Goal: Task Accomplishment & Management: Use online tool/utility

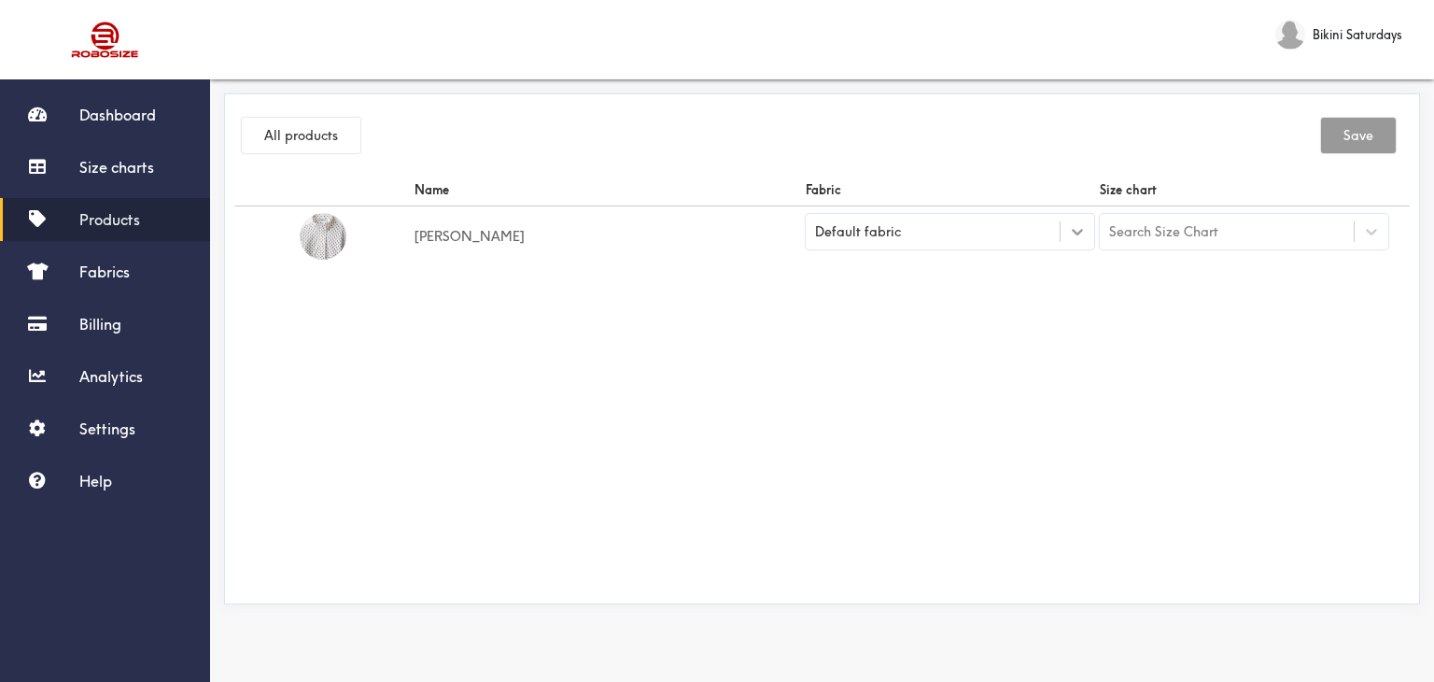
click at [1068, 234] on icon at bounding box center [1077, 231] width 19 height 19
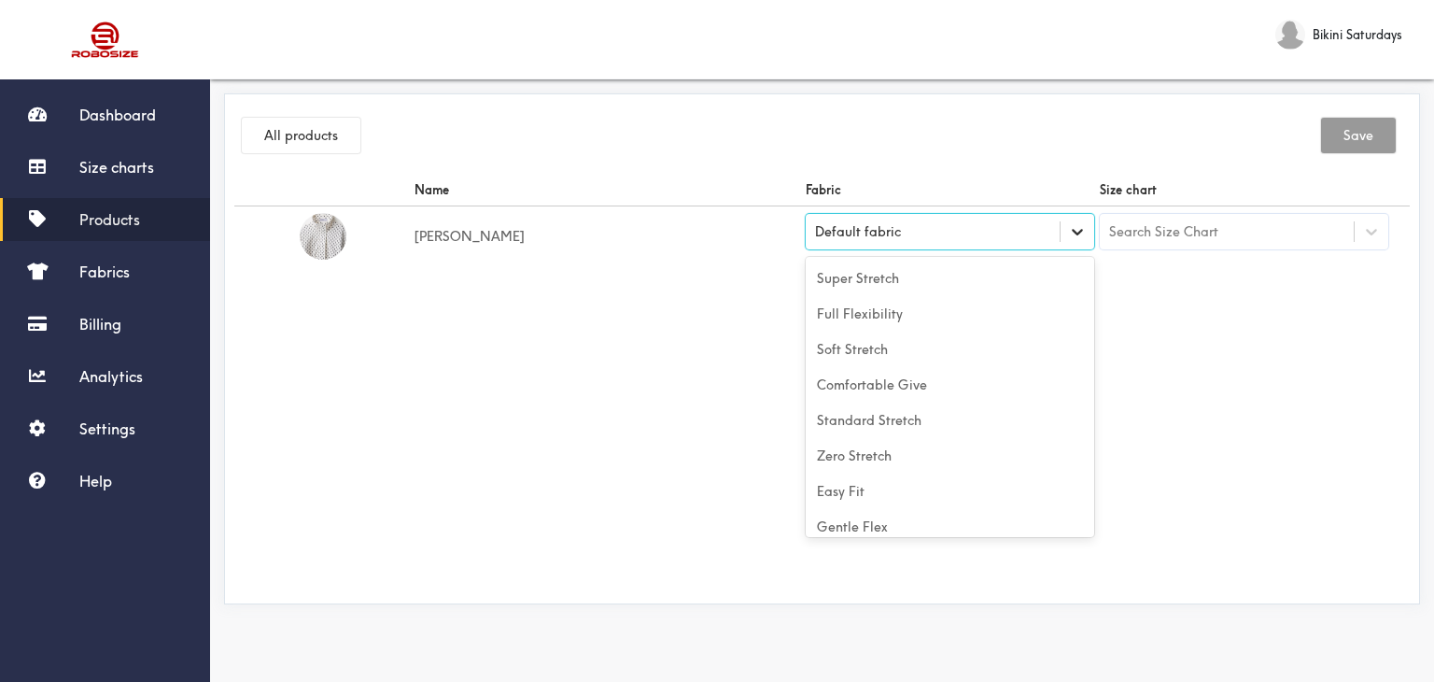
scroll to position [82, 0]
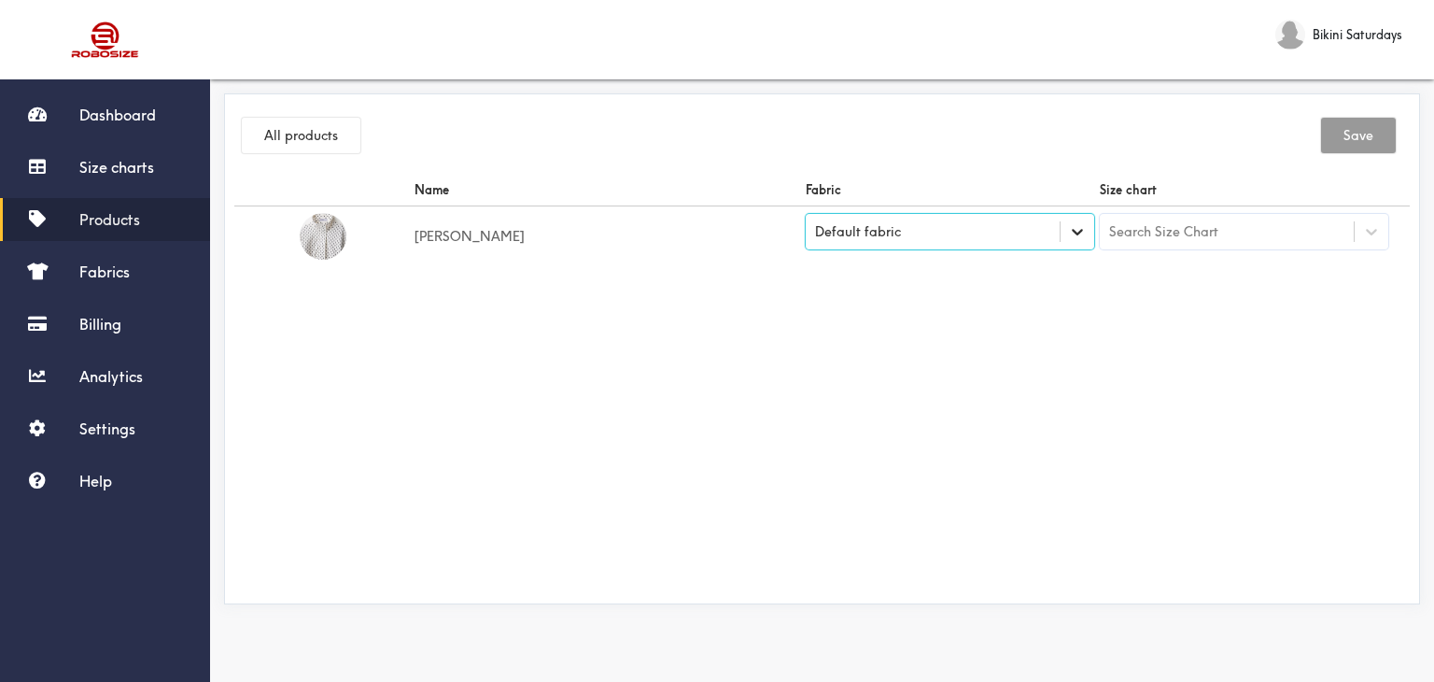
click at [1061, 234] on div at bounding box center [1078, 232] width 34 height 34
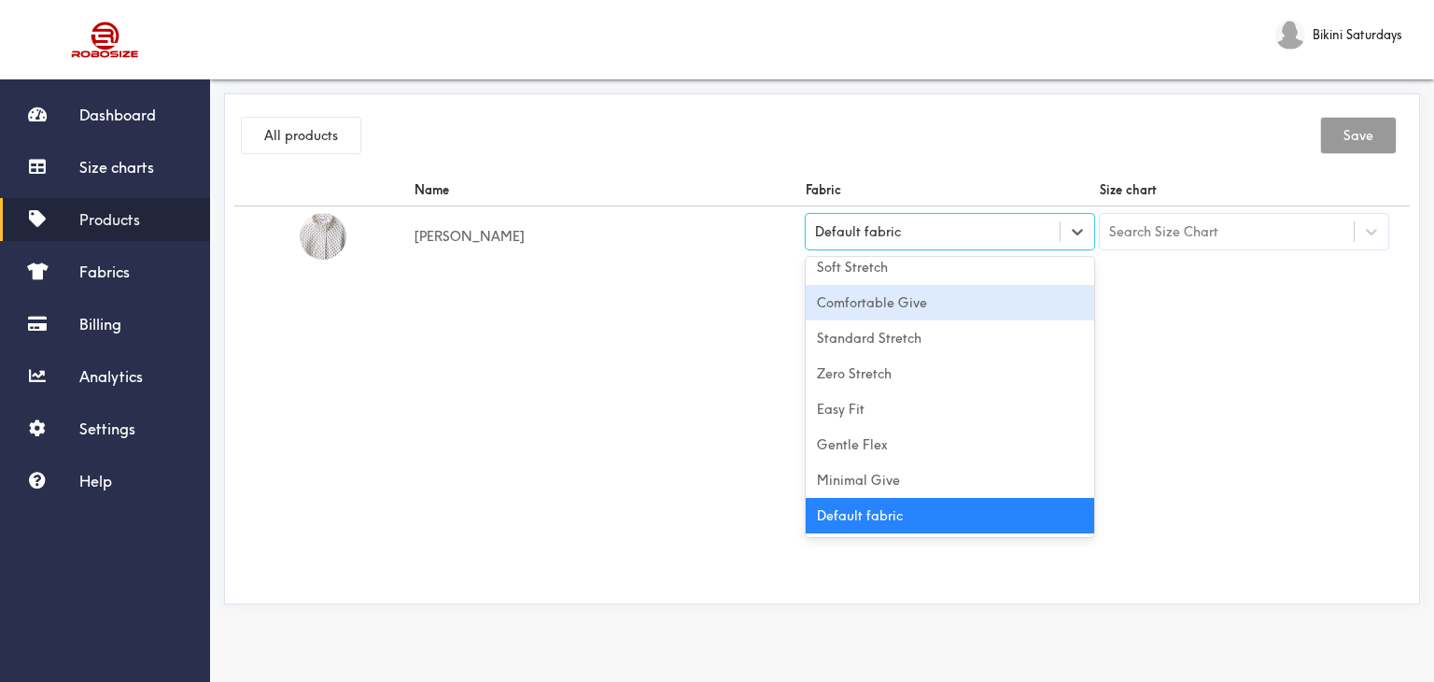
click at [867, 300] on div "Comfortable Give" at bounding box center [950, 302] width 289 height 35
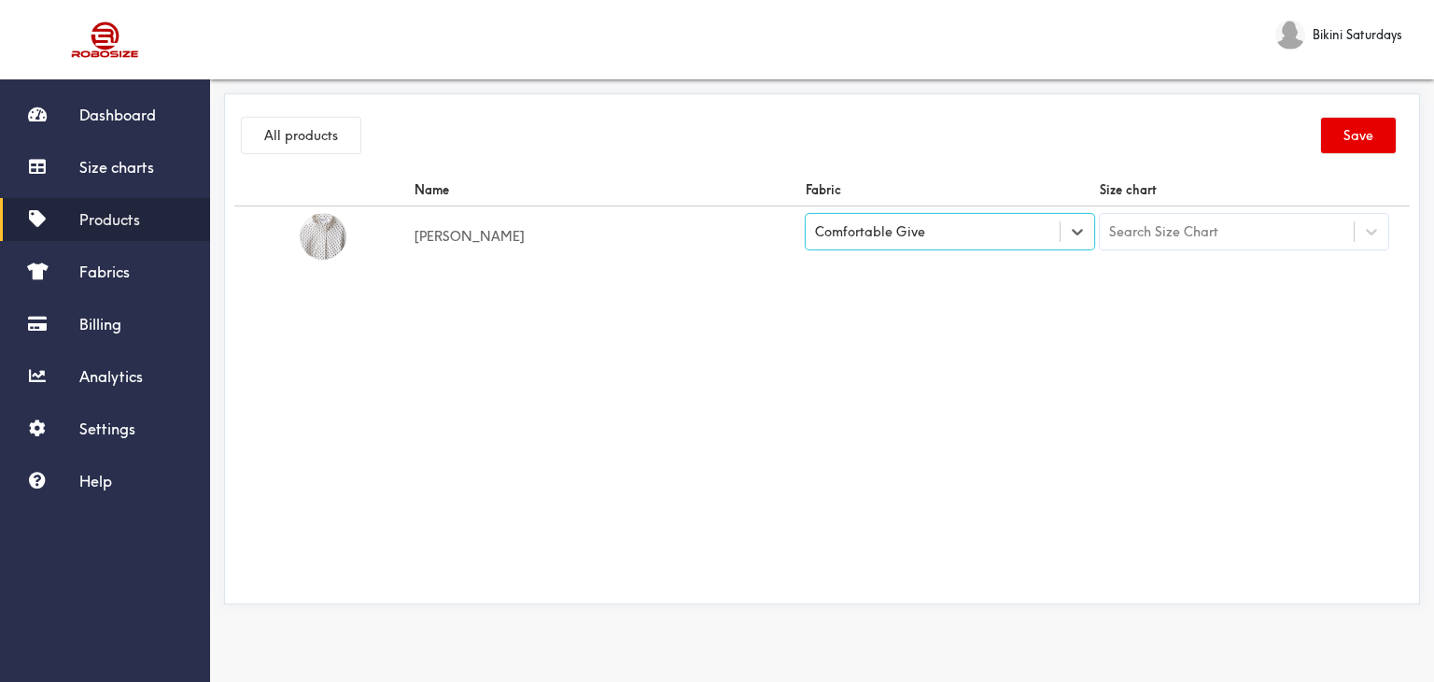
click at [1311, 226] on div "Search Size Chart" at bounding box center [1227, 232] width 254 height 32
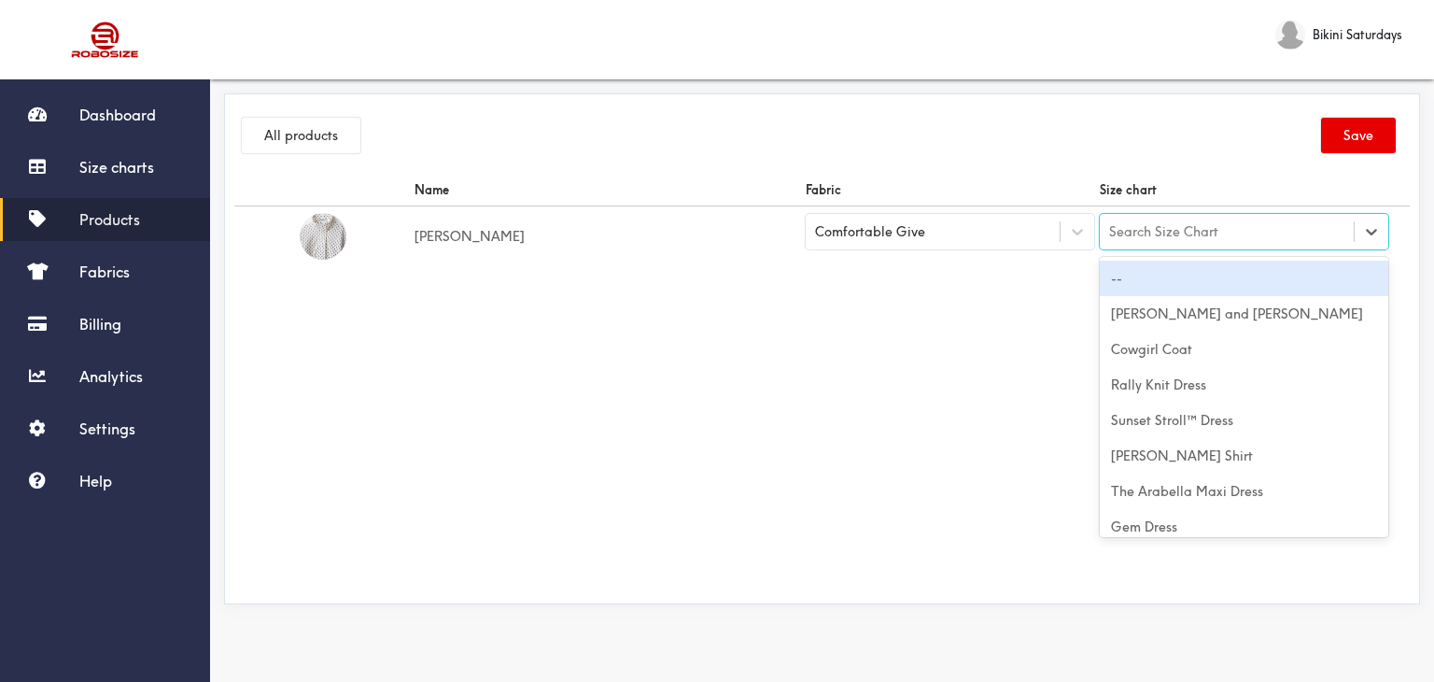
paste input "[PERSON_NAME]"
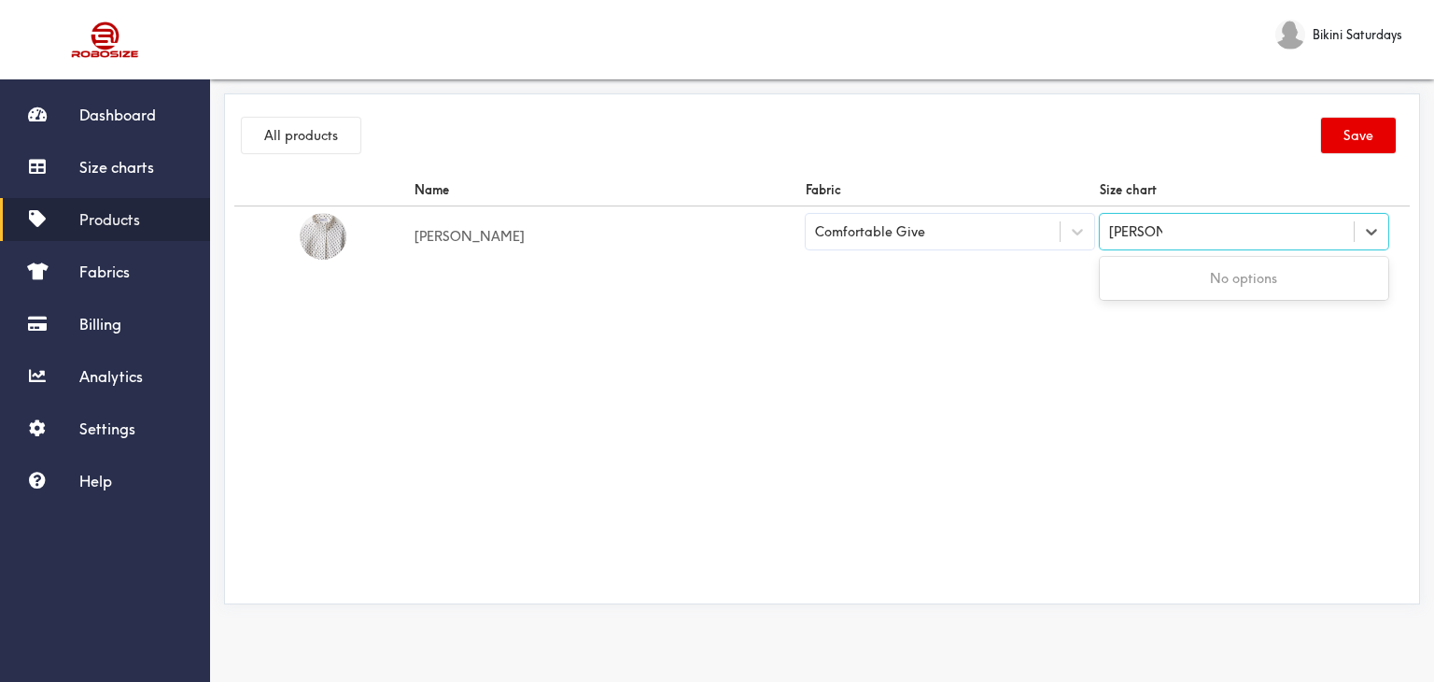
click at [1176, 280] on div "No options" at bounding box center [1244, 277] width 289 height 35
type input "[PERSON_NAME]"
click at [131, 165] on span "Size charts" at bounding box center [116, 167] width 75 height 19
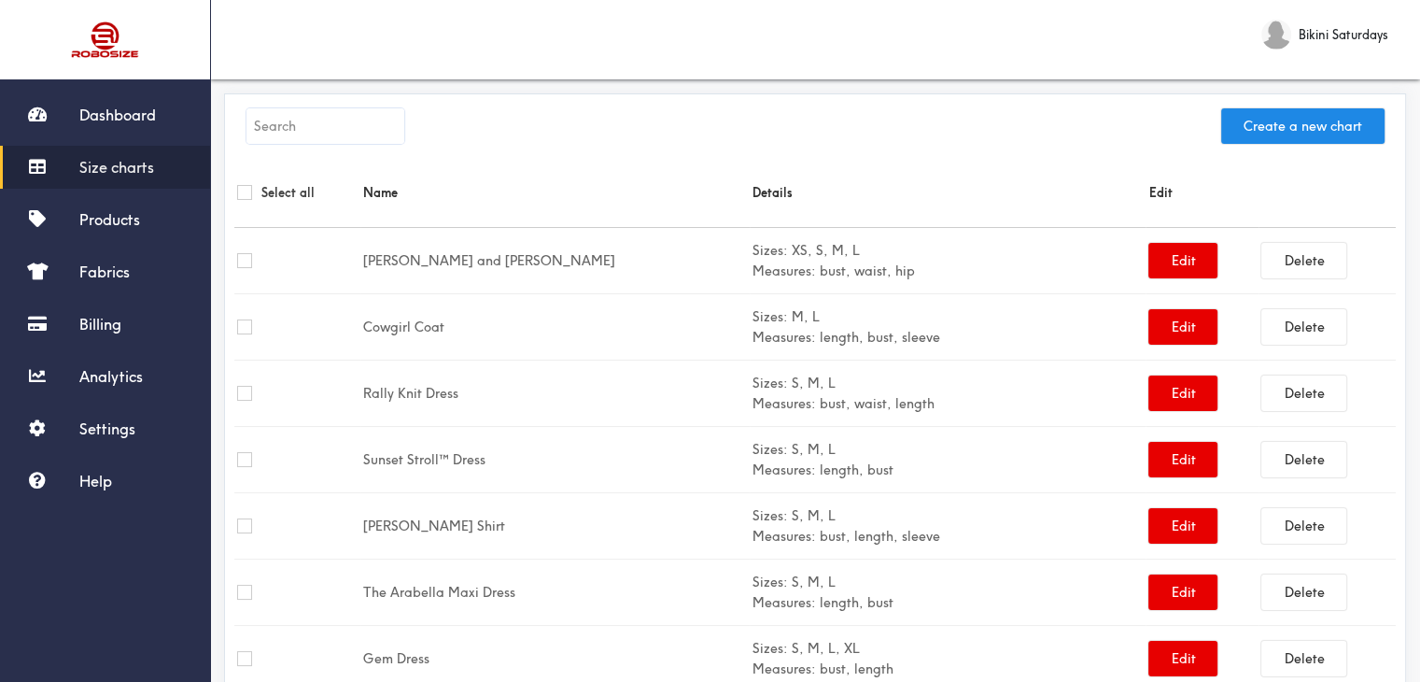
click at [290, 127] on input "text" at bounding box center [325, 125] width 158 height 35
paste input "[PERSON_NAME]"
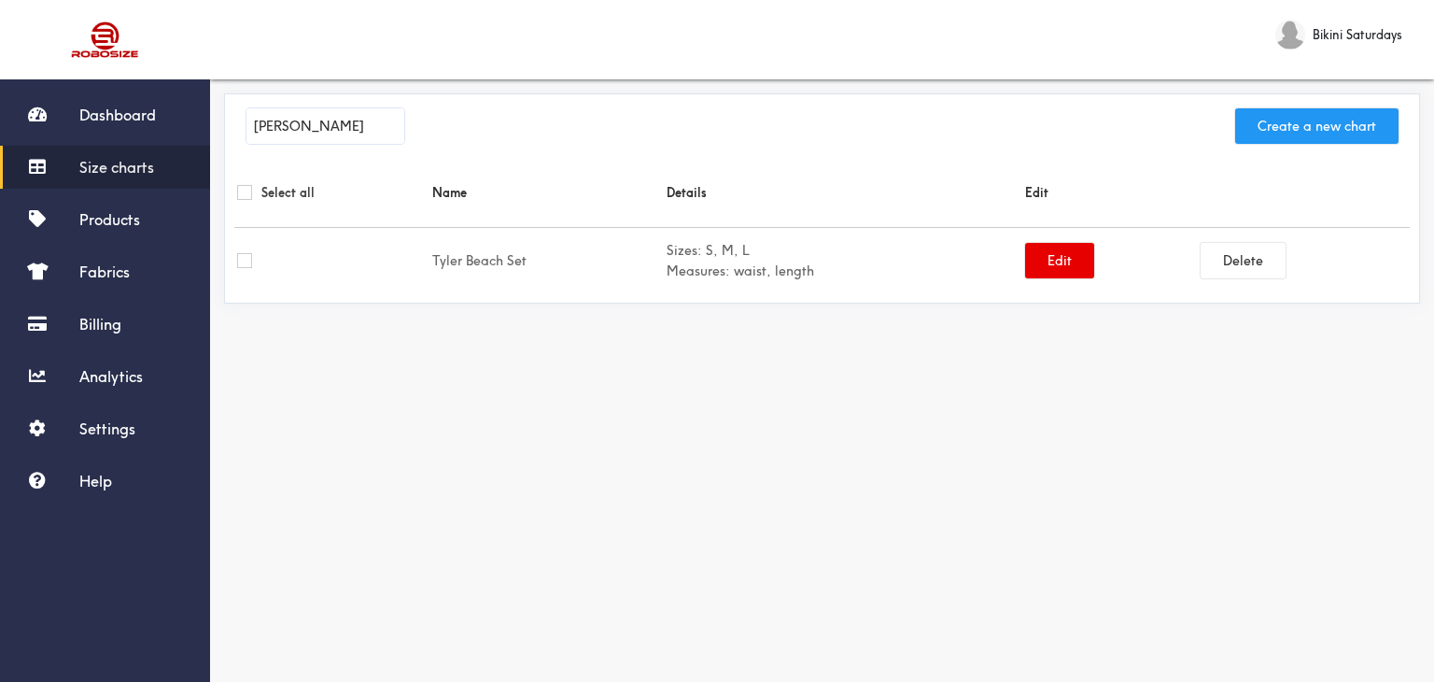
type input "[PERSON_NAME]"
click at [1352, 133] on button "Create a new chart" at bounding box center [1316, 125] width 163 height 35
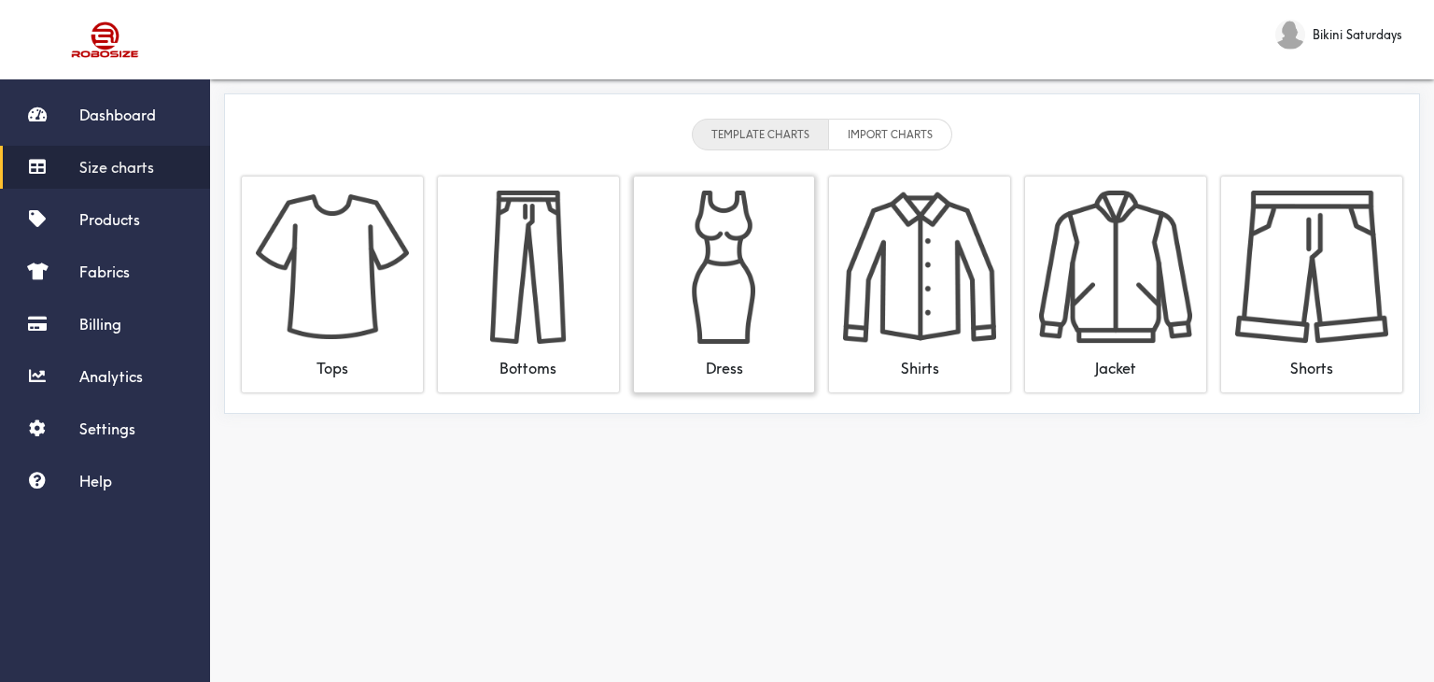
click at [684, 315] on img at bounding box center [724, 266] width 153 height 153
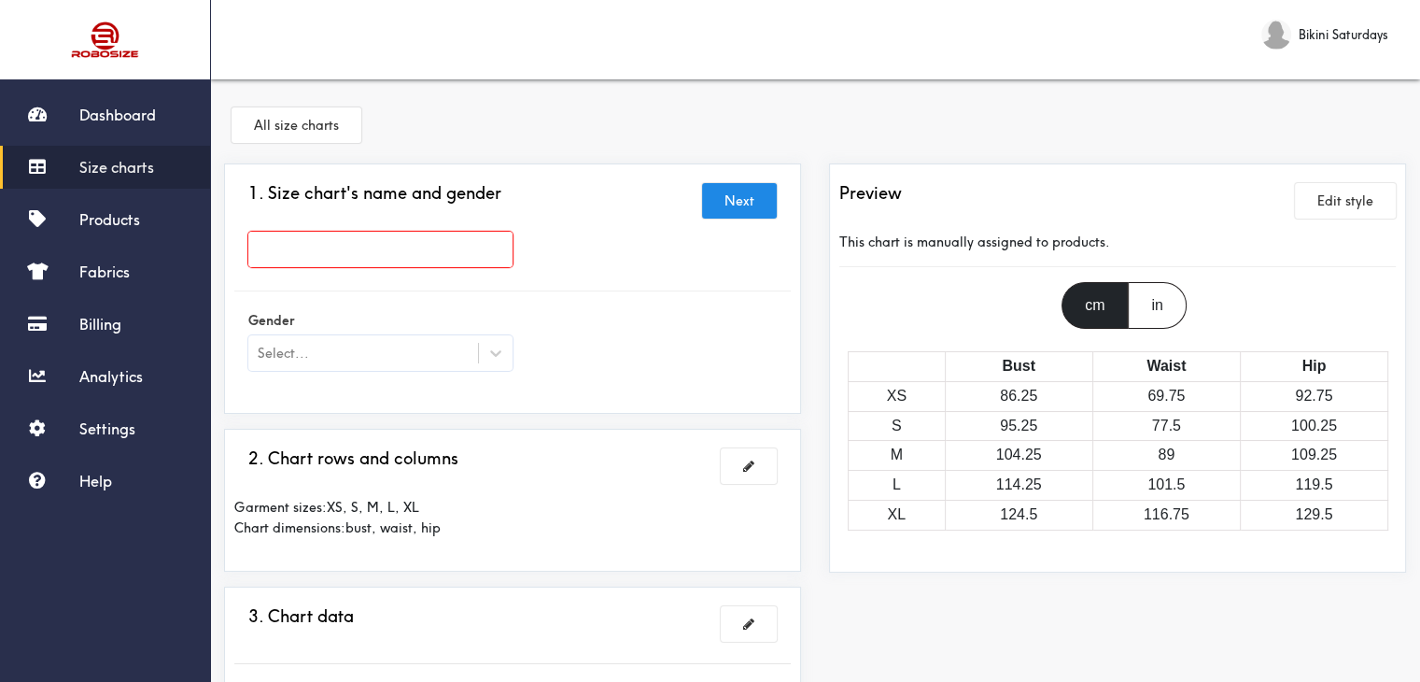
click at [291, 259] on input "text" at bounding box center [380, 249] width 264 height 35
paste input "[PERSON_NAME]"
type input "[PERSON_NAME]"
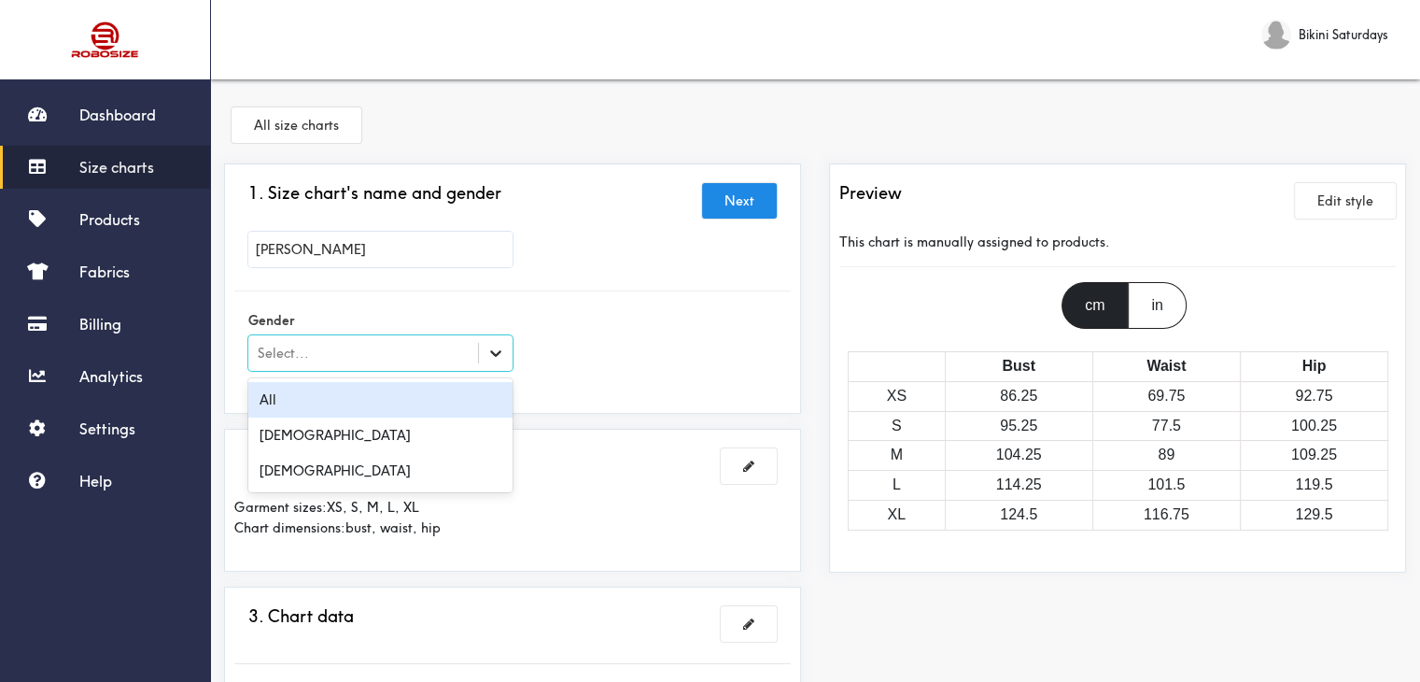
click at [500, 345] on icon at bounding box center [495, 353] width 19 height 19
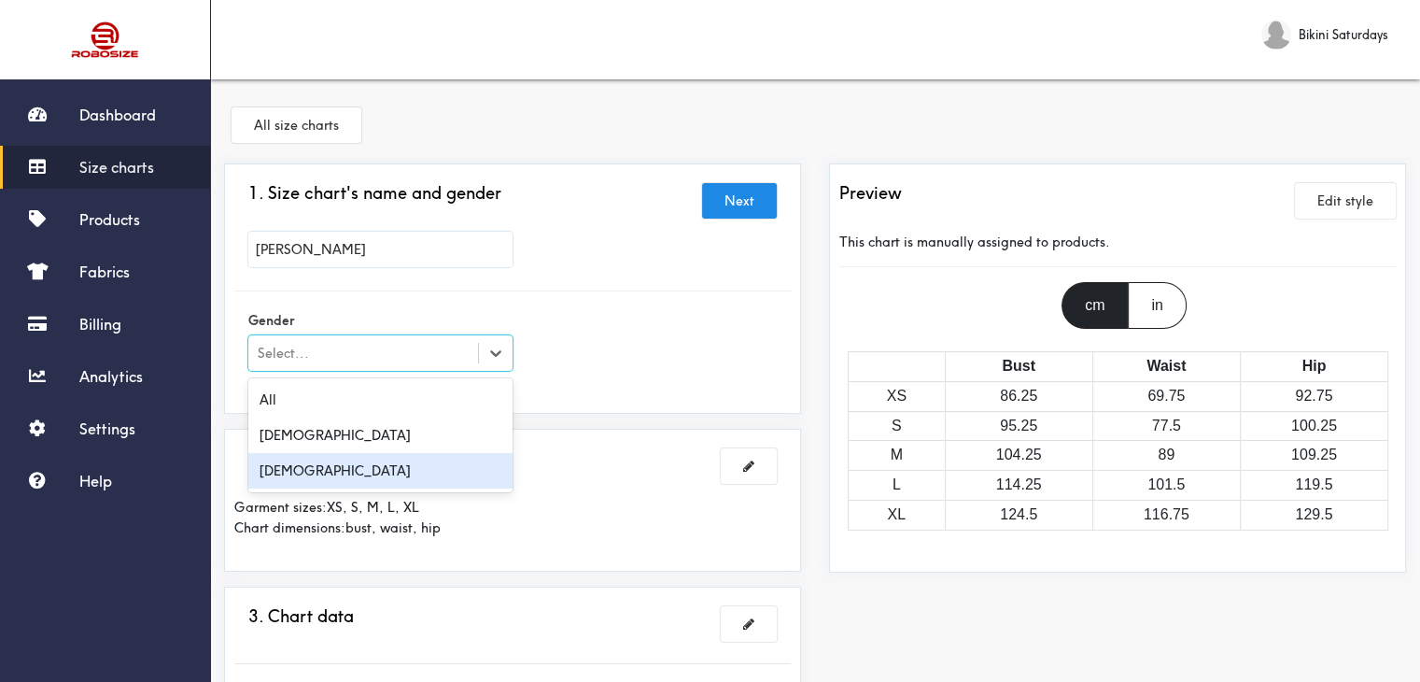
click at [336, 479] on div "[DEMOGRAPHIC_DATA]" at bounding box center [380, 470] width 264 height 35
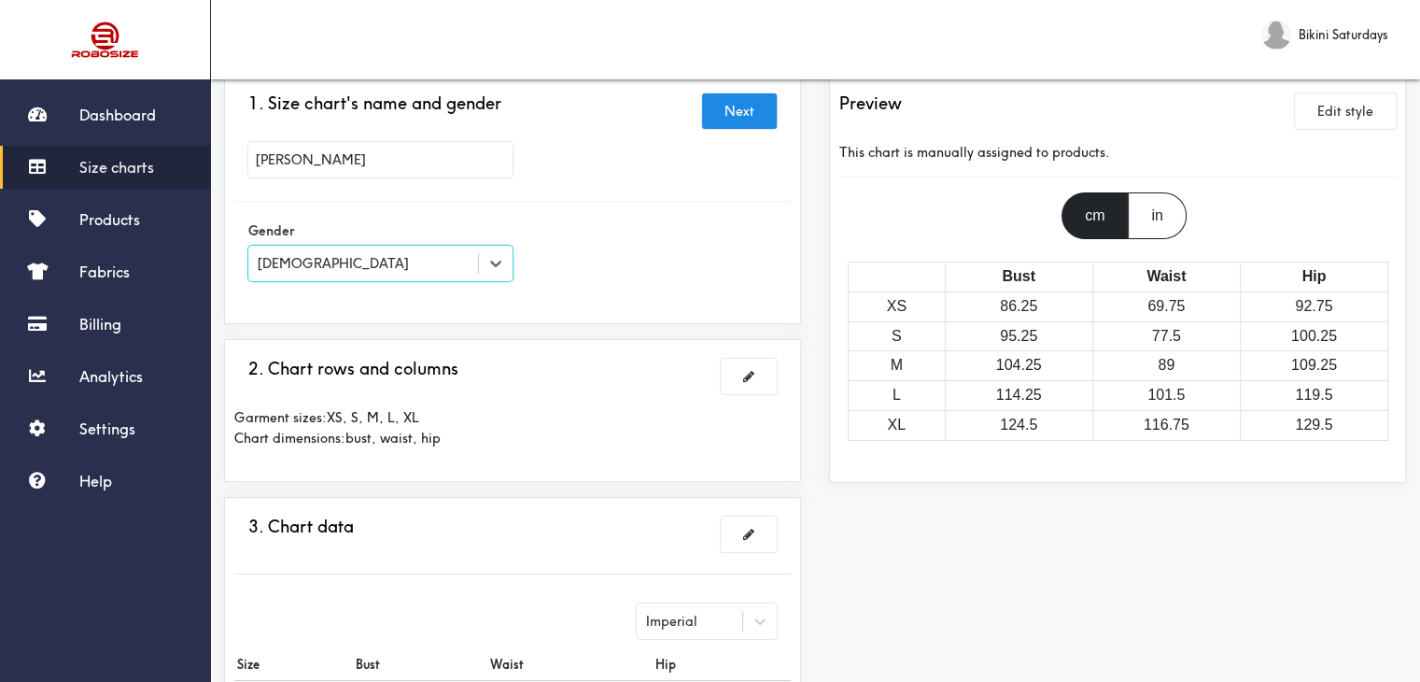
scroll to position [187, 0]
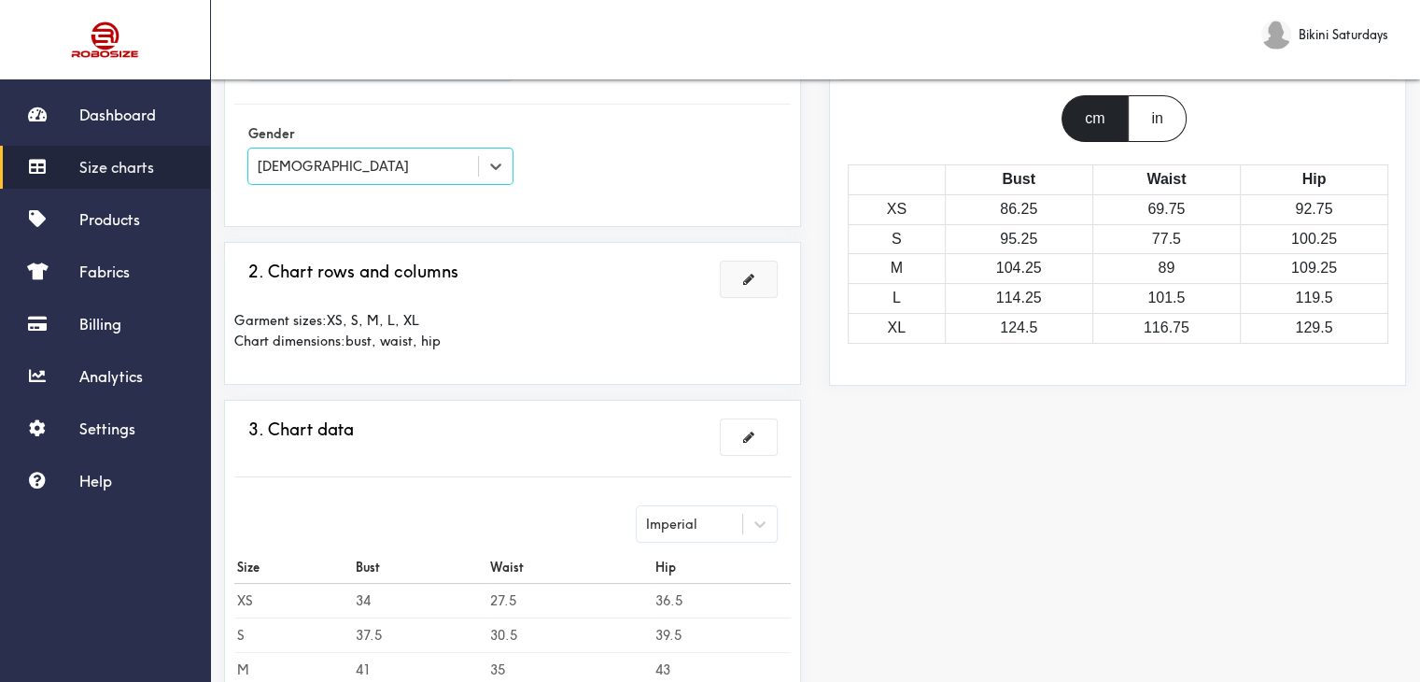
click at [748, 273] on span at bounding box center [748, 279] width 11 height 13
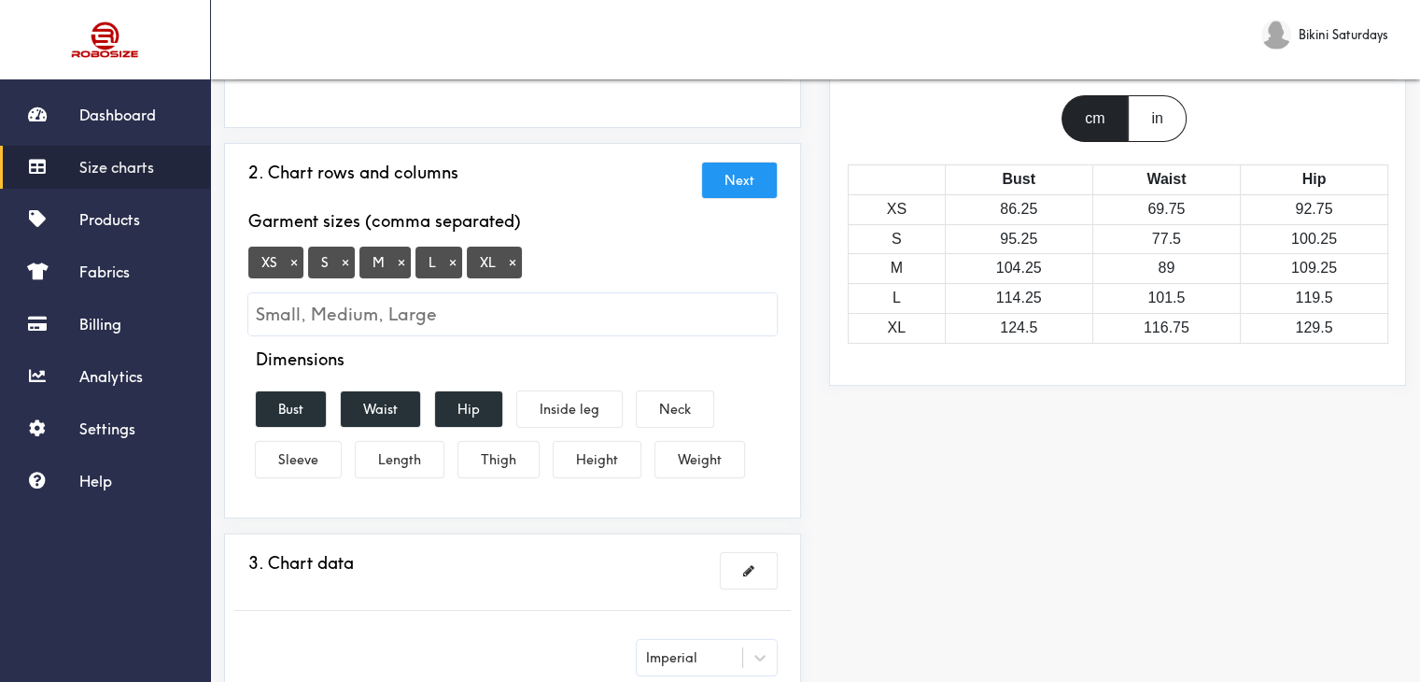
click at [507, 262] on button "×" at bounding box center [512, 262] width 19 height 17
click at [273, 391] on button "Bust" at bounding box center [291, 408] width 70 height 35
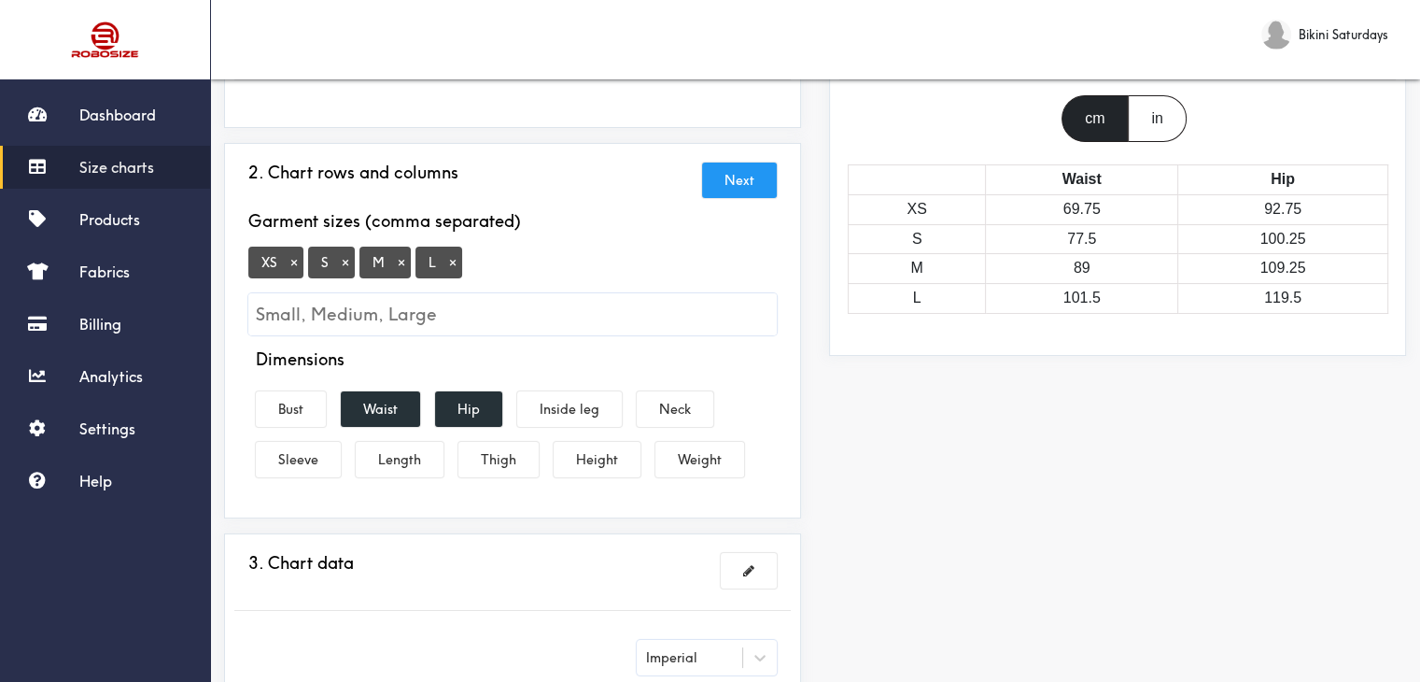
click at [328, 397] on div "Dimensions Bust Waist Hip Inside leg Neck Sleeve Length Thigh Height Weight" at bounding box center [512, 416] width 556 height 135
click at [370, 427] on div "Dimensions Bust Waist Hip Inside leg Neck Sleeve Length Thigh Height Weight" at bounding box center [512, 416] width 556 height 135
click at [371, 421] on button "Waist" at bounding box center [380, 408] width 79 height 35
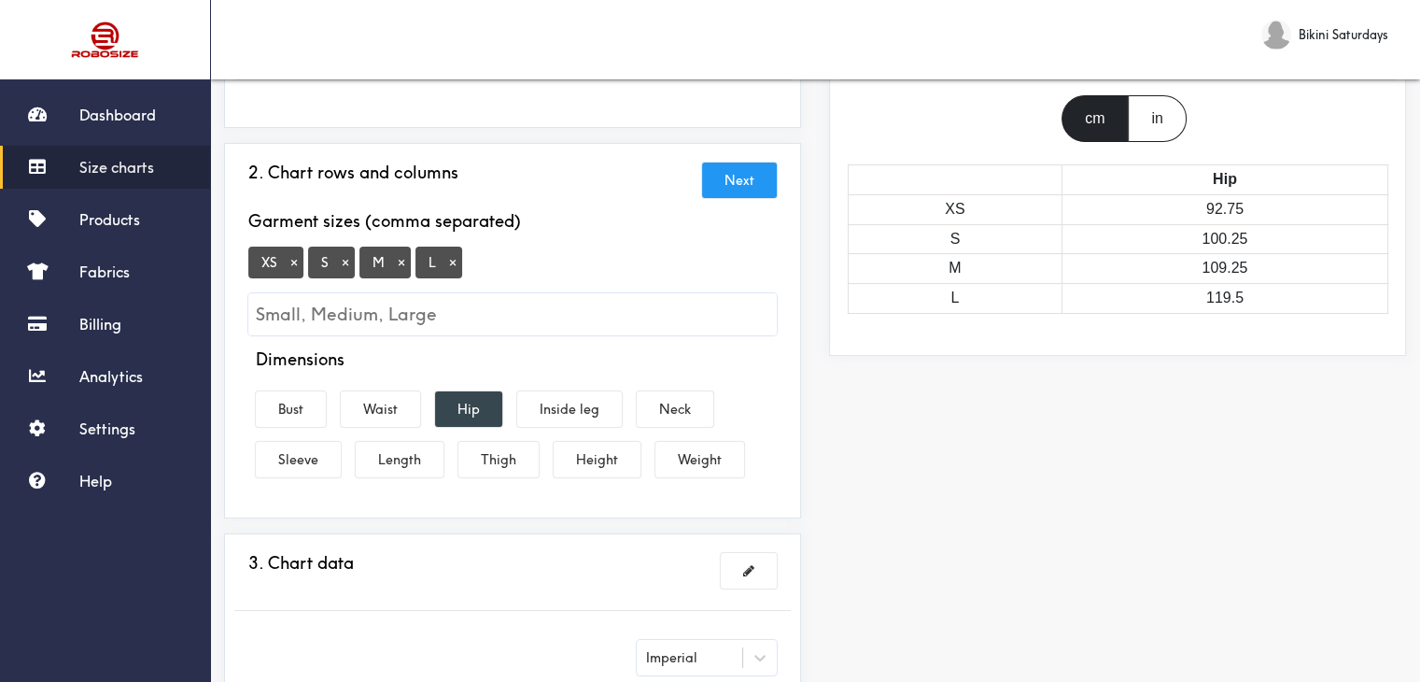
drag, startPoint x: 441, startPoint y: 382, endPoint x: 448, endPoint y: 399, distance: 18.4
click at [441, 382] on div "Dimensions Bust Waist Hip Inside leg Neck Sleeve Length Thigh Height Weight" at bounding box center [512, 416] width 556 height 135
click at [450, 401] on button "Hip" at bounding box center [468, 408] width 67 height 35
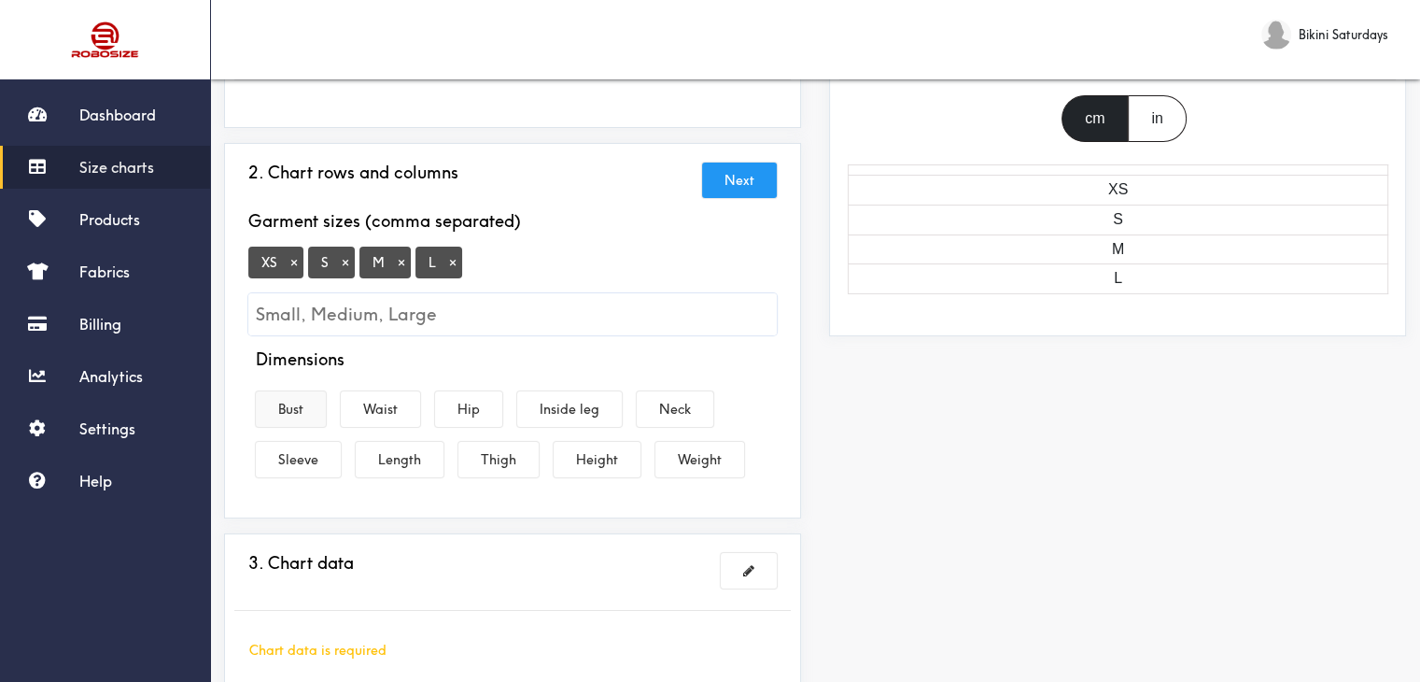
click at [262, 391] on button "Bust" at bounding box center [291, 408] width 70 height 35
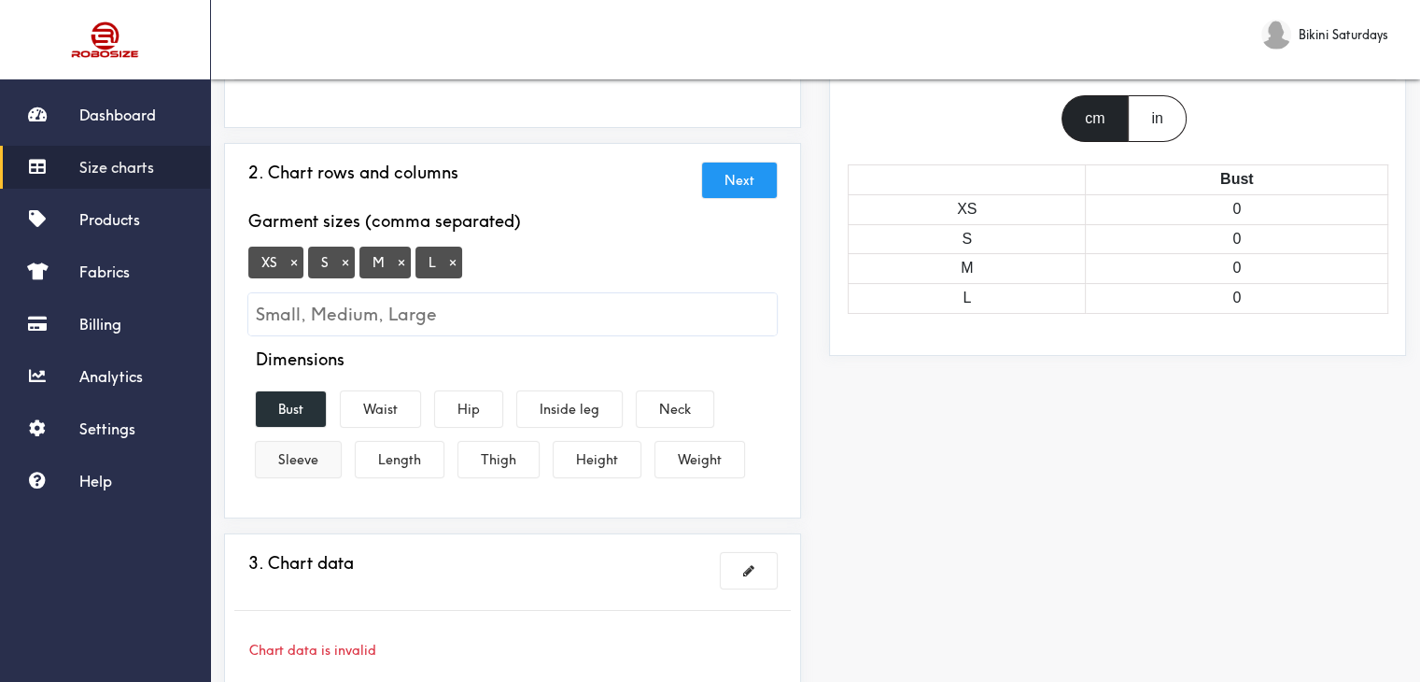
click at [304, 460] on button "Sleeve" at bounding box center [298, 459] width 85 height 35
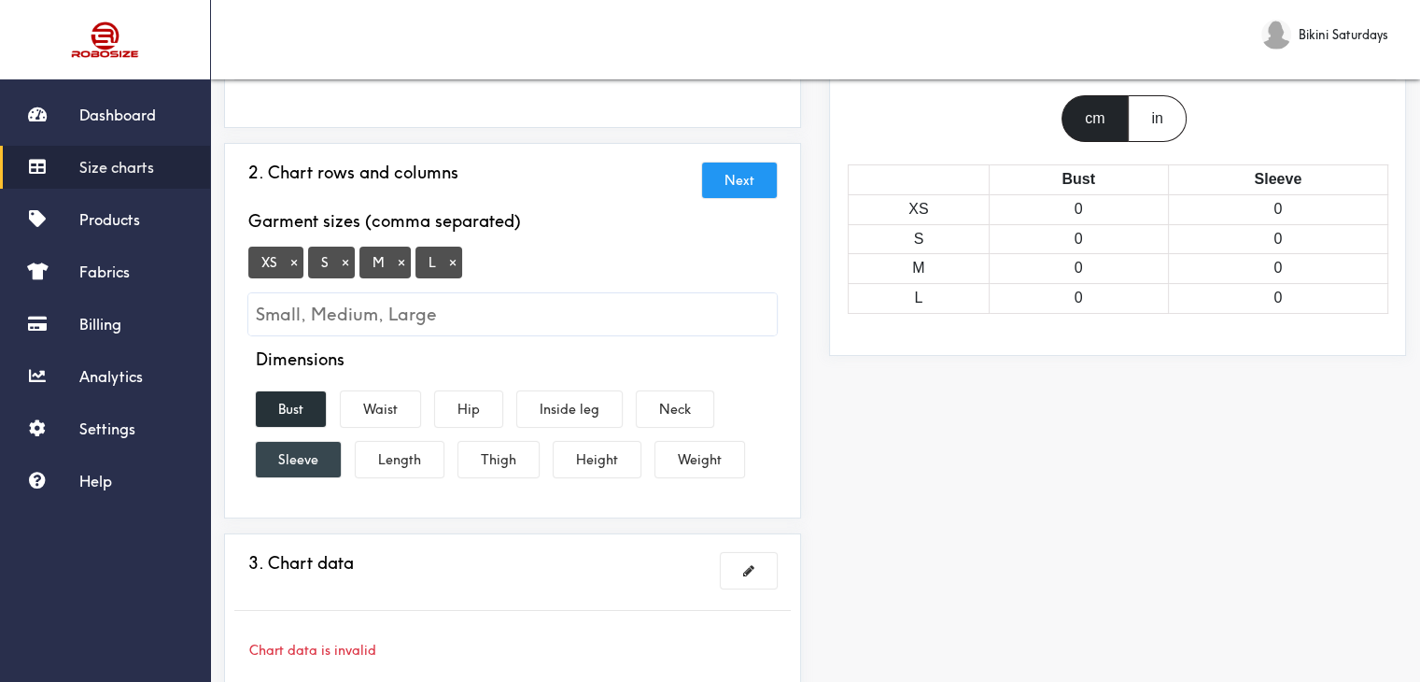
click at [283, 463] on button "Sleeve" at bounding box center [298, 459] width 85 height 35
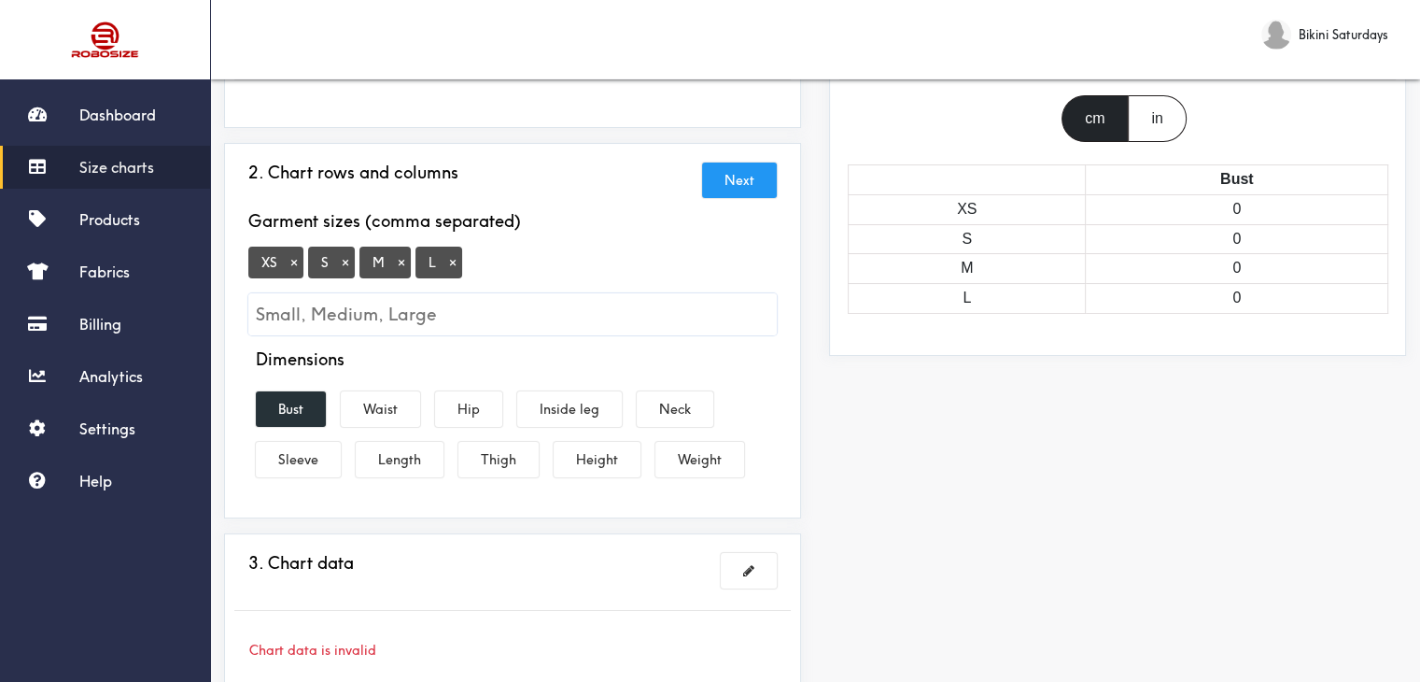
drag, startPoint x: 405, startPoint y: 450, endPoint x: 366, endPoint y: 387, distance: 74.6
click at [403, 449] on button "Length" at bounding box center [400, 459] width 88 height 35
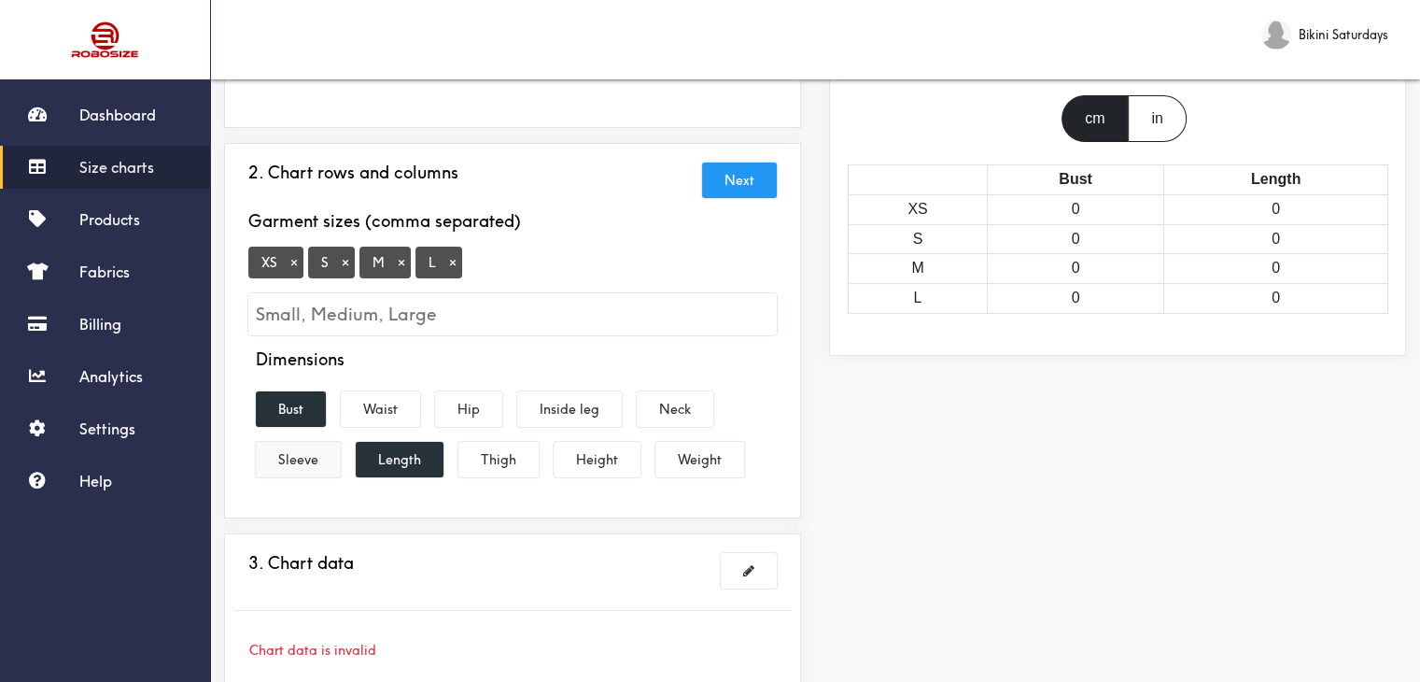
click at [284, 443] on button "Sleeve" at bounding box center [298, 459] width 85 height 35
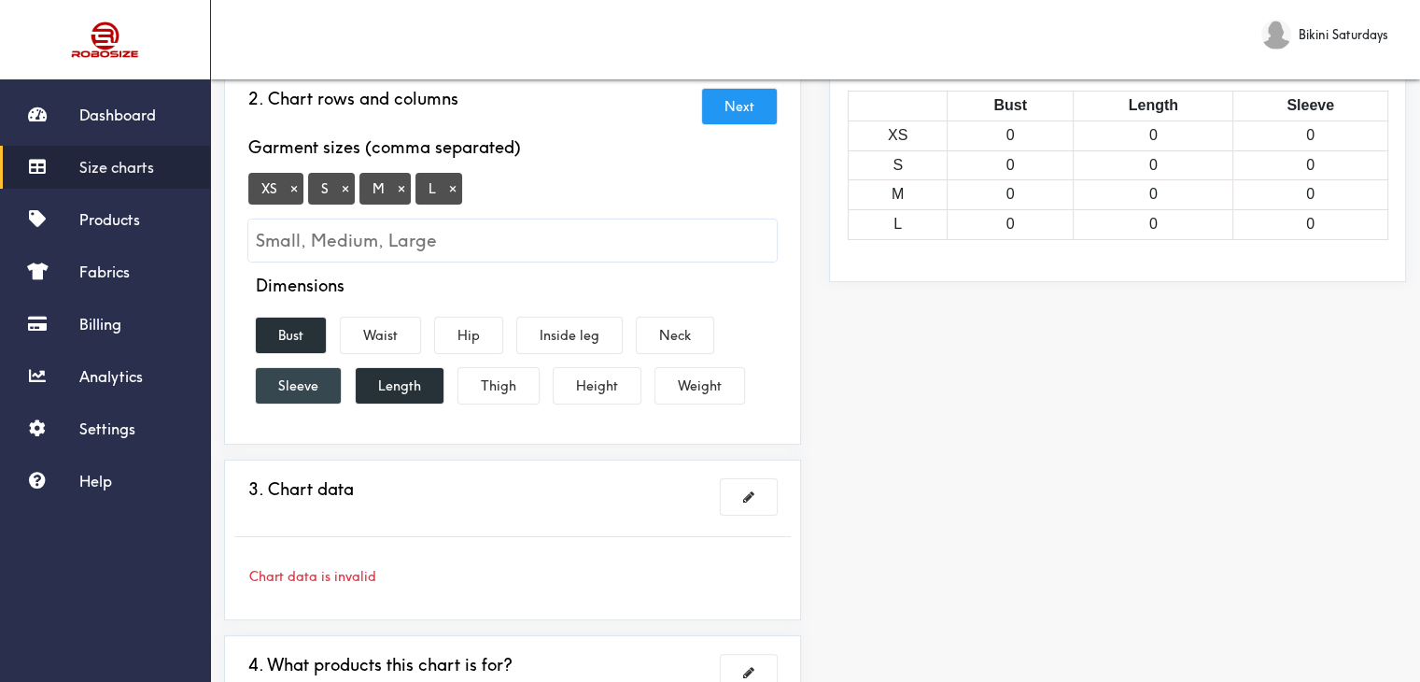
scroll to position [443, 0]
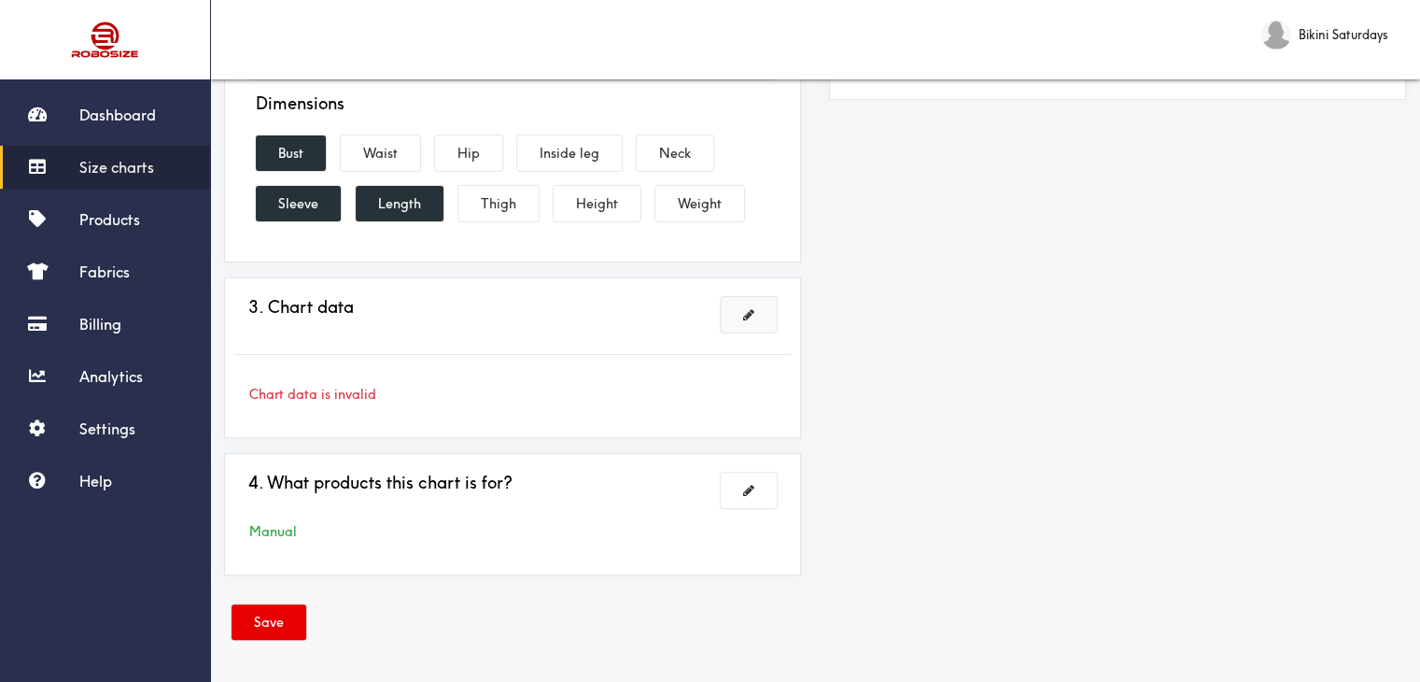
click at [733, 322] on button at bounding box center [749, 314] width 56 height 35
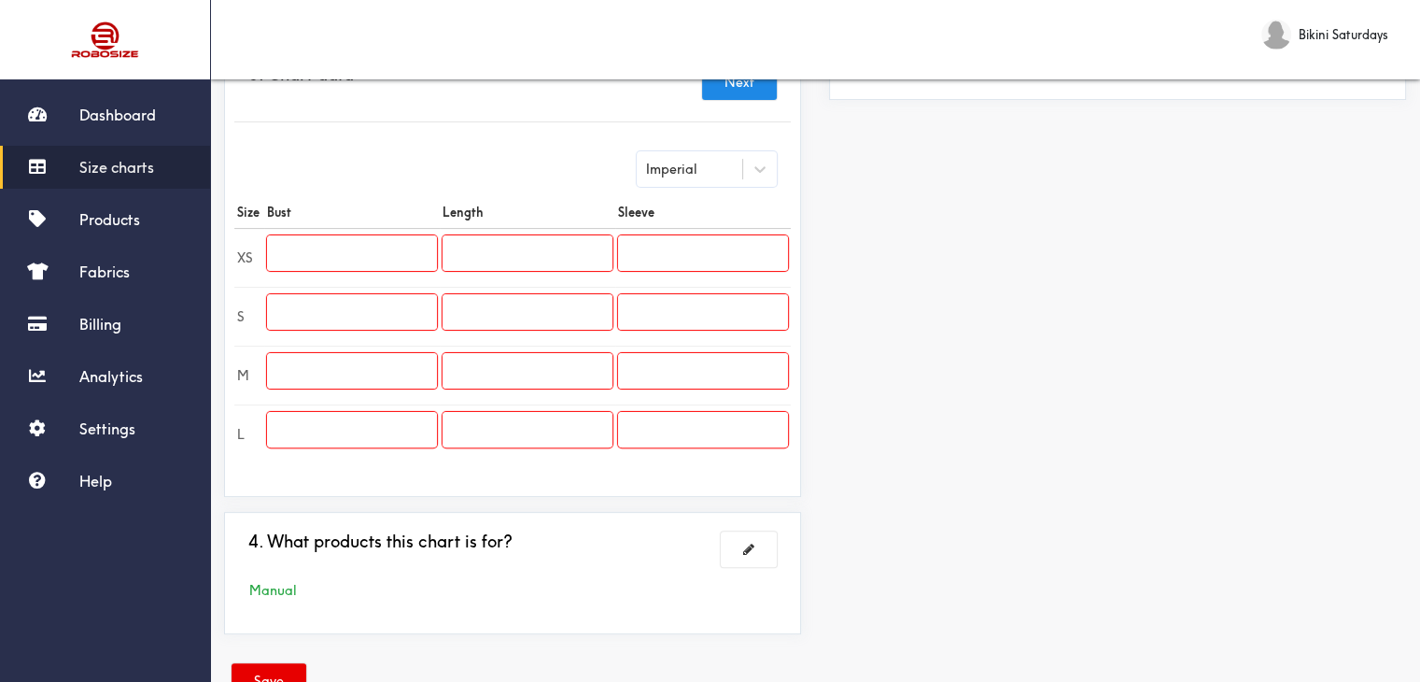
click at [321, 258] on input "text" at bounding box center [352, 252] width 170 height 35
paste input "51.2"
type input "51.2"
click at [377, 304] on input "text" at bounding box center [352, 311] width 170 height 35
paste input "52.8"
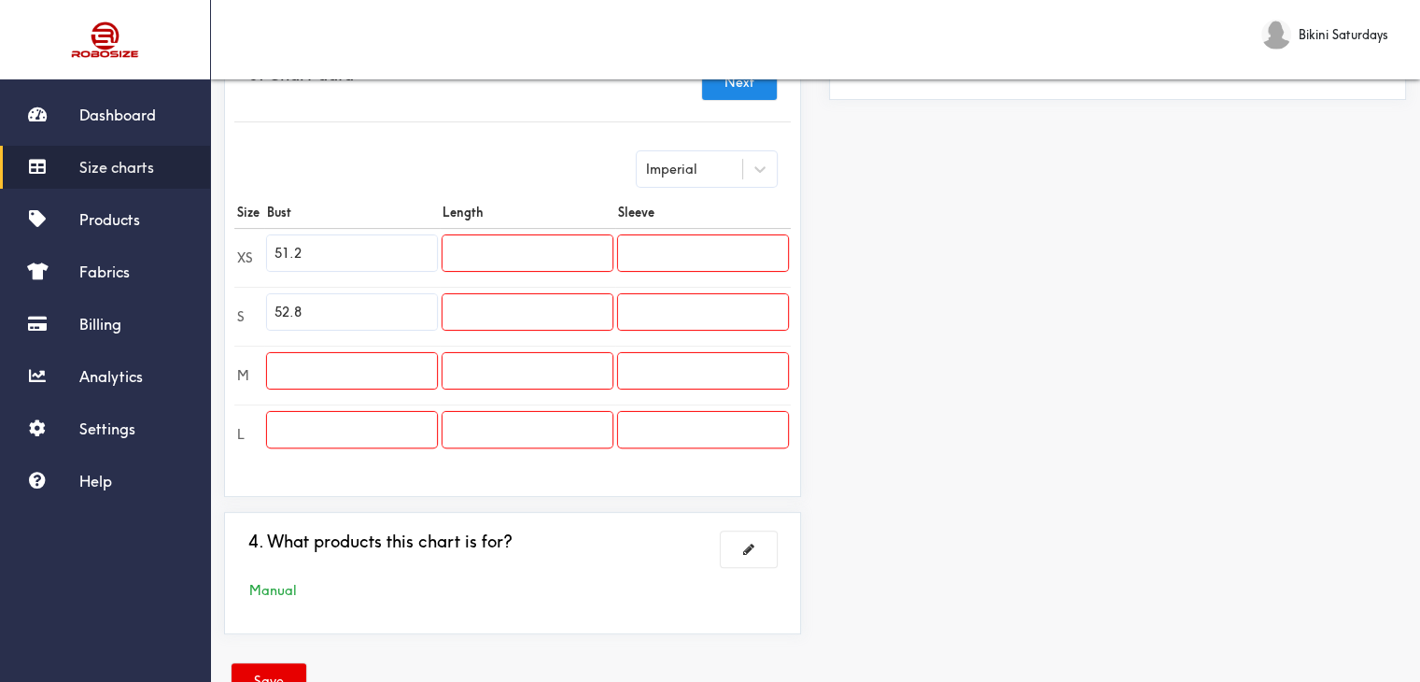
type input "52.8"
click at [315, 359] on input "text" at bounding box center [352, 370] width 170 height 35
paste input "54.3"
type input "54.3"
click at [315, 442] on input "text" at bounding box center [352, 429] width 170 height 35
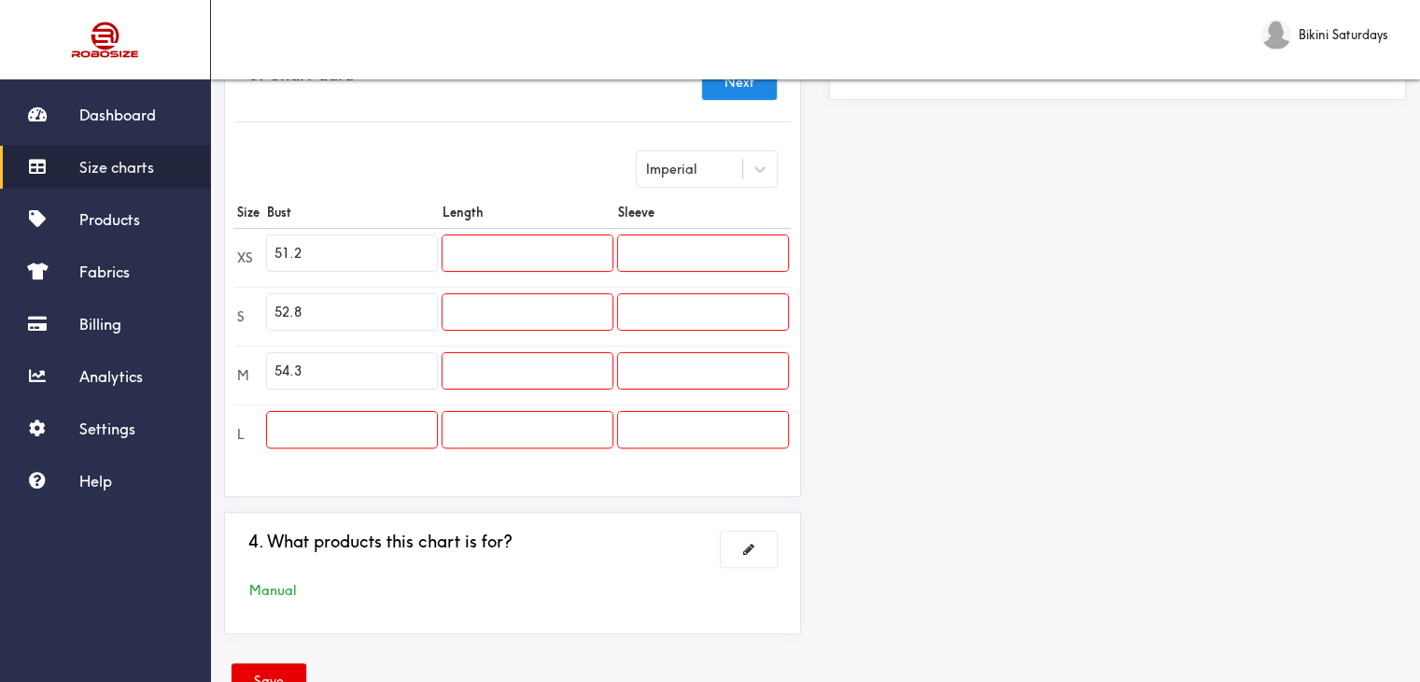
paste input "56.7"
type input "56.7"
click at [502, 266] on input "text" at bounding box center [528, 252] width 170 height 35
paste input "20.9"
type input "20.9"
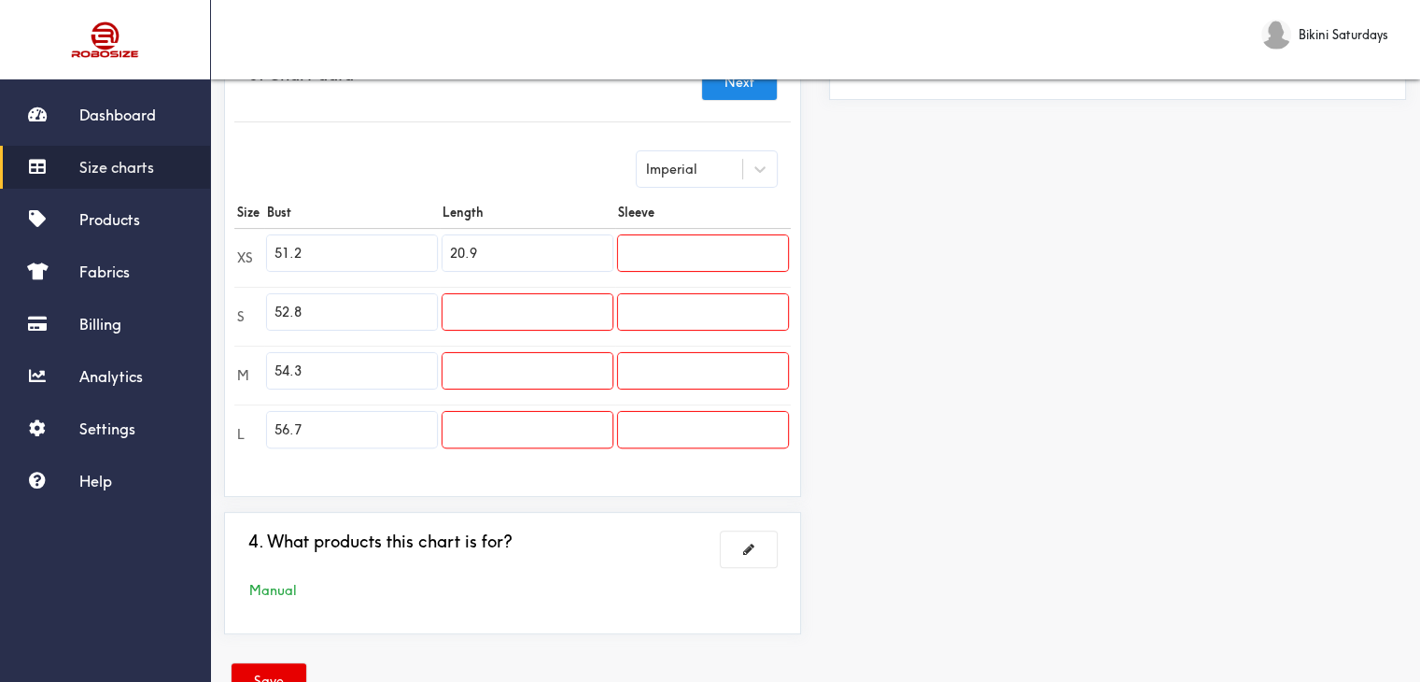
click at [474, 315] on input "text" at bounding box center [528, 311] width 170 height 35
paste input "21.3"
type input "21.3"
click at [470, 371] on input "text" at bounding box center [528, 370] width 170 height 35
paste input "21.7"
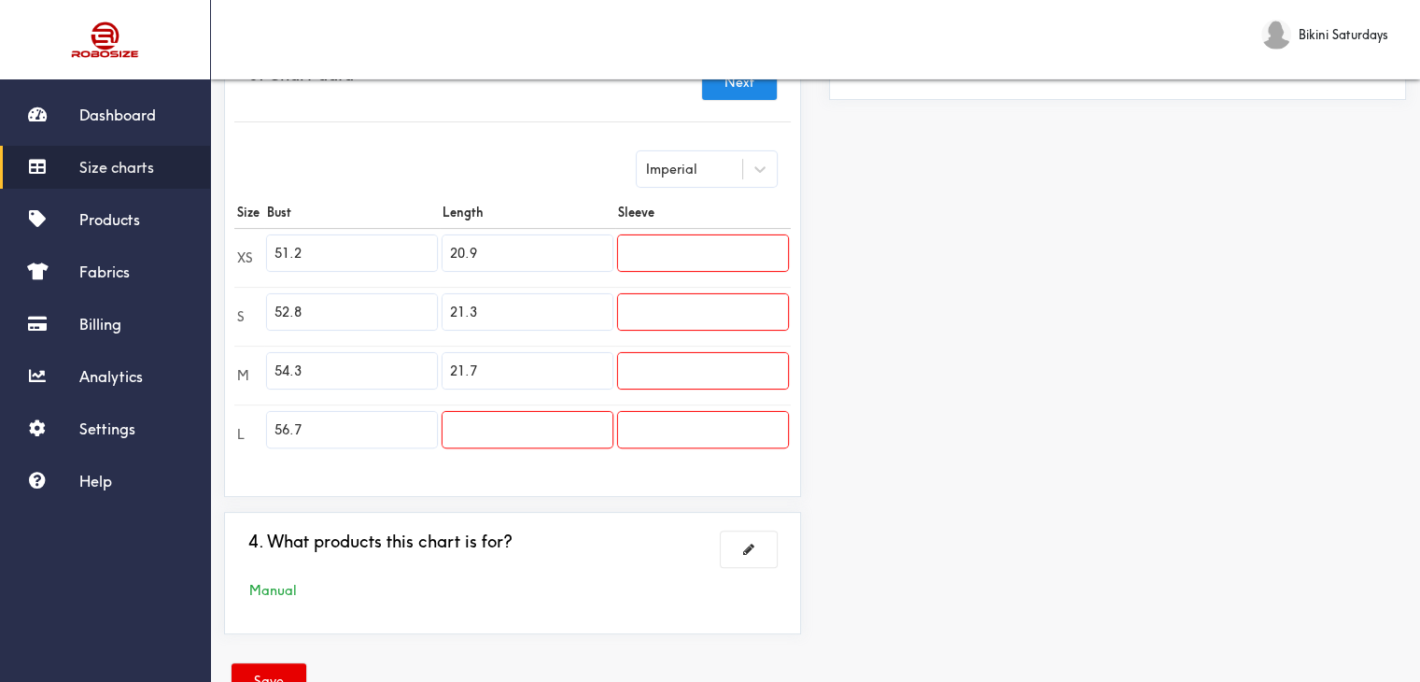
type input "21.7"
click at [482, 438] on input "text" at bounding box center [528, 429] width 170 height 35
paste input "22.2"
type input "22.2"
click at [660, 258] on input "text" at bounding box center [703, 252] width 170 height 35
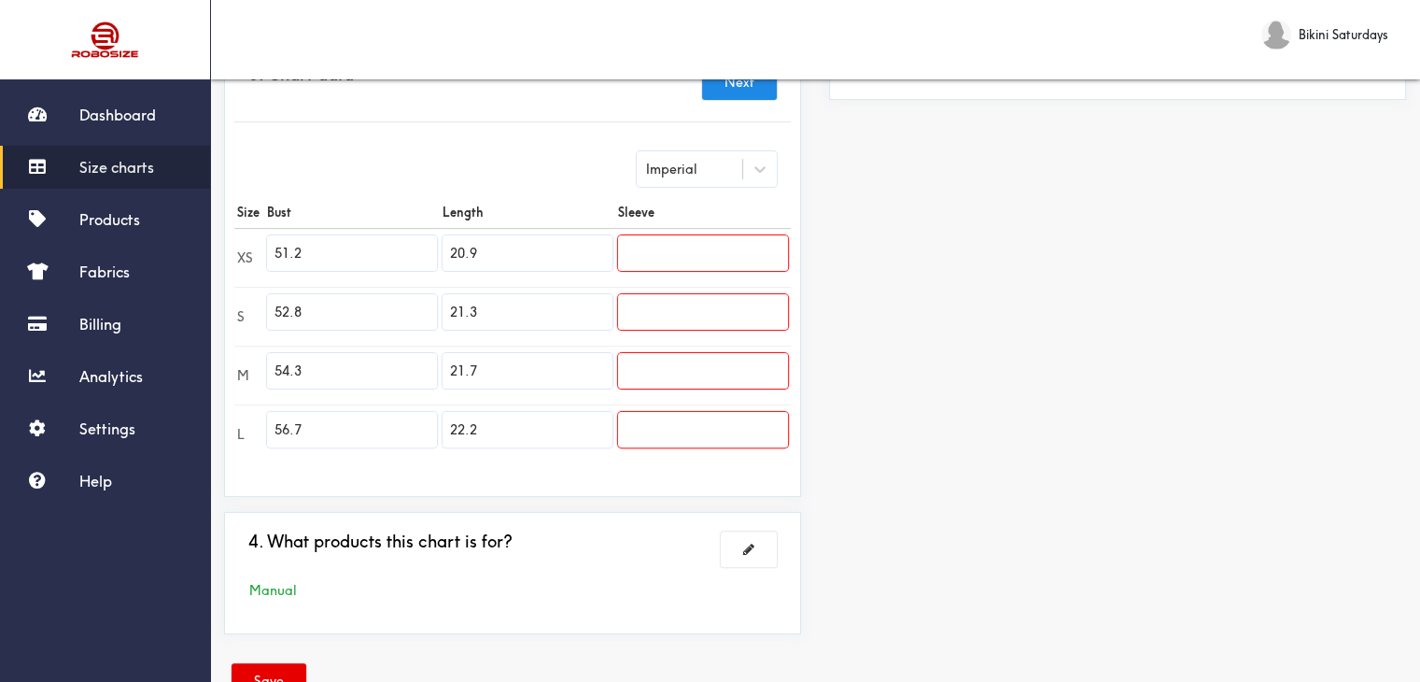
paste input "24.0"
type input "24.0"
click at [669, 306] on input "text" at bounding box center [703, 311] width 170 height 35
paste input "24.4"
type input "24.4"
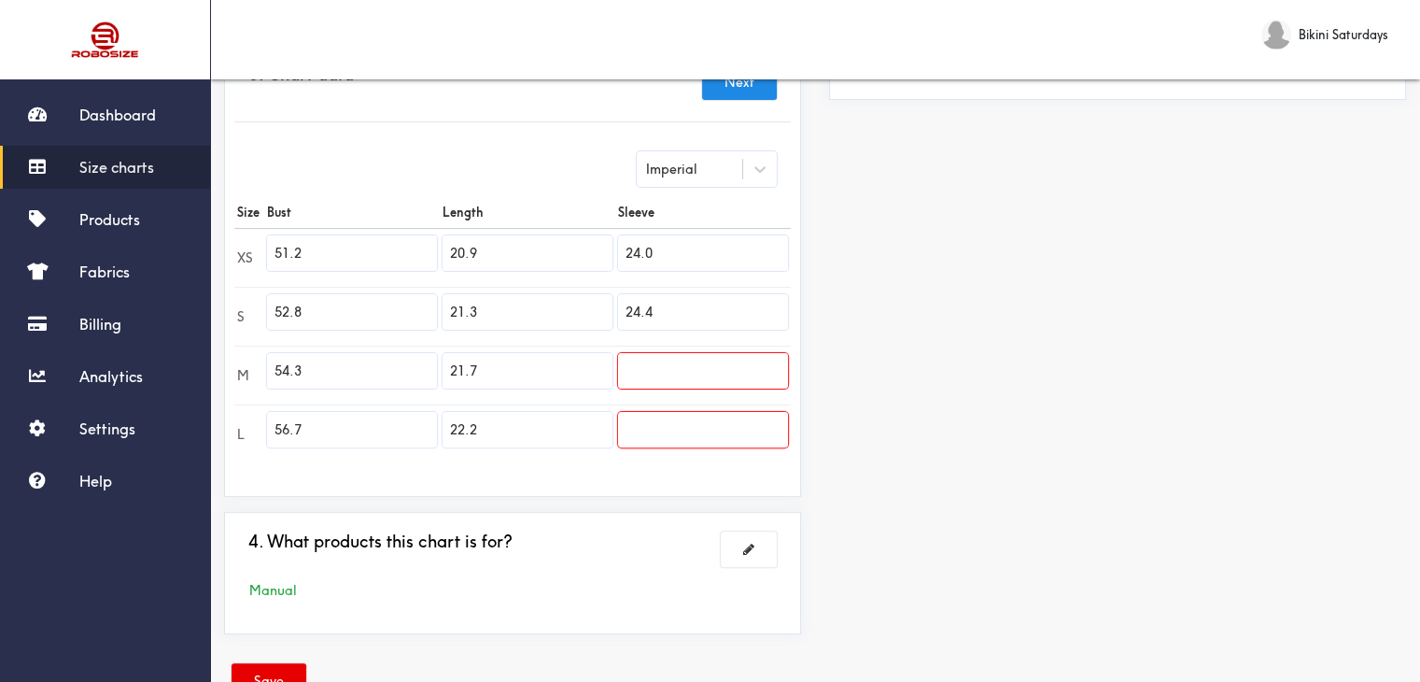
click at [665, 383] on input "text" at bounding box center [703, 370] width 170 height 35
paste input "24.8"
type input "24.8"
click at [695, 436] on input "text" at bounding box center [703, 429] width 170 height 35
paste input "25.4"
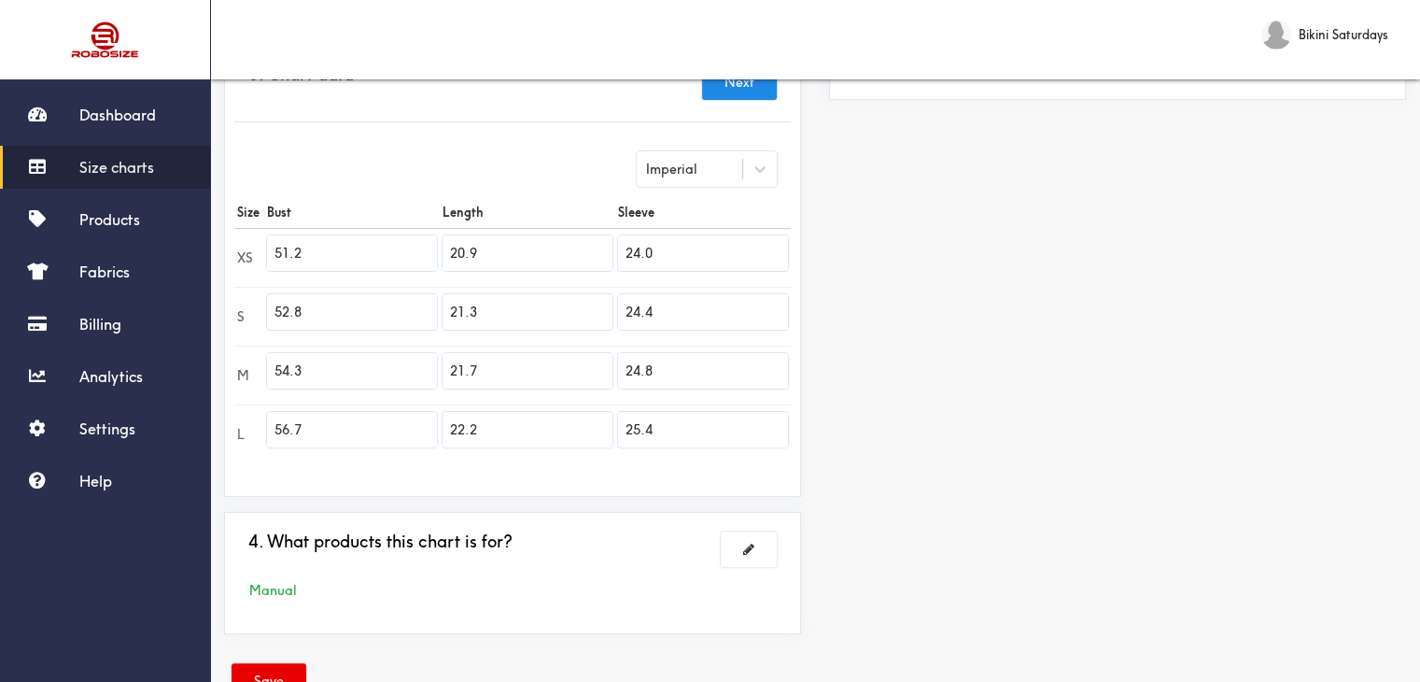
scroll to position [500, 0]
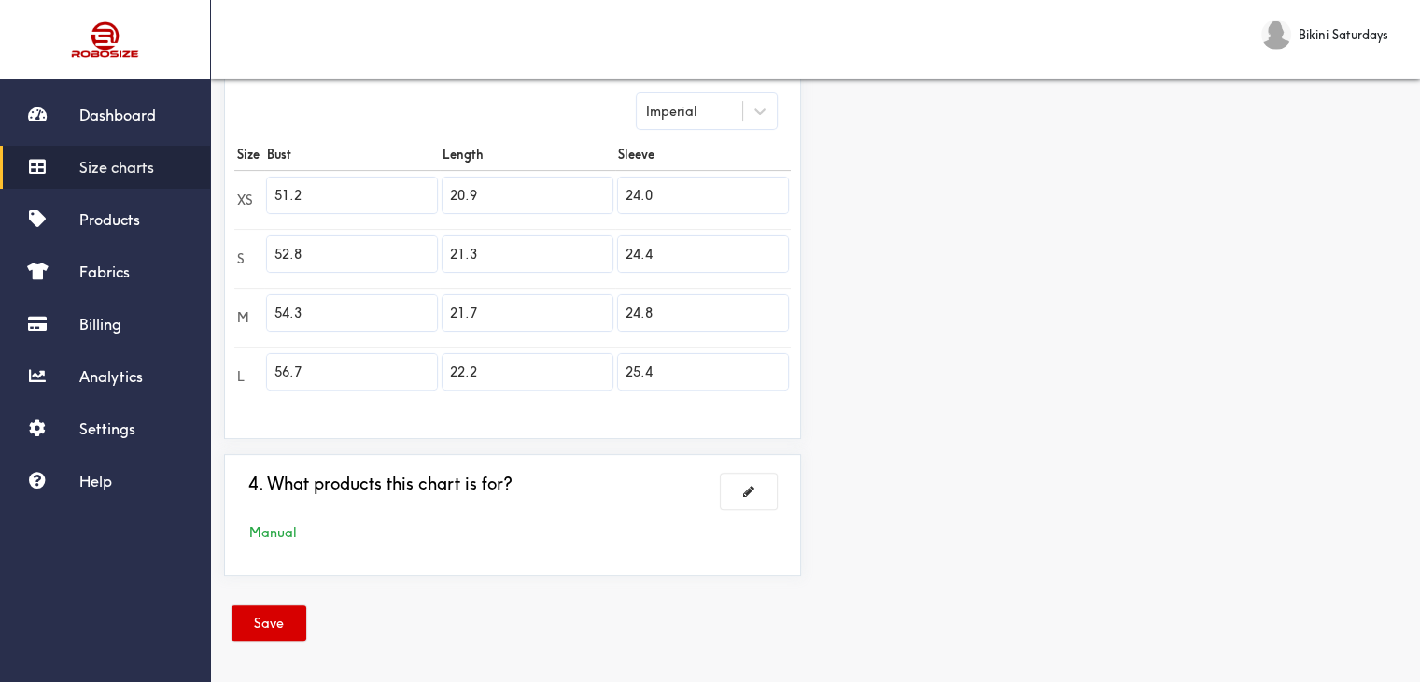
type input "25.4"
click at [269, 622] on button "Save" at bounding box center [269, 622] width 75 height 35
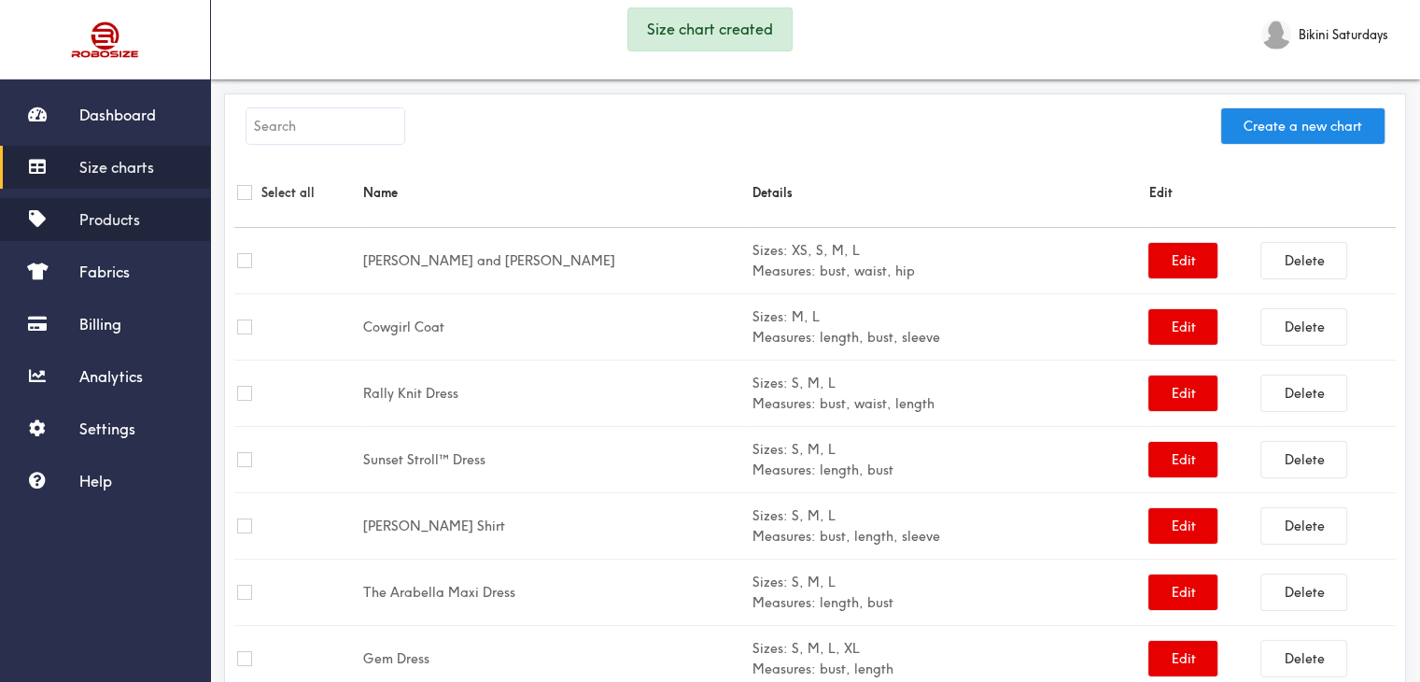
click at [110, 203] on link "Products" at bounding box center [105, 219] width 210 height 43
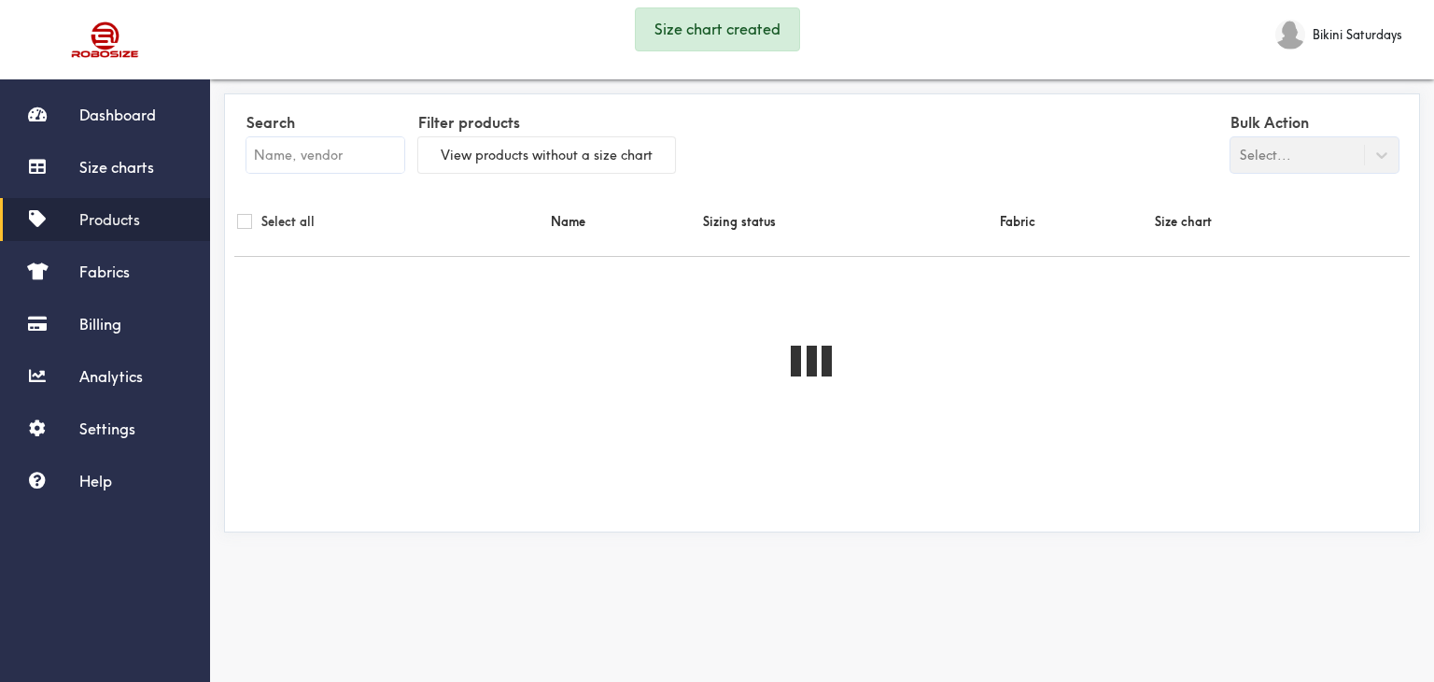
click at [279, 163] on input "text" at bounding box center [325, 154] width 158 height 35
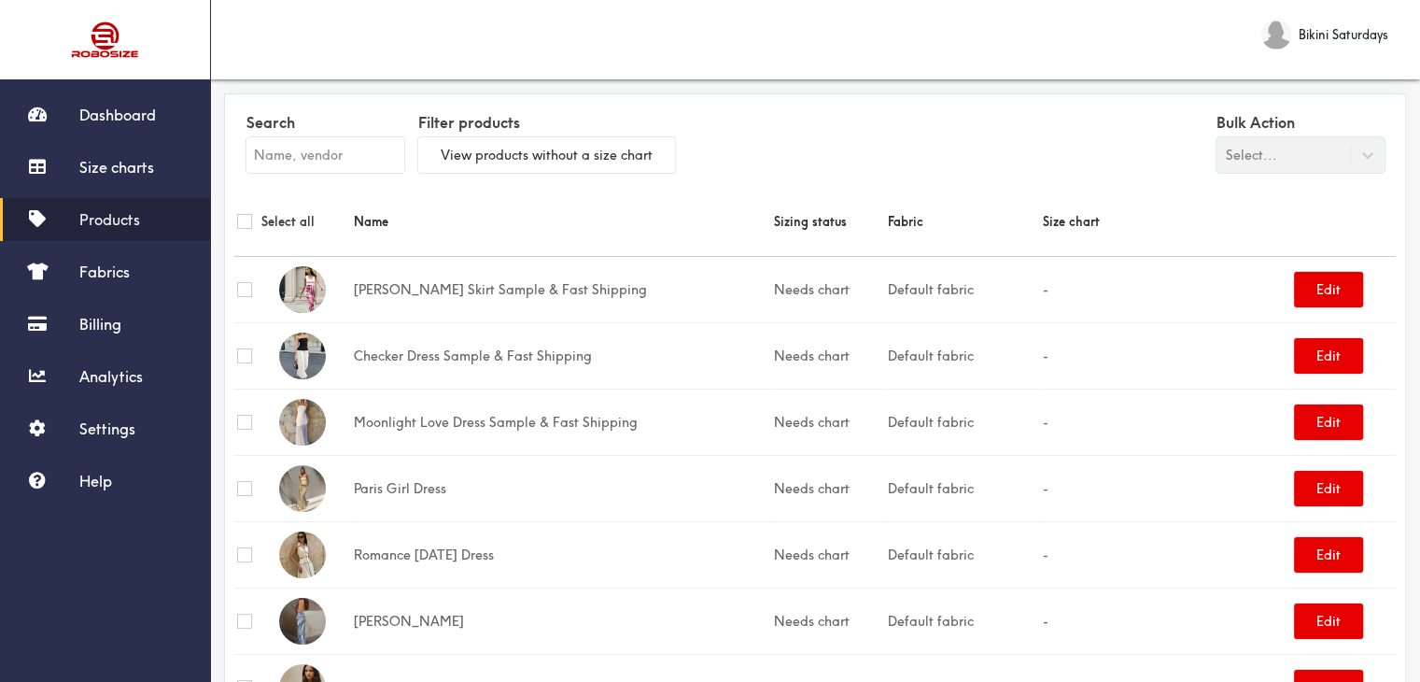
paste input "[PERSON_NAME]"
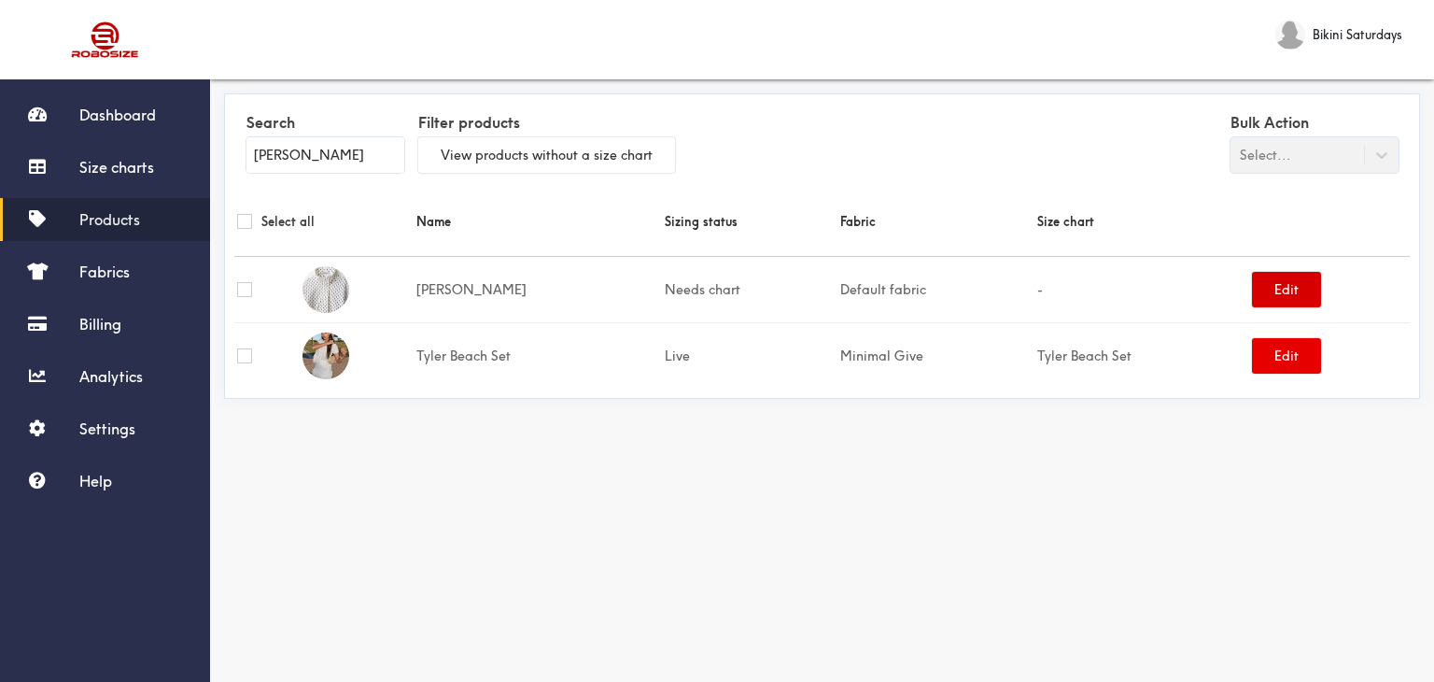
type input "[PERSON_NAME]"
click at [1277, 295] on button "Edit" at bounding box center [1286, 289] width 69 height 35
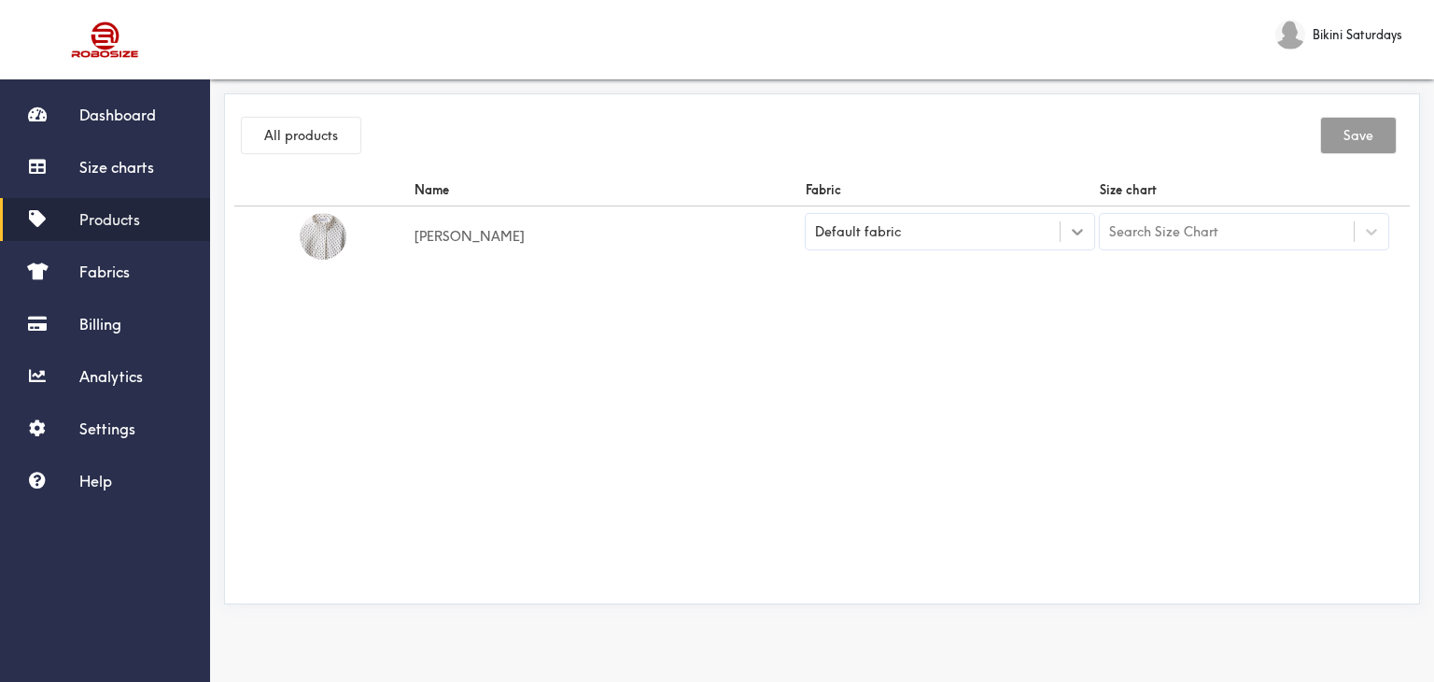
click at [1074, 233] on icon at bounding box center [1077, 231] width 19 height 19
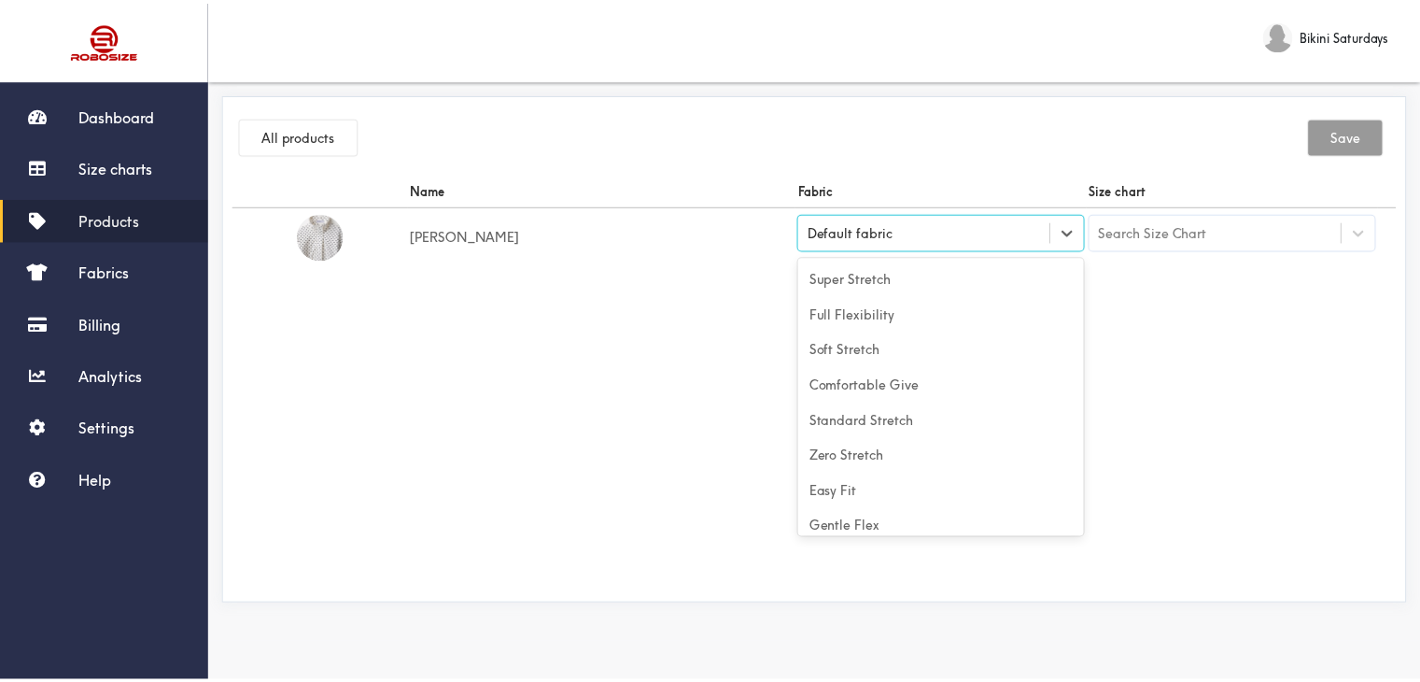
scroll to position [82, 0]
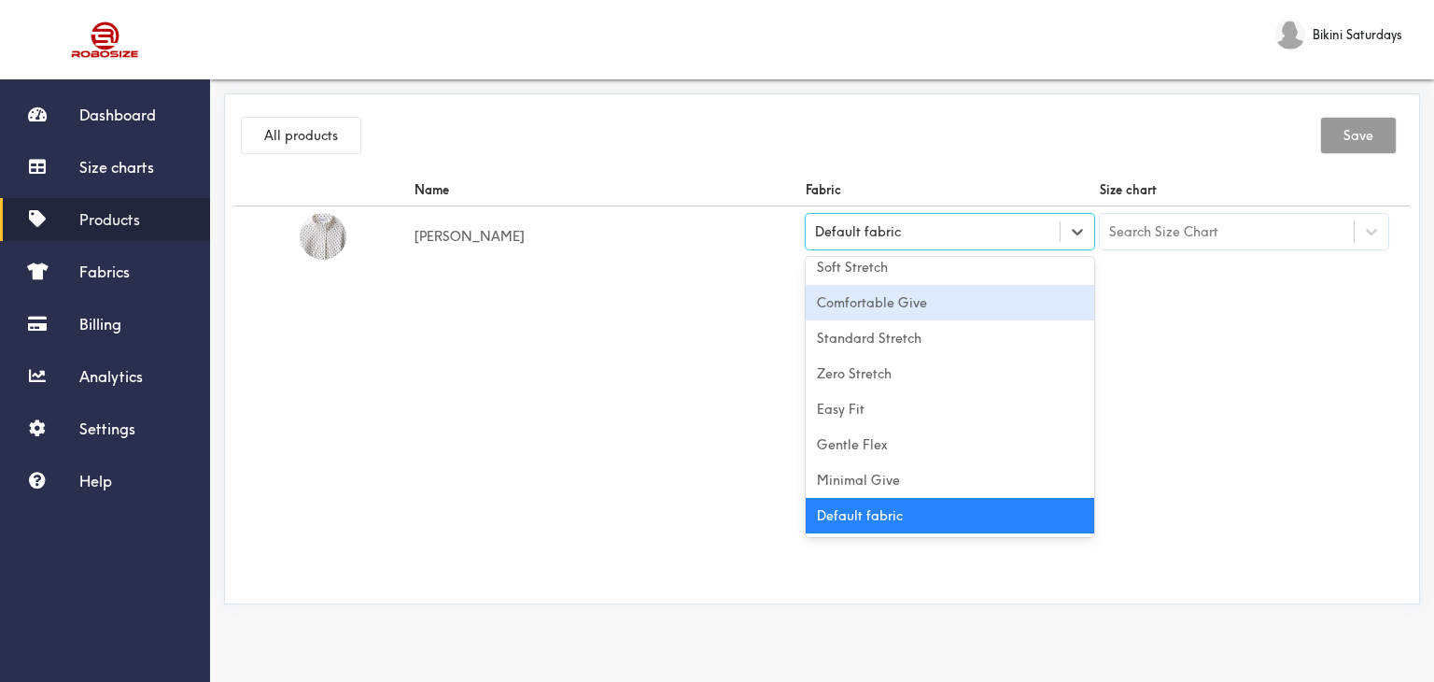
click at [868, 305] on div "Comfortable Give" at bounding box center [950, 302] width 289 height 35
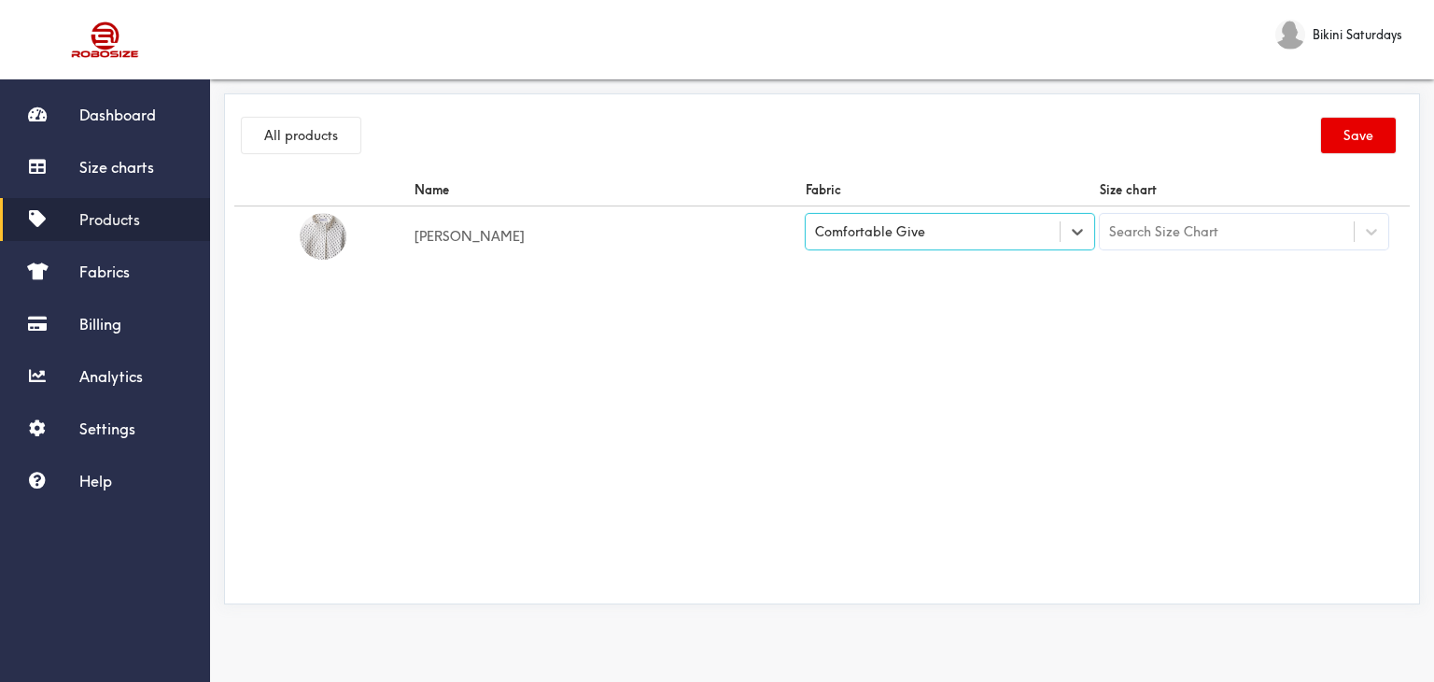
click at [1341, 232] on div "Search Size Chart" at bounding box center [1227, 232] width 254 height 32
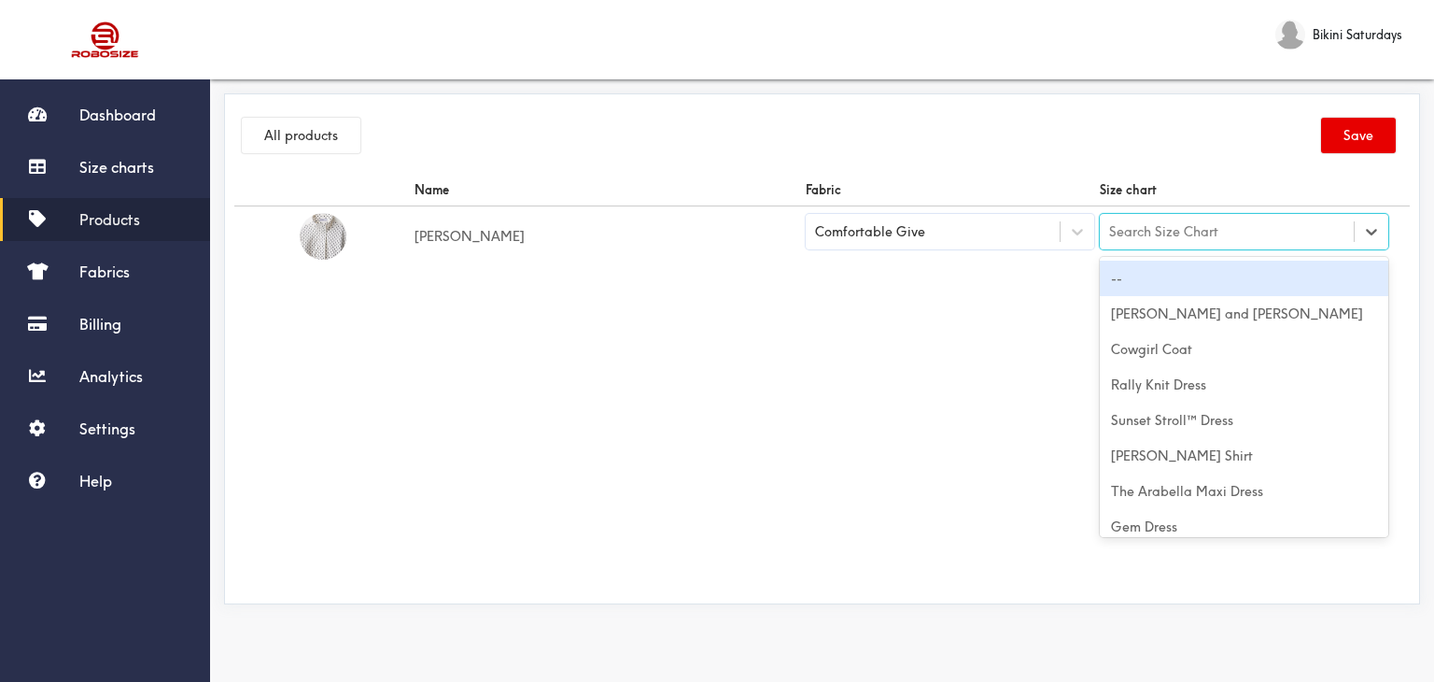
paste input "[PERSON_NAME]"
type input "[PERSON_NAME]"
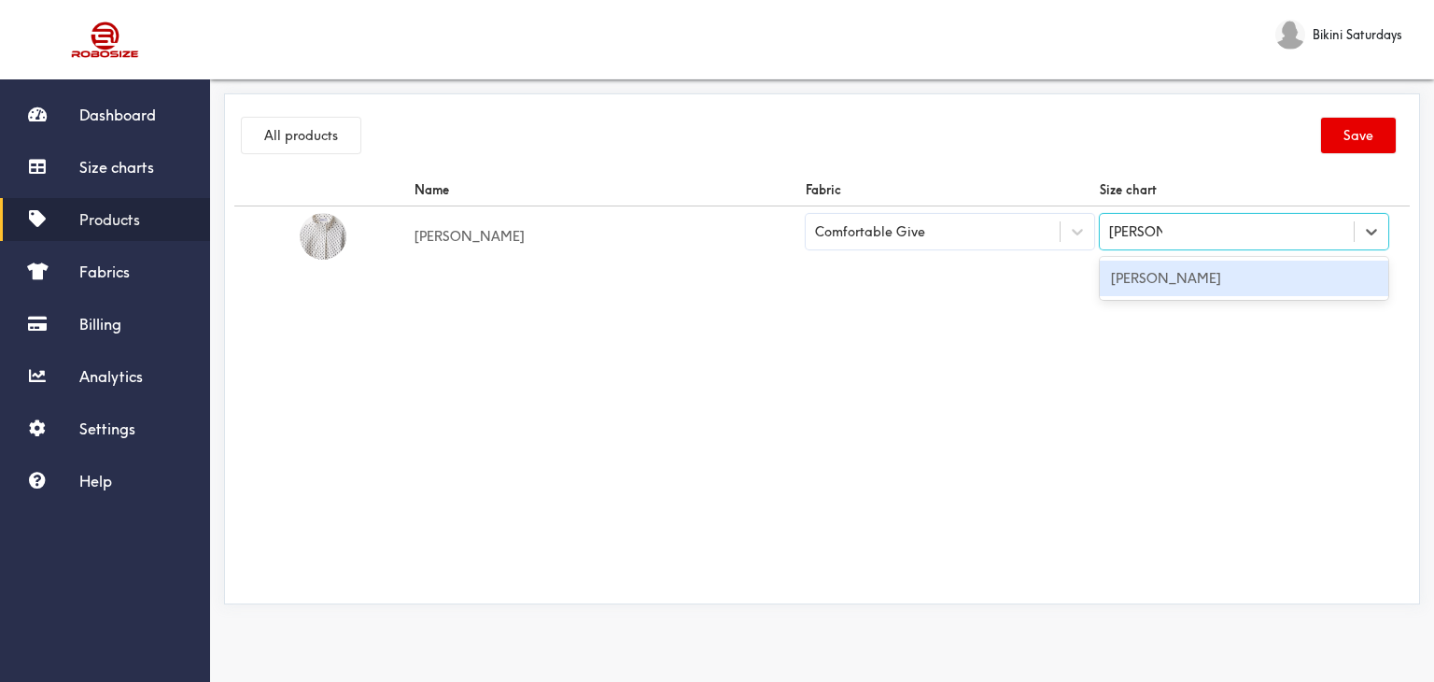
click at [1244, 280] on div "[PERSON_NAME]" at bounding box center [1244, 277] width 289 height 35
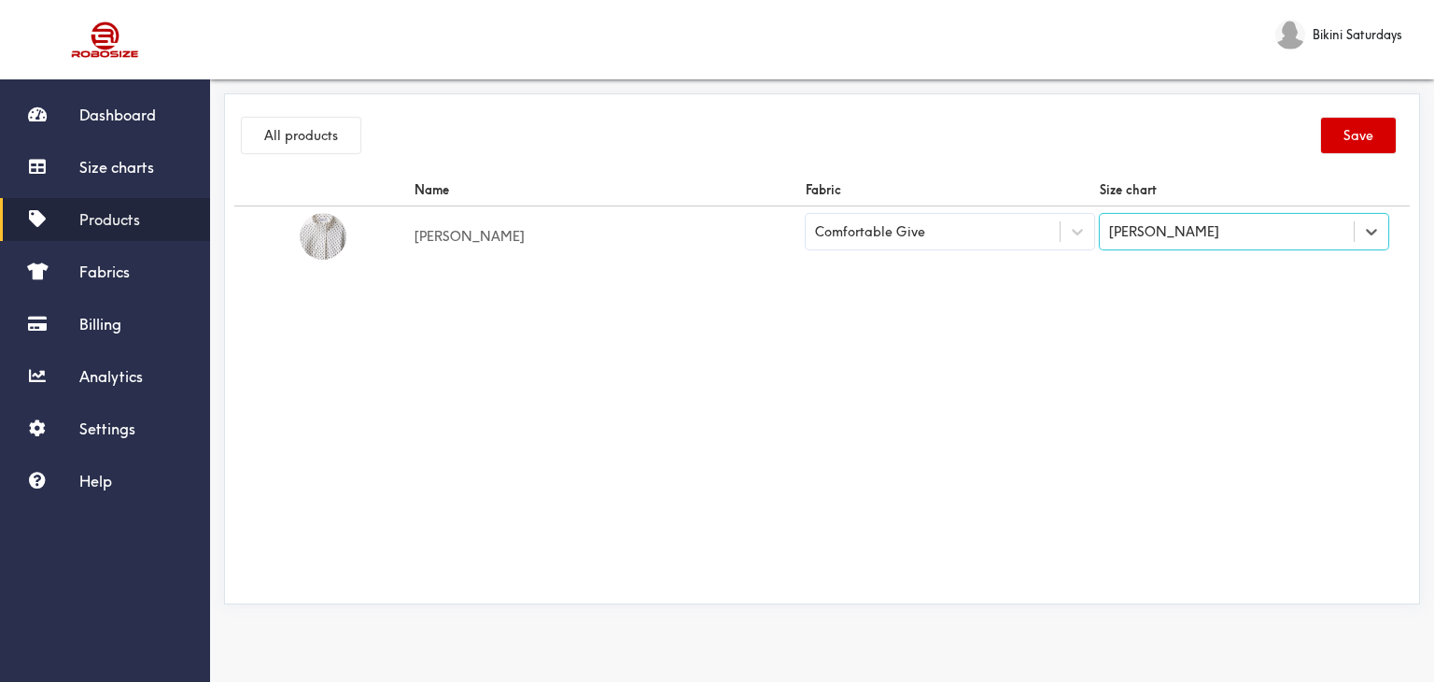
click at [1348, 132] on button "Save" at bounding box center [1358, 135] width 75 height 35
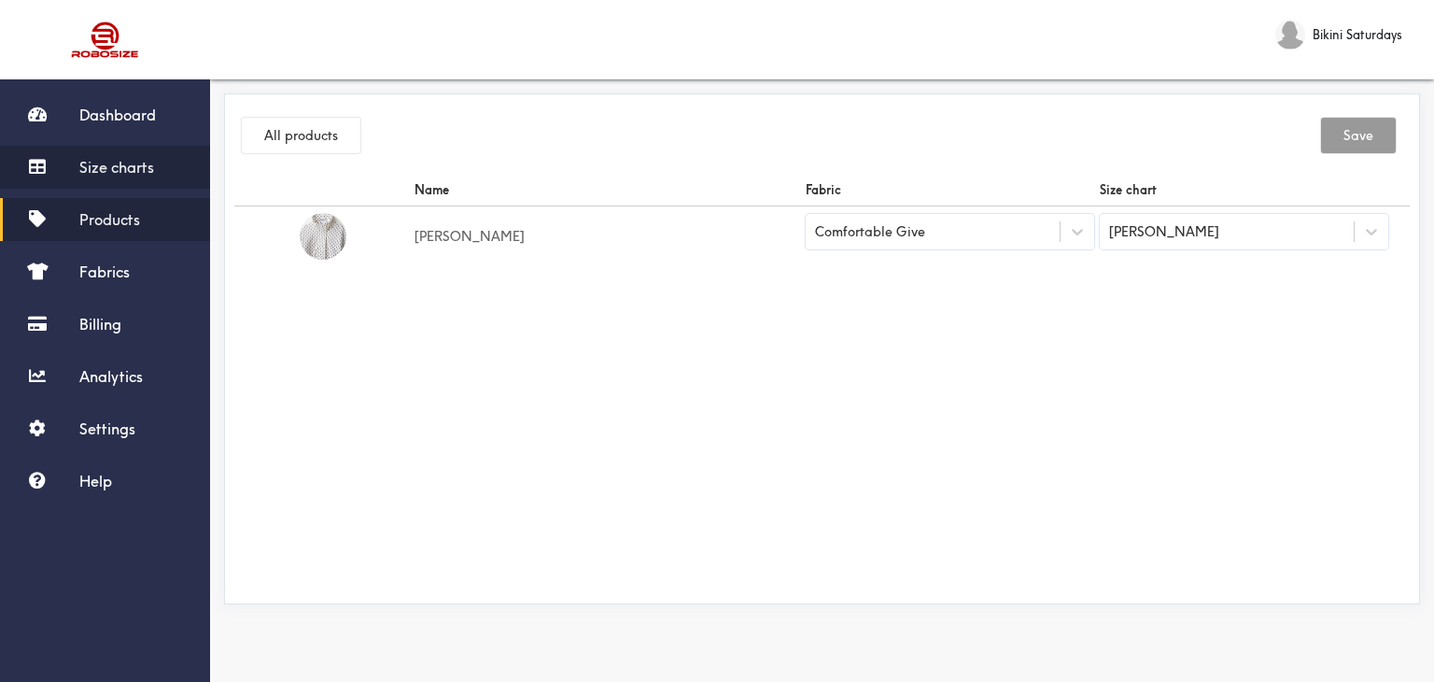
click at [138, 153] on link "Size charts" at bounding box center [105, 167] width 210 height 43
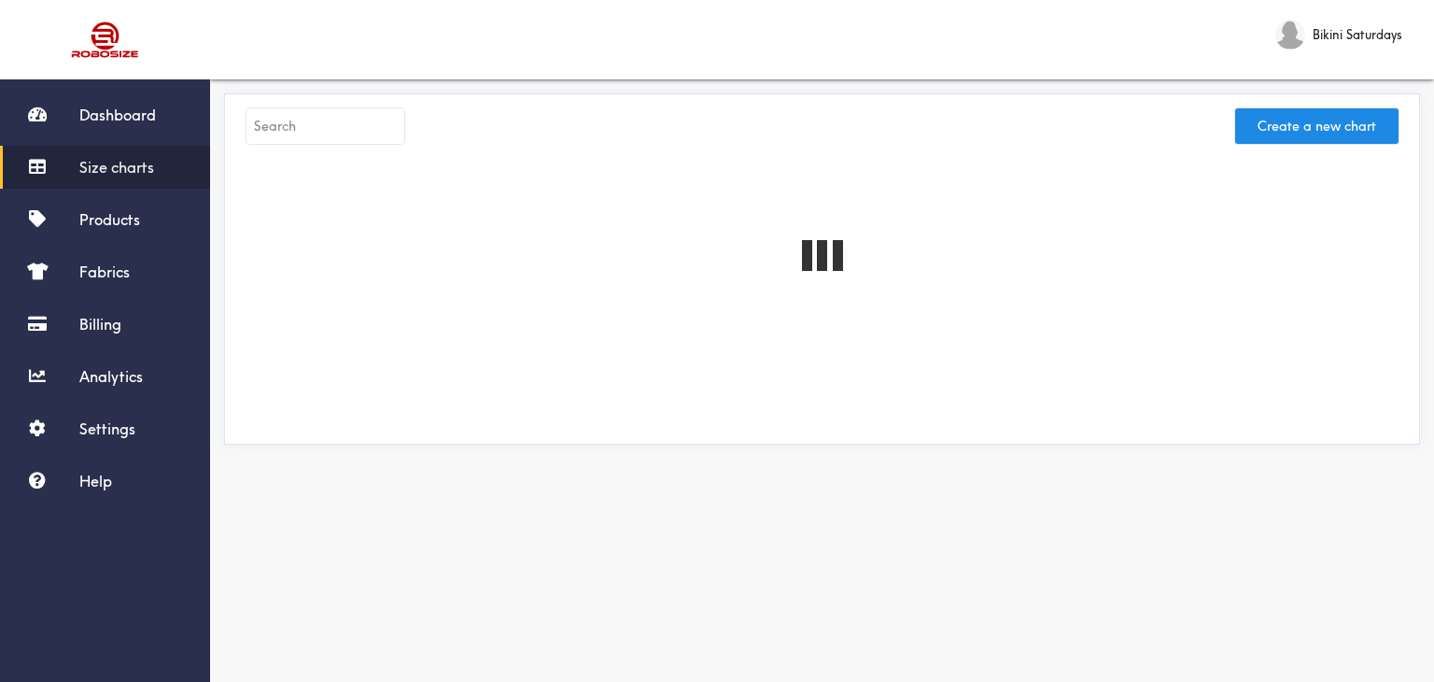
click at [265, 125] on input "text" at bounding box center [325, 125] width 158 height 35
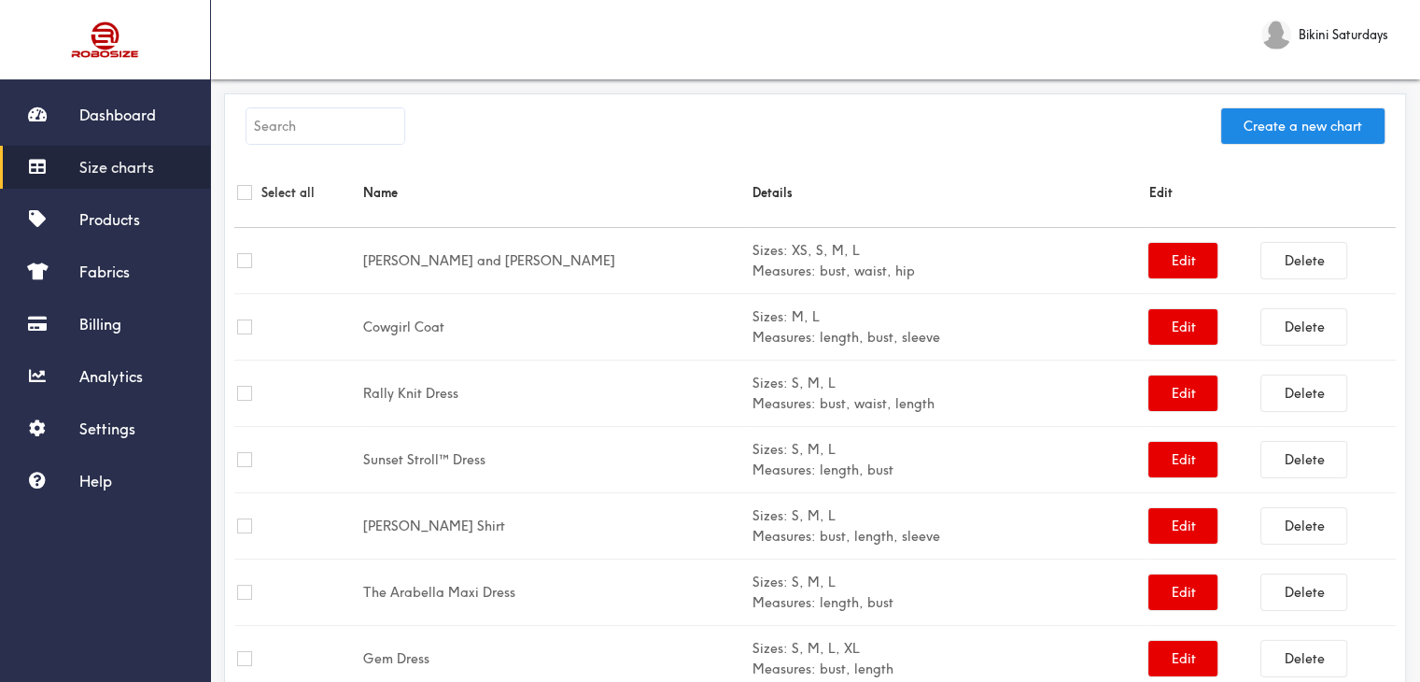
paste input "True Blu Bikini"
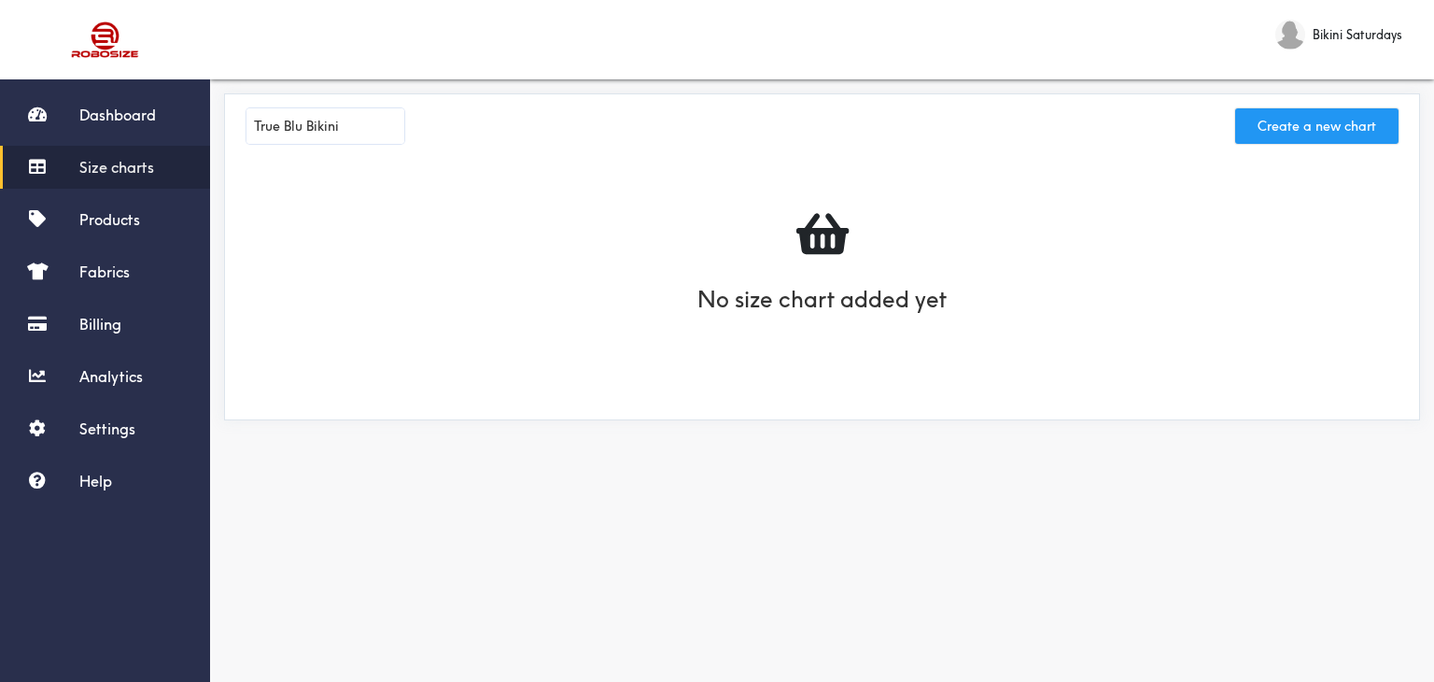
type input "True Blu Bikini"
click at [1290, 125] on button "Create a new chart" at bounding box center [1316, 125] width 163 height 35
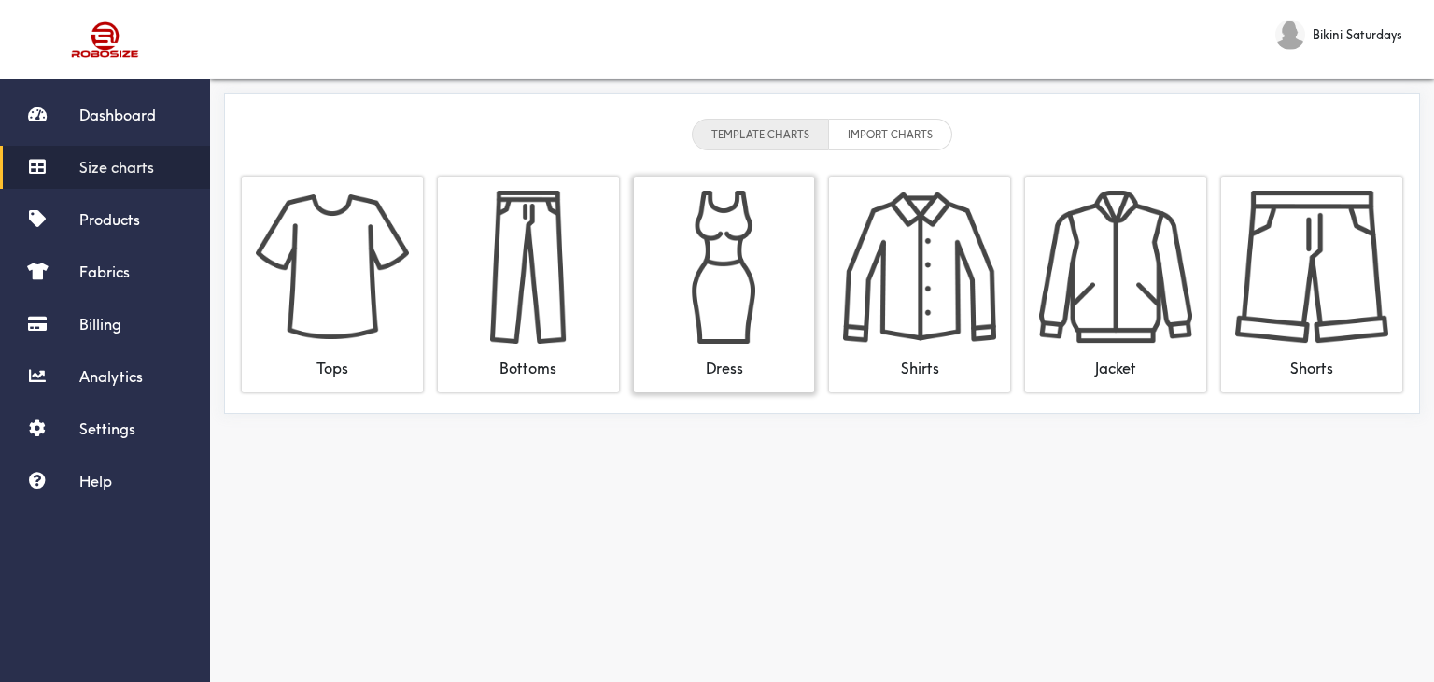
click at [698, 292] on img at bounding box center [724, 266] width 153 height 153
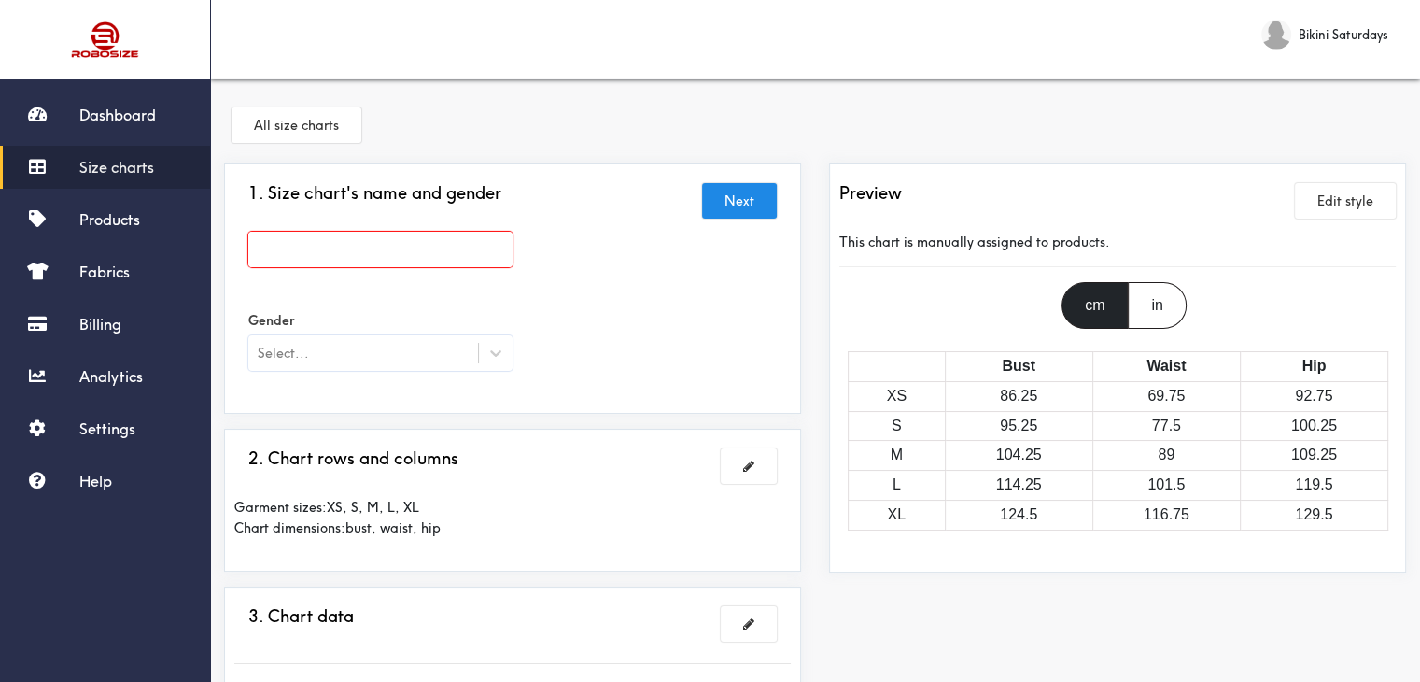
click at [400, 247] on input "text" at bounding box center [380, 249] width 264 height 35
paste input "True Blu Bikini"
type input "True Blu Bikini"
click at [500, 354] on icon at bounding box center [495, 353] width 19 height 19
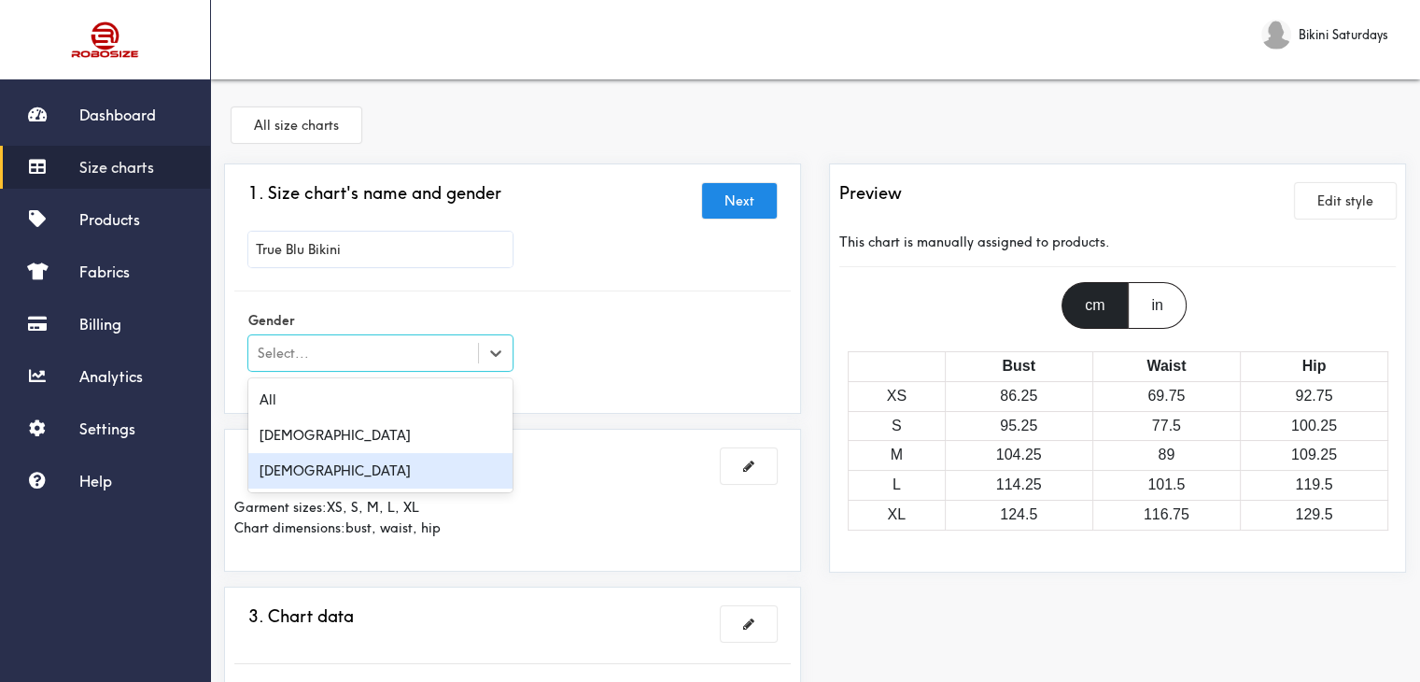
drag, startPoint x: 321, startPoint y: 472, endPoint x: 323, endPoint y: 453, distance: 18.8
click at [320, 468] on div "[DEMOGRAPHIC_DATA]" at bounding box center [380, 470] width 264 height 35
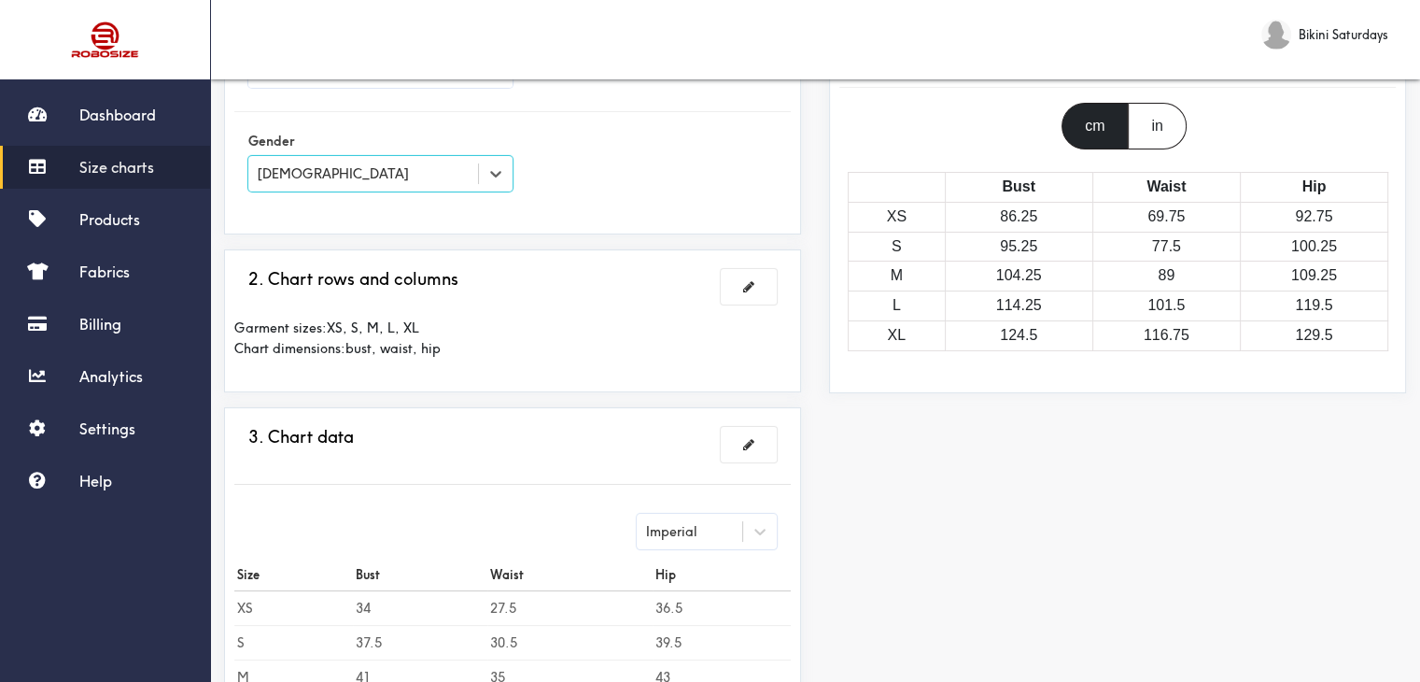
scroll to position [187, 0]
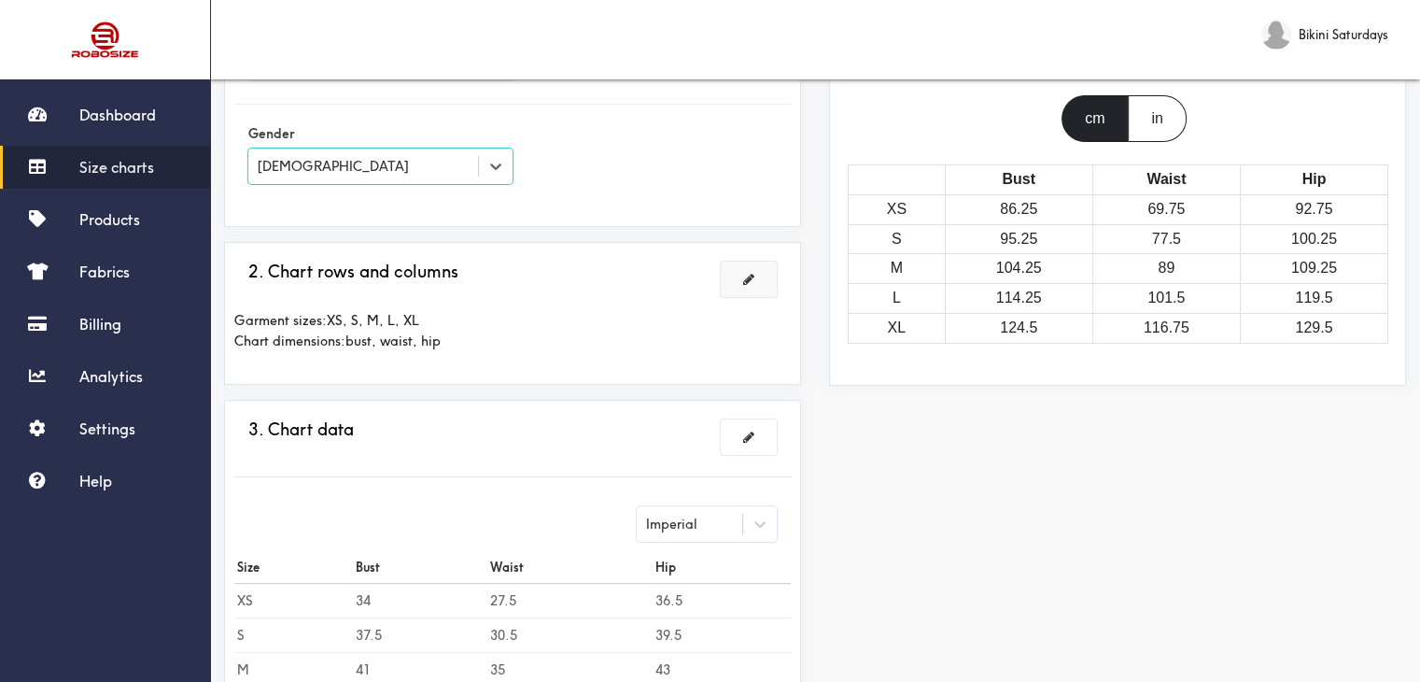
click at [754, 276] on span at bounding box center [748, 279] width 11 height 13
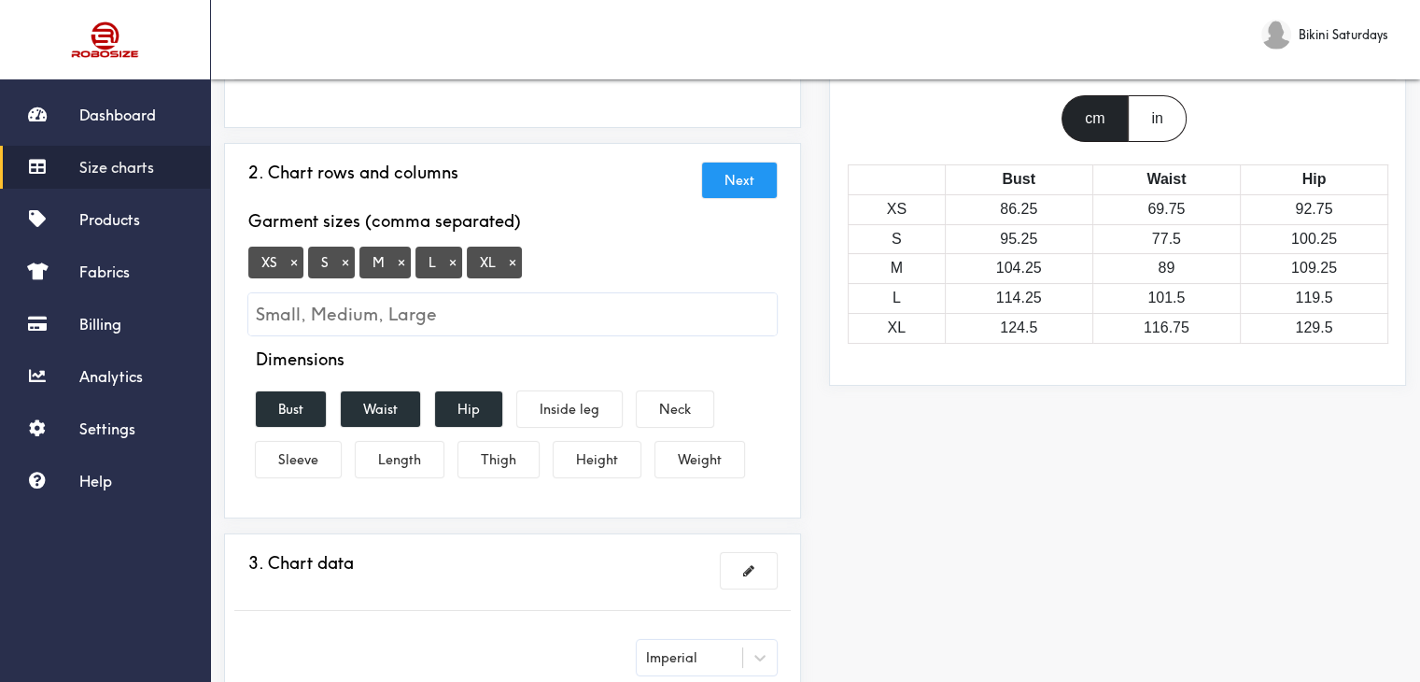
click at [292, 260] on button "×" at bounding box center [294, 262] width 19 height 17
click at [452, 259] on button "×" at bounding box center [453, 262] width 19 height 17
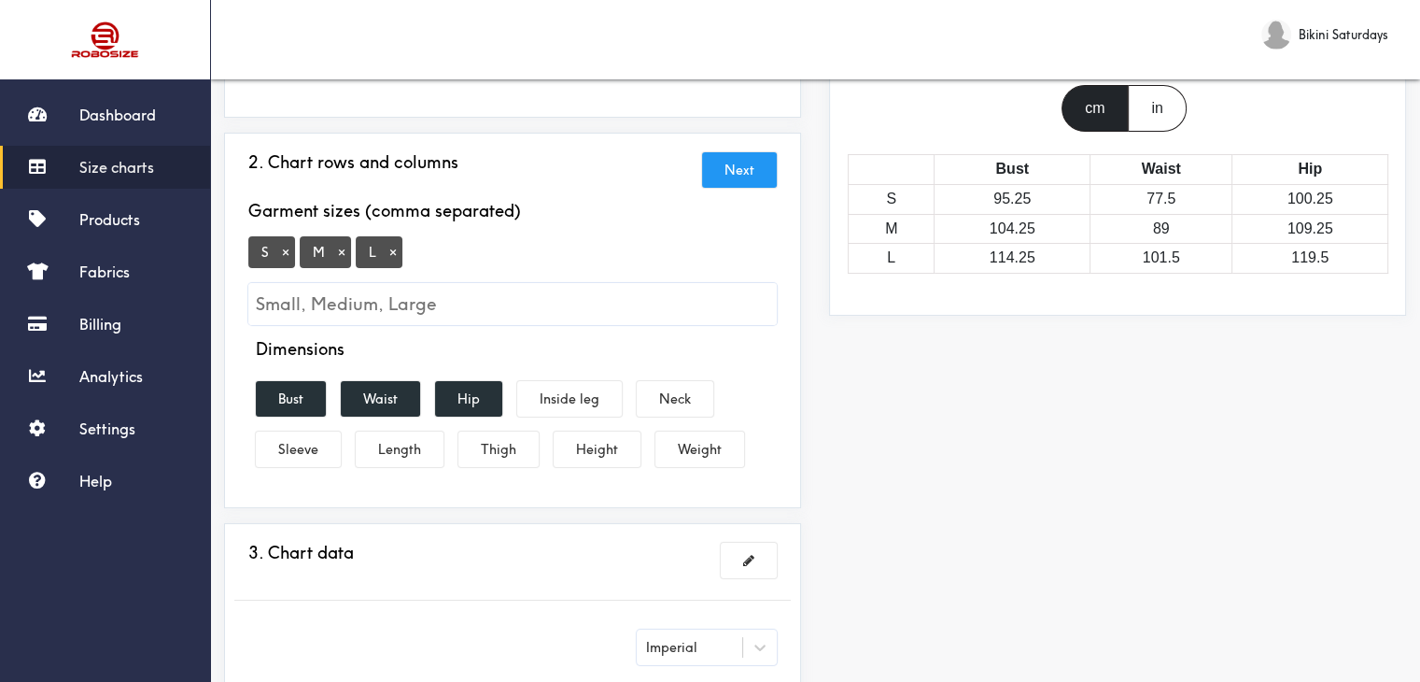
scroll to position [0, 0]
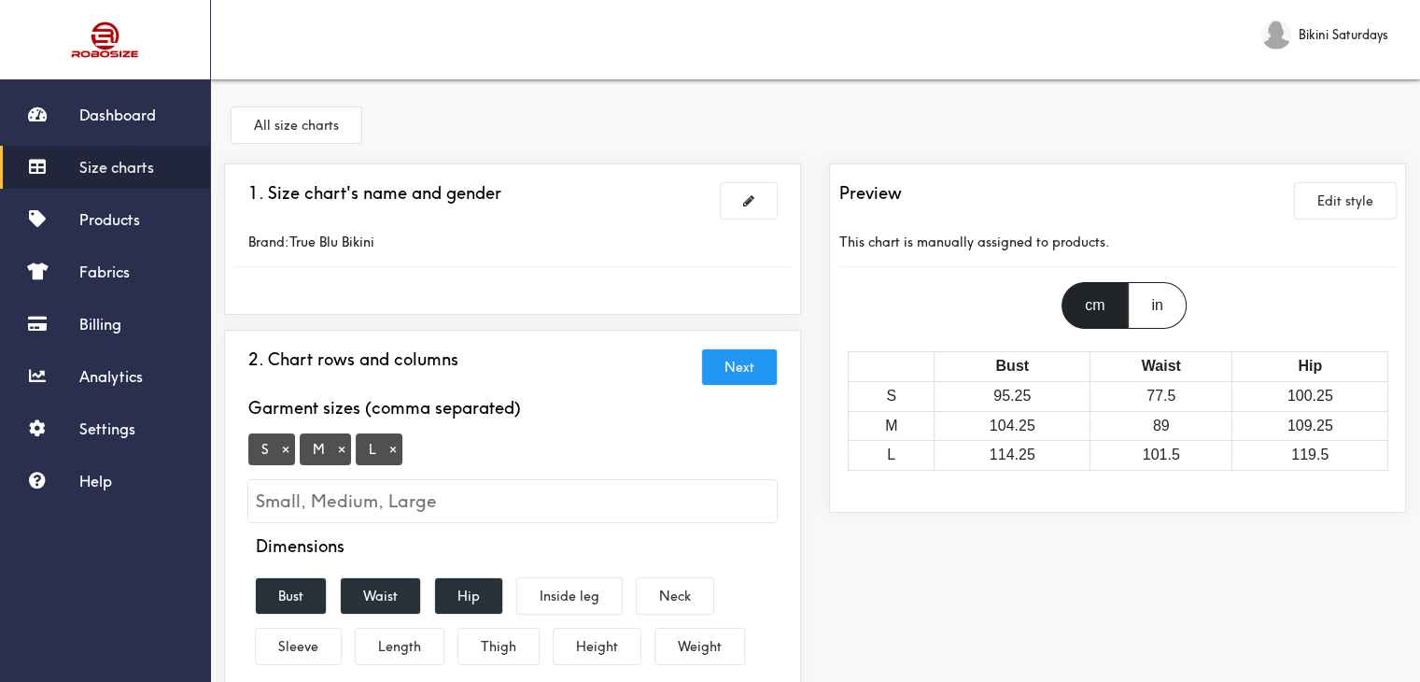
click at [1176, 305] on div "in" at bounding box center [1157, 305] width 58 height 47
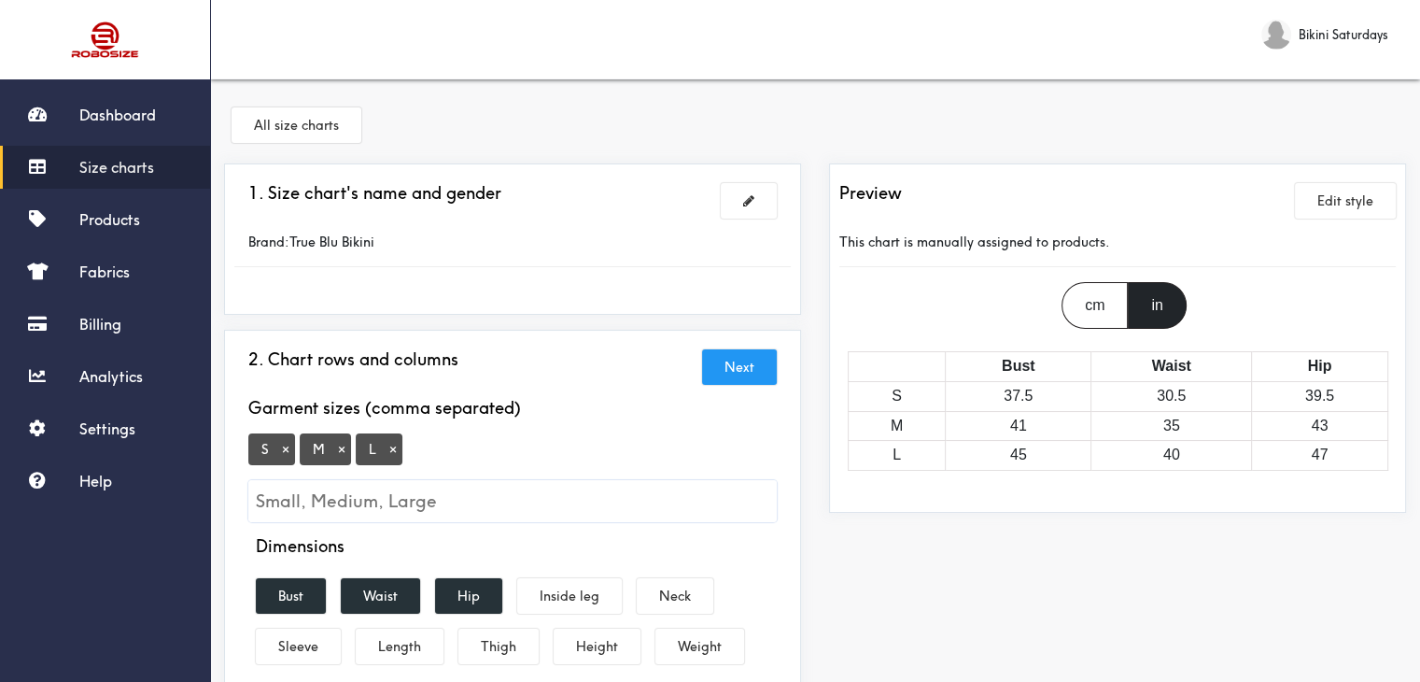
click at [120, 151] on link "Size charts" at bounding box center [105, 167] width 210 height 43
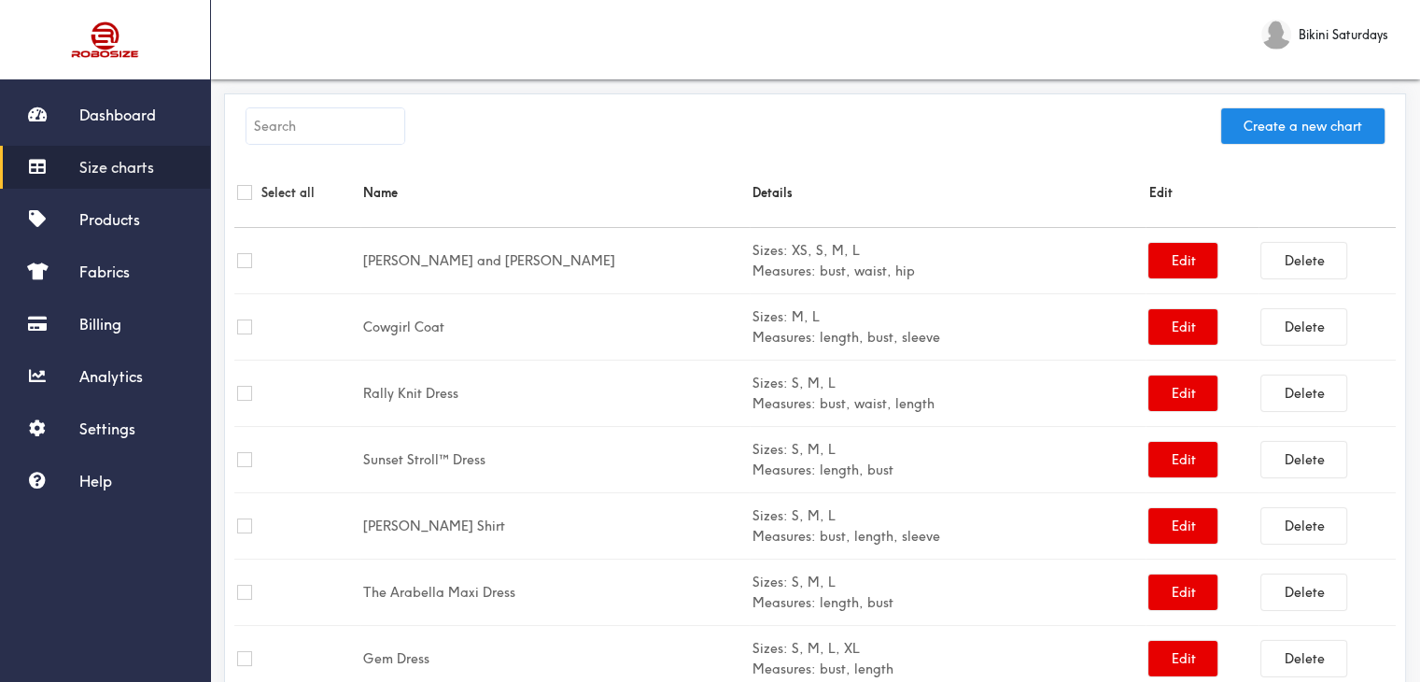
click at [326, 139] on input "text" at bounding box center [325, 125] width 158 height 35
paste input "[DATE] Swims Bikini"
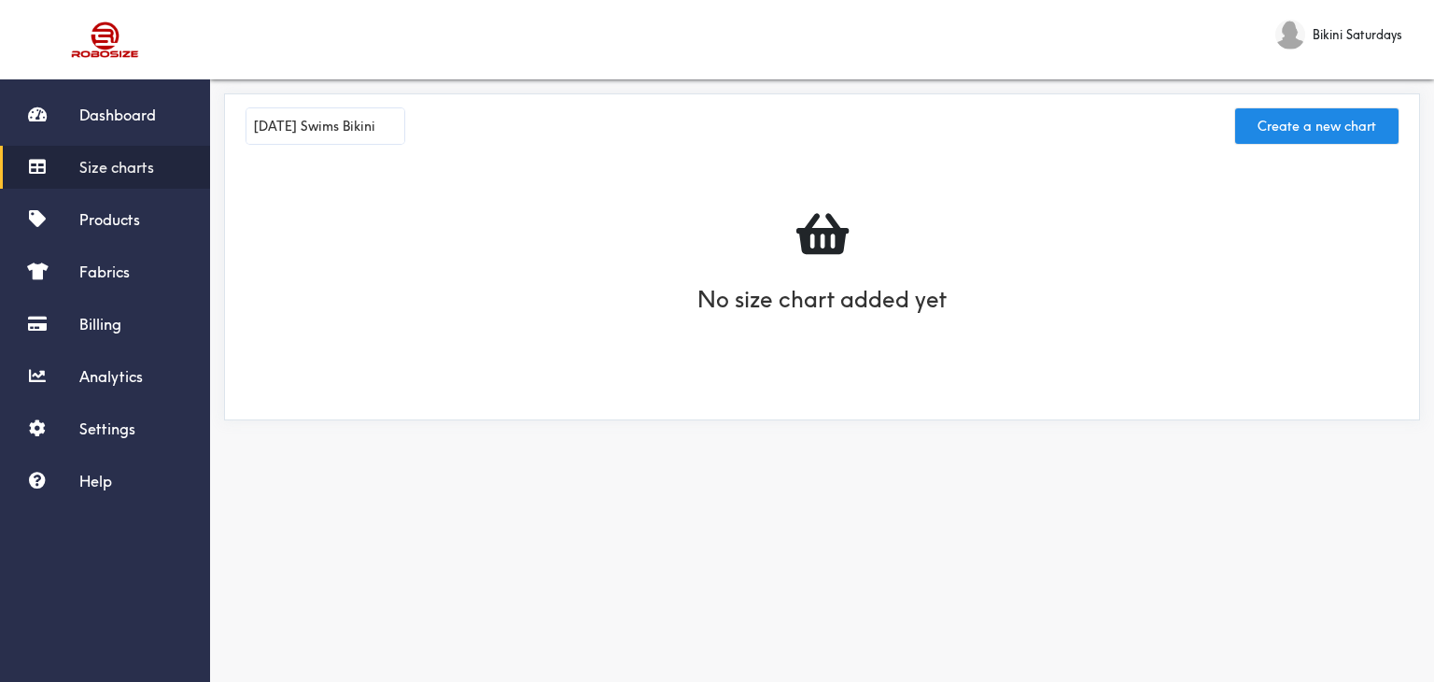
type input "[DATE] Swims Bikini"
click at [1289, 143] on div "[DATE] Swims Bikini Create a new chart" at bounding box center [822, 131] width 1176 height 54
click at [1285, 135] on button "Create a new chart" at bounding box center [1316, 125] width 163 height 35
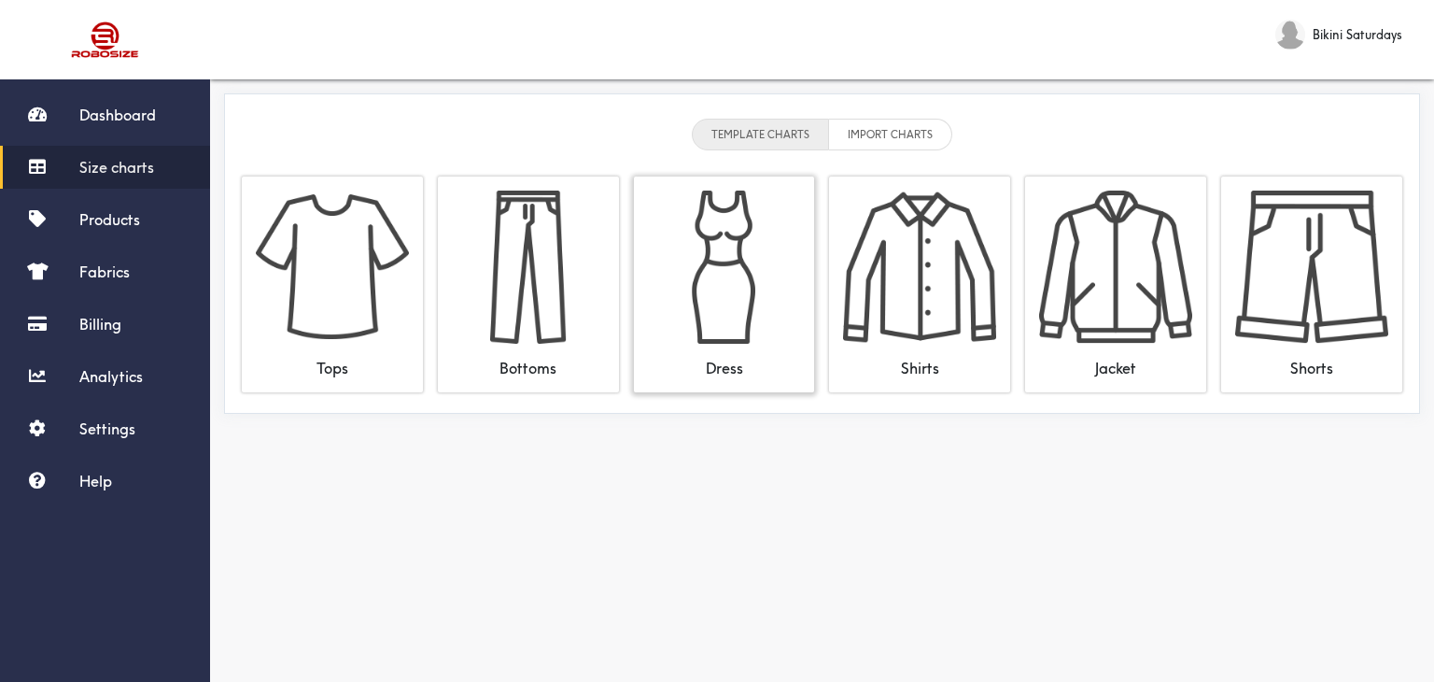
click at [696, 294] on img at bounding box center [724, 266] width 153 height 153
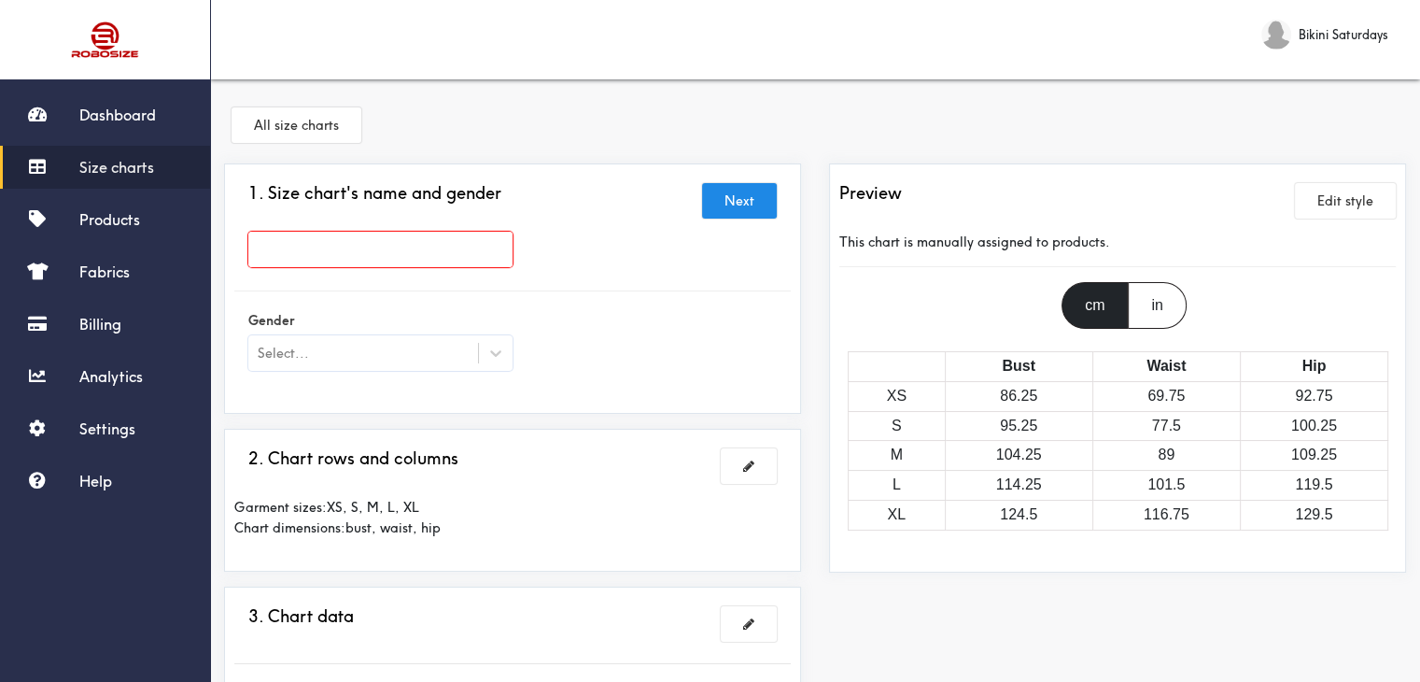
click at [427, 247] on input "text" at bounding box center [380, 249] width 264 height 35
paste input "[DATE] Swims Bikini"
type input "[DATE] Swims Bikini"
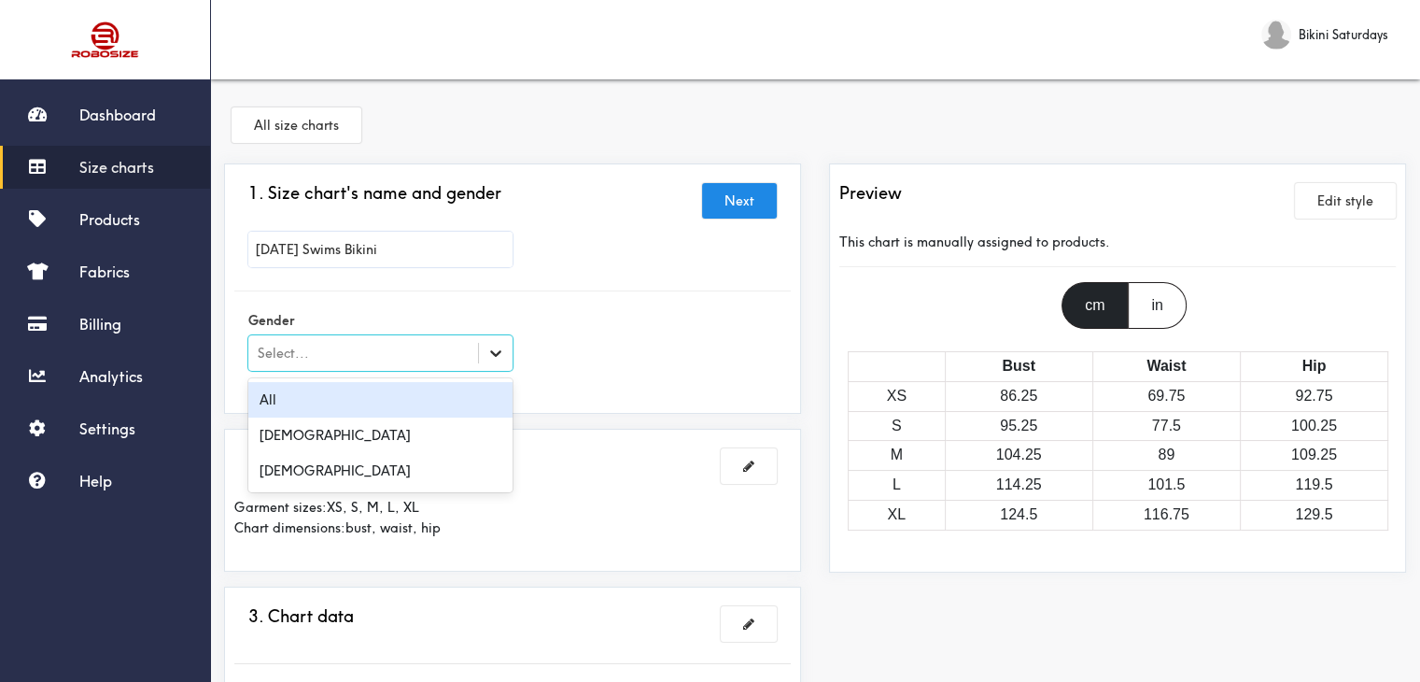
click at [497, 348] on icon at bounding box center [495, 353] width 19 height 19
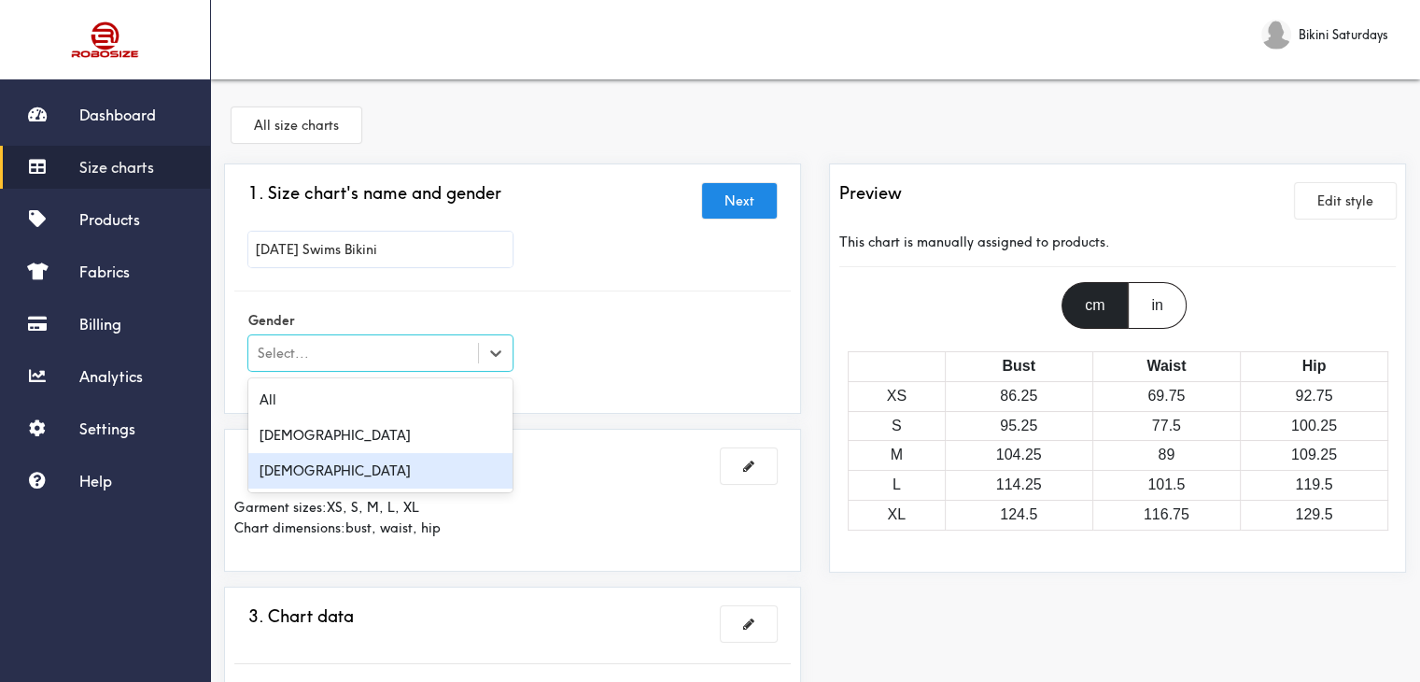
click at [306, 478] on div "[DEMOGRAPHIC_DATA]" at bounding box center [380, 470] width 264 height 35
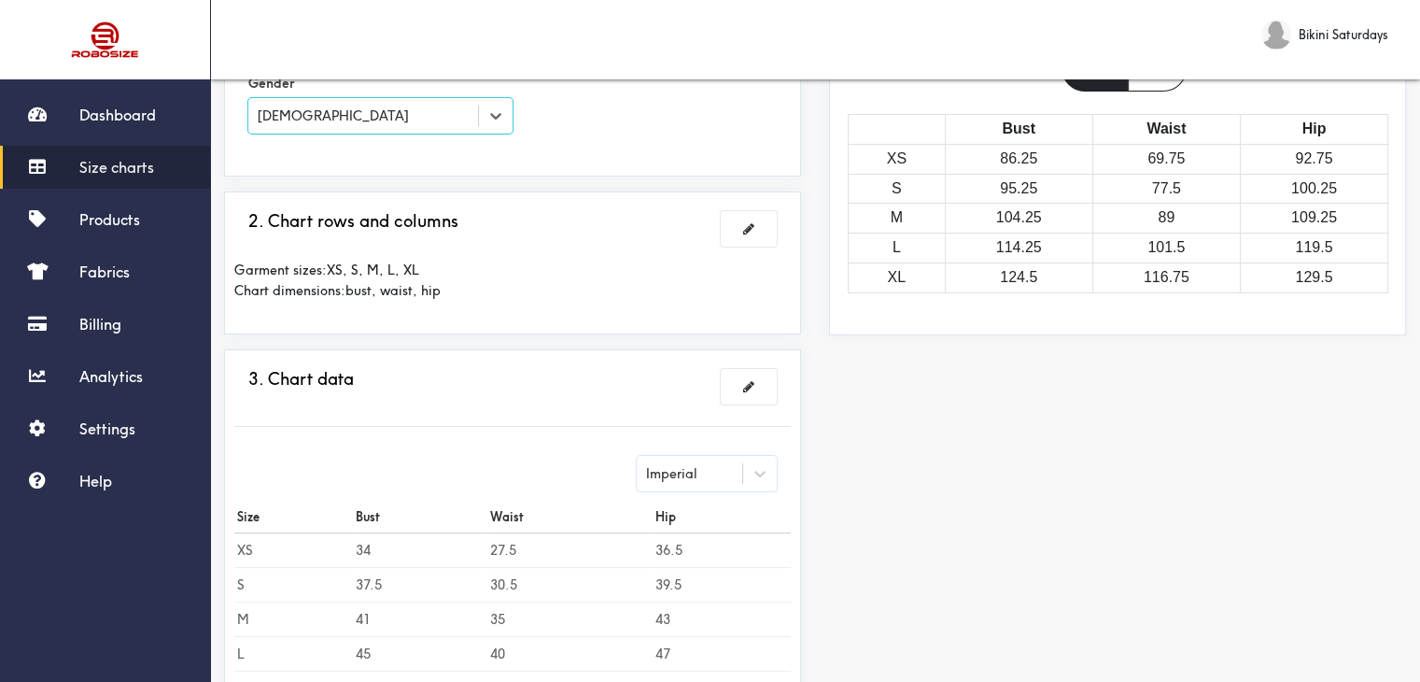
scroll to position [280, 0]
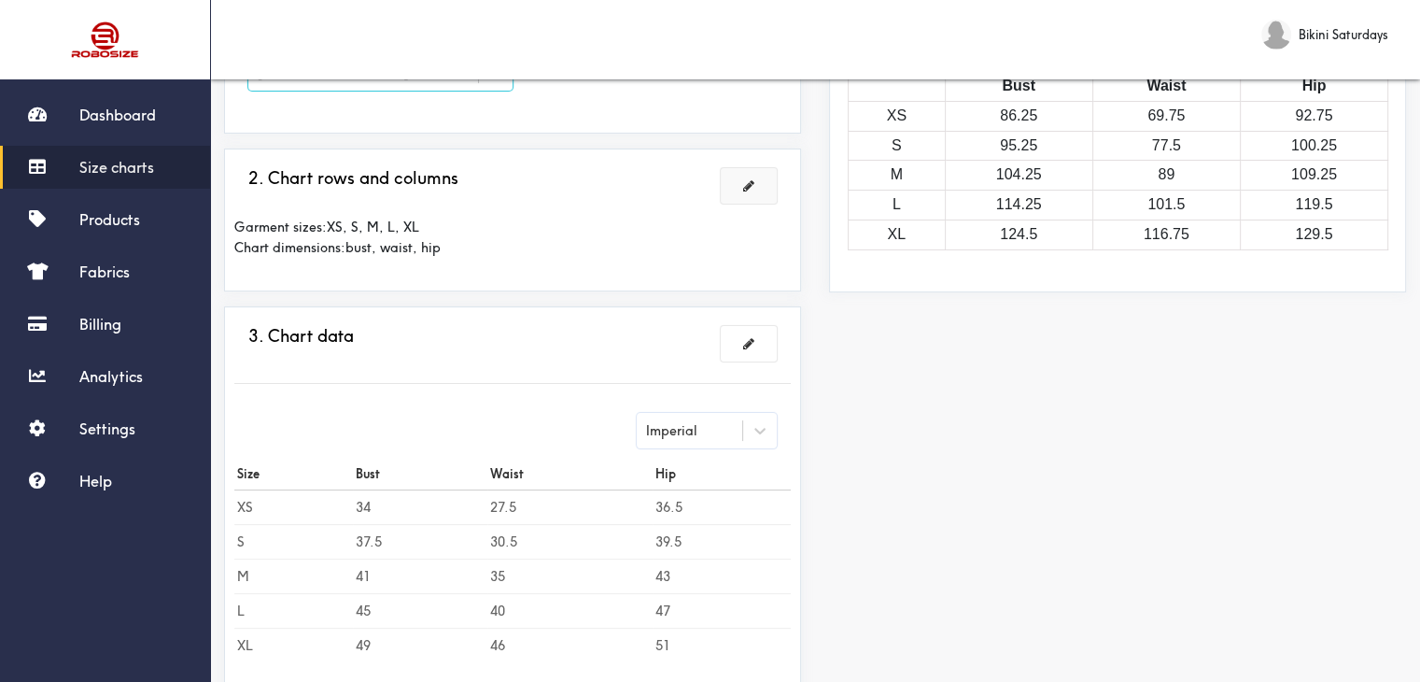
click at [751, 188] on span at bounding box center [748, 185] width 11 height 13
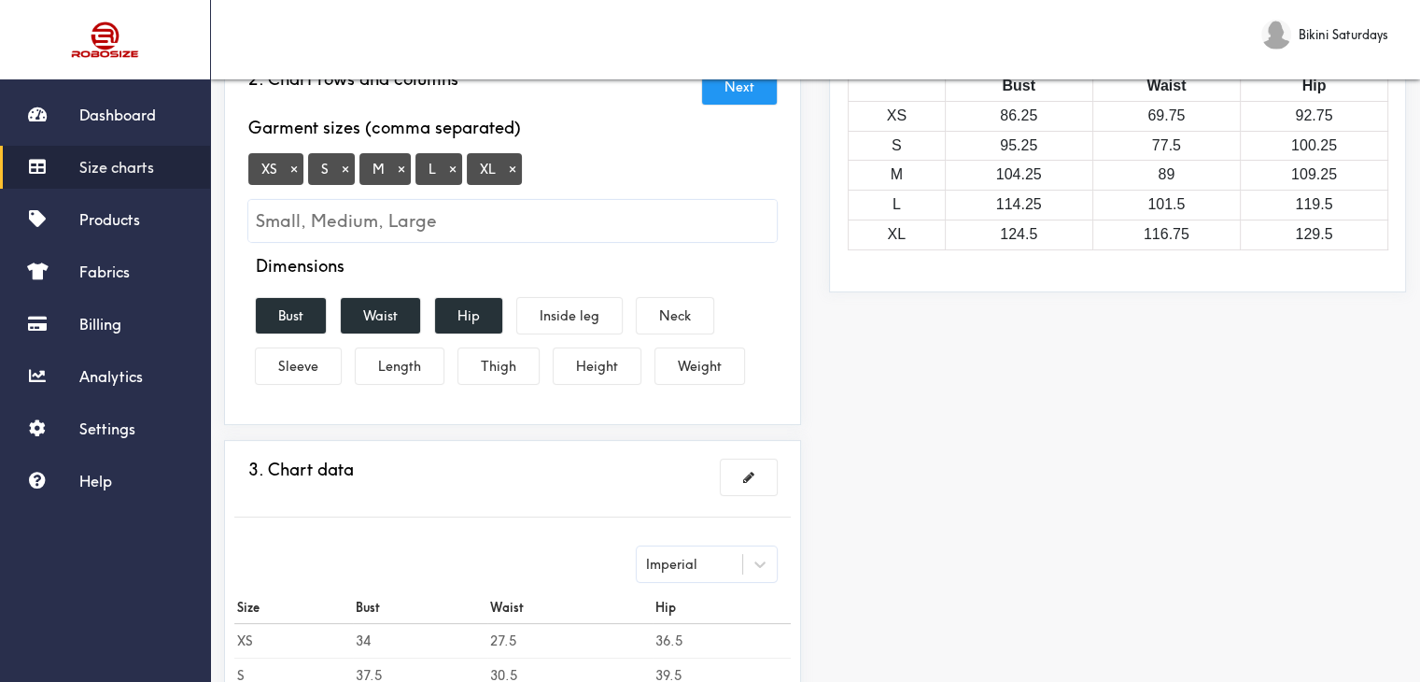
click at [291, 170] on button "×" at bounding box center [294, 169] width 19 height 17
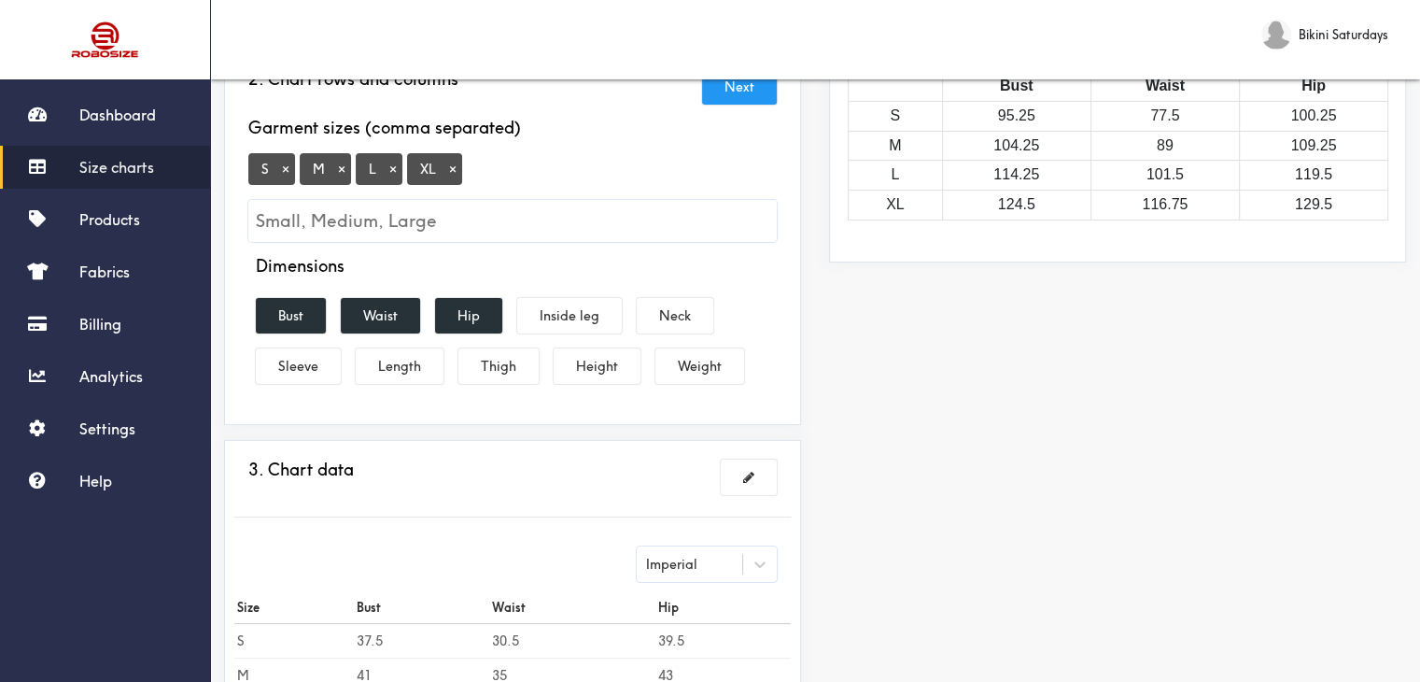
click at [448, 173] on button "×" at bounding box center [453, 169] width 19 height 17
click at [468, 315] on button "Hip" at bounding box center [468, 315] width 67 height 35
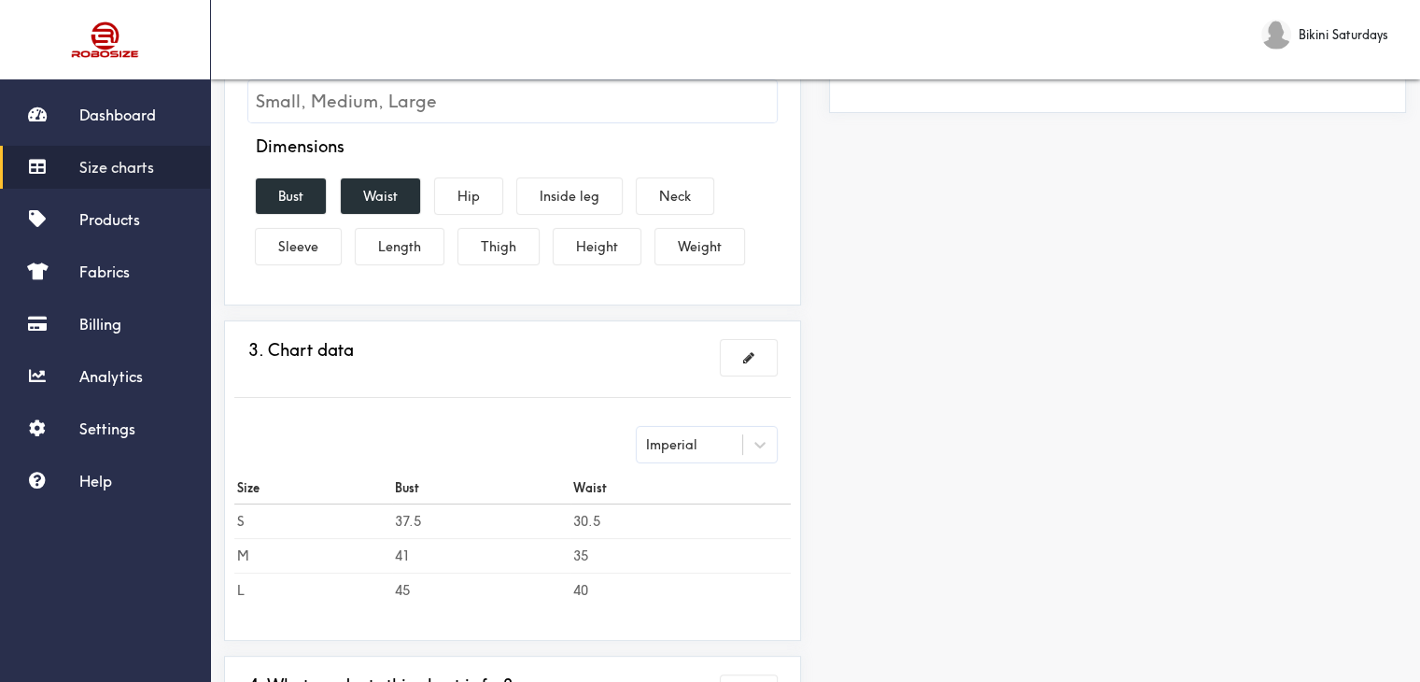
scroll to position [93, 0]
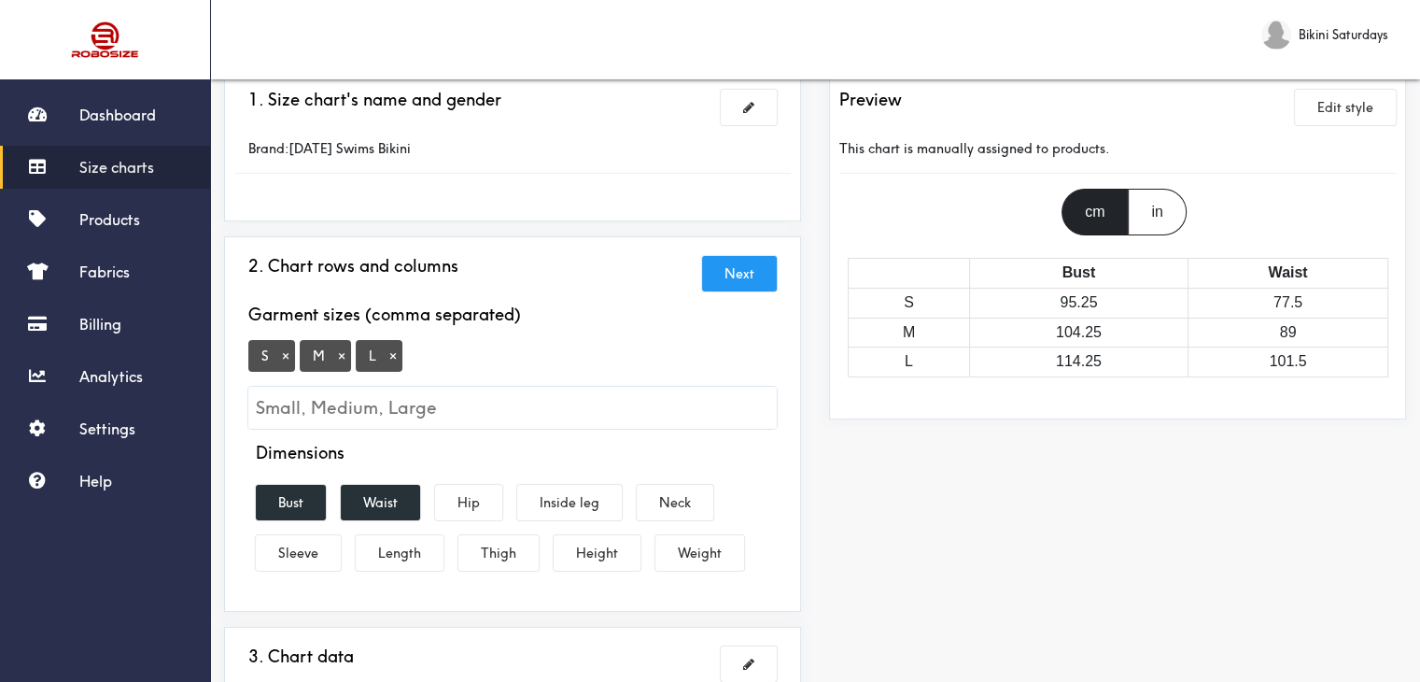
click at [1158, 210] on div "in" at bounding box center [1157, 212] width 58 height 47
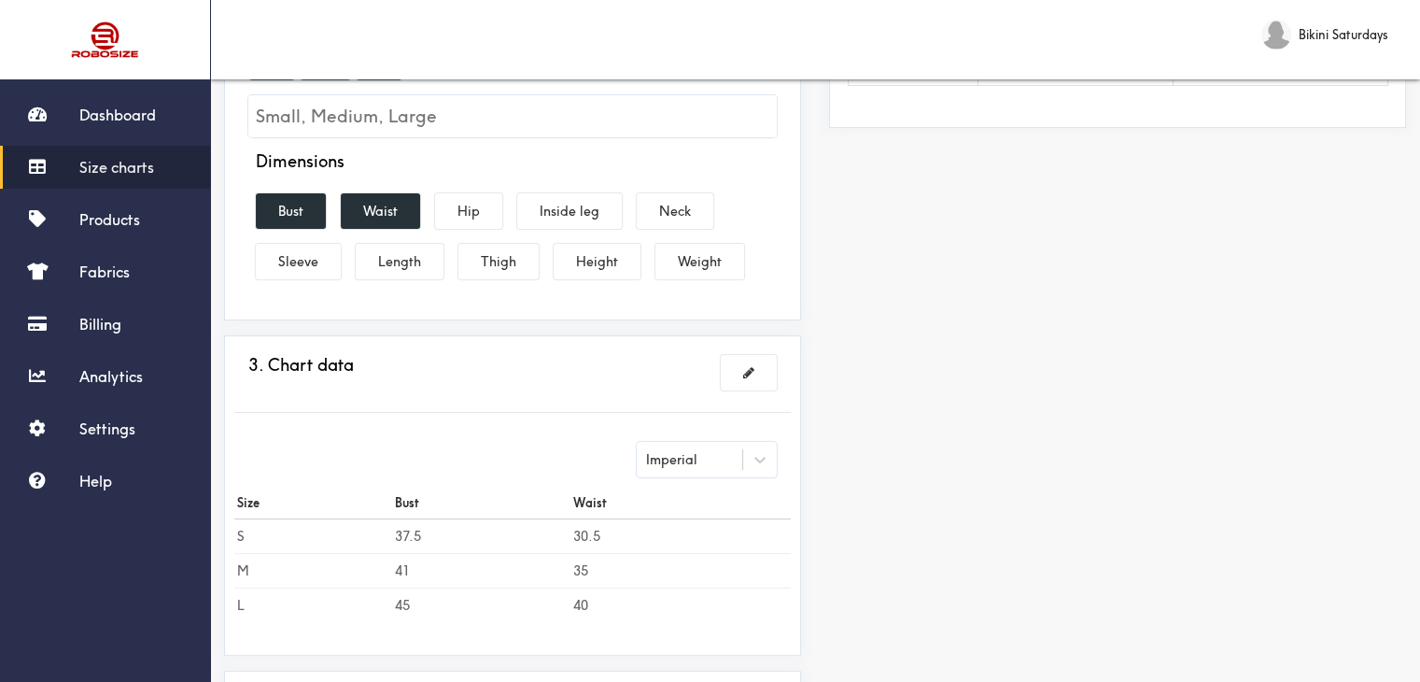
scroll to position [467, 0]
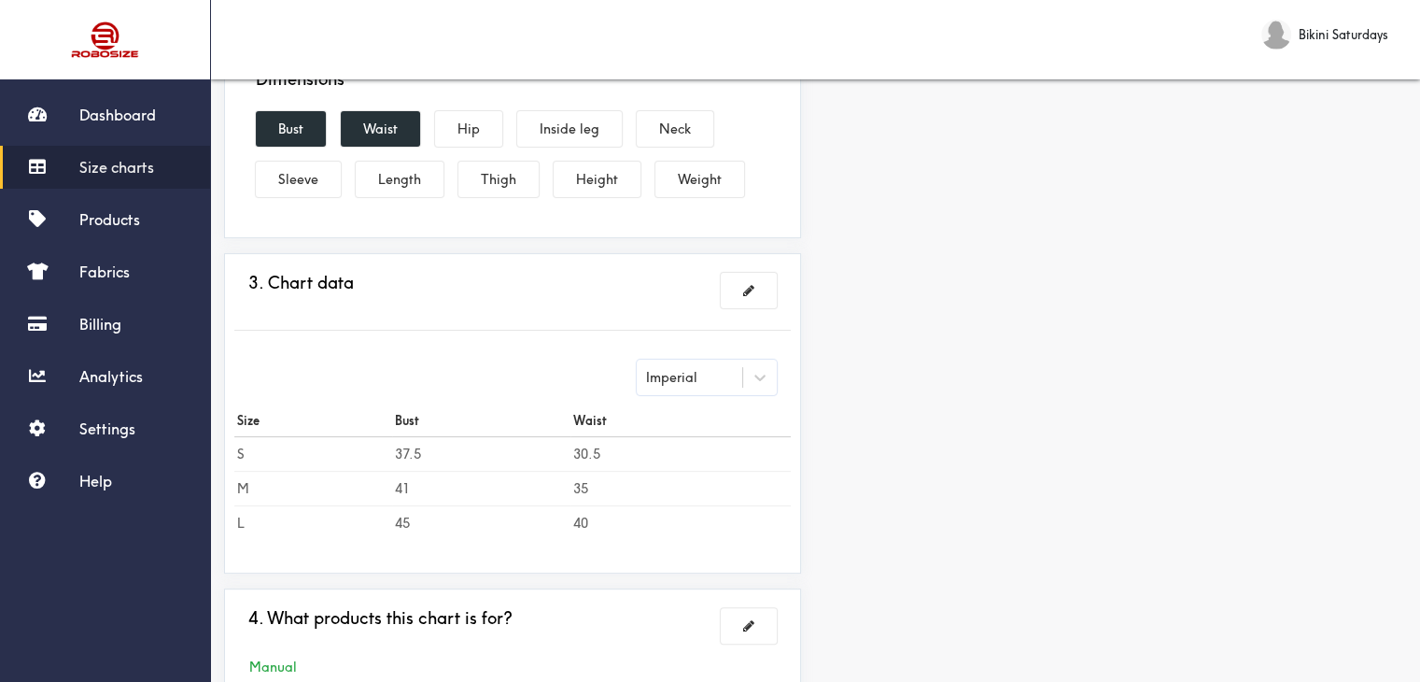
click at [388, 178] on button "Length" at bounding box center [400, 179] width 88 height 35
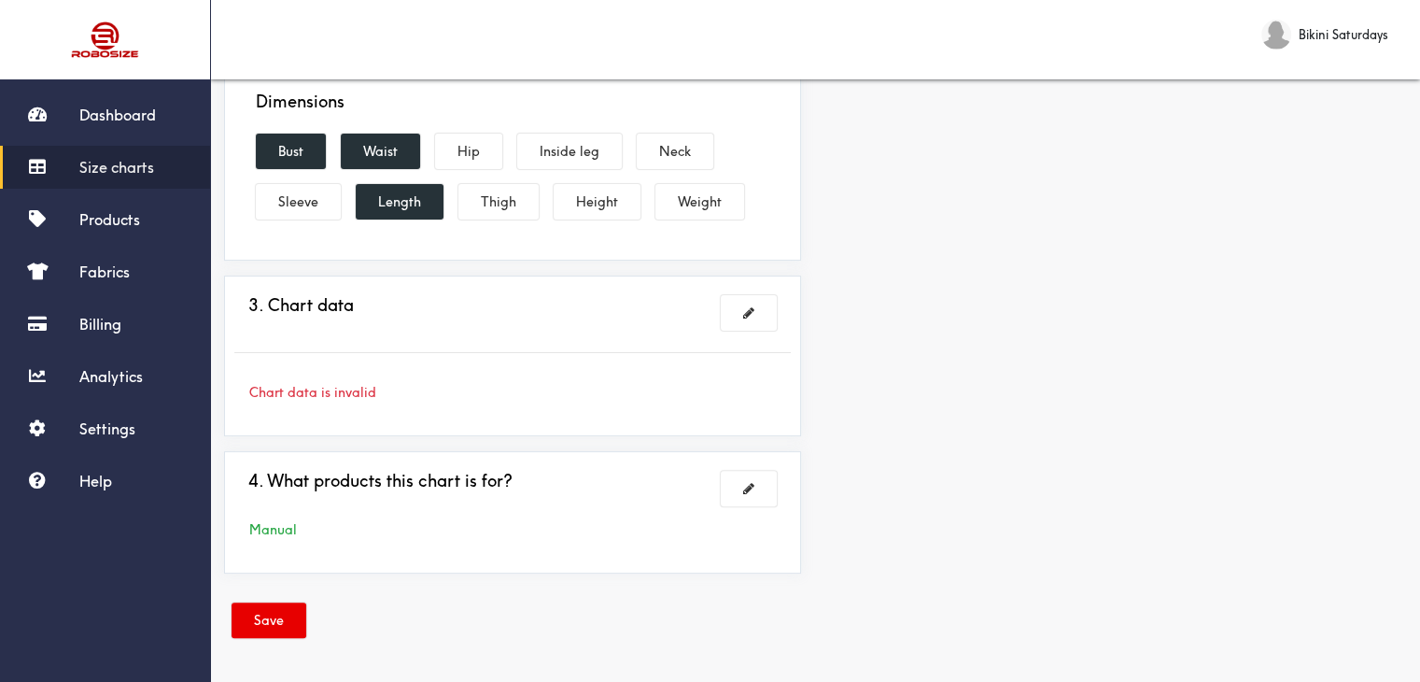
scroll to position [443, 0]
click at [297, 144] on button "Bust" at bounding box center [291, 152] width 70 height 35
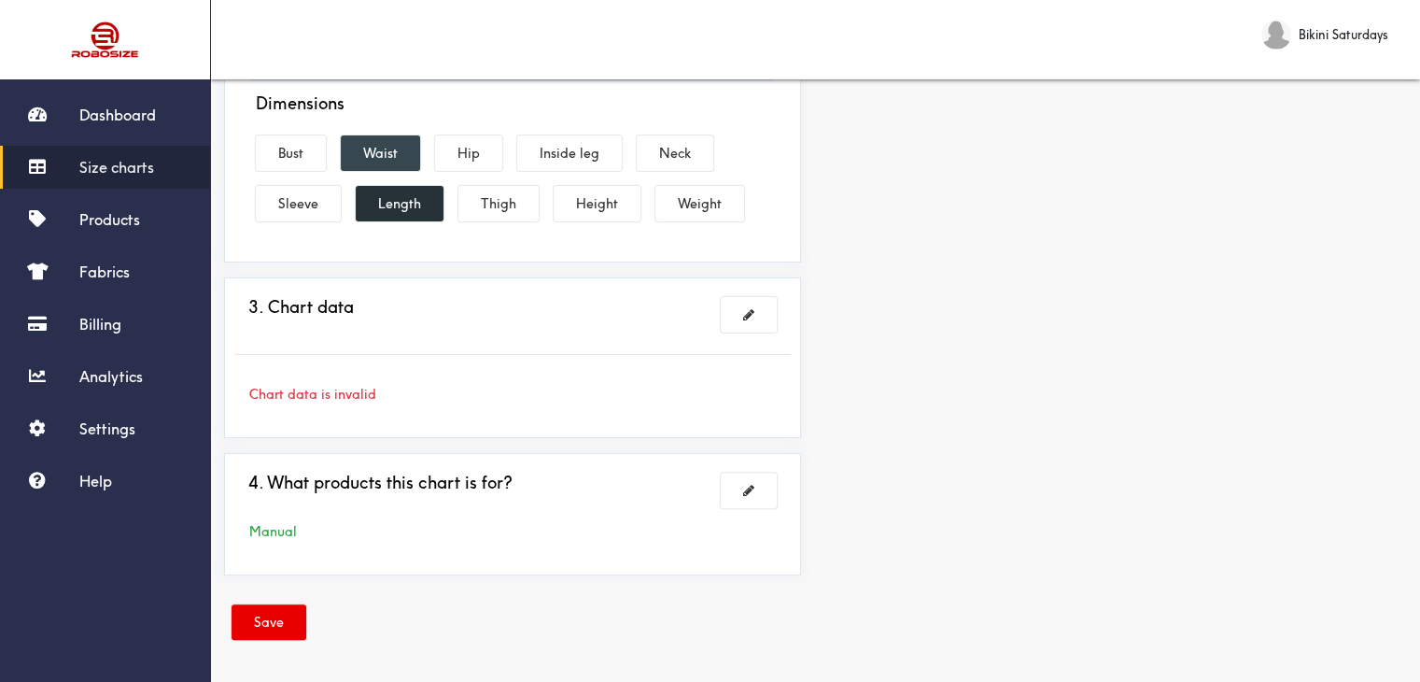
click at [378, 135] on button "Waist" at bounding box center [380, 152] width 79 height 35
click at [319, 146] on button "Bust" at bounding box center [291, 152] width 70 height 35
click at [363, 150] on button "Waist" at bounding box center [380, 152] width 79 height 35
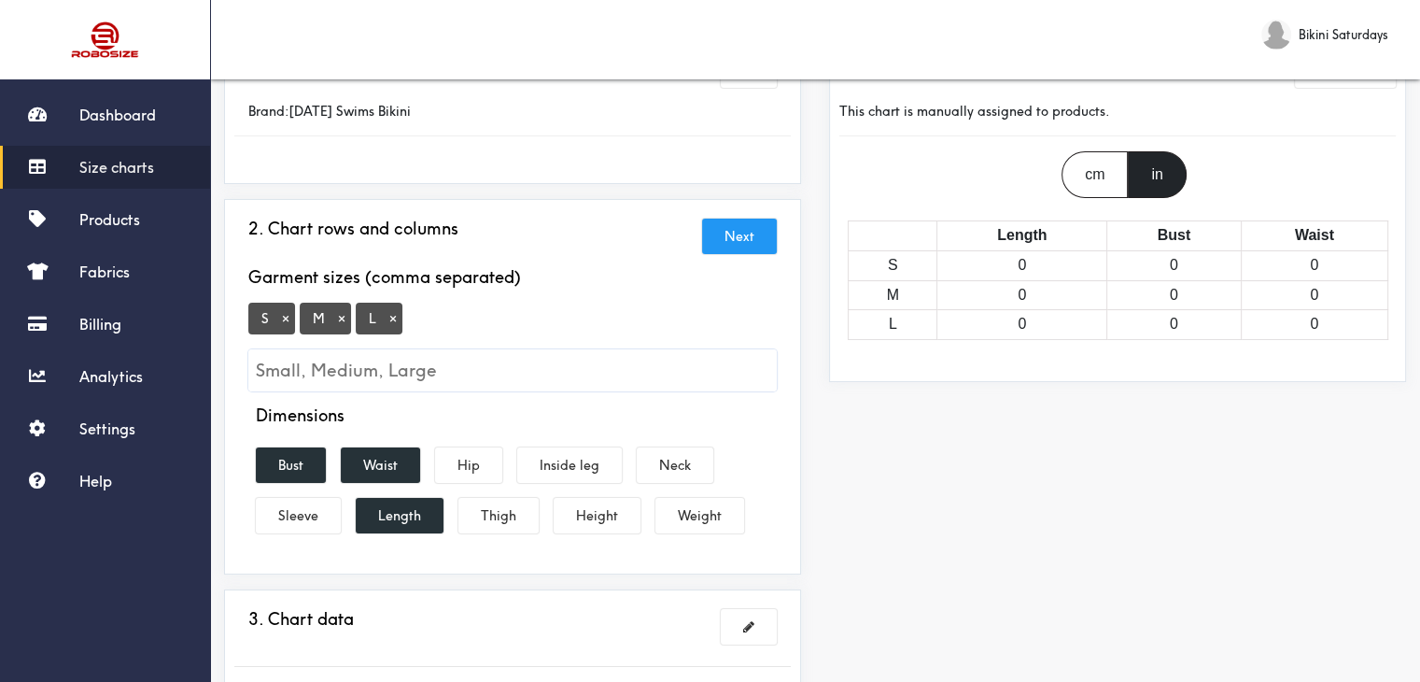
scroll to position [187, 0]
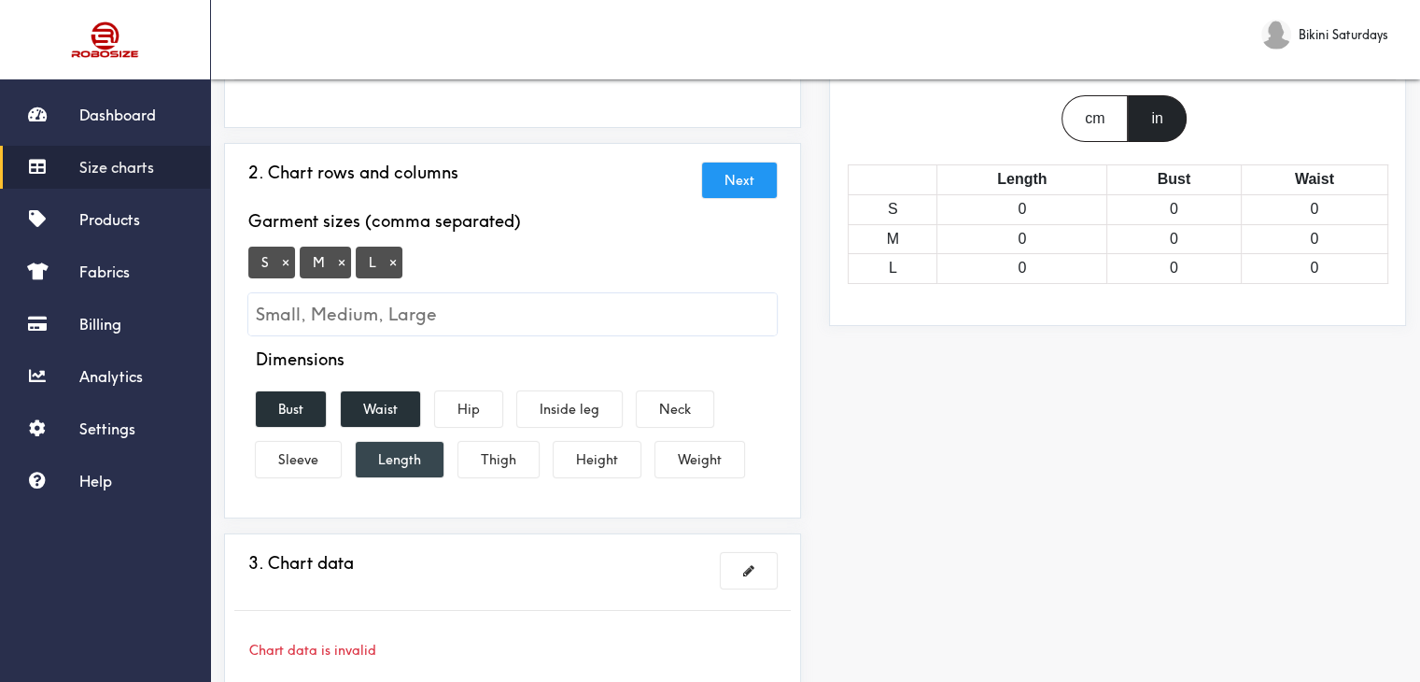
click at [408, 460] on button "Length" at bounding box center [400, 459] width 88 height 35
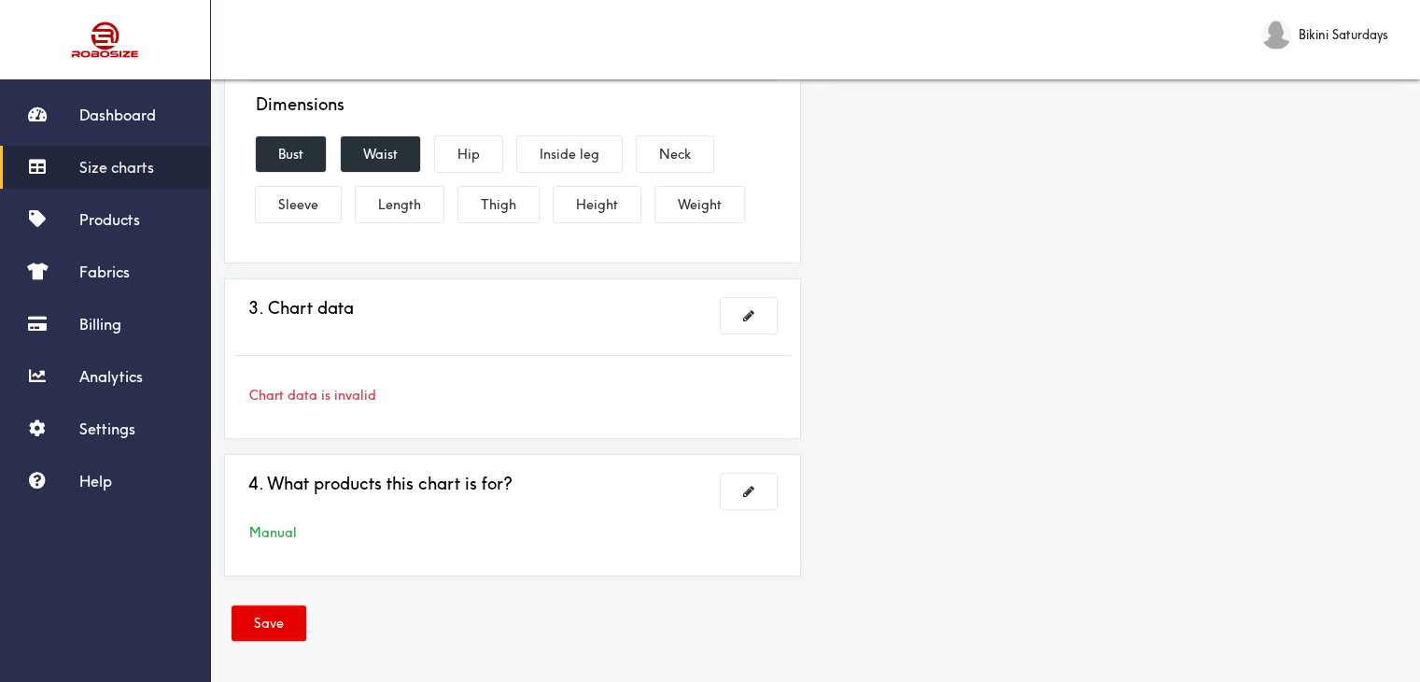
scroll to position [443, 0]
click at [760, 323] on button at bounding box center [749, 314] width 56 height 35
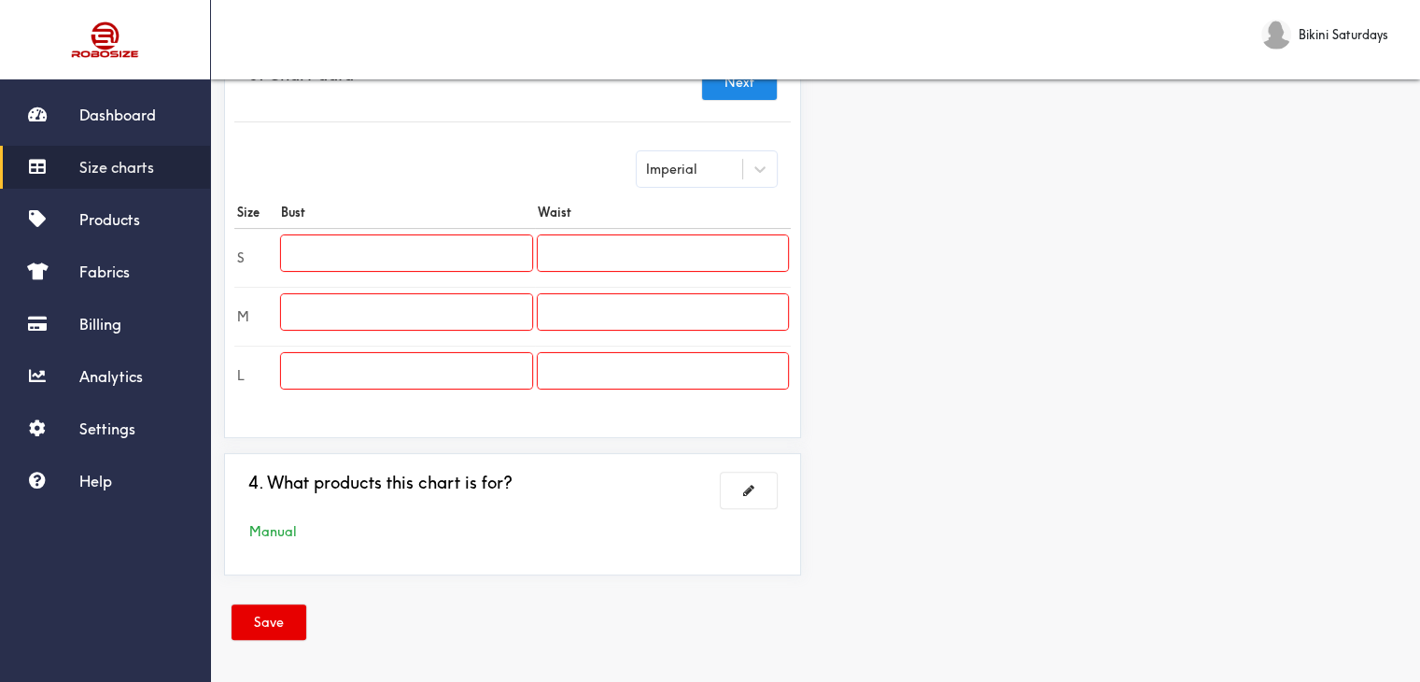
scroll to position [442, 0]
click at [480, 255] on input "text" at bounding box center [406, 253] width 250 height 35
paste input "28.3"
type input "28.3"
click at [441, 295] on input "text" at bounding box center [406, 312] width 250 height 35
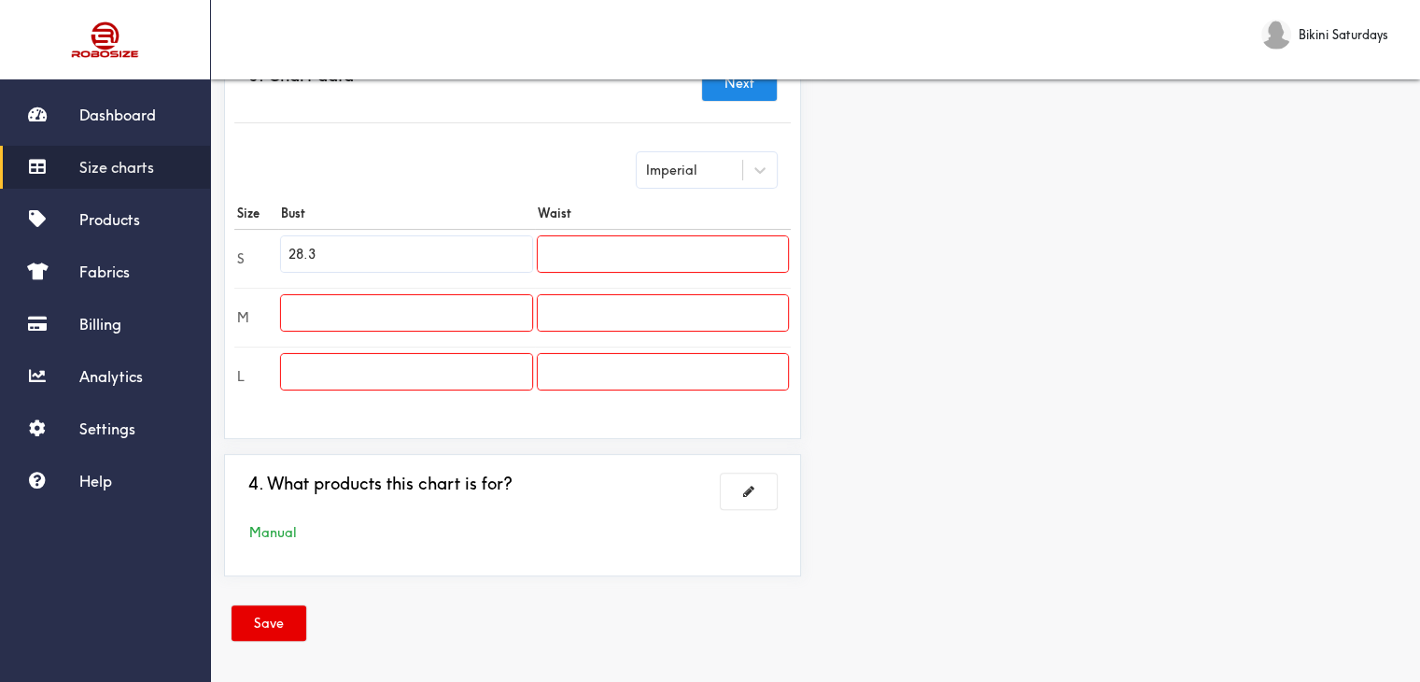
paste input "29.9"
type input "29.9"
click at [486, 363] on input "text" at bounding box center [406, 371] width 250 height 35
paste input "31.5"
type input "31.5"
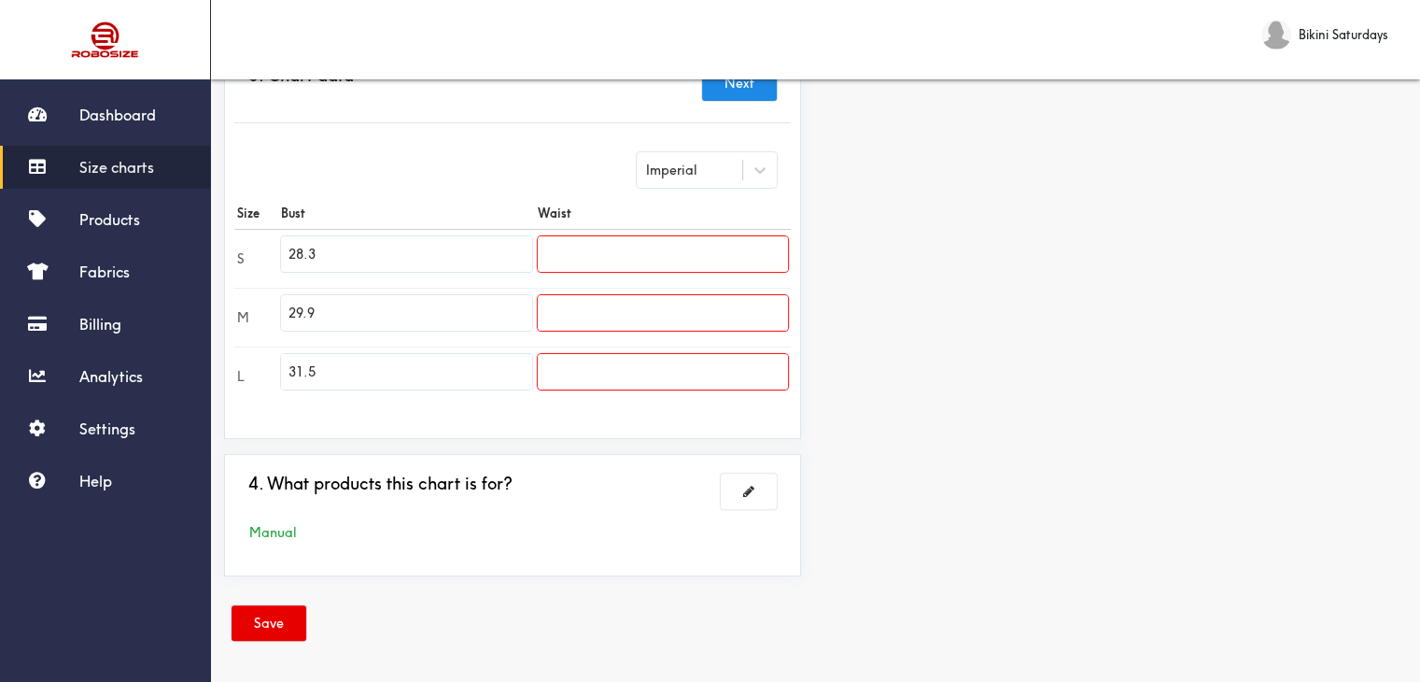
click at [557, 260] on input "text" at bounding box center [663, 253] width 250 height 35
paste input "26.8"
type input "26.8"
click at [549, 315] on input "text" at bounding box center [663, 312] width 250 height 35
paste input "28.3"
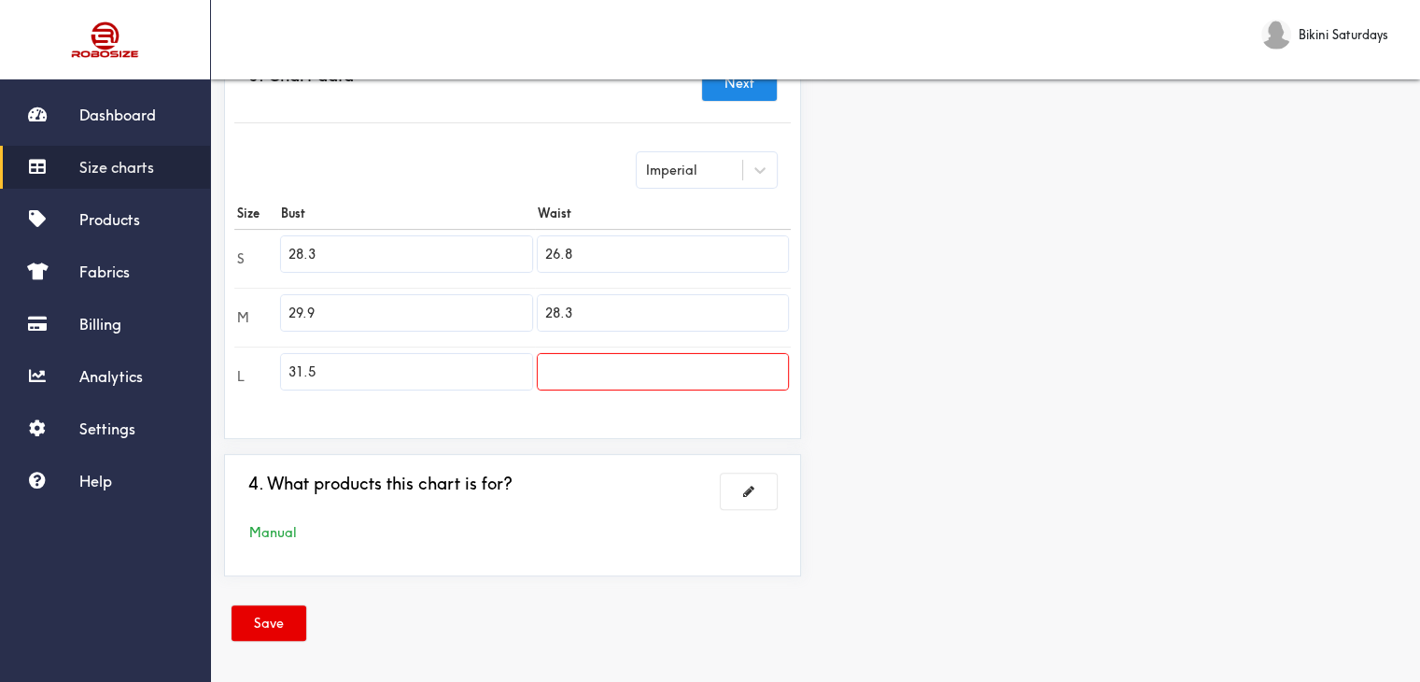
type input "28.3"
click at [563, 372] on input "text" at bounding box center [663, 371] width 250 height 35
paste input "29.9"
type input "29.9"
click at [286, 625] on button "Save" at bounding box center [269, 622] width 75 height 35
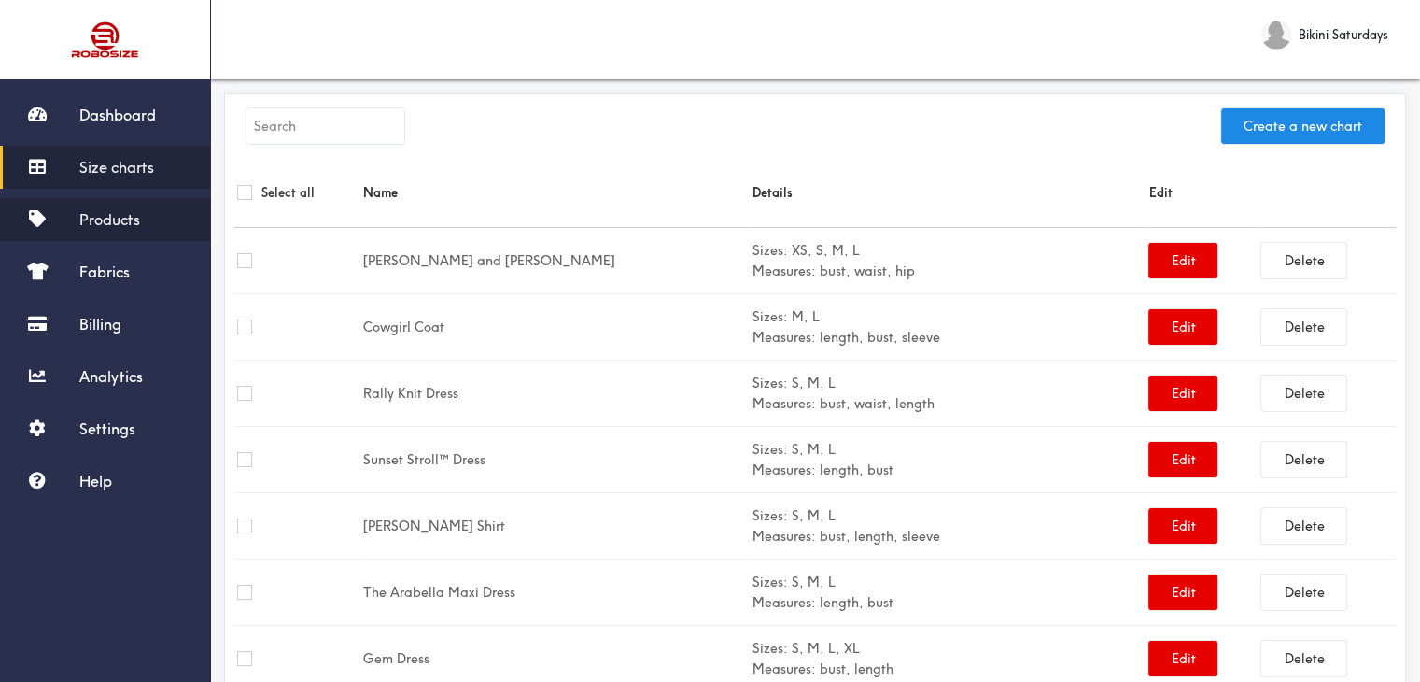
click at [85, 220] on span "Products" at bounding box center [109, 219] width 61 height 19
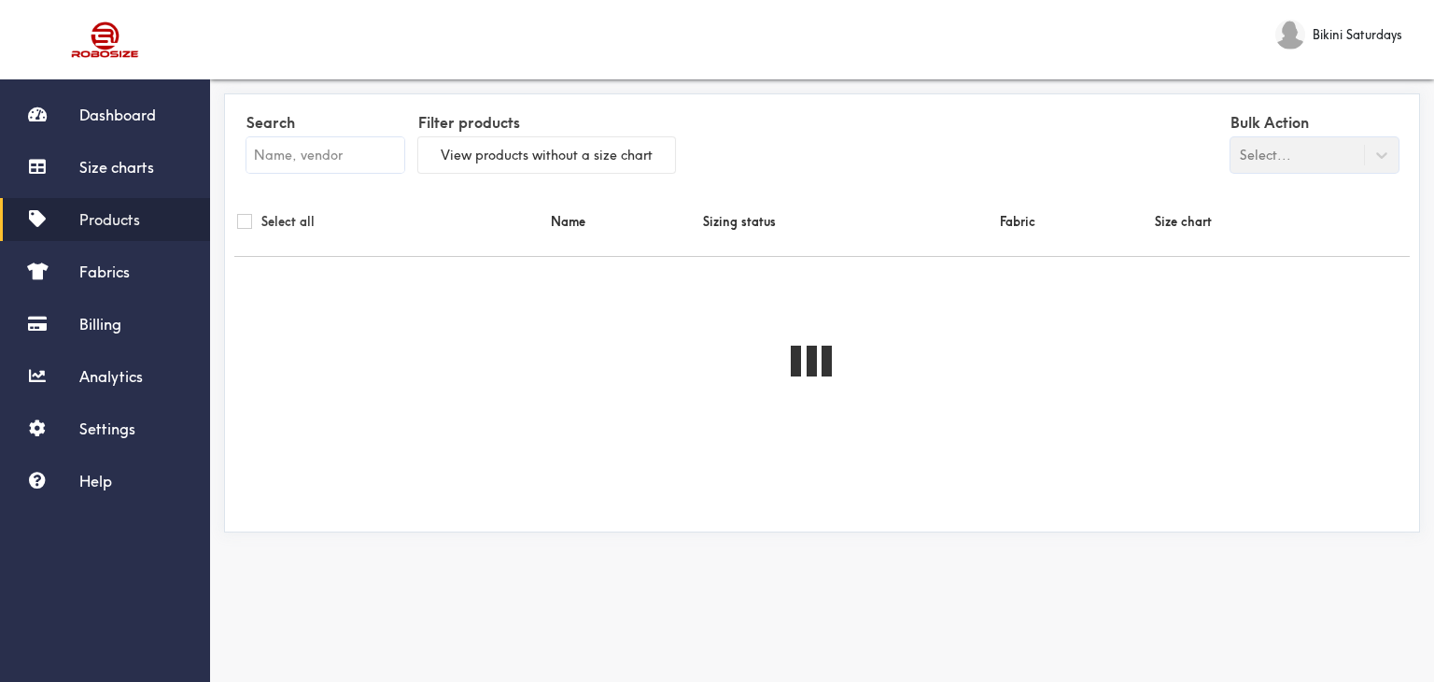
click at [294, 142] on input "text" at bounding box center [325, 154] width 158 height 35
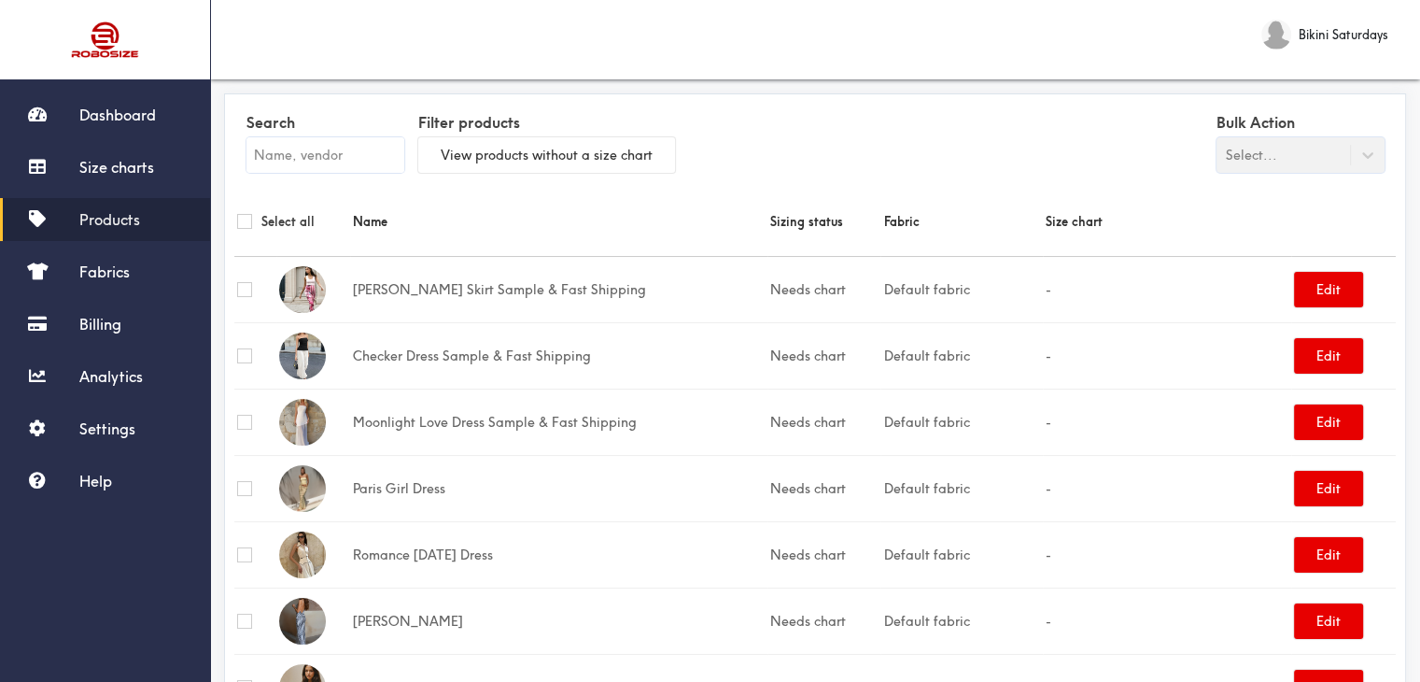
click at [326, 150] on input "text" at bounding box center [325, 154] width 158 height 35
paste input "[DATE] Swims Bikini"
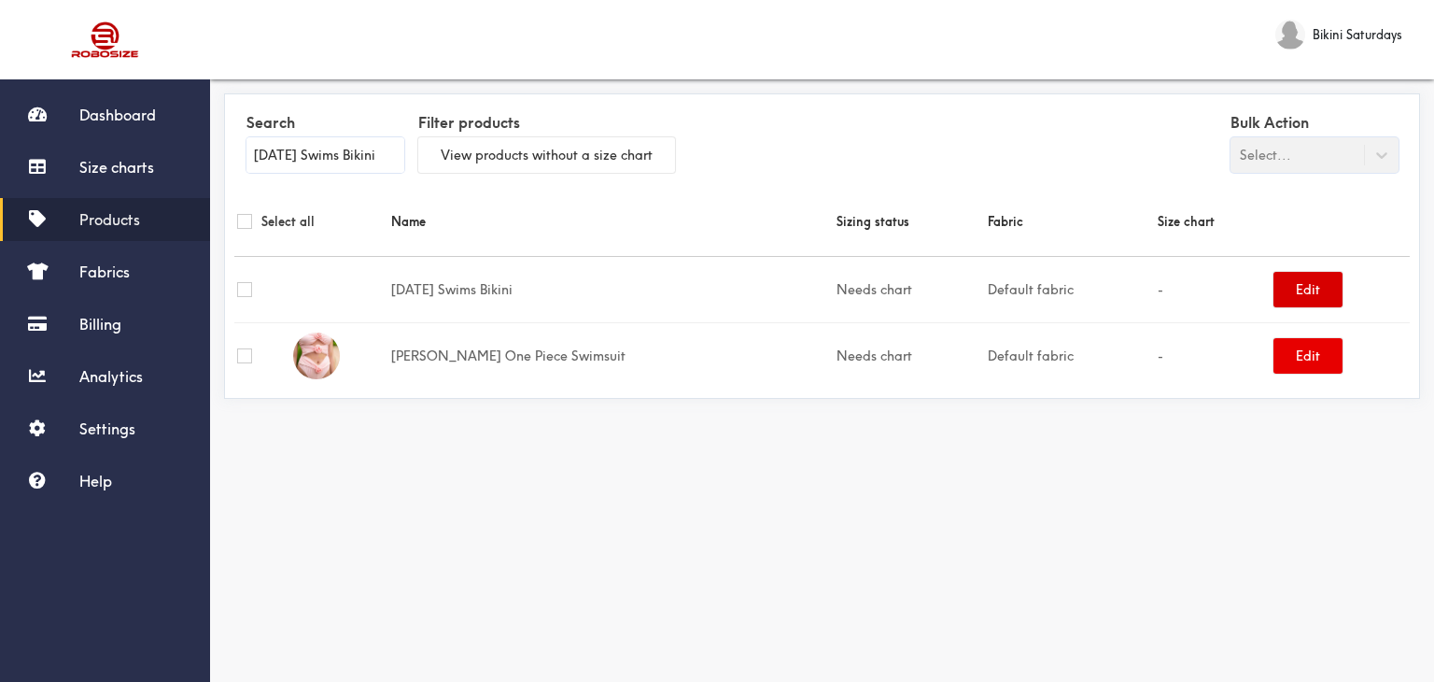
type input "[DATE] Swims Bikini"
click at [1301, 290] on button "Edit" at bounding box center [1308, 289] width 69 height 35
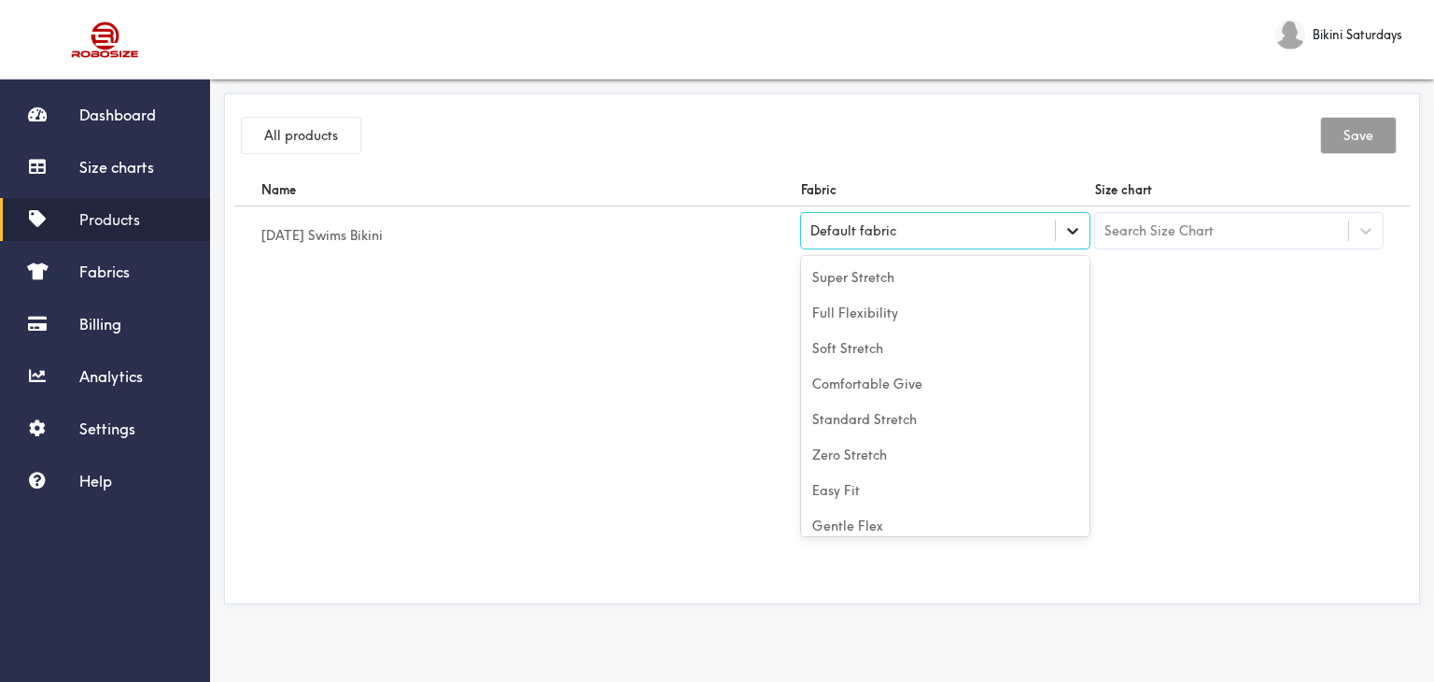
click at [1073, 236] on icon at bounding box center [1072, 230] width 19 height 19
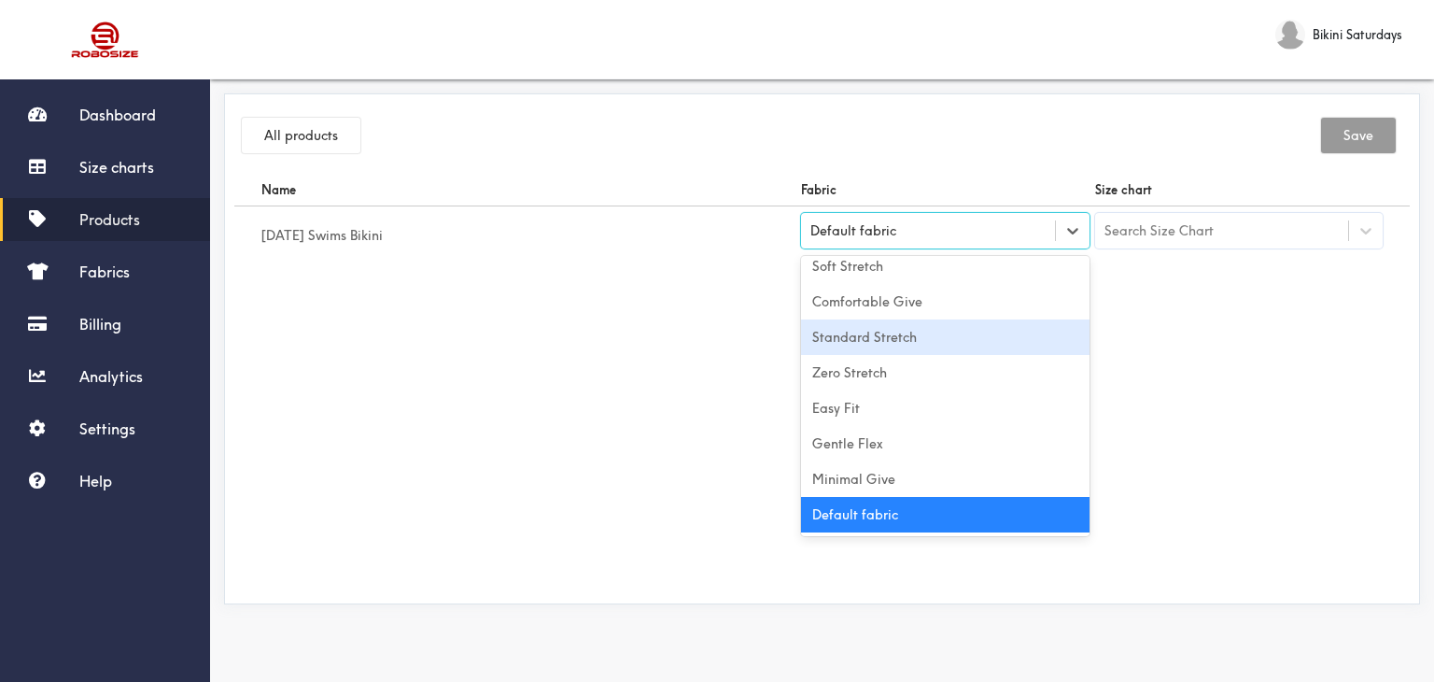
click at [893, 350] on div "Standard Stretch" at bounding box center [945, 336] width 289 height 35
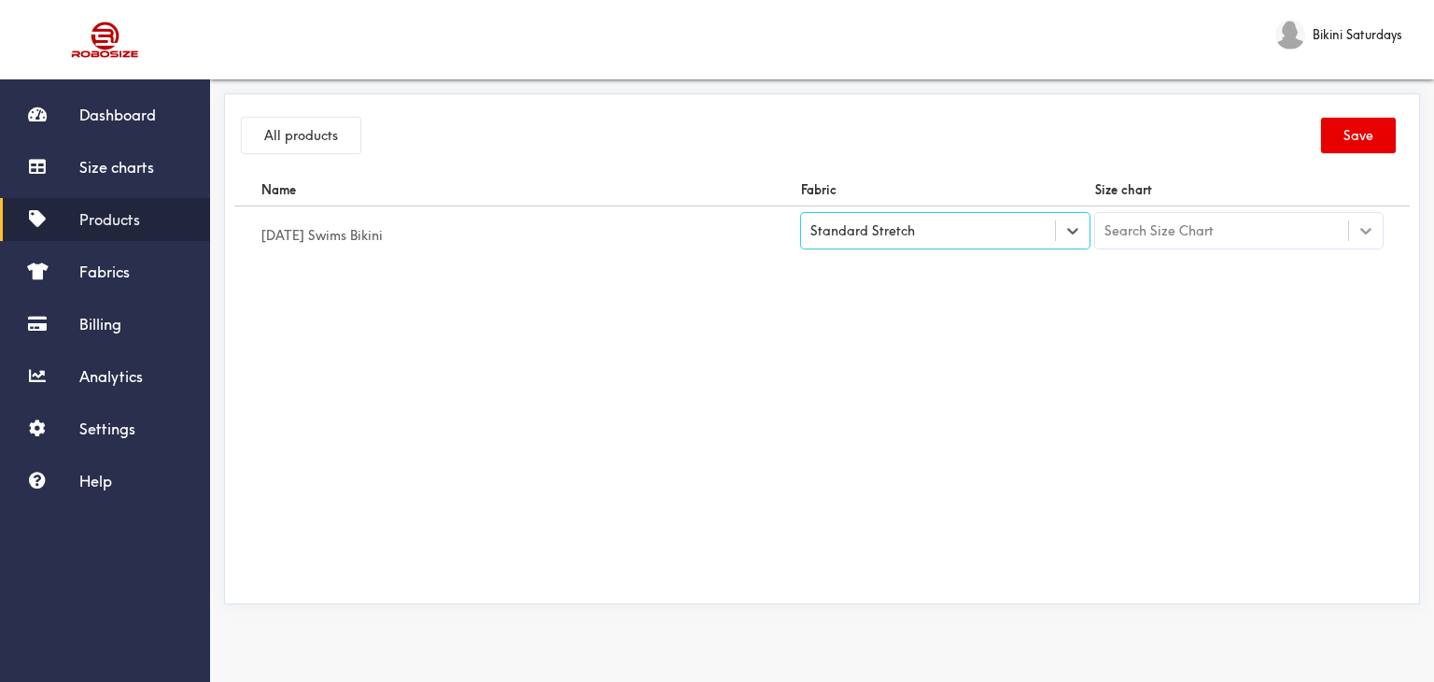
drag, startPoint x: 1364, startPoint y: 232, endPoint x: 1299, endPoint y: 236, distance: 65.5
click at [1366, 232] on icon at bounding box center [1366, 230] width 19 height 19
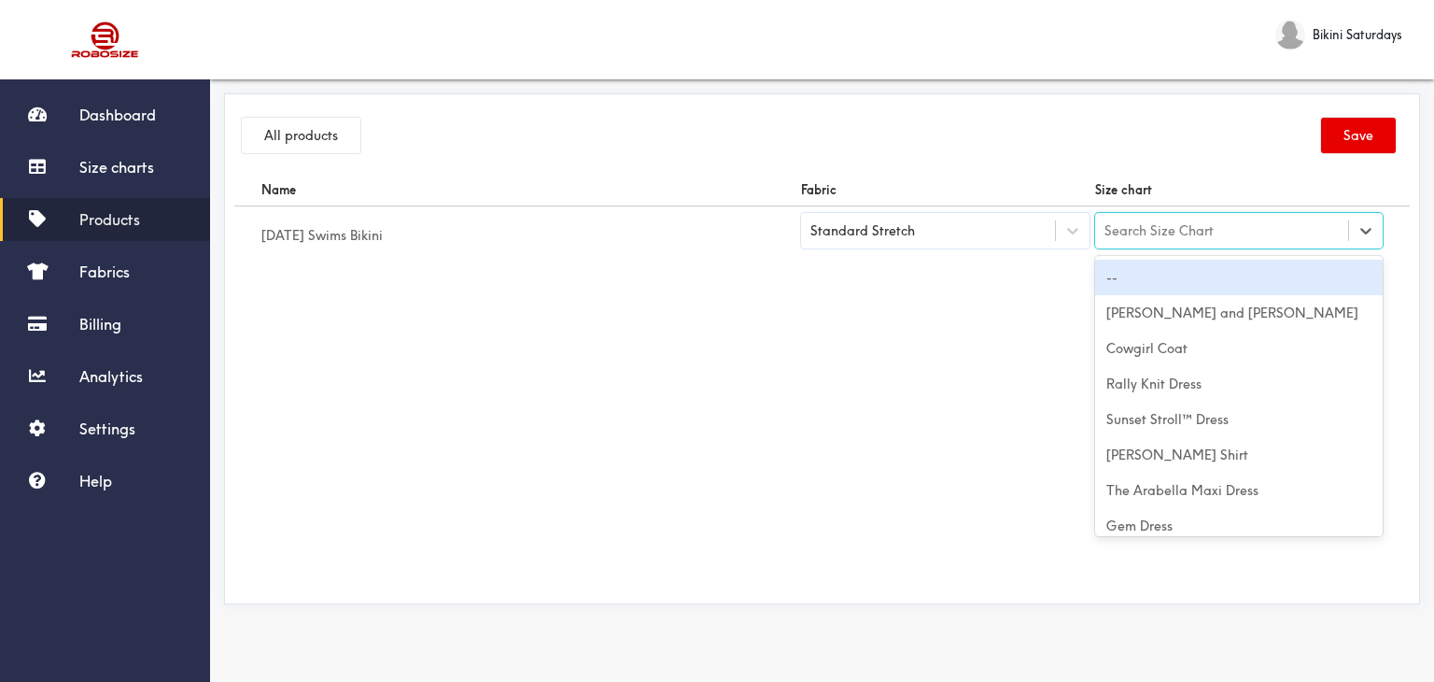
paste input "[DATE] Swims Bikini"
type input "[DATE] Swims Bikini"
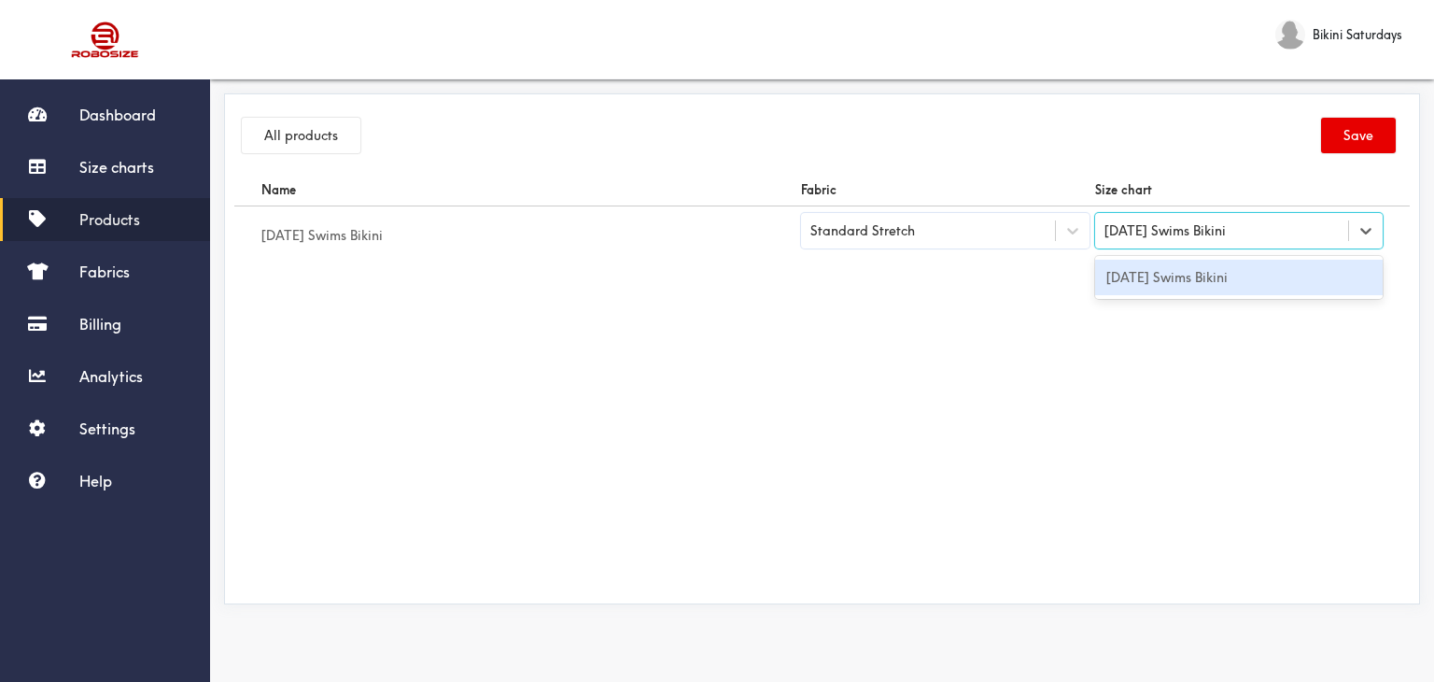
click at [1164, 266] on div "[DATE] Swims Bikini" at bounding box center [1239, 277] width 289 height 35
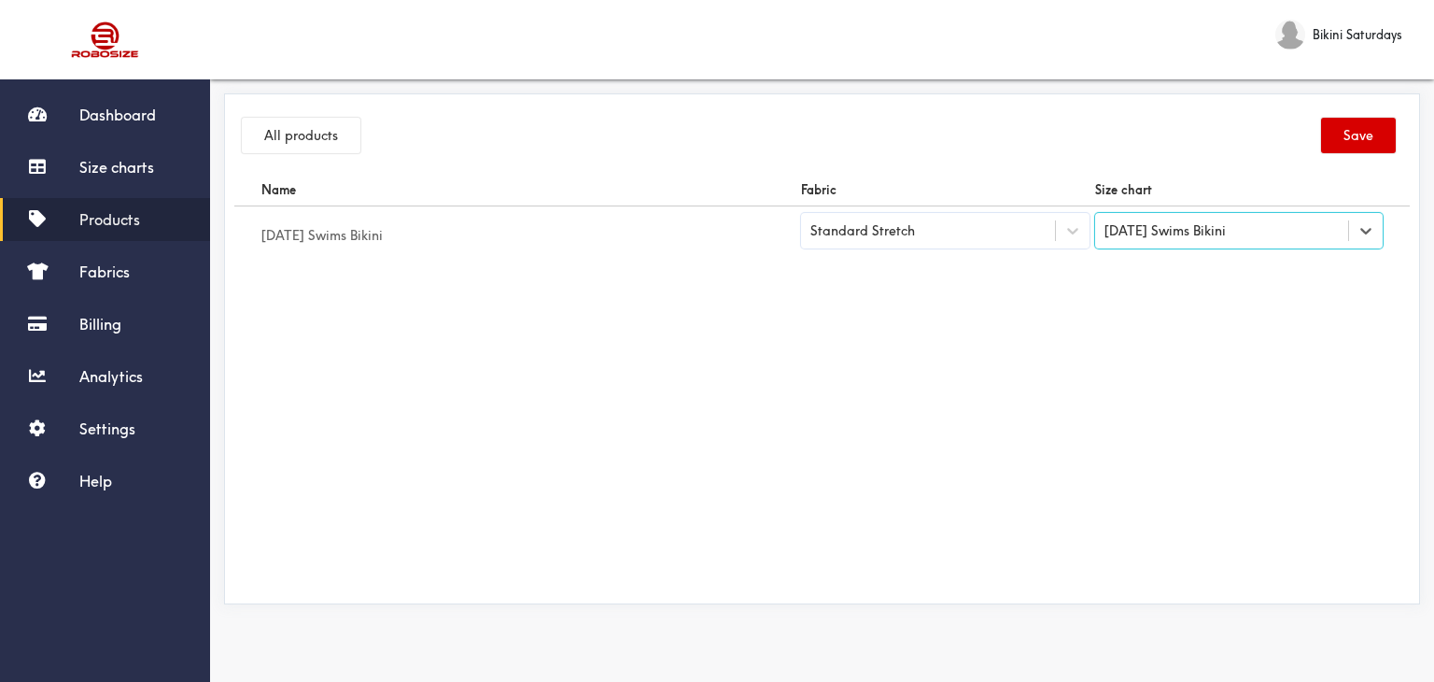
click at [1354, 144] on button "Save" at bounding box center [1358, 135] width 75 height 35
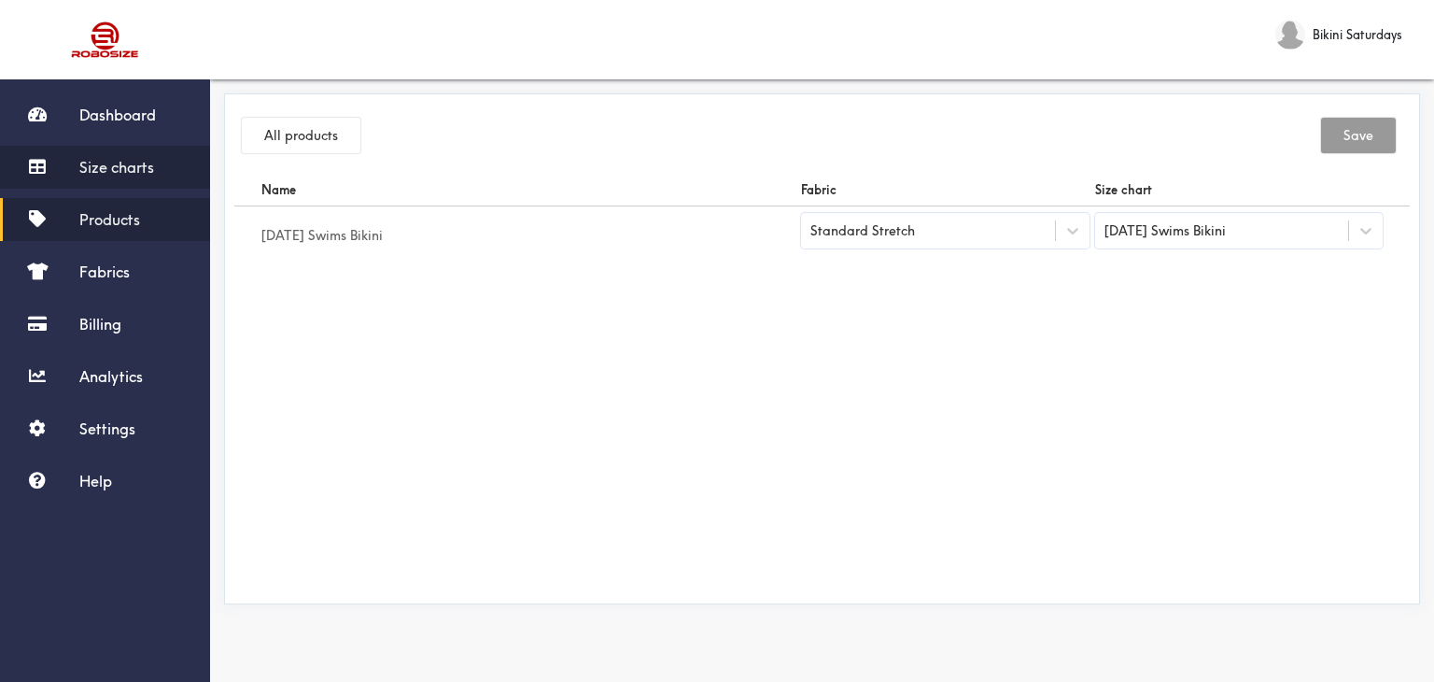
click at [122, 162] on span "Size charts" at bounding box center [116, 167] width 75 height 19
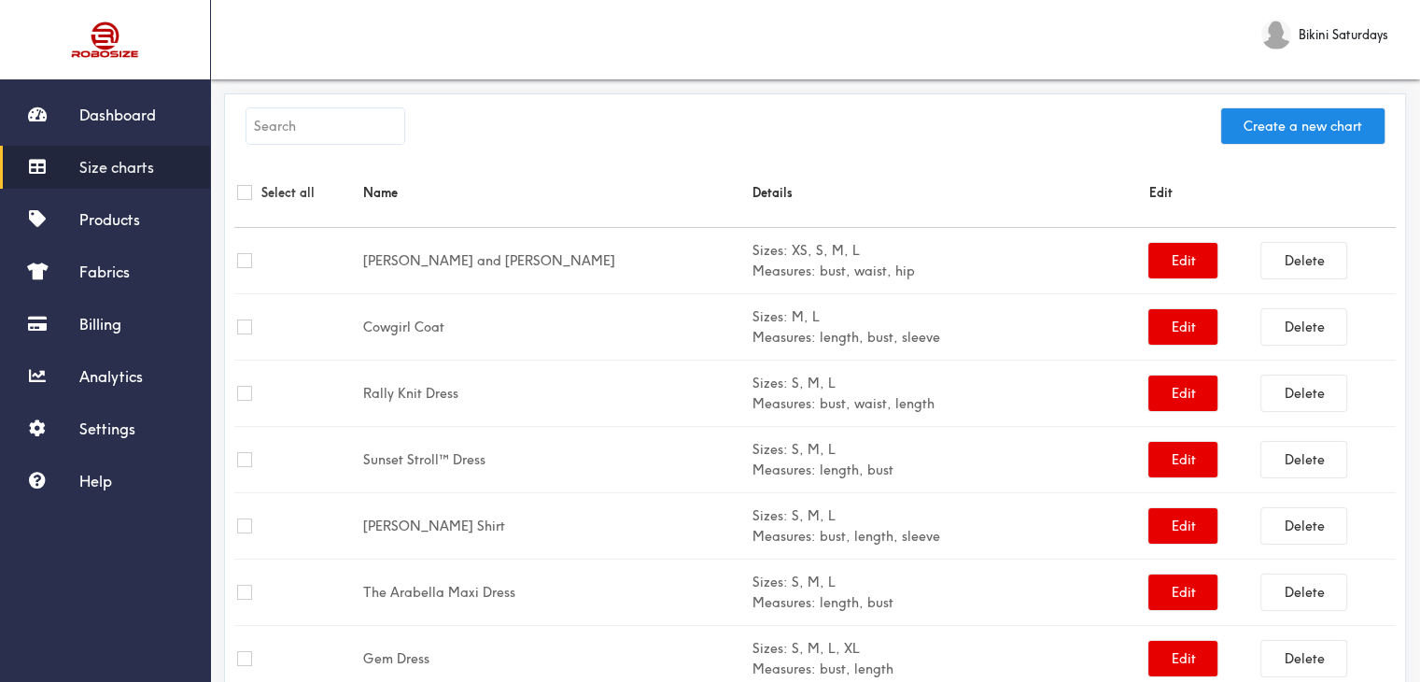
click at [320, 118] on input "text" at bounding box center [325, 125] width 158 height 35
paste input "[DATE] Bikini"
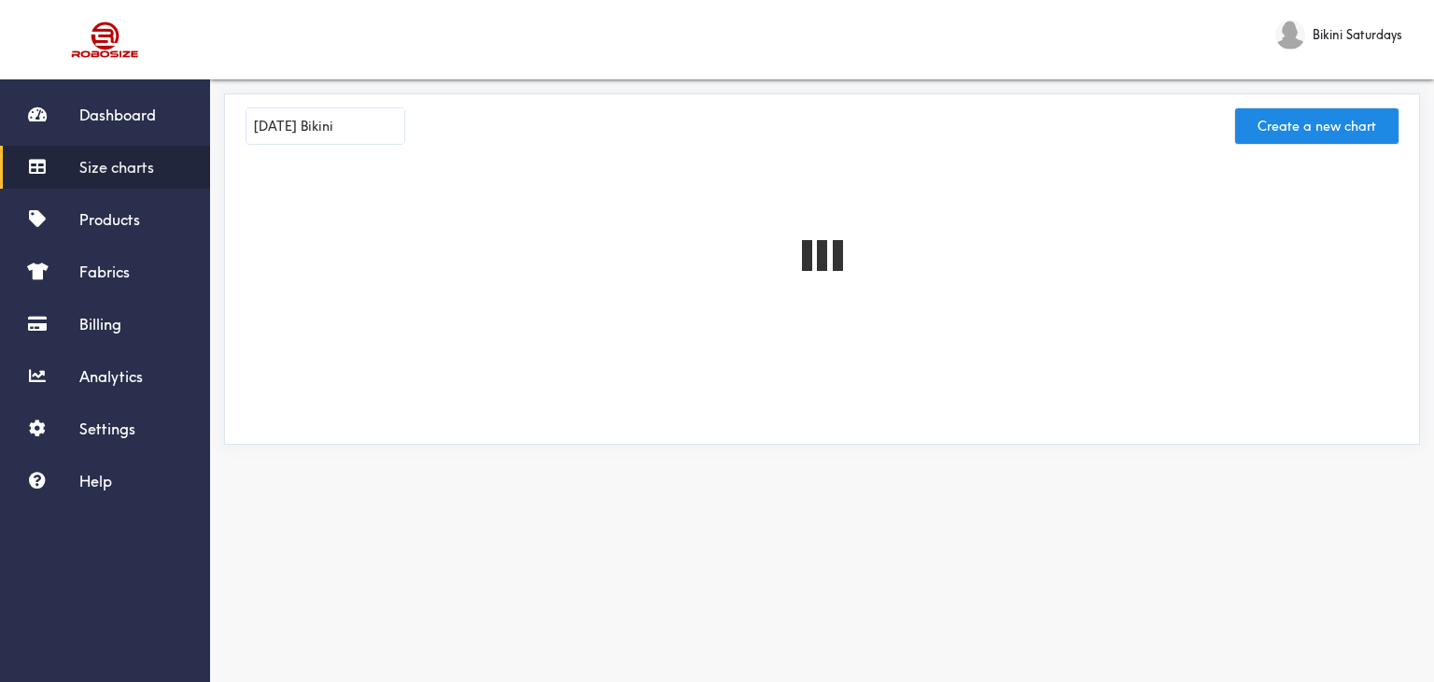
type input "[DATE] Bikini"
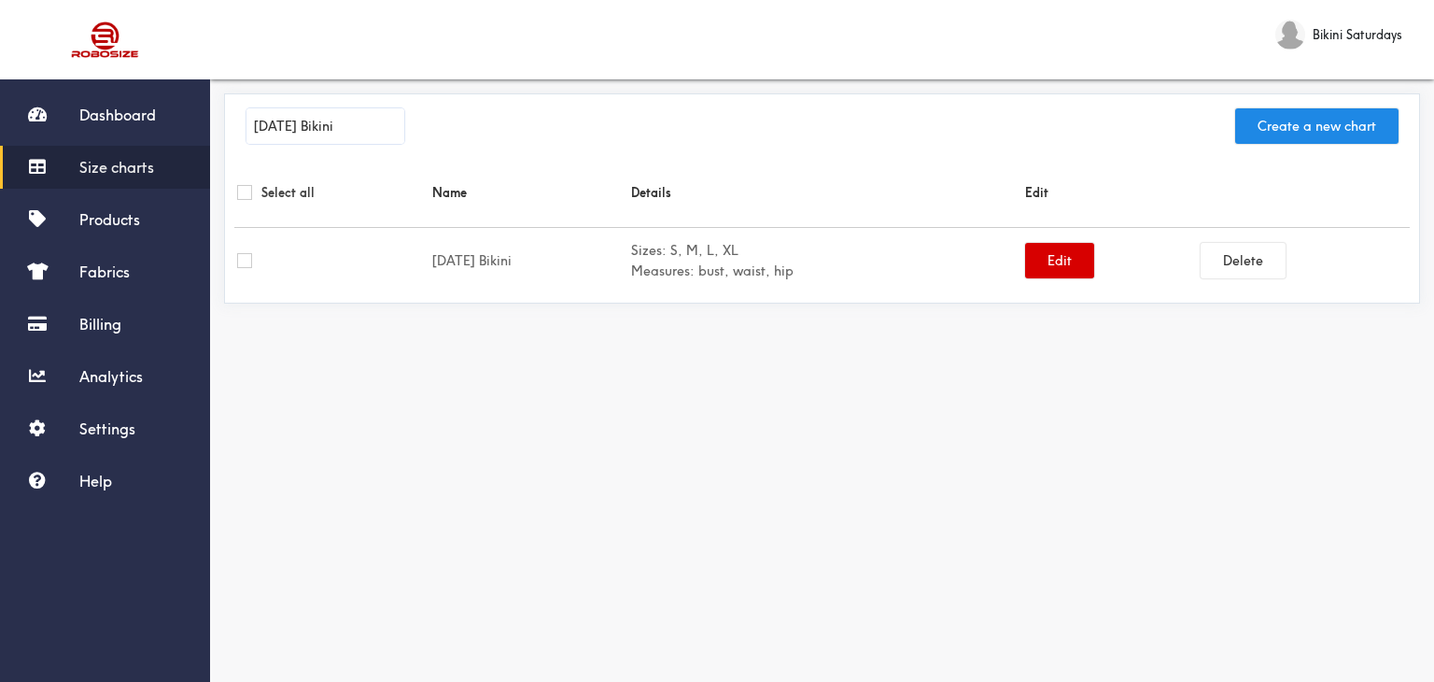
click at [1057, 270] on button "Edit" at bounding box center [1059, 260] width 69 height 35
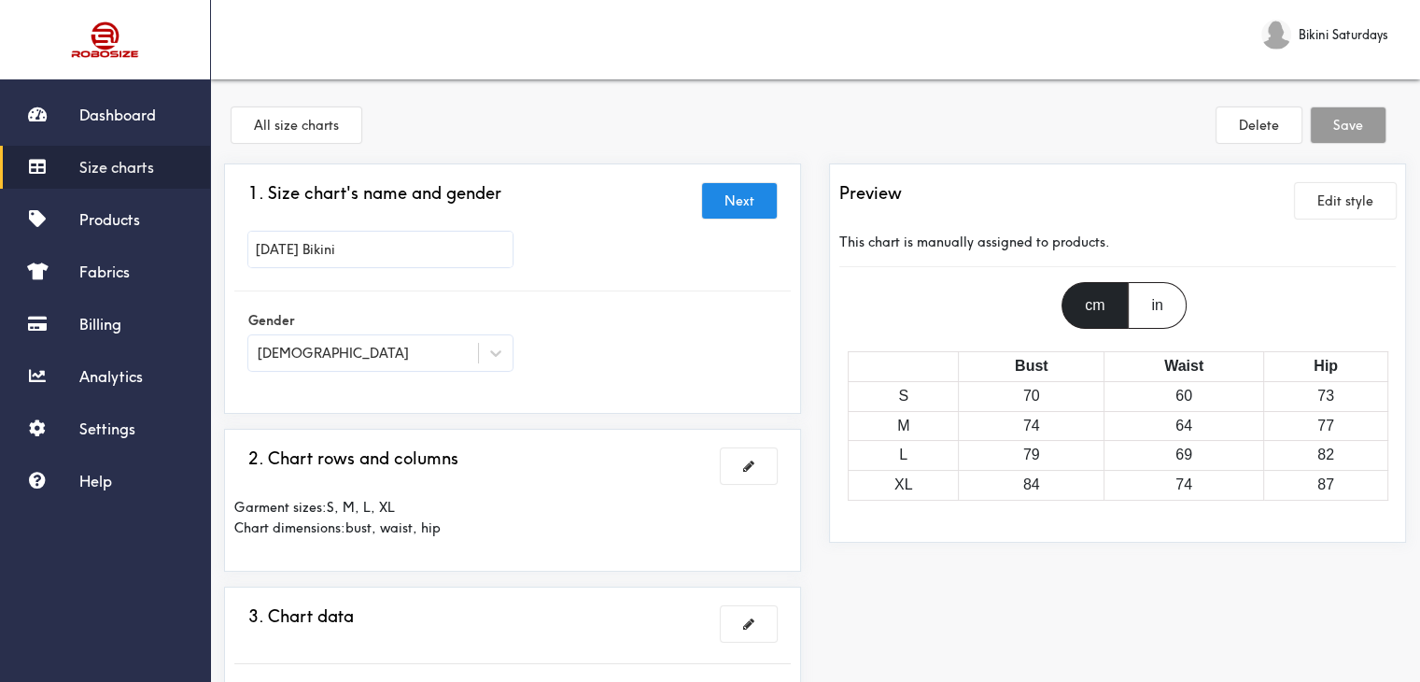
click at [1141, 296] on div "in" at bounding box center [1157, 305] width 58 height 47
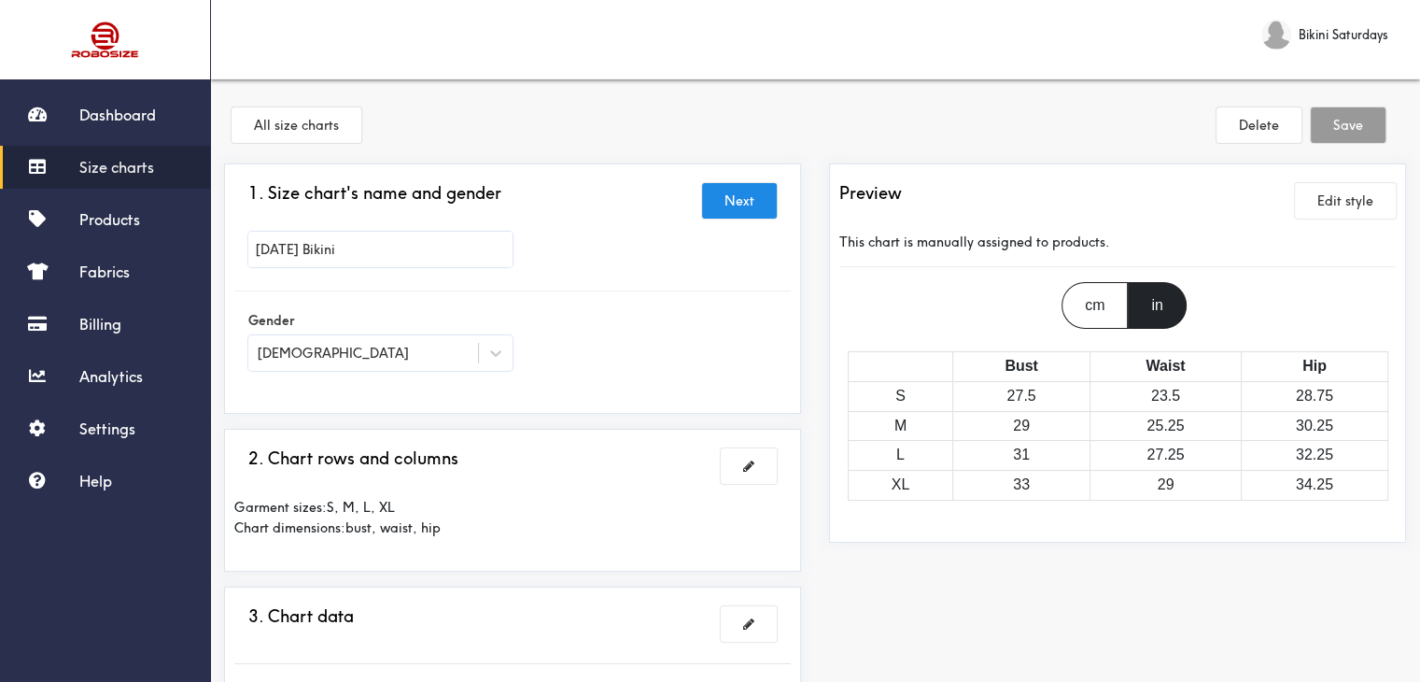
scroll to position [93, 0]
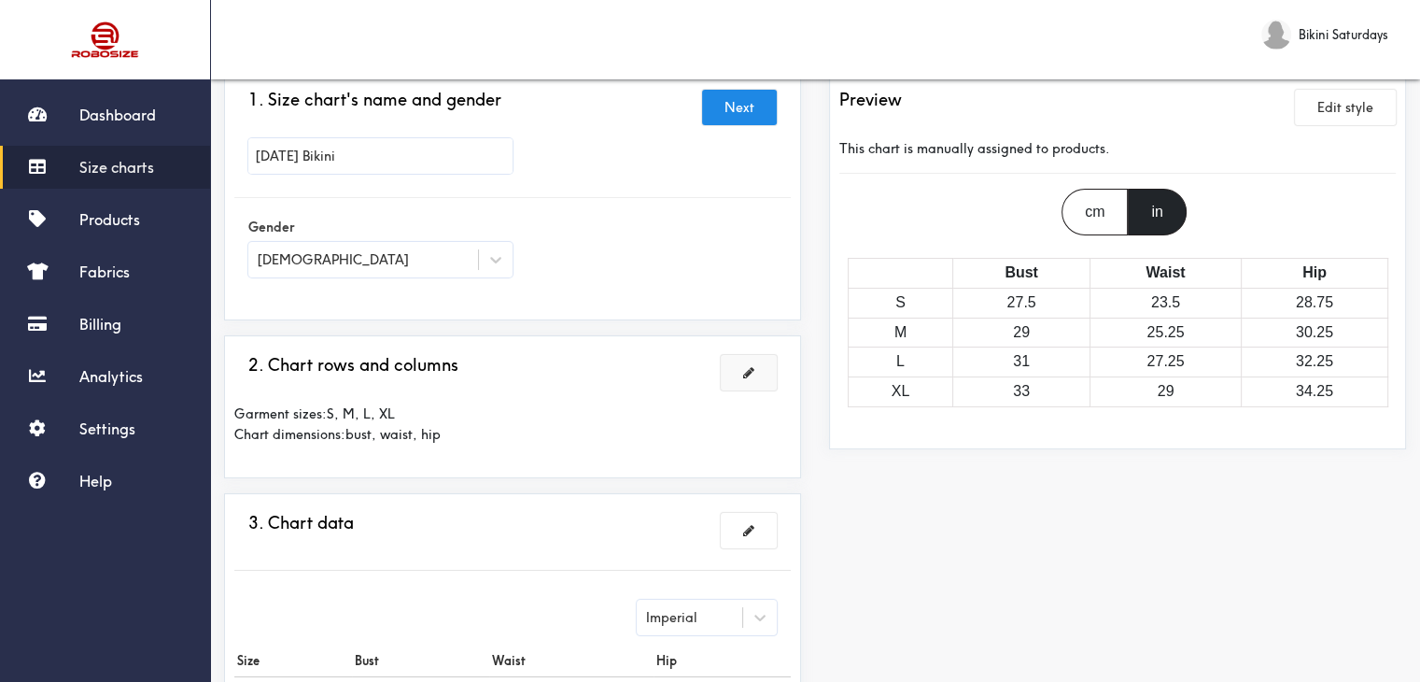
click at [753, 362] on button at bounding box center [749, 372] width 56 height 35
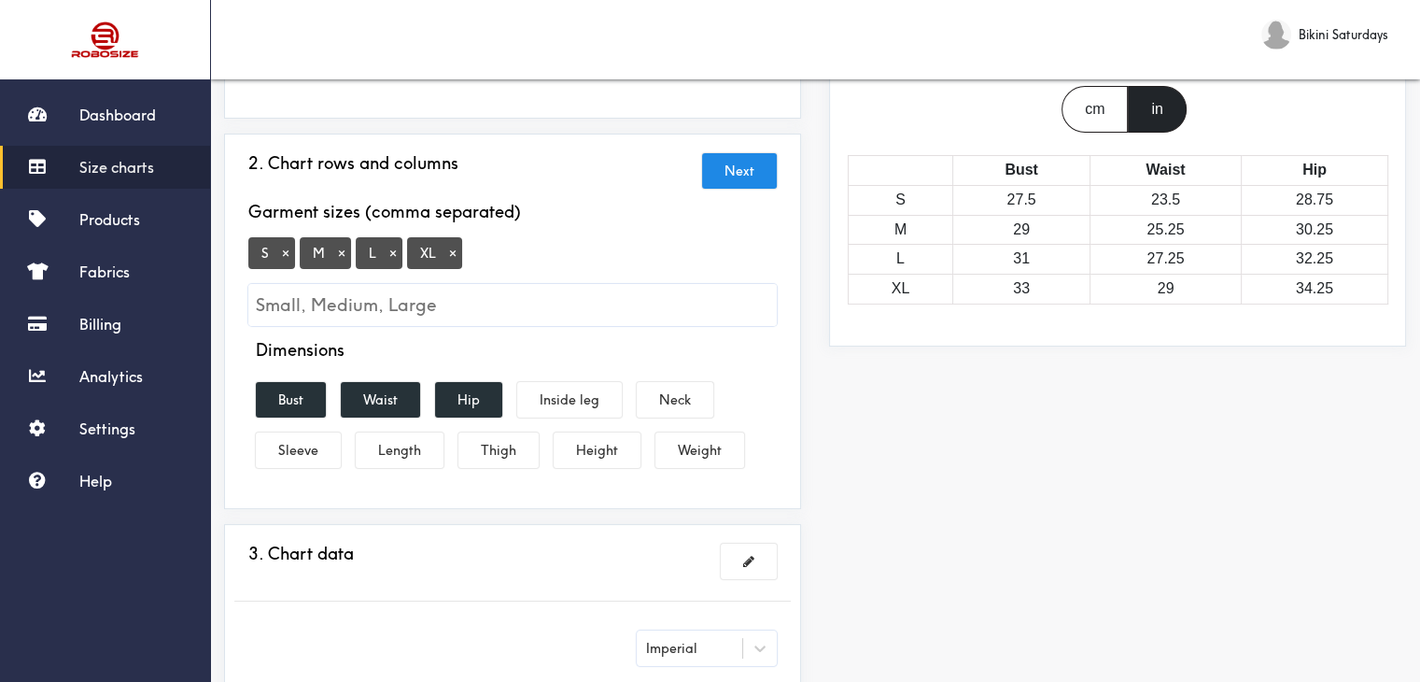
scroll to position [280, 0]
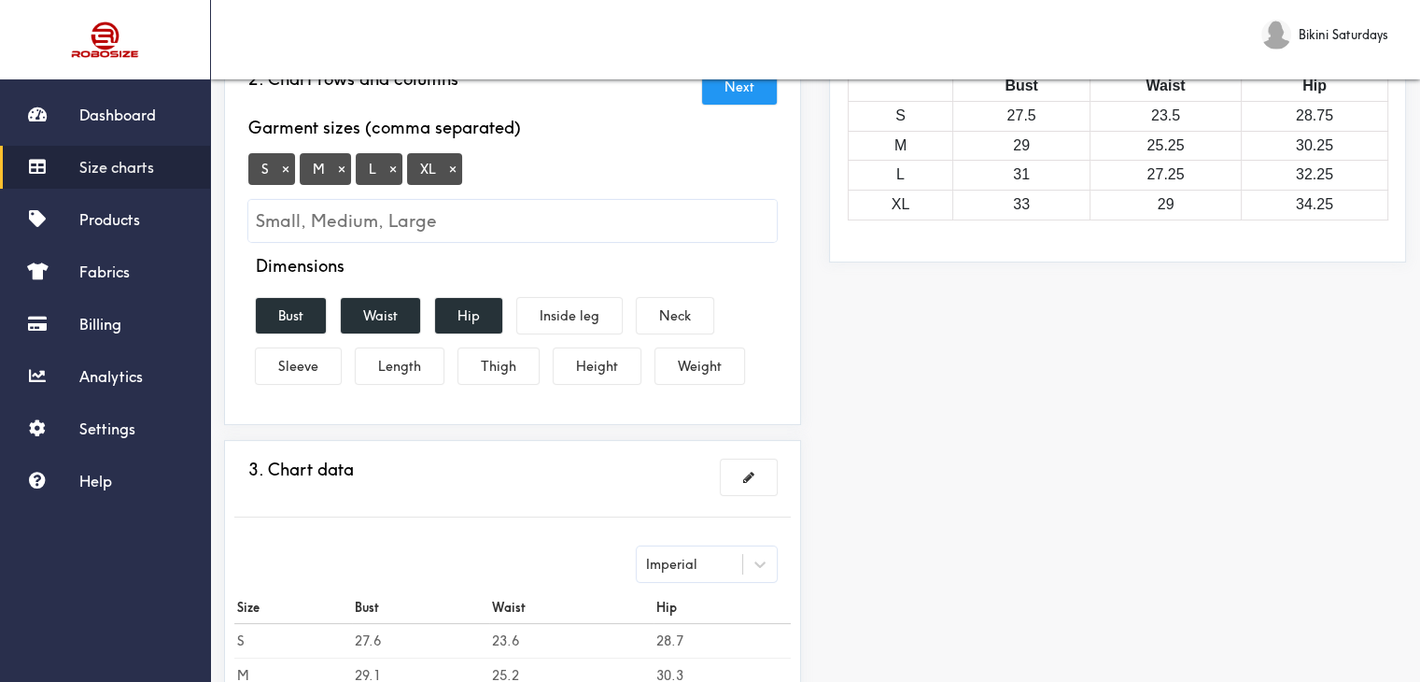
click at [732, 91] on button "Next" at bounding box center [739, 86] width 75 height 35
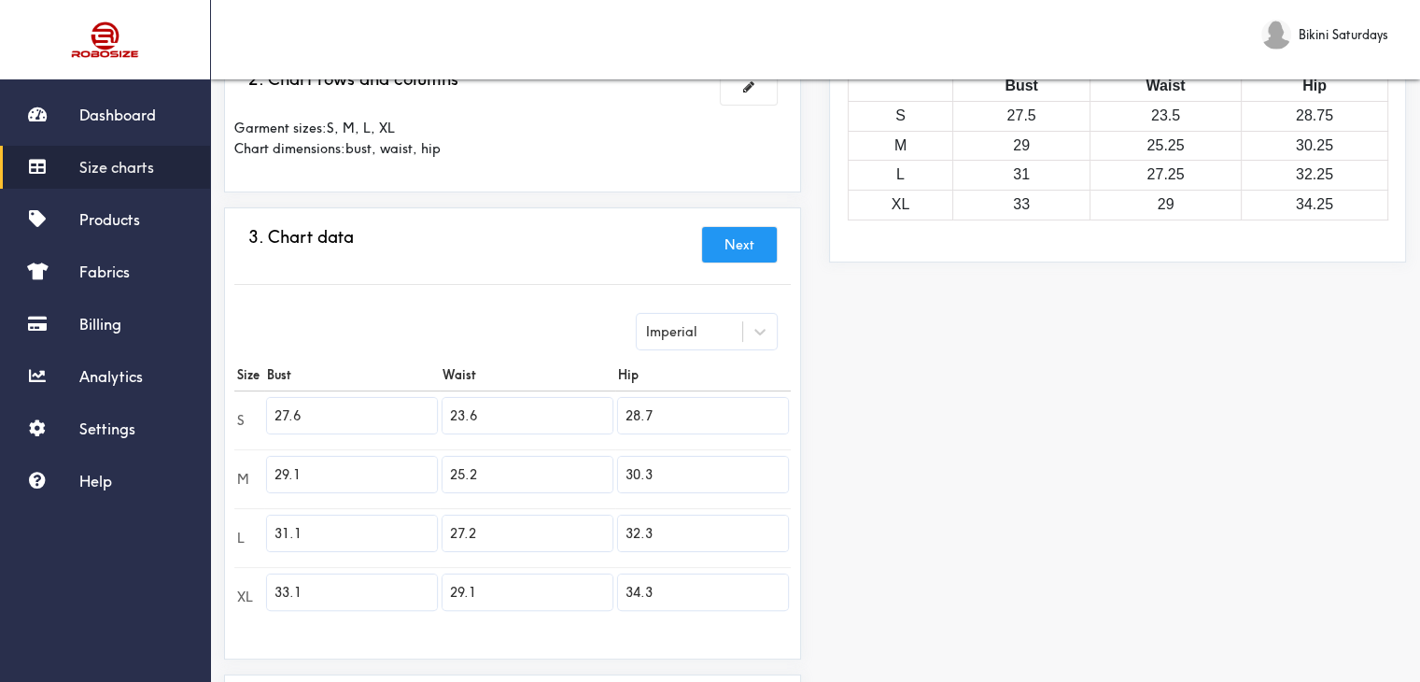
click at [731, 228] on button "Next" at bounding box center [739, 244] width 75 height 35
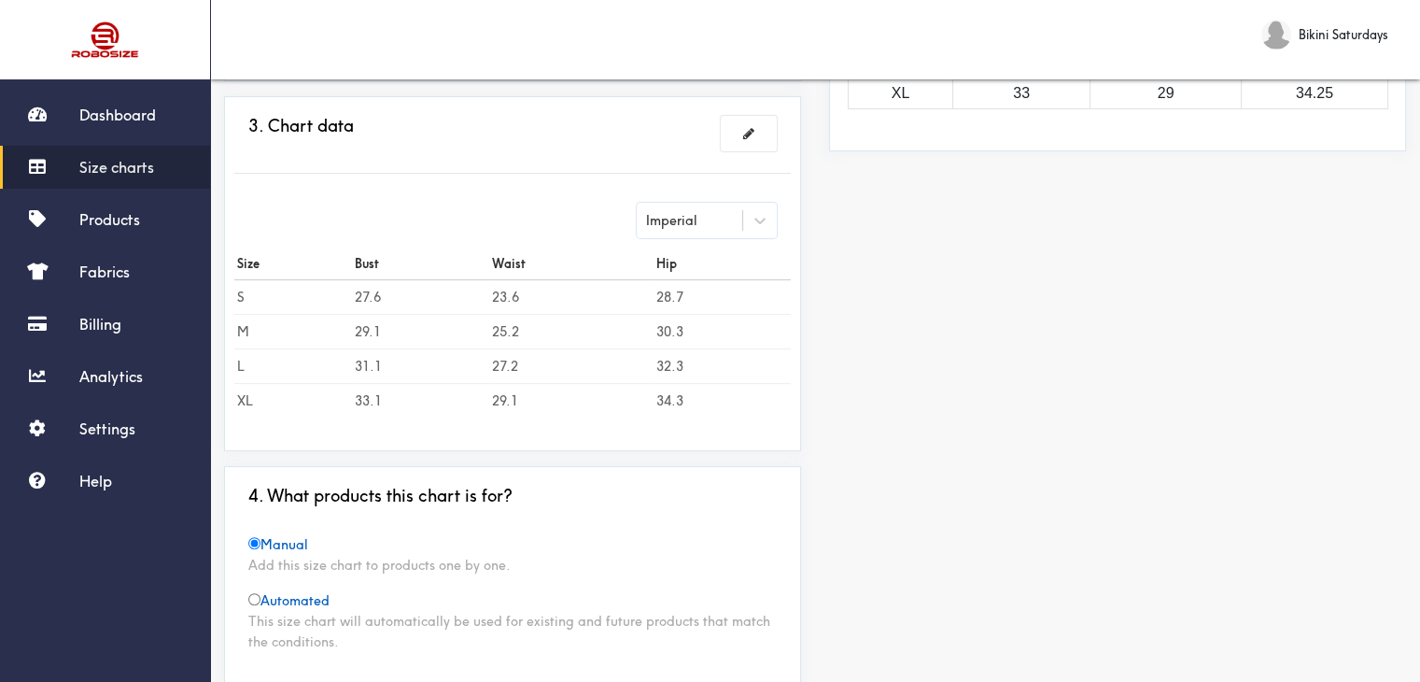
scroll to position [500, 0]
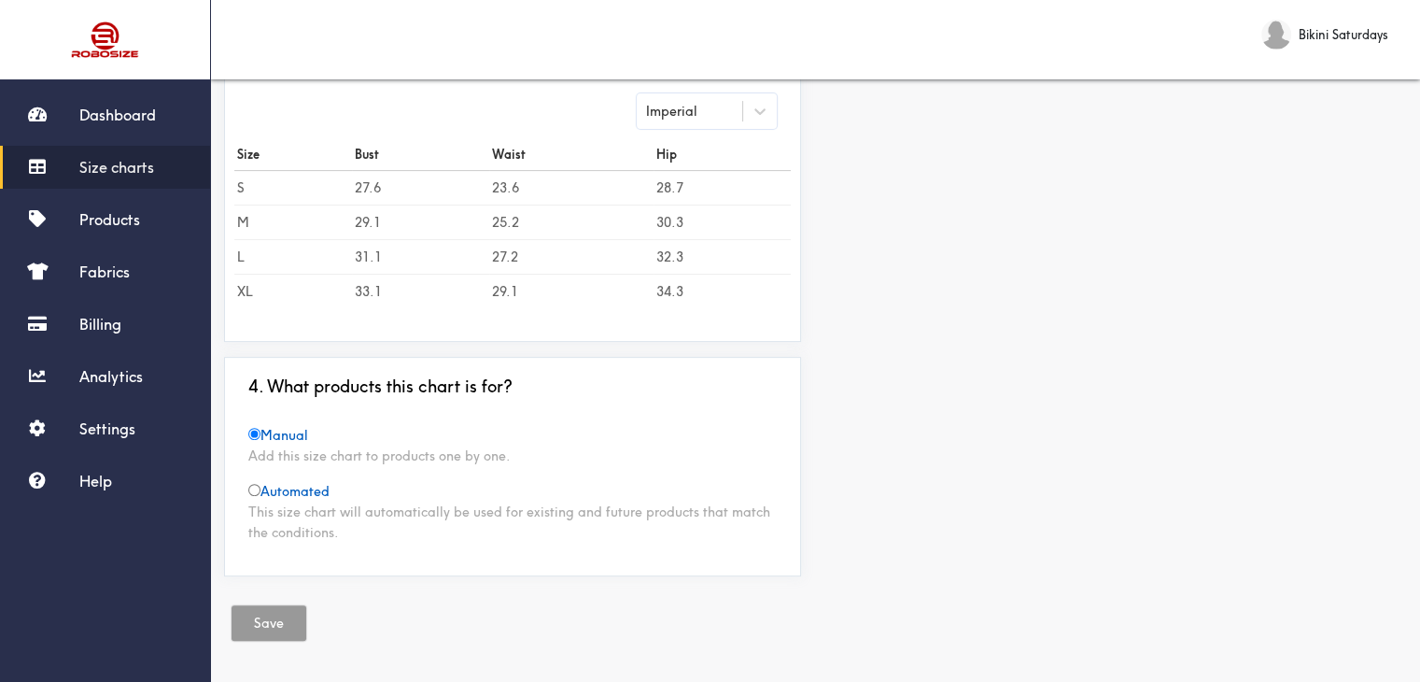
click at [258, 485] on input "radio" at bounding box center [254, 490] width 12 height 12
radio input "true"
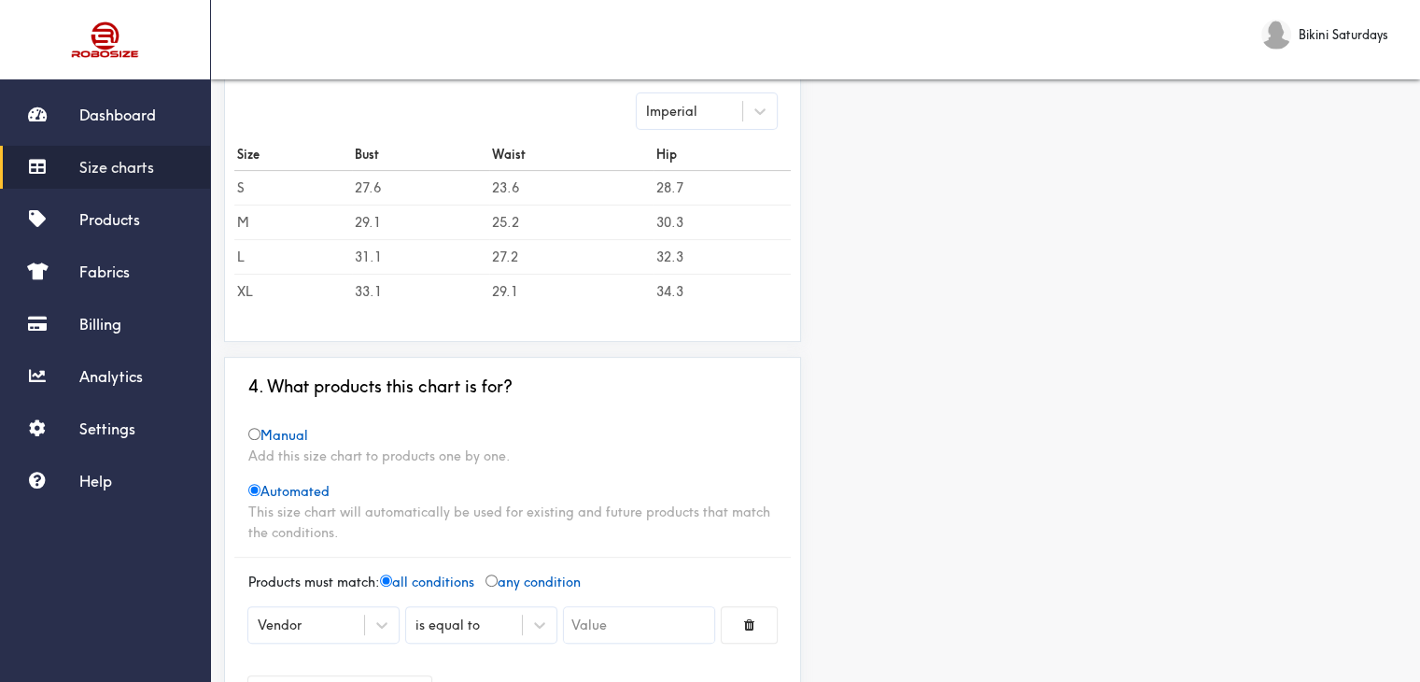
click at [253, 434] on input "radio" at bounding box center [254, 434] width 12 height 12
radio input "true"
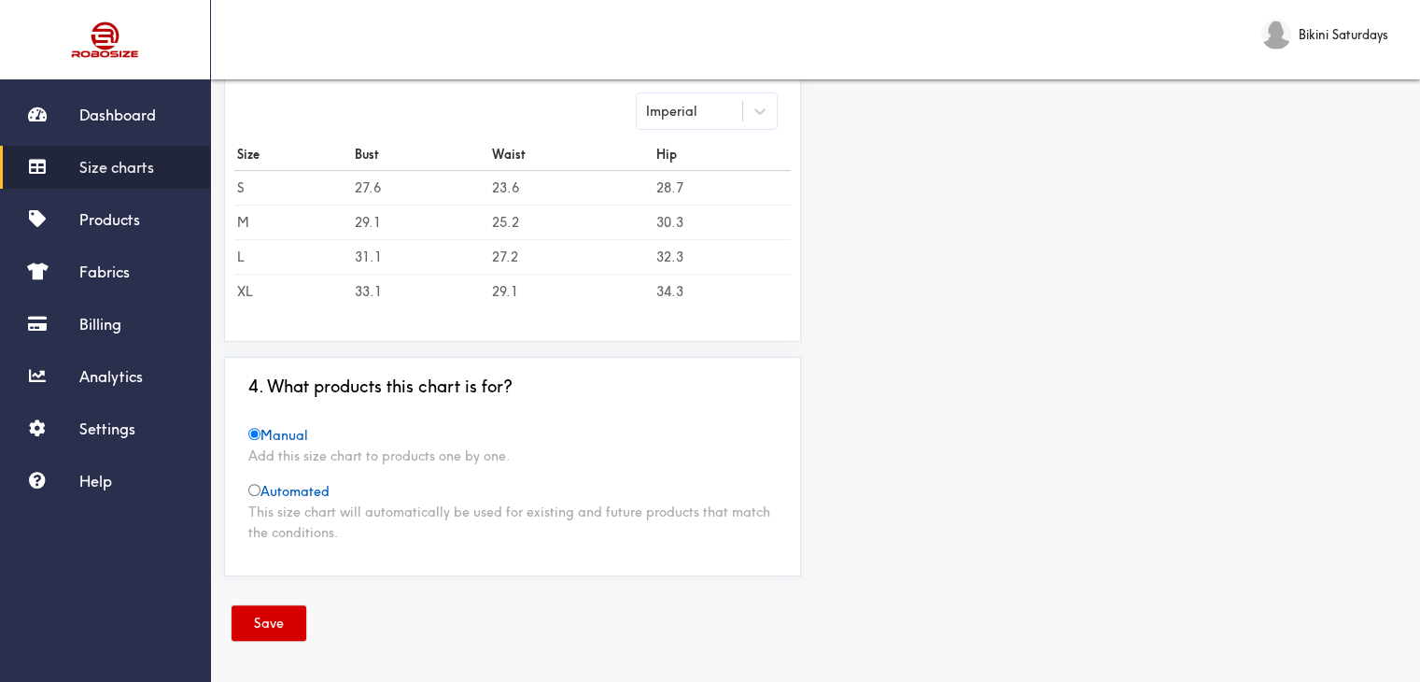
click at [268, 619] on button "Save" at bounding box center [269, 622] width 75 height 35
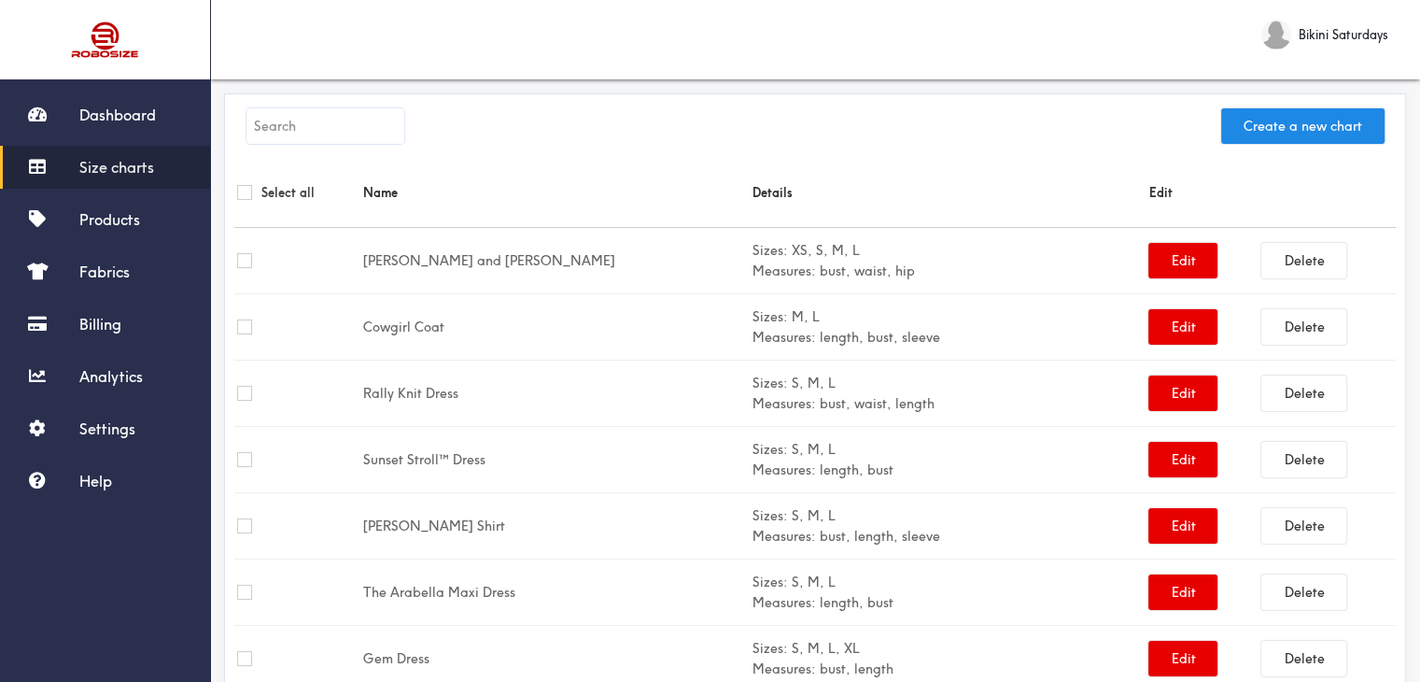
click at [112, 171] on span "Size charts" at bounding box center [116, 167] width 75 height 19
click at [291, 128] on input "text" at bounding box center [325, 125] width 158 height 35
paste input "[PERSON_NAME]"
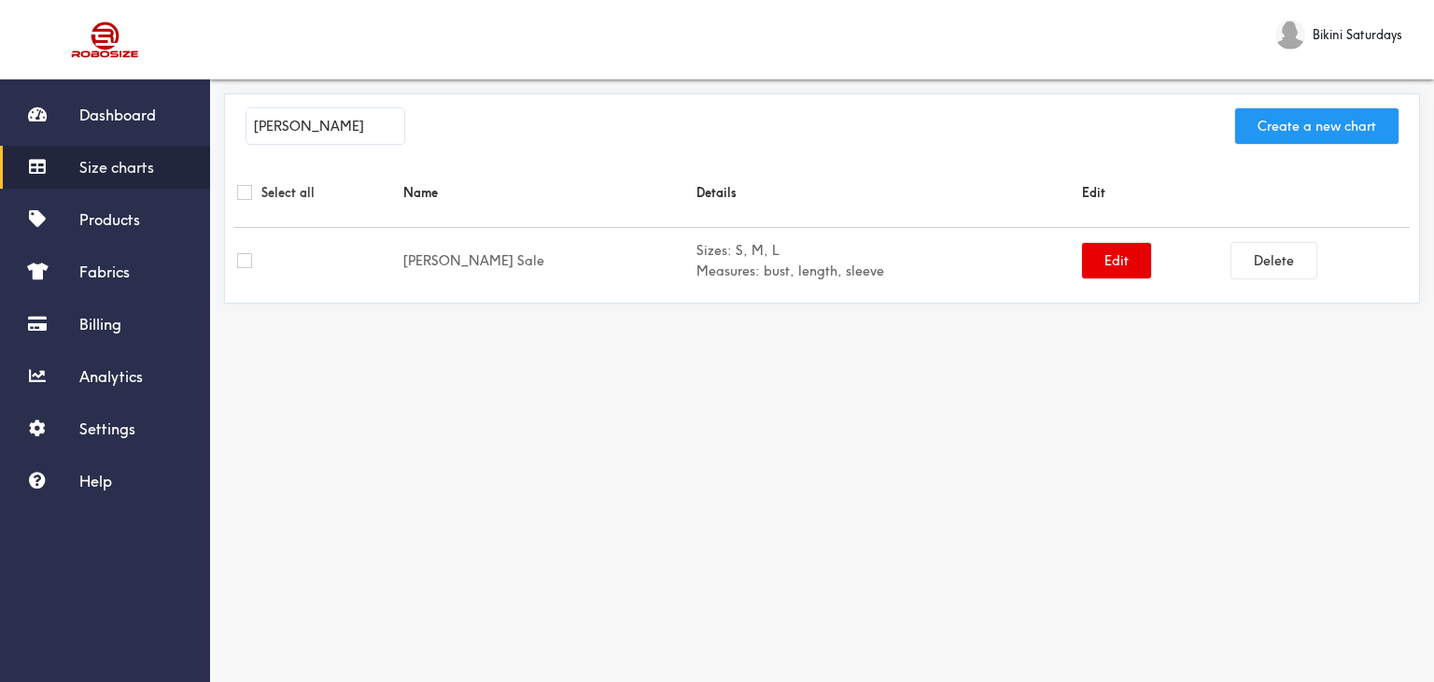
type input "[PERSON_NAME]"
click at [1285, 129] on button "Create a new chart" at bounding box center [1316, 125] width 163 height 35
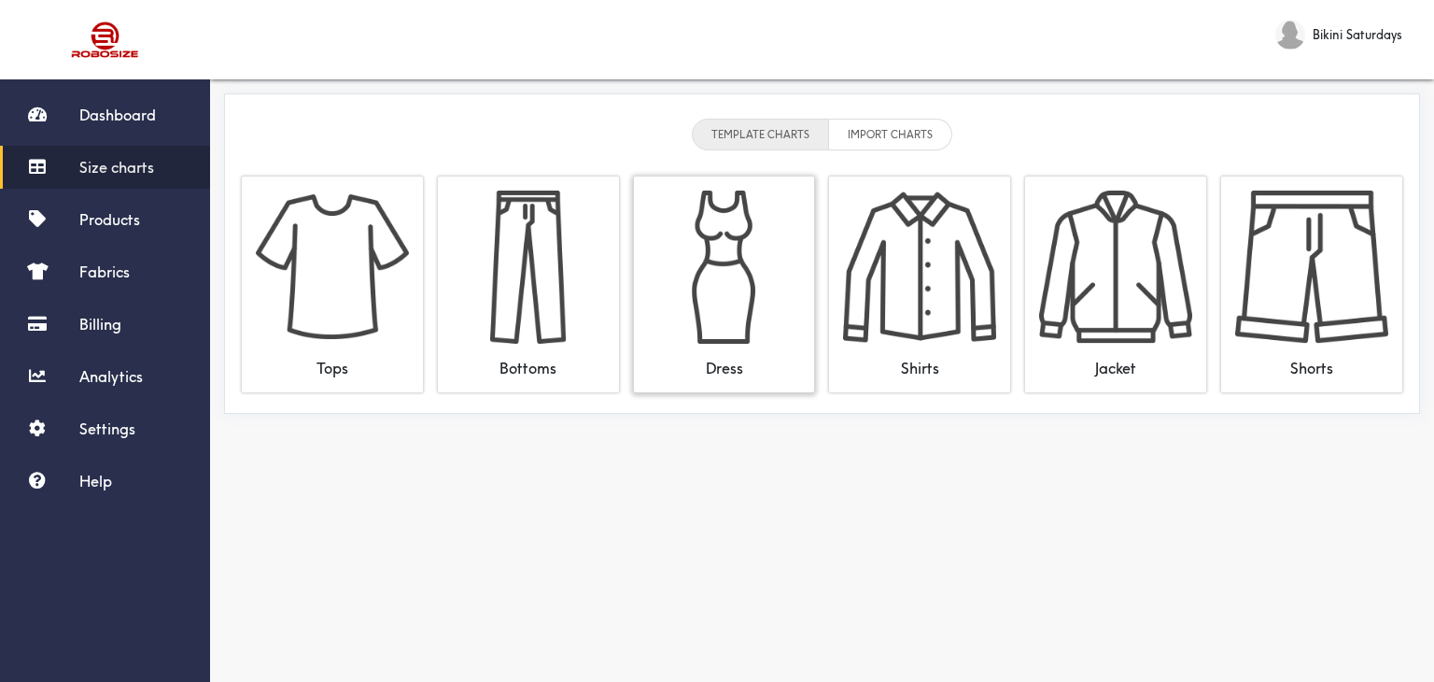
click at [765, 331] on img at bounding box center [724, 266] width 153 height 153
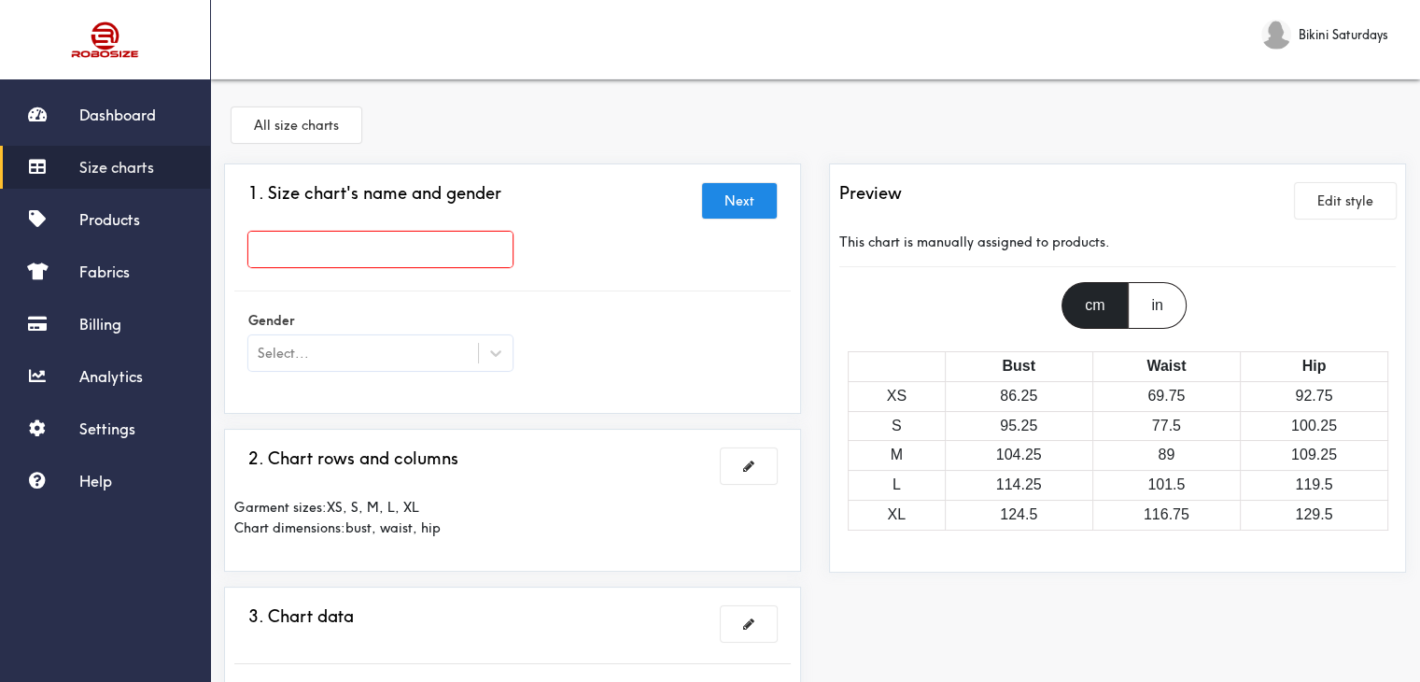
click at [321, 240] on input "text" at bounding box center [380, 249] width 264 height 35
paste input "[PERSON_NAME]"
type input "[PERSON_NAME]"
click at [397, 345] on div "Select..." at bounding box center [363, 353] width 230 height 19
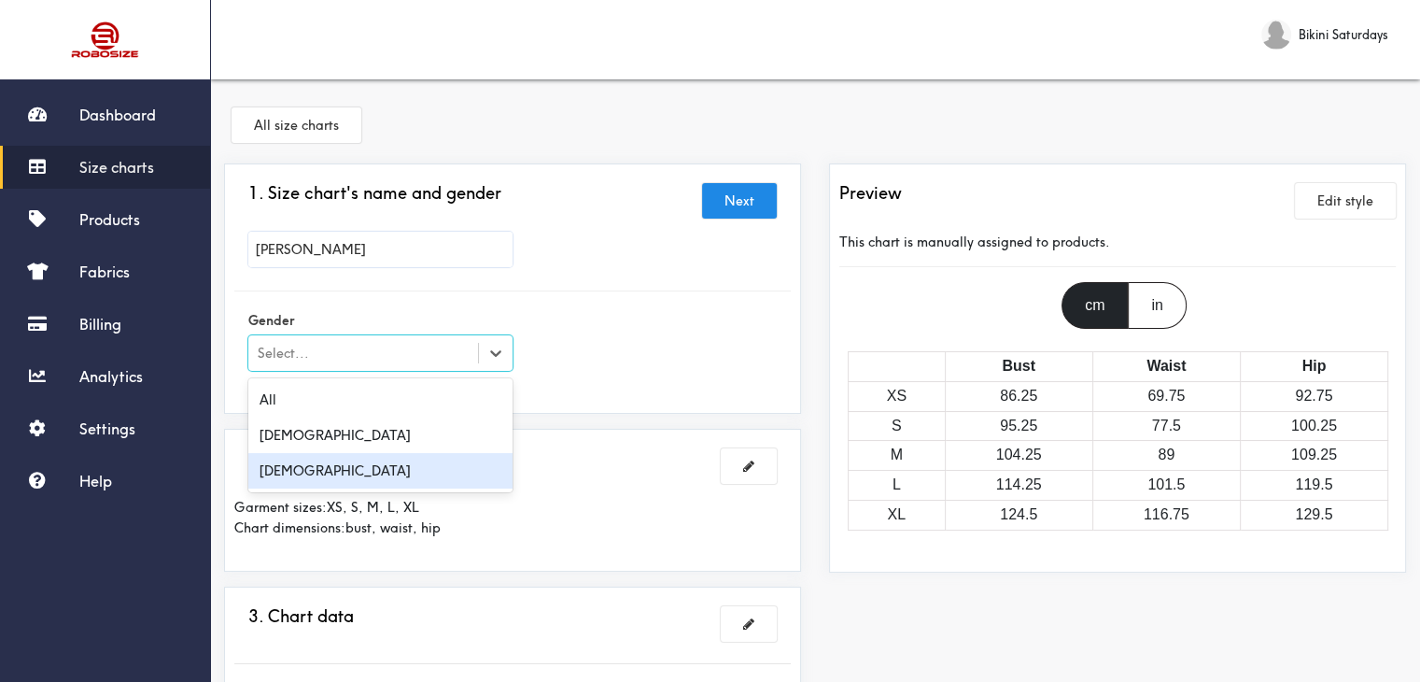
click at [324, 464] on div "[DEMOGRAPHIC_DATA]" at bounding box center [380, 470] width 264 height 35
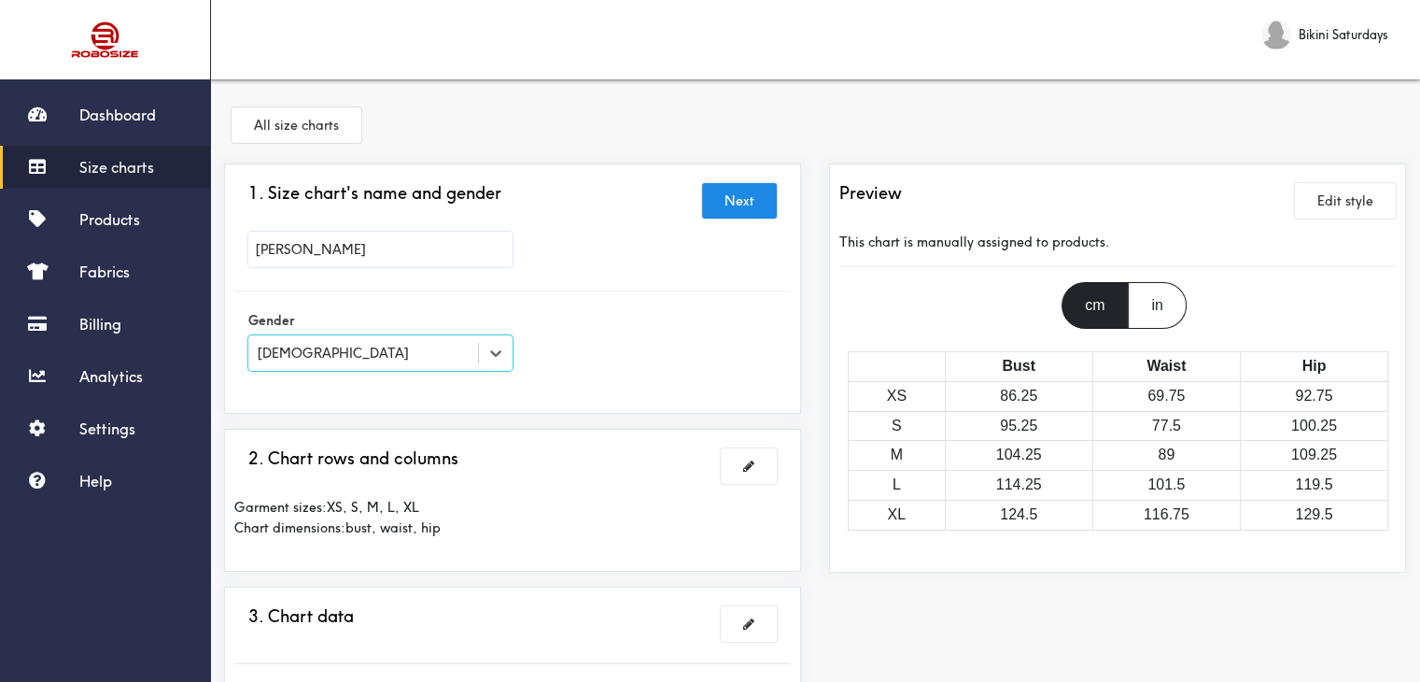
scroll to position [93, 0]
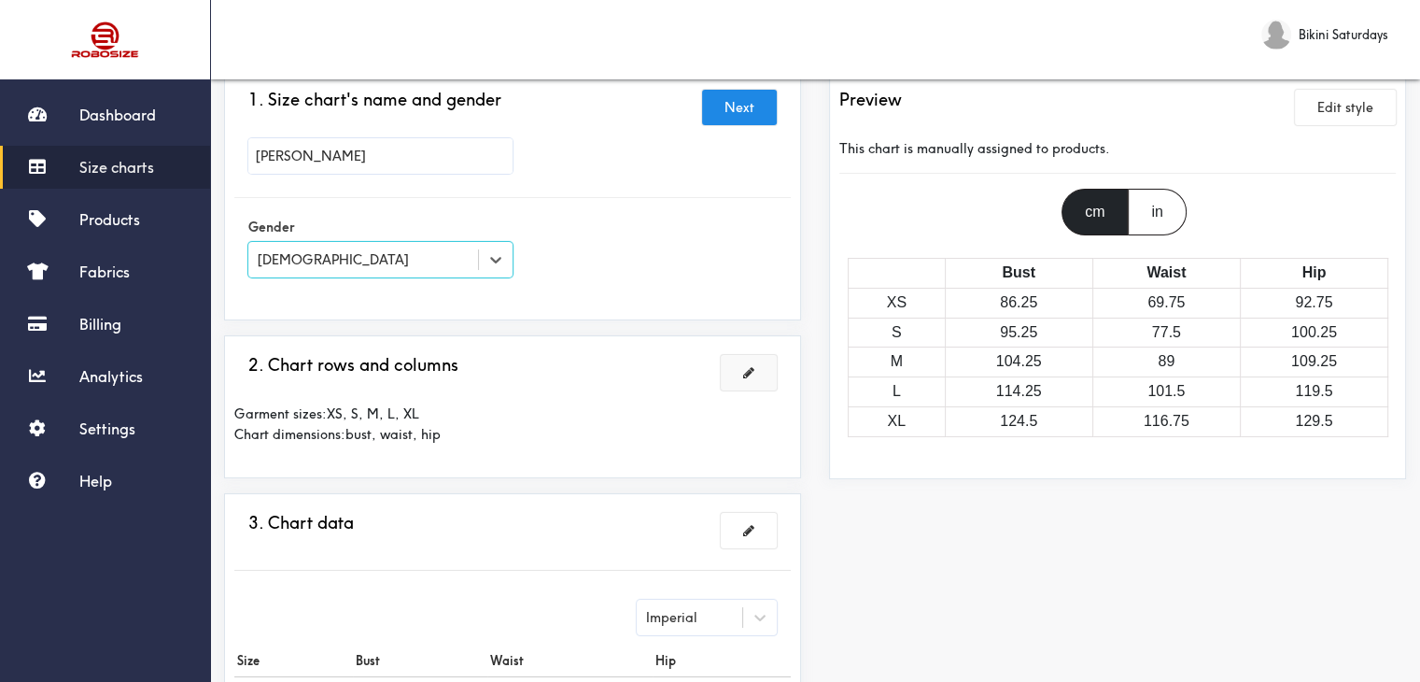
click at [747, 376] on span at bounding box center [748, 372] width 11 height 13
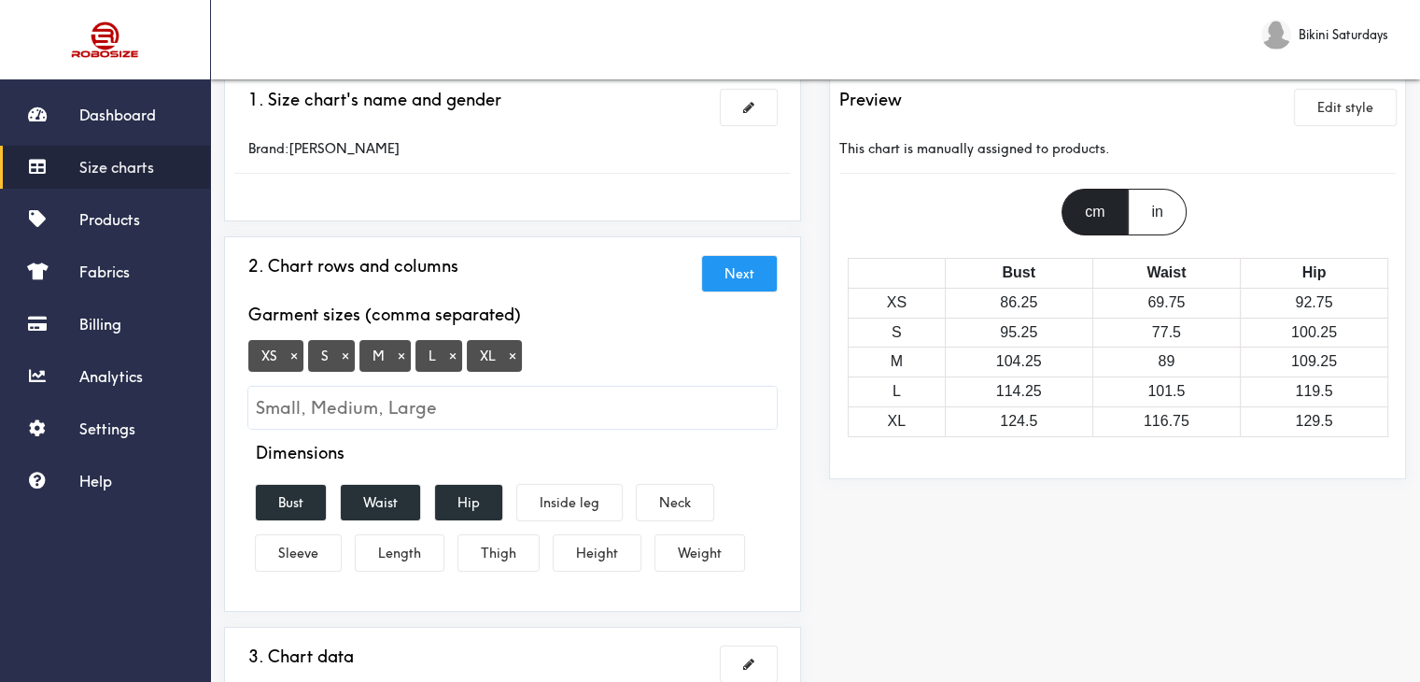
click at [512, 352] on button "×" at bounding box center [512, 355] width 19 height 17
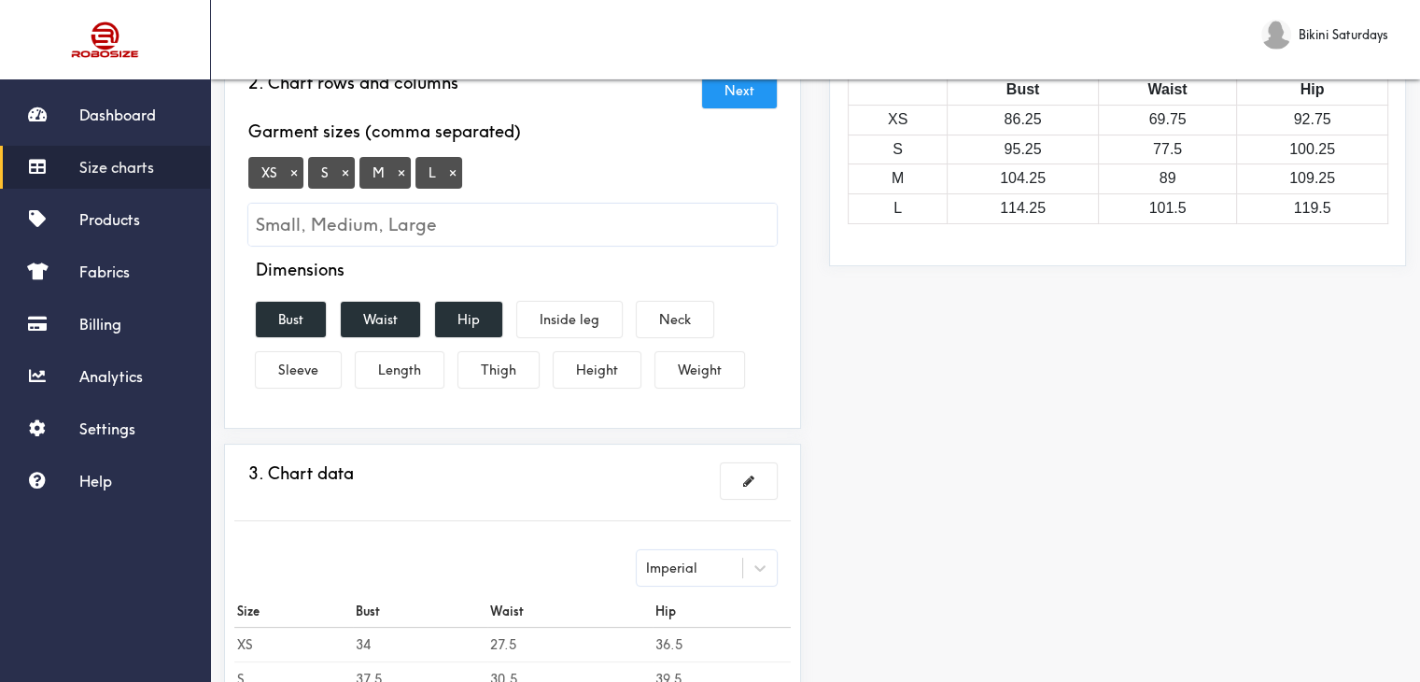
scroll to position [280, 0]
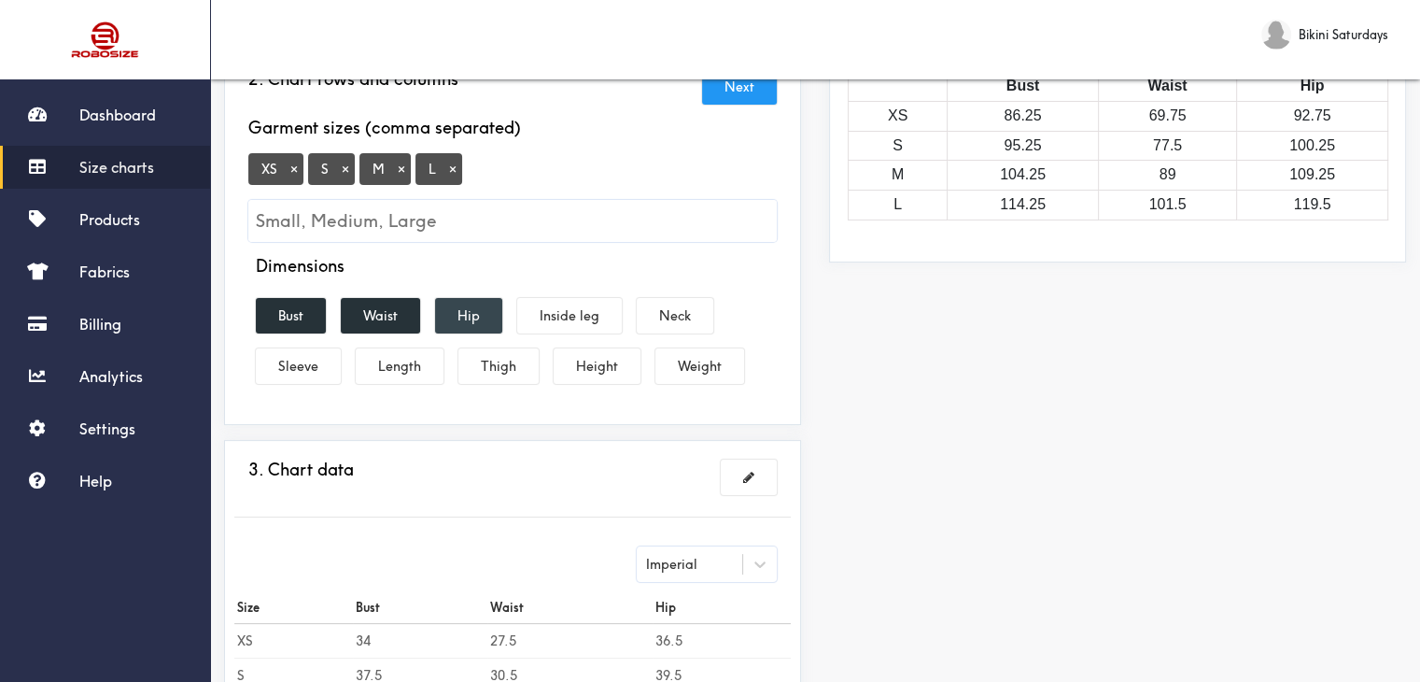
click at [471, 311] on button "Hip" at bounding box center [468, 315] width 67 height 35
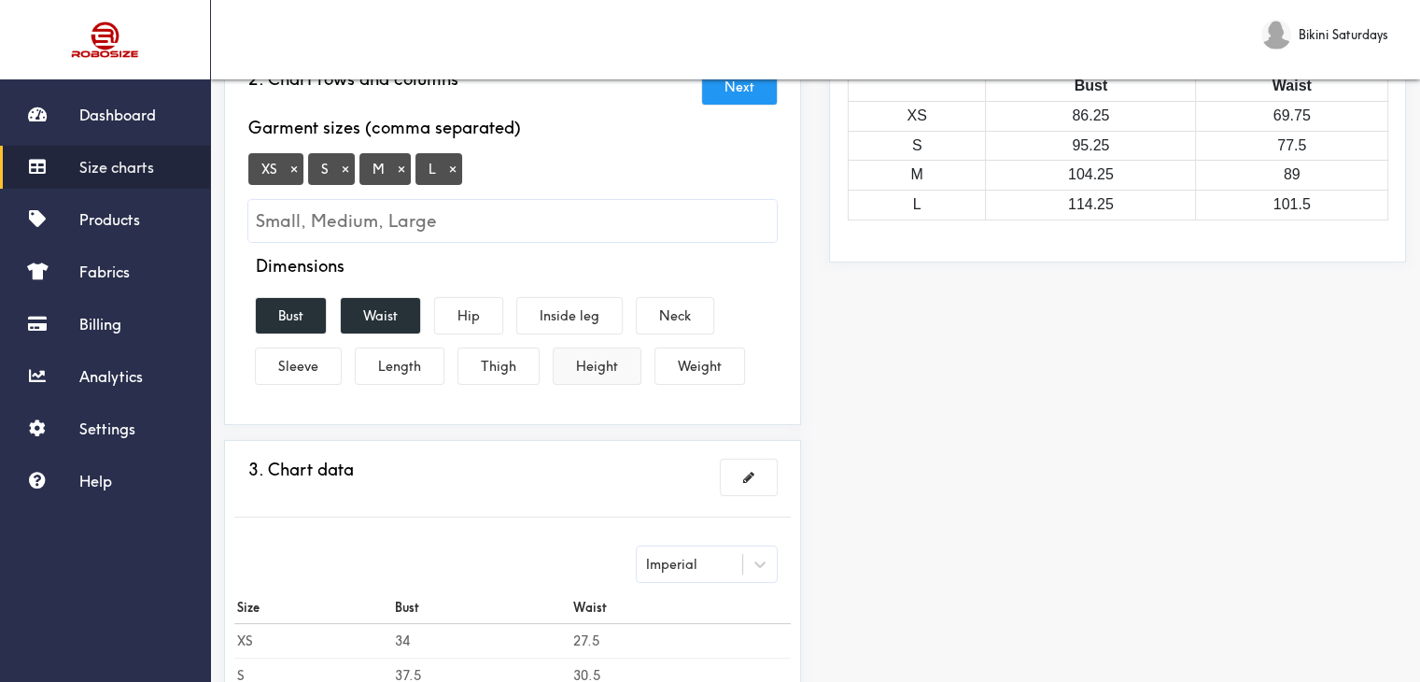
click at [591, 369] on button "Height" at bounding box center [597, 365] width 87 height 35
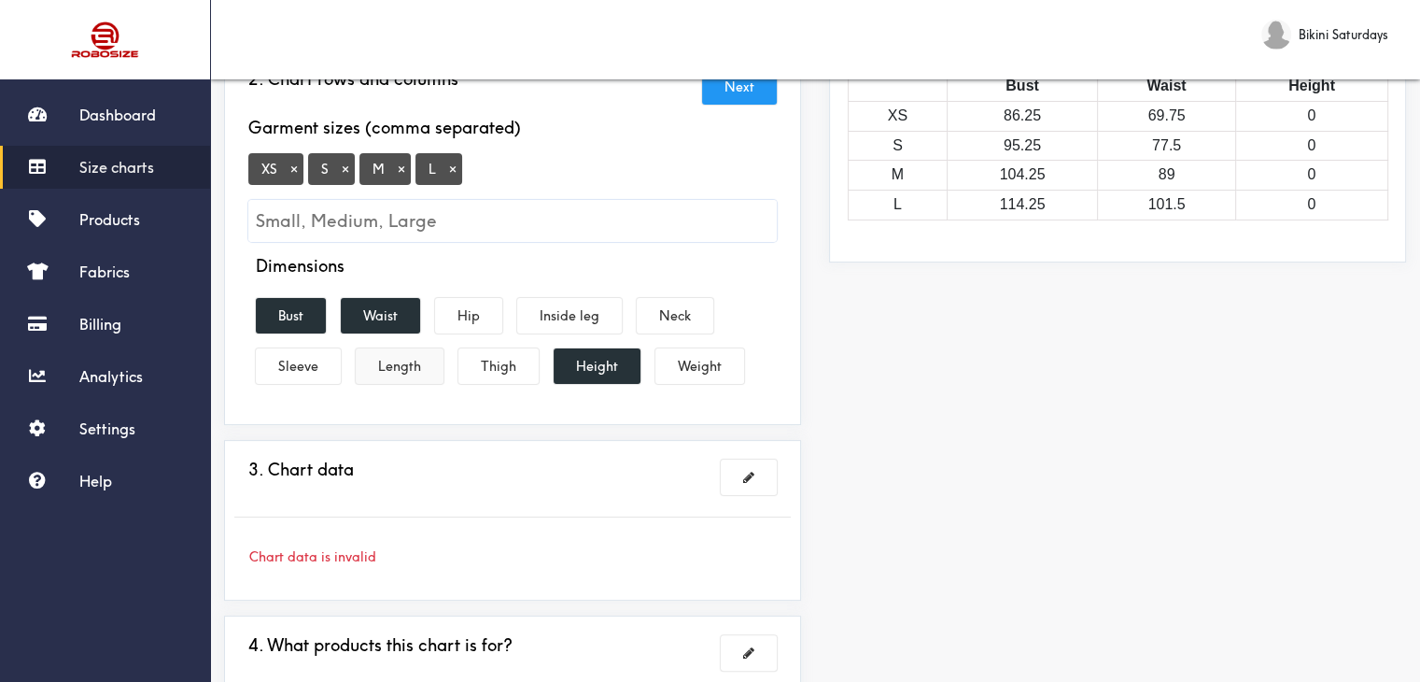
click at [414, 358] on button "Length" at bounding box center [400, 365] width 88 height 35
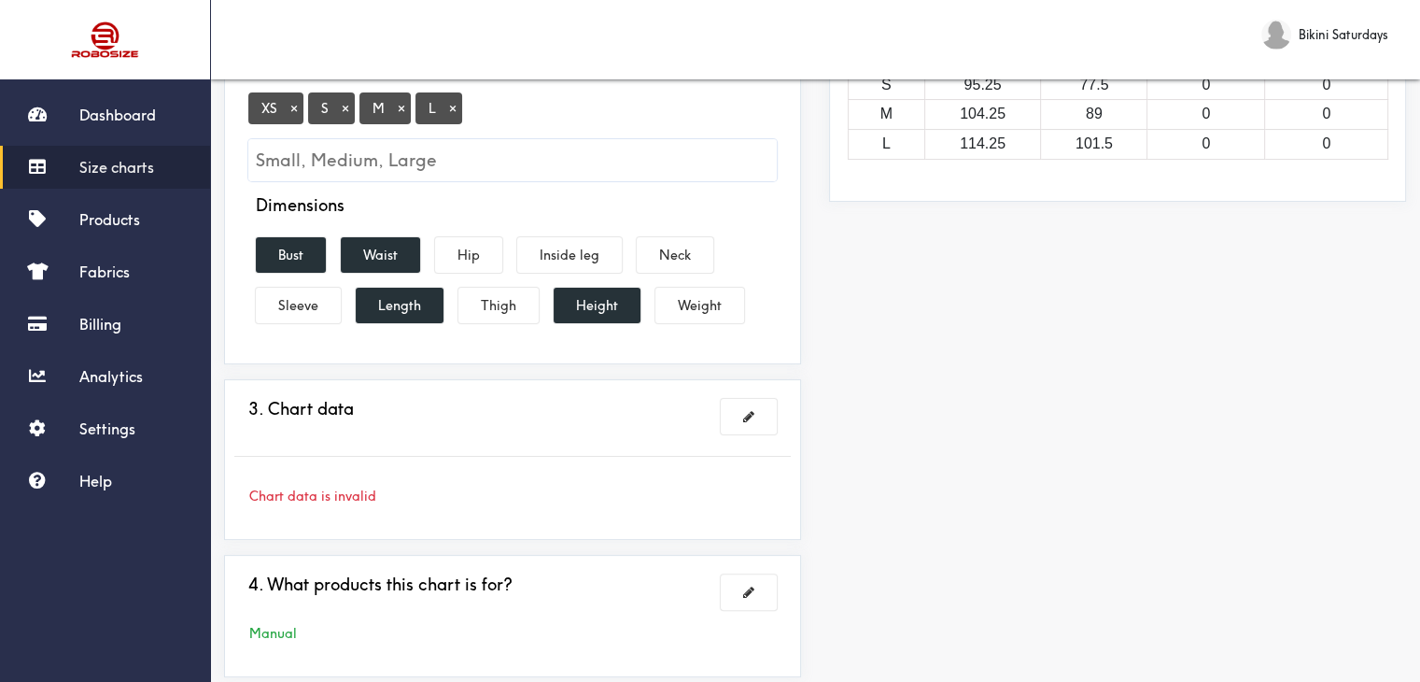
scroll to position [373, 0]
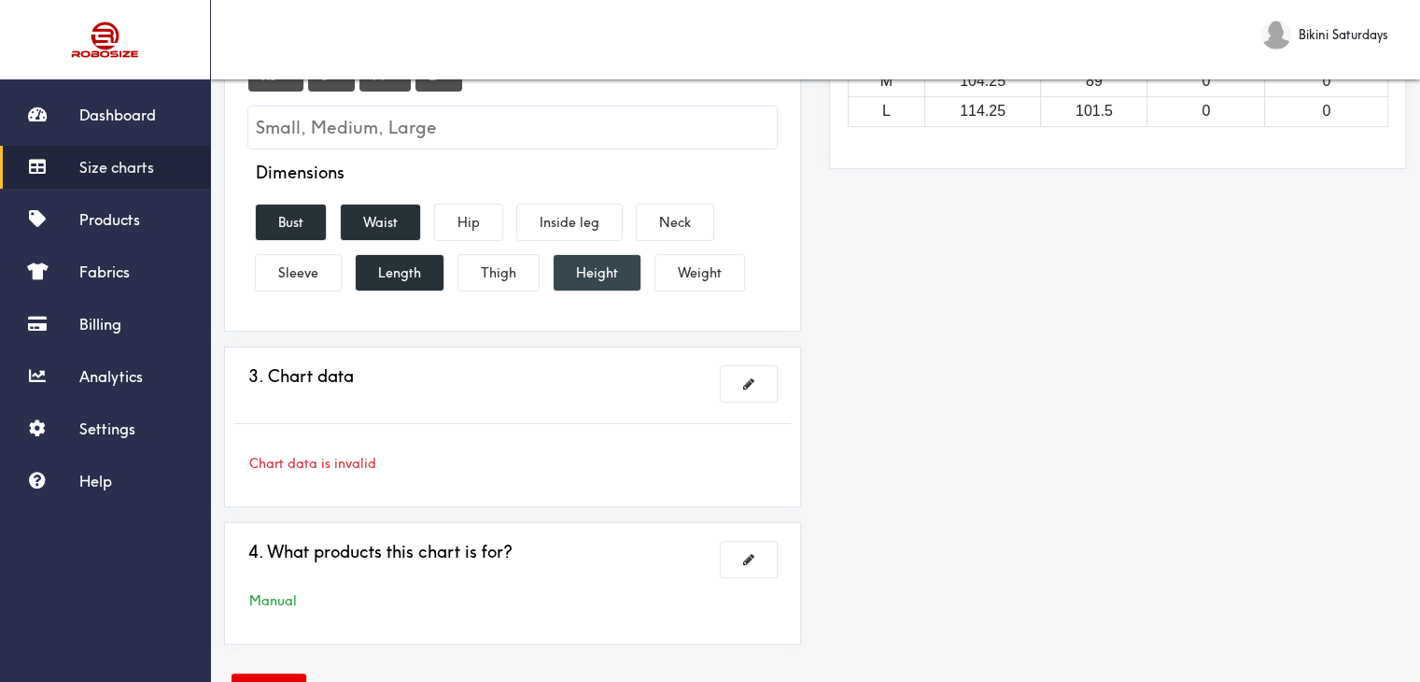
click at [580, 277] on button "Height" at bounding box center [597, 272] width 87 height 35
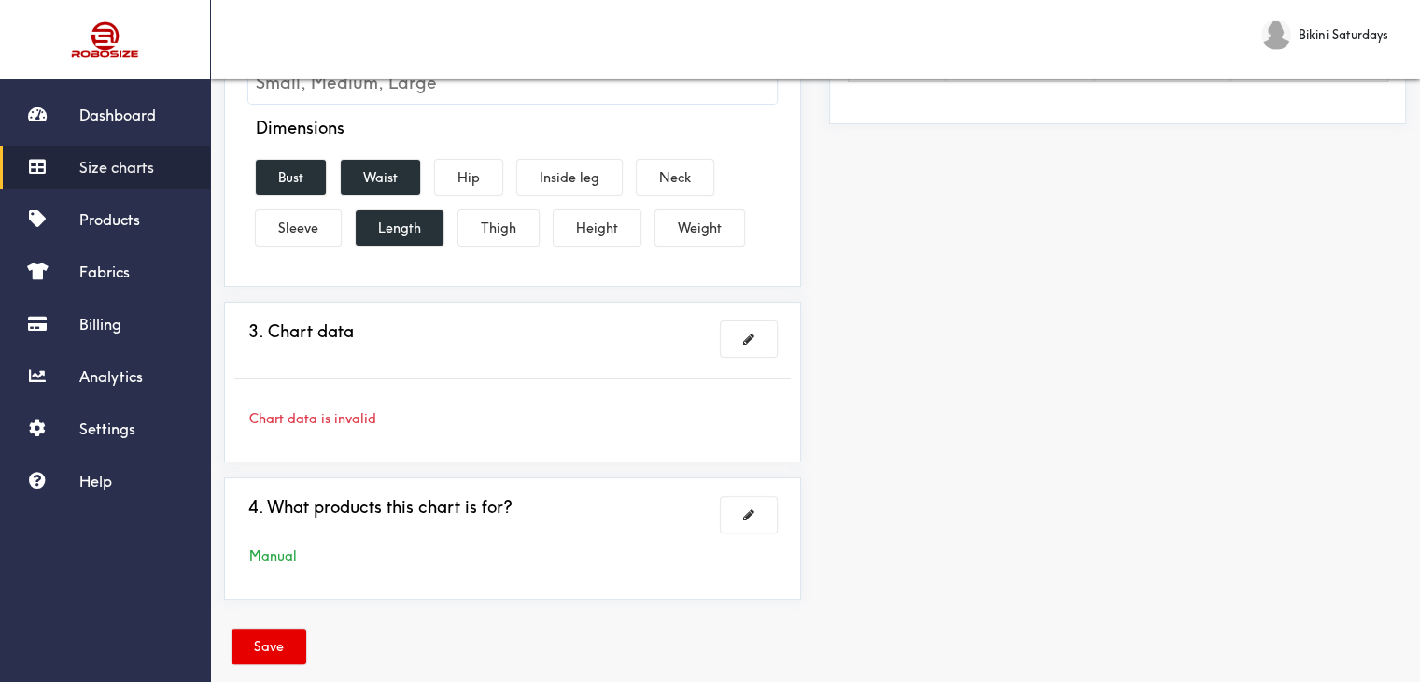
scroll to position [443, 0]
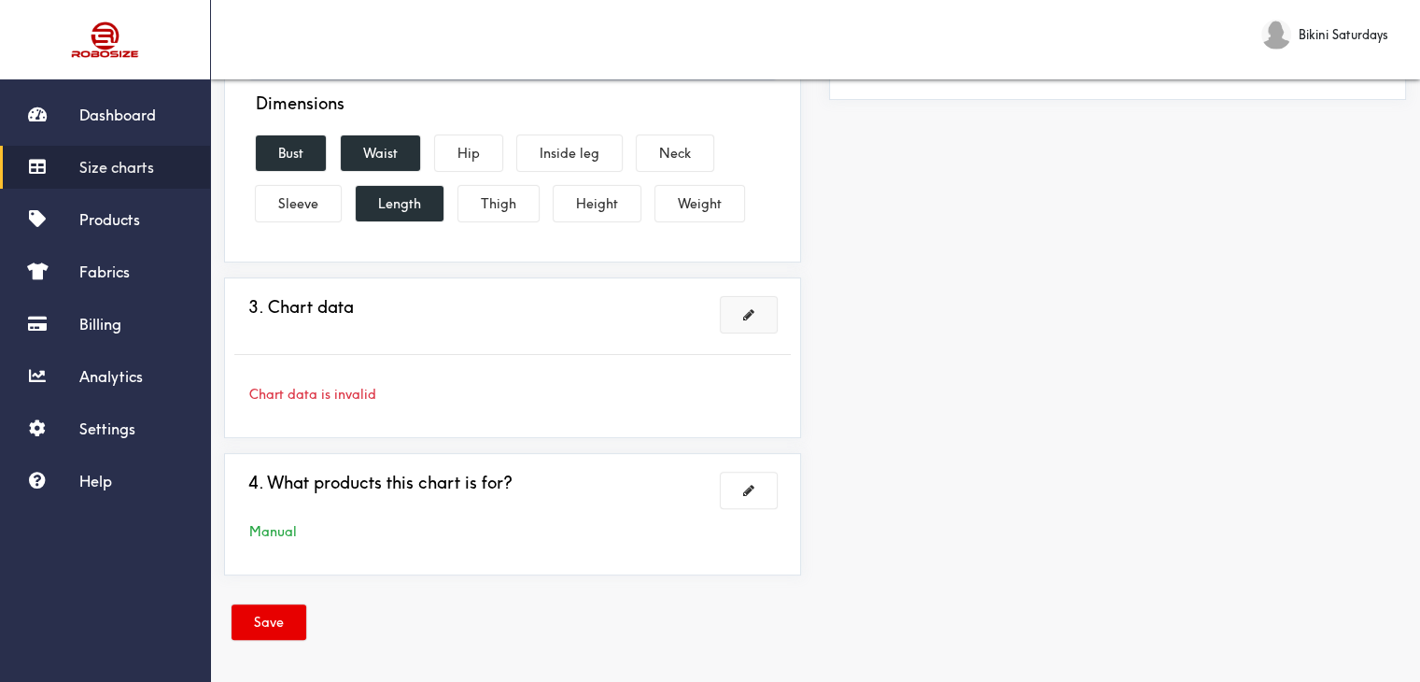
click at [754, 315] on span at bounding box center [748, 314] width 11 height 13
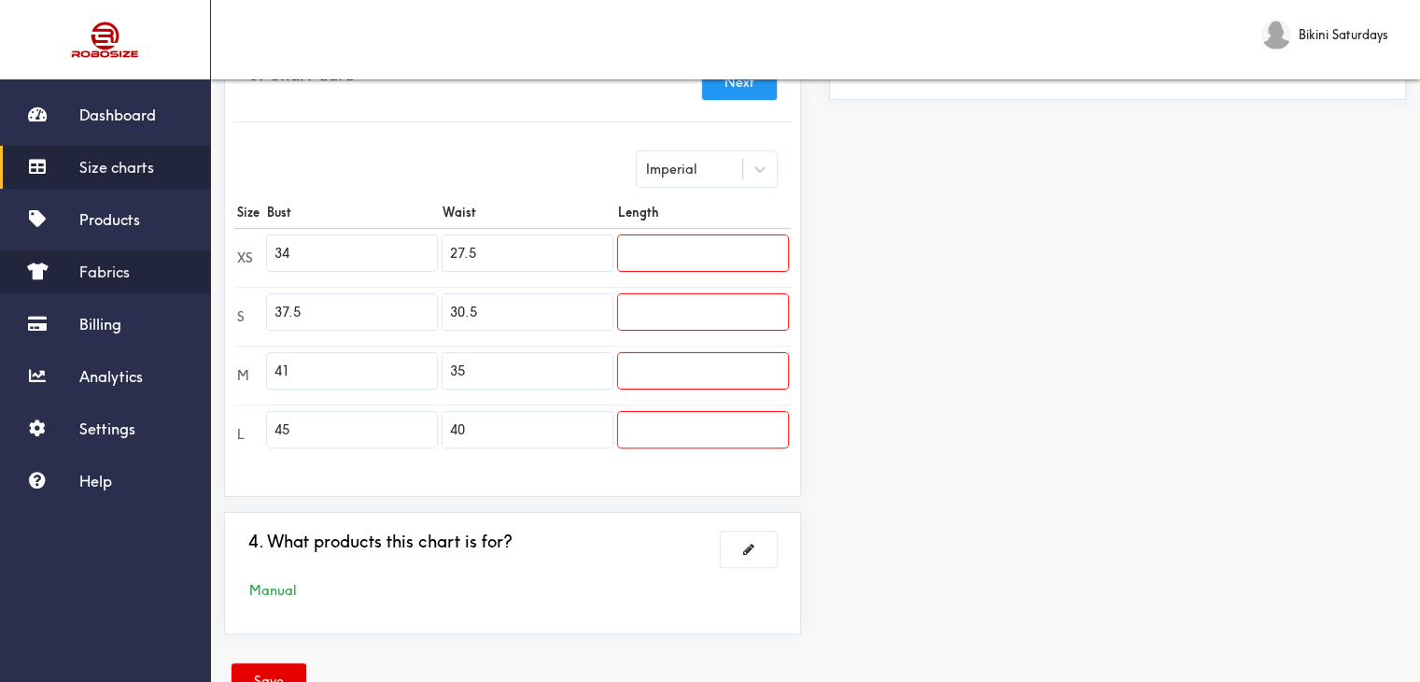
drag, startPoint x: 305, startPoint y: 242, endPoint x: 181, endPoint y: 255, distance: 124.9
click at [206, 255] on div "Dashboard Size charts Products Fabrics Billing Analytics Settings Help Bikini S…" at bounding box center [710, 149] width 1420 height 1185
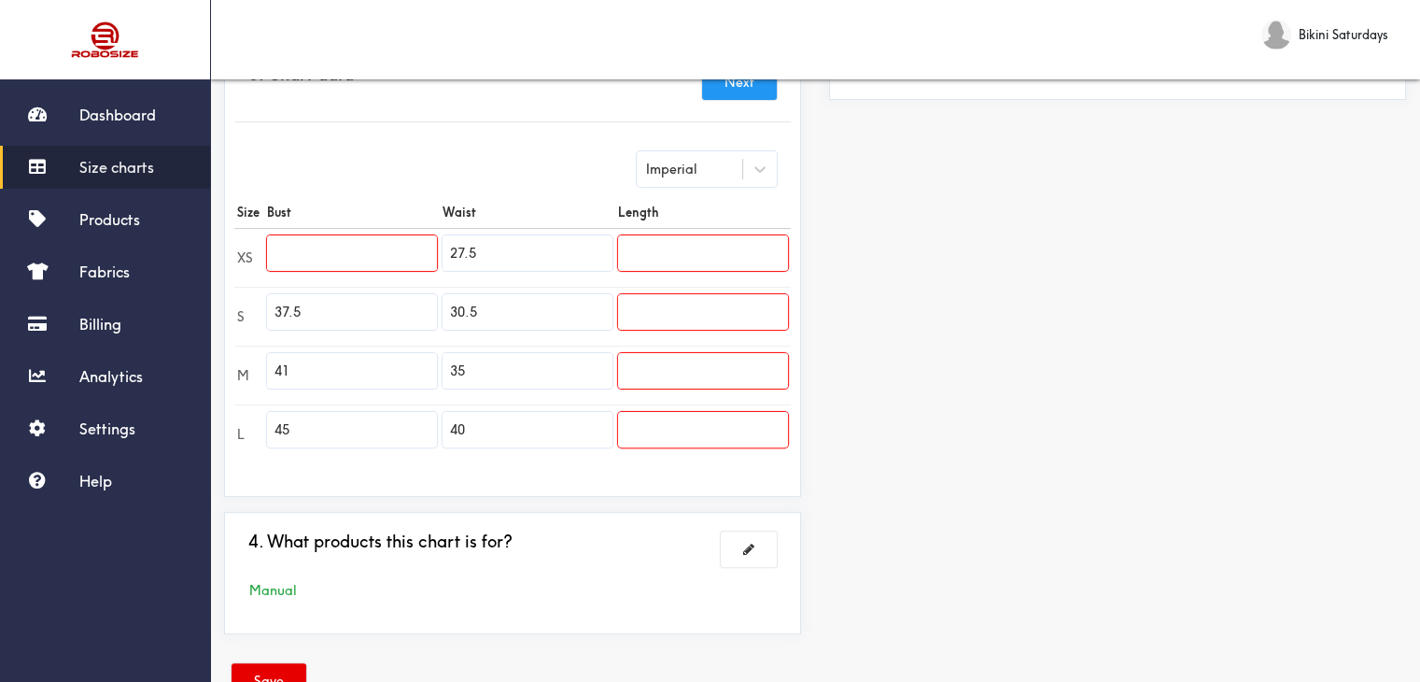
paste input "26.0"
type input "26.0"
drag, startPoint x: 298, startPoint y: 309, endPoint x: 236, endPoint y: 315, distance: 61.9
click at [236, 315] on tr "S 37.5 30.5" at bounding box center [512, 316] width 556 height 59
paste input "27.6"
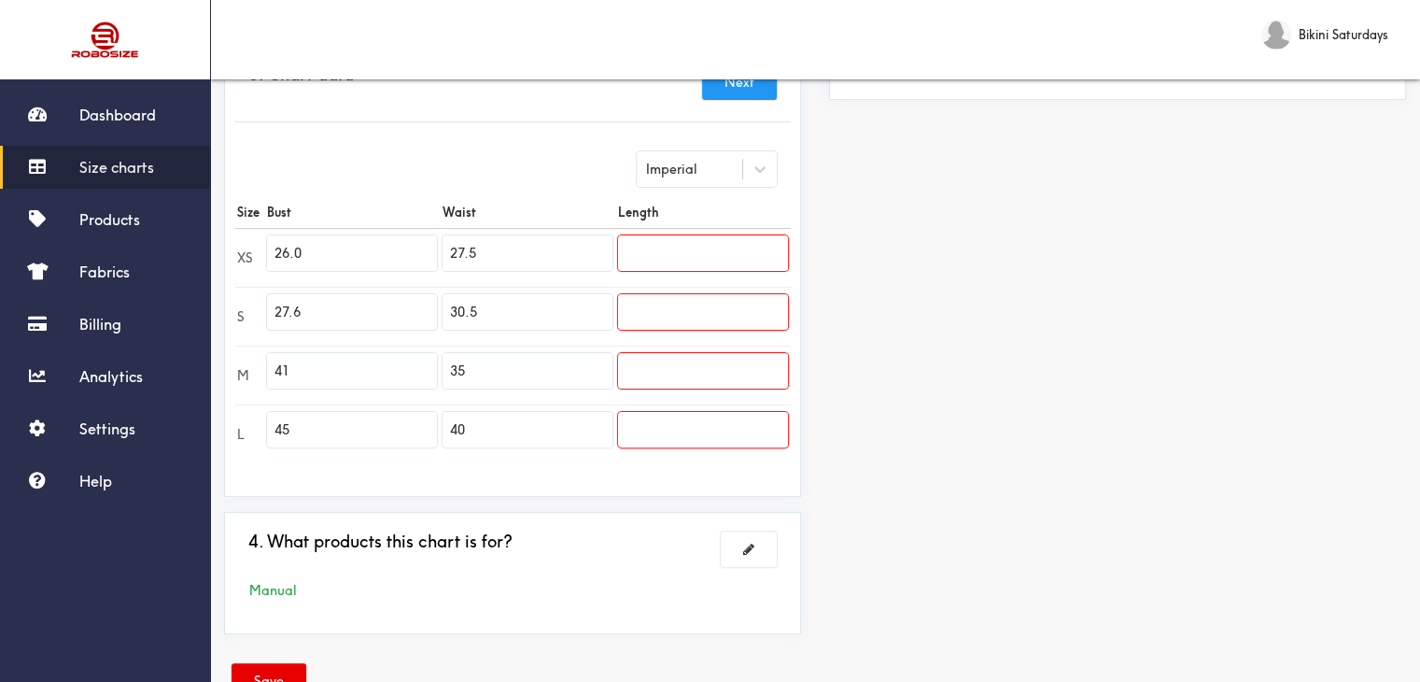
type input "27.6"
drag, startPoint x: 302, startPoint y: 376, endPoint x: 246, endPoint y: 375, distance: 55.1
click at [246, 375] on tr "M 41 35" at bounding box center [512, 374] width 556 height 59
drag, startPoint x: 314, startPoint y: 437, endPoint x: 232, endPoint y: 420, distance: 83.9
click at [232, 420] on div "3. Chart data Next Imperial Size Bust Waist Length XS 26.0 27.5 S 27.6 30.5 M 3…" at bounding box center [512, 271] width 577 height 452
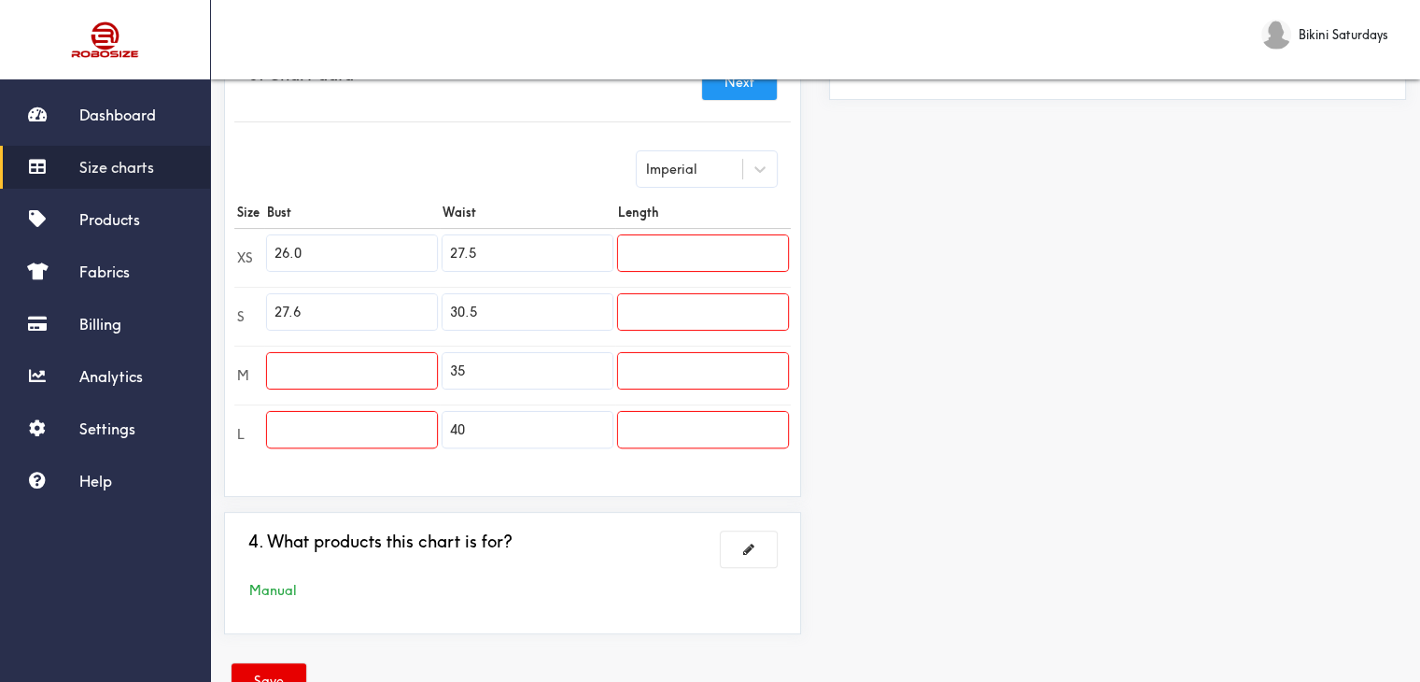
drag, startPoint x: 527, startPoint y: 259, endPoint x: 373, endPoint y: 264, distance: 153.2
click at [373, 264] on tr "XS 26.0 27.5" at bounding box center [512, 257] width 556 height 59
drag, startPoint x: 518, startPoint y: 316, endPoint x: 412, endPoint y: 313, distance: 106.5
click at [412, 313] on tr "S 27.6 30.5" at bounding box center [512, 316] width 556 height 59
drag, startPoint x: 506, startPoint y: 361, endPoint x: 426, endPoint y: 374, distance: 81.4
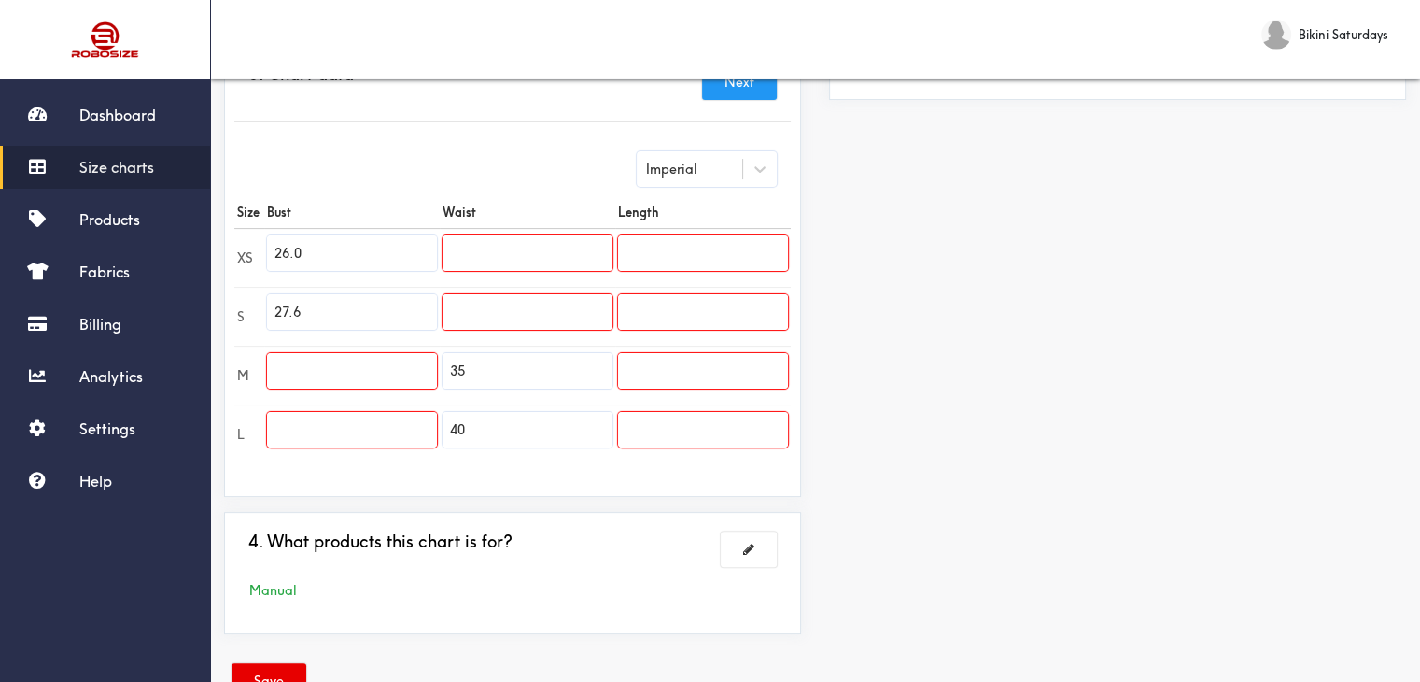
click at [439, 374] on tr "M 35" at bounding box center [512, 374] width 556 height 59
drag, startPoint x: 486, startPoint y: 419, endPoint x: 418, endPoint y: 428, distance: 67.7
click at [435, 428] on tr "L 40" at bounding box center [512, 433] width 556 height 59
click at [363, 373] on input "text" at bounding box center [352, 370] width 170 height 35
paste input "29.1"
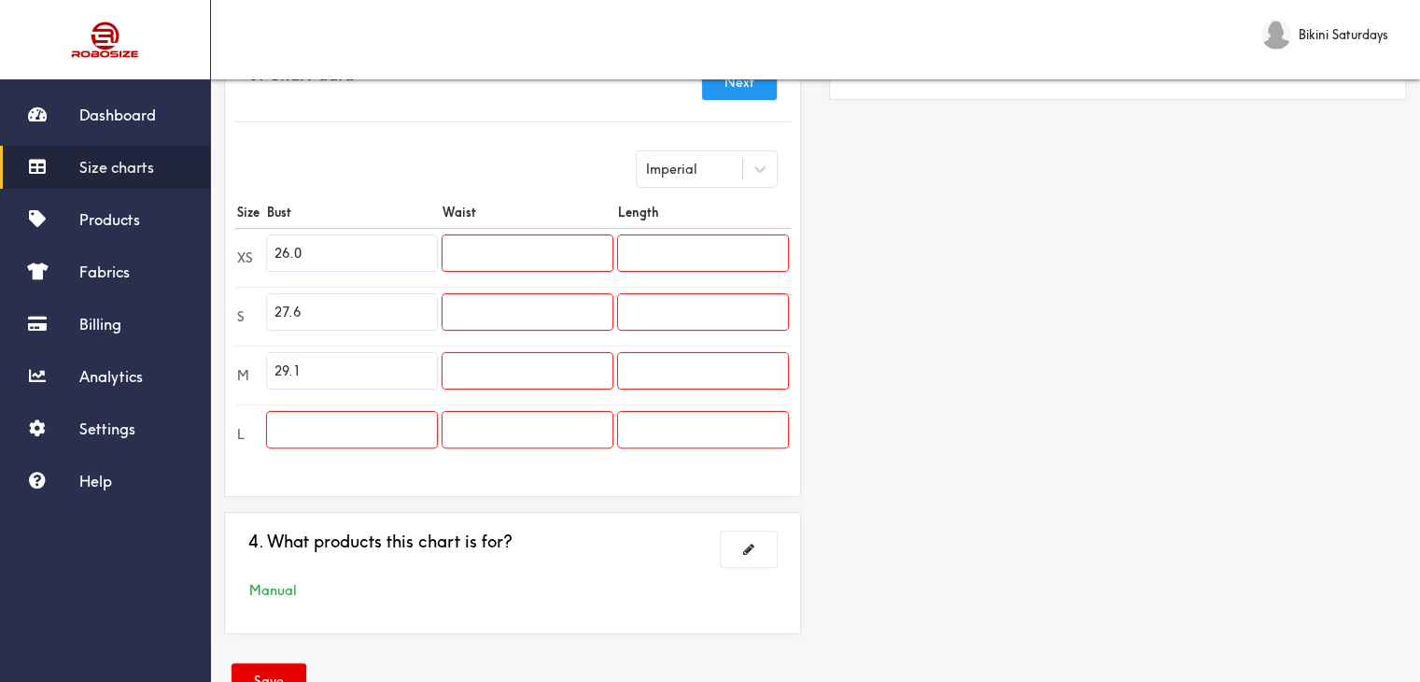
type input "29.1"
click at [362, 418] on input "text" at bounding box center [352, 429] width 170 height 35
paste input "30.7"
type input "30.7"
click at [493, 237] on input "text" at bounding box center [528, 252] width 170 height 35
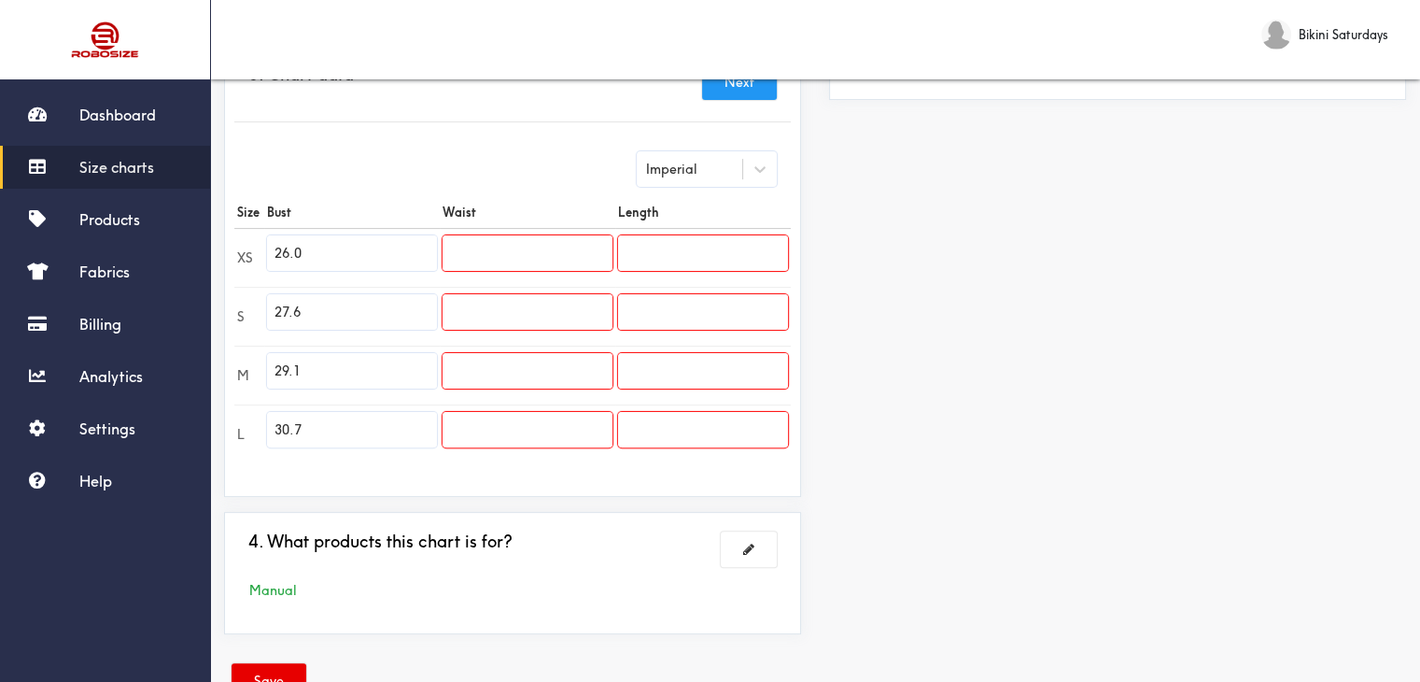
paste input "29.1"
type input "29.1"
click at [563, 312] on input "text" at bounding box center [528, 311] width 170 height 35
paste input "30.7"
type input "30.7"
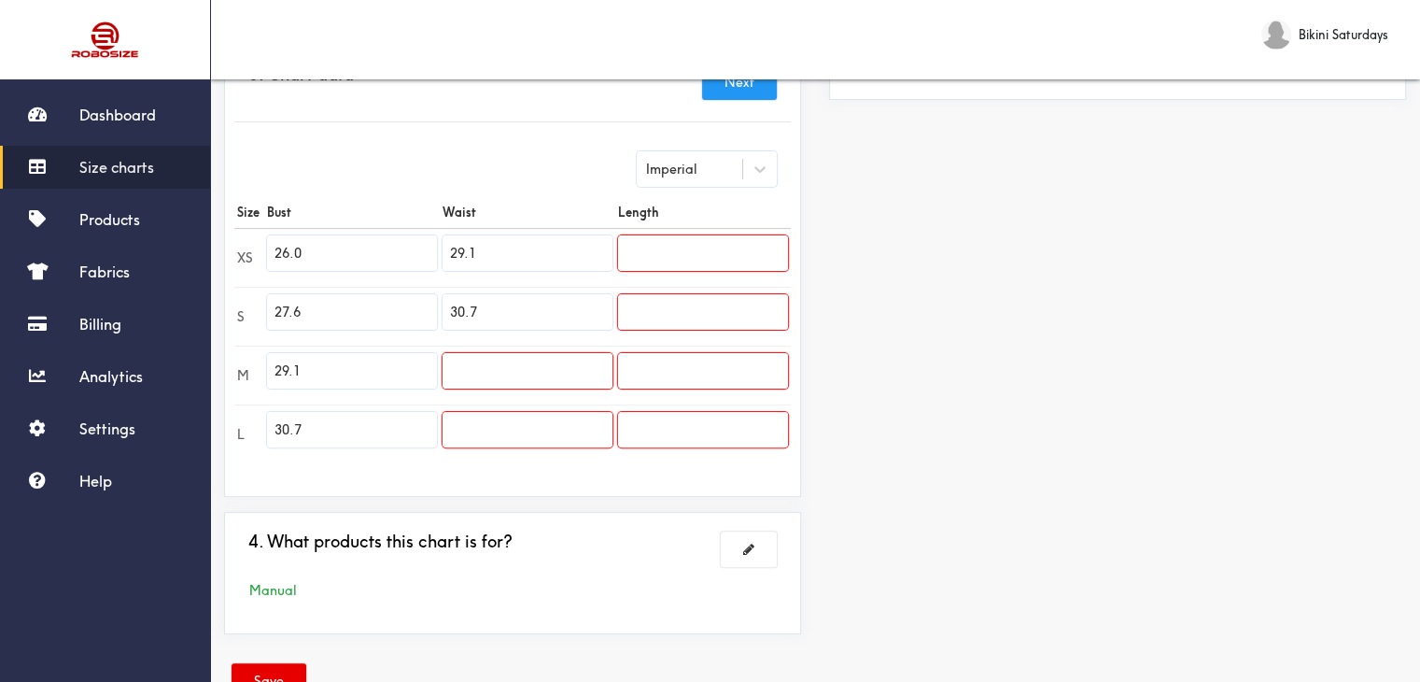
click at [476, 423] on input "text" at bounding box center [528, 429] width 170 height 35
paste input "text"
click at [465, 371] on input "text" at bounding box center [528, 370] width 170 height 35
paste input "text"
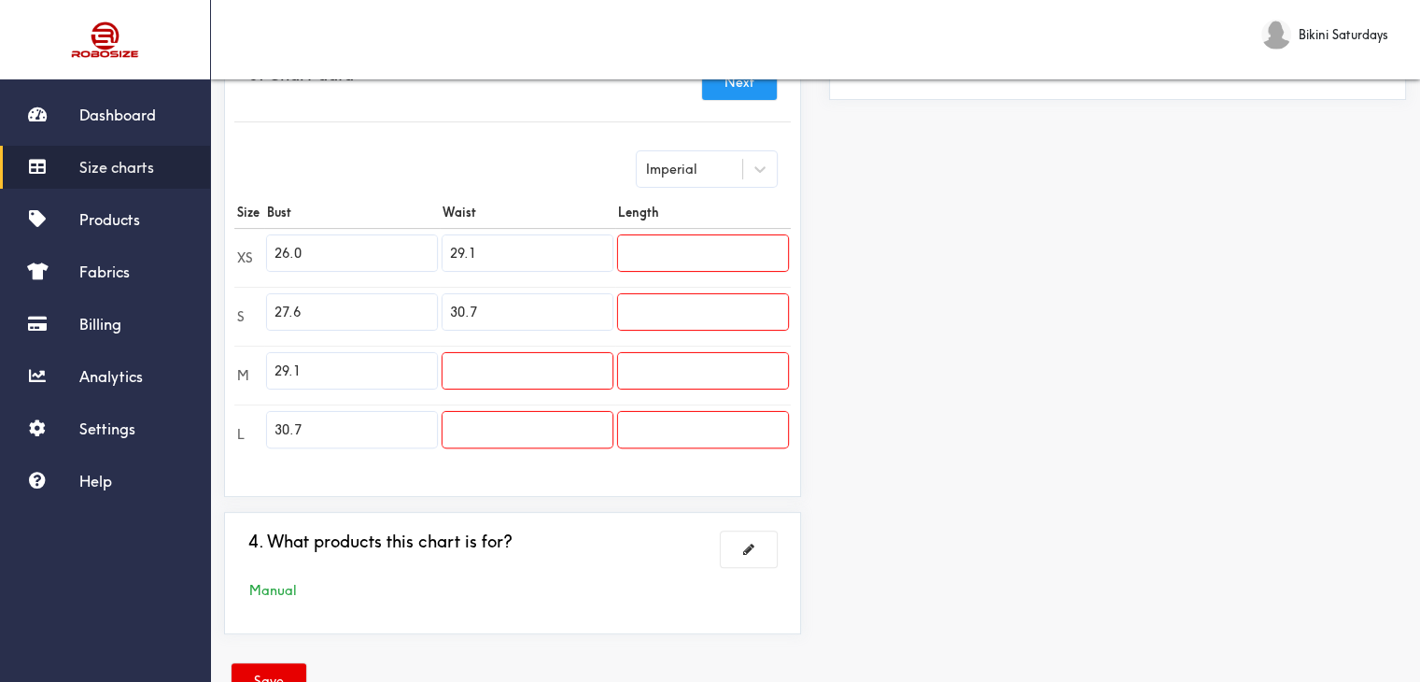
paste input "text"
click at [480, 375] on input "text" at bounding box center [528, 370] width 170 height 35
paste input "32.3"
type input "32.3"
click at [514, 396] on td "32.3" at bounding box center [528, 374] width 176 height 59
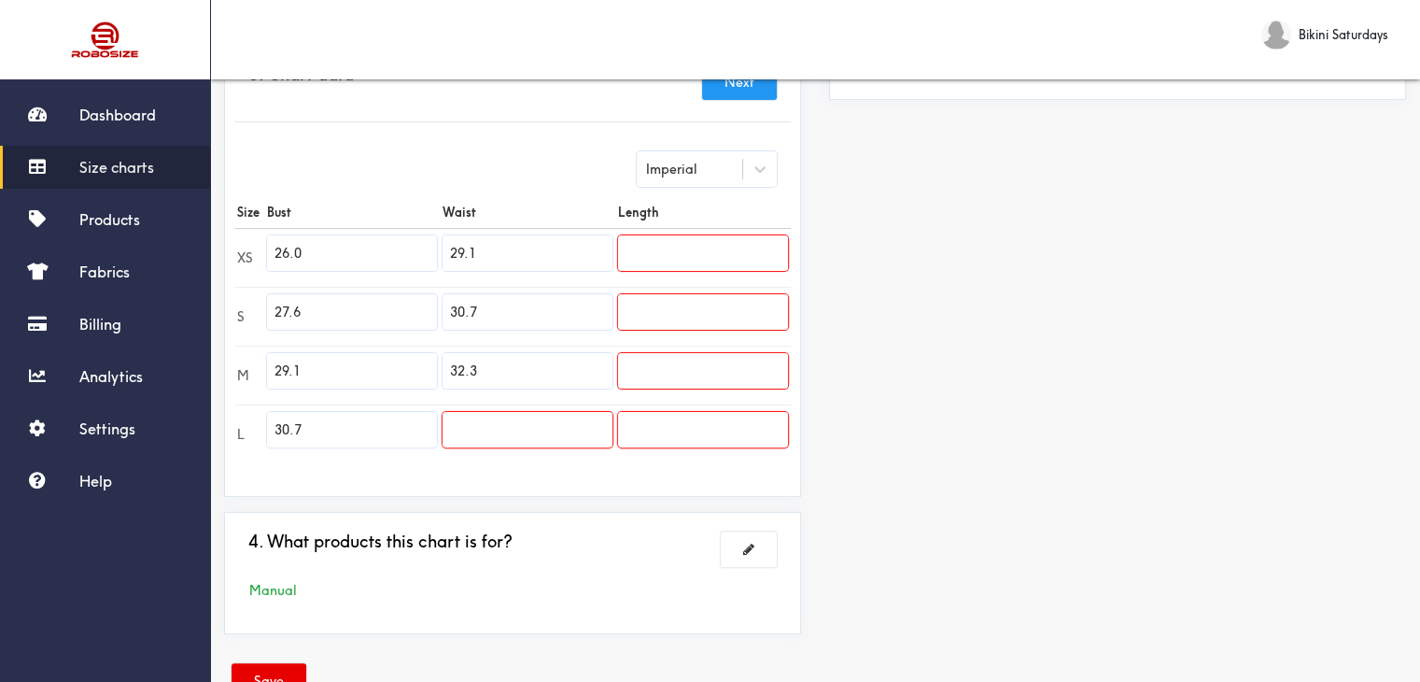
click at [514, 421] on input "text" at bounding box center [528, 429] width 170 height 35
paste input "33.9"
type input "33.9"
drag, startPoint x: 757, startPoint y: 241, endPoint x: 753, endPoint y: 250, distance: 10.1
click at [753, 247] on input "text" at bounding box center [703, 252] width 170 height 35
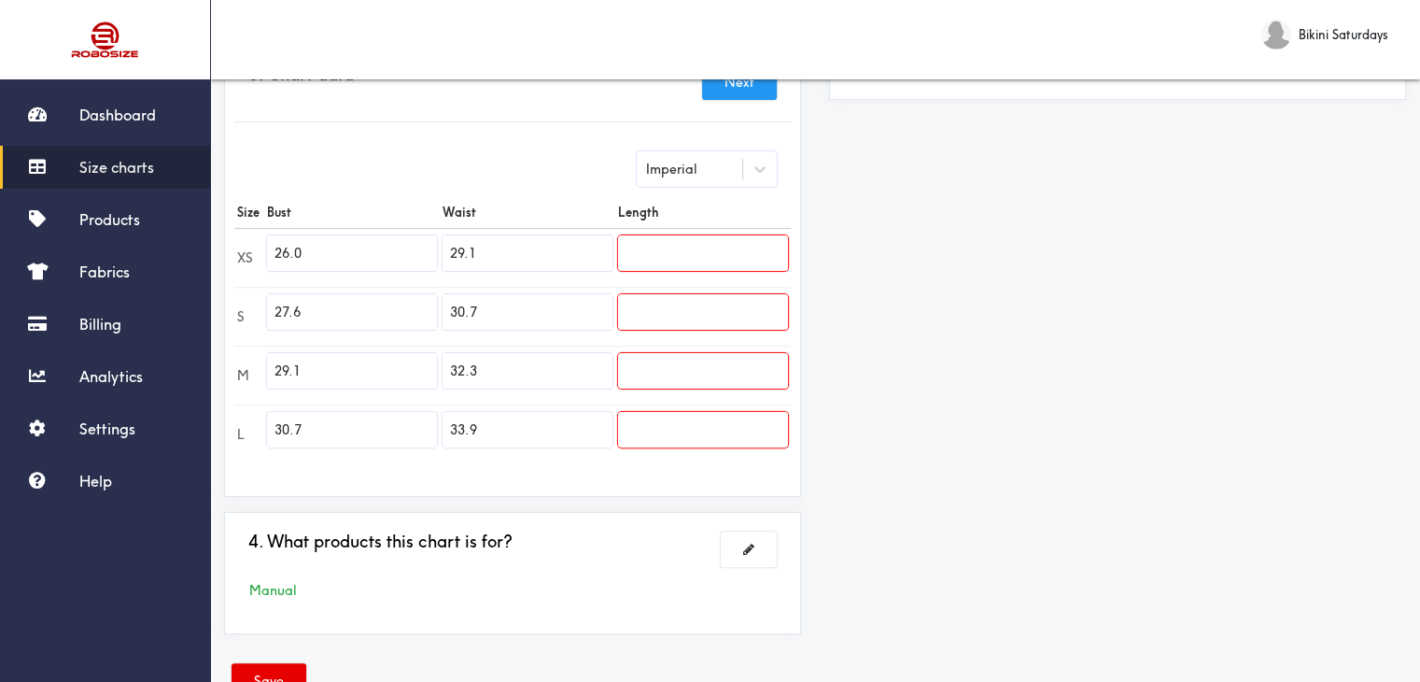
paste input "39.0"
type input "39.0"
click at [702, 318] on input "text" at bounding box center [703, 311] width 170 height 35
paste input "39.4"
type input "39.4"
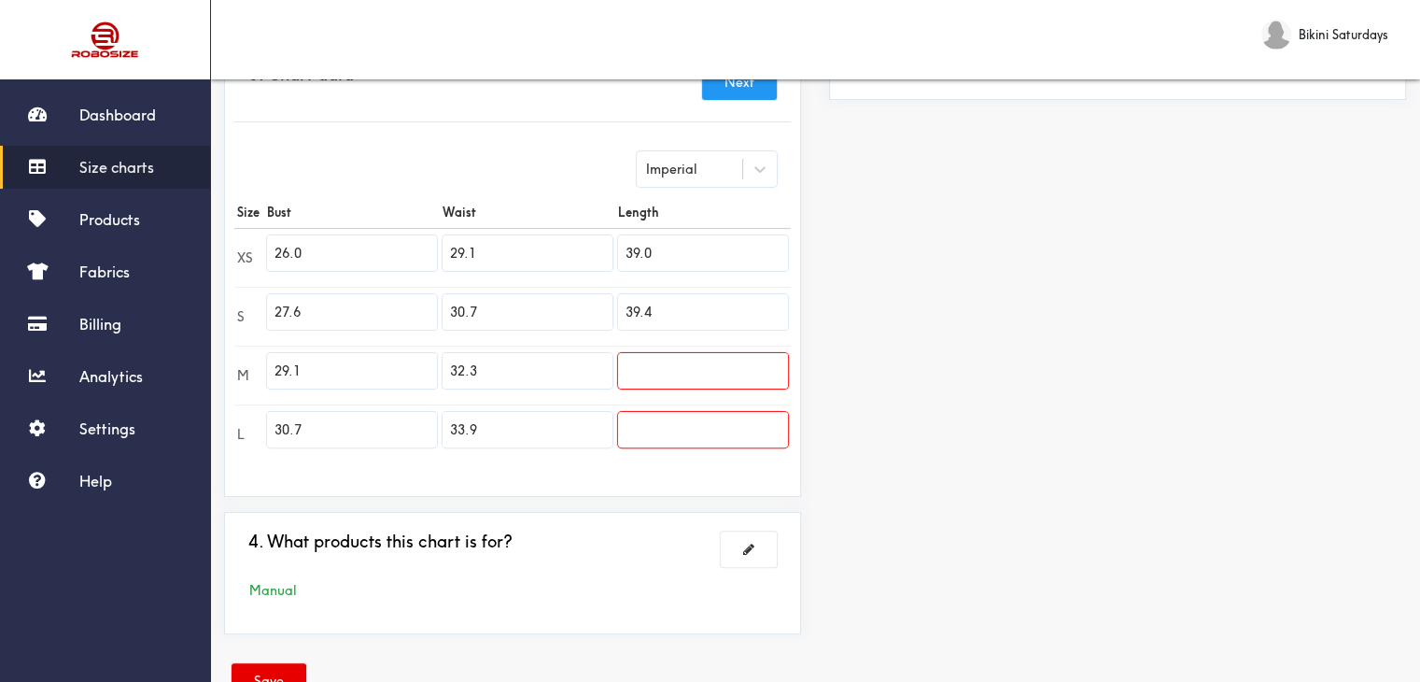
click at [679, 369] on input "text" at bounding box center [703, 370] width 170 height 35
paste input "39.8"
type input "39.8"
click at [662, 438] on input "text" at bounding box center [703, 429] width 170 height 35
paste input "40.2"
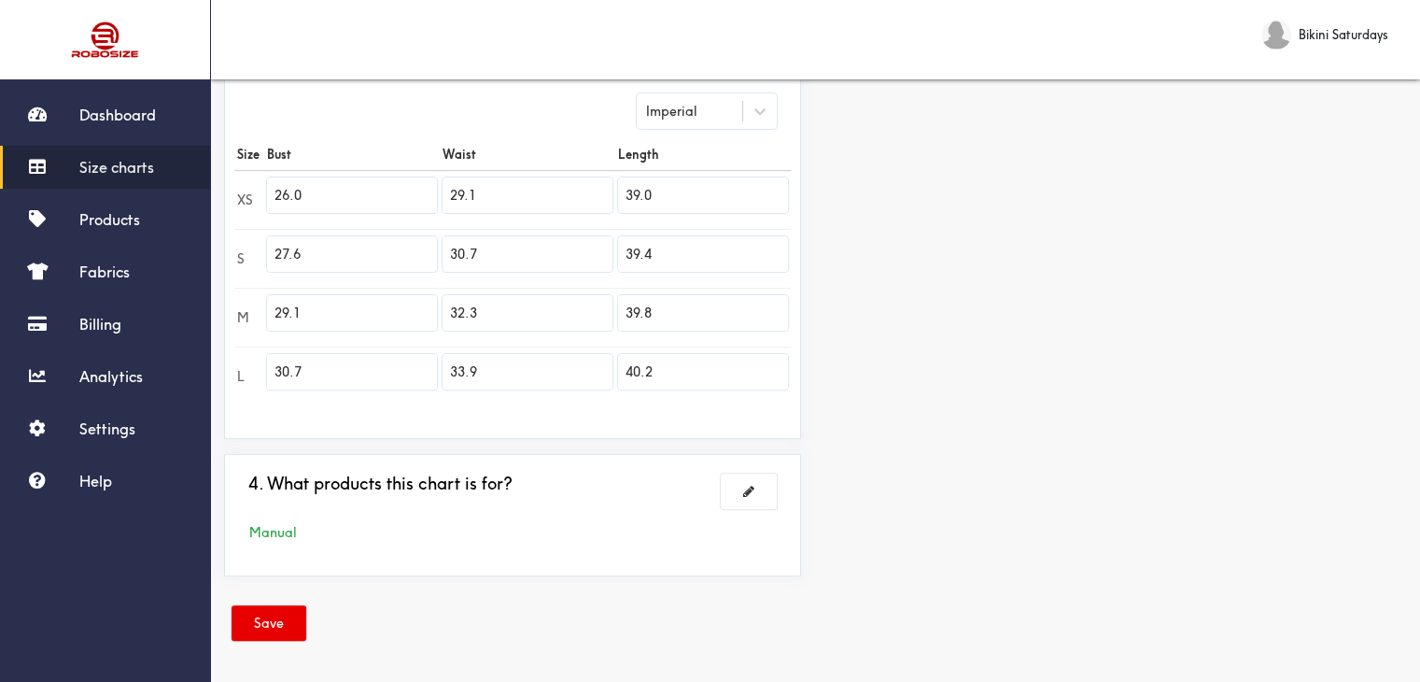
scroll to position [127, 0]
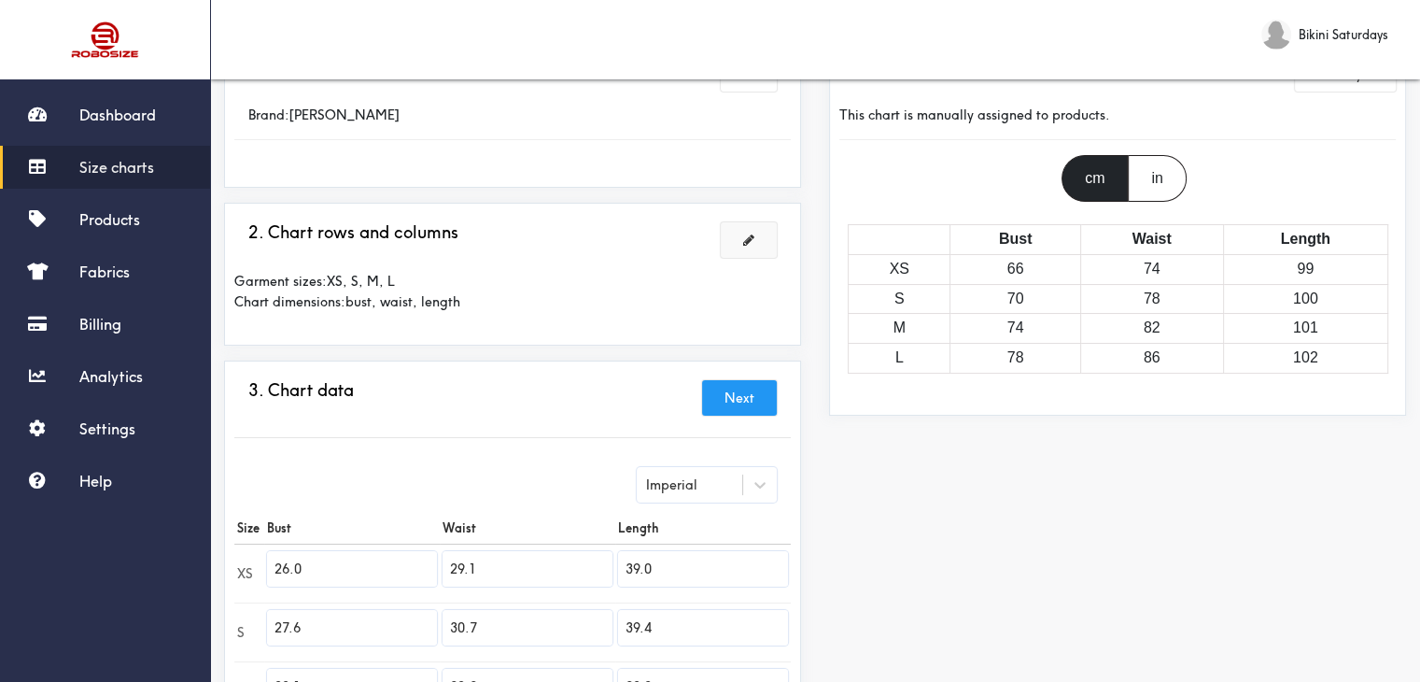
type input "40.2"
click at [1151, 200] on div "cm in Bust Waist Length XS 66 74 99 S 70 78 100 M 74 82 101 L 78 86 102" at bounding box center [1117, 264] width 556 height 218
click at [1148, 186] on div "in" at bounding box center [1157, 178] width 58 height 47
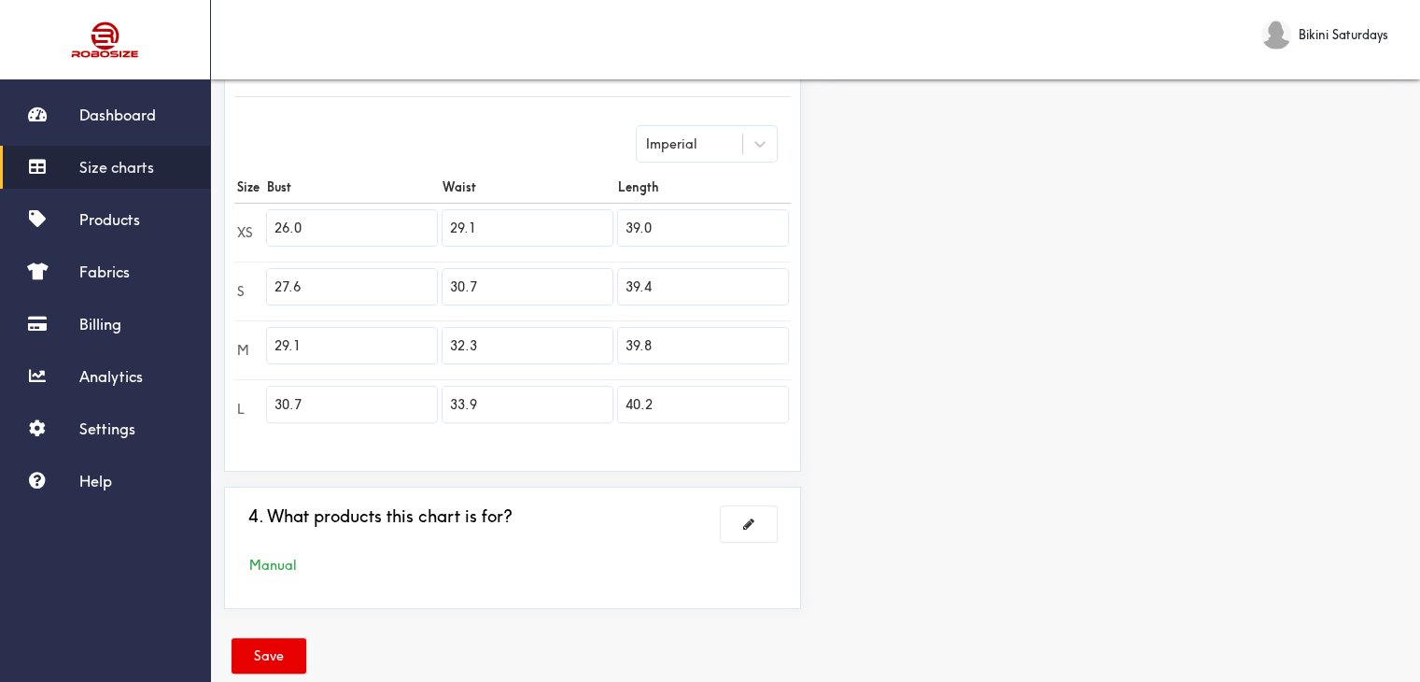
scroll to position [500, 0]
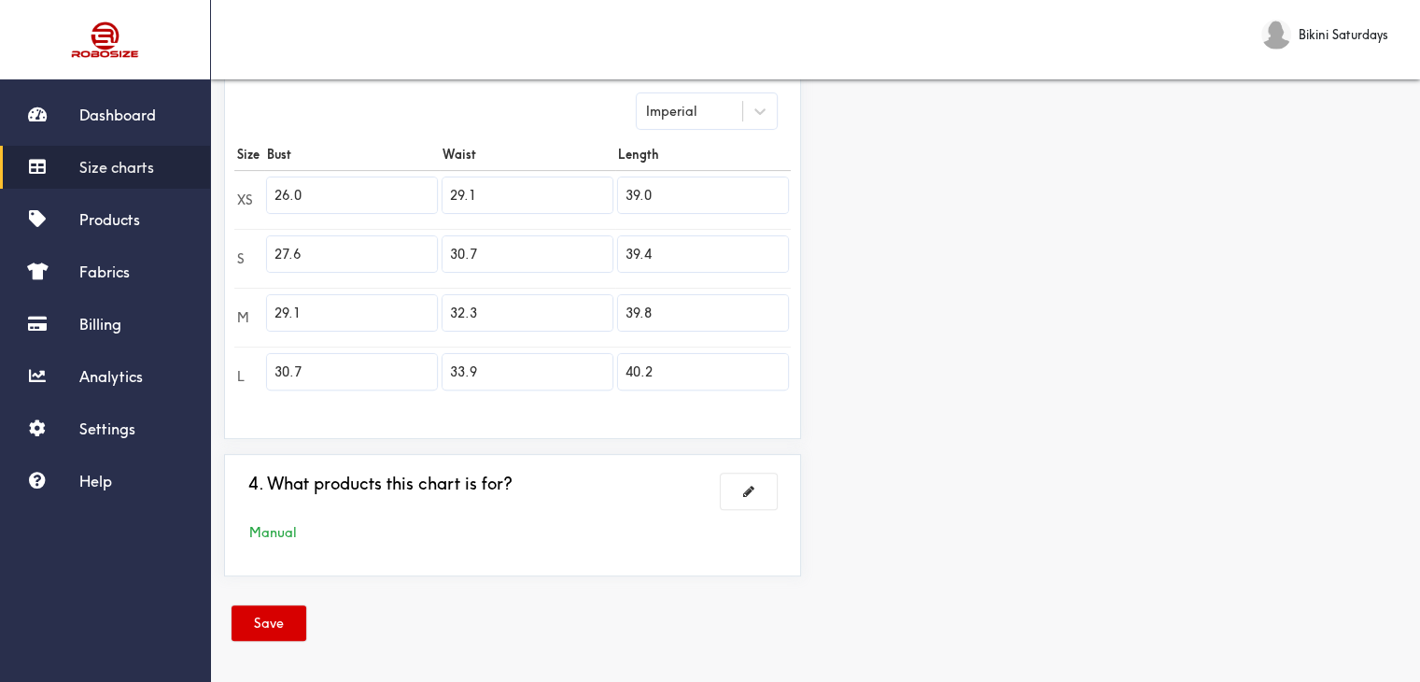
click at [274, 614] on button "Save" at bounding box center [269, 622] width 75 height 35
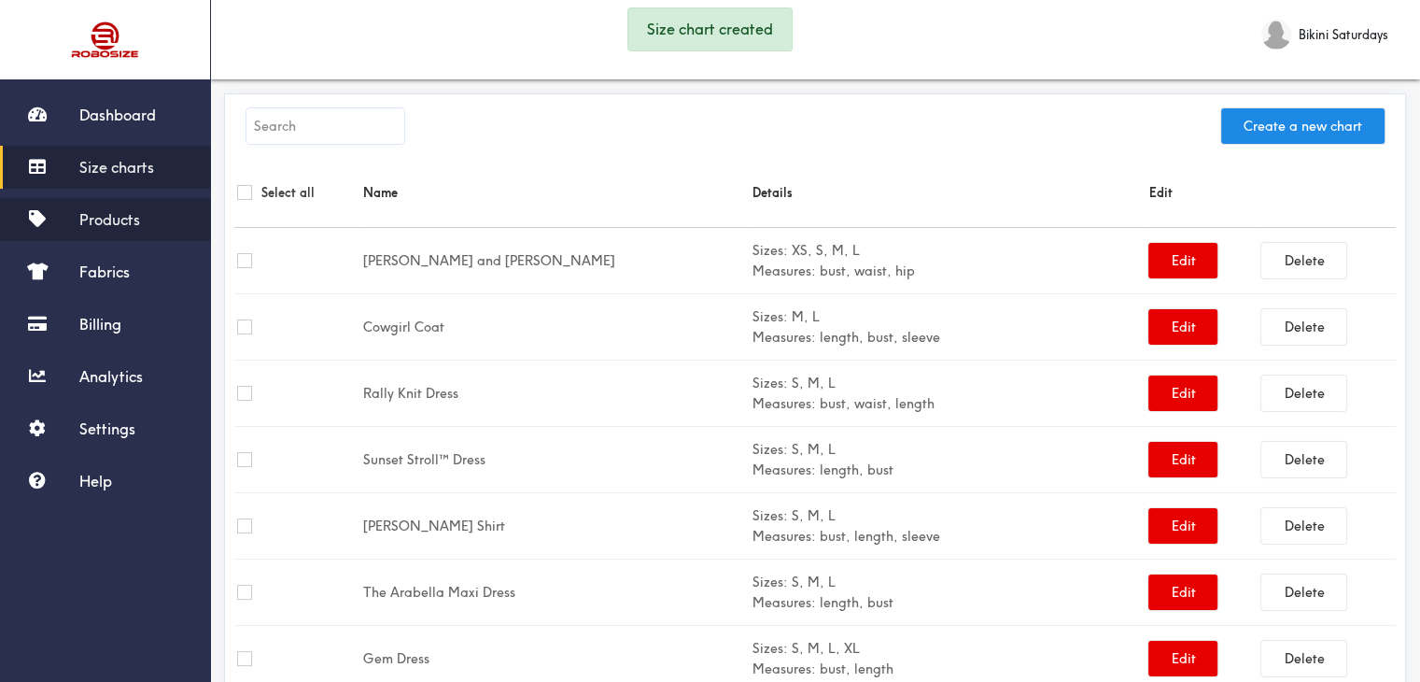
click at [123, 217] on span "Products" at bounding box center [109, 219] width 61 height 19
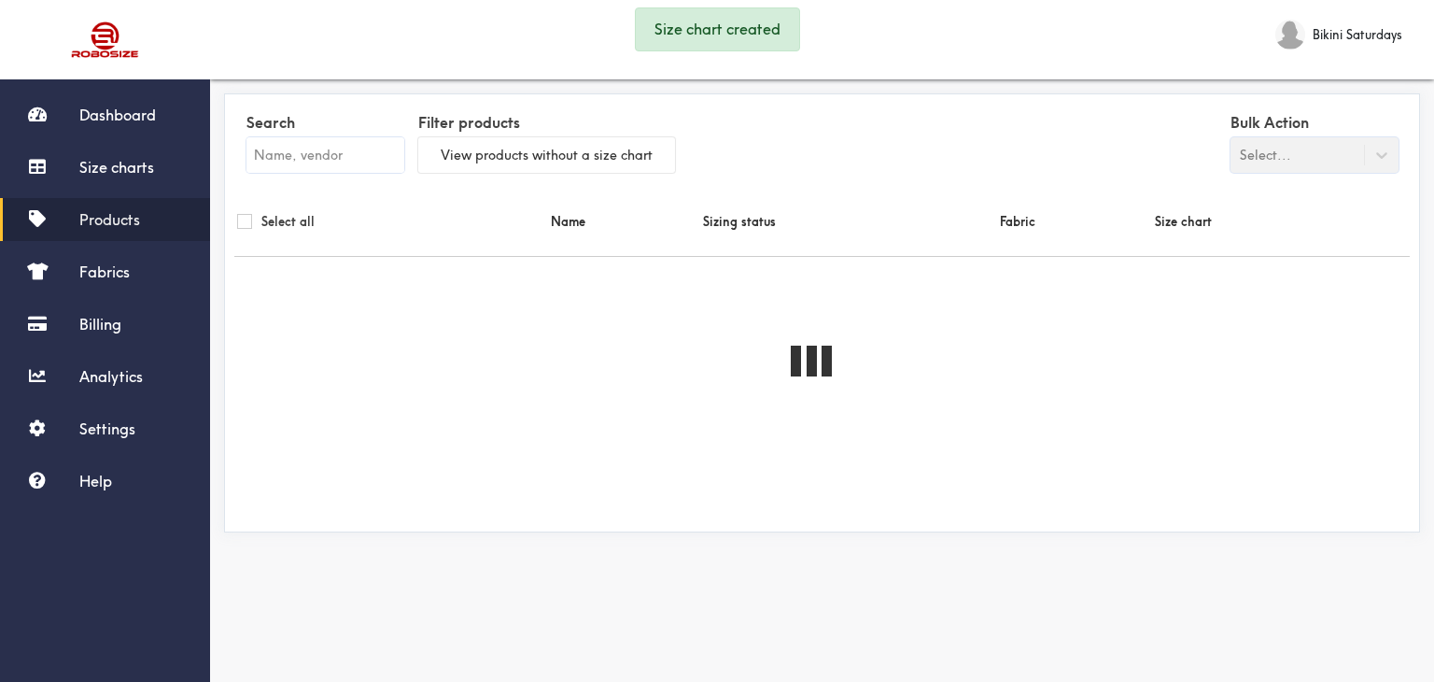
click at [263, 158] on input "text" at bounding box center [325, 154] width 158 height 35
paste input "40.2"
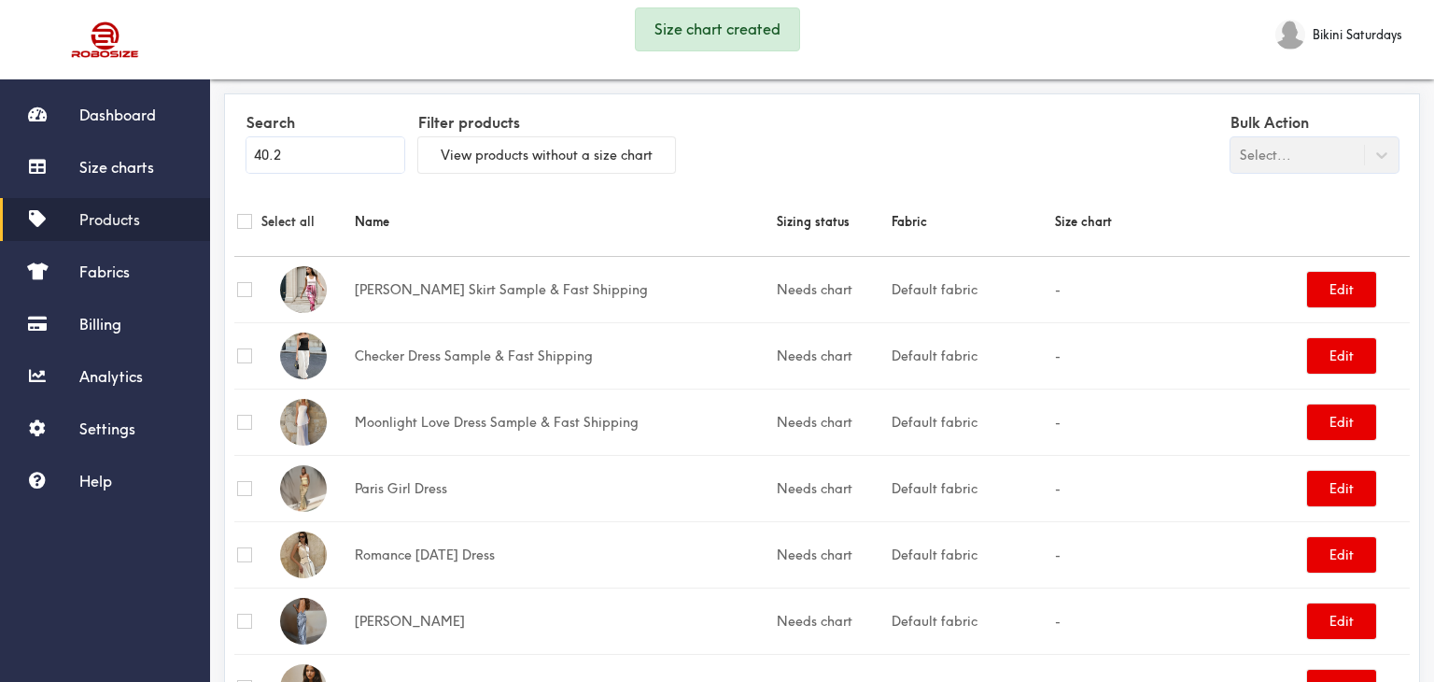
type input "40.2"
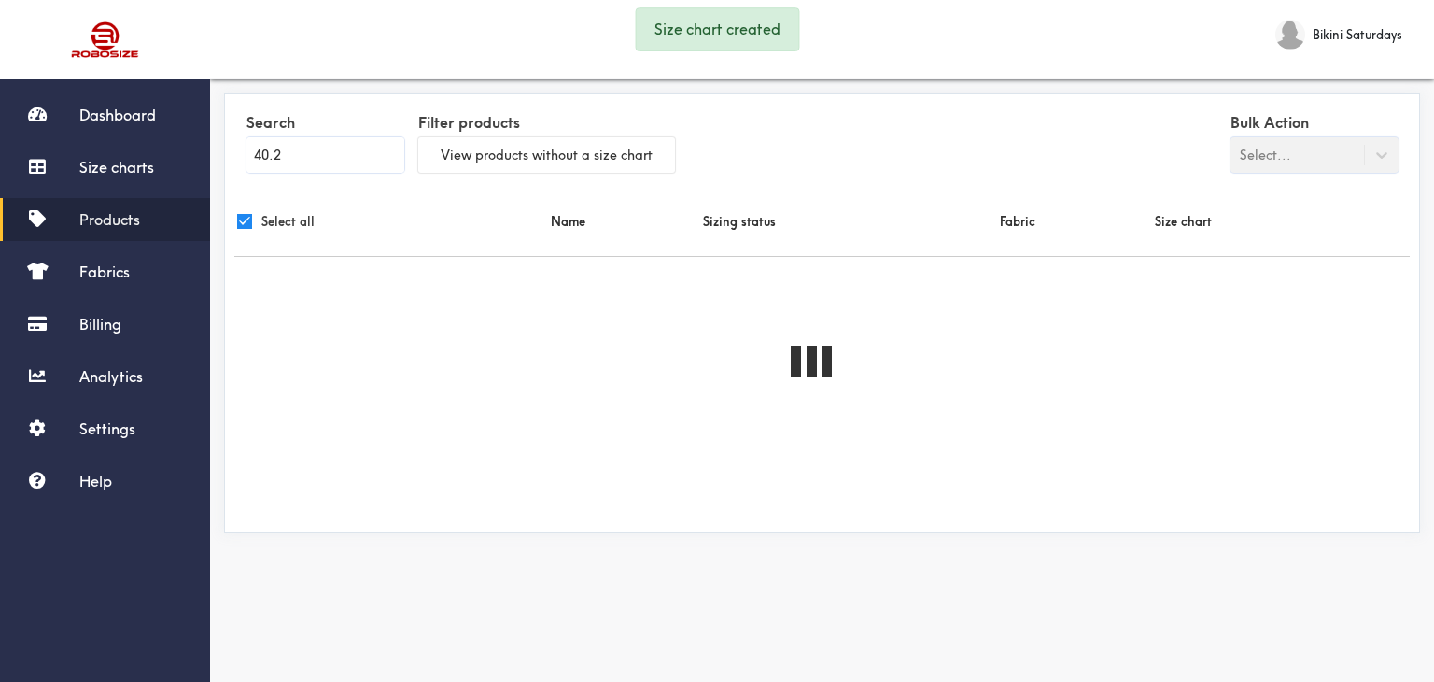
checkbox input "true"
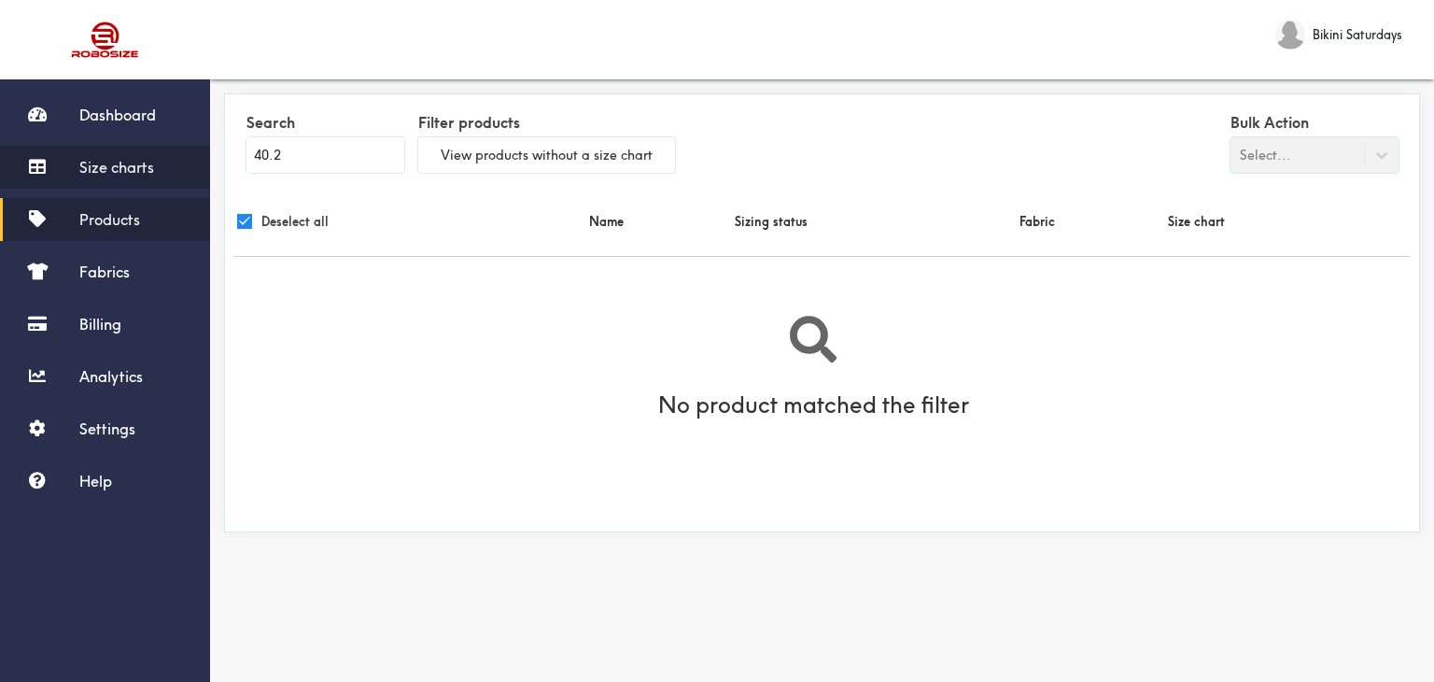
drag, startPoint x: 284, startPoint y: 156, endPoint x: 179, endPoint y: 160, distance: 104.6
click at [245, 158] on div "Search 40.2 Filter products View products without a size chart Bulk Action Sele…" at bounding box center [822, 145] width 1176 height 83
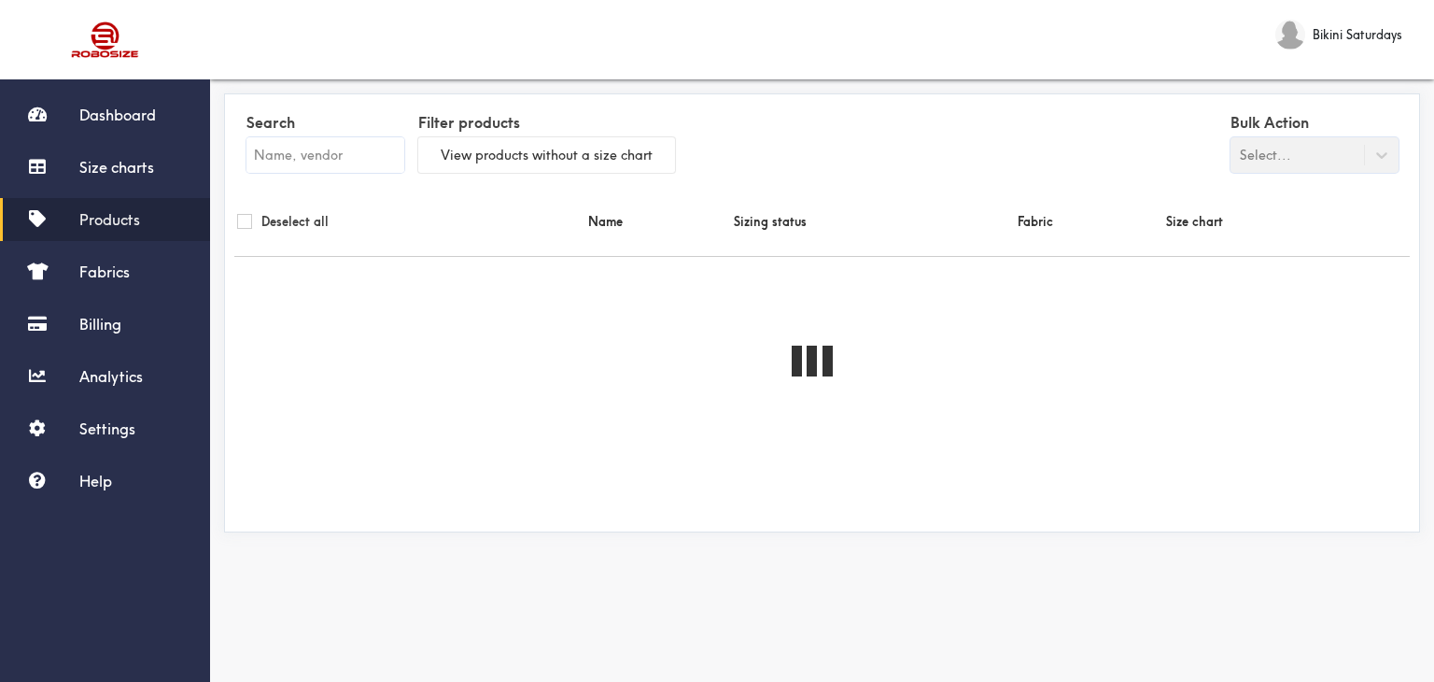
checkbox input "false"
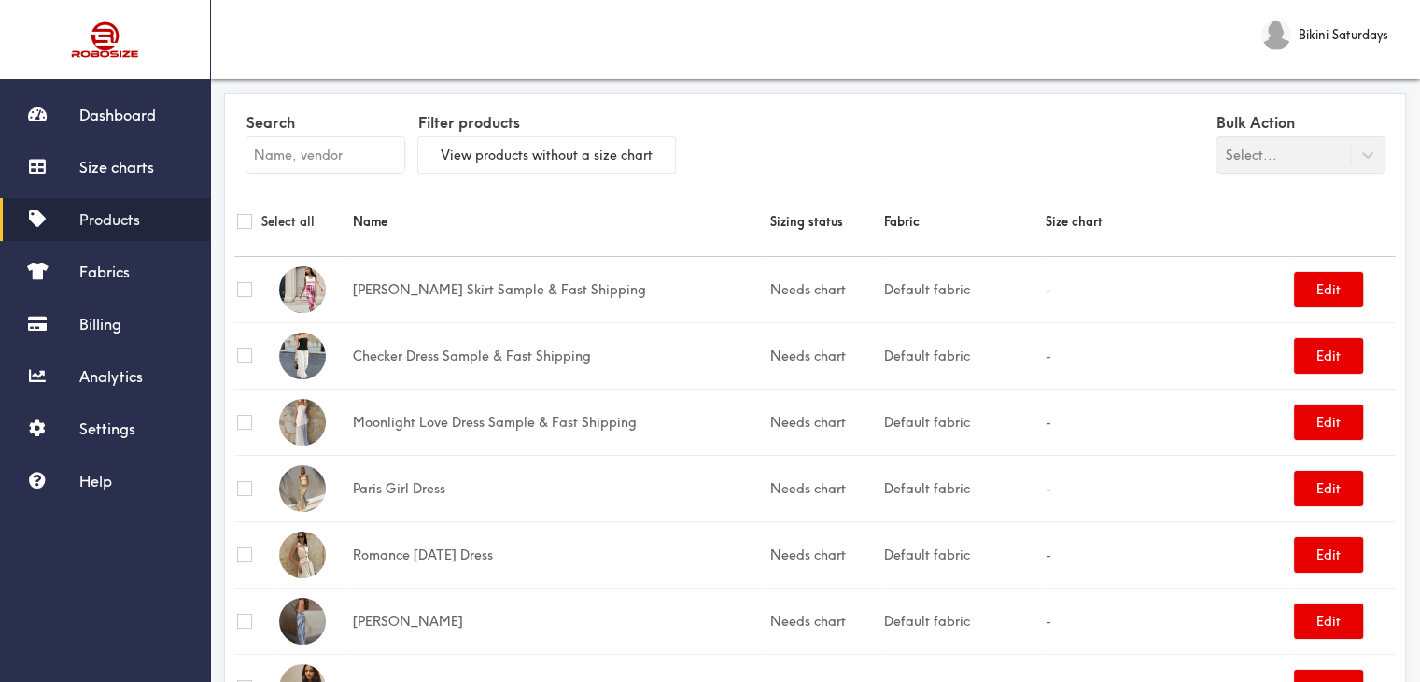
click at [283, 161] on input "text" at bounding box center [325, 154] width 158 height 35
paste input "[PERSON_NAME]"
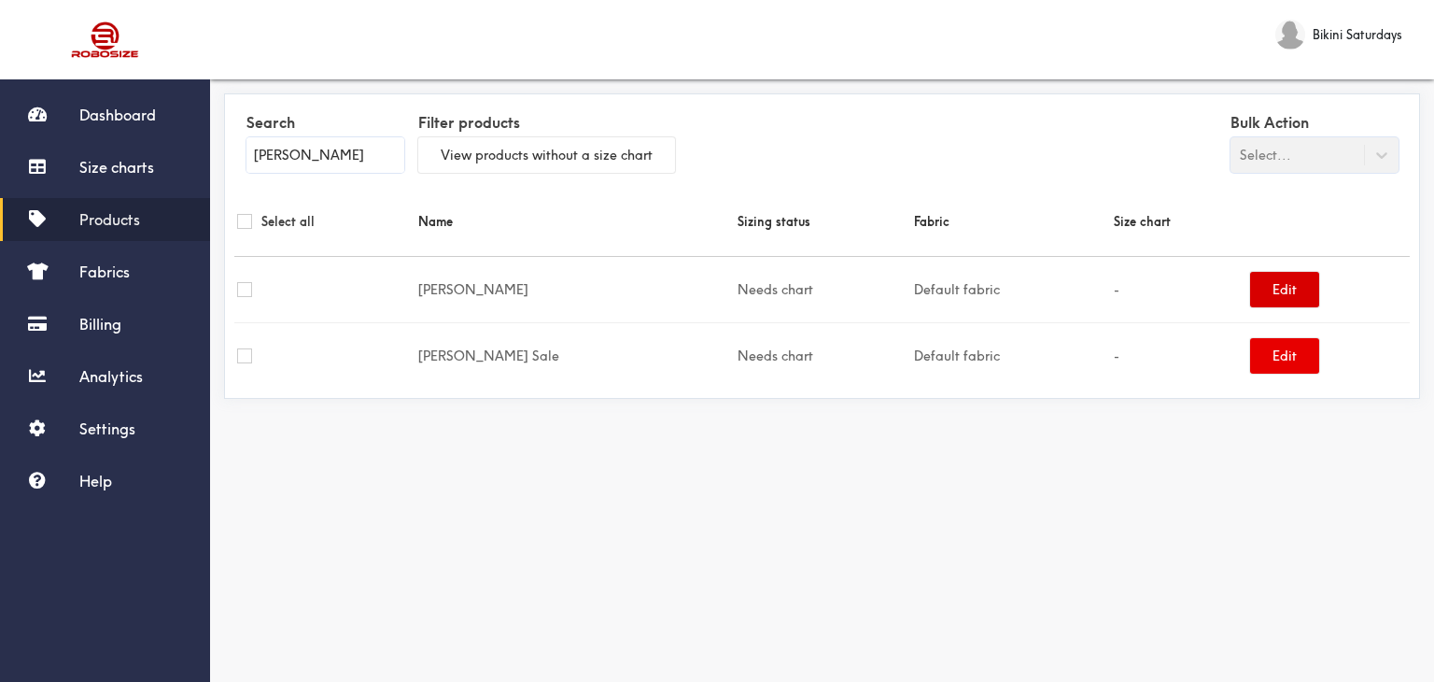
type input "[PERSON_NAME]"
click at [1266, 278] on button "Edit" at bounding box center [1284, 289] width 69 height 35
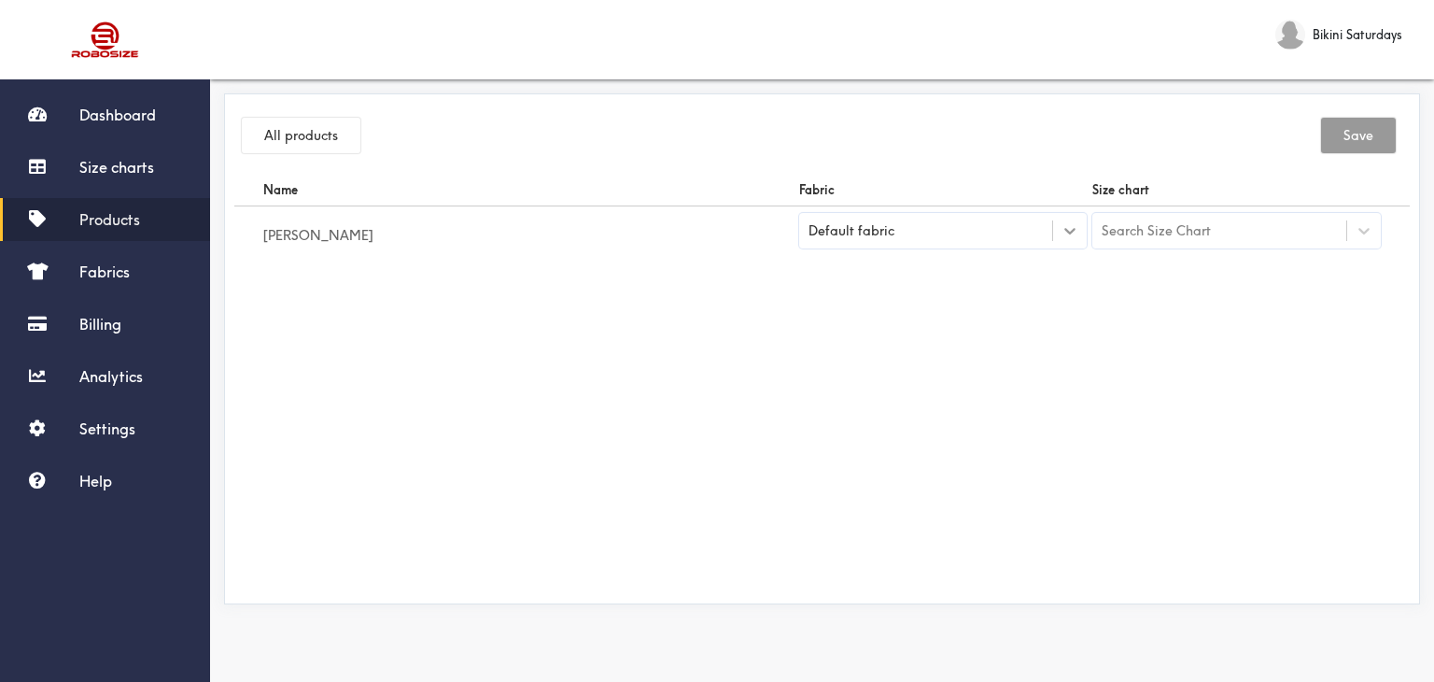
click at [1062, 237] on icon at bounding box center [1070, 230] width 19 height 19
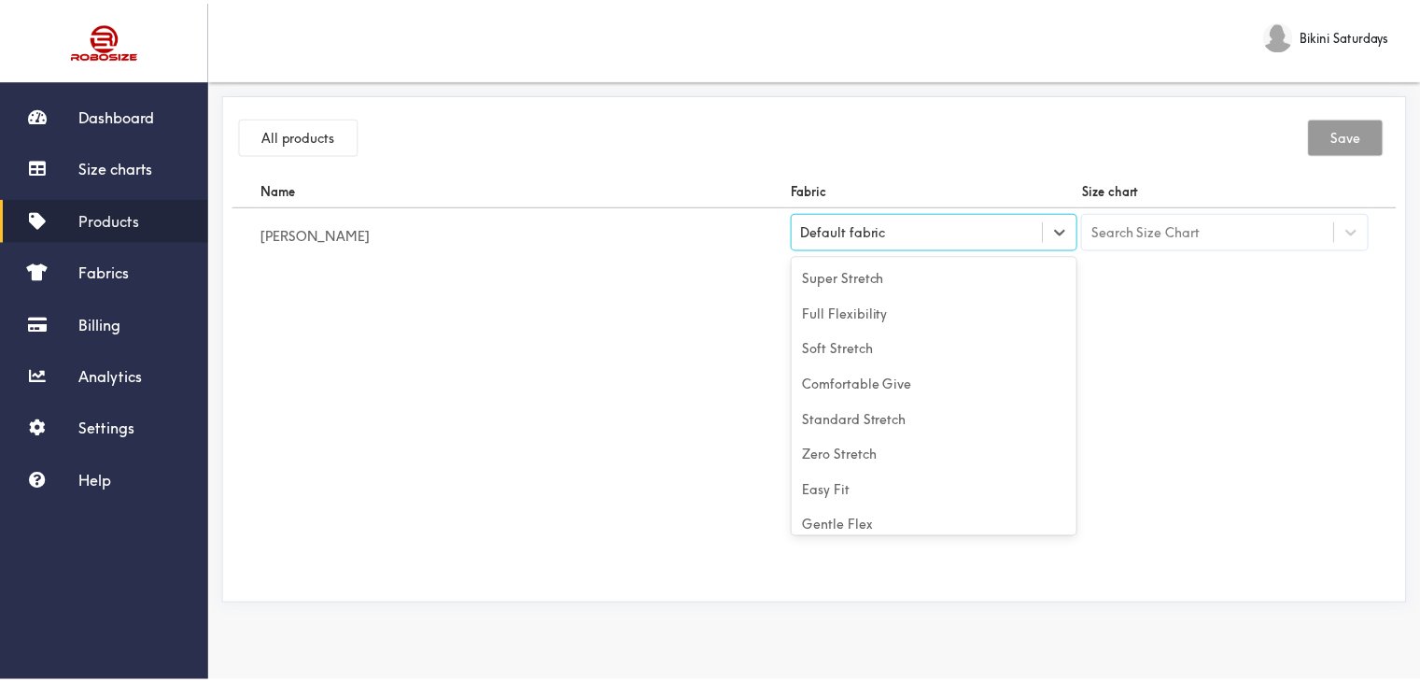
scroll to position [82, 0]
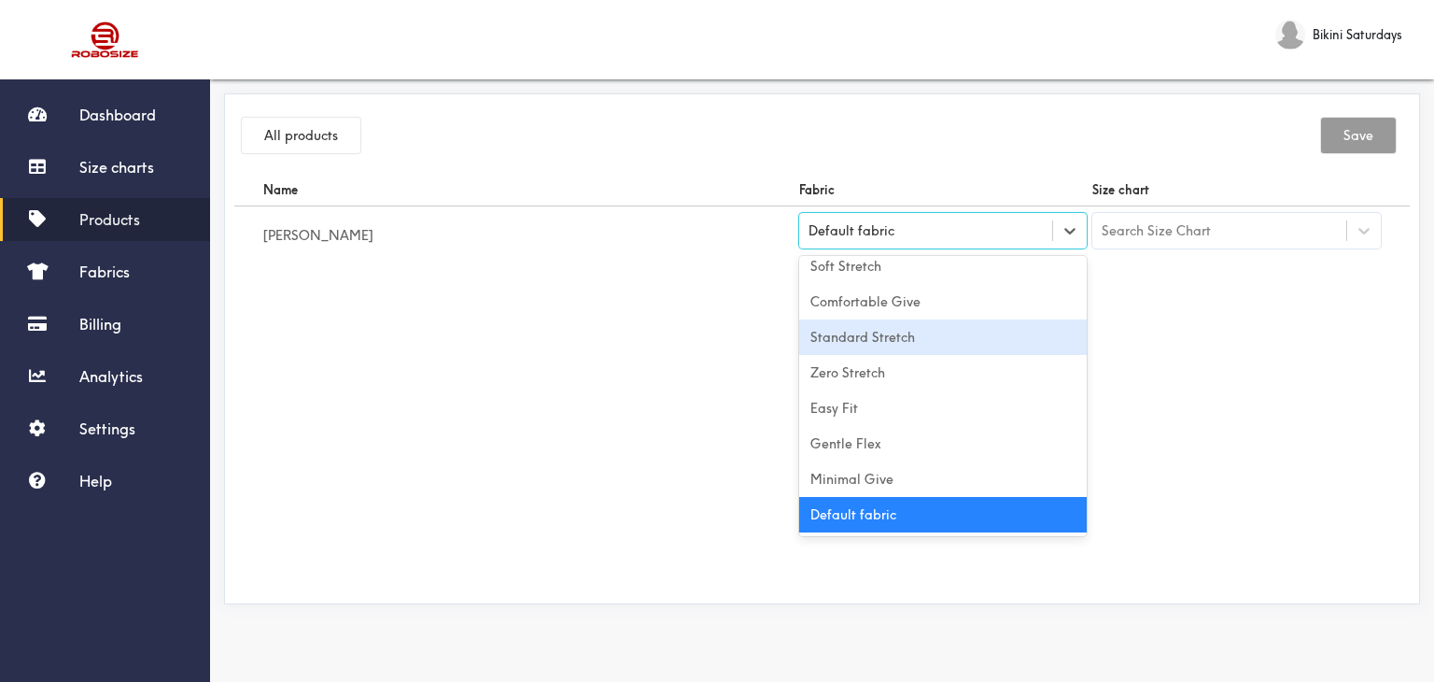
click at [886, 331] on div "Standard Stretch" at bounding box center [943, 336] width 289 height 35
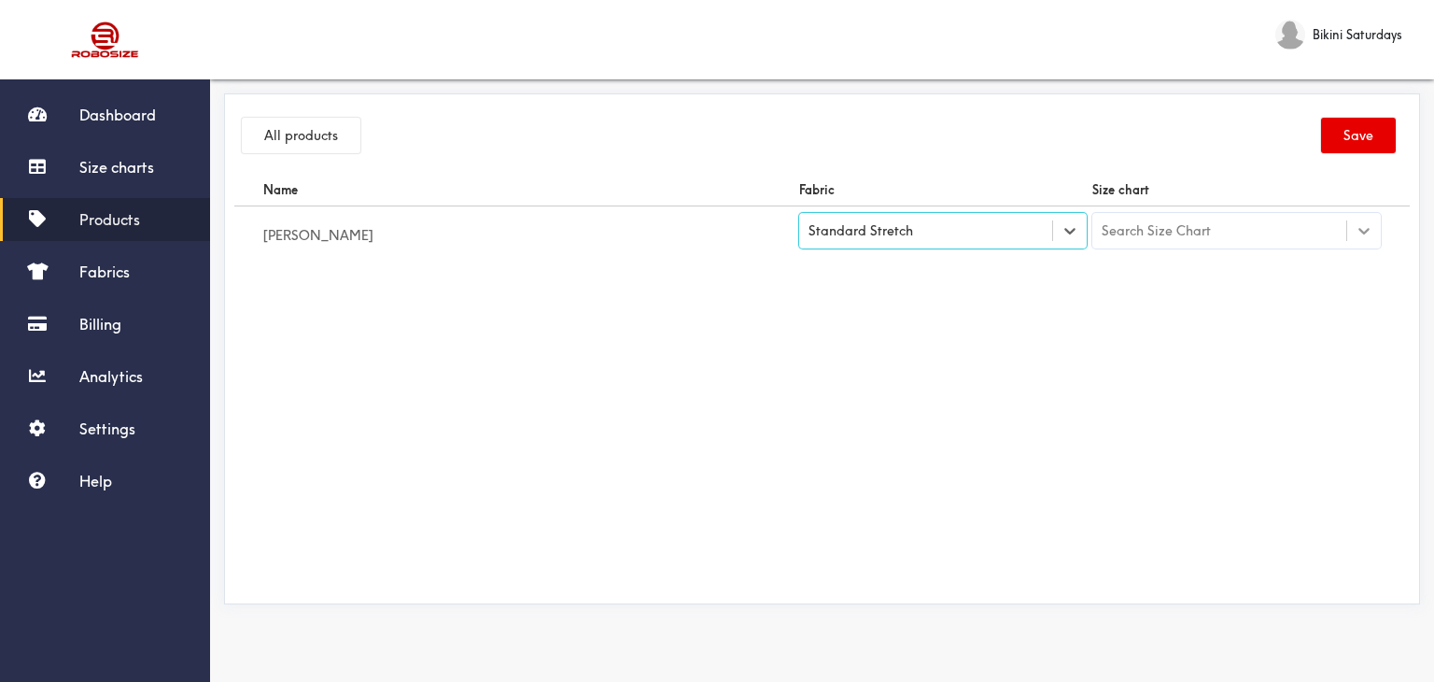
click at [1351, 241] on div at bounding box center [1364, 231] width 34 height 34
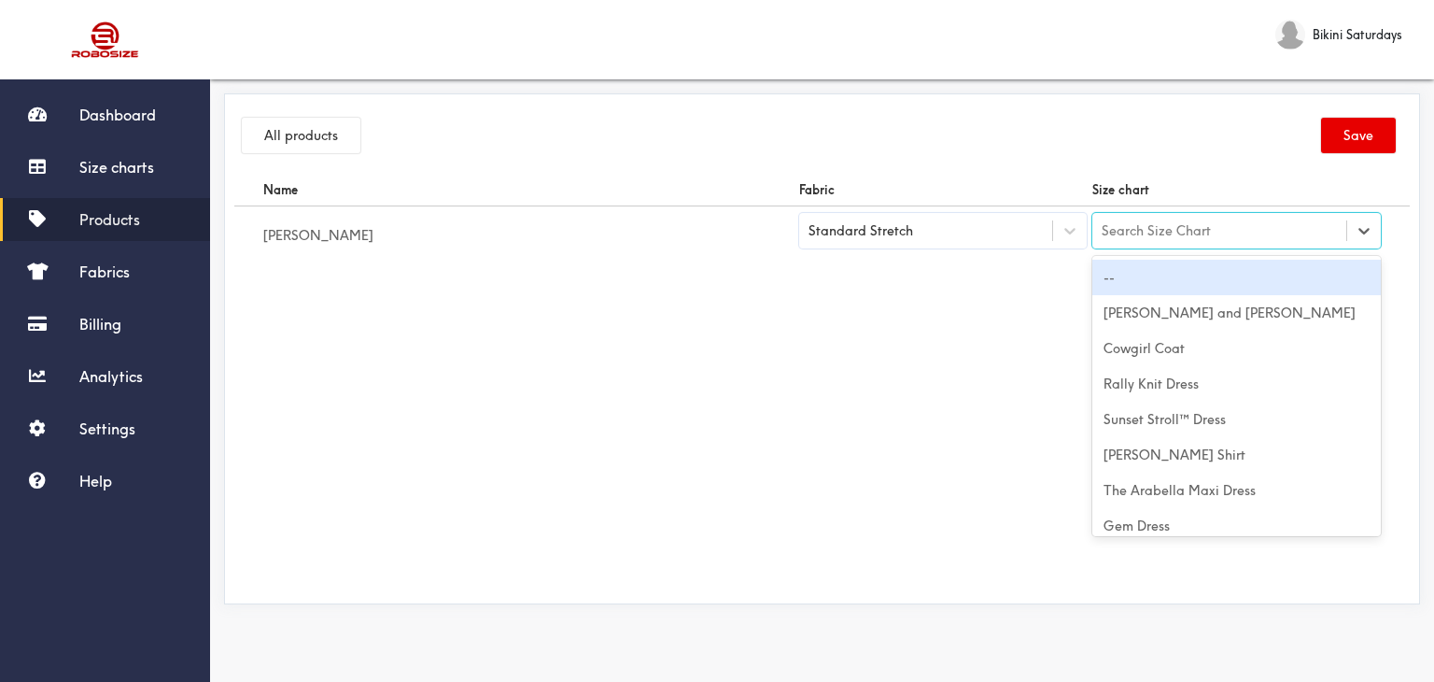
paste input "[PERSON_NAME]"
type input "[PERSON_NAME]"
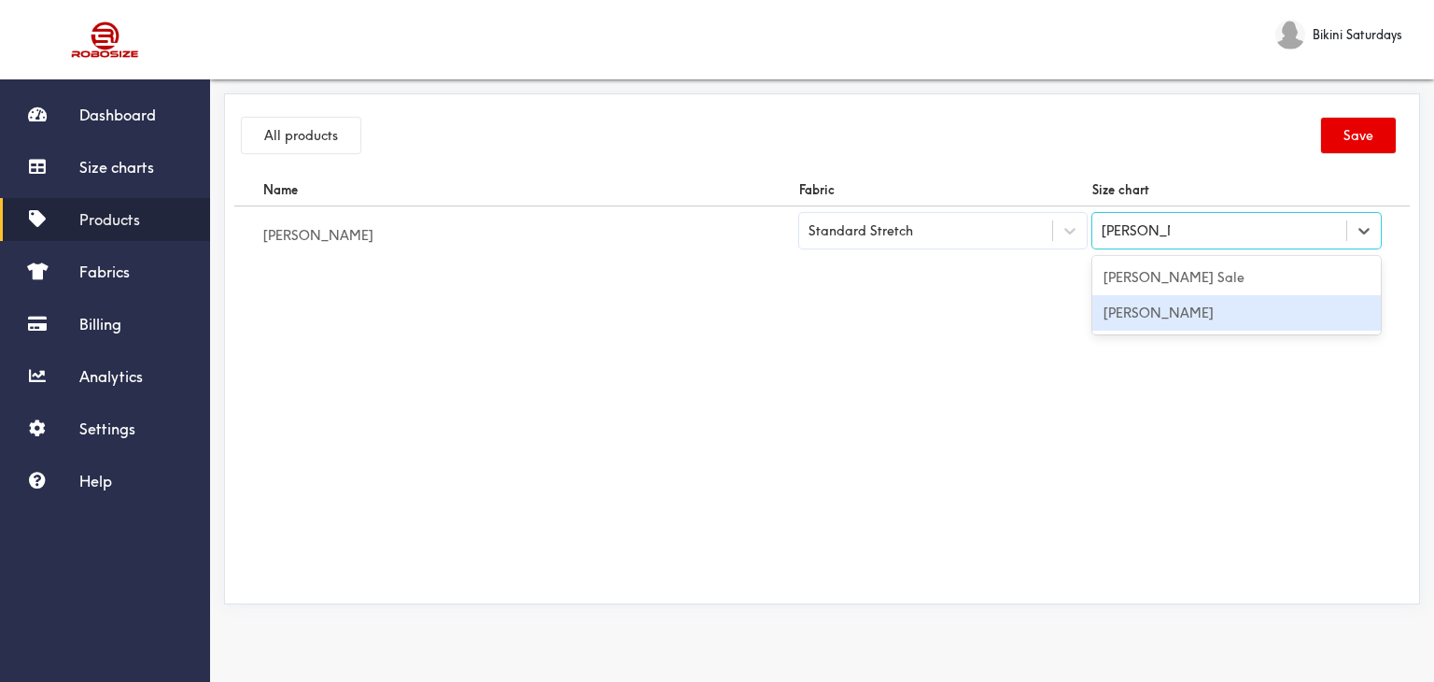
click at [1180, 303] on div "[PERSON_NAME]" at bounding box center [1236, 312] width 289 height 35
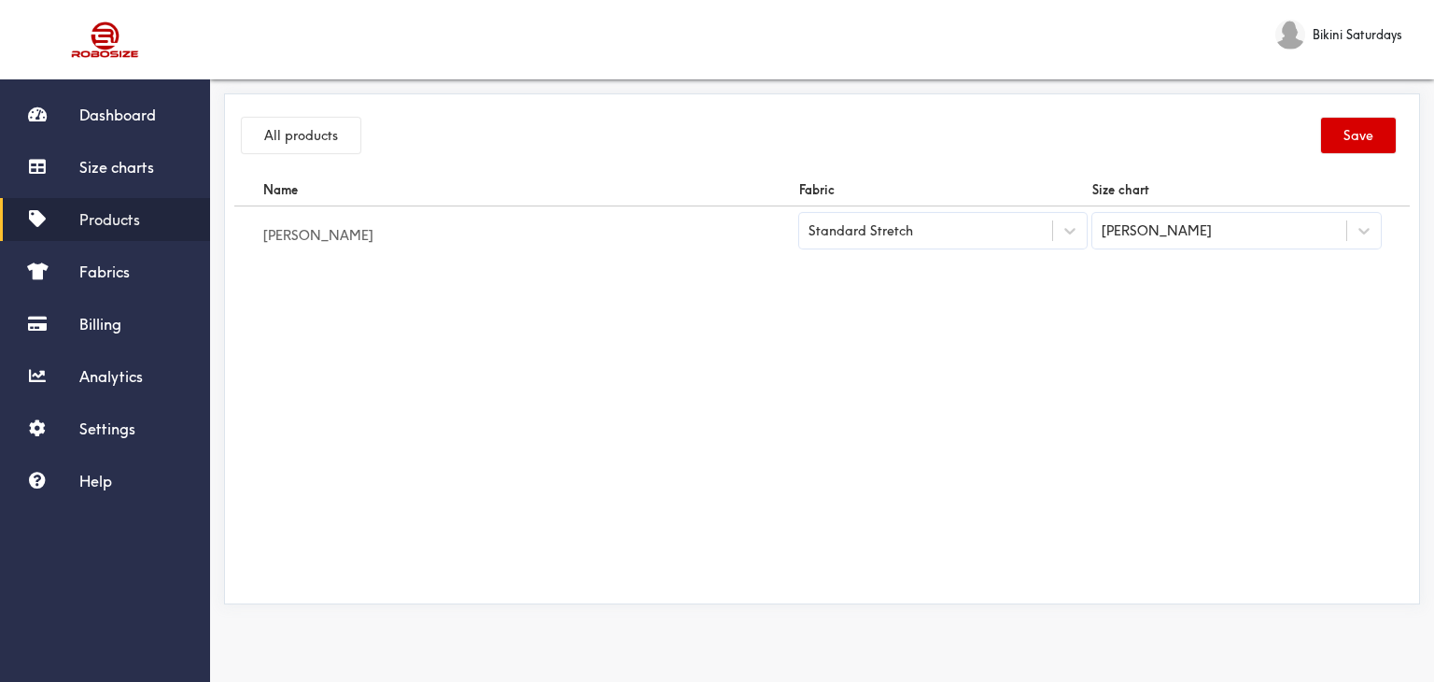
click at [1351, 128] on button "Save" at bounding box center [1358, 135] width 75 height 35
click at [133, 171] on span "Size charts" at bounding box center [116, 167] width 75 height 19
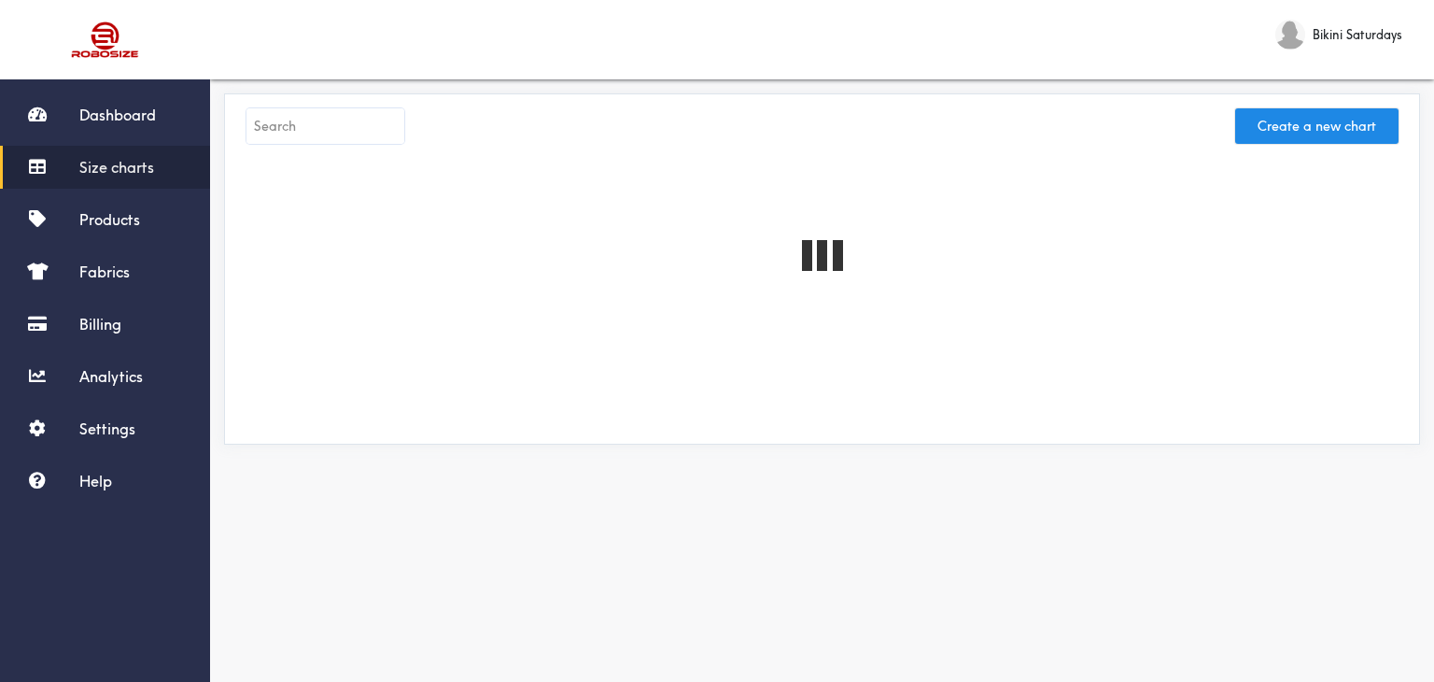
click at [345, 124] on input "text" at bounding box center [325, 125] width 158 height 35
paste input "[PERSON_NAME] Dress"
type input "[PERSON_NAME] Dress"
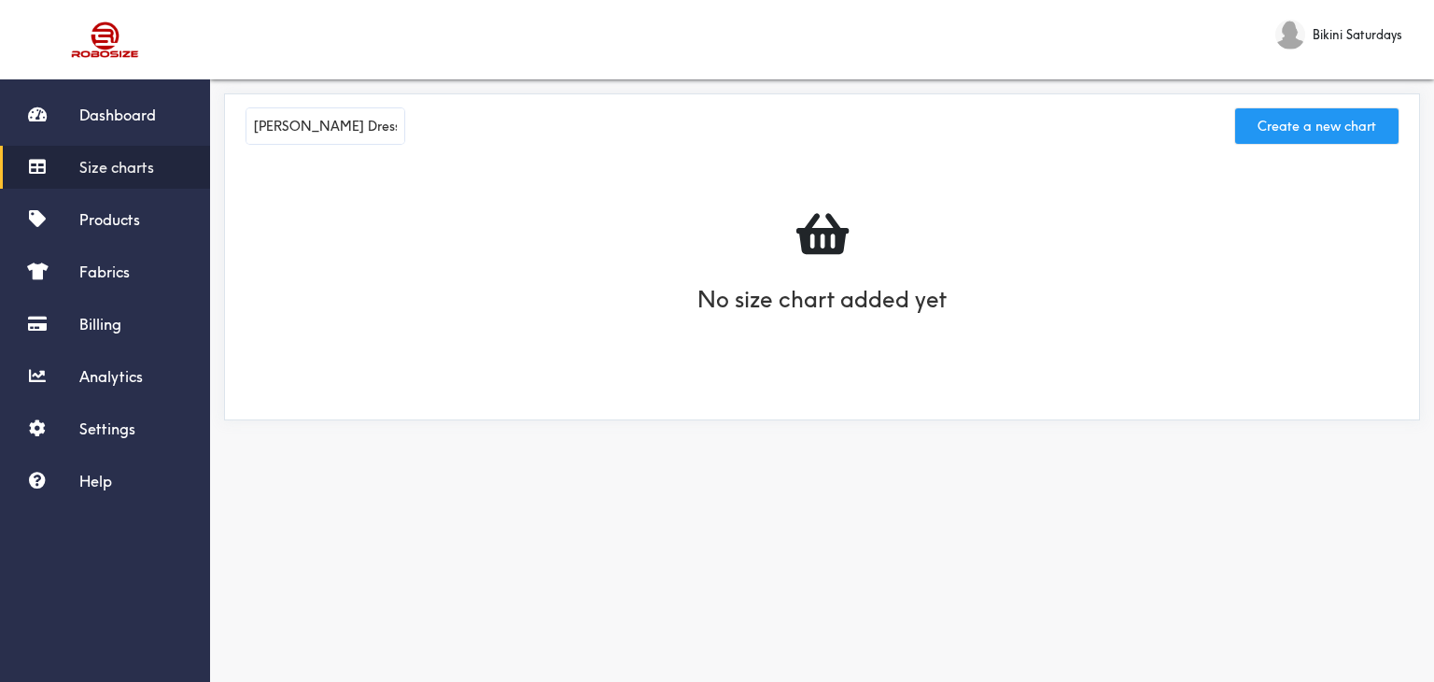
click at [1279, 118] on button "Create a new chart" at bounding box center [1316, 125] width 163 height 35
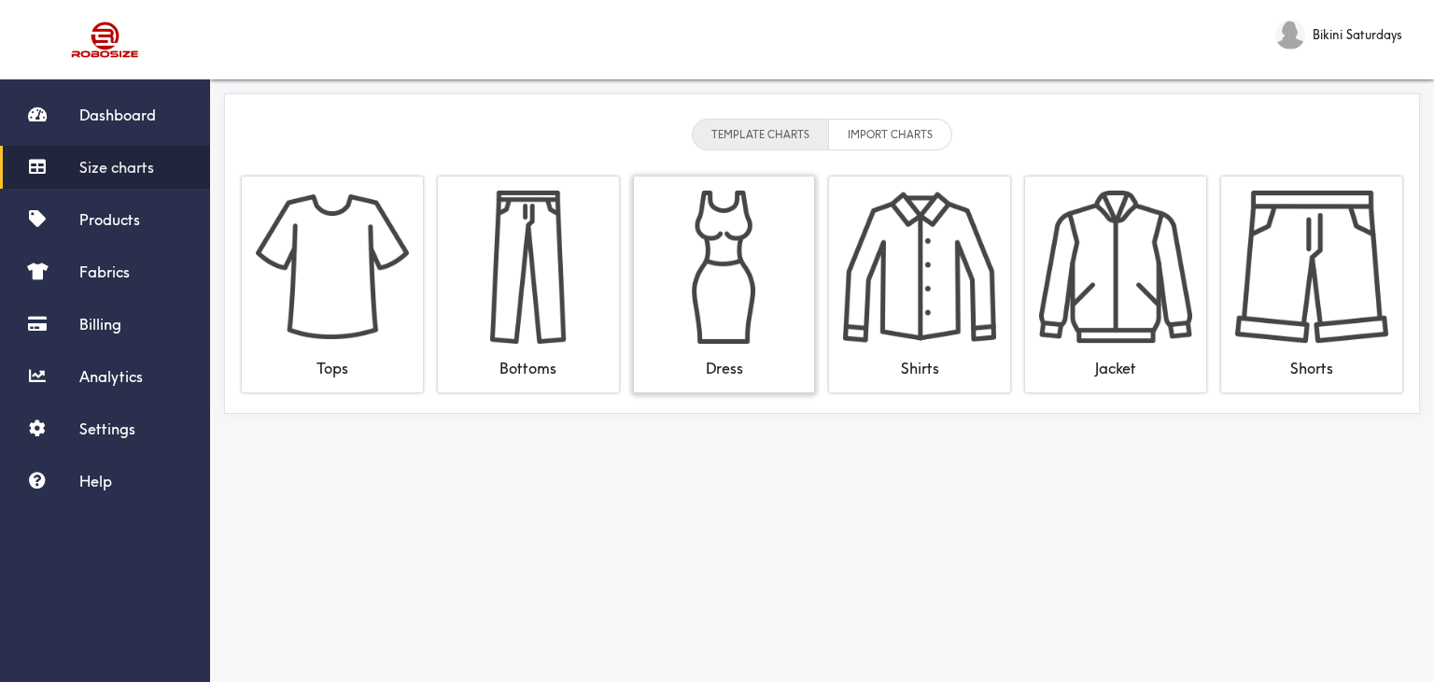
click at [748, 283] on img at bounding box center [724, 266] width 153 height 153
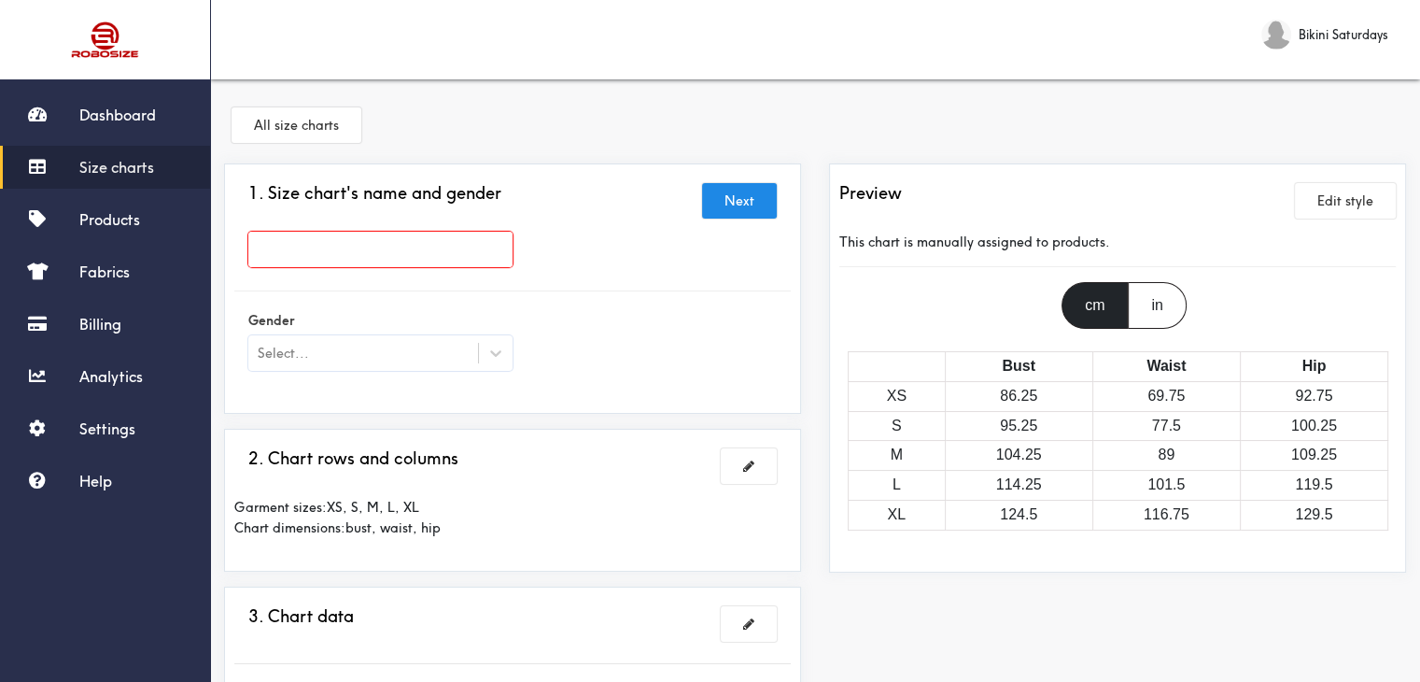
click at [318, 240] on input "text" at bounding box center [380, 249] width 264 height 35
paste input "[PERSON_NAME] Dress"
type input "[PERSON_NAME] Dress"
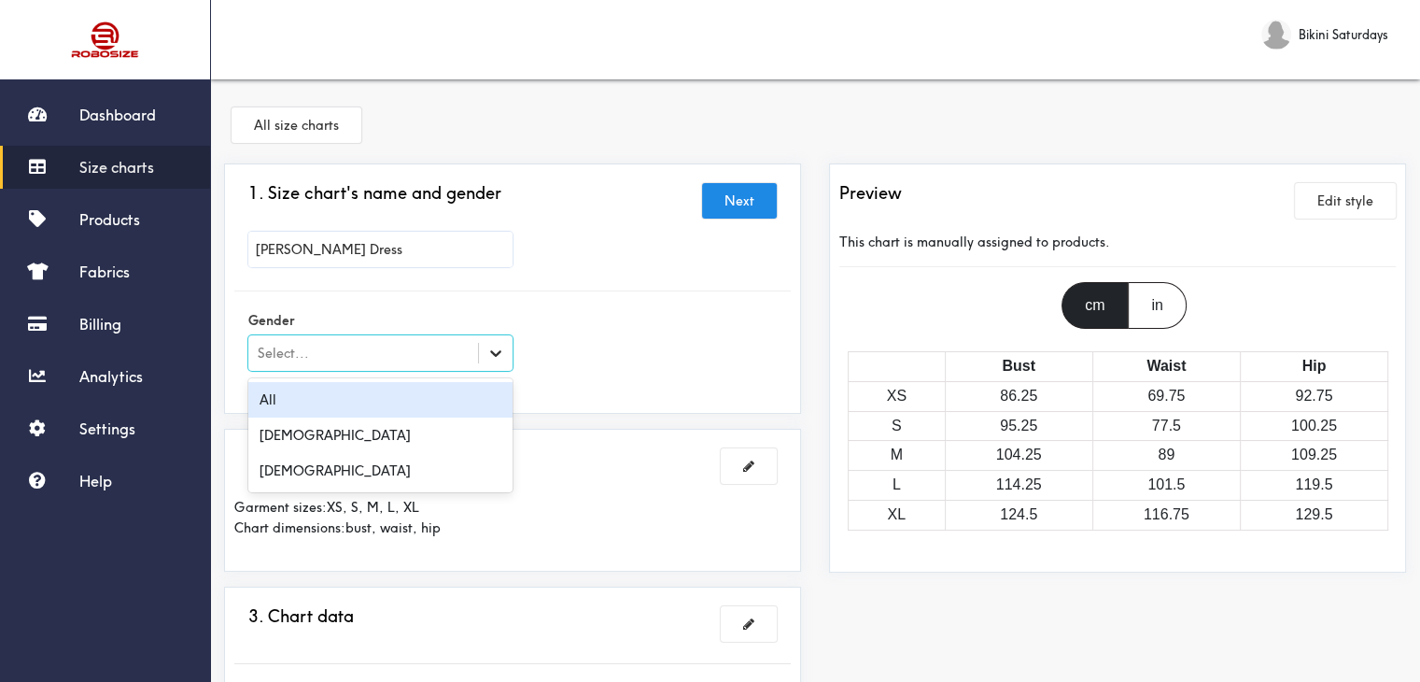
click at [490, 349] on icon at bounding box center [495, 353] width 19 height 19
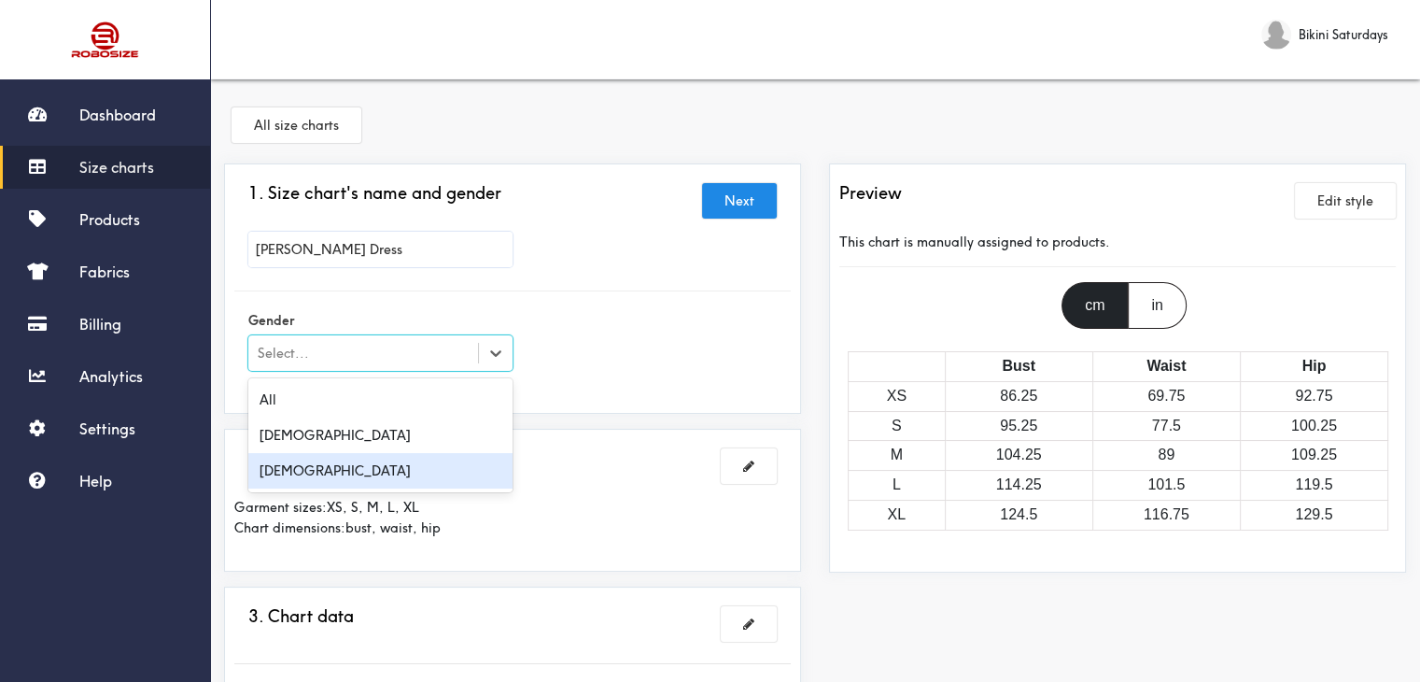
click at [284, 475] on div "[DEMOGRAPHIC_DATA]" at bounding box center [380, 470] width 264 height 35
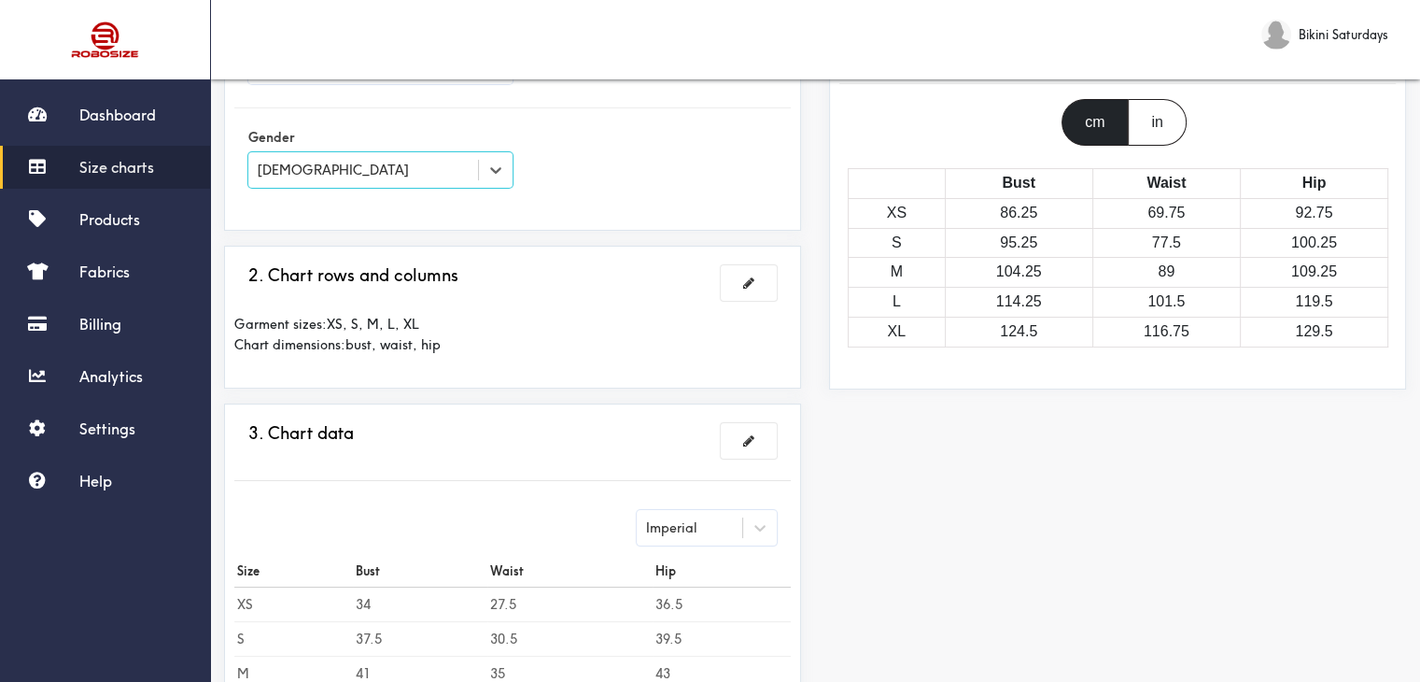
scroll to position [187, 0]
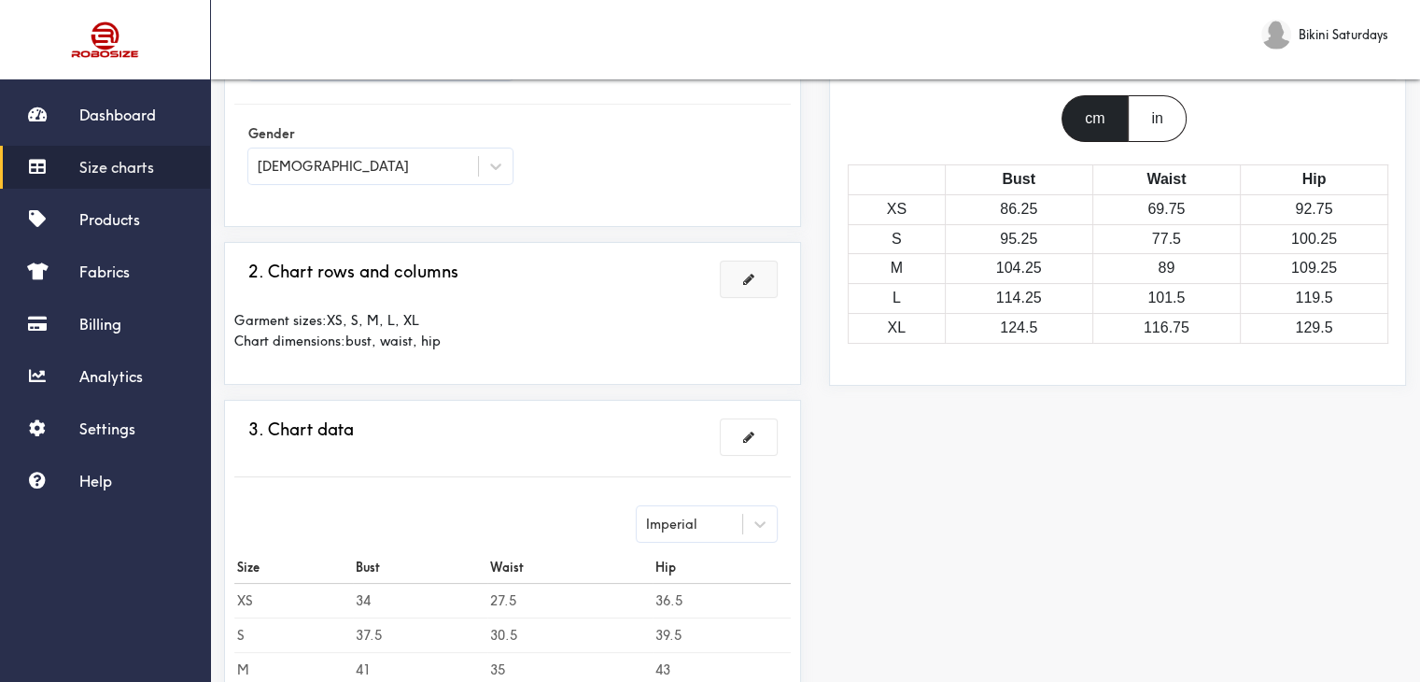
click at [751, 282] on span at bounding box center [748, 279] width 11 height 13
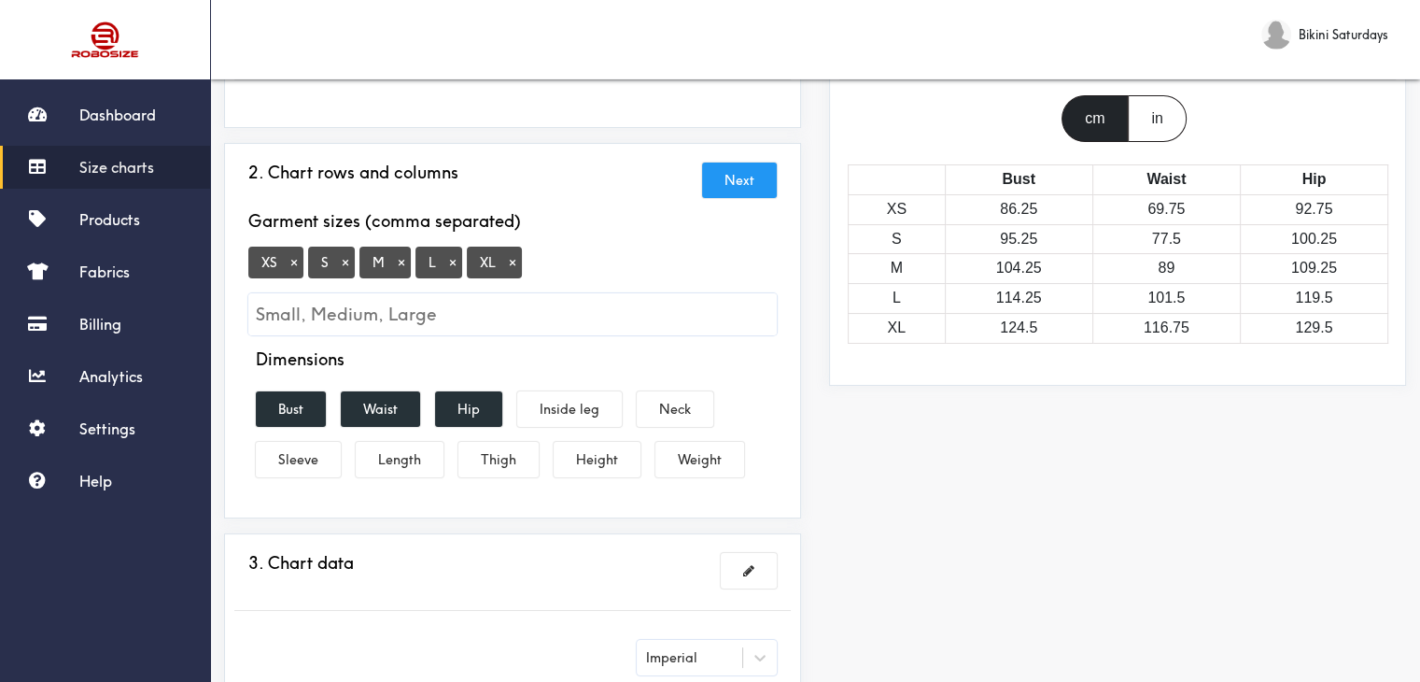
click at [514, 261] on button "×" at bounding box center [512, 262] width 19 height 17
drag, startPoint x: 281, startPoint y: 400, endPoint x: 297, endPoint y: 401, distance: 16.0
click at [281, 400] on button "Bust" at bounding box center [291, 408] width 70 height 35
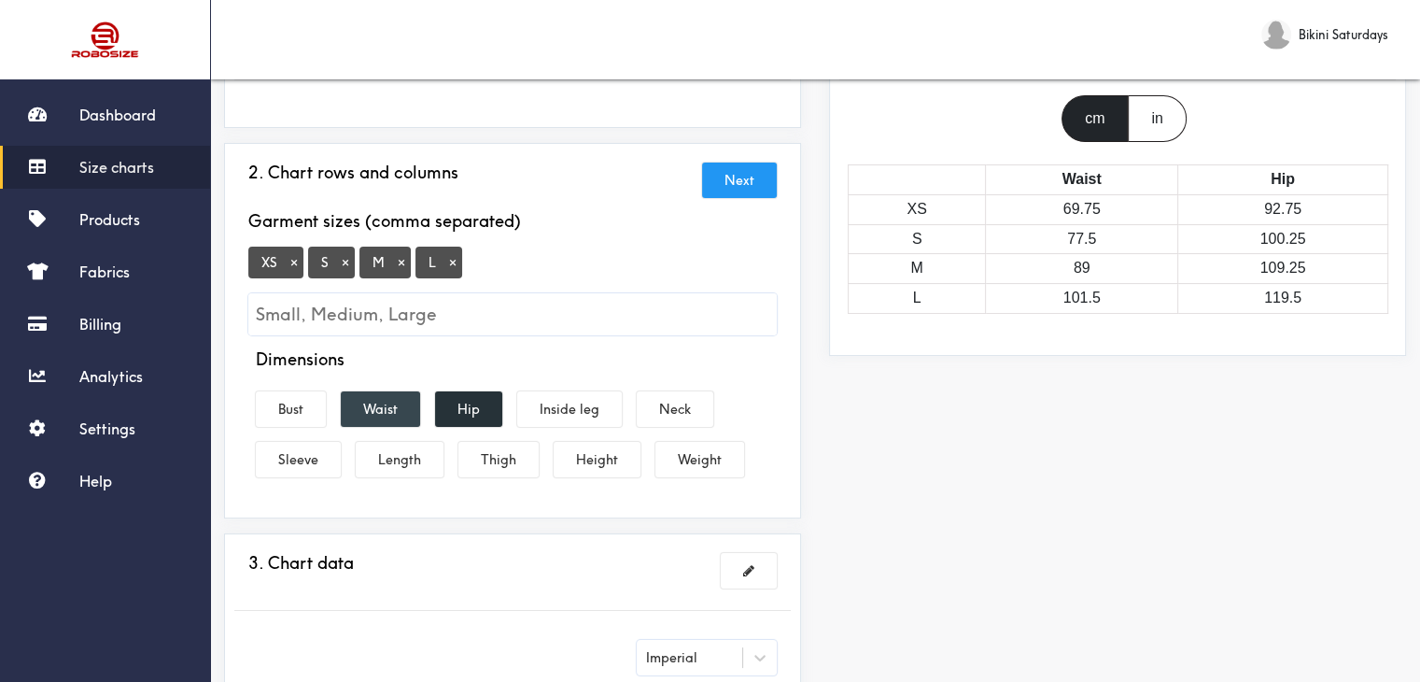
click at [358, 413] on button "Waist" at bounding box center [380, 408] width 79 height 35
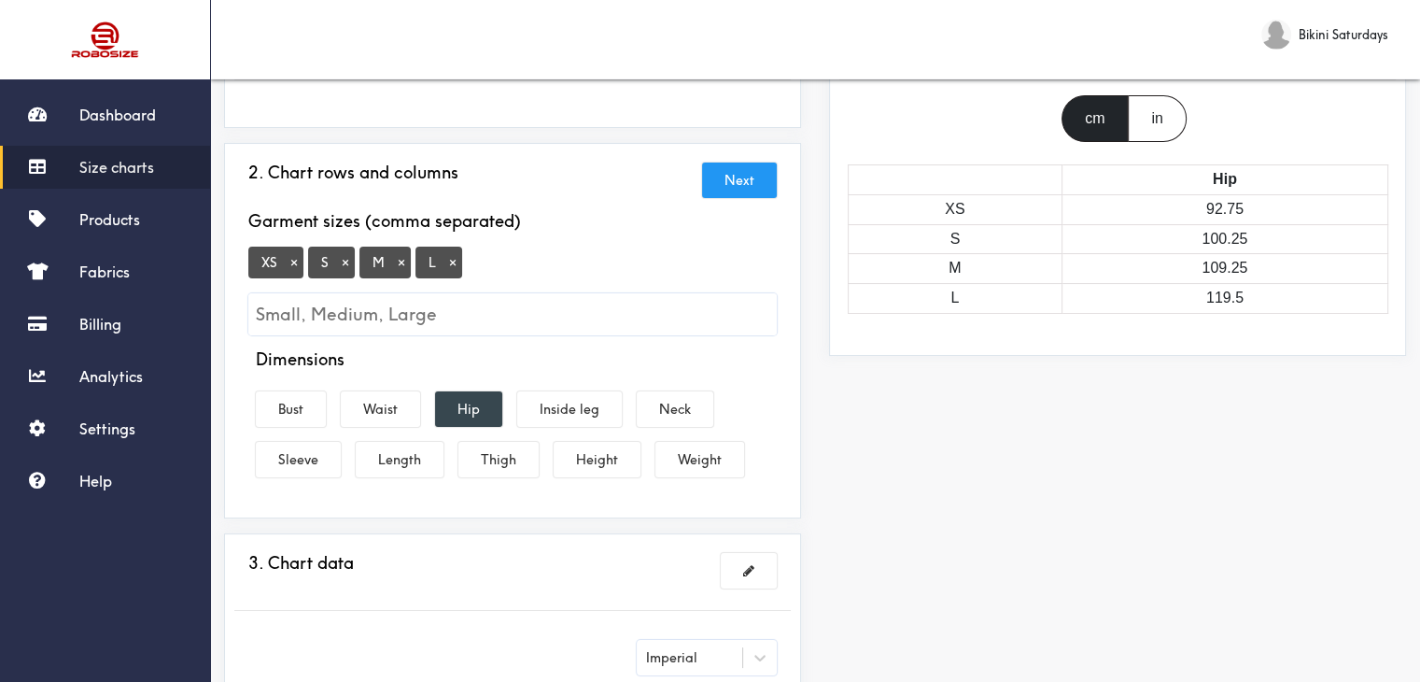
click at [451, 405] on button "Hip" at bounding box center [468, 408] width 67 height 35
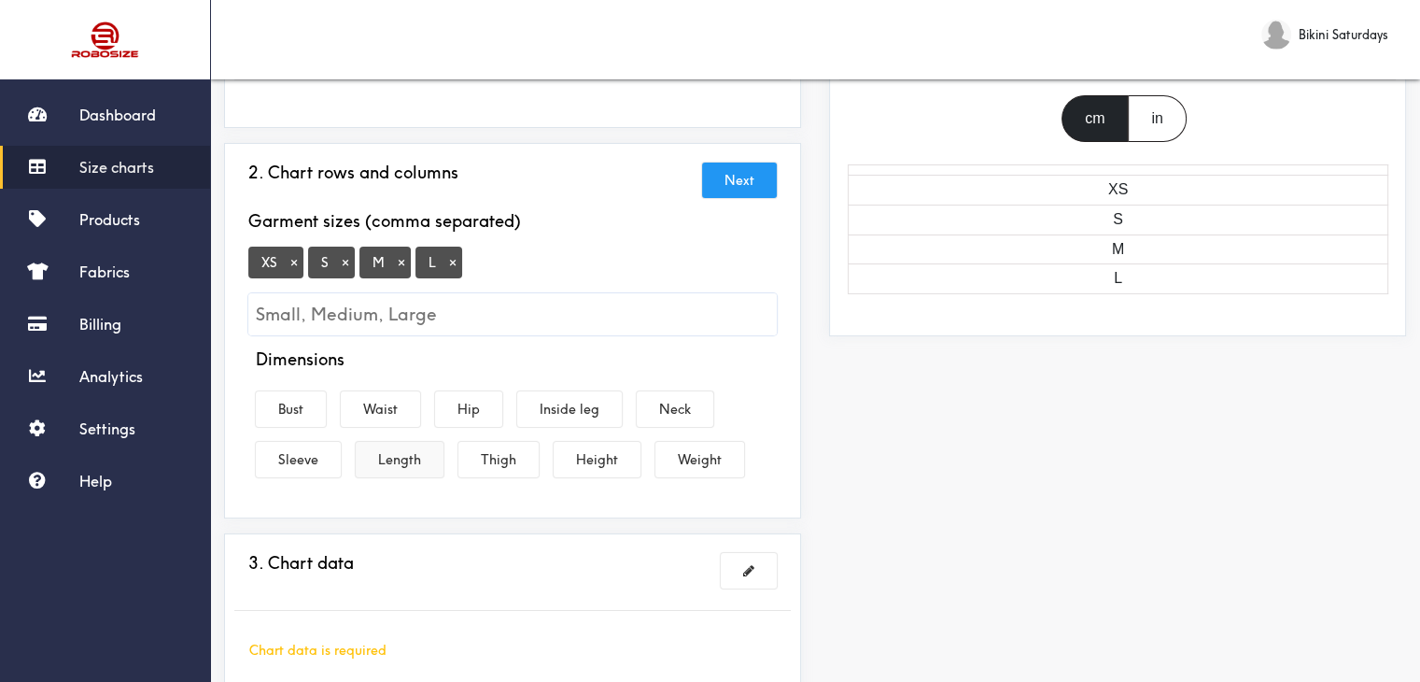
click at [381, 462] on button "Length" at bounding box center [400, 459] width 88 height 35
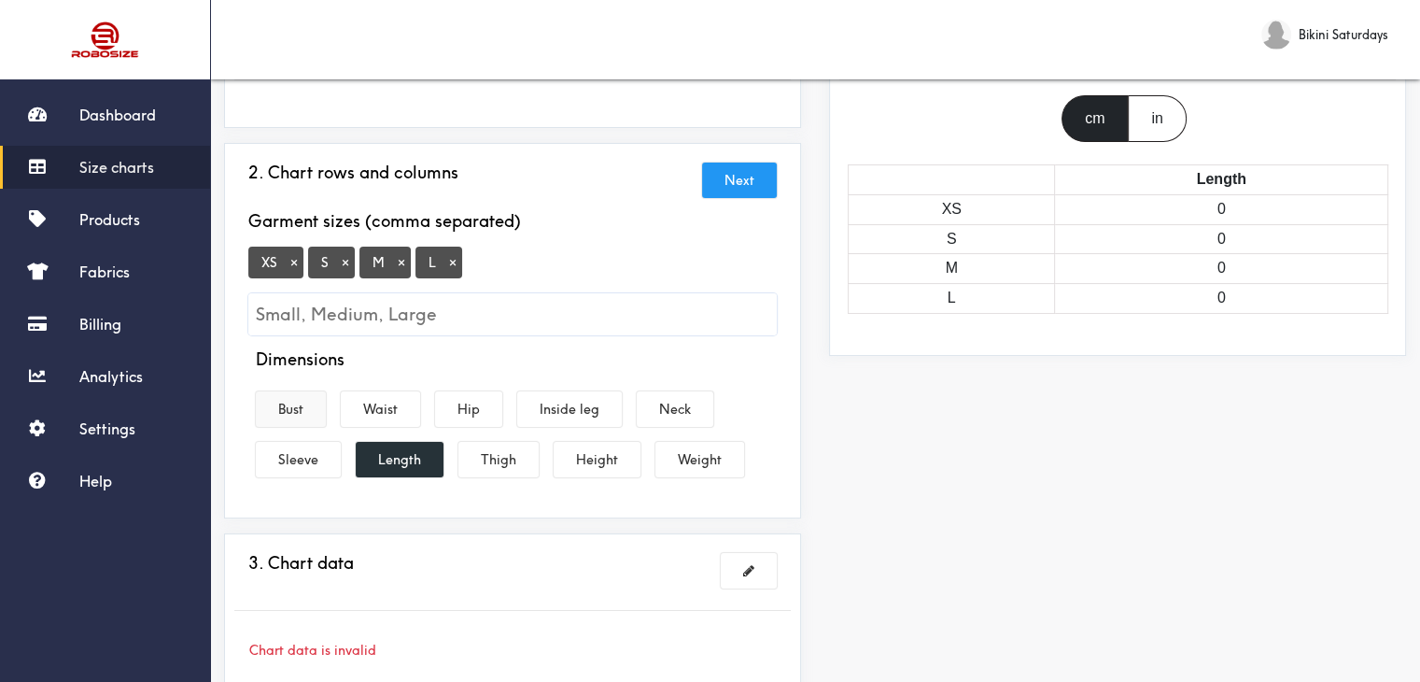
click at [289, 409] on button "Bust" at bounding box center [291, 408] width 70 height 35
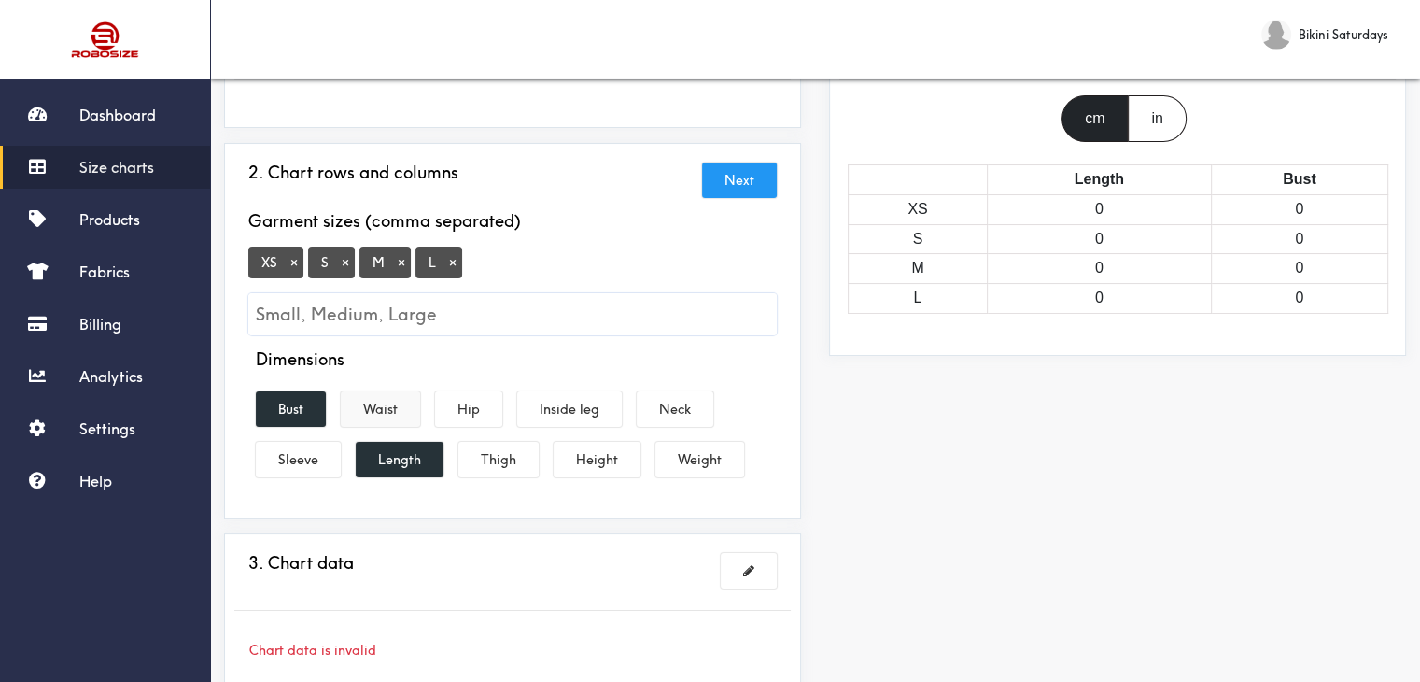
click at [361, 415] on button "Waist" at bounding box center [380, 408] width 79 height 35
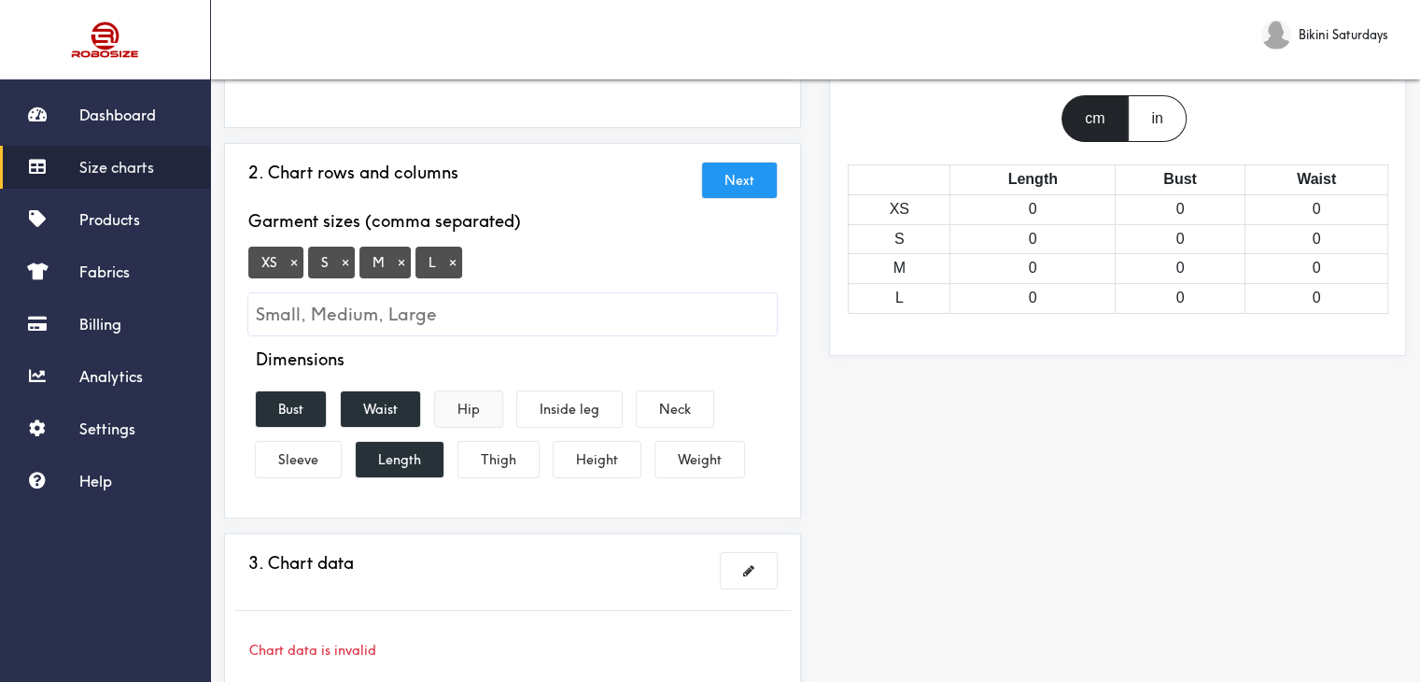
click at [468, 414] on button "Hip" at bounding box center [468, 408] width 67 height 35
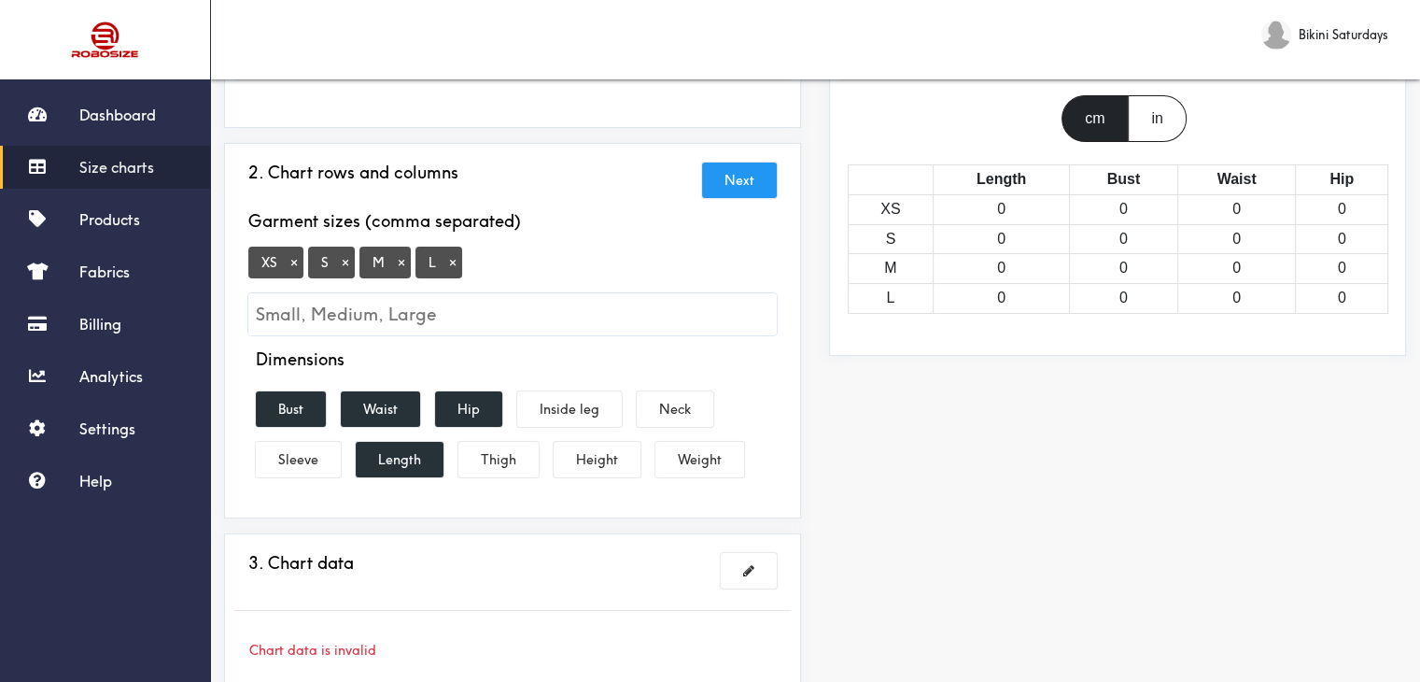
click at [1190, 117] on div "cm in" at bounding box center [1117, 118] width 584 height 47
click at [1148, 117] on div "in" at bounding box center [1157, 118] width 58 height 47
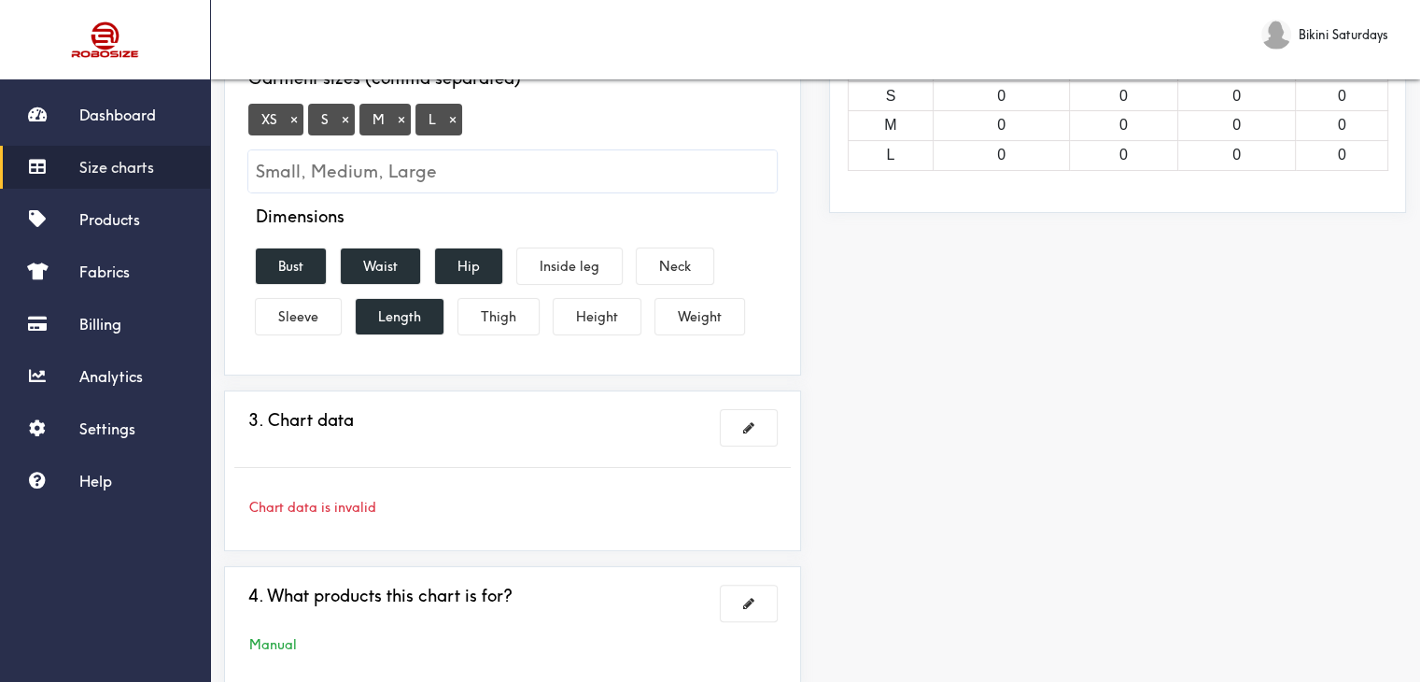
scroll to position [373, 0]
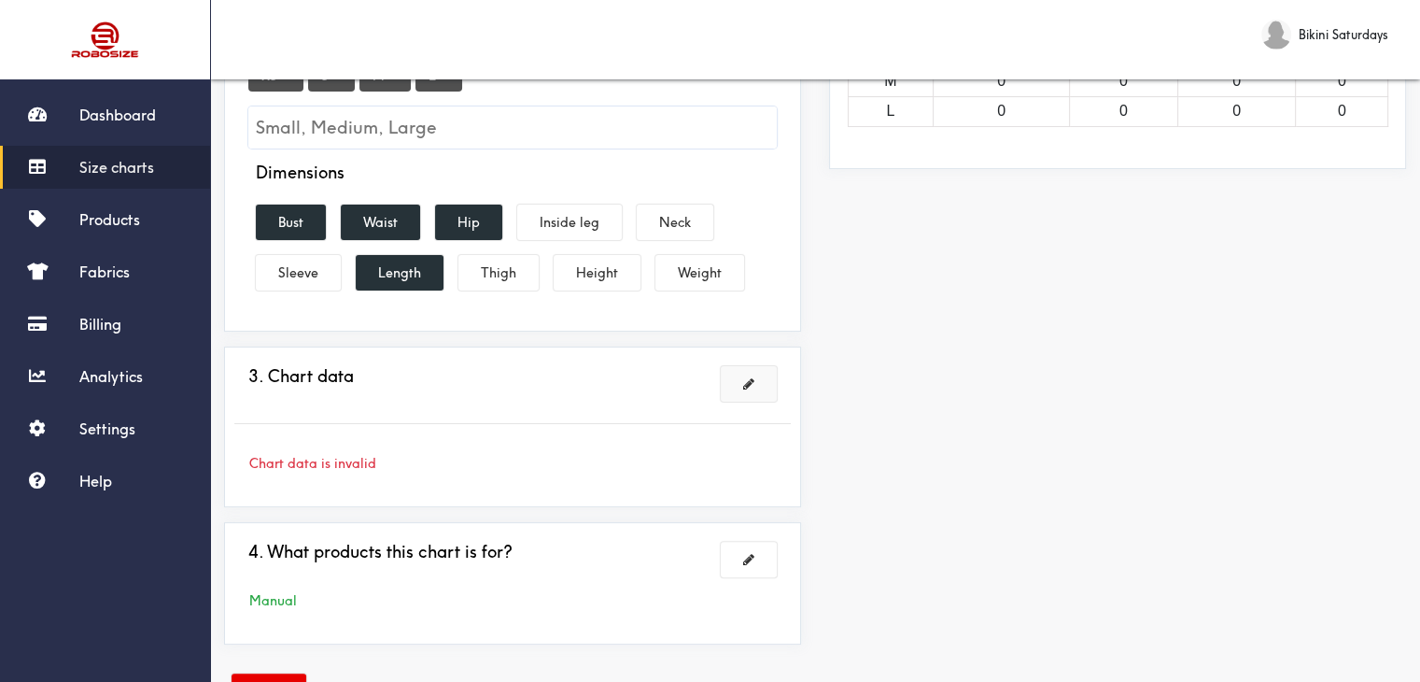
click at [758, 371] on button at bounding box center [749, 383] width 56 height 35
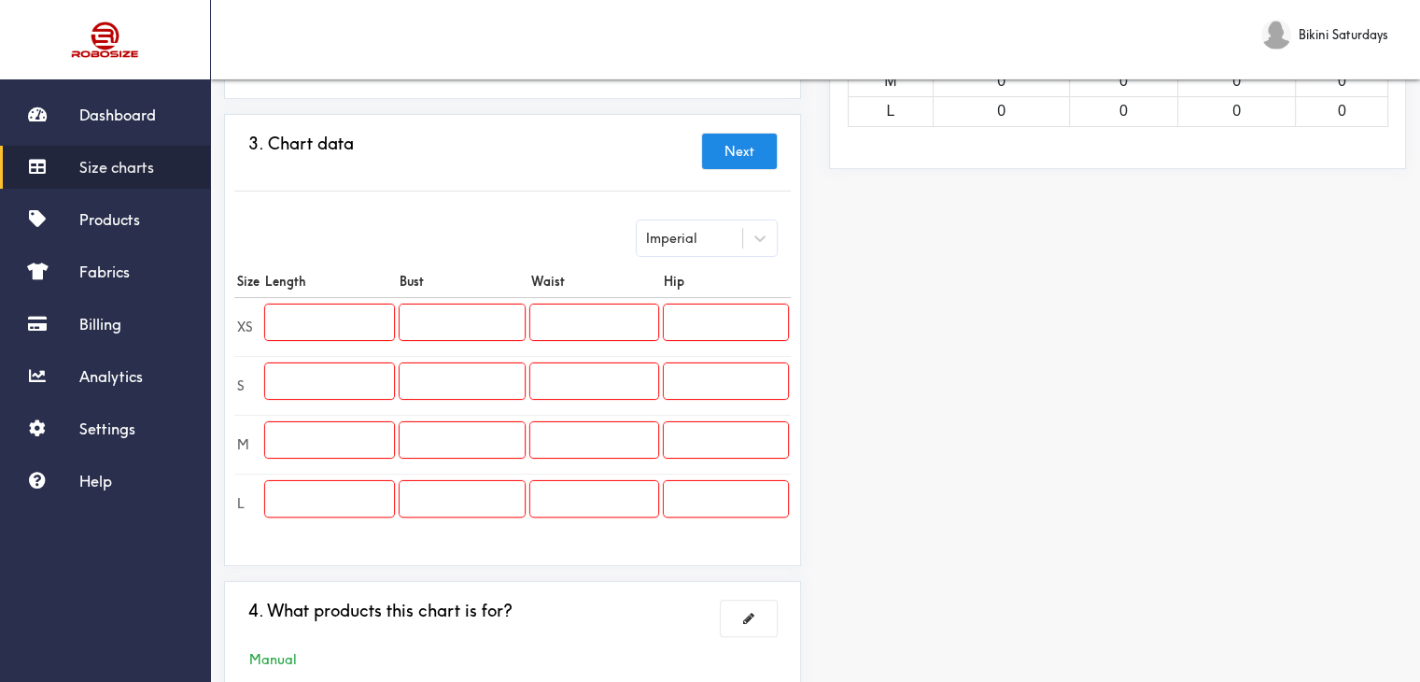
click at [361, 334] on input "text" at bounding box center [329, 321] width 129 height 35
paste input "46.5"
type input "46.5"
click at [317, 378] on input "text" at bounding box center [329, 380] width 129 height 35
paste input "46.9"
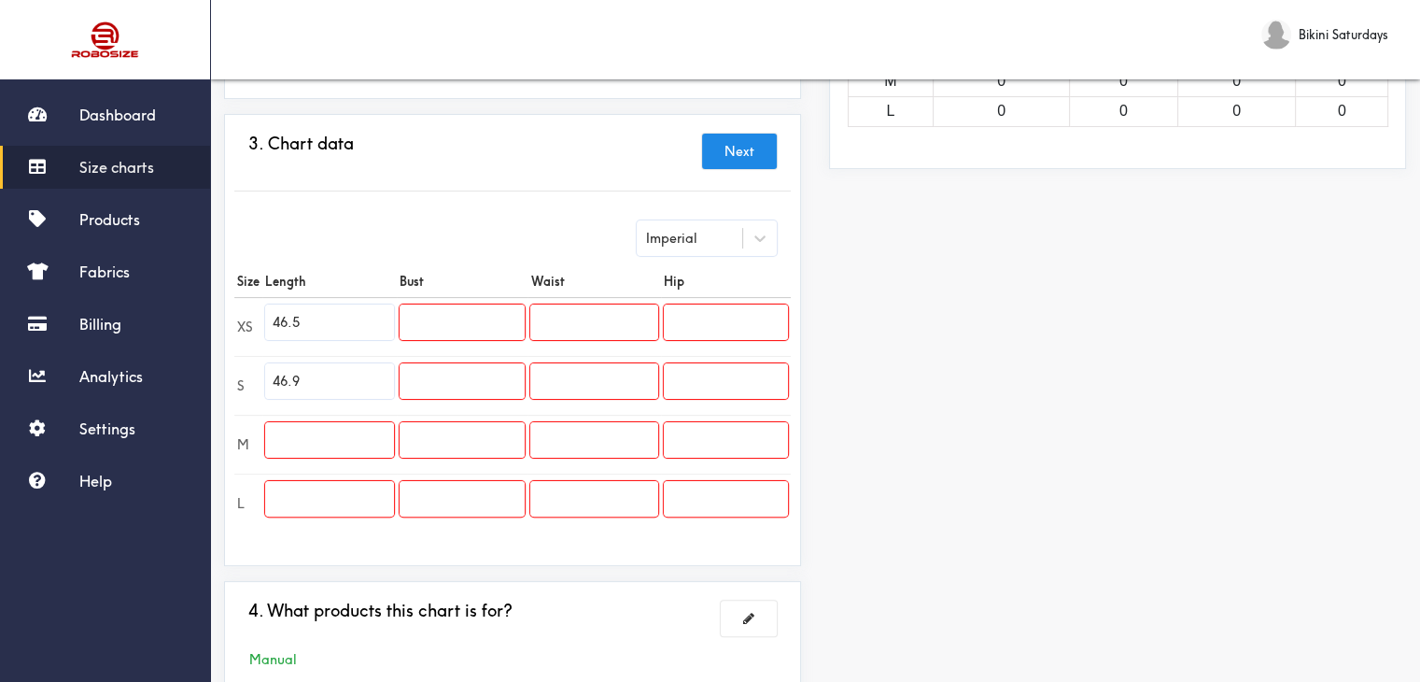
type input "46.9"
click at [358, 434] on input "text" at bounding box center [329, 439] width 129 height 35
paste input "47.2"
type input "47.2"
click at [339, 482] on input "text" at bounding box center [329, 498] width 129 height 35
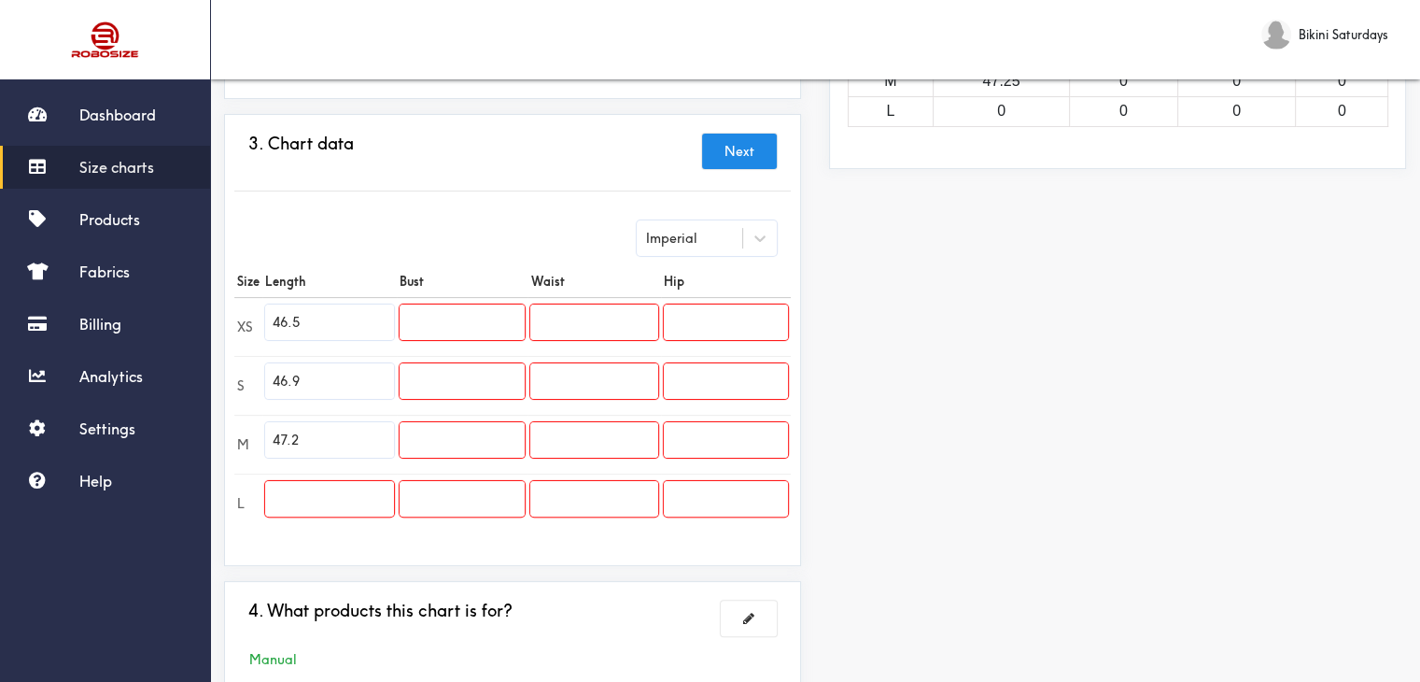
paste input "47.6"
type input "47.6"
click at [467, 297] on td at bounding box center [462, 326] width 131 height 59
click at [466, 332] on input "text" at bounding box center [462, 321] width 125 height 35
paste input "29.1"
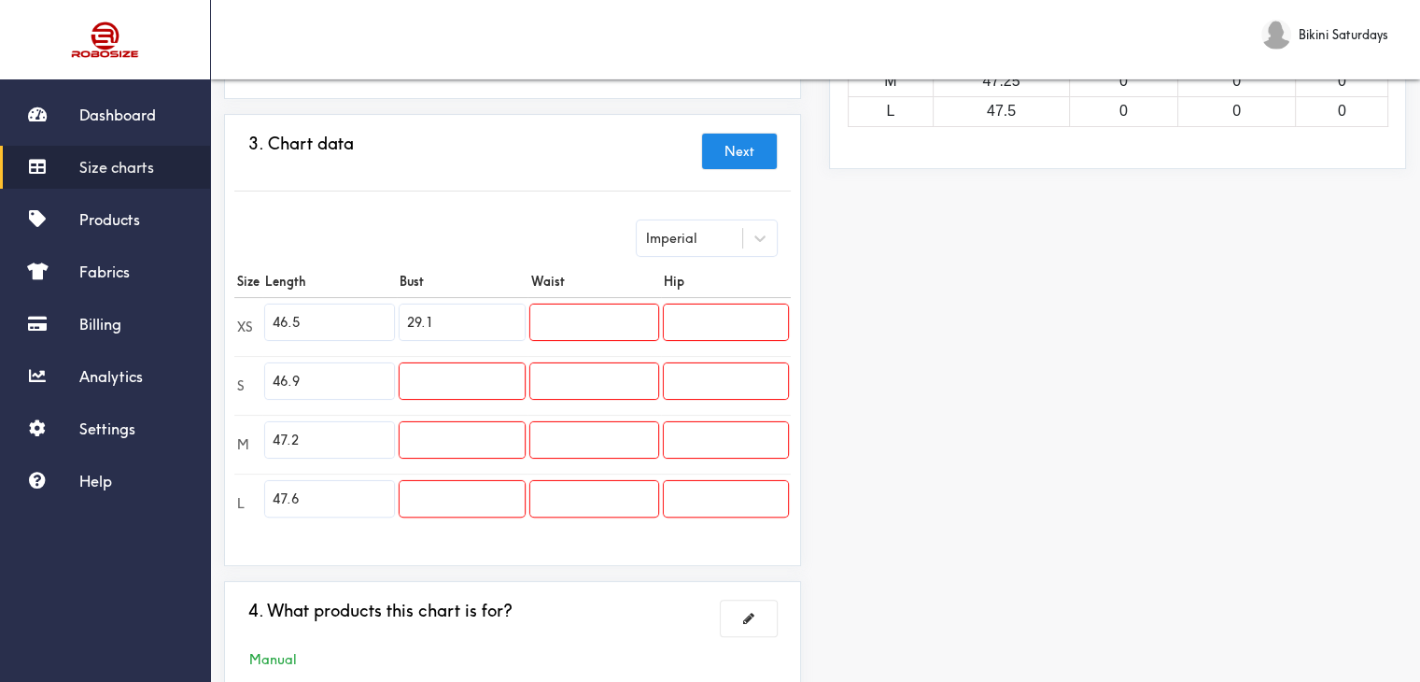
type input "29.1"
click at [401, 363] on input "text" at bounding box center [462, 380] width 125 height 35
paste input "30.7"
type input "30.7"
click at [491, 444] on input "text" at bounding box center [462, 439] width 125 height 35
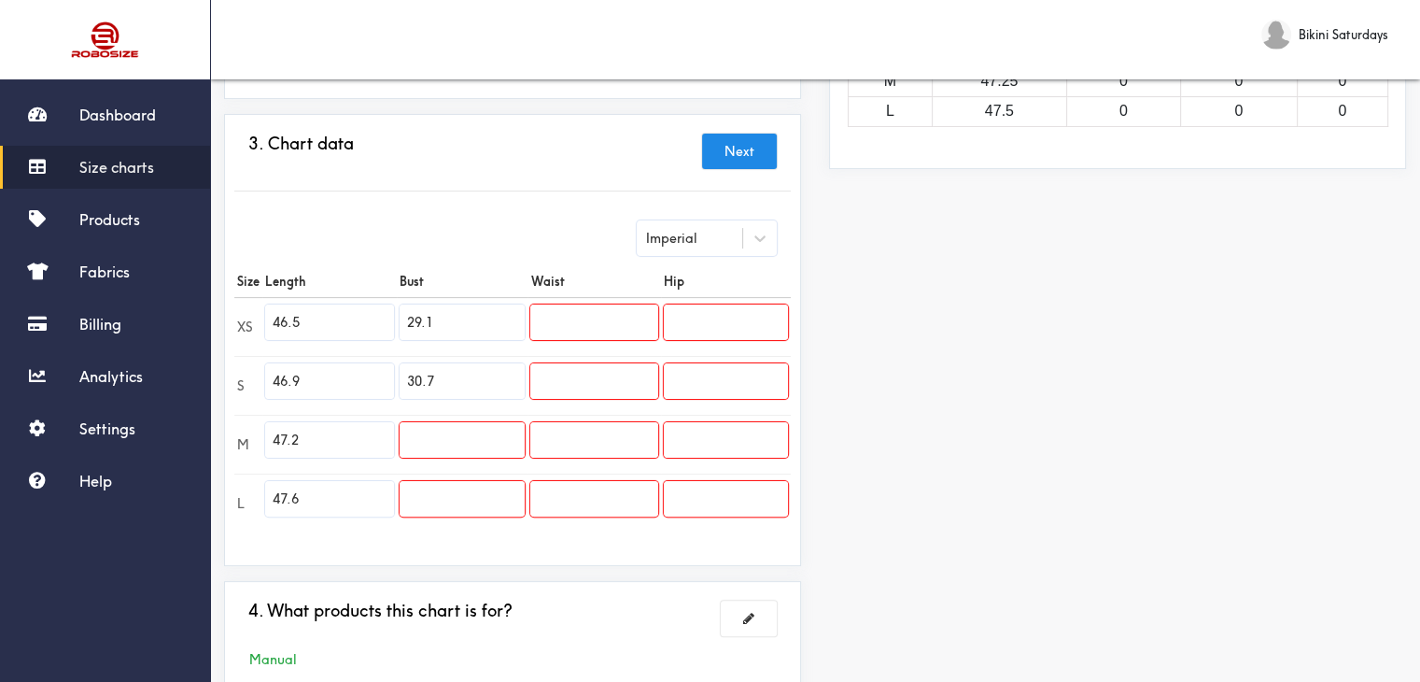
paste input "32.3"
type input "32.3"
click at [458, 498] on input "text" at bounding box center [462, 498] width 125 height 35
paste input "34.6"
type input "34.6"
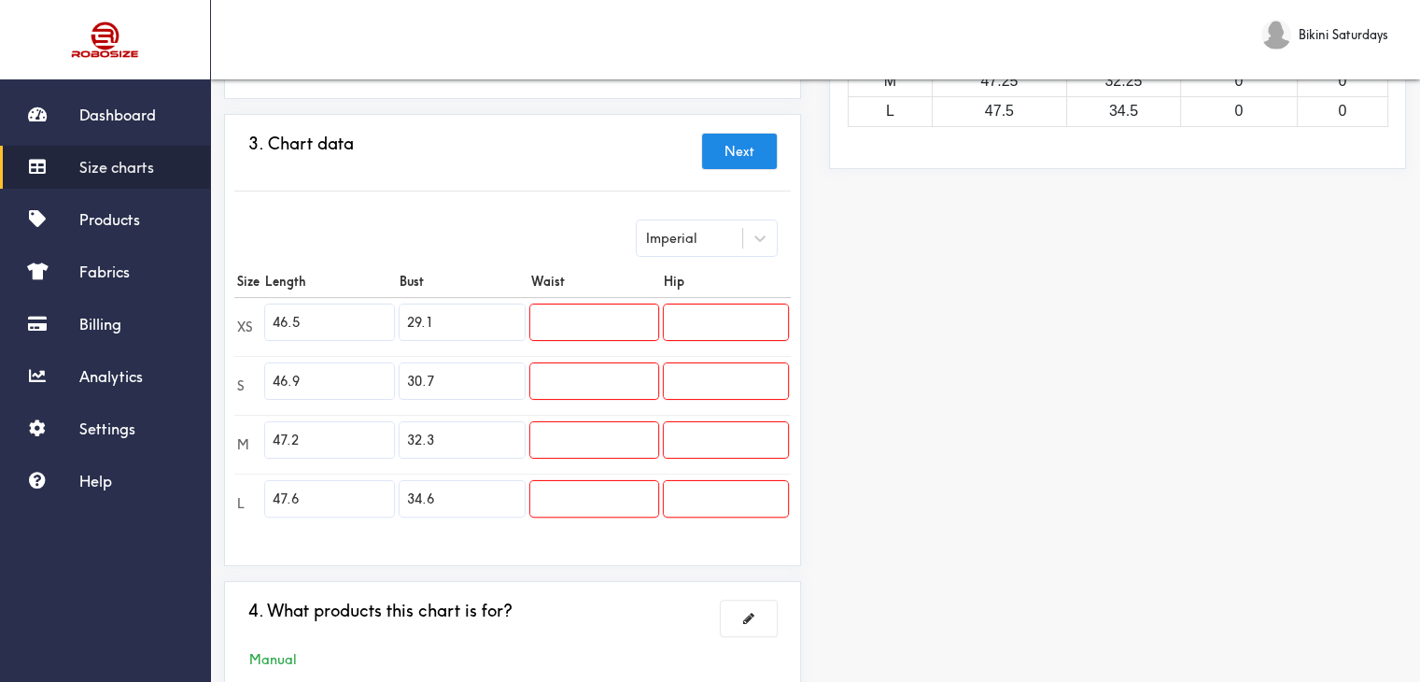
click at [594, 317] on input "text" at bounding box center [593, 321] width 127 height 35
paste input "28.3"
type input "28.3"
click at [568, 381] on input "text" at bounding box center [593, 380] width 127 height 35
paste input "29.9"
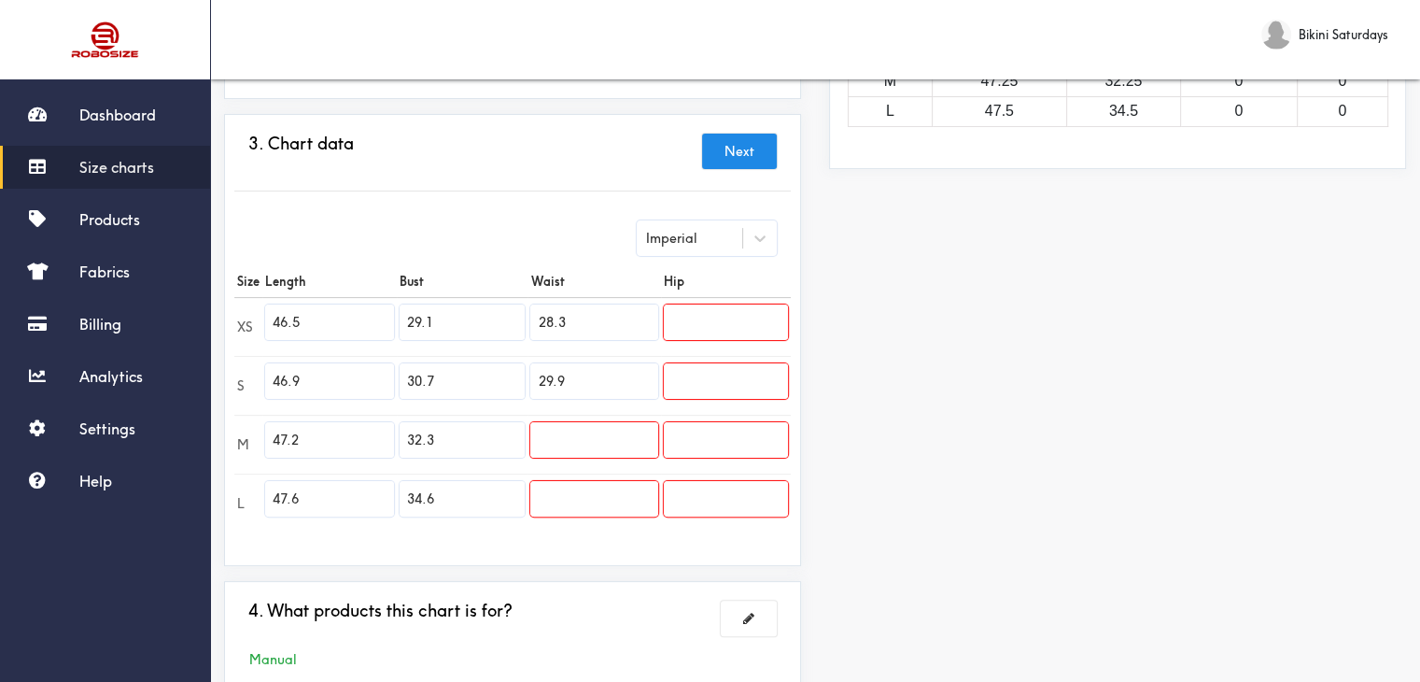
type input "29.9"
click at [564, 439] on input "text" at bounding box center [593, 439] width 127 height 35
paste input "31.5"
type input "31.5"
click at [594, 500] on input "text" at bounding box center [593, 498] width 127 height 35
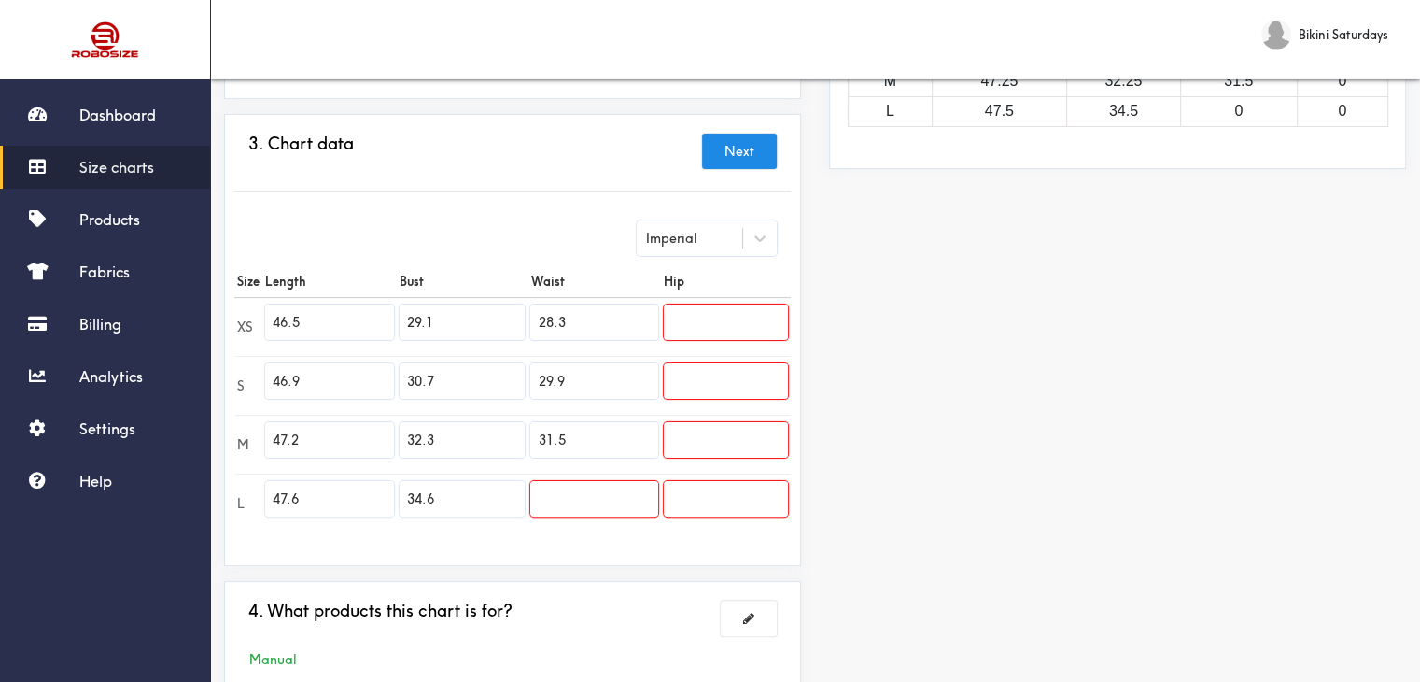
paste input "33.9"
type input "33.9"
click at [700, 325] on input "text" at bounding box center [726, 321] width 124 height 35
paste input "35.4"
type input "35.4"
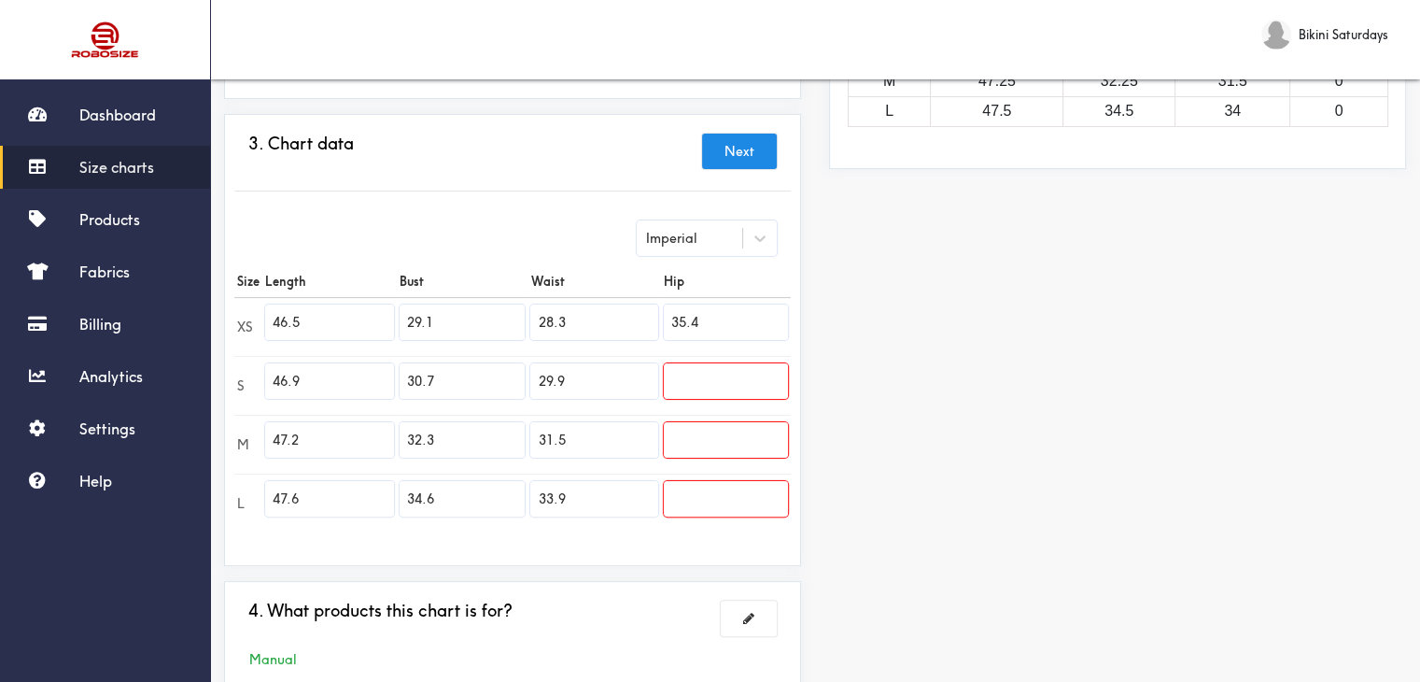
click at [710, 371] on input "text" at bounding box center [726, 380] width 124 height 35
paste input "37.0"
type input "37.0"
click at [742, 434] on input "text" at bounding box center [726, 439] width 124 height 35
paste input "38.6"
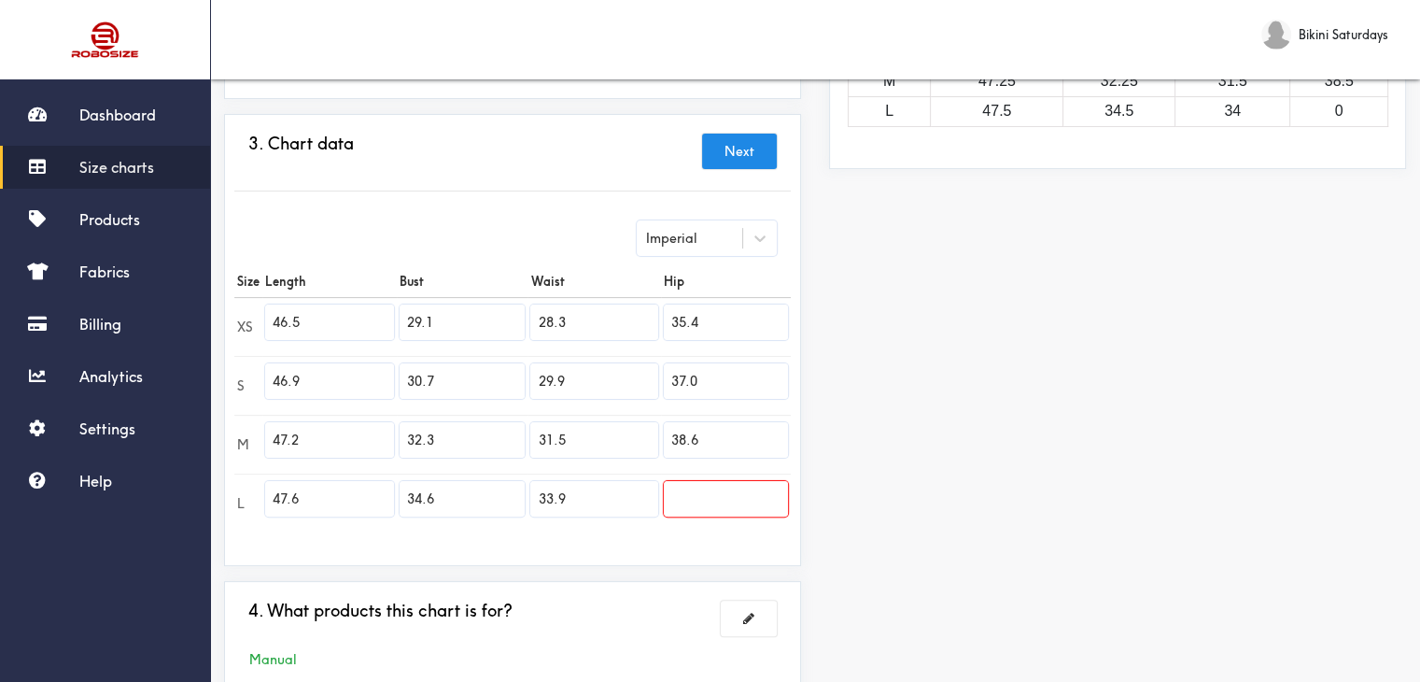
type input "38.6"
click at [729, 512] on input "text" at bounding box center [726, 498] width 124 height 35
paste input "40.9"
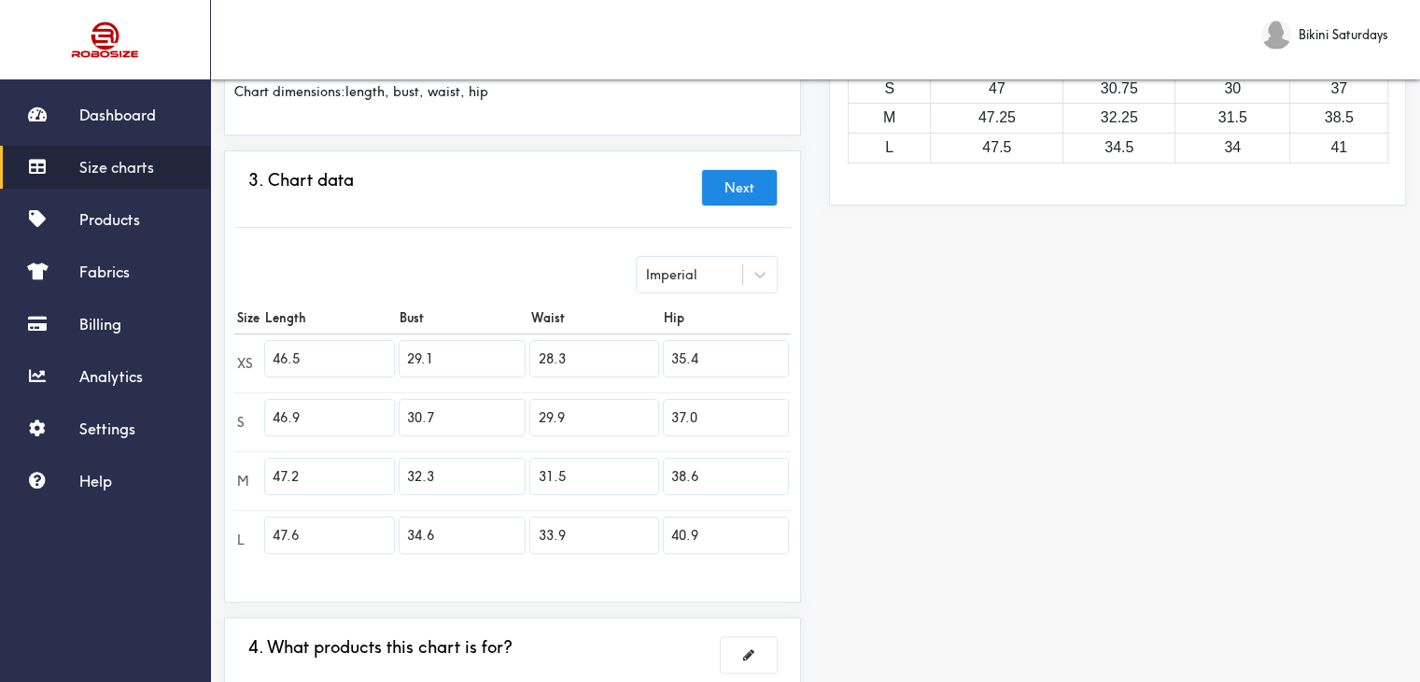
scroll to position [220, 0]
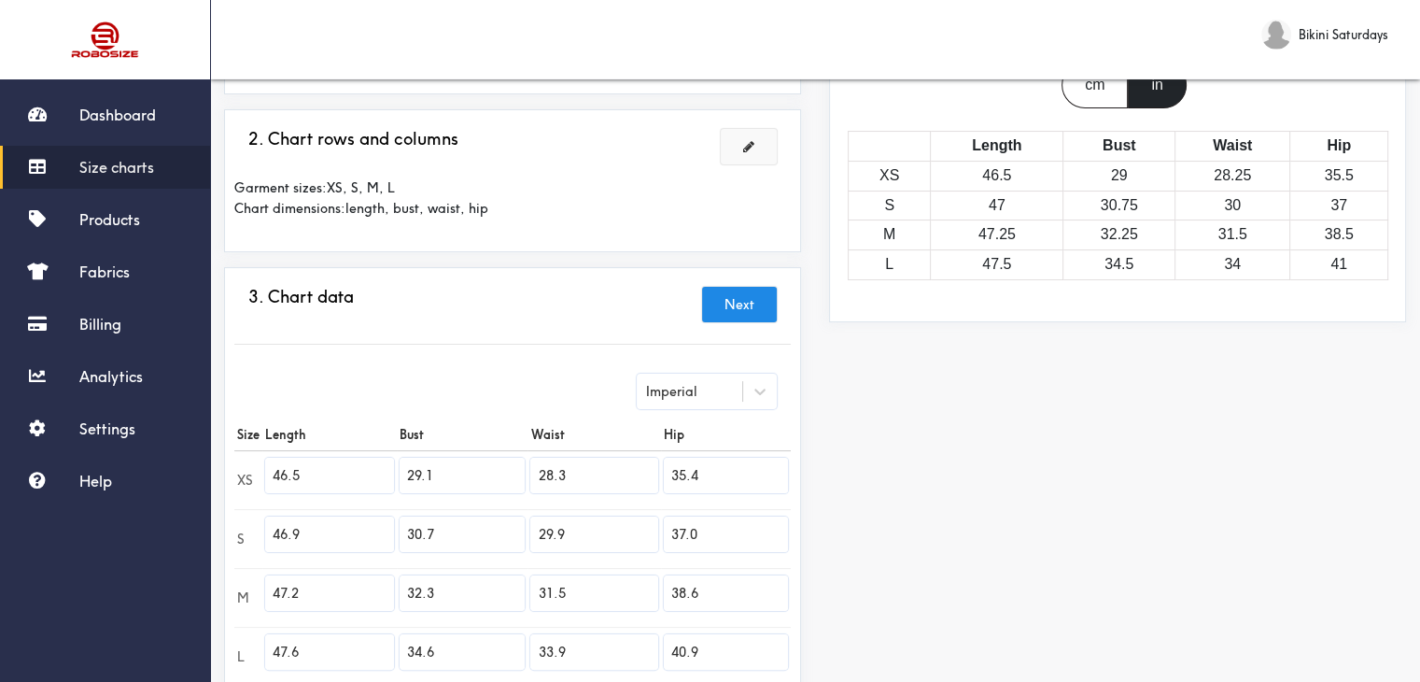
type input "40.9"
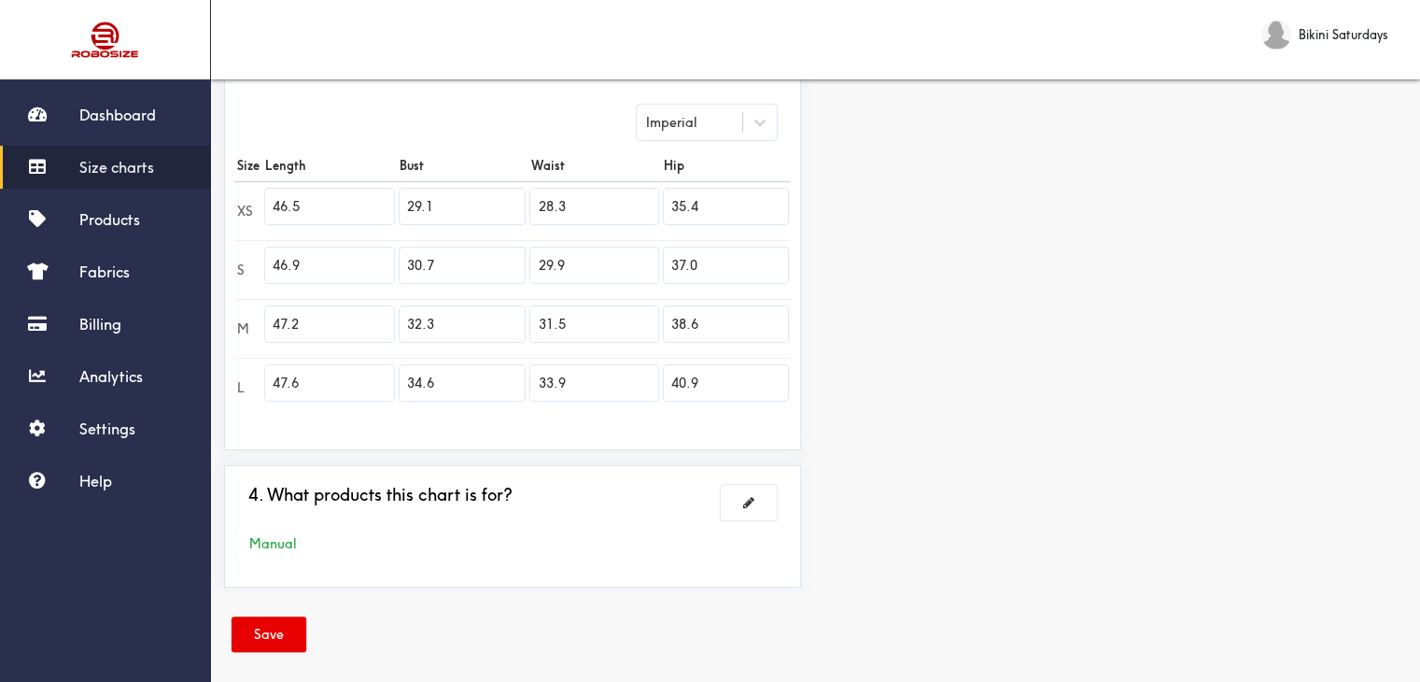
scroll to position [500, 0]
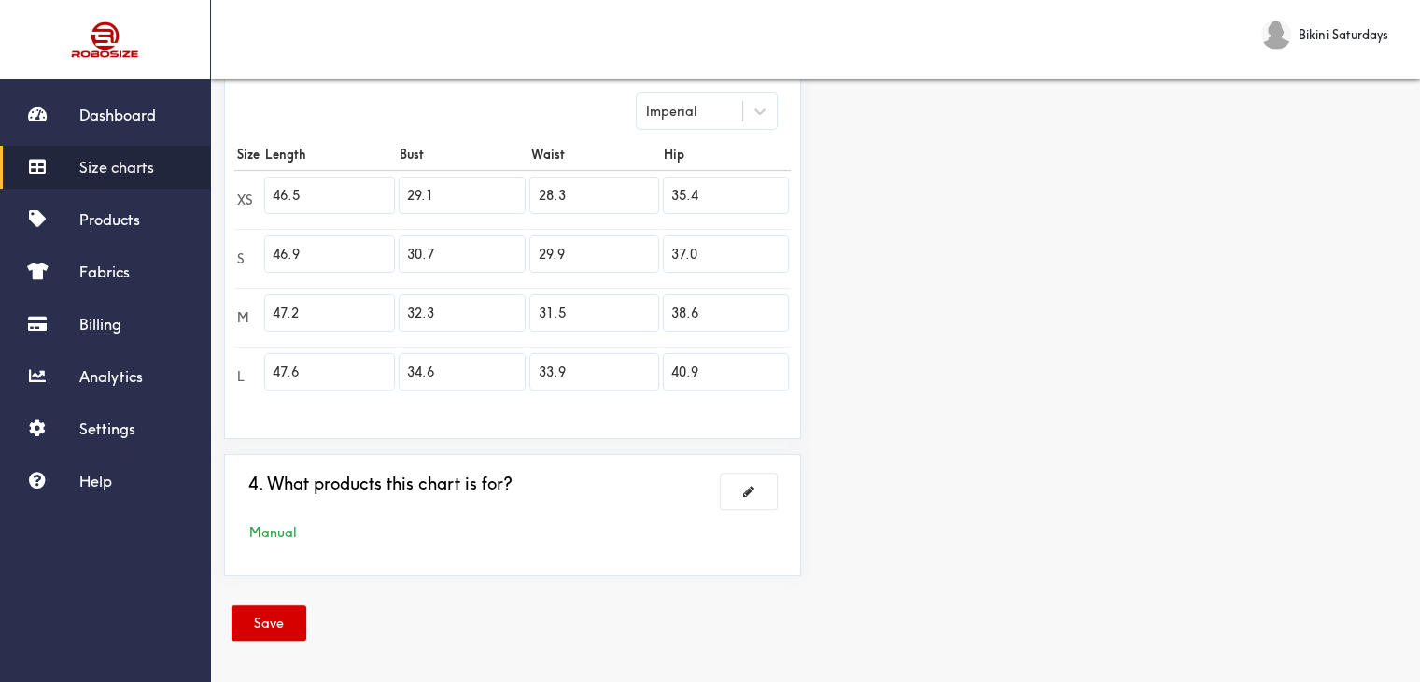
click at [261, 615] on button "Save" at bounding box center [269, 622] width 75 height 35
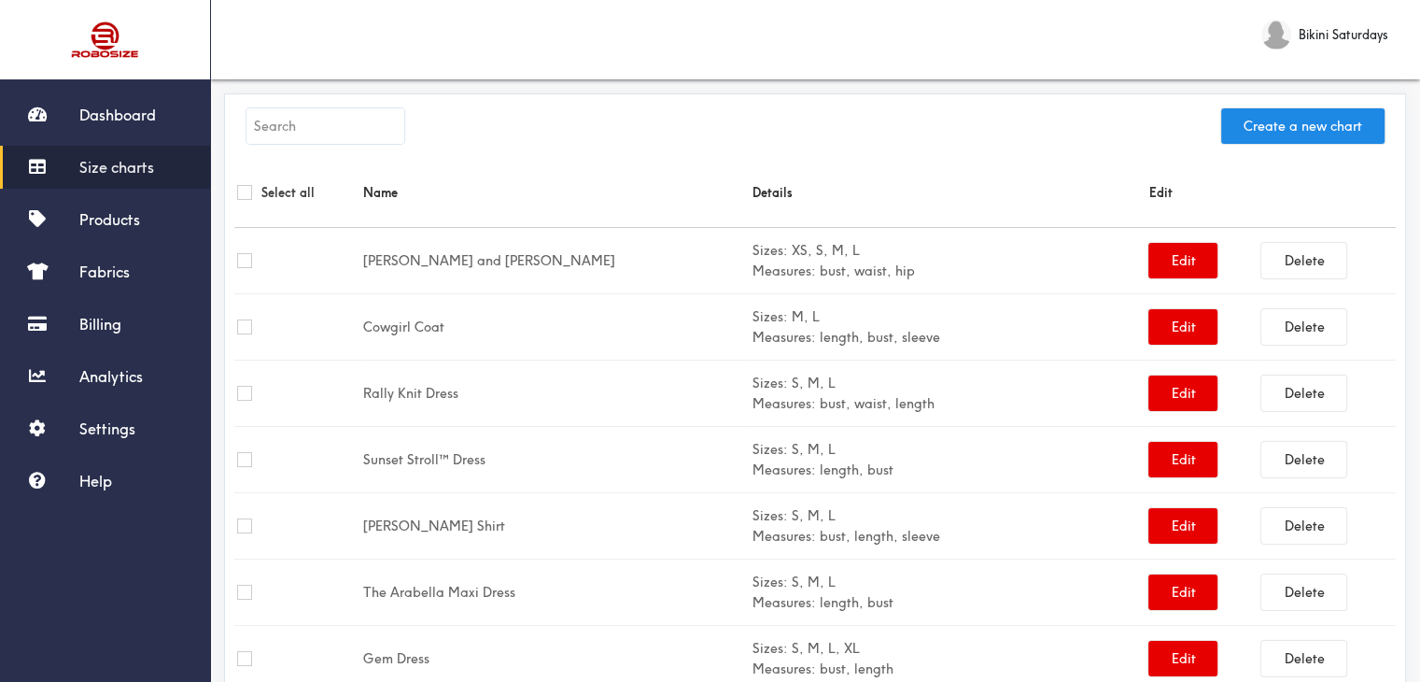
click at [330, 124] on input "text" at bounding box center [325, 125] width 158 height 35
click at [148, 207] on link "Products" at bounding box center [105, 219] width 210 height 43
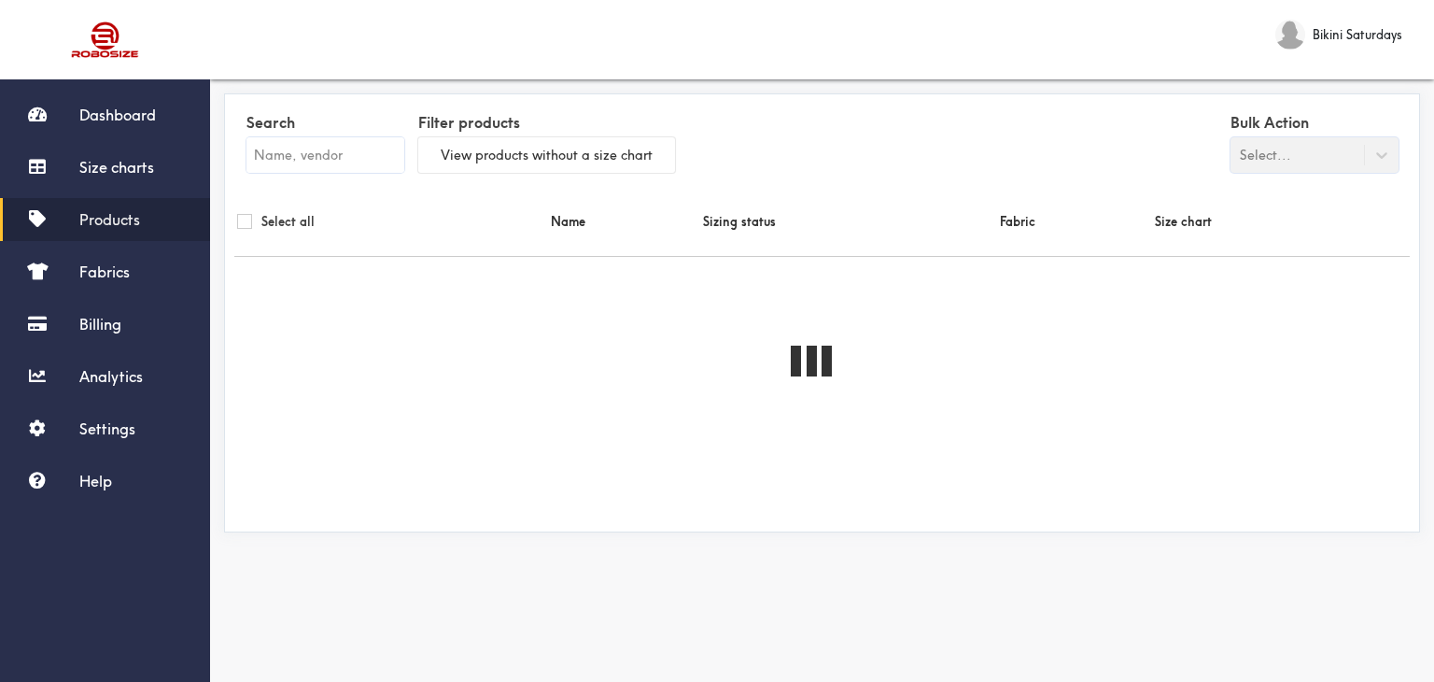
click at [288, 150] on input "text" at bounding box center [325, 154] width 158 height 35
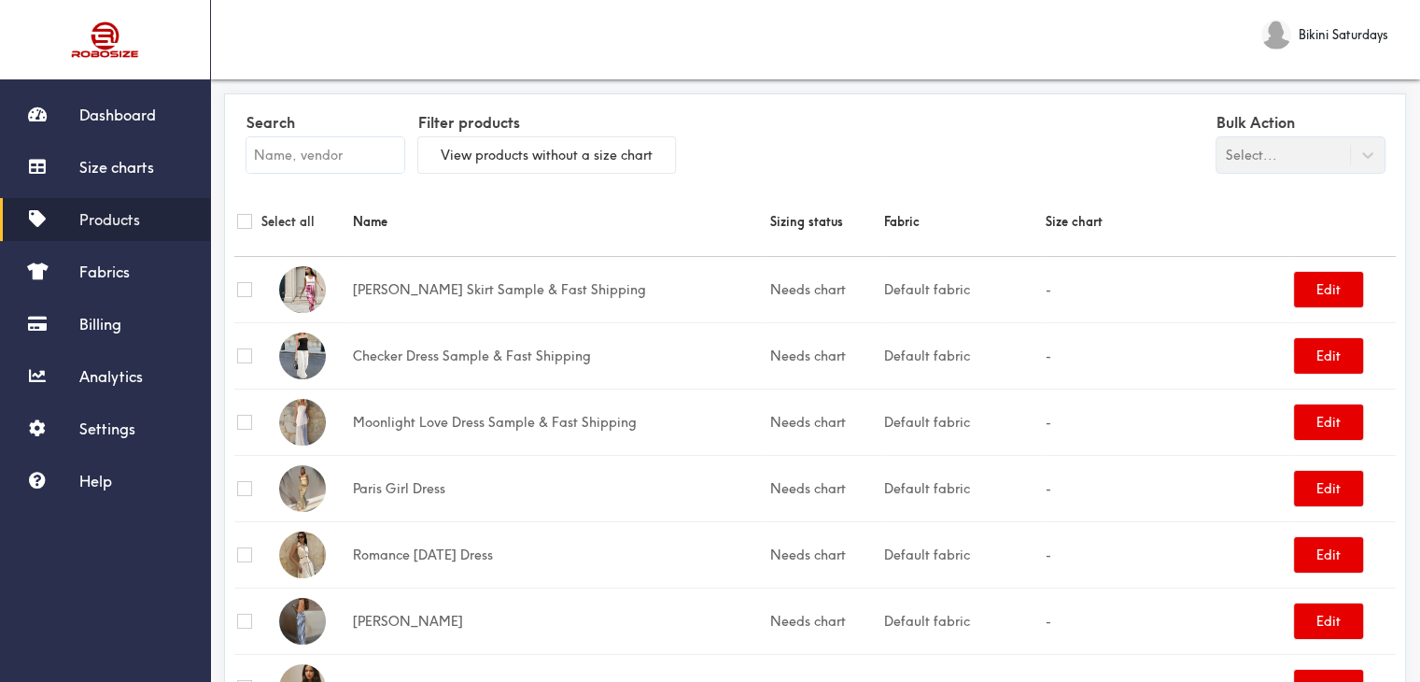
paste input "40.9"
type input "40.9"
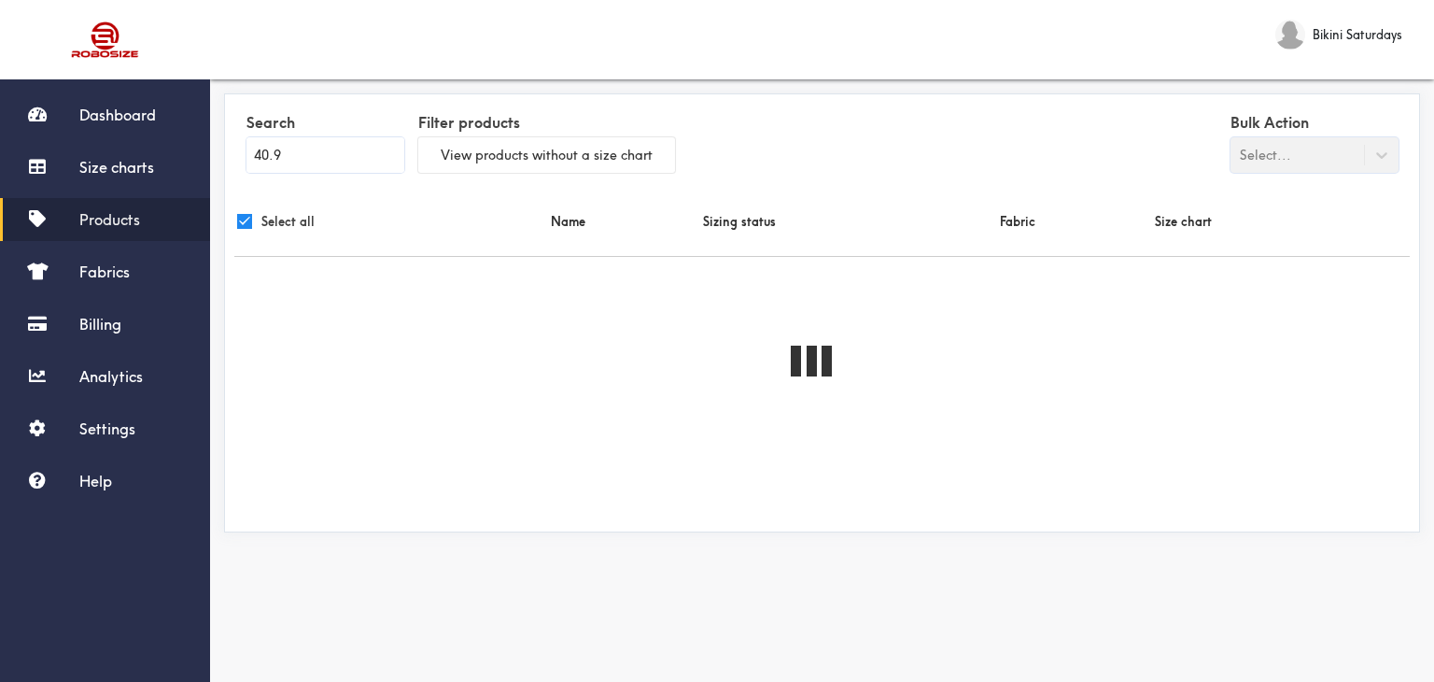
checkbox input "true"
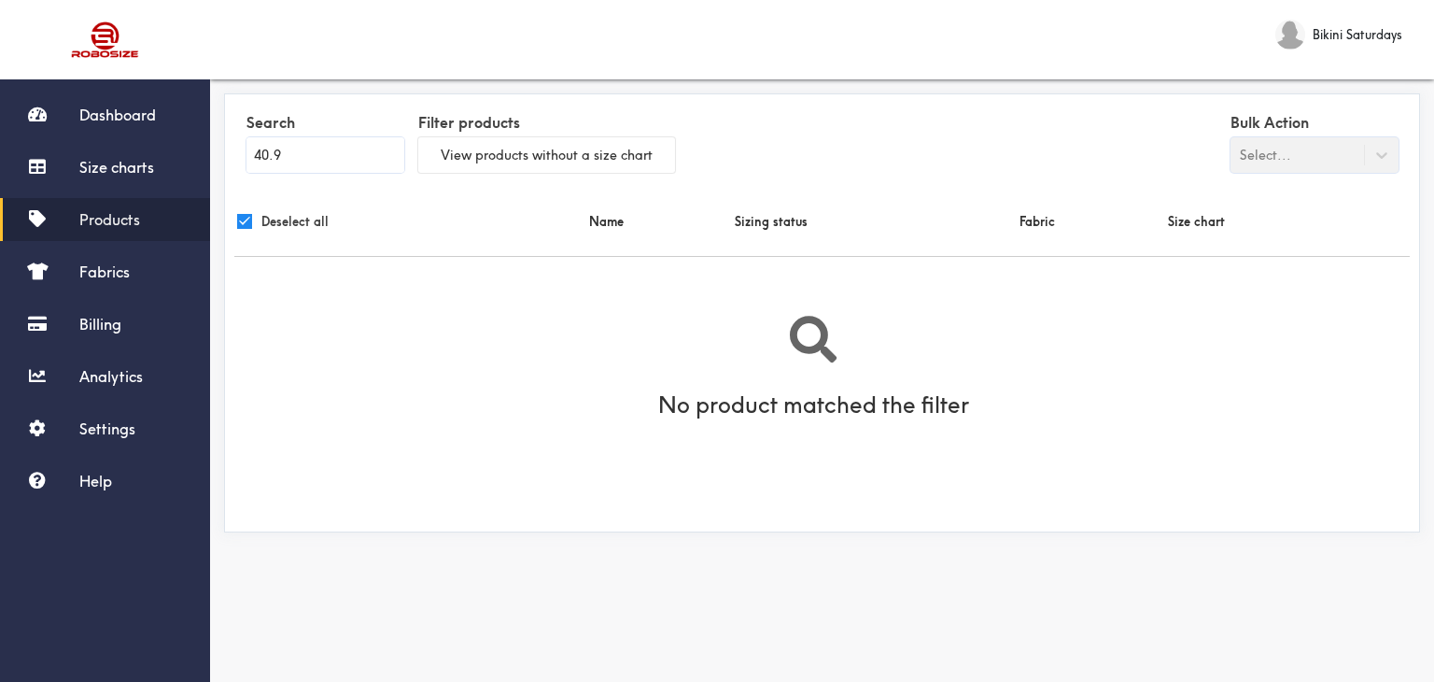
type input "40.9"
drag, startPoint x: 302, startPoint y: 156, endPoint x: 162, endPoint y: 162, distance: 140.2
click at [166, 162] on div "Dashboard Size charts Products Fabrics Billing Analytics Settings Help Bikini S…" at bounding box center [717, 315] width 1434 height 630
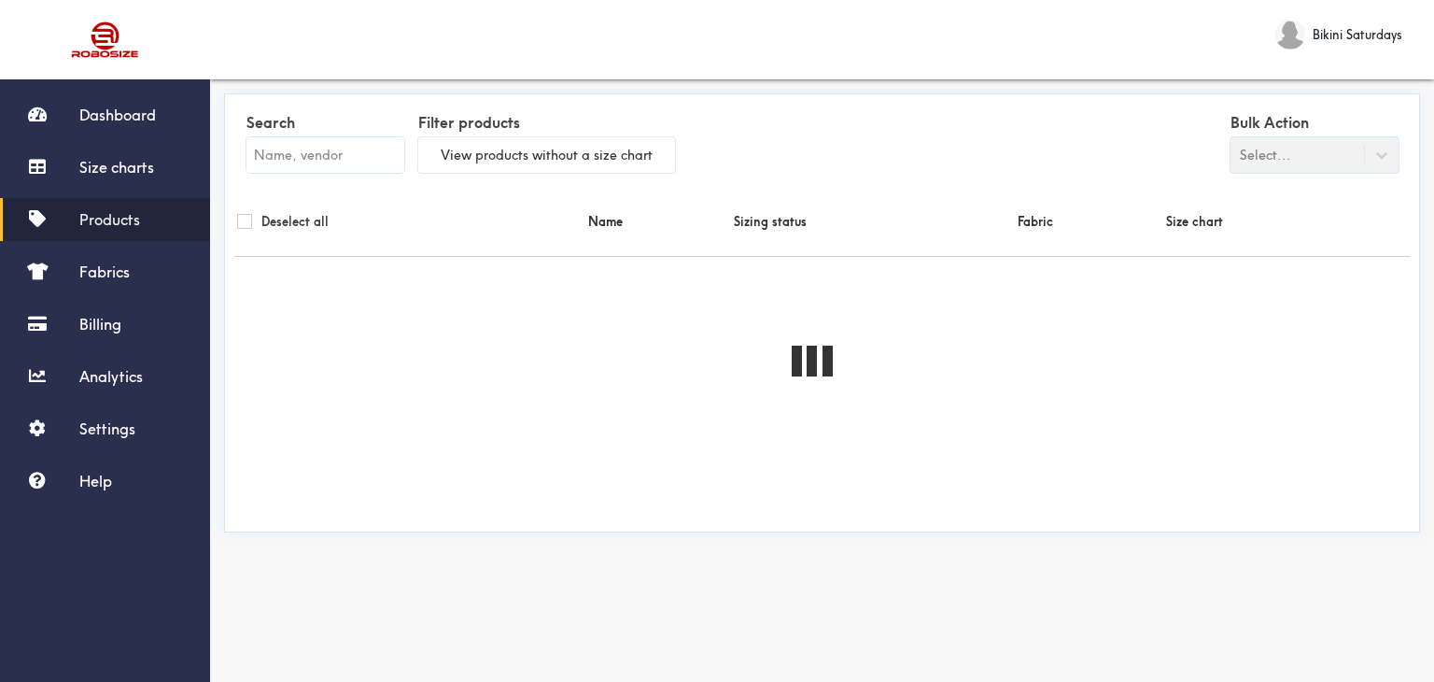
checkbox input "false"
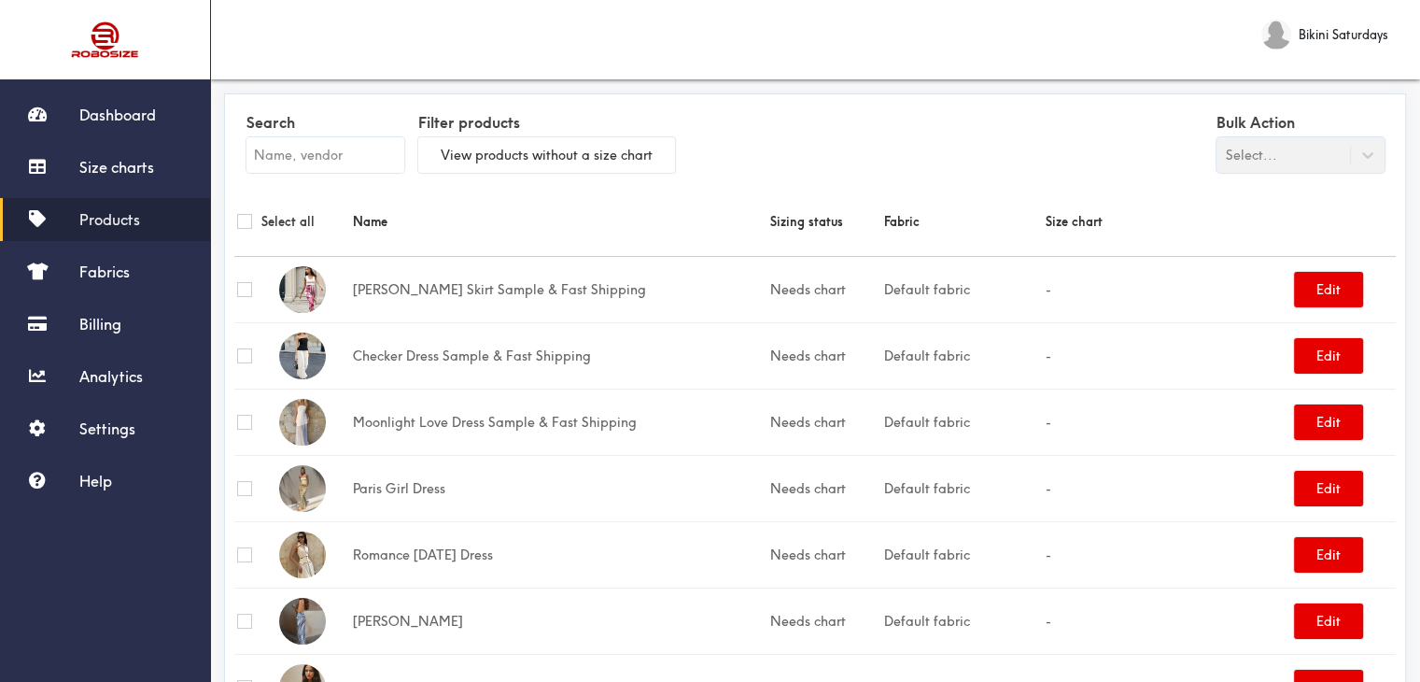
click at [303, 168] on input "text" at bounding box center [325, 154] width 158 height 35
paste input "[PERSON_NAME] Dress"
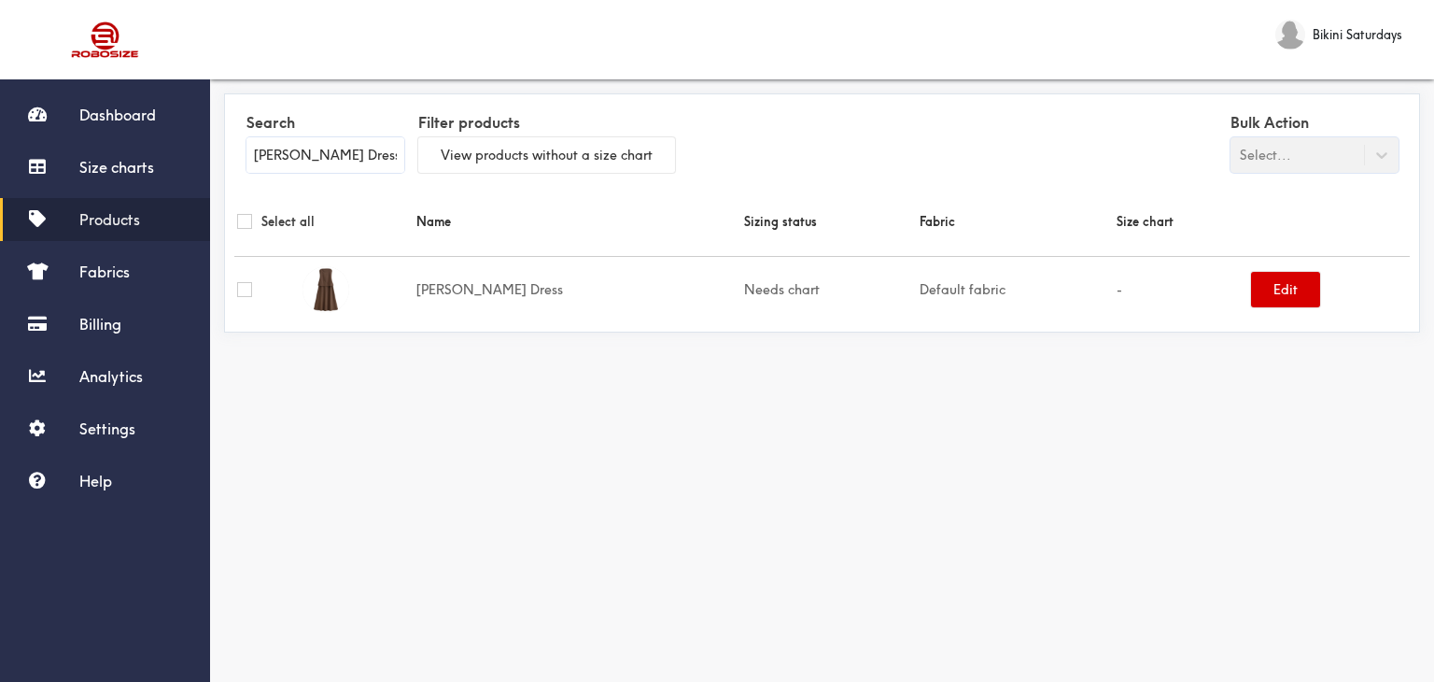
type input "[PERSON_NAME] Dress"
click at [1256, 289] on button "Edit" at bounding box center [1285, 289] width 69 height 35
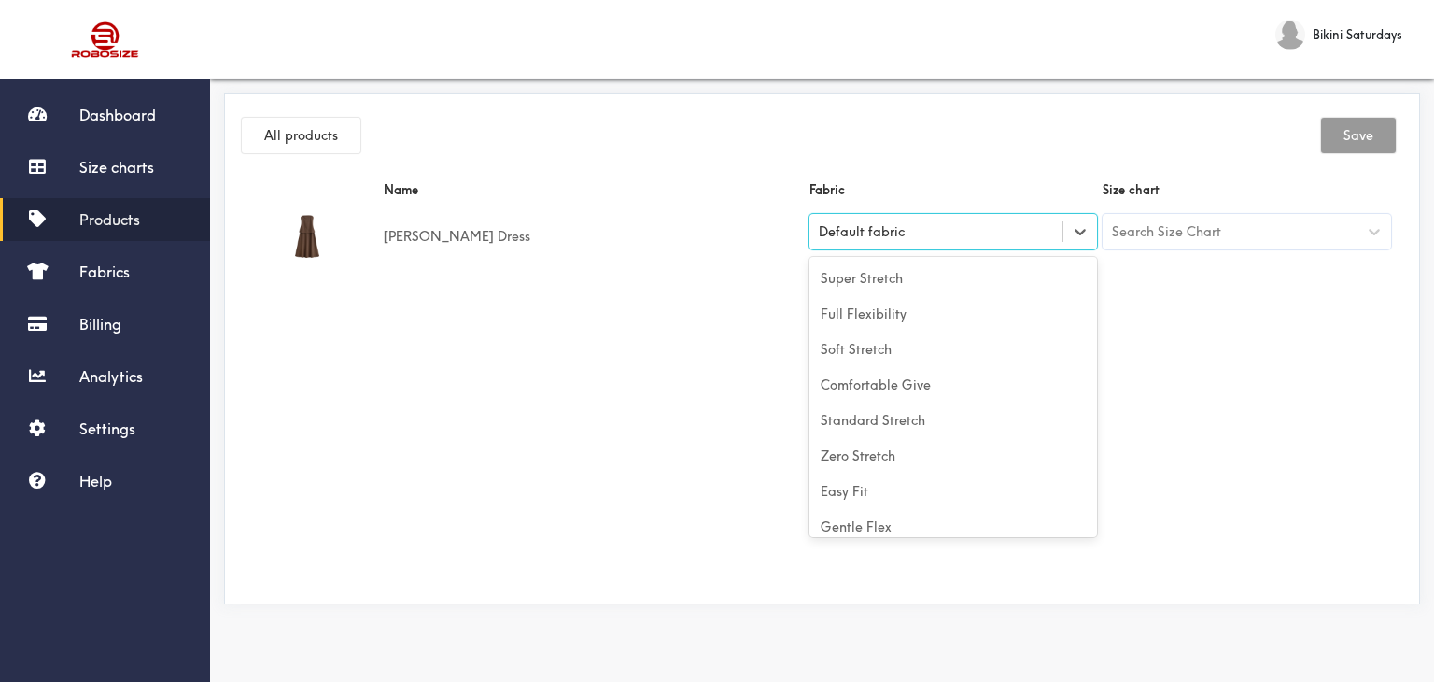
drag, startPoint x: 1070, startPoint y: 244, endPoint x: 1061, endPoint y: 258, distance: 16.8
click at [1070, 243] on div at bounding box center [1080, 232] width 34 height 34
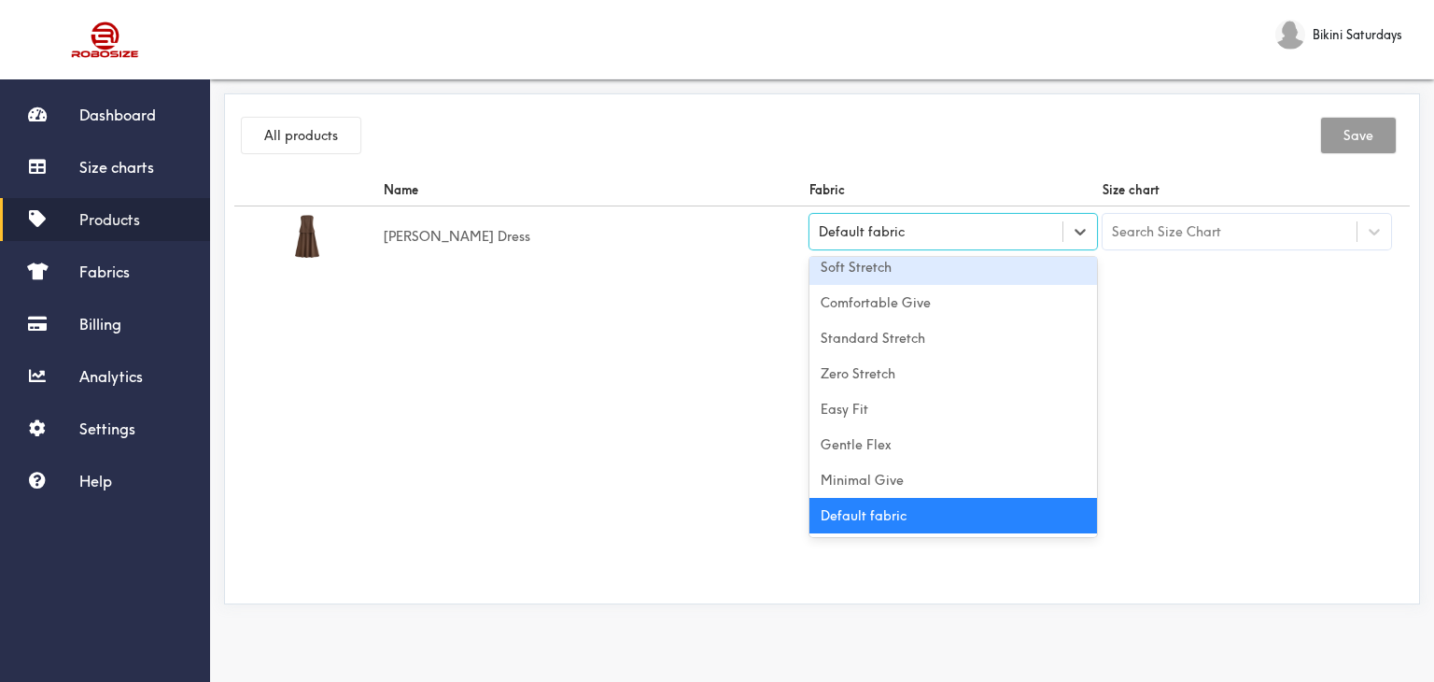
click at [924, 275] on div "Soft Stretch" at bounding box center [954, 266] width 289 height 35
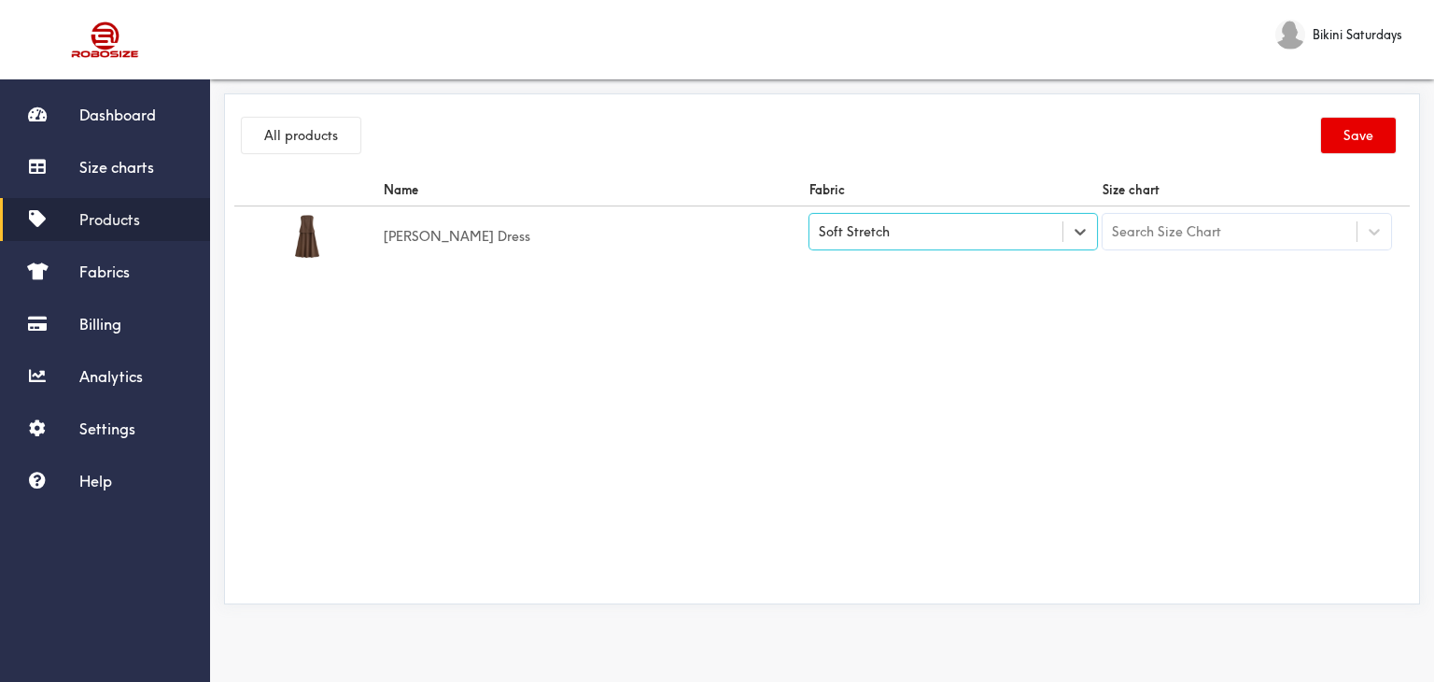
click at [1334, 239] on div "Search Size Chart" at bounding box center [1230, 232] width 254 height 32
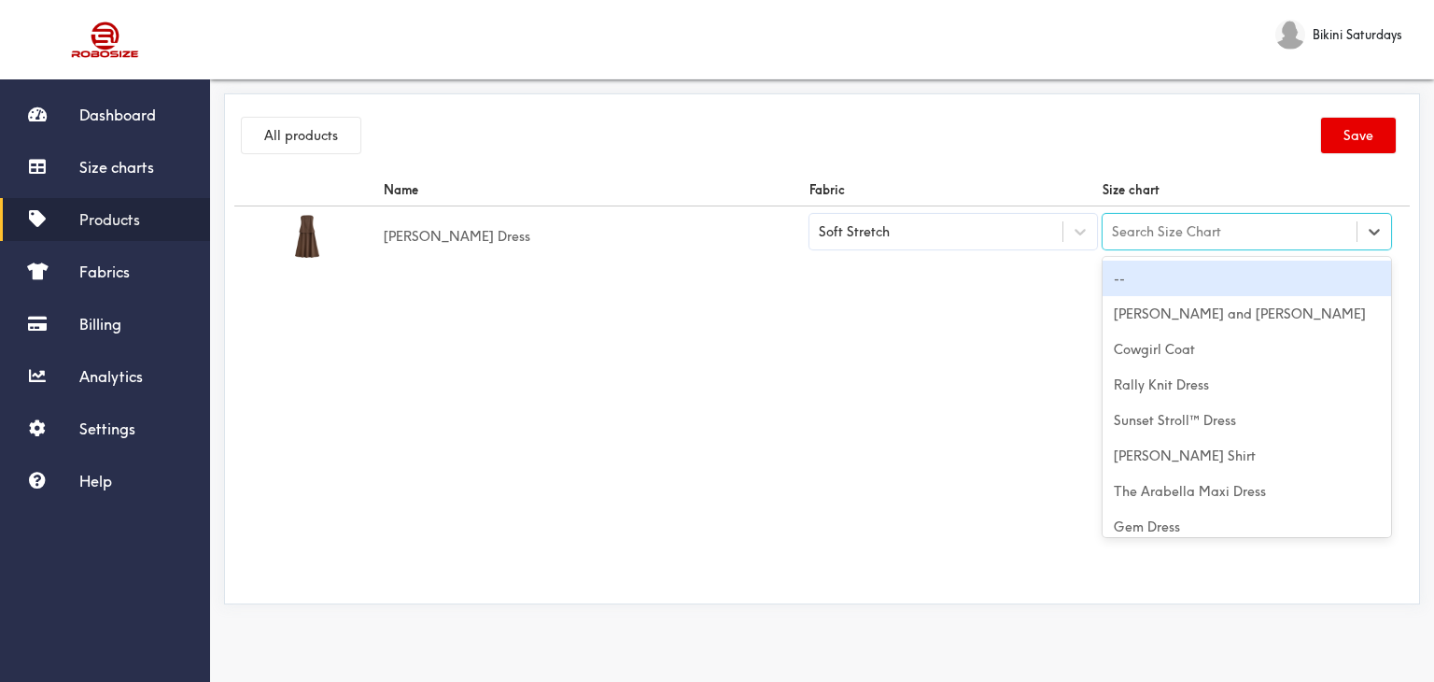
paste input "[PERSON_NAME] Dress"
type input "[PERSON_NAME] Dress"
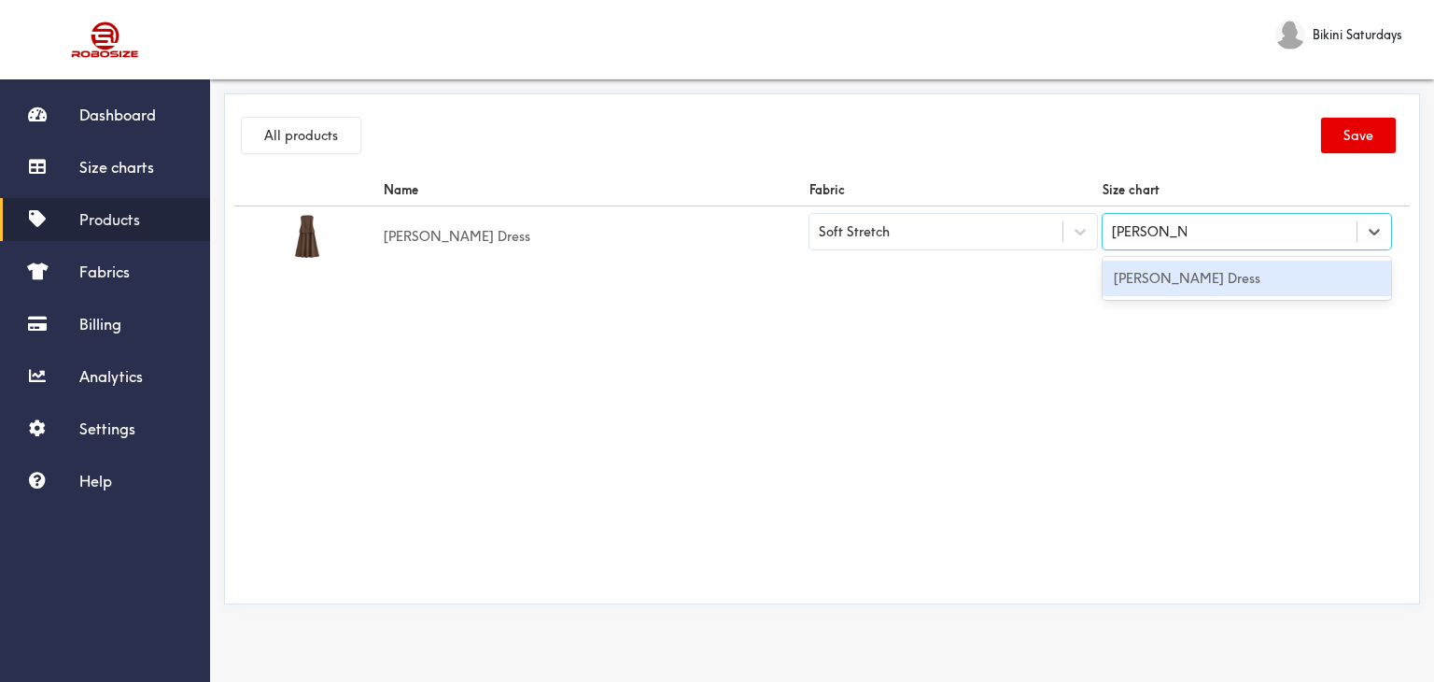
click at [1201, 292] on div "[PERSON_NAME] Dress" at bounding box center [1247, 277] width 289 height 35
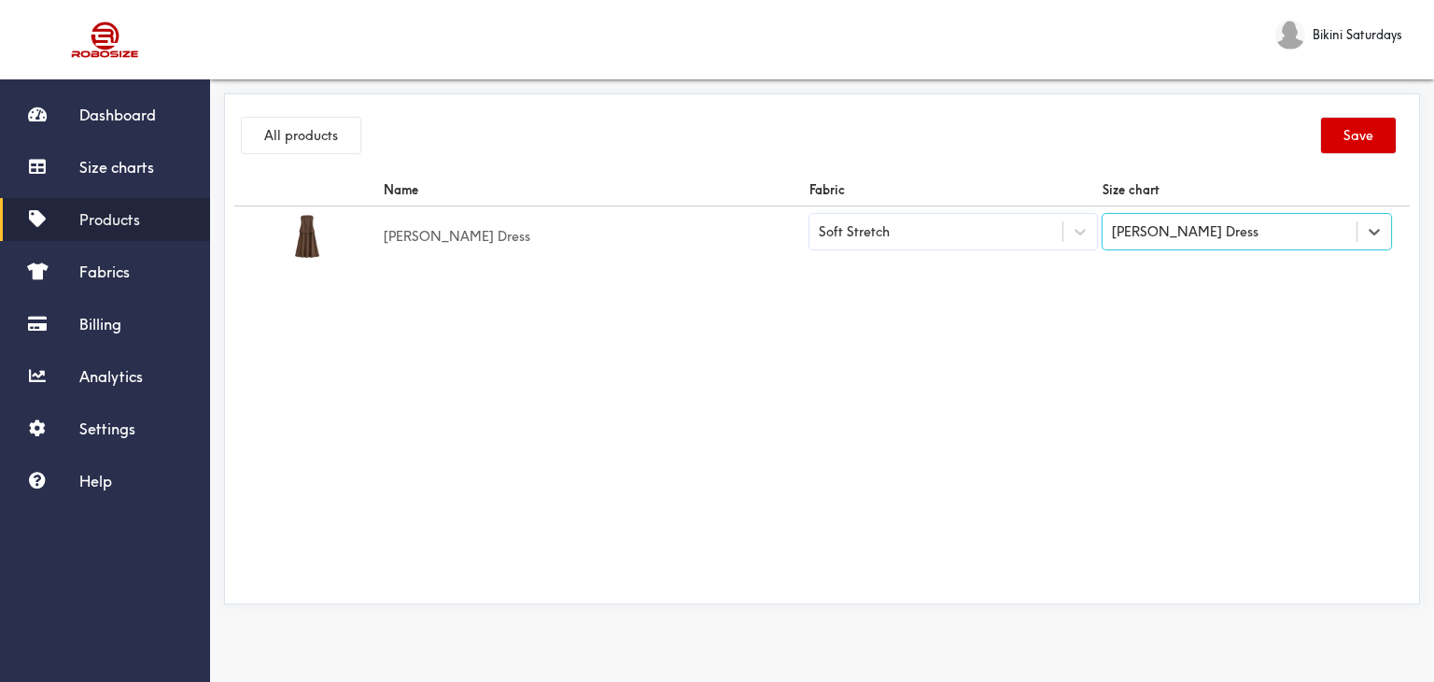
click at [1361, 142] on button "Save" at bounding box center [1358, 135] width 75 height 35
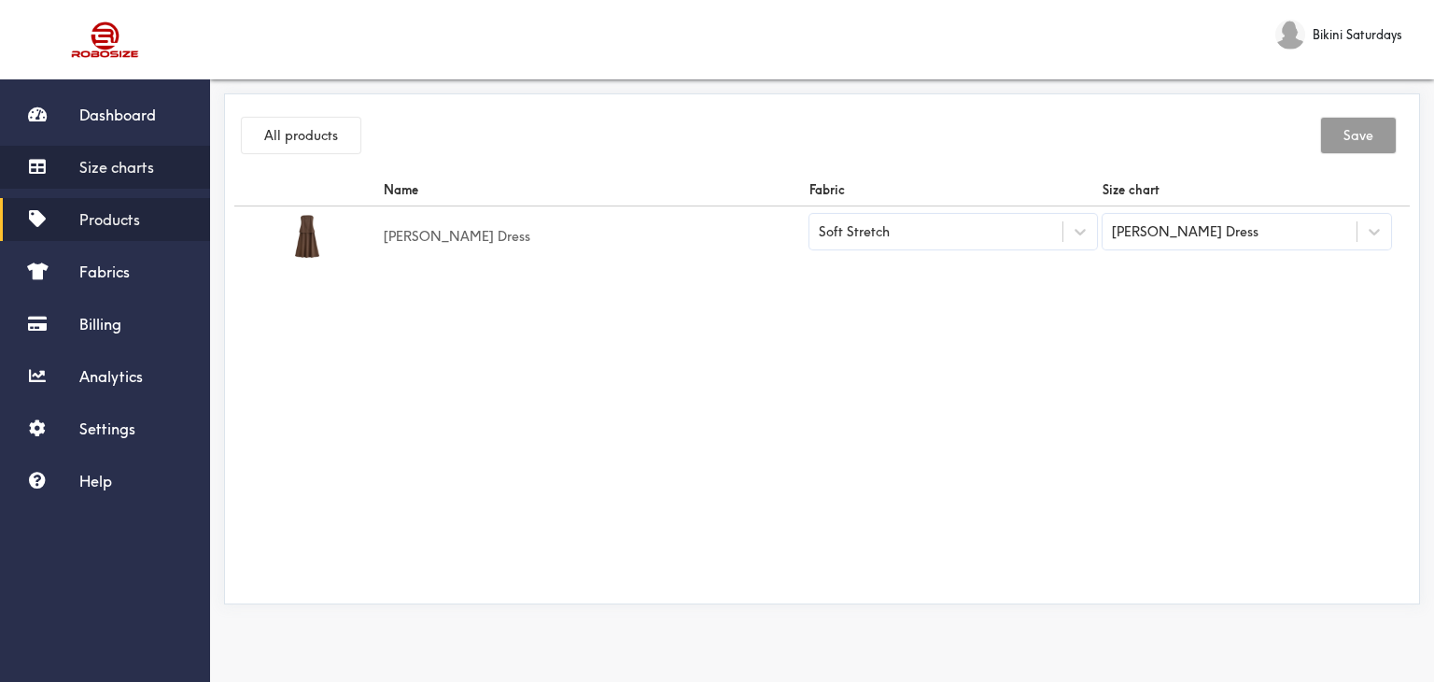
click at [108, 167] on span "Size charts" at bounding box center [116, 167] width 75 height 19
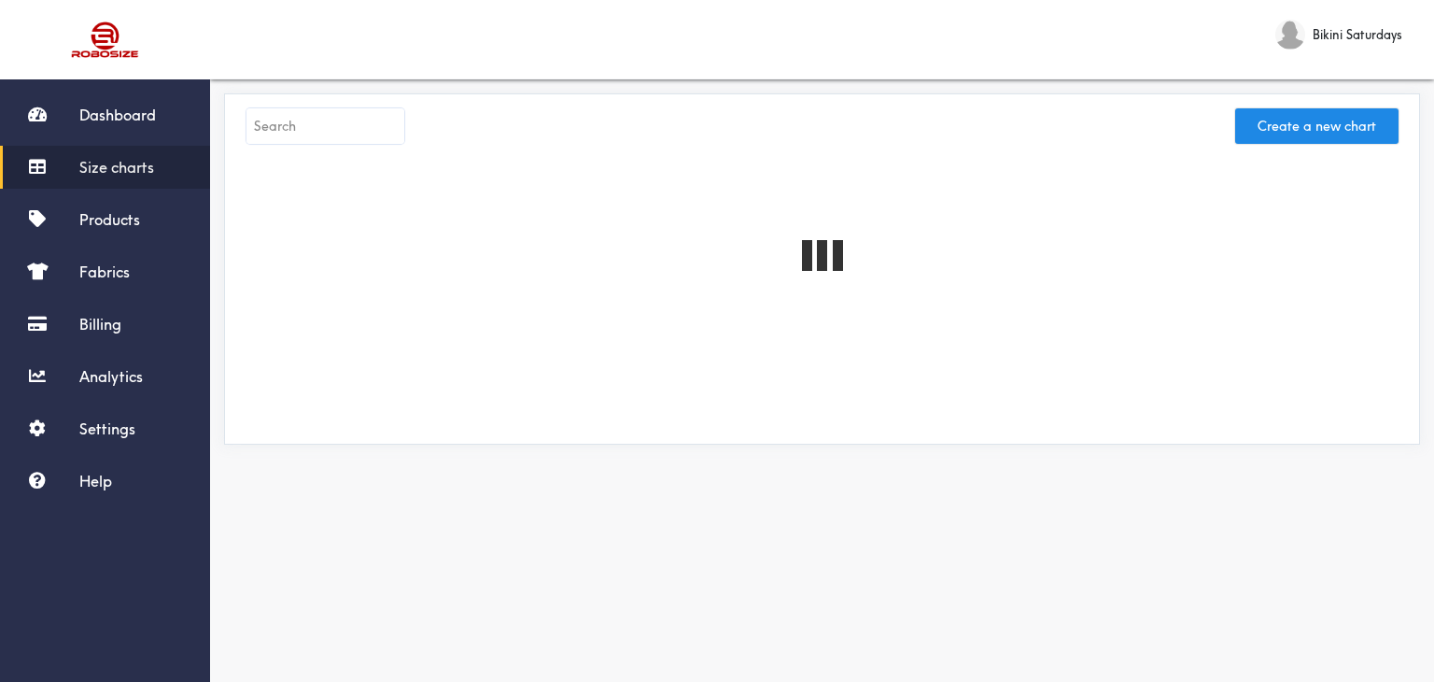
click at [278, 124] on input "text" at bounding box center [325, 125] width 158 height 35
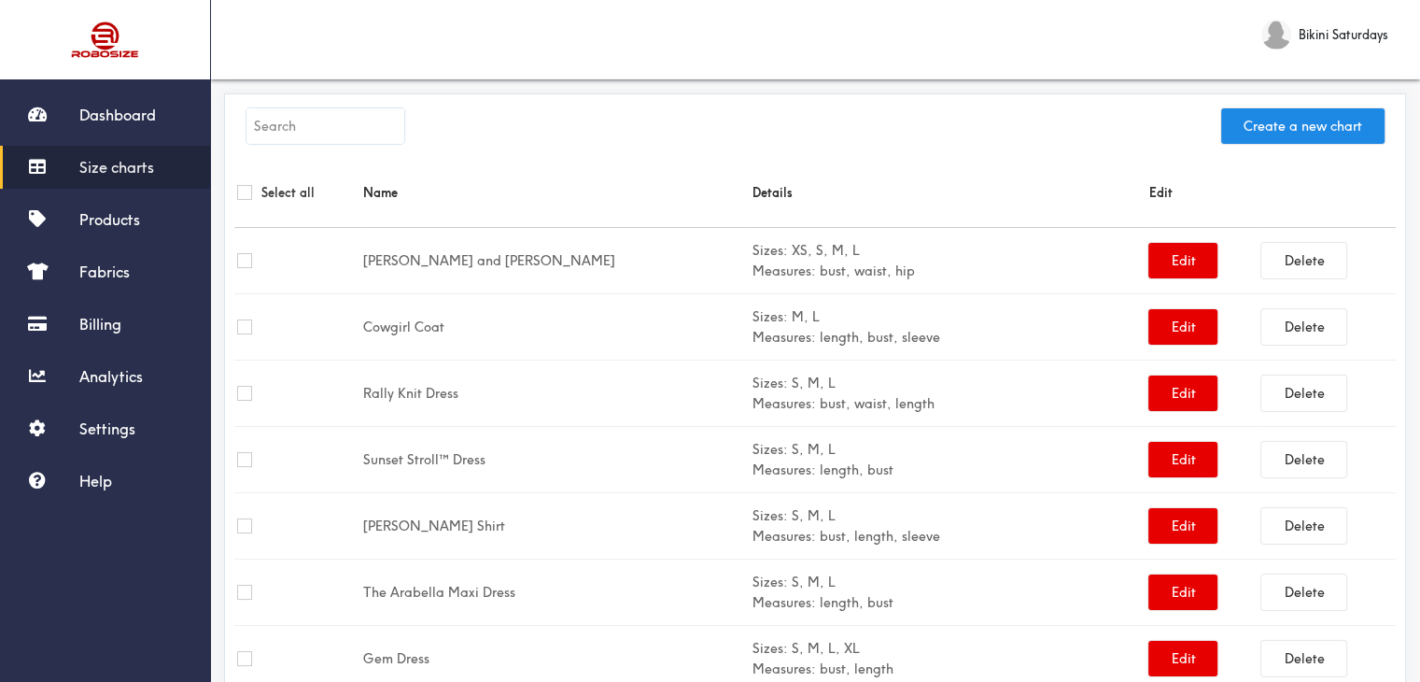
paste input "Brontes Girl dress"
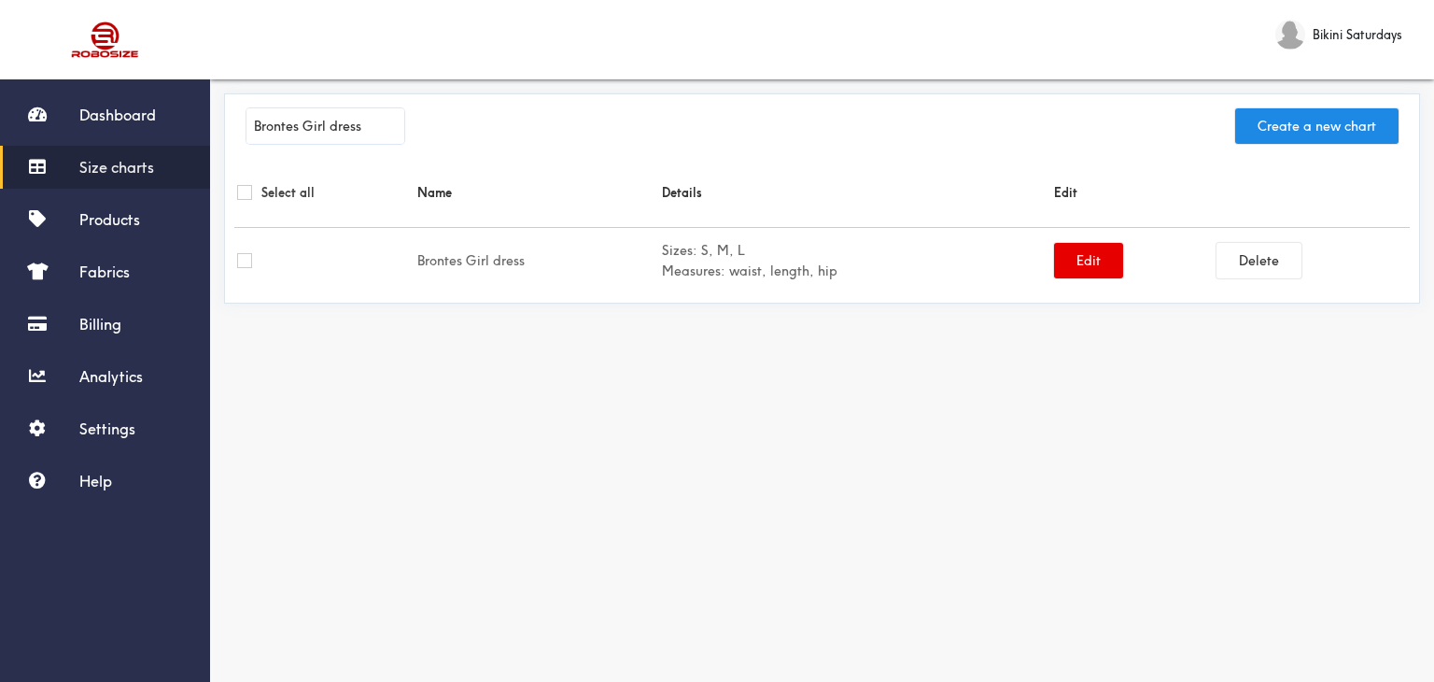
type input "Brontes Girl dress"
click at [102, 225] on span "Products" at bounding box center [109, 219] width 61 height 19
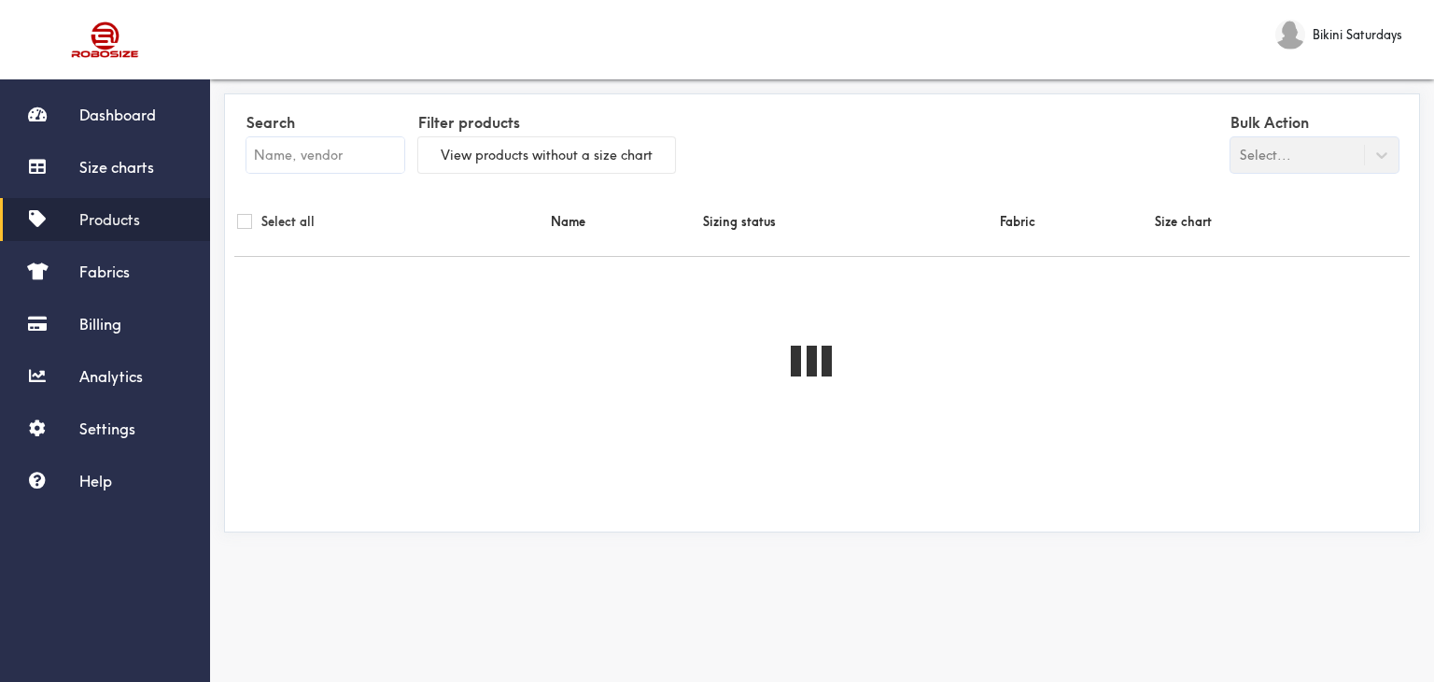
click at [329, 170] on input "text" at bounding box center [325, 154] width 158 height 35
paste input "Brontes Girl dress"
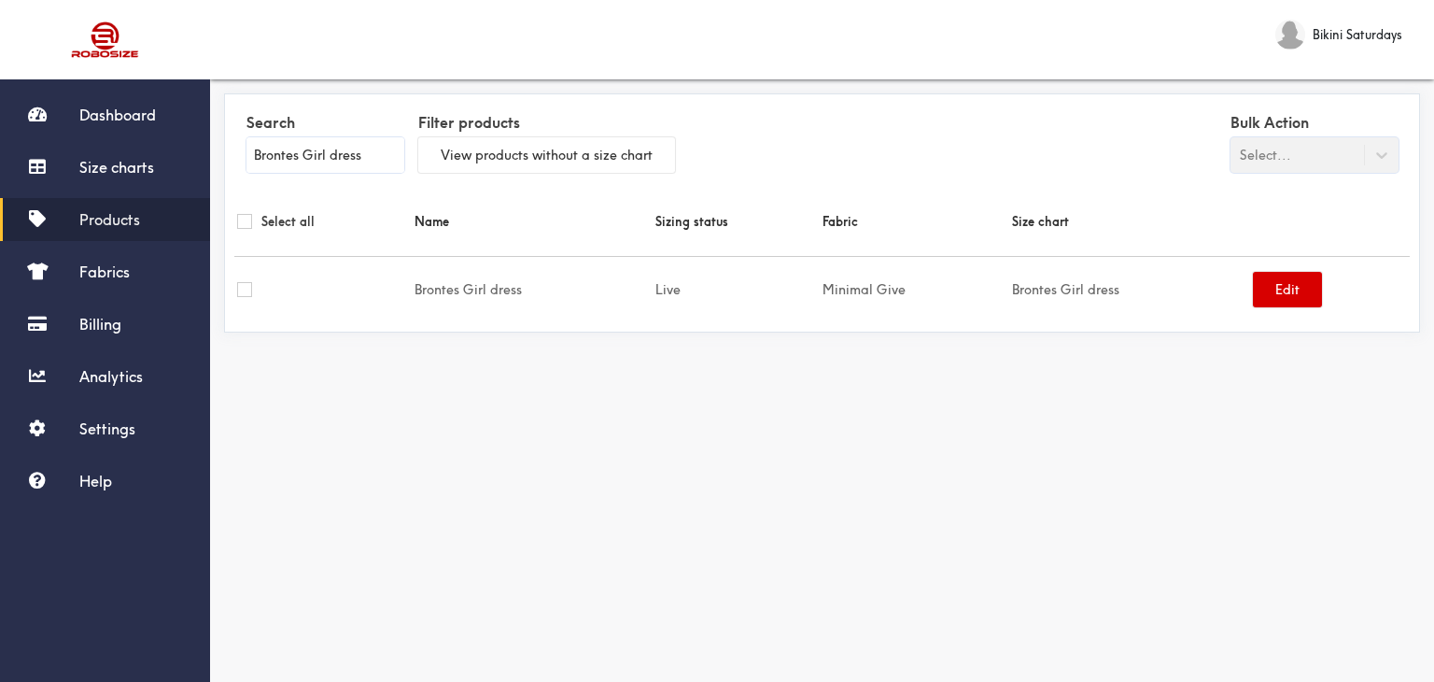
type input "Brontes Girl dress"
click at [1276, 298] on button "Edit" at bounding box center [1287, 289] width 69 height 35
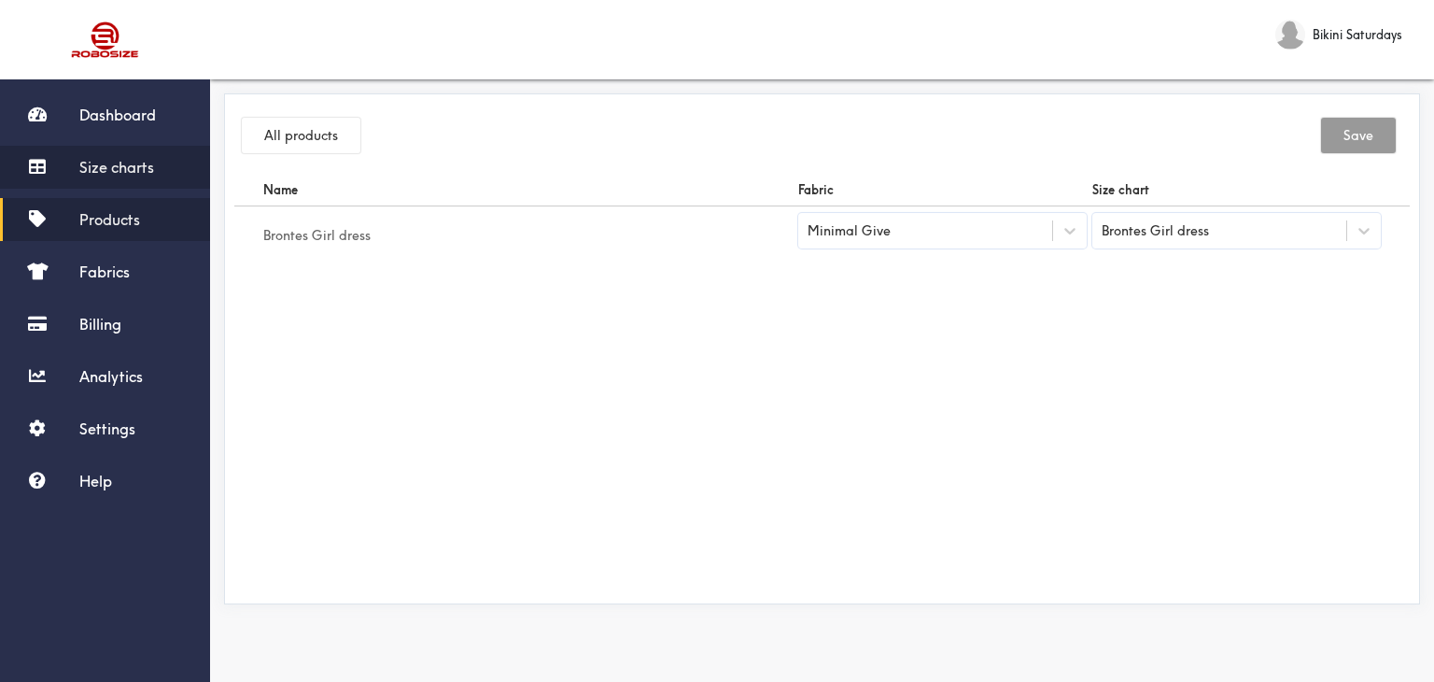
click at [63, 163] on link "Size charts" at bounding box center [105, 167] width 210 height 43
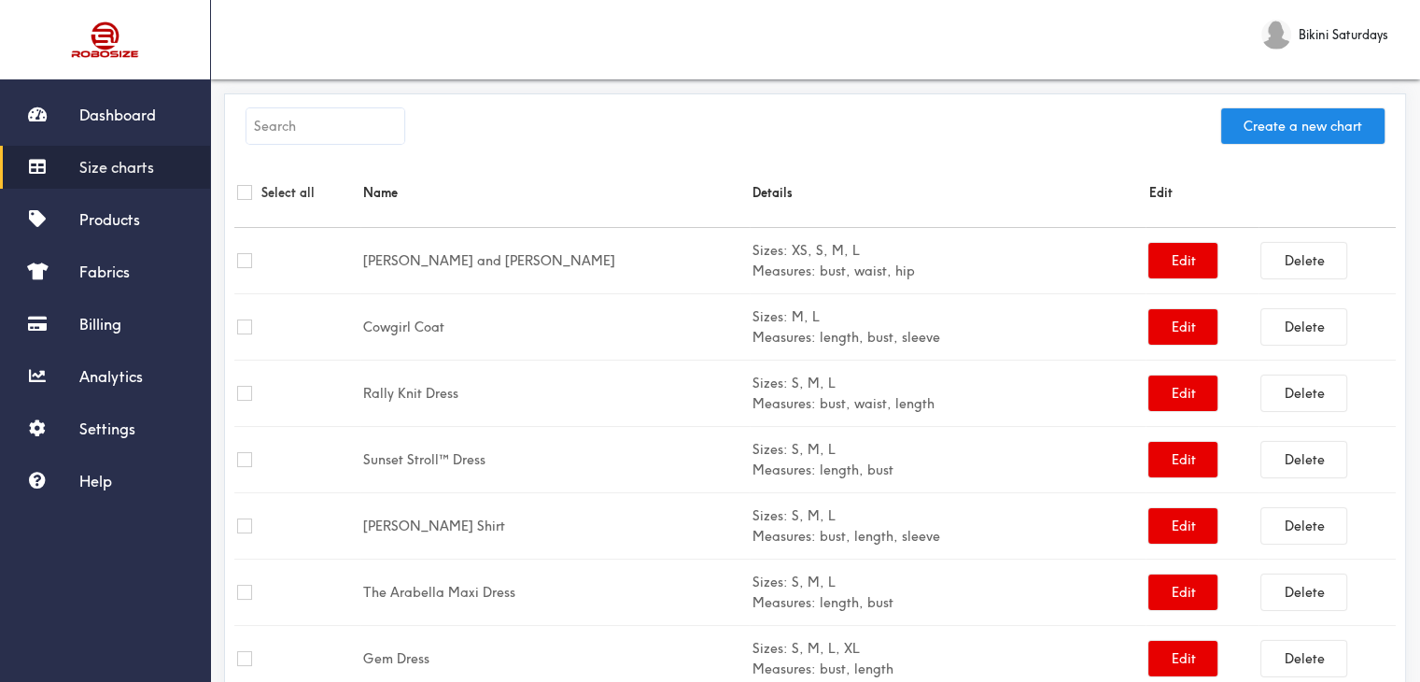
click at [289, 120] on input "text" at bounding box center [325, 125] width 158 height 35
paste input "Brontes Girl dress"
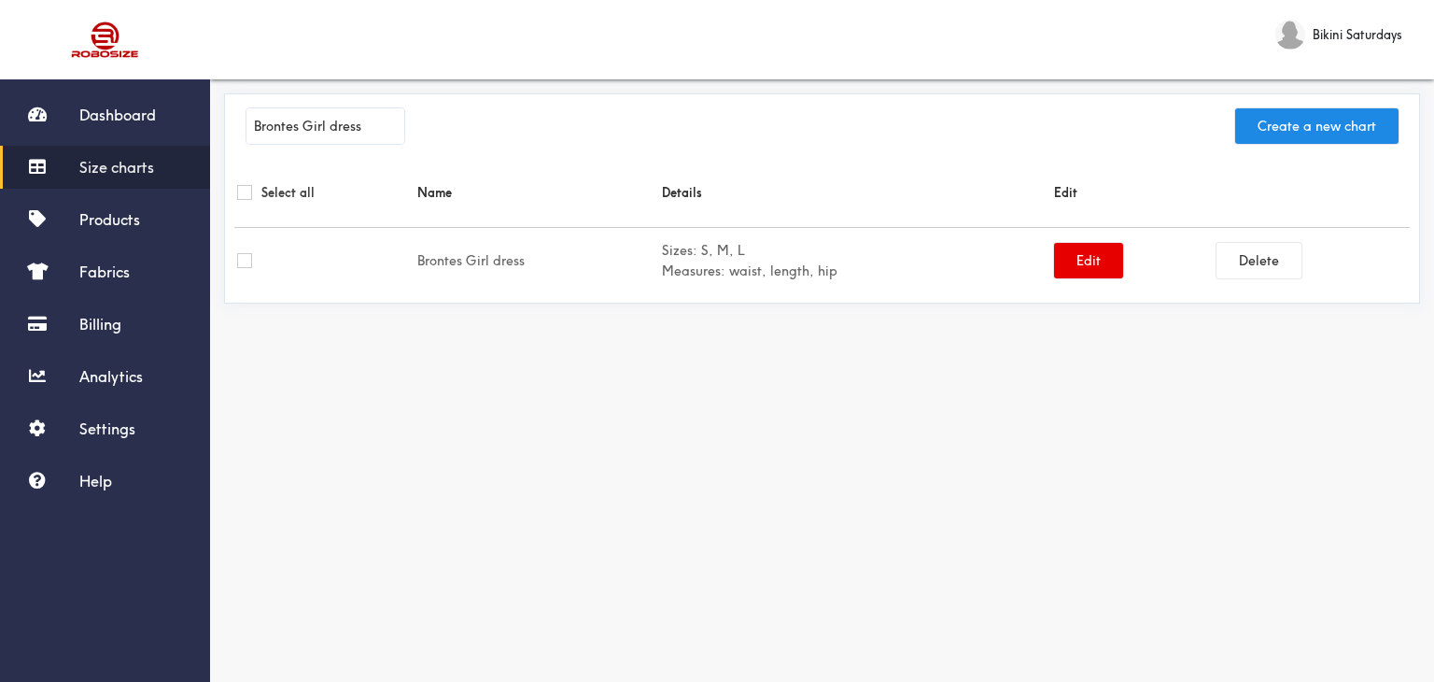
type input "Brontes Girl dress"
click at [100, 182] on link "Size charts" at bounding box center [105, 167] width 210 height 43
click at [93, 215] on span "Products" at bounding box center [109, 219] width 61 height 19
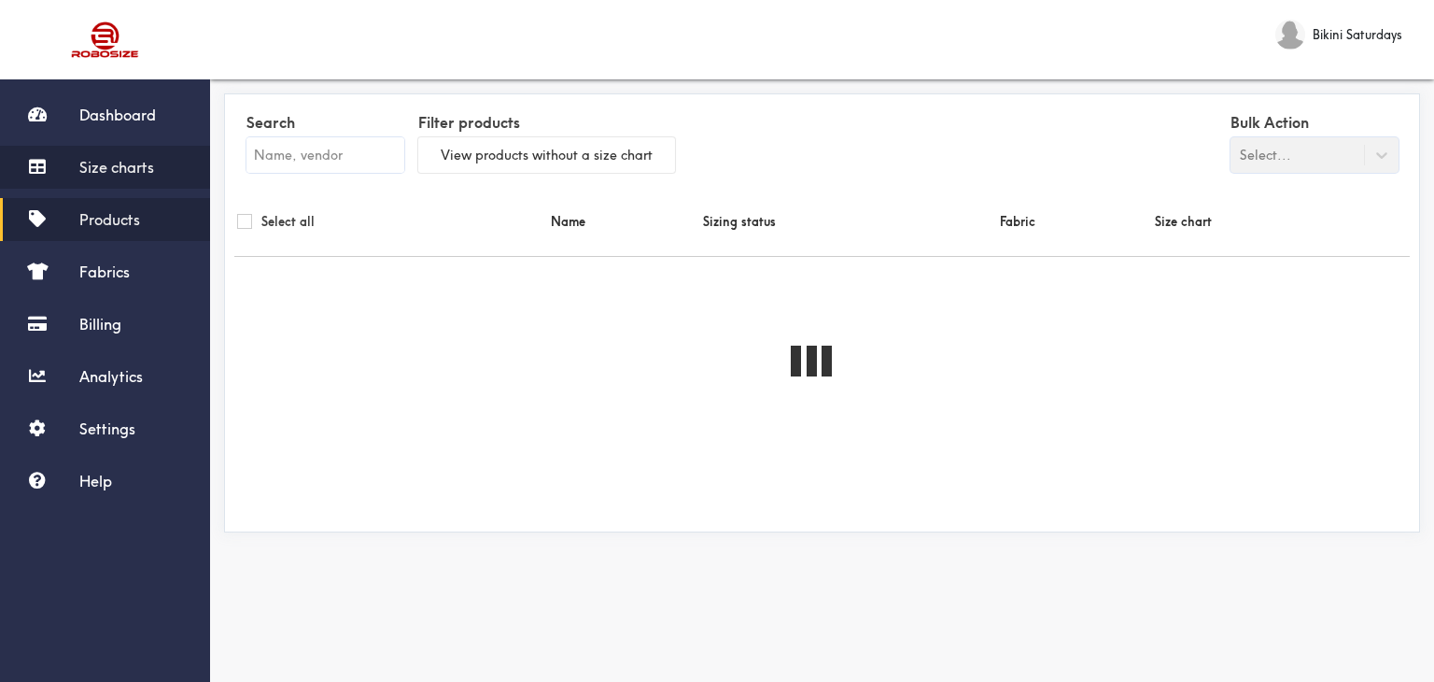
click at [123, 169] on span "Size charts" at bounding box center [116, 167] width 75 height 19
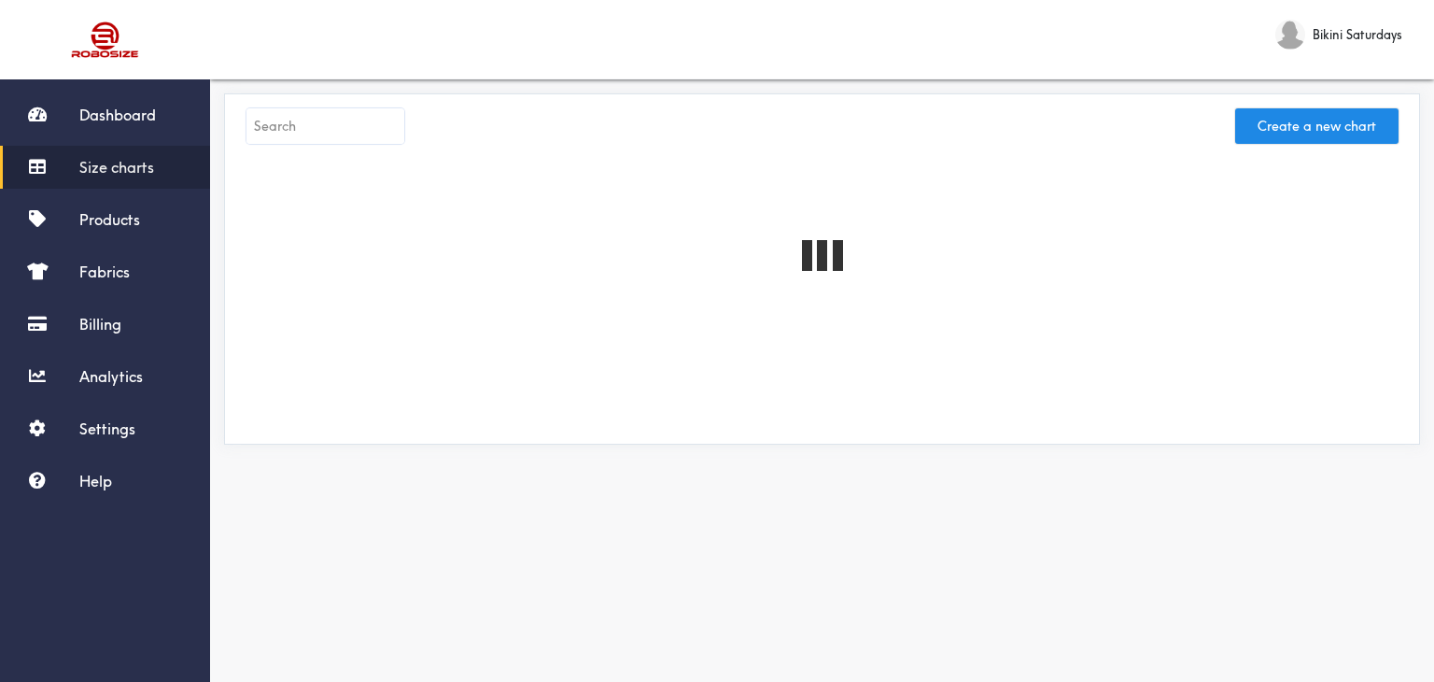
click at [313, 131] on input "text" at bounding box center [325, 125] width 158 height 35
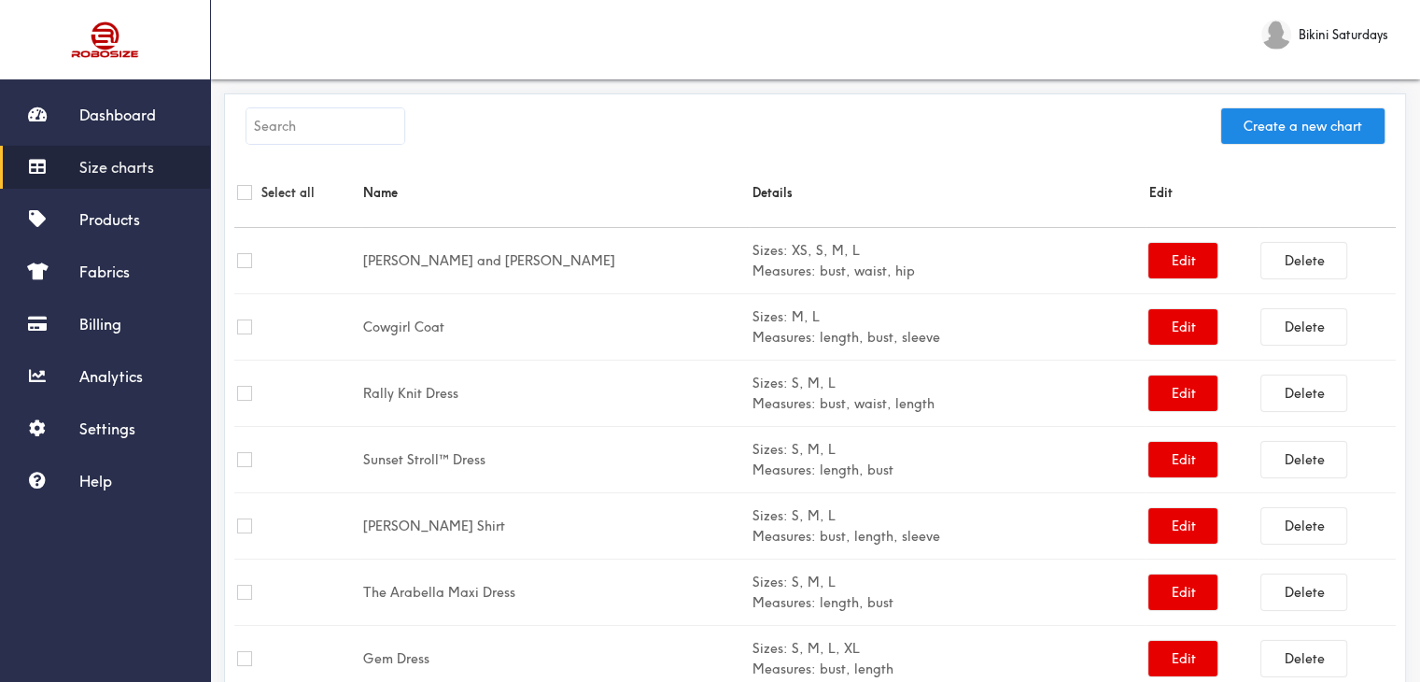
paste input "Ruby and Pearl Set"
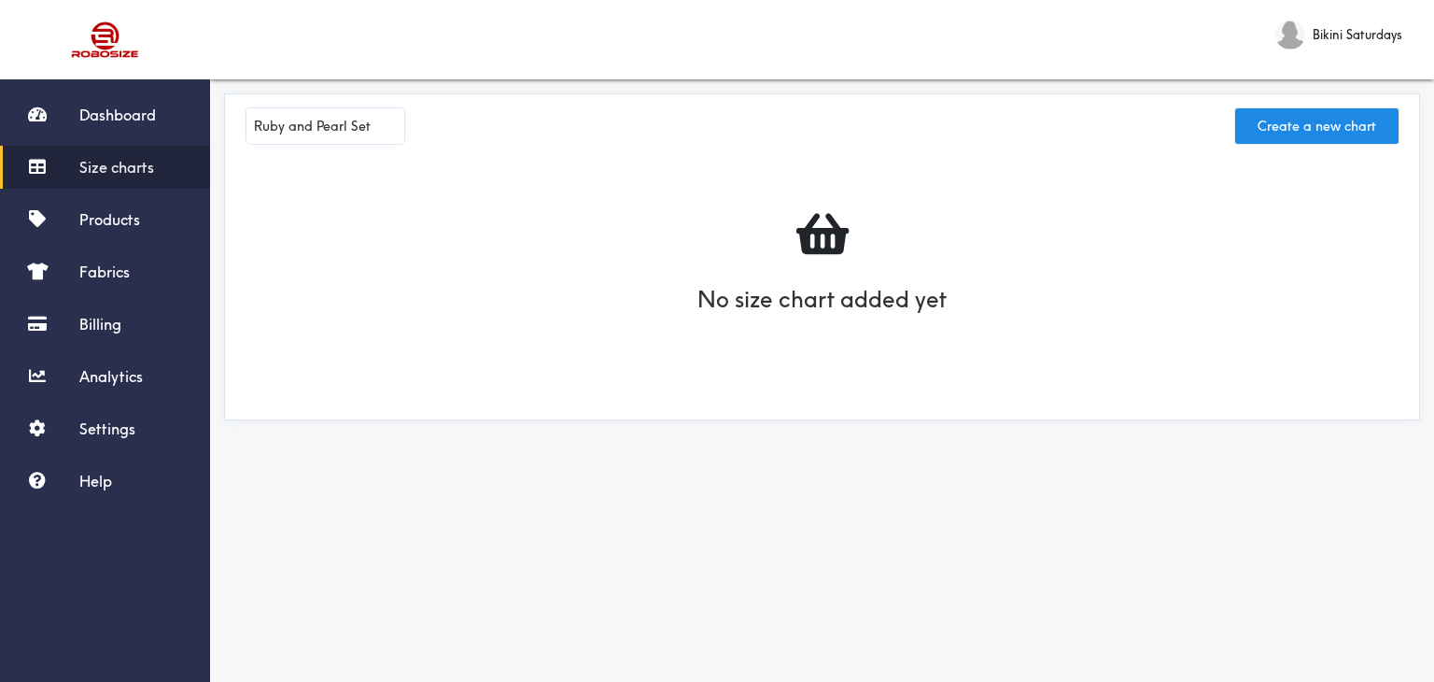
type input "Ruby and Pearl Set"
click at [1331, 128] on button "Create a new chart" at bounding box center [1316, 125] width 163 height 35
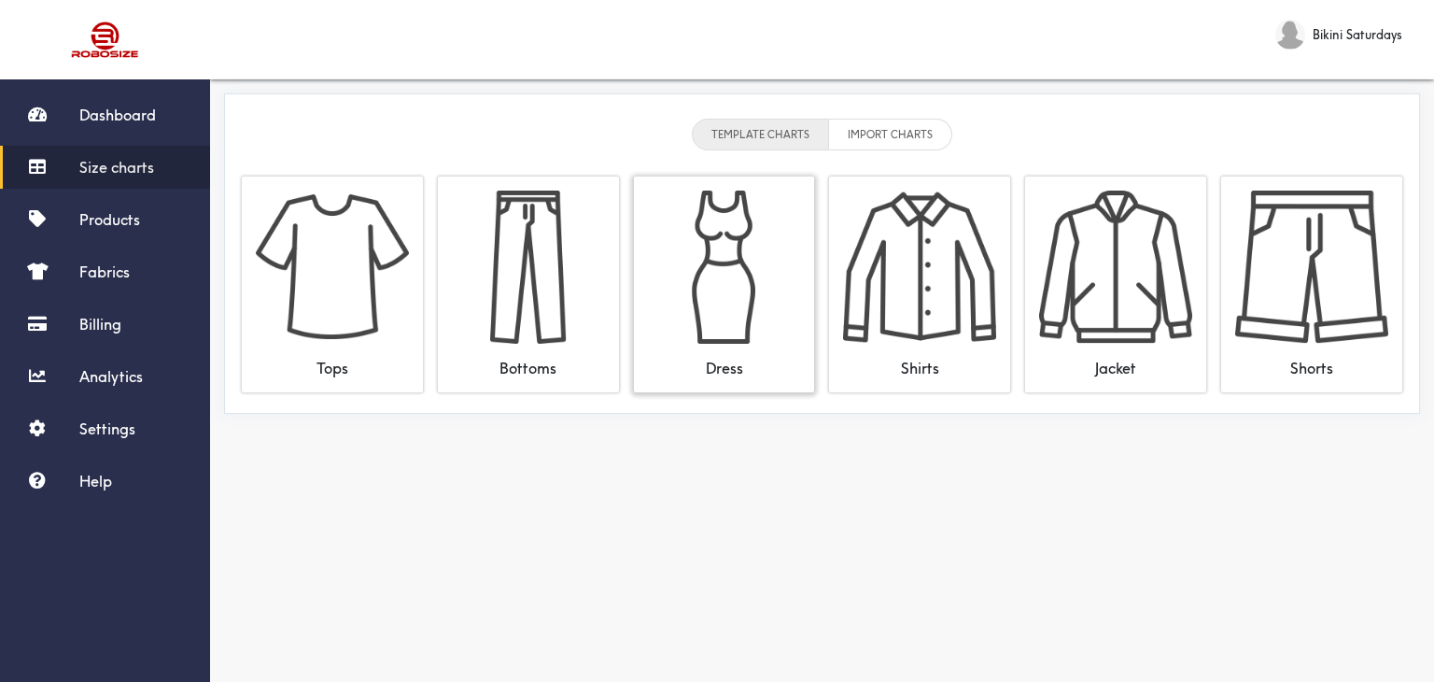
click at [770, 283] on img at bounding box center [724, 266] width 153 height 153
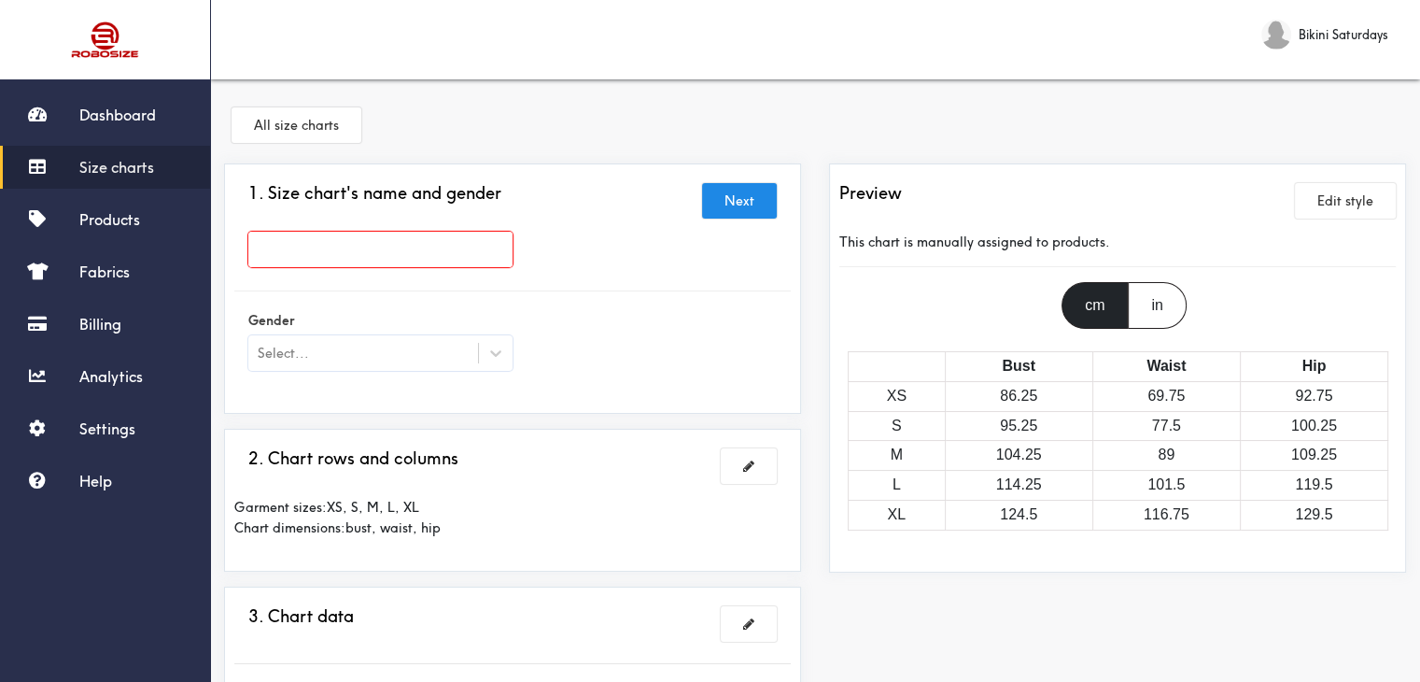
click at [347, 217] on div "1. Size chart's name and gender Next" at bounding box center [512, 200] width 556 height 35
click at [352, 251] on input "text" at bounding box center [380, 249] width 264 height 35
paste input "Ruby and Pearl Set"
type input "Ruby and Pearl Set"
click at [497, 345] on icon at bounding box center [495, 353] width 19 height 19
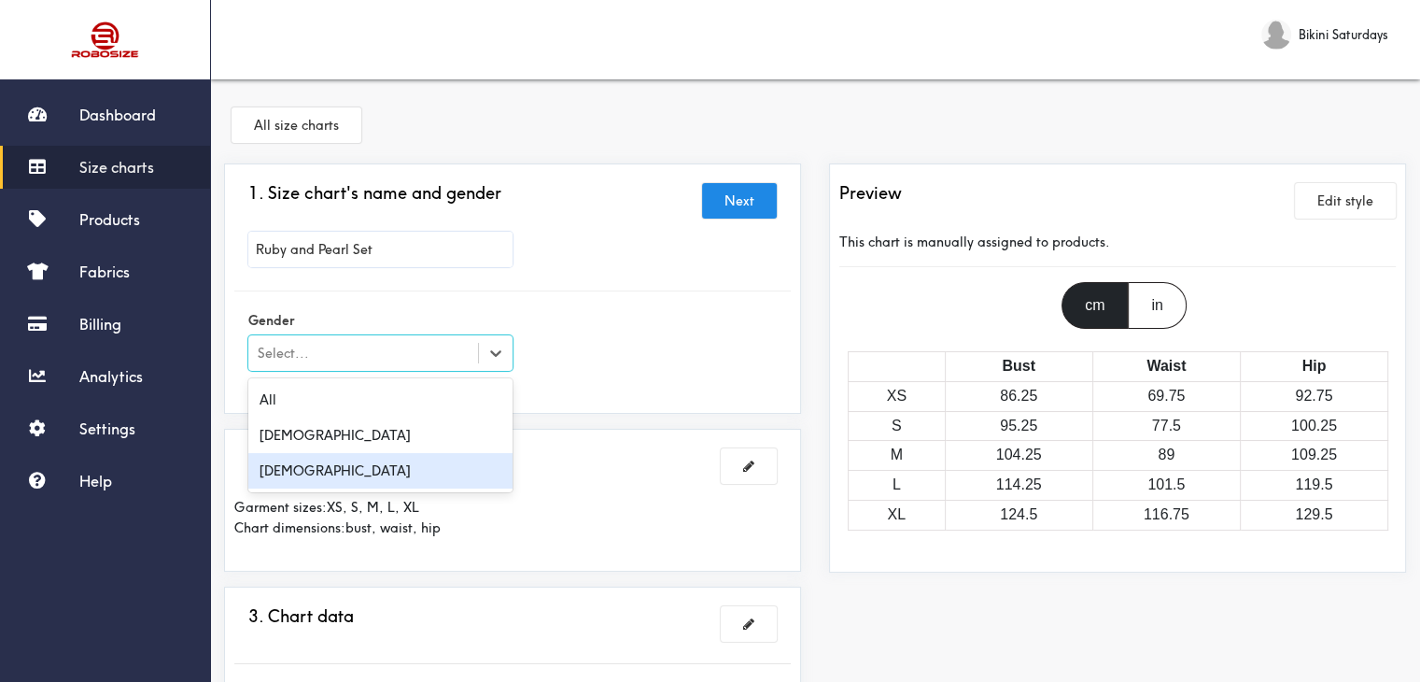
click at [370, 469] on div "[DEMOGRAPHIC_DATA]" at bounding box center [380, 470] width 264 height 35
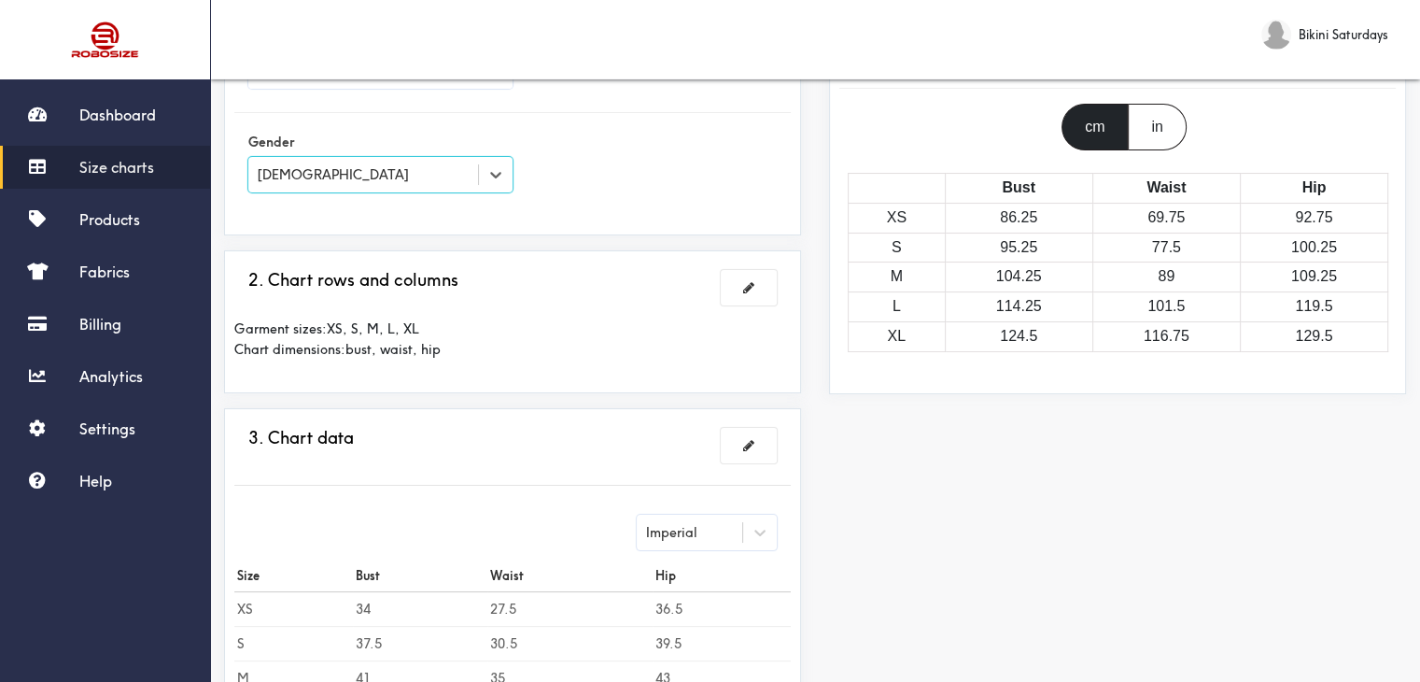
scroll to position [187, 0]
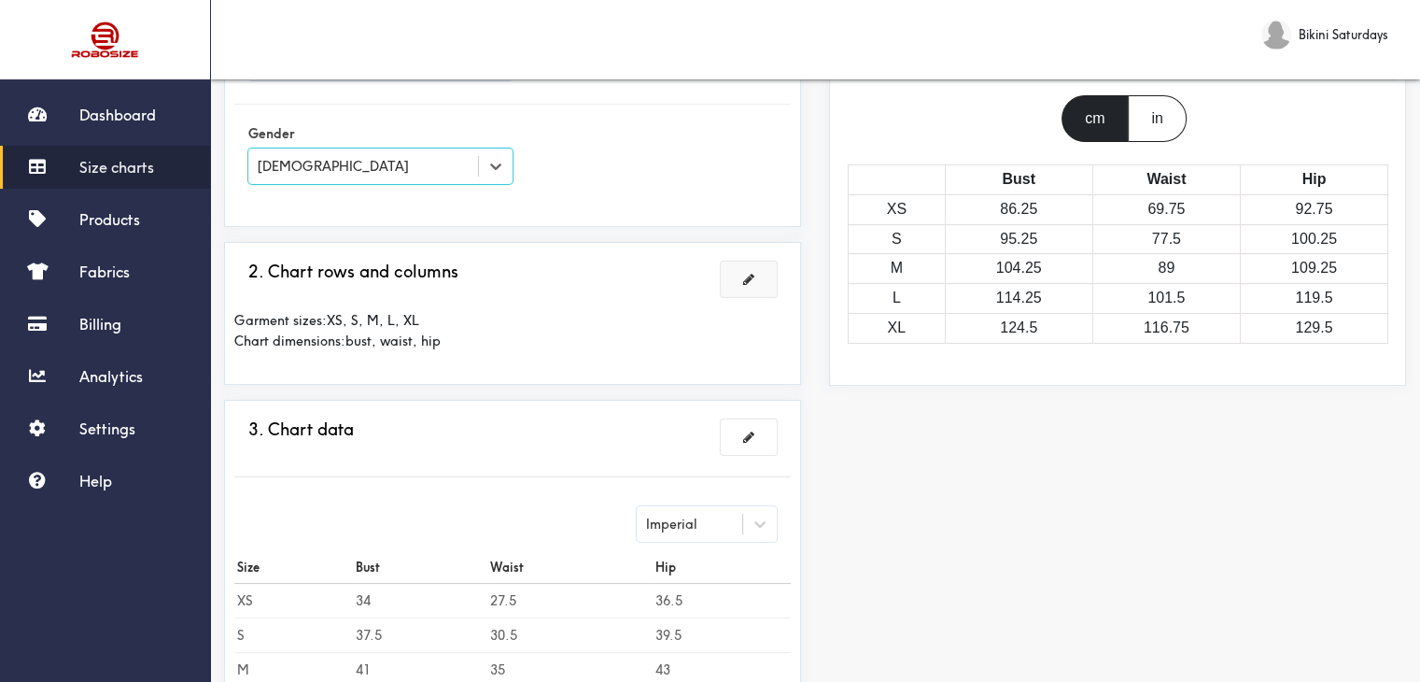
click at [739, 275] on button at bounding box center [749, 278] width 56 height 35
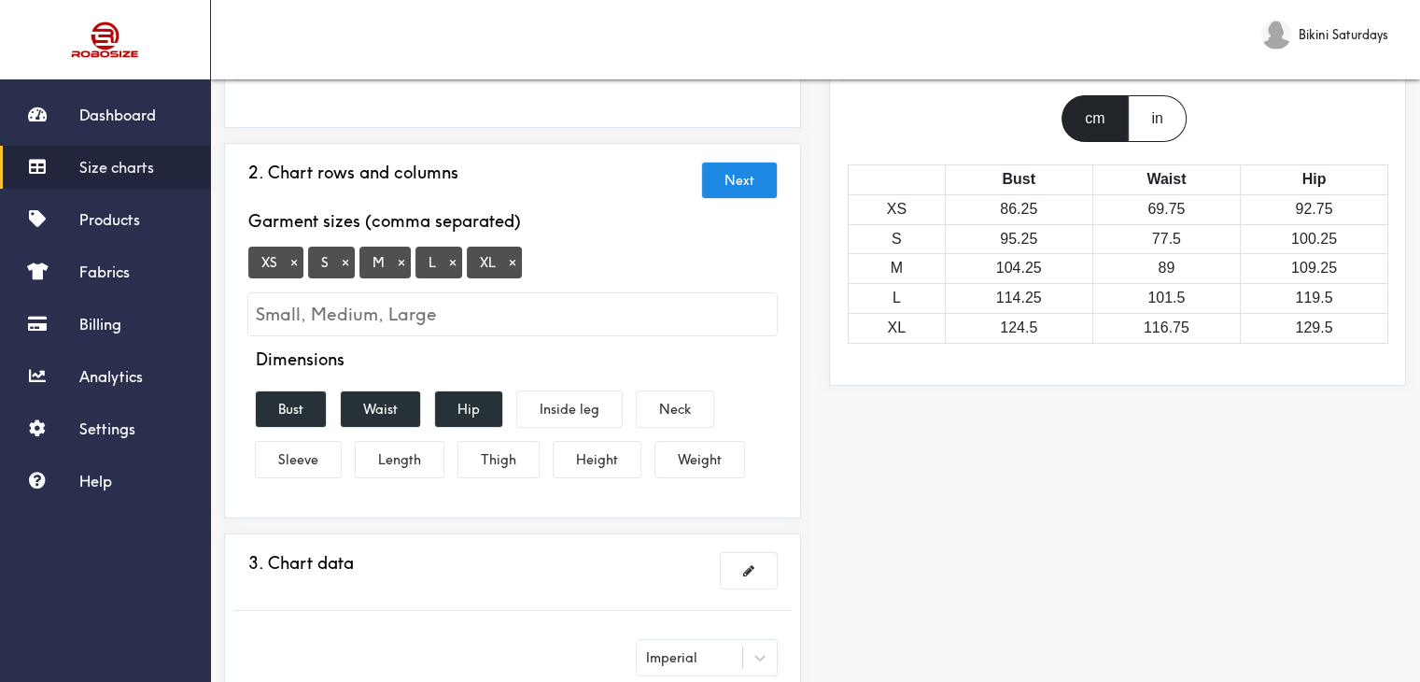
click at [512, 265] on button "×" at bounding box center [512, 262] width 19 height 17
click at [302, 401] on button "Bust" at bounding box center [291, 408] width 70 height 35
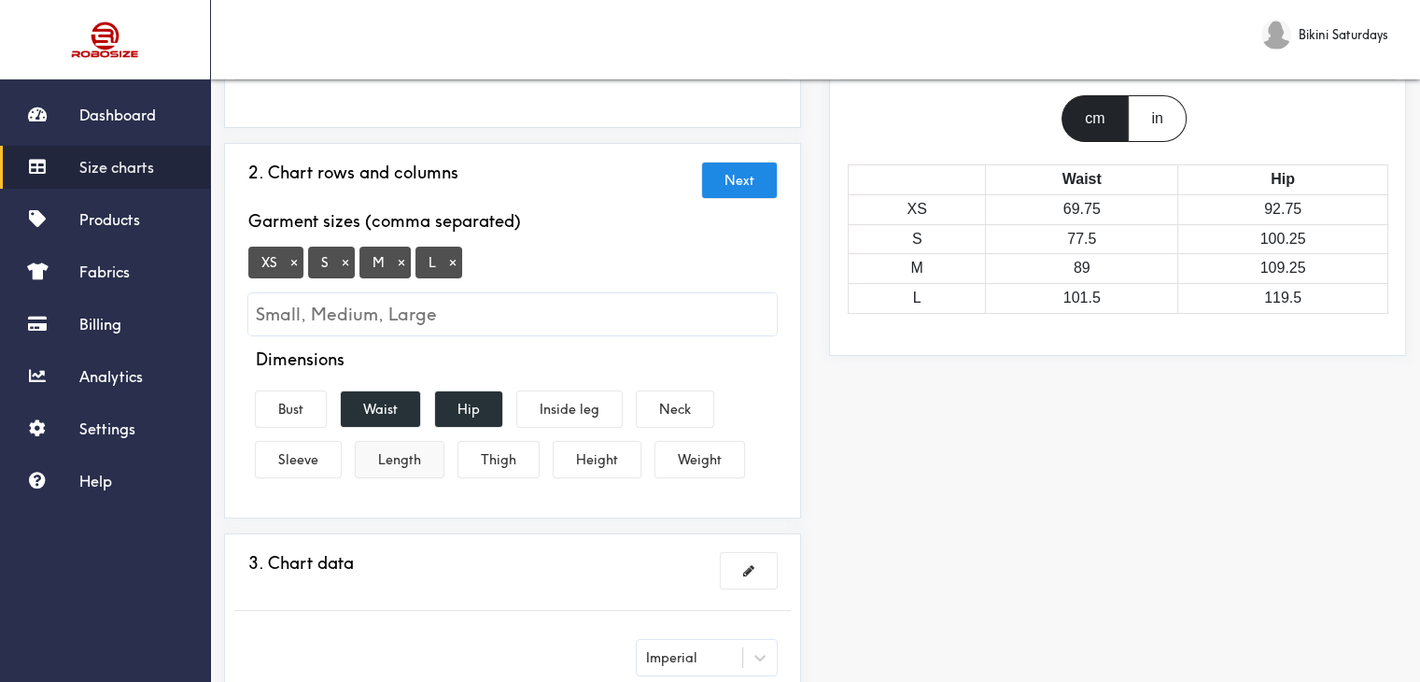
click at [381, 460] on button "Length" at bounding box center [400, 459] width 88 height 35
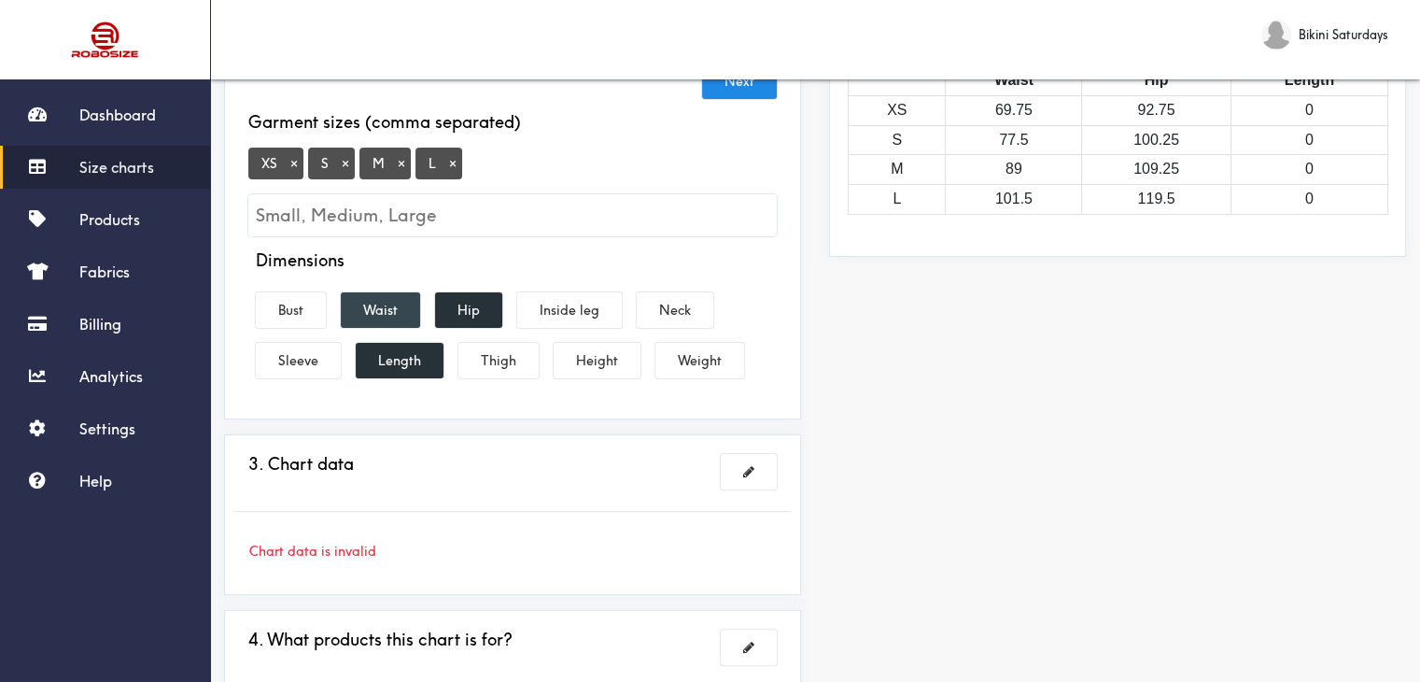
scroll to position [373, 0]
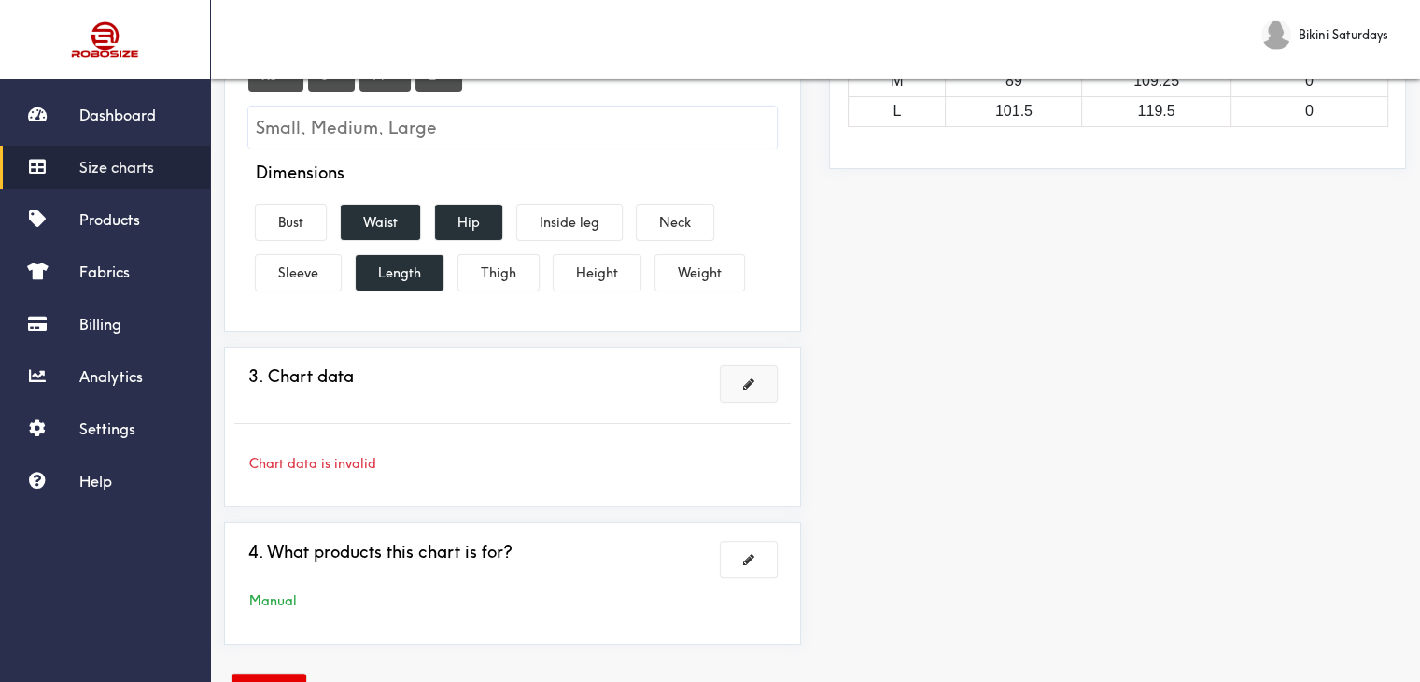
click at [751, 389] on span at bounding box center [748, 383] width 11 height 13
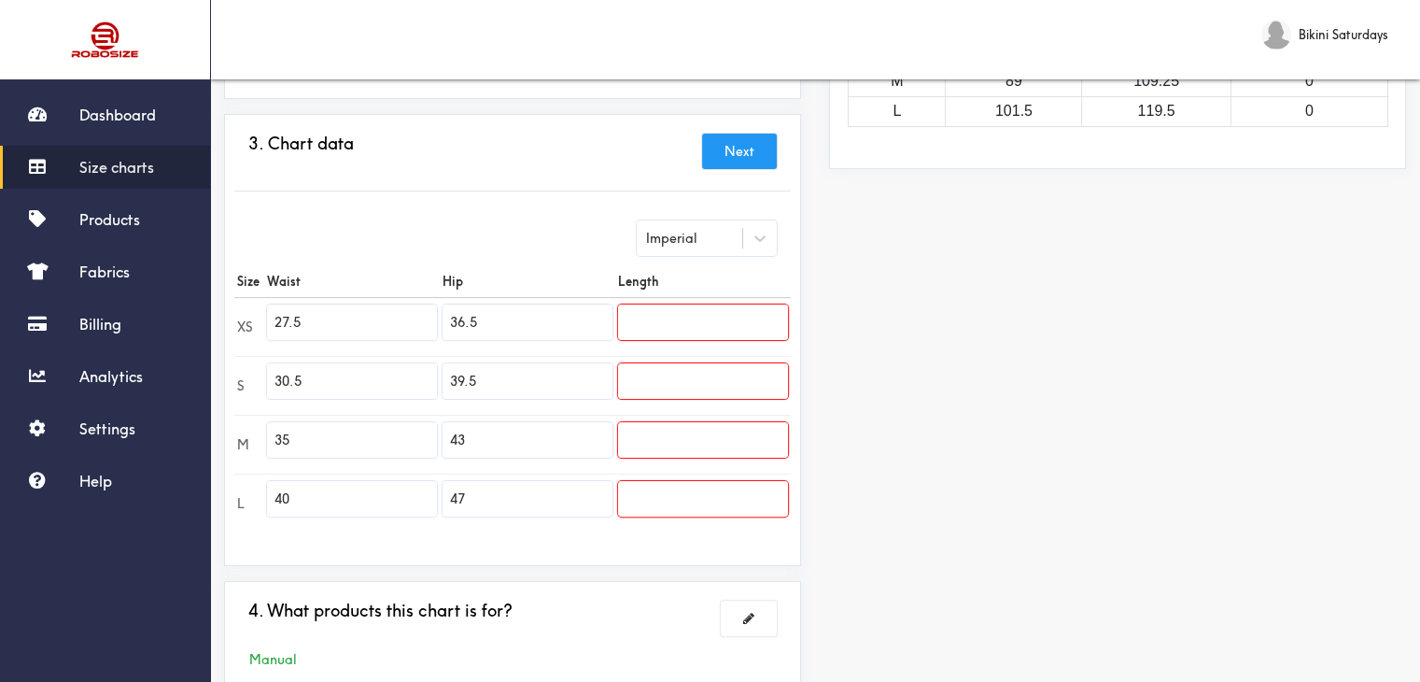
drag, startPoint x: 302, startPoint y: 315, endPoint x: 259, endPoint y: 300, distance: 45.5
click at [259, 300] on tr "XS 27.5 36.5" at bounding box center [512, 326] width 556 height 59
paste input "26.77"
type input "26.77"
drag, startPoint x: 303, startPoint y: 378, endPoint x: 250, endPoint y: 393, distance: 55.3
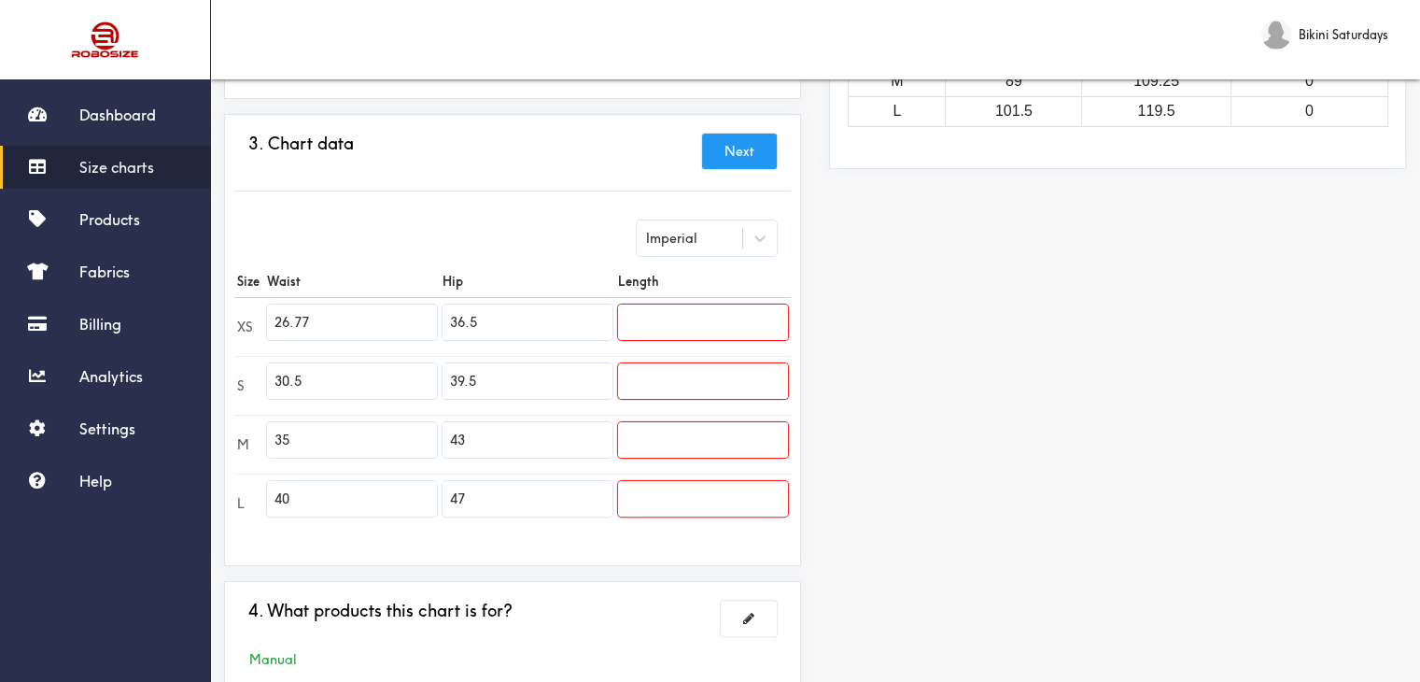
click at [252, 393] on tr "S 30.5 39.5" at bounding box center [512, 385] width 556 height 59
drag, startPoint x: 303, startPoint y: 433, endPoint x: 263, endPoint y: 442, distance: 40.1
click at [263, 442] on tr "M 35 43" at bounding box center [512, 444] width 556 height 59
drag, startPoint x: 303, startPoint y: 502, endPoint x: 244, endPoint y: 496, distance: 59.2
click at [244, 496] on tr "L 40 47" at bounding box center [512, 502] width 556 height 59
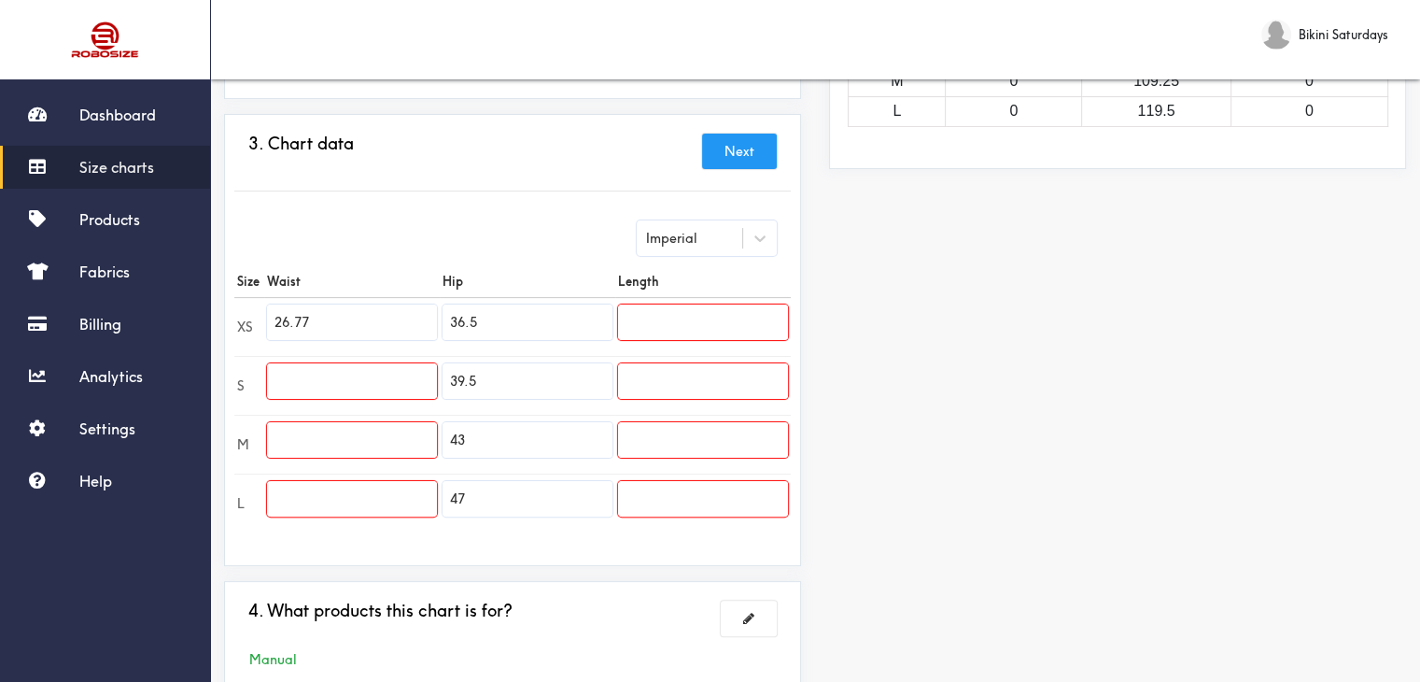
drag, startPoint x: 508, startPoint y: 316, endPoint x: 422, endPoint y: 321, distance: 86.1
click at [427, 319] on tr "XS 26.77 36.5" at bounding box center [512, 326] width 556 height 59
drag, startPoint x: 484, startPoint y: 386, endPoint x: 414, endPoint y: 382, distance: 70.1
click at [422, 382] on tr "S 39.5" at bounding box center [512, 385] width 556 height 59
drag, startPoint x: 485, startPoint y: 433, endPoint x: 405, endPoint y: 433, distance: 79.4
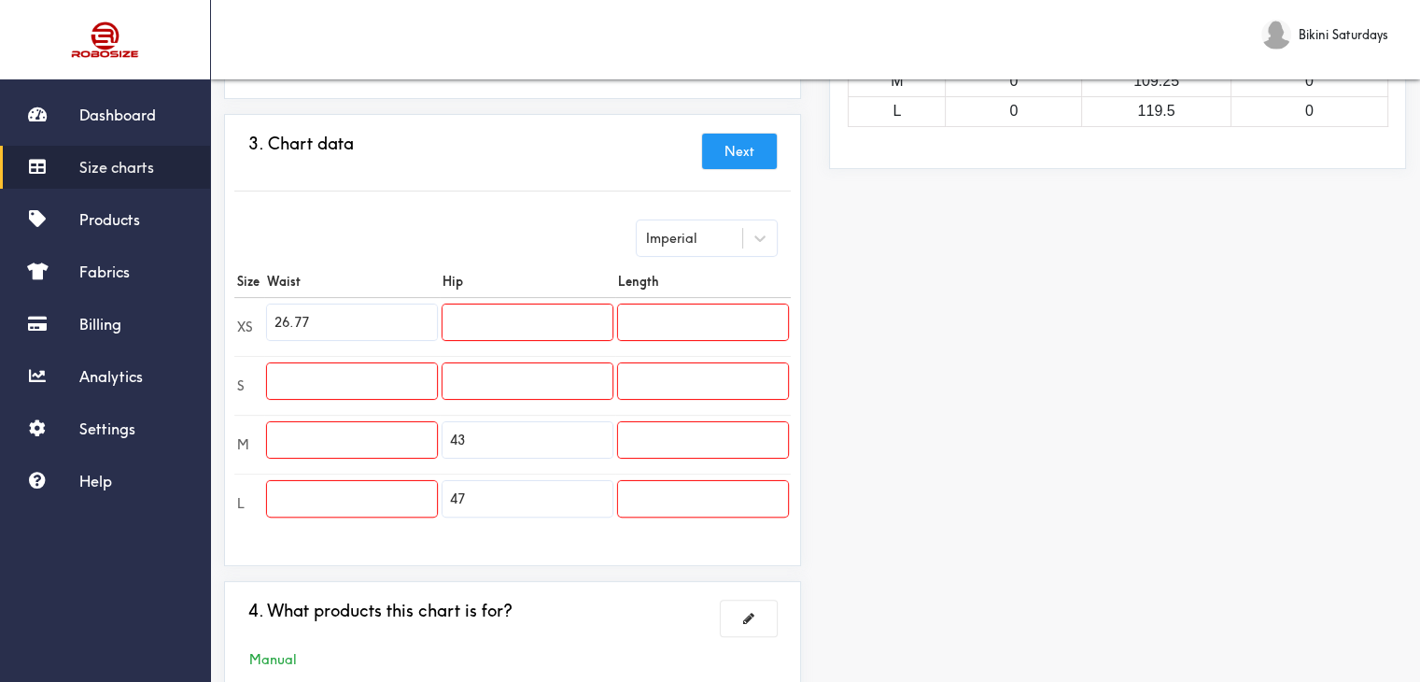
click at [405, 433] on tr "M 43" at bounding box center [512, 444] width 556 height 59
drag, startPoint x: 489, startPoint y: 498, endPoint x: 398, endPoint y: 484, distance: 92.6
click at [409, 484] on tr "L 47" at bounding box center [512, 502] width 556 height 59
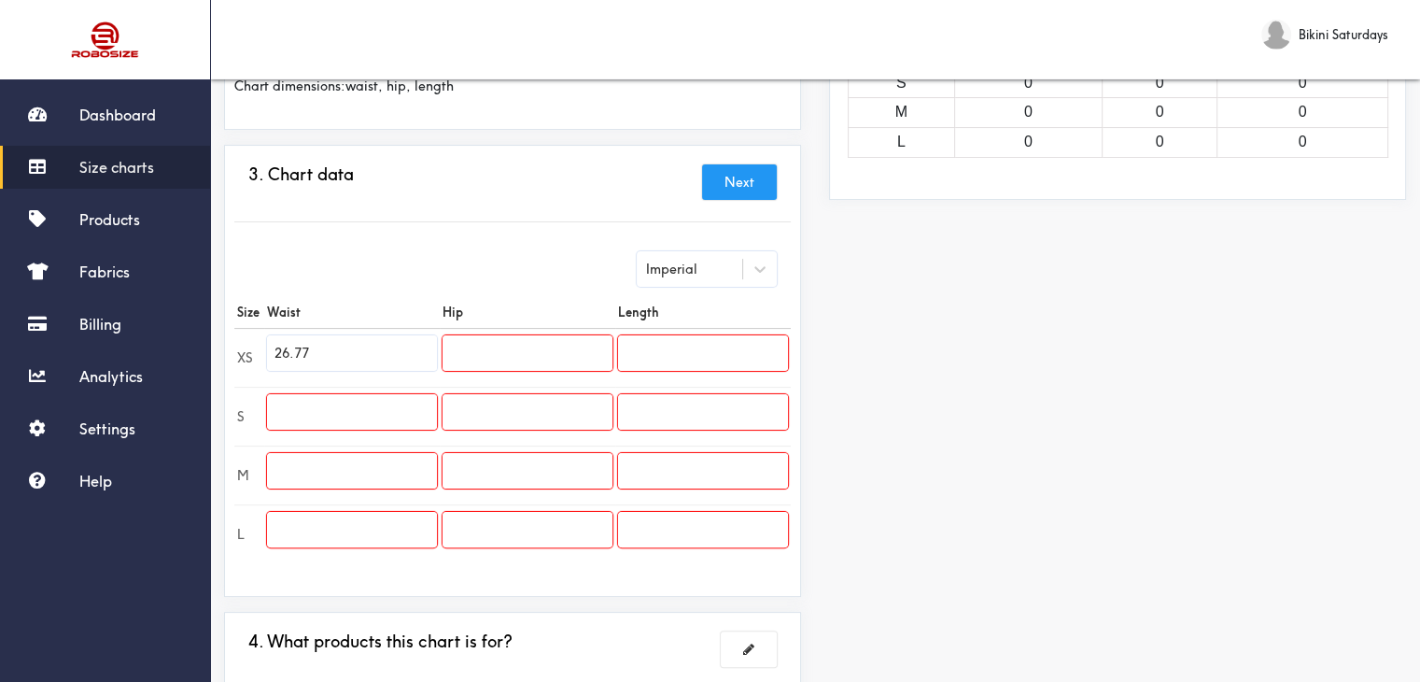
scroll to position [93, 0]
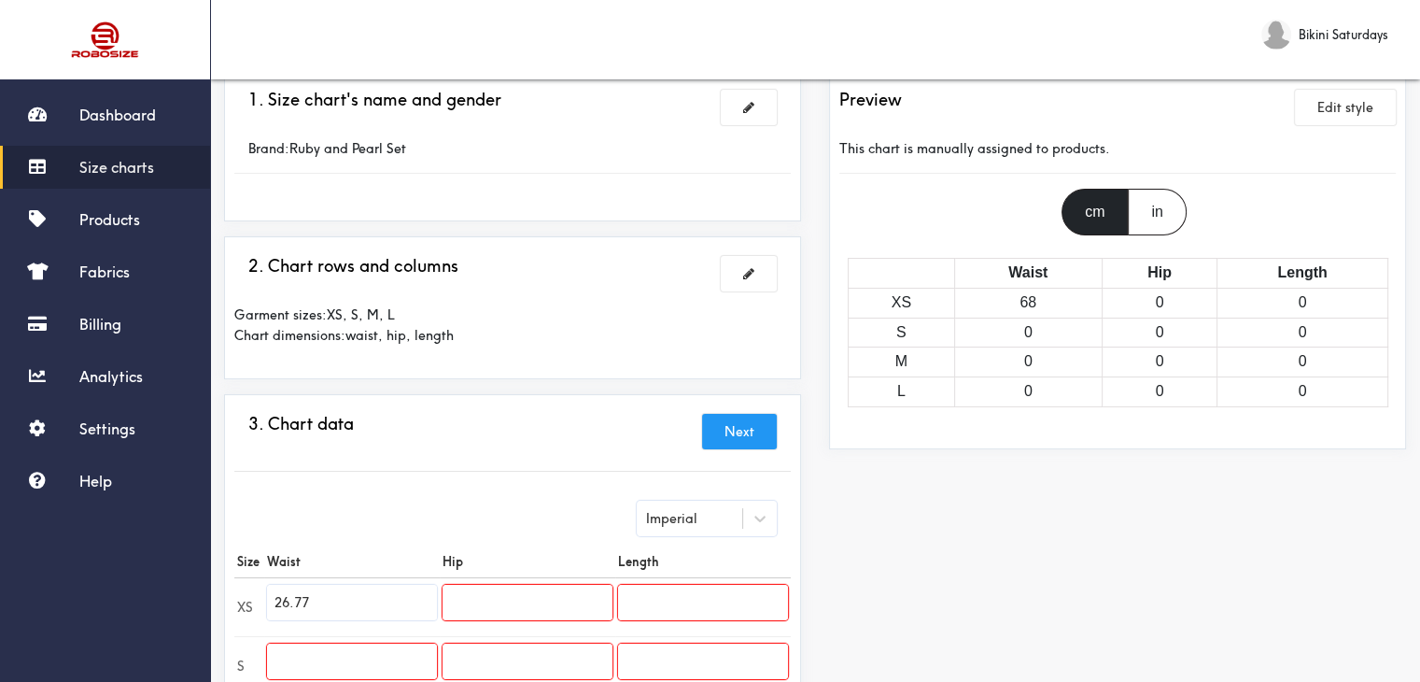
click at [1154, 207] on div "in" at bounding box center [1157, 212] width 58 height 47
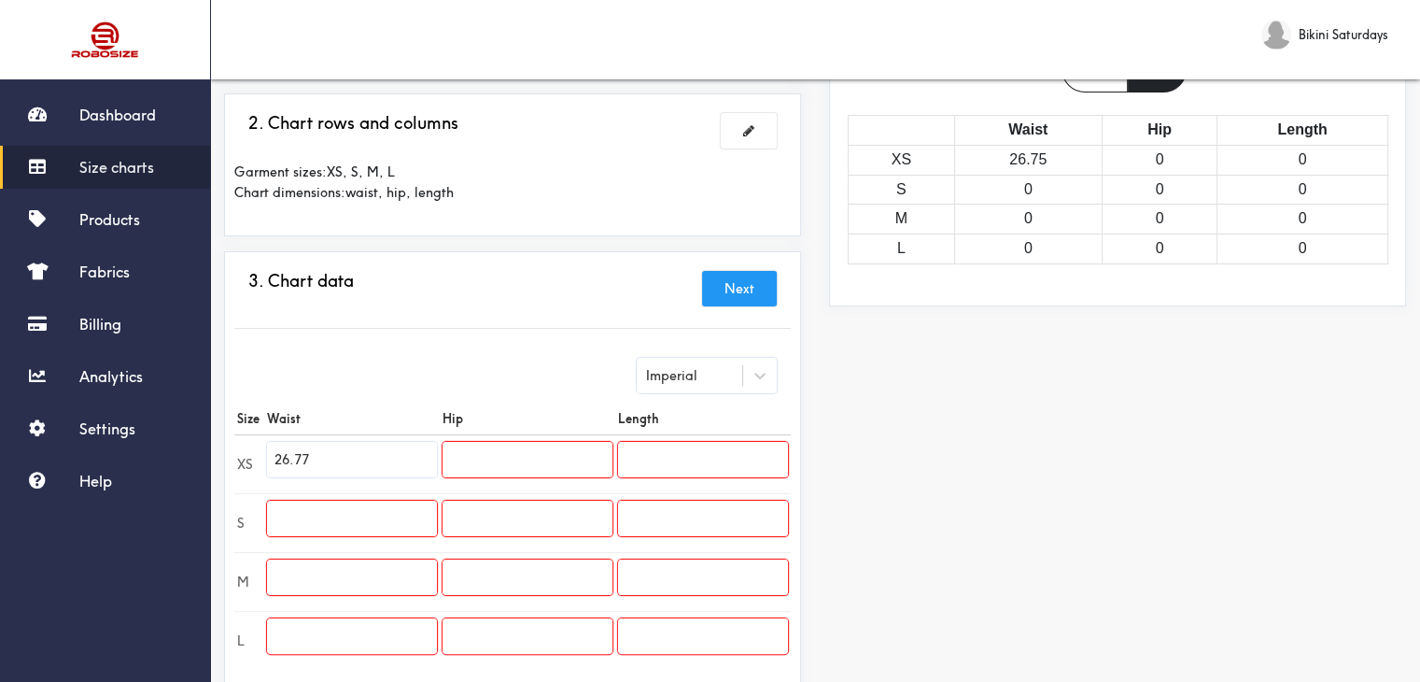
scroll to position [373, 0]
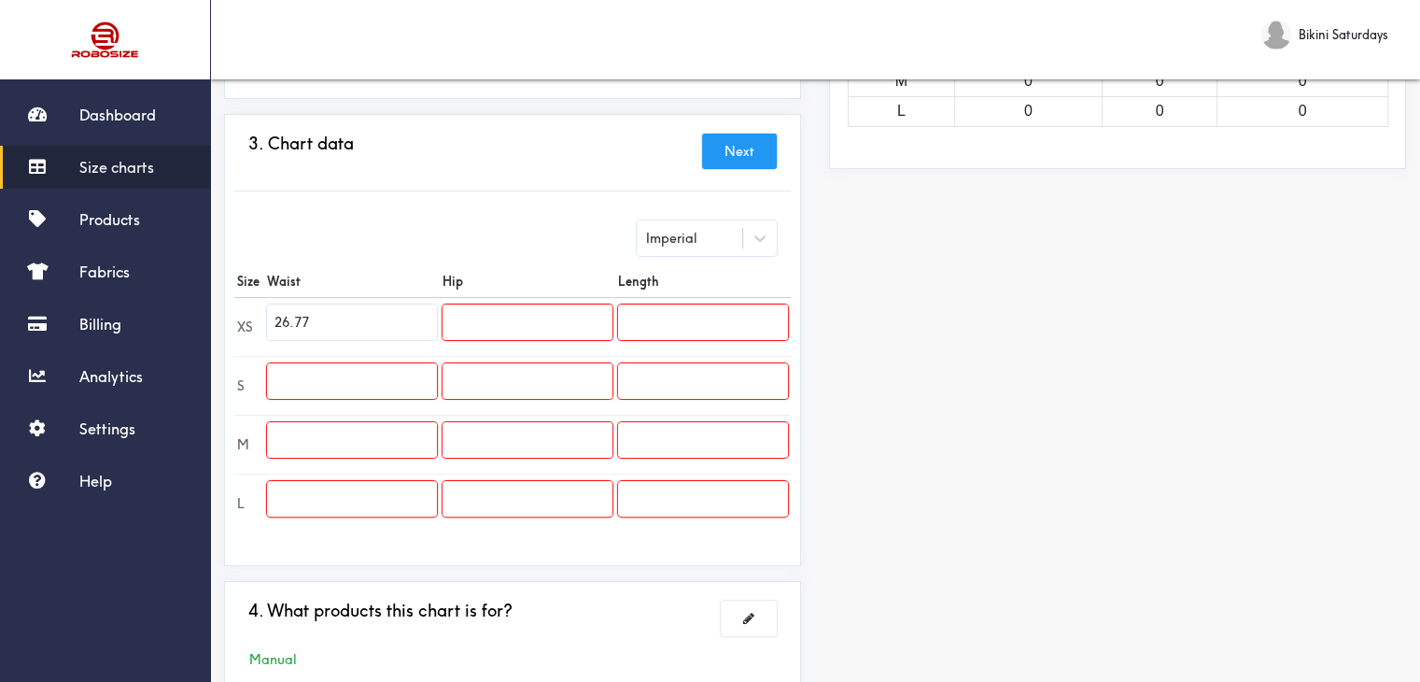
click at [350, 490] on input "text" at bounding box center [352, 498] width 170 height 35
paste input "31.50"
type input "31.50"
click at [321, 448] on input "text" at bounding box center [352, 439] width 170 height 35
paste input "29.92"
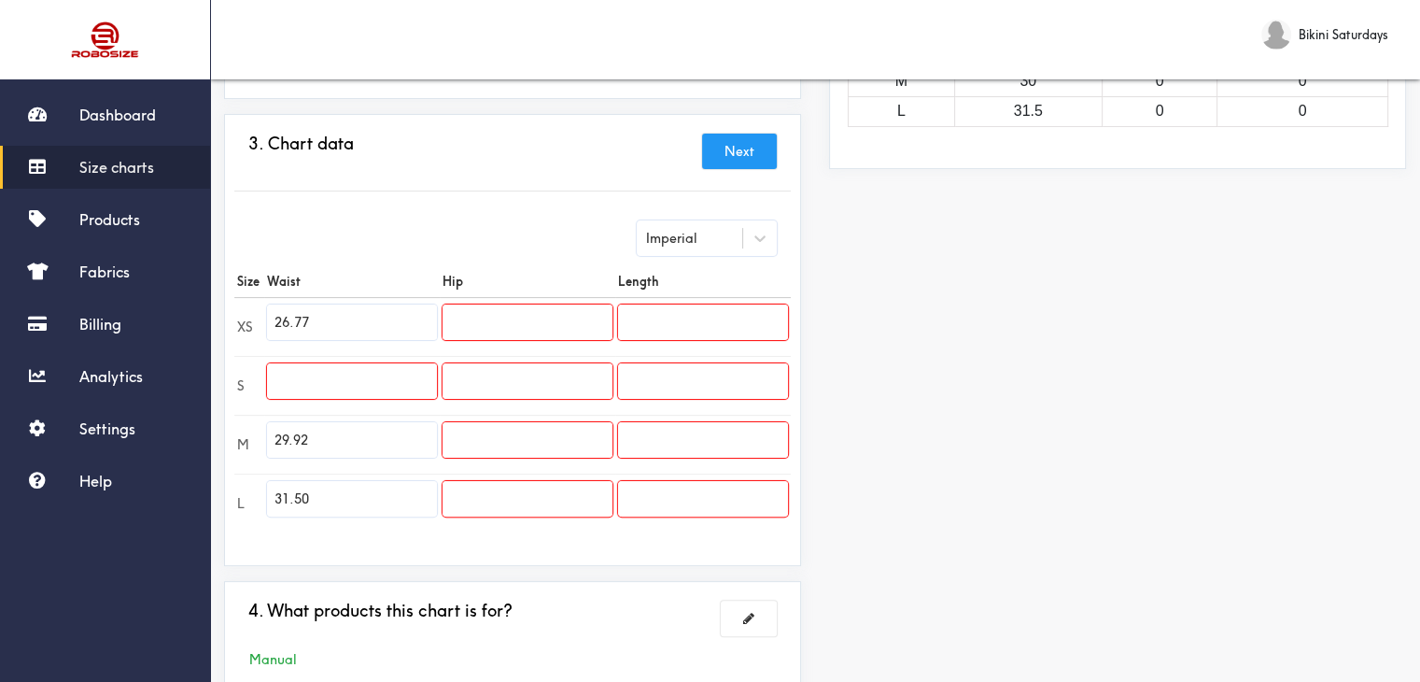
type input "29.92"
click at [366, 365] on input "text" at bounding box center [352, 380] width 170 height 35
paste input "28.35"
type input "28.35"
click at [482, 325] on input "text" at bounding box center [528, 321] width 170 height 35
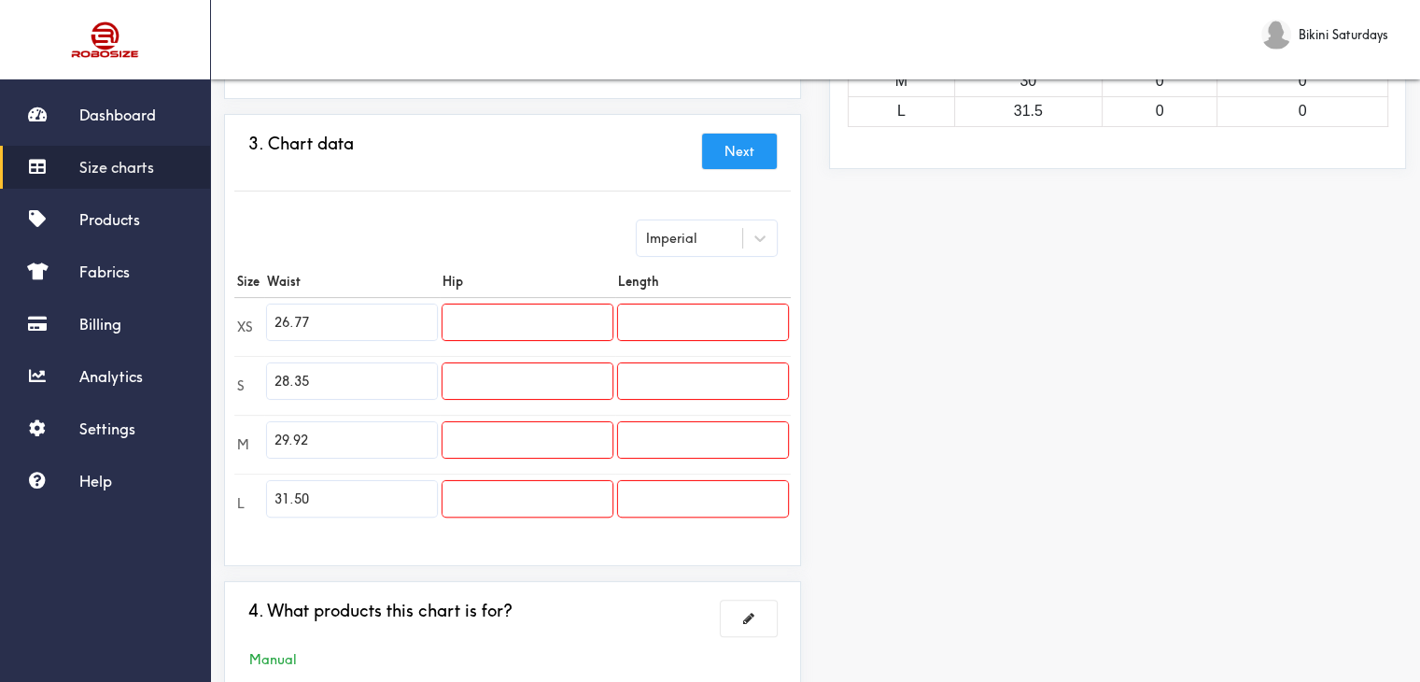
paste input "38.58"
type input "38.58"
click at [527, 439] on input "text" at bounding box center [528, 439] width 170 height 35
paste input "41.73"
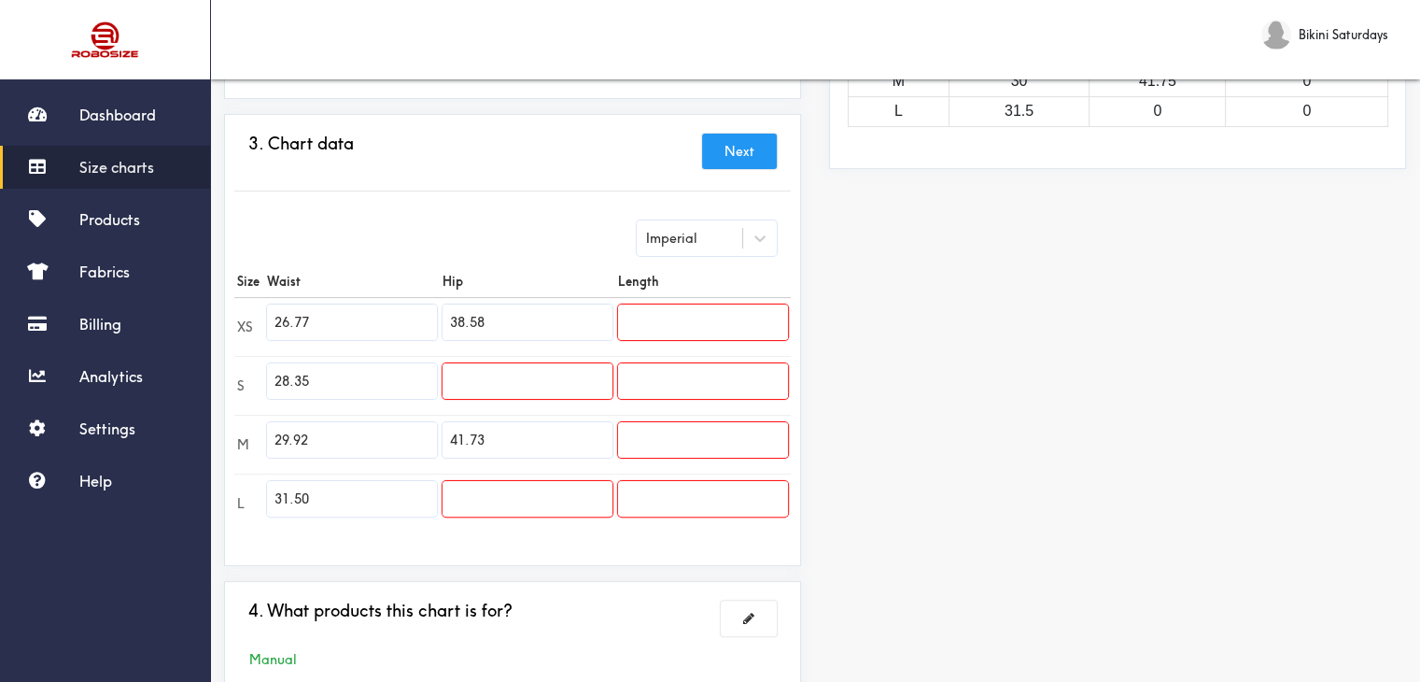
type input "41.73"
click at [500, 380] on input "text" at bounding box center [528, 380] width 170 height 35
paste input "40.16"
type input "40.16"
click at [517, 493] on input "text" at bounding box center [528, 498] width 170 height 35
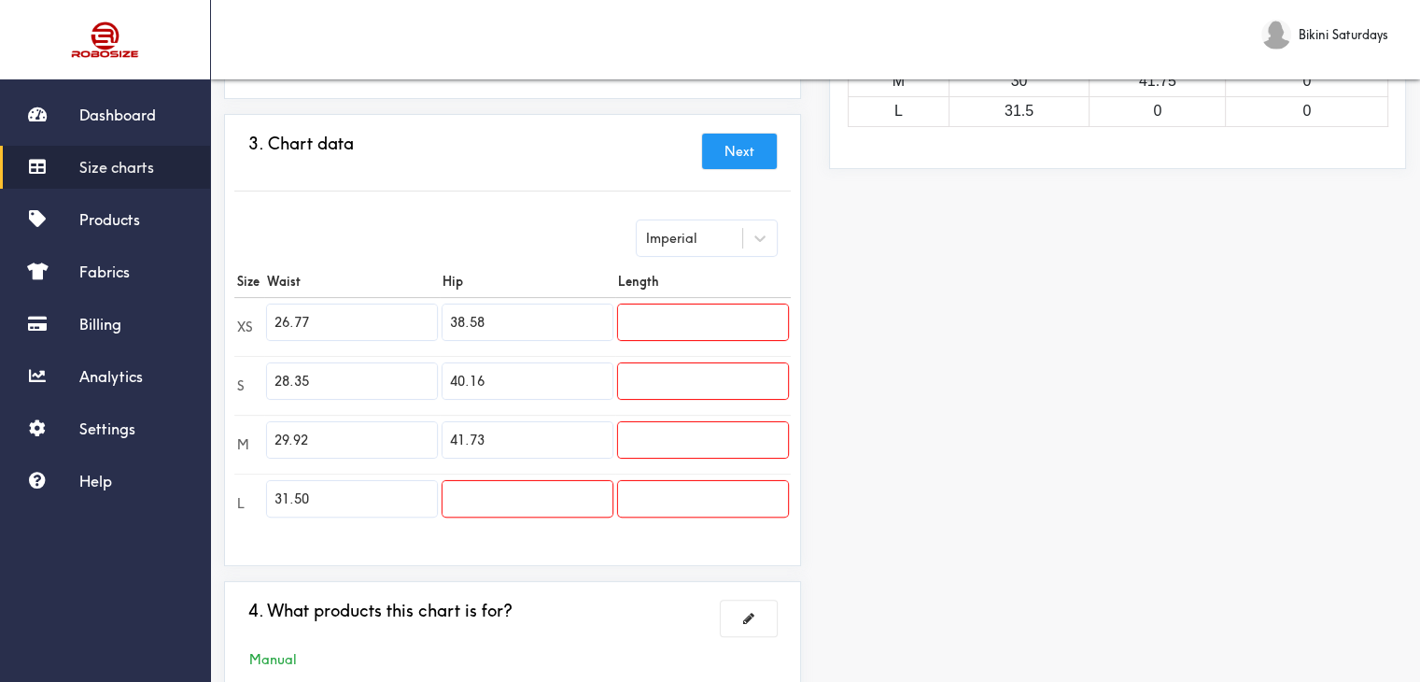
paste input "43.31"
type input "43.31"
click at [706, 318] on input "text" at bounding box center [703, 321] width 170 height 35
paste input "43.31"
type input "43.31"
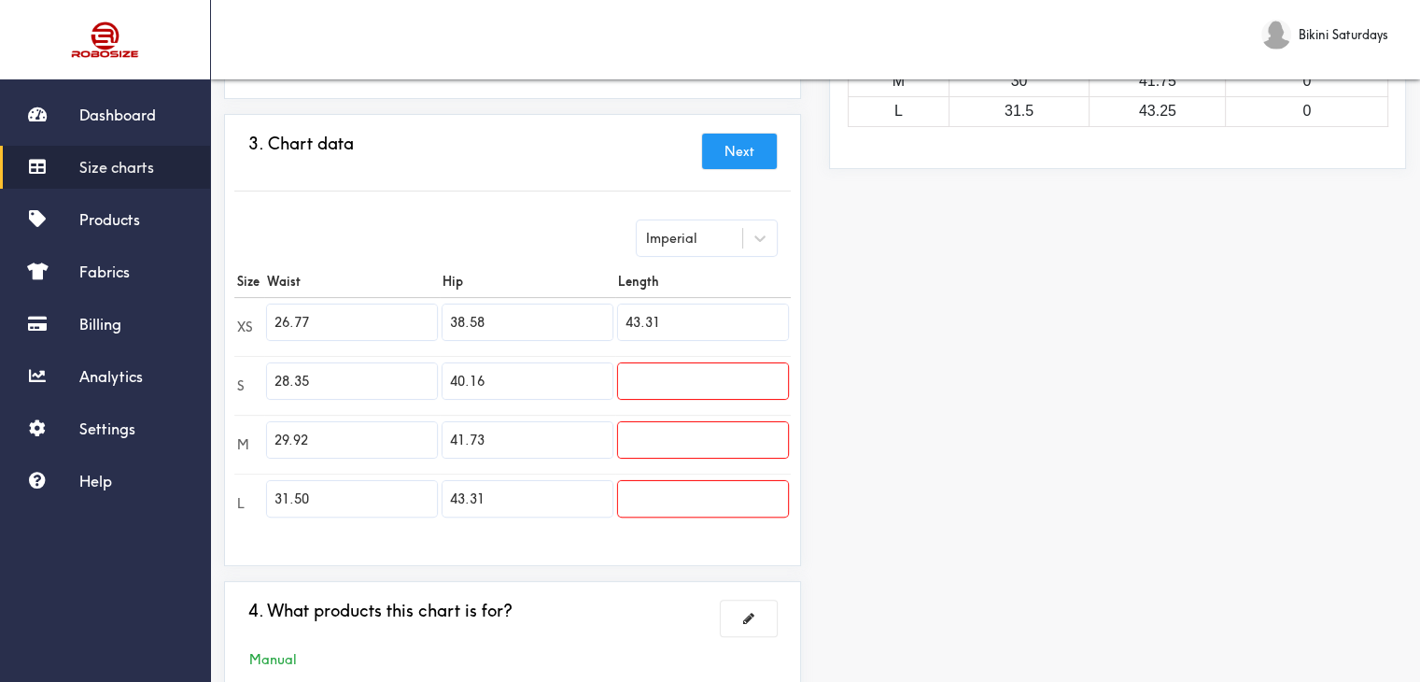
click at [683, 442] on input "text" at bounding box center [703, 439] width 170 height 35
paste input "44.09"
type input "44.09"
click at [644, 490] on input "text" at bounding box center [703, 498] width 170 height 35
paste input "44.49"
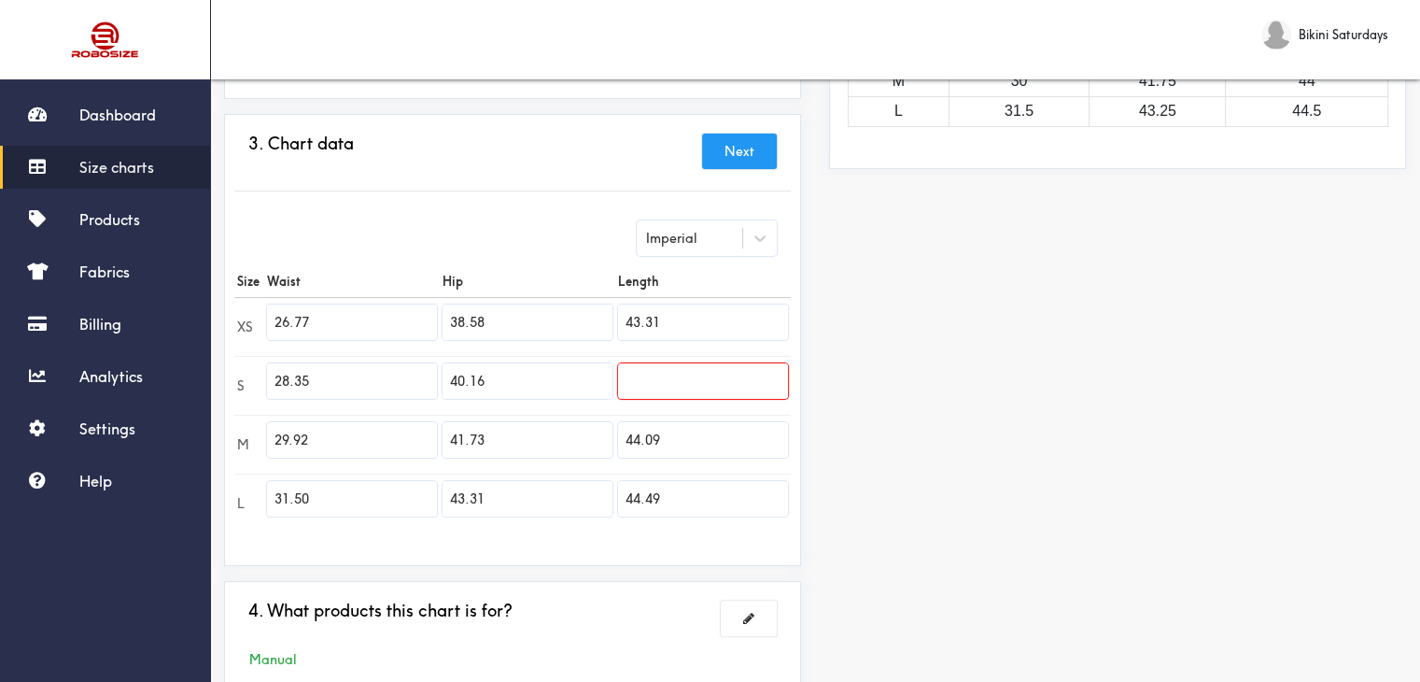
type input "44.49"
click at [653, 382] on input "text" at bounding box center [703, 380] width 170 height 35
paste input "43.70"
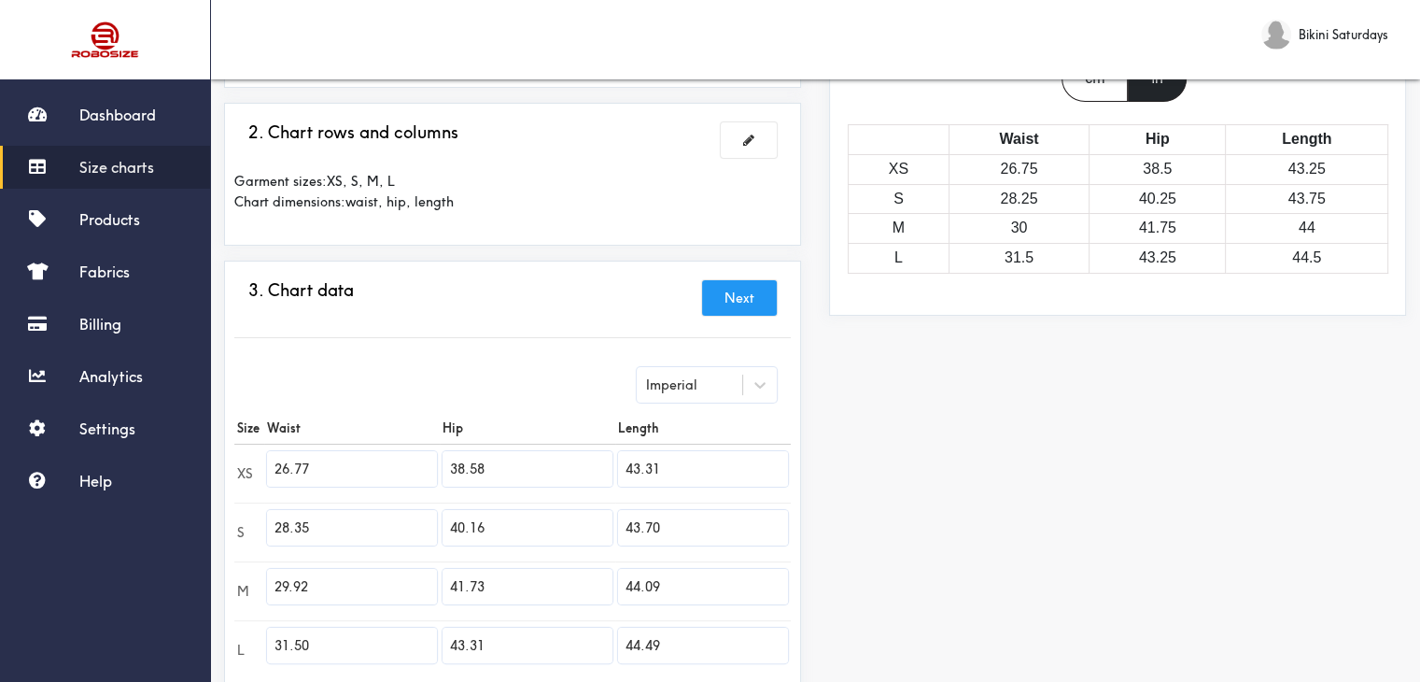
scroll to position [500, 0]
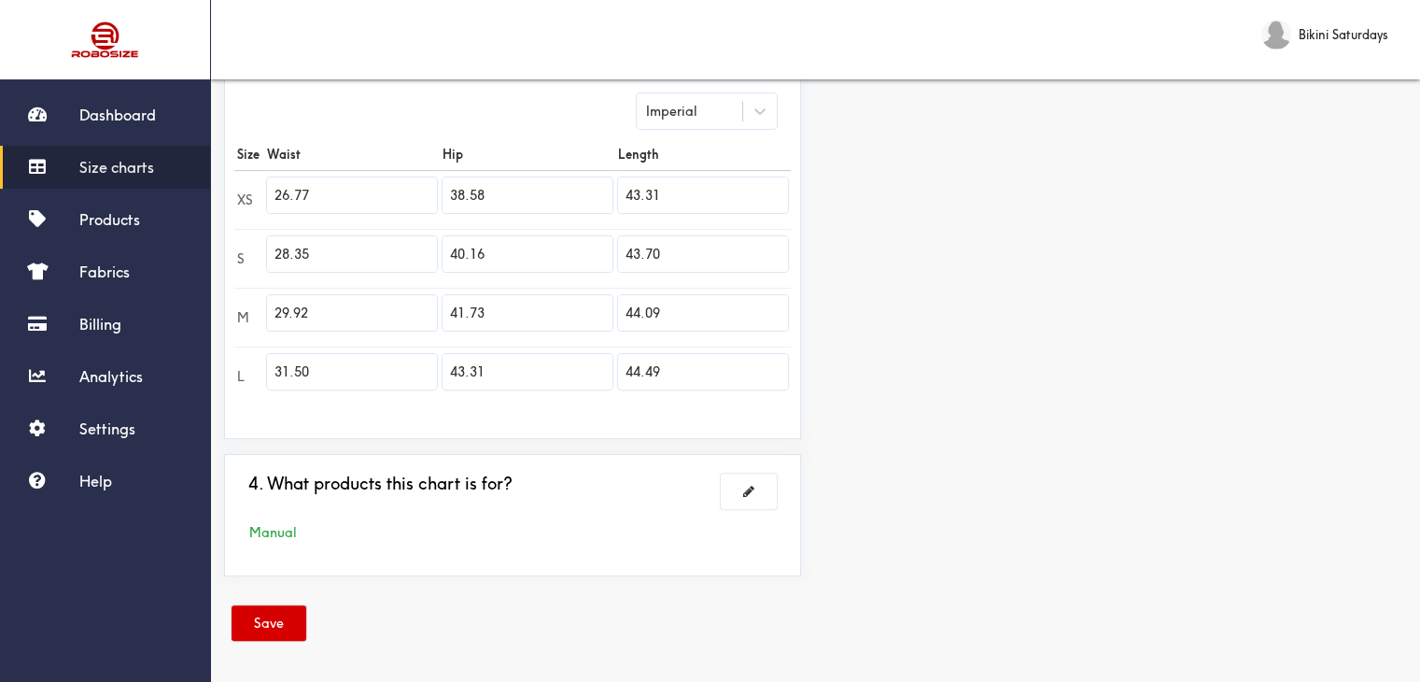
type input "43.70"
click at [257, 632] on button "Save" at bounding box center [269, 622] width 75 height 35
click at [84, 205] on link "Products" at bounding box center [105, 219] width 210 height 43
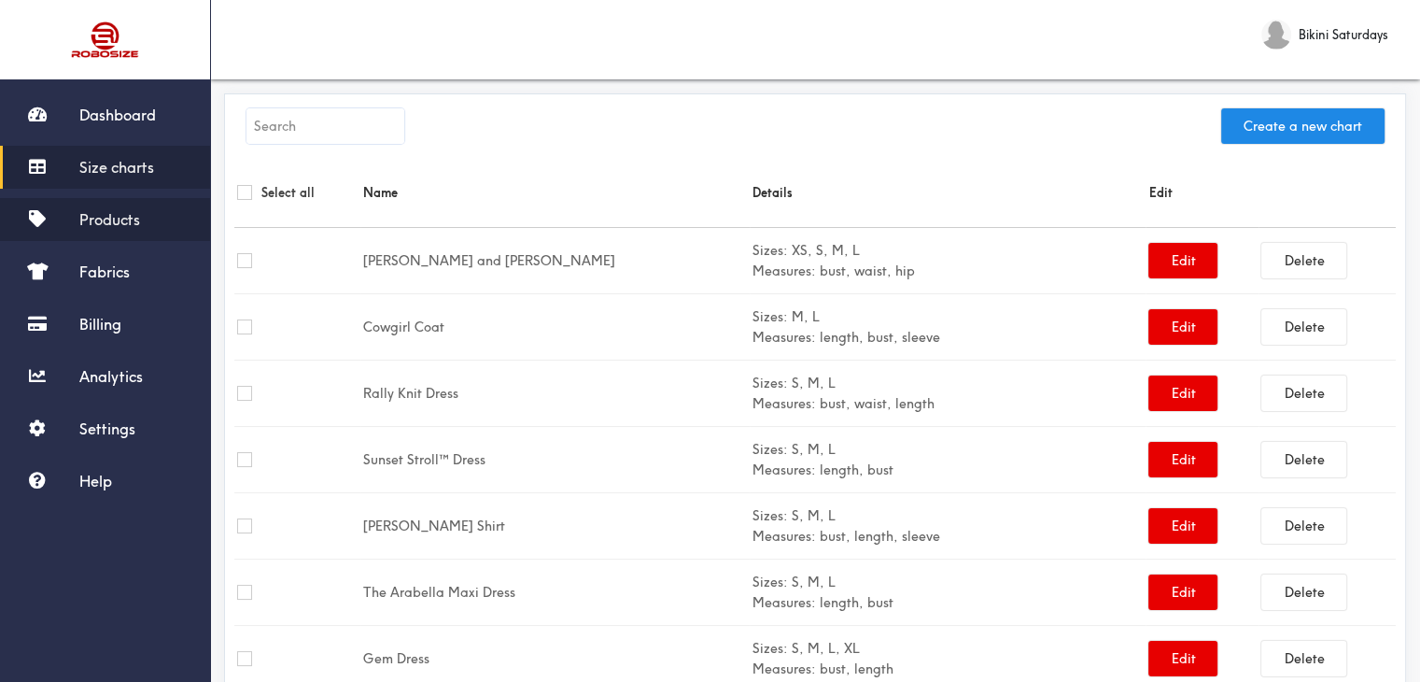
click at [45, 218] on icon at bounding box center [37, 218] width 28 height 17
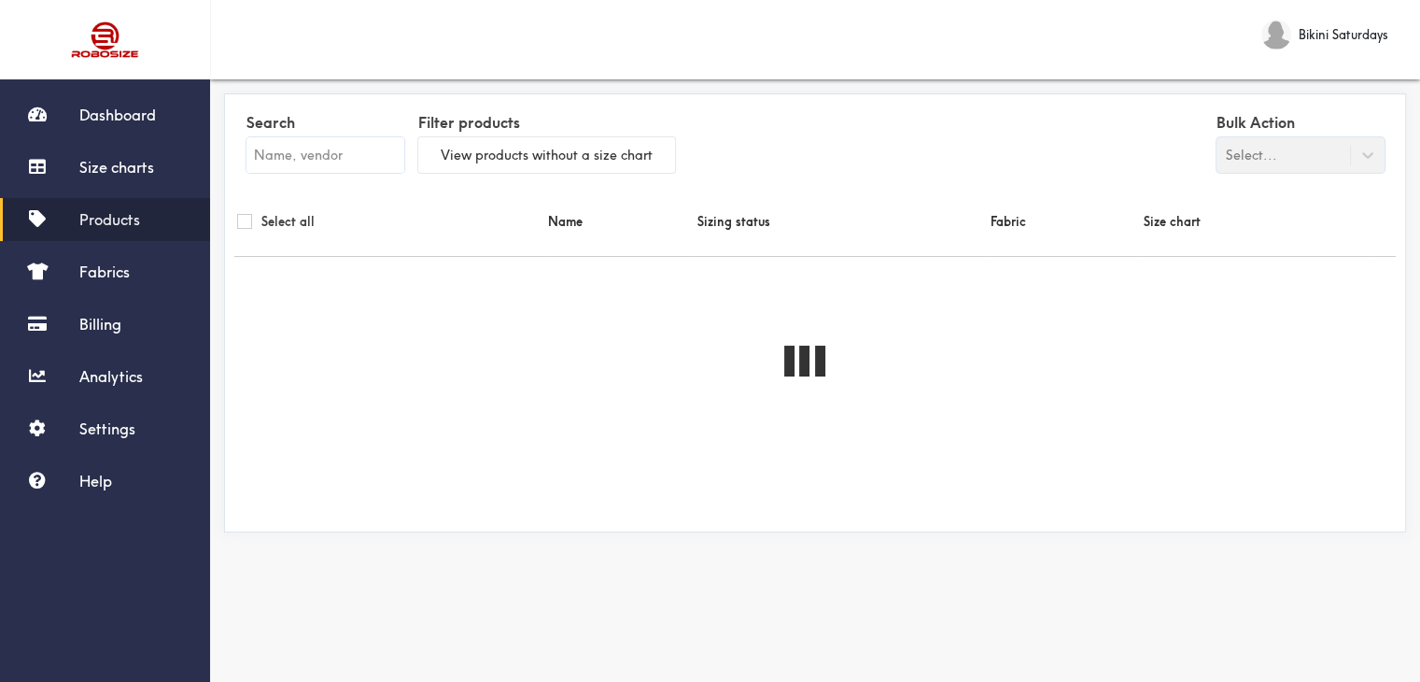
click at [308, 158] on input "text" at bounding box center [325, 154] width 158 height 35
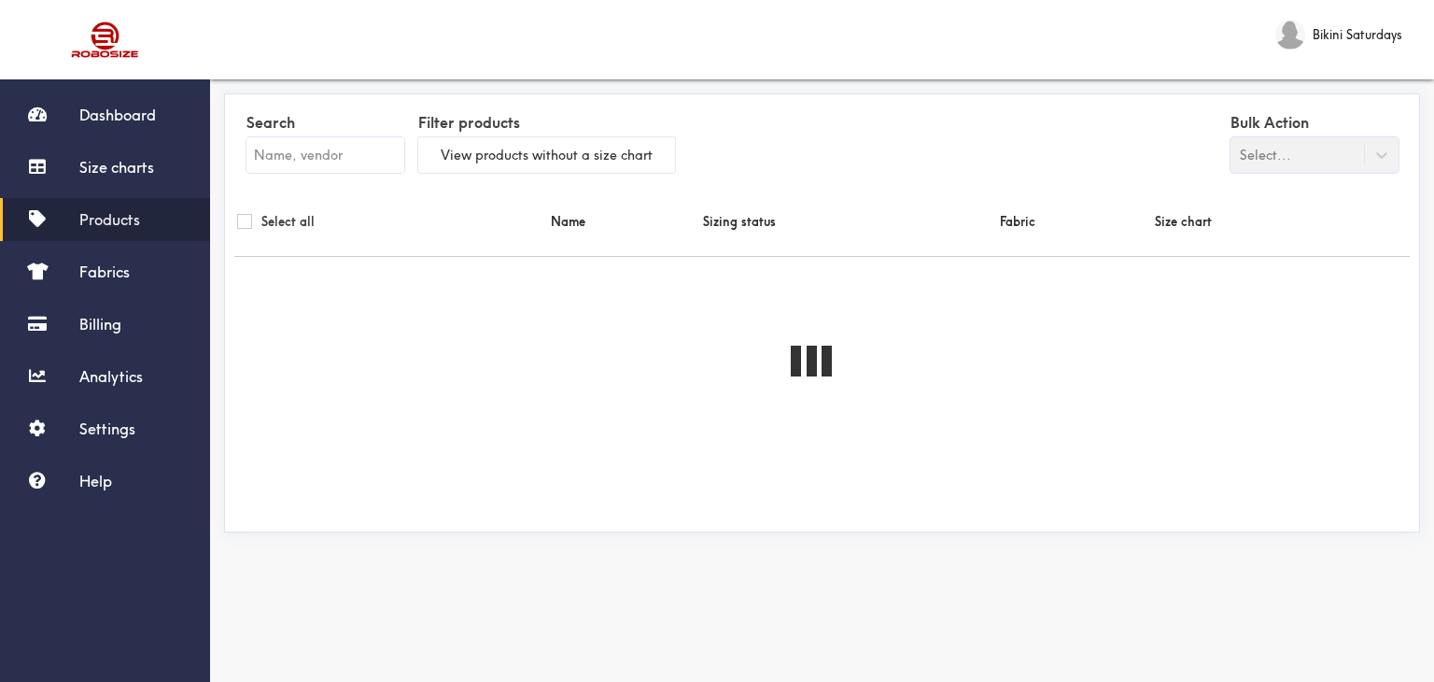
paste input "Ruby and Pearl Set"
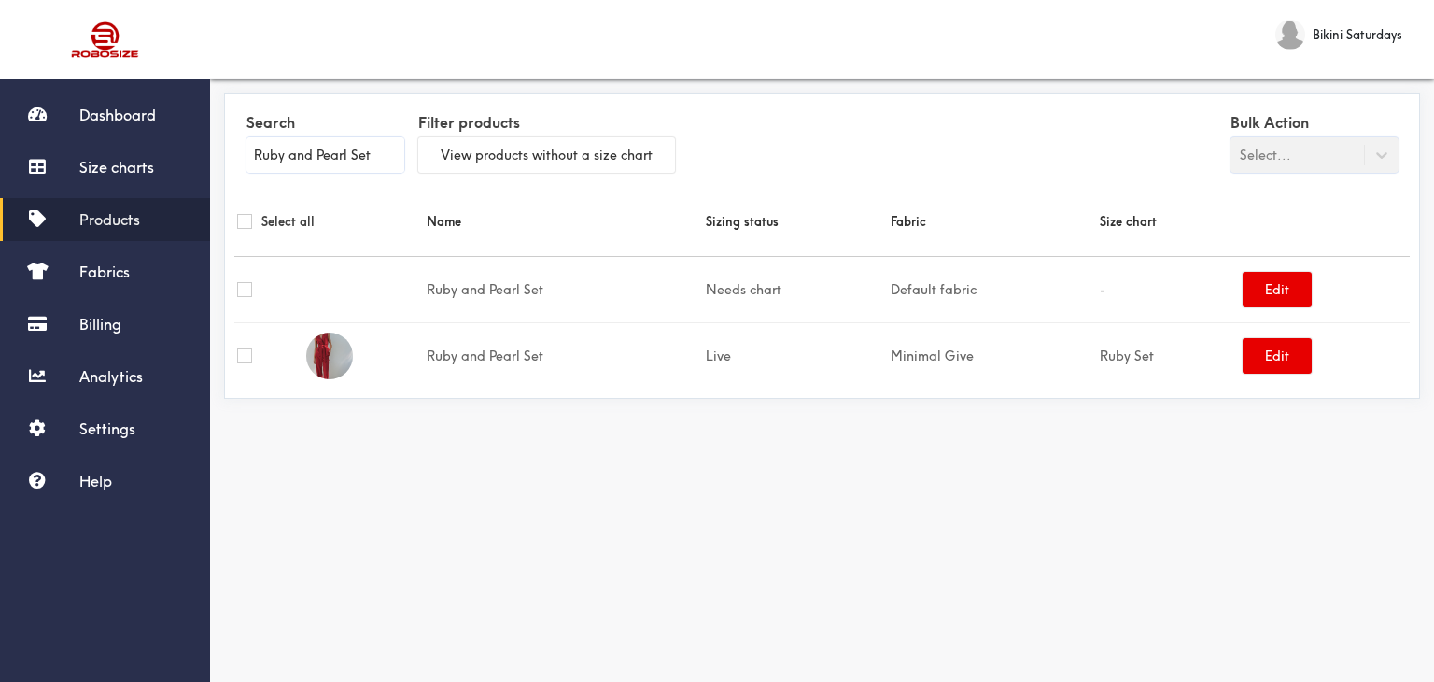
type input "Ruby and Pearl Set"
click at [328, 271] on td at bounding box center [363, 289] width 120 height 66
click at [329, 354] on img at bounding box center [329, 355] width 47 height 47
click at [1273, 364] on button "Edit" at bounding box center [1277, 355] width 69 height 35
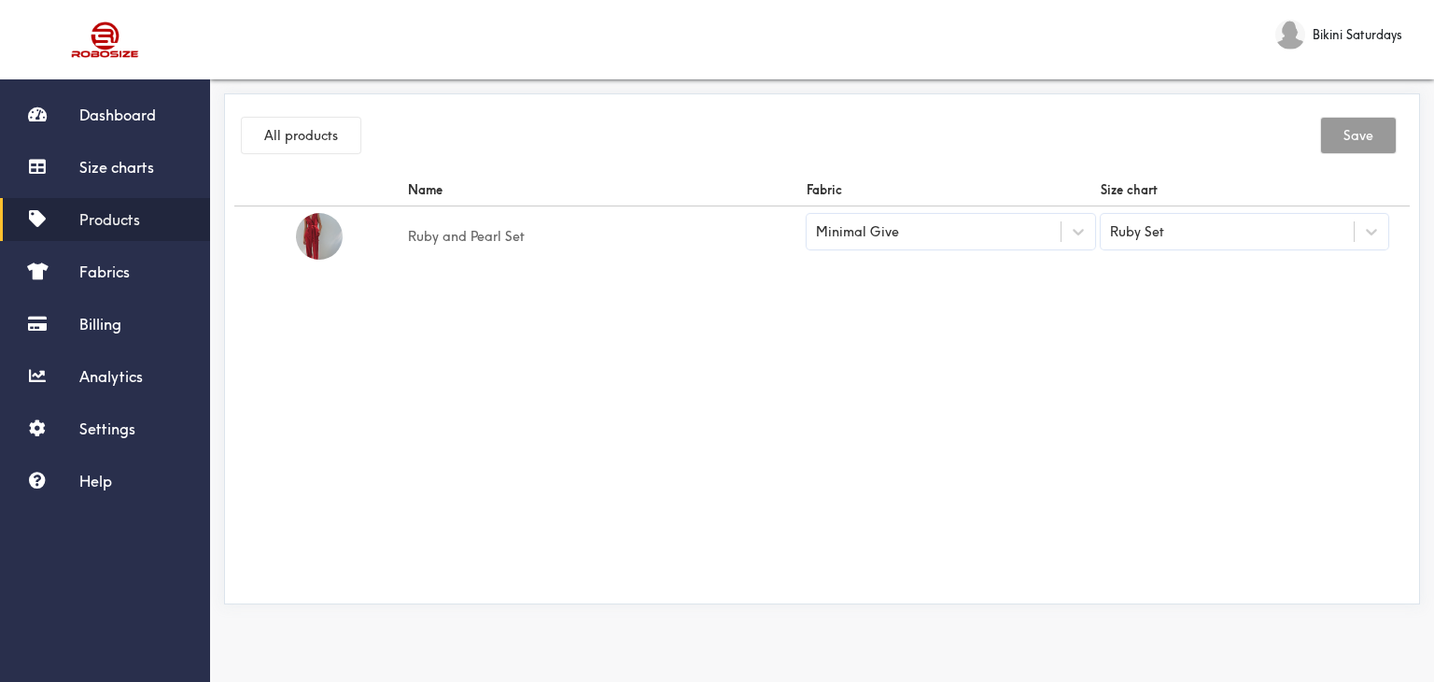
click at [390, 242] on td at bounding box center [319, 236] width 171 height 61
click at [451, 231] on td "Ruby and Pearl Set" at bounding box center [604, 236] width 399 height 61
click at [142, 164] on span "Size charts" at bounding box center [116, 167] width 75 height 19
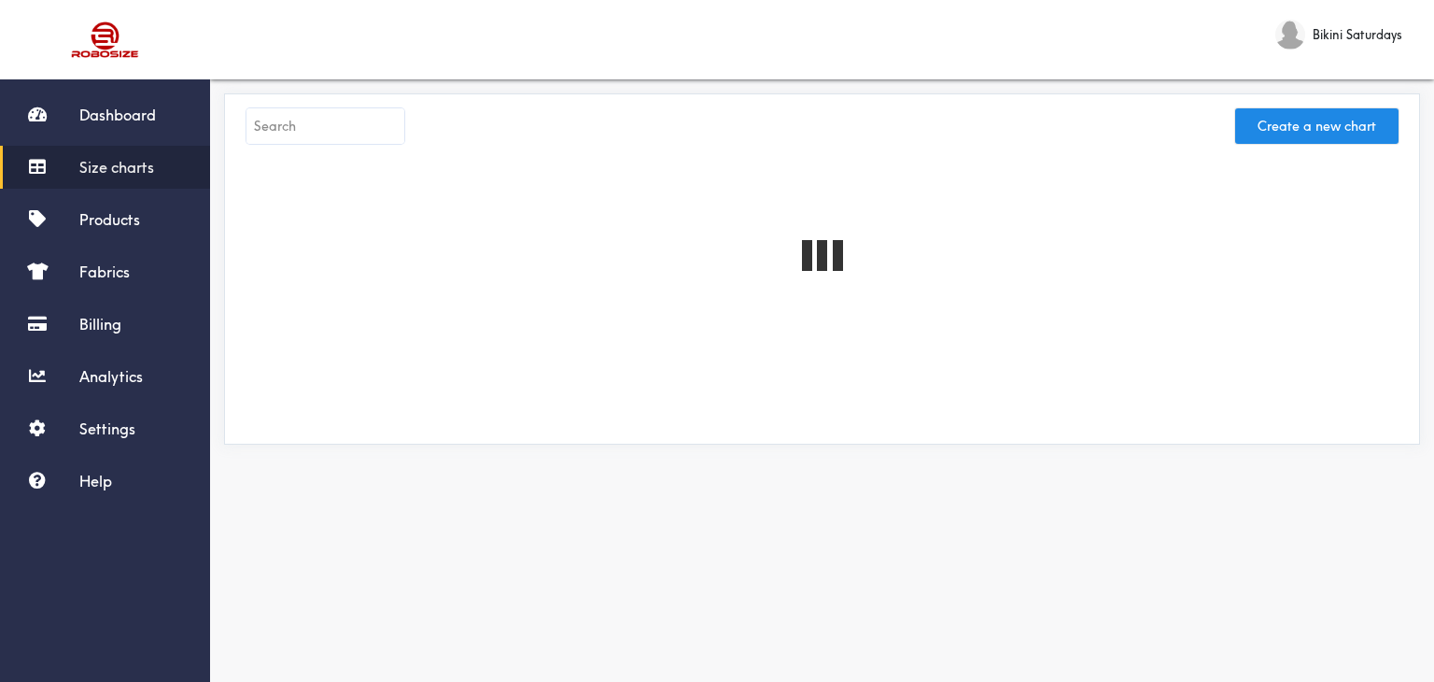
click at [352, 126] on input "text" at bounding box center [325, 125] width 158 height 35
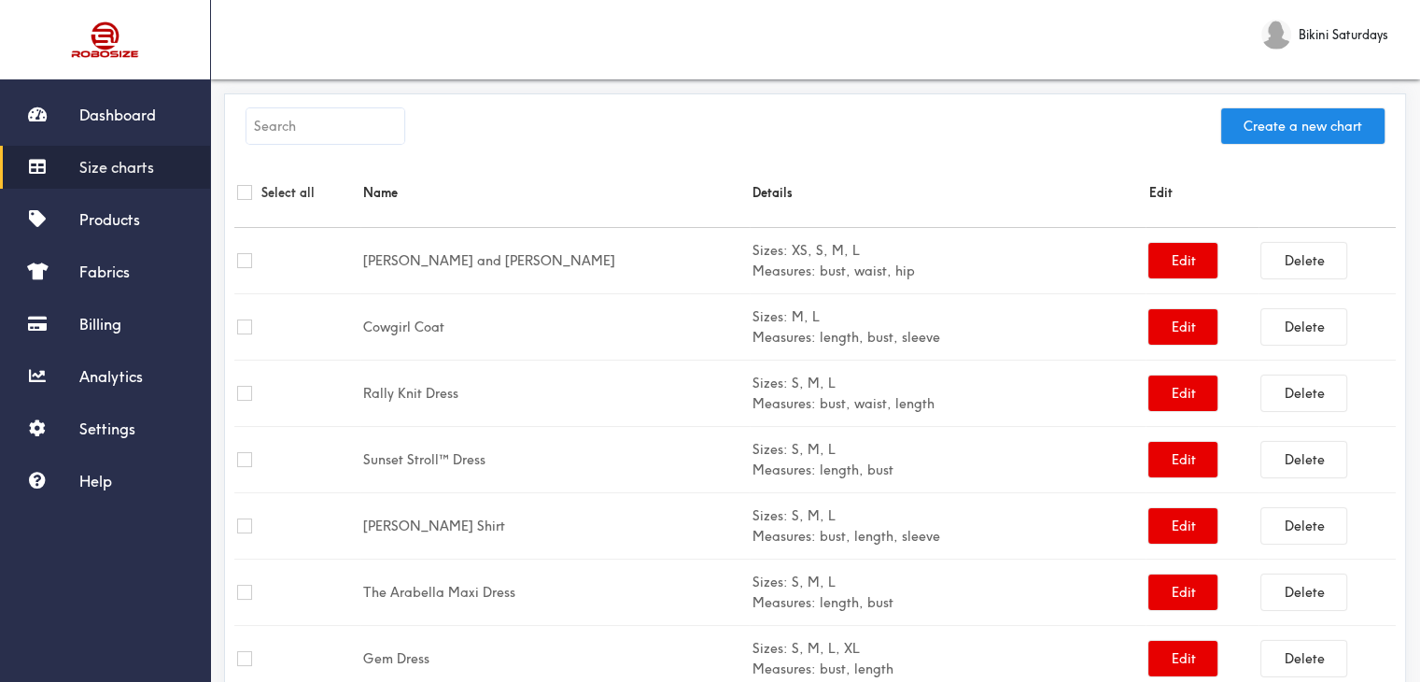
paste input "Ruby and Pearl Set"
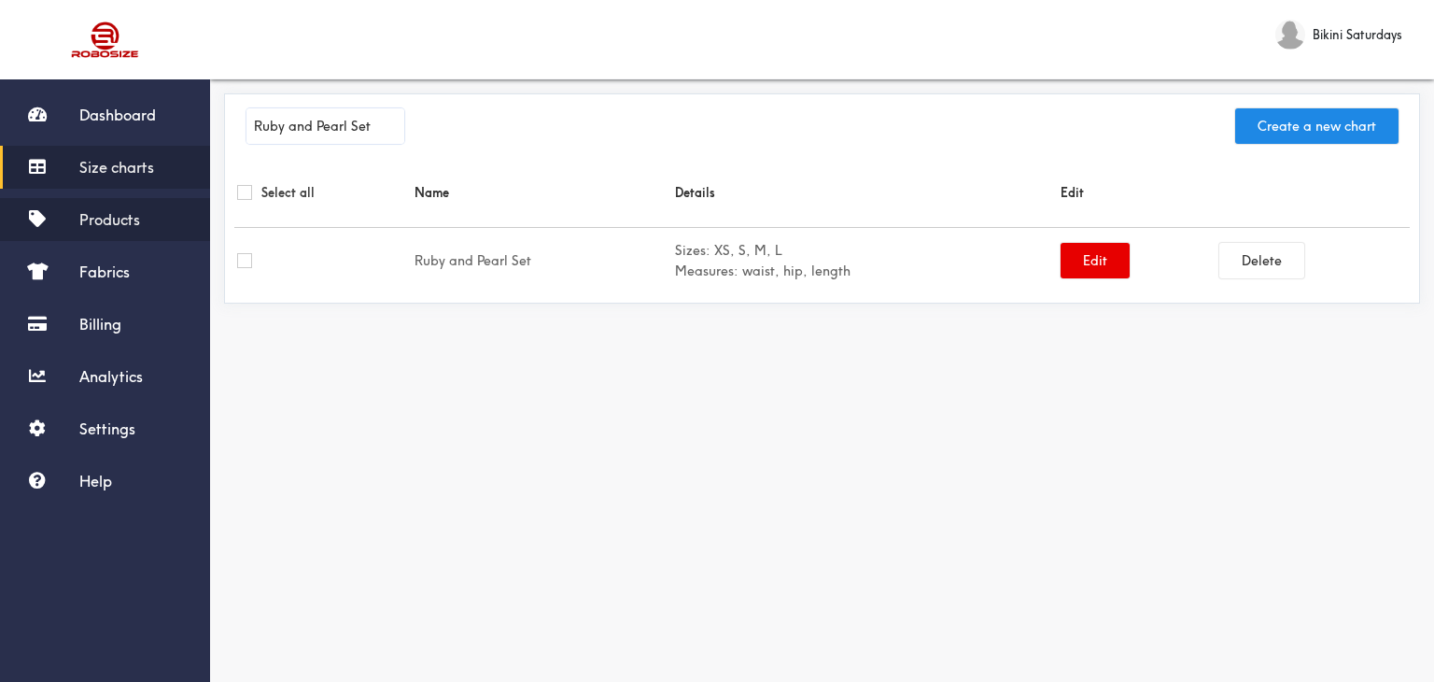
type input "Ruby and Pearl Set"
click at [92, 218] on span "Products" at bounding box center [109, 219] width 61 height 19
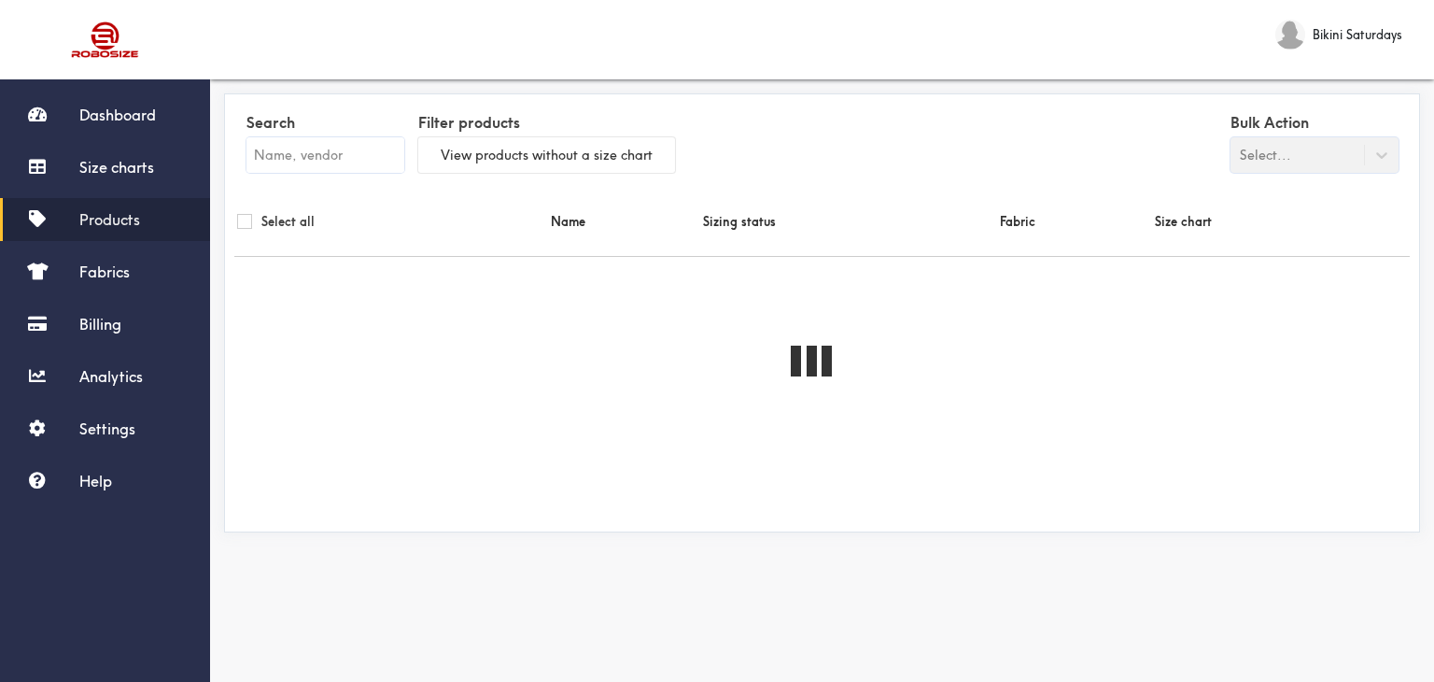
click at [330, 158] on input "text" at bounding box center [325, 154] width 158 height 35
paste input "Ruby and Pearl Set"
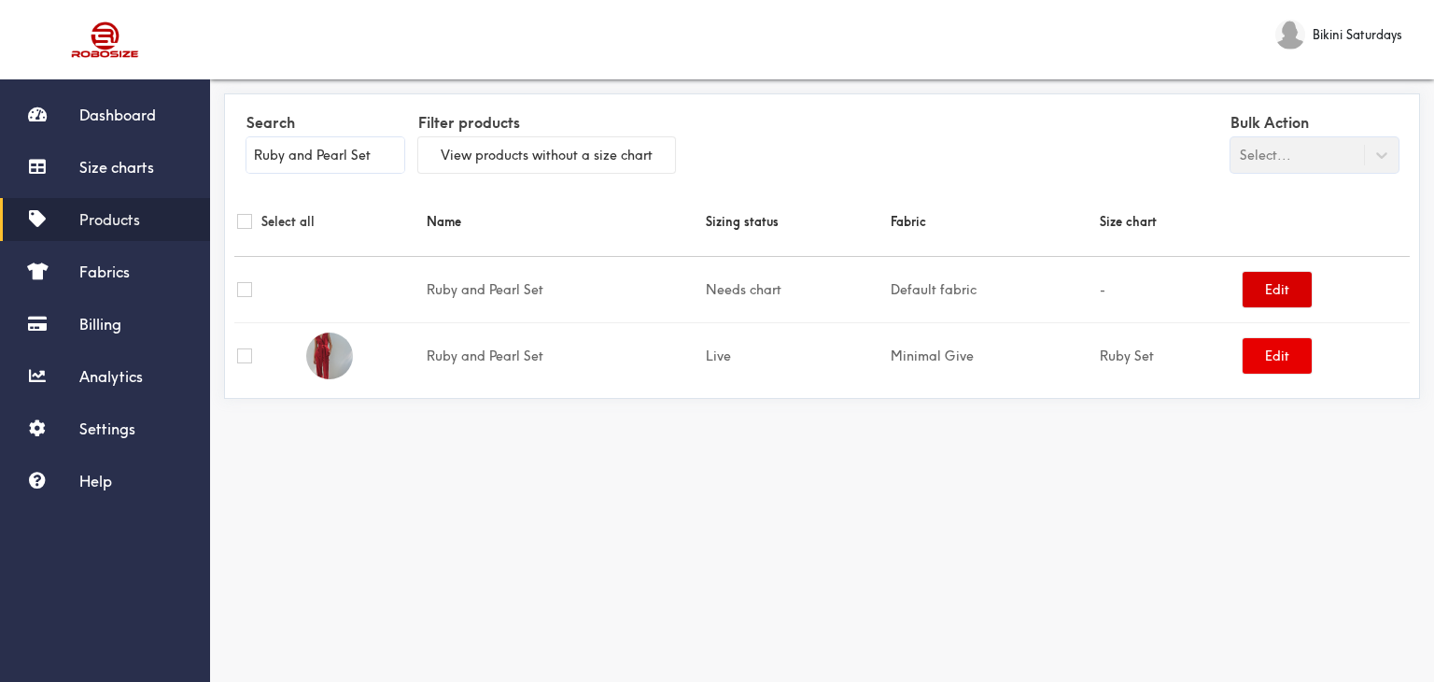
type input "Ruby and Pearl Set"
click at [1270, 289] on button "Edit" at bounding box center [1277, 289] width 69 height 35
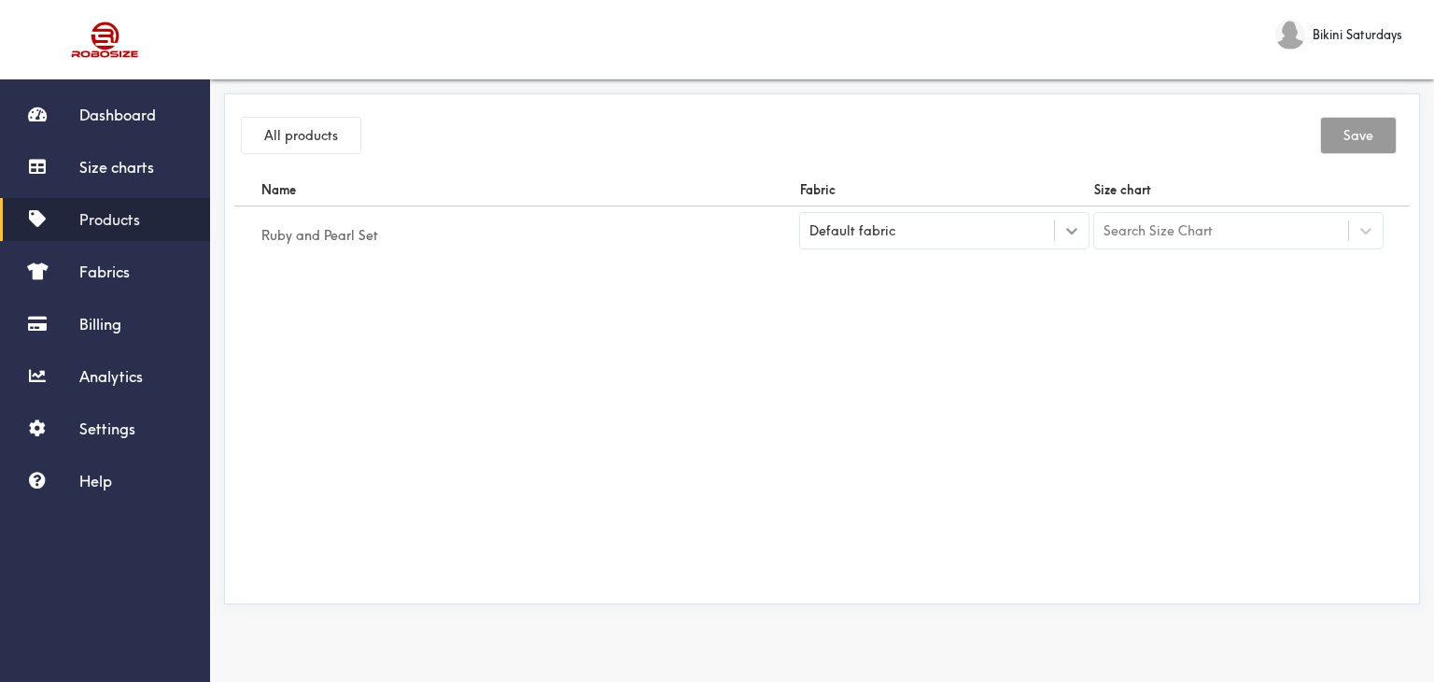
click at [1078, 231] on icon at bounding box center [1072, 230] width 19 height 19
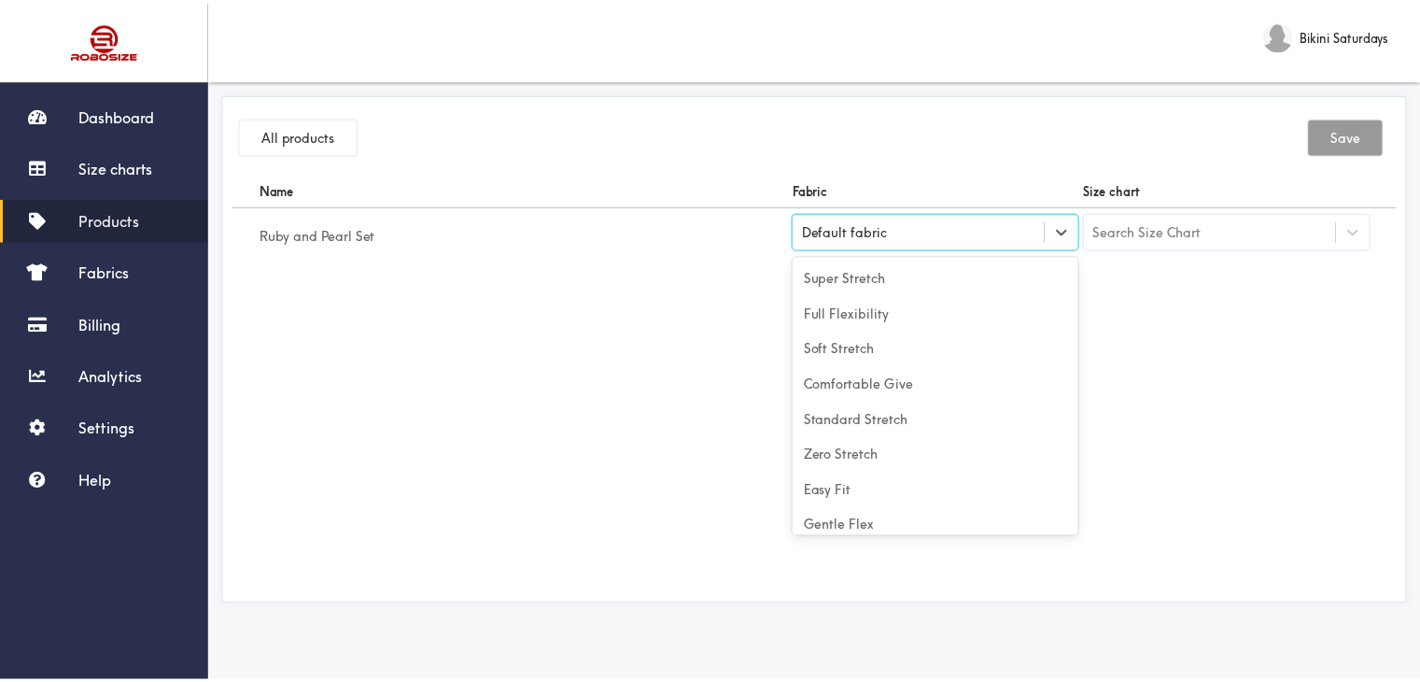
scroll to position [82, 0]
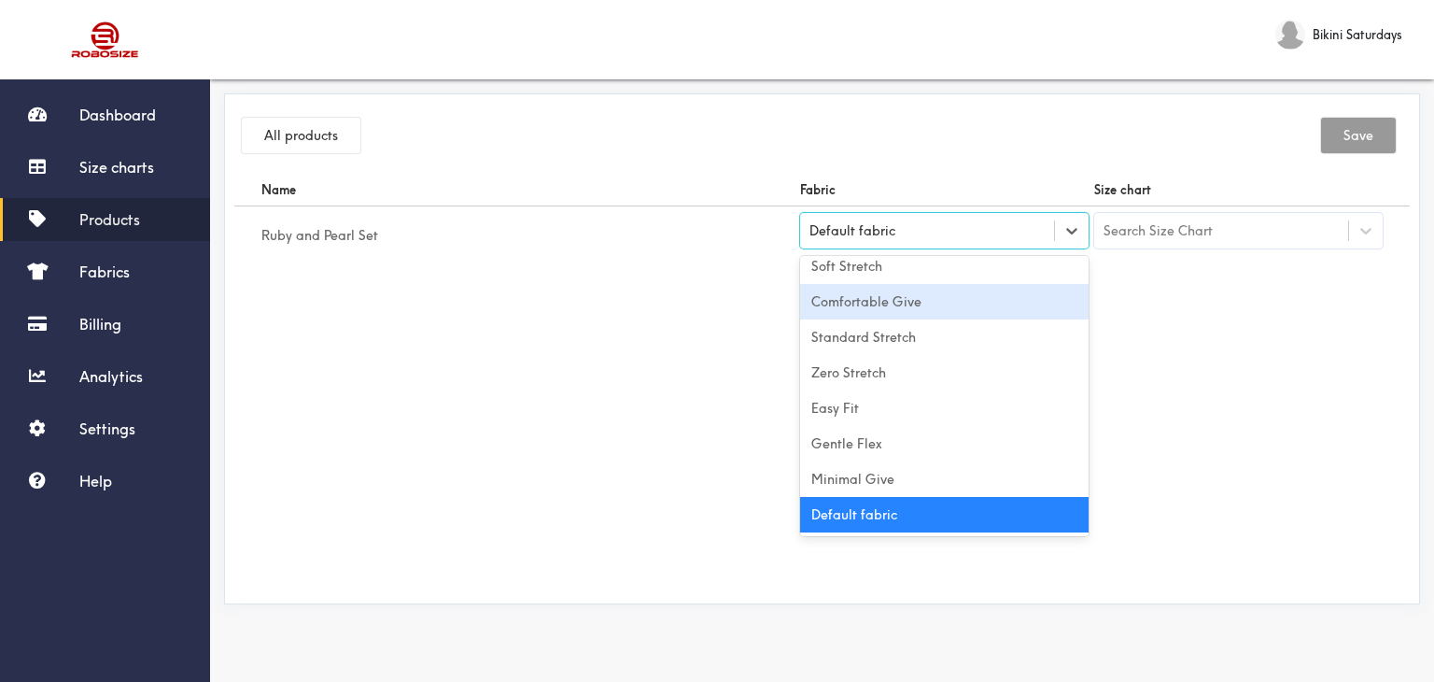
click at [934, 300] on div "Comfortable Give" at bounding box center [944, 301] width 289 height 35
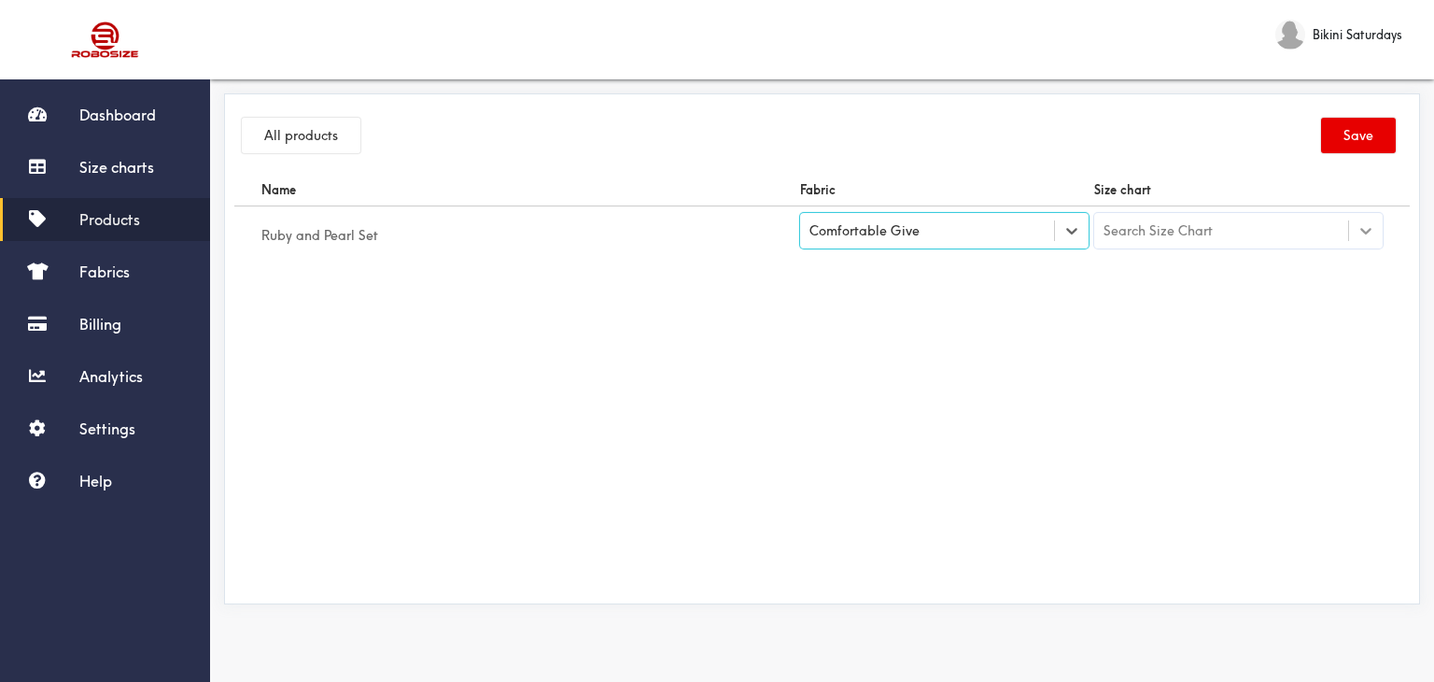
click at [1359, 220] on div at bounding box center [1366, 231] width 34 height 34
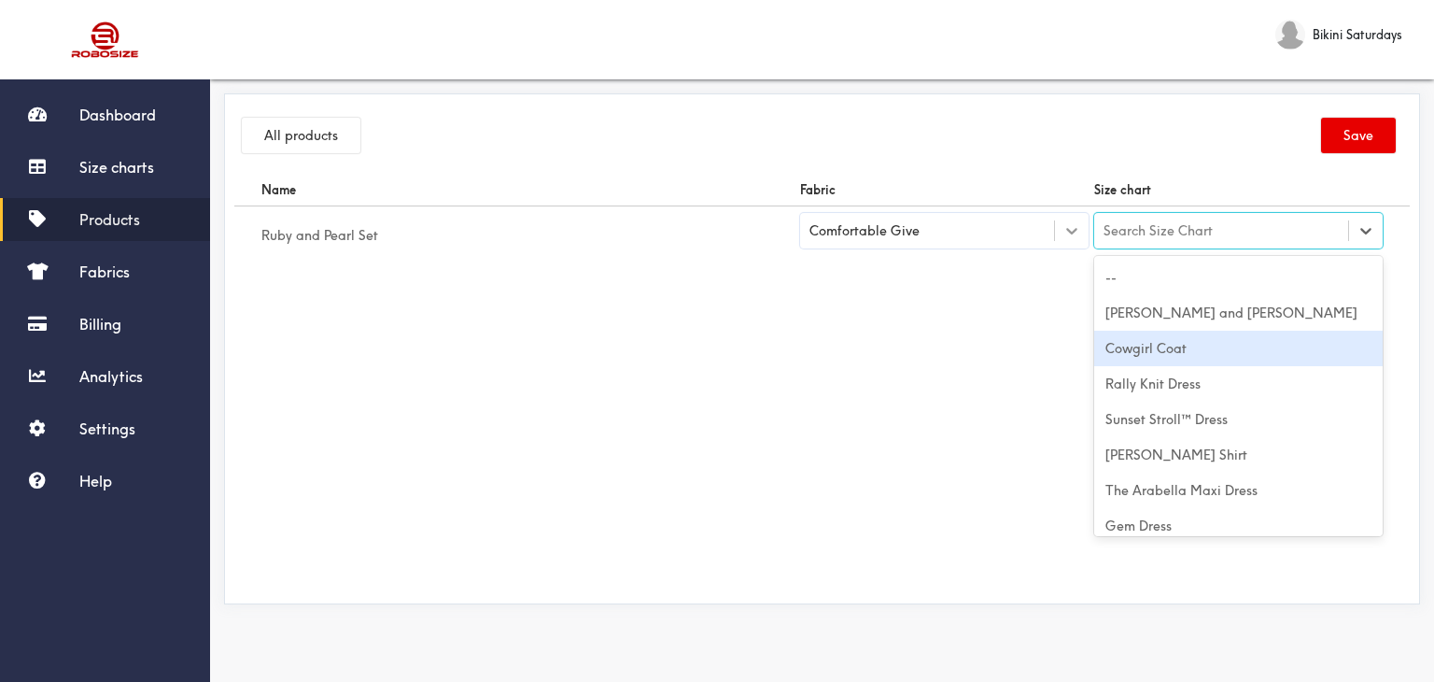
click at [1075, 230] on icon at bounding box center [1071, 231] width 11 height 7
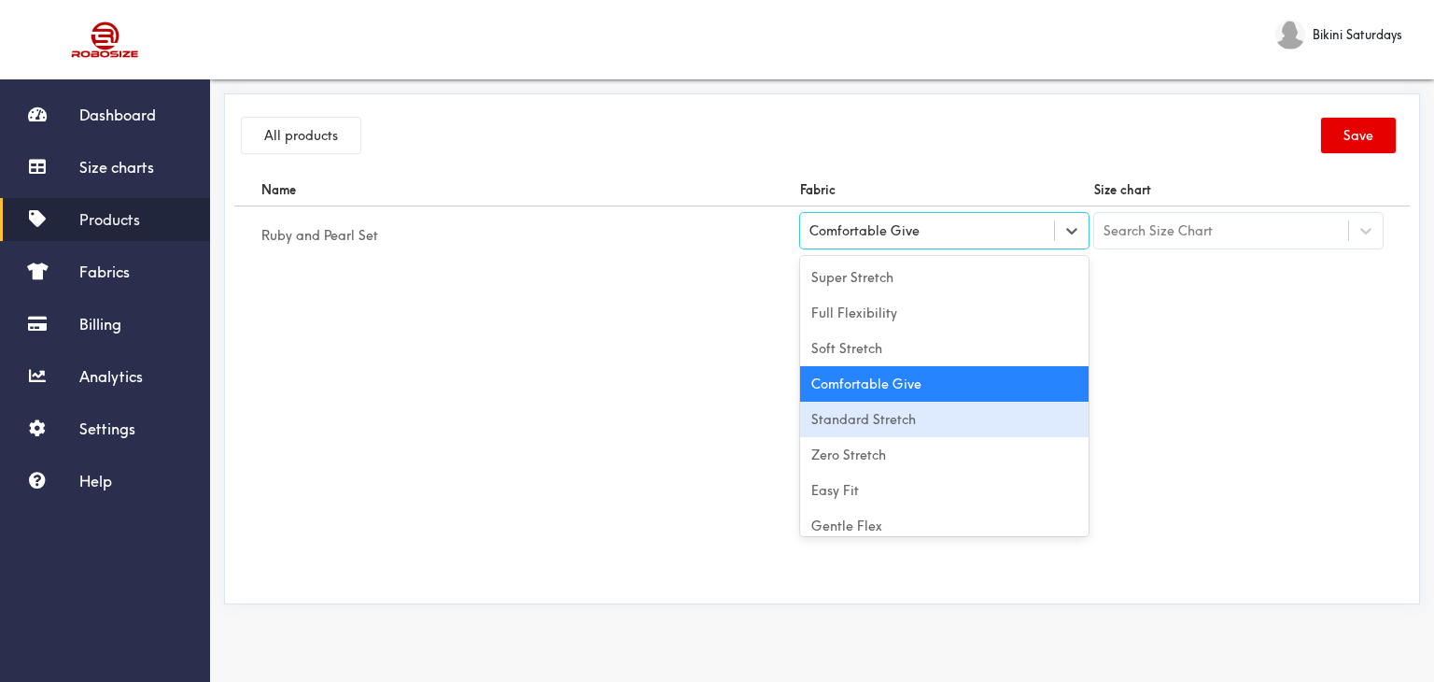
click at [896, 427] on div "Standard Stretch" at bounding box center [944, 418] width 289 height 35
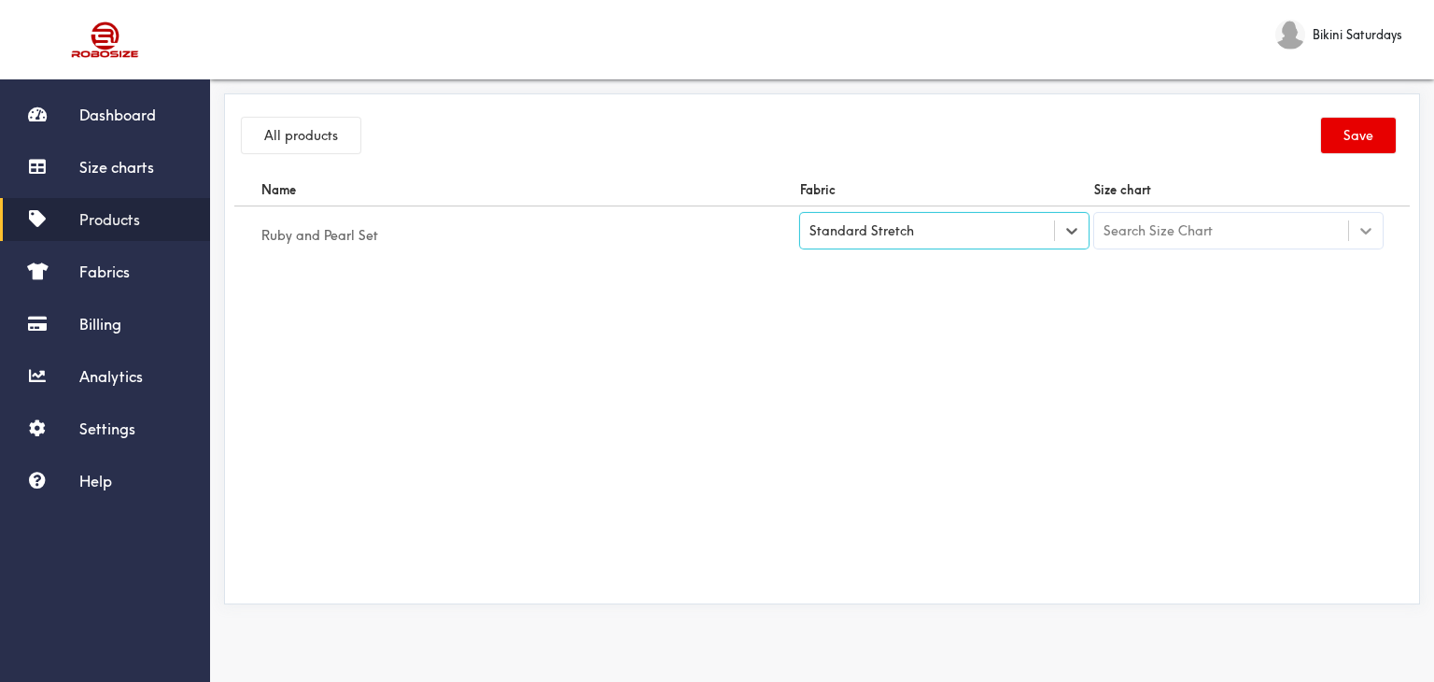
click at [1354, 226] on div at bounding box center [1366, 231] width 34 height 34
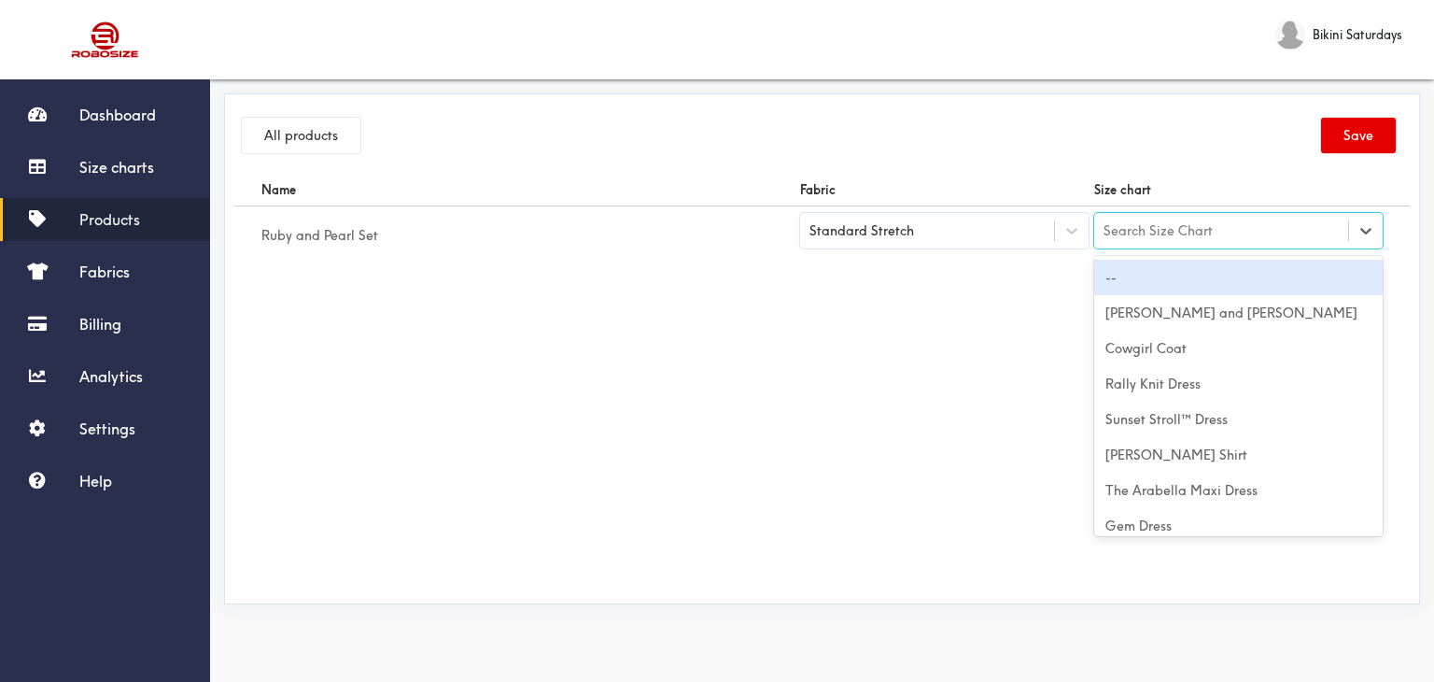
click at [1165, 218] on div "Search Size Chart" at bounding box center [1221, 231] width 254 height 32
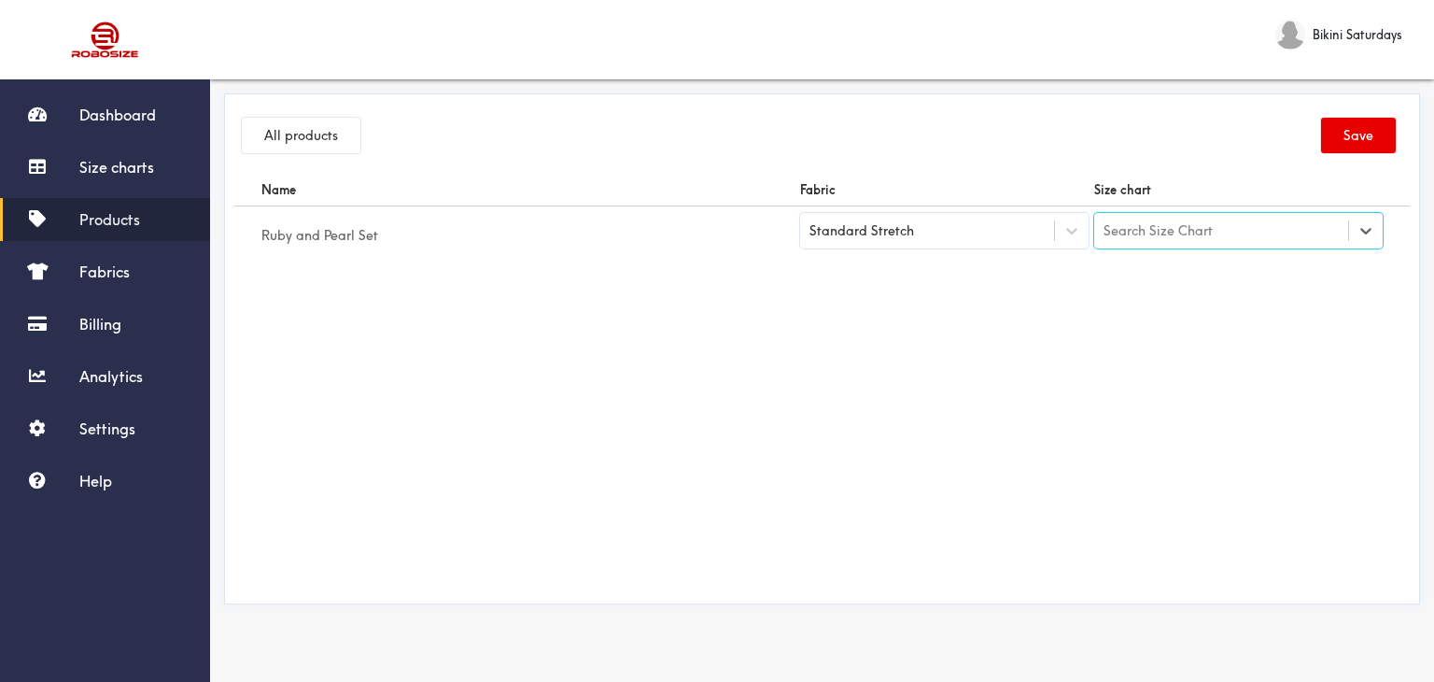
paste input "Ruby and Pearl Set"
type input "Ruby and Pearl Set"
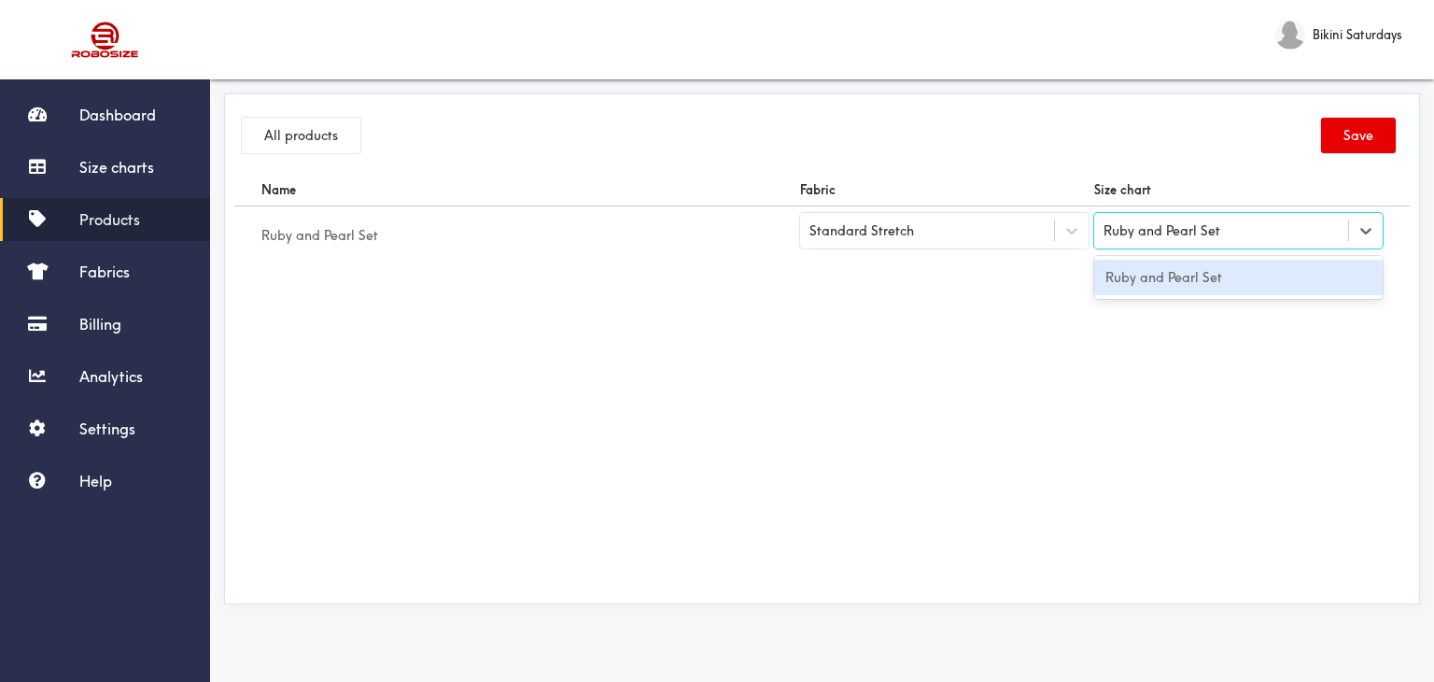
click at [1138, 263] on div "Ruby and Pearl Set" at bounding box center [1238, 277] width 289 height 35
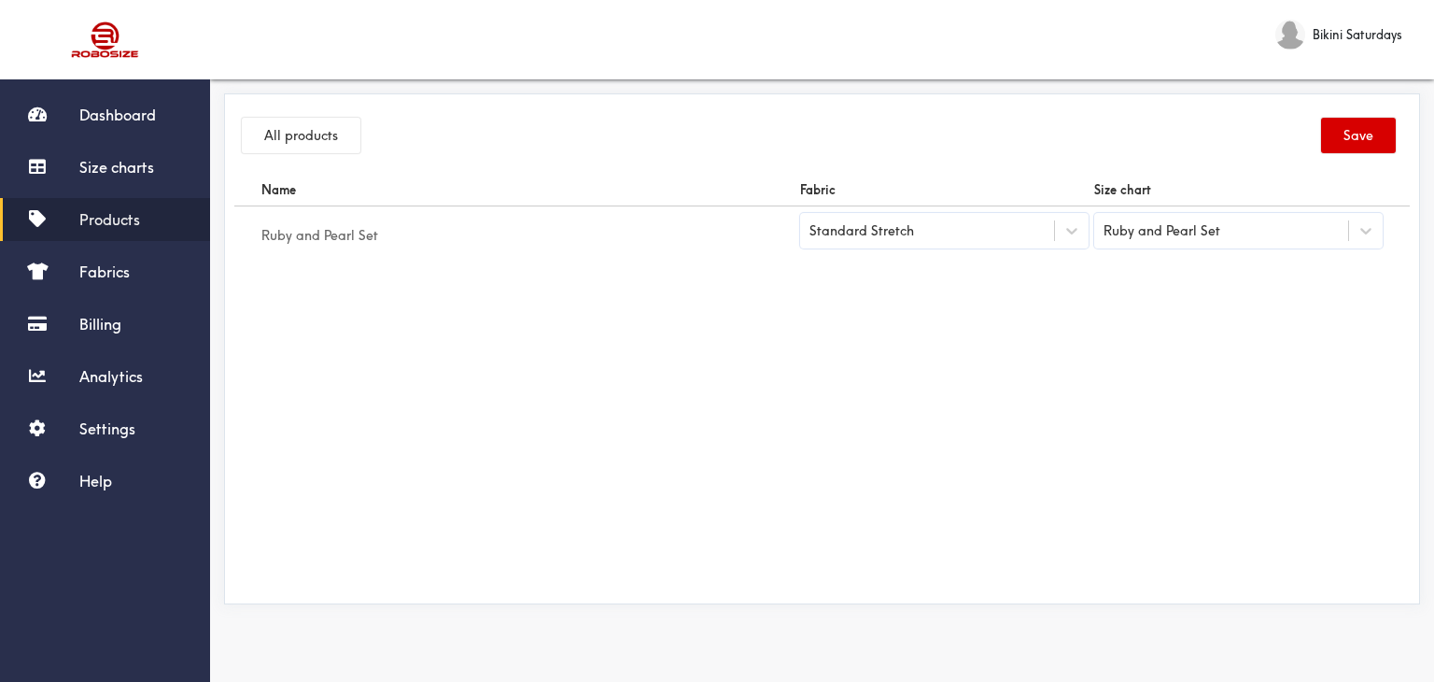
click at [1342, 143] on button "Save" at bounding box center [1358, 135] width 75 height 35
click at [157, 152] on link "Size charts" at bounding box center [105, 167] width 210 height 43
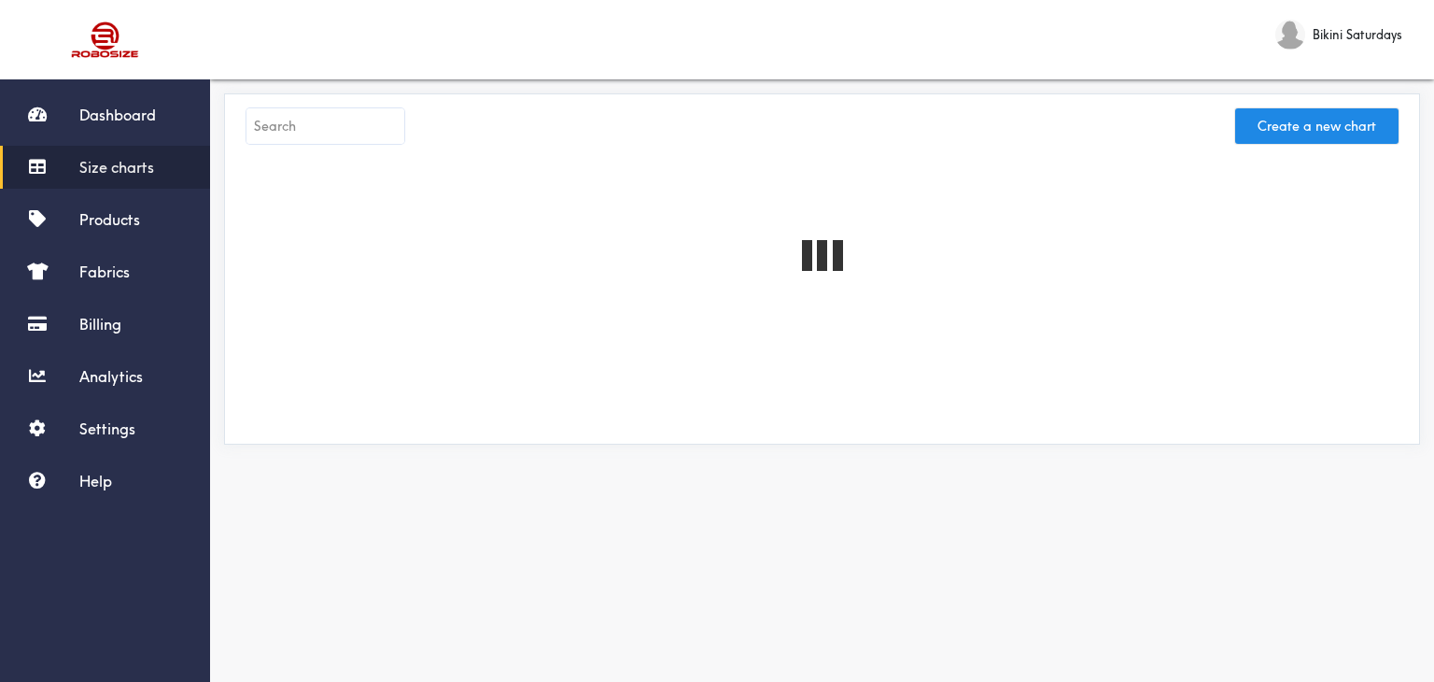
click at [326, 132] on input "text" at bounding box center [325, 125] width 158 height 35
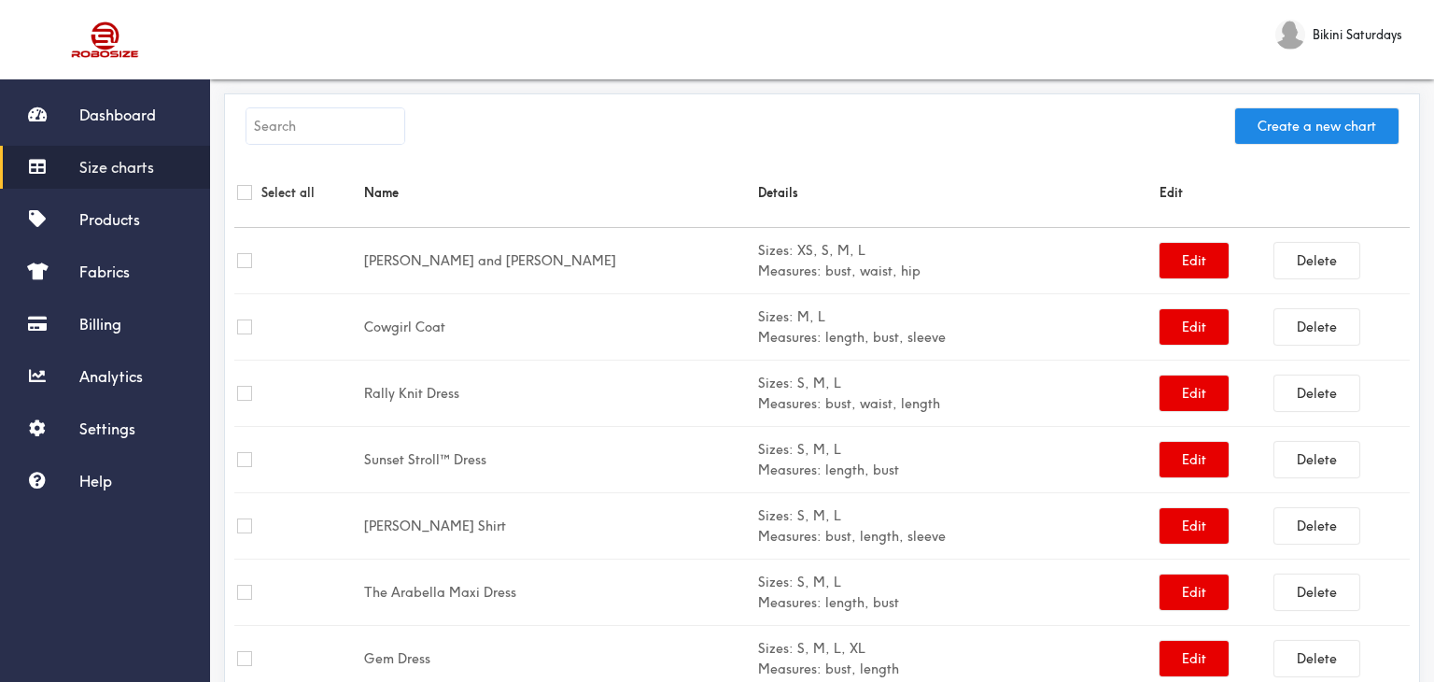
paste input "Pika Peplem Top"
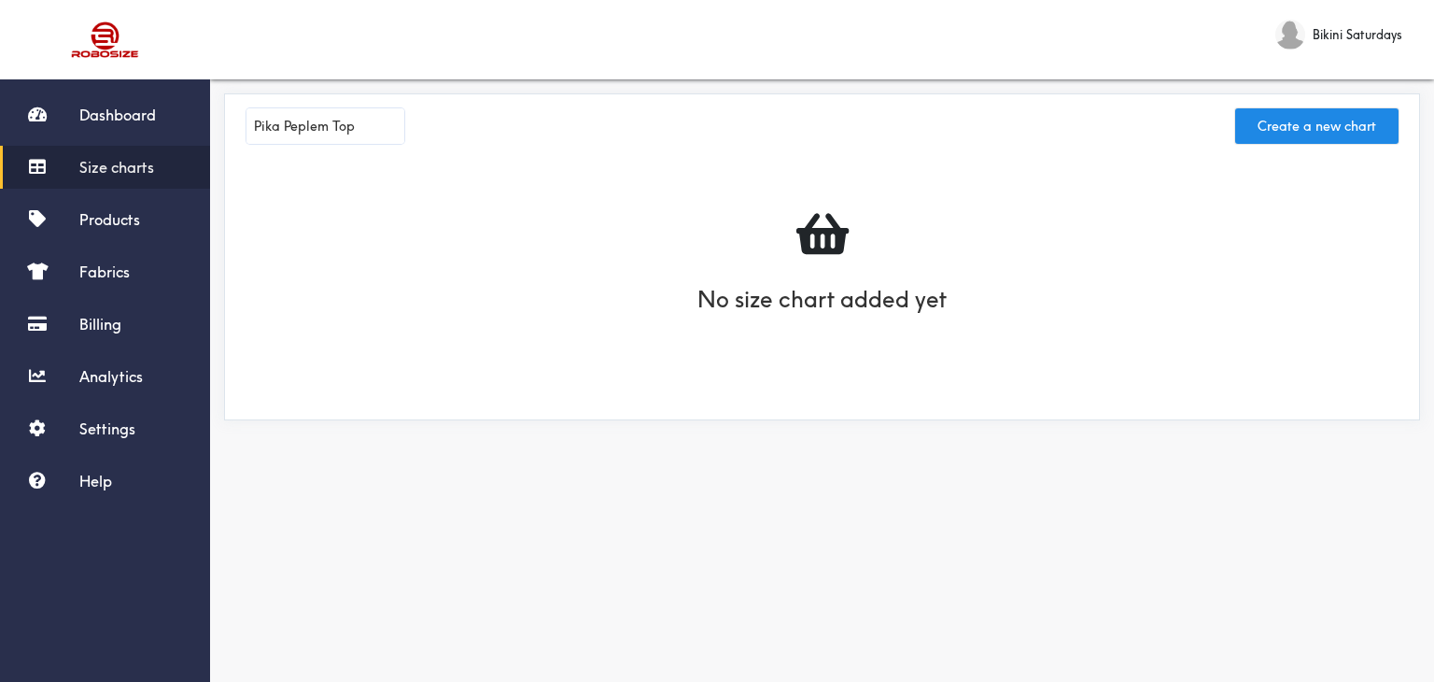
type input "Pika Peplem Top"
click at [1315, 132] on button "Create a new chart" at bounding box center [1316, 125] width 163 height 35
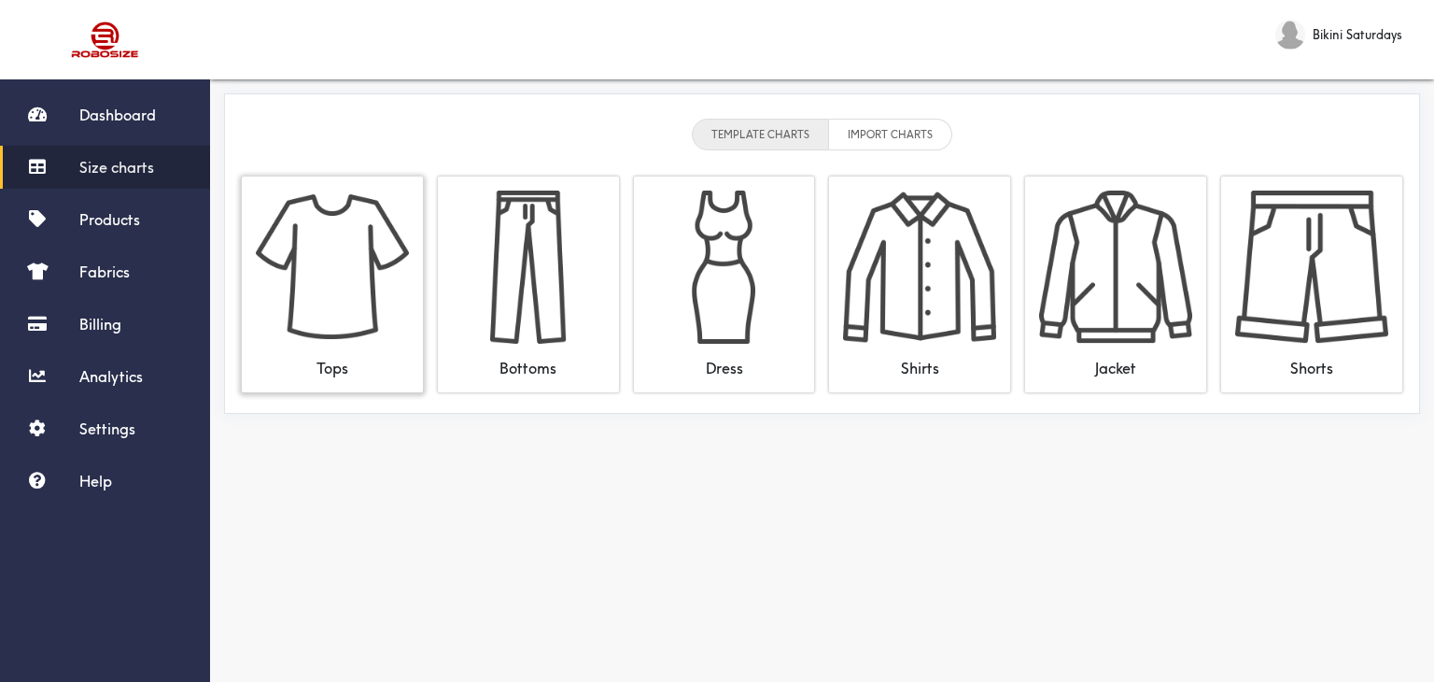
click at [328, 274] on img at bounding box center [332, 266] width 153 height 153
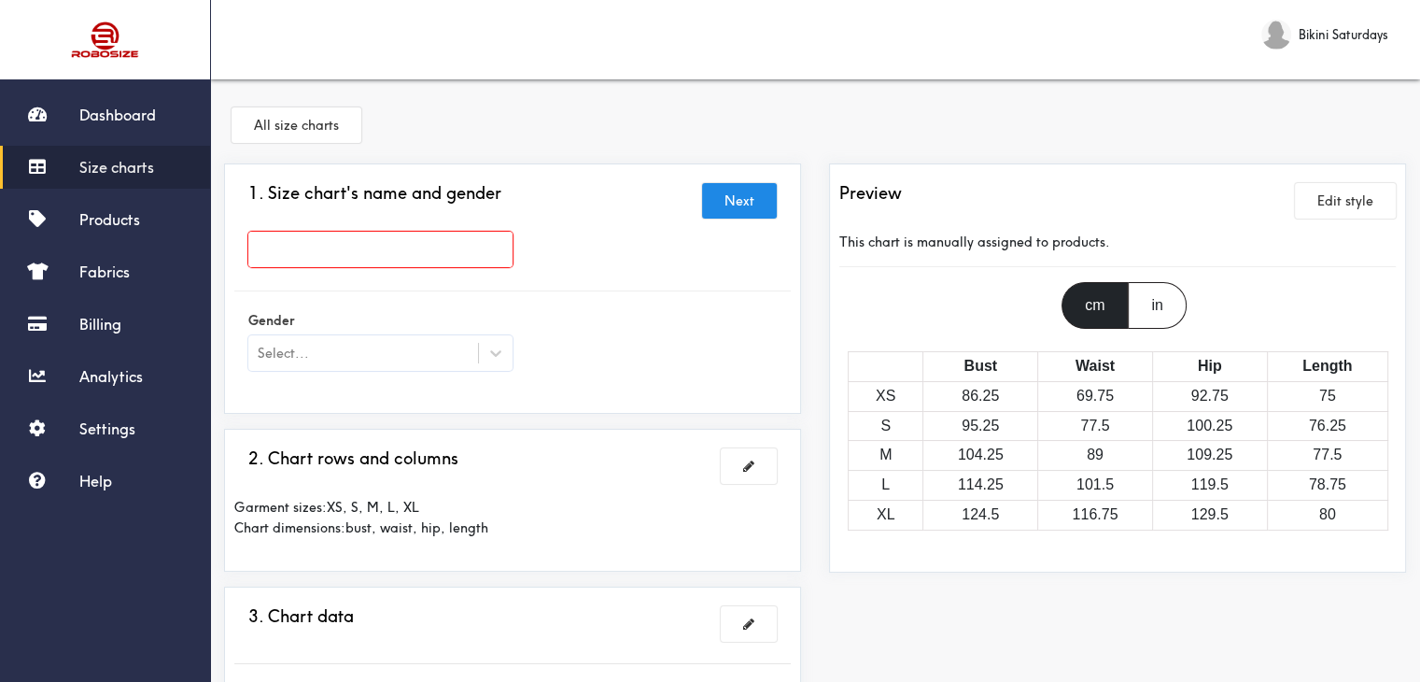
click at [374, 242] on input "text" at bounding box center [380, 249] width 264 height 35
paste input "Pika Peplem Top"
type input "Pika Peplem Top"
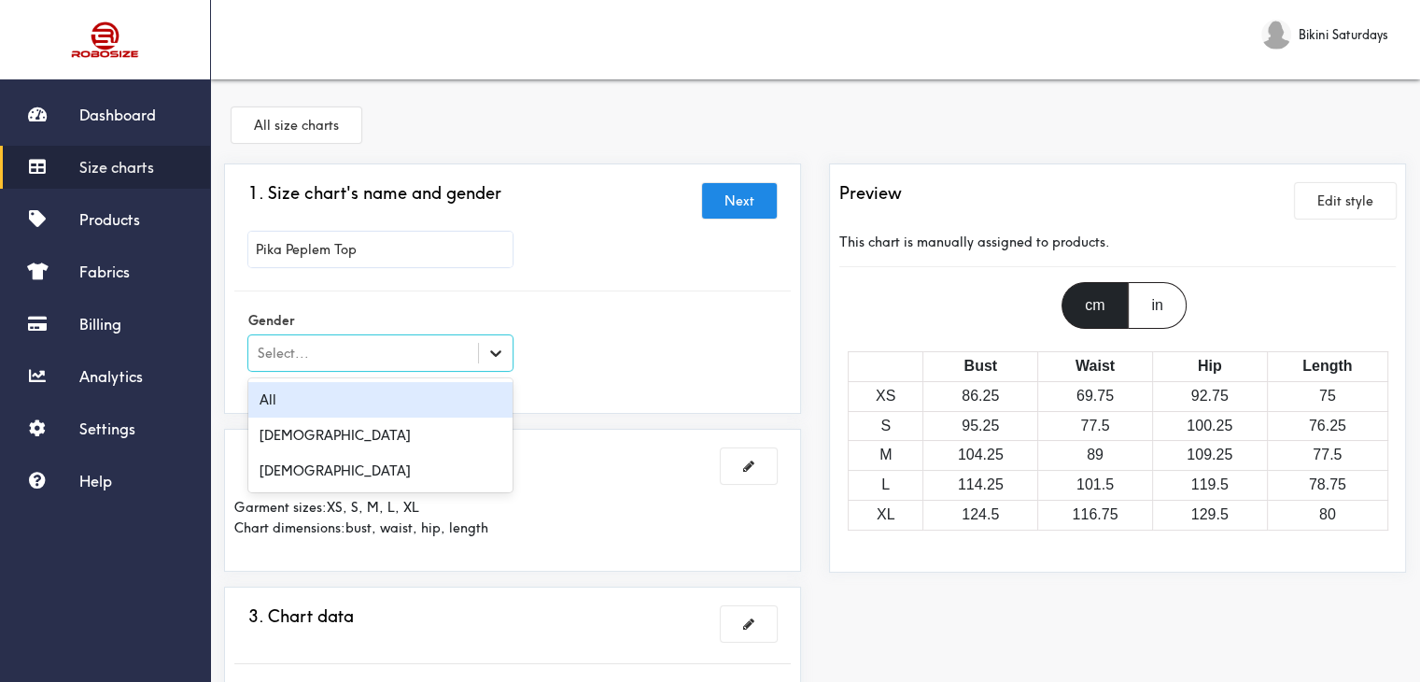
click at [484, 353] on div at bounding box center [496, 353] width 34 height 34
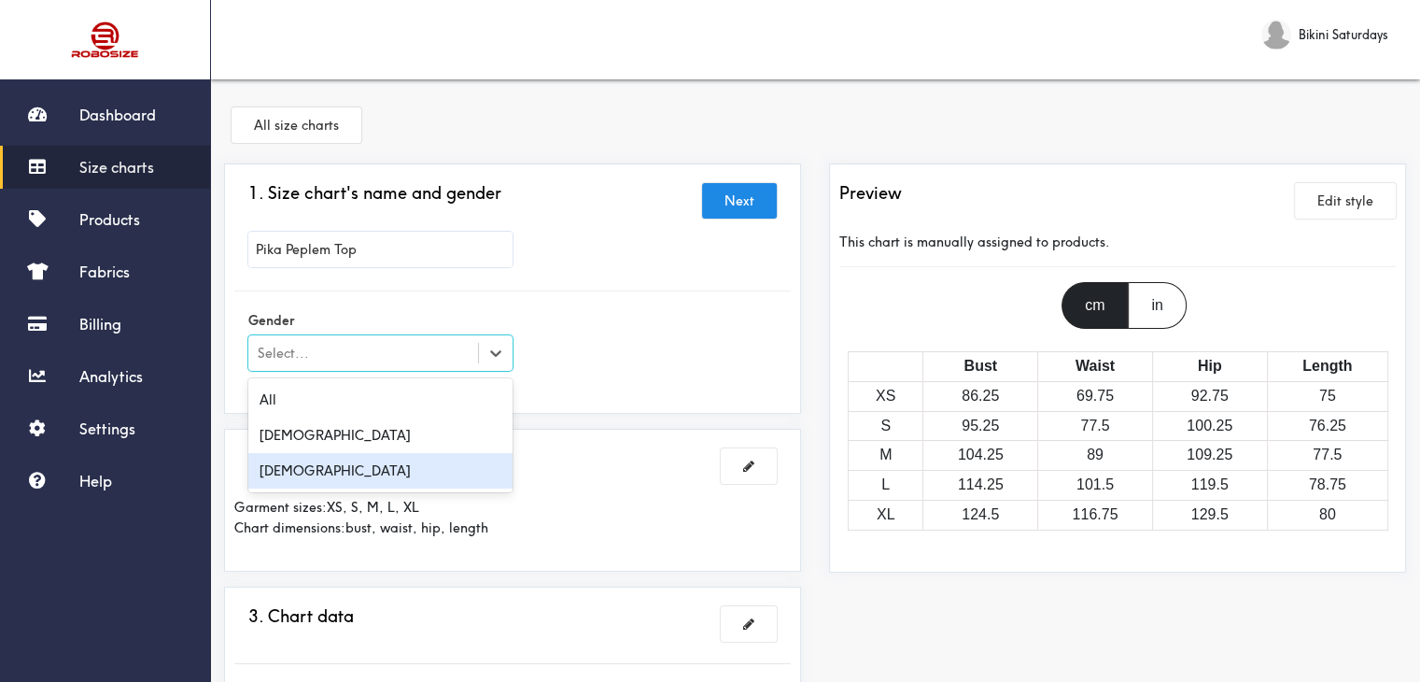
click at [309, 474] on div "[DEMOGRAPHIC_DATA]" at bounding box center [380, 470] width 264 height 35
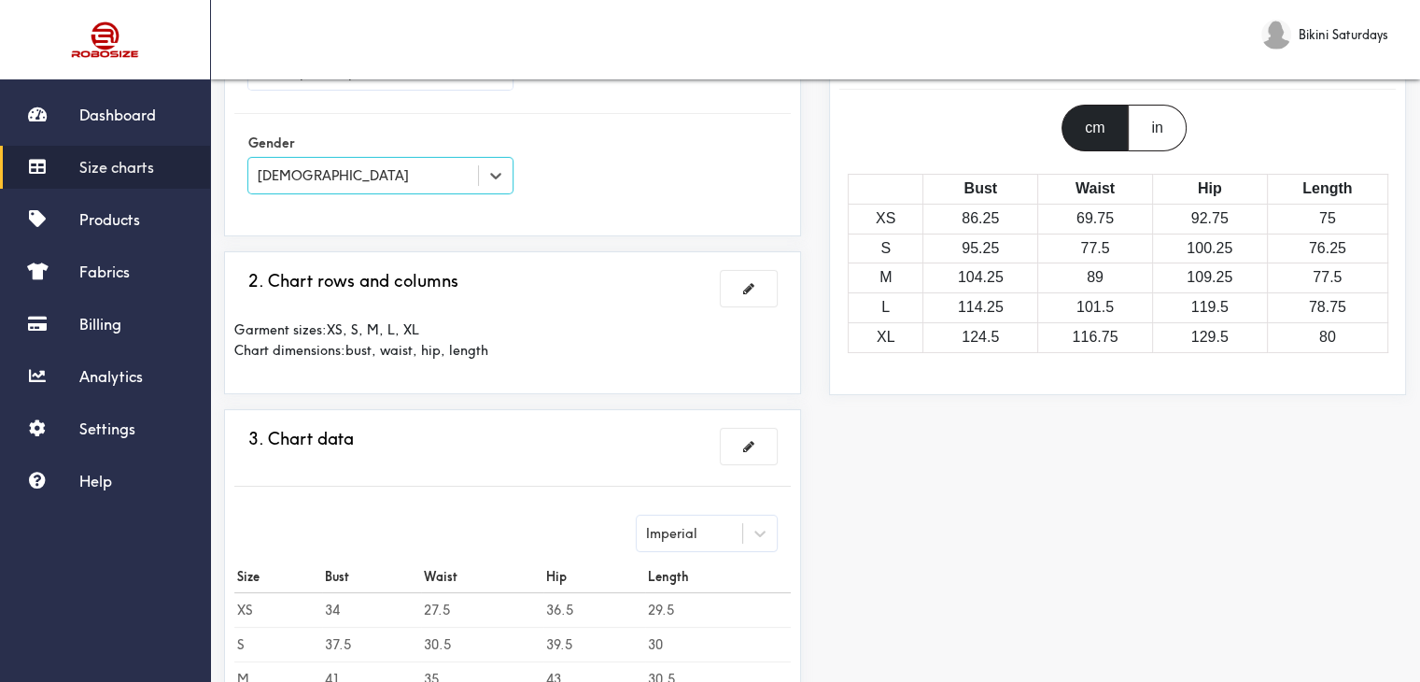
scroll to position [187, 0]
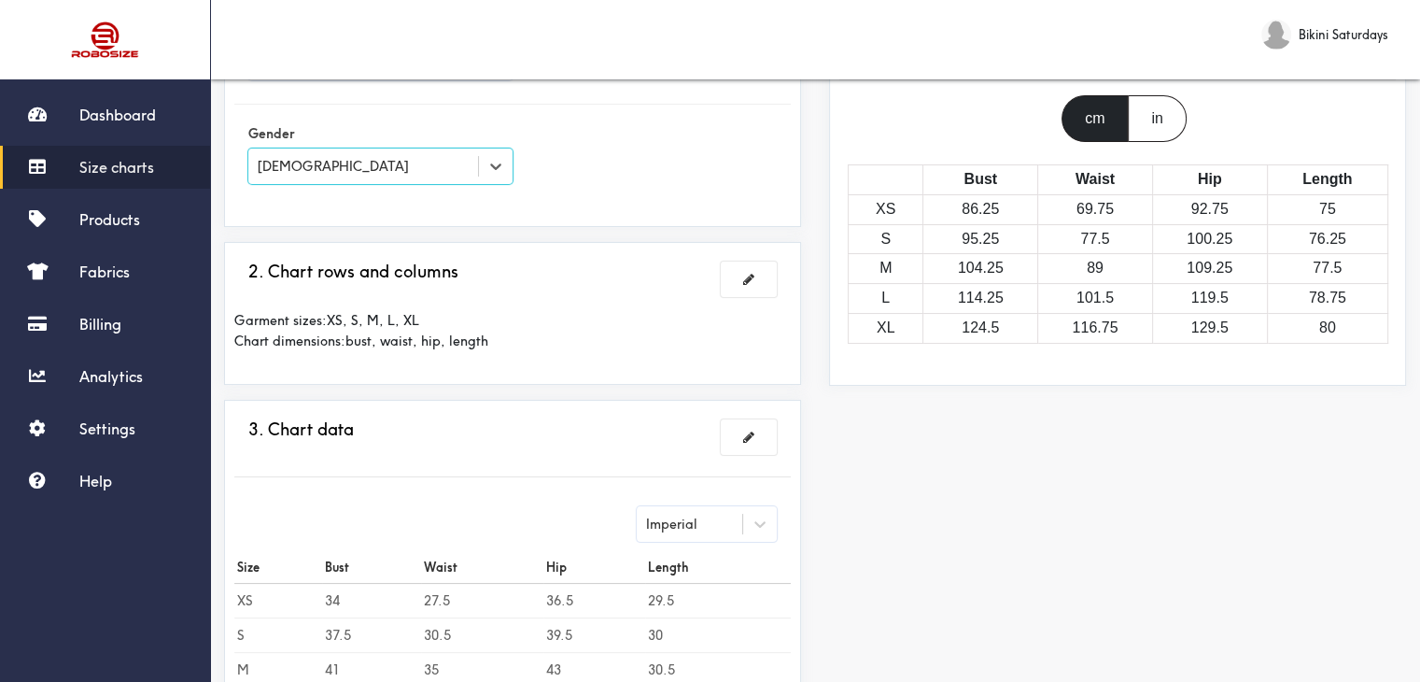
click at [784, 276] on div "2. Chart rows and columns" at bounding box center [512, 278] width 556 height 35
click at [755, 278] on button at bounding box center [749, 278] width 56 height 35
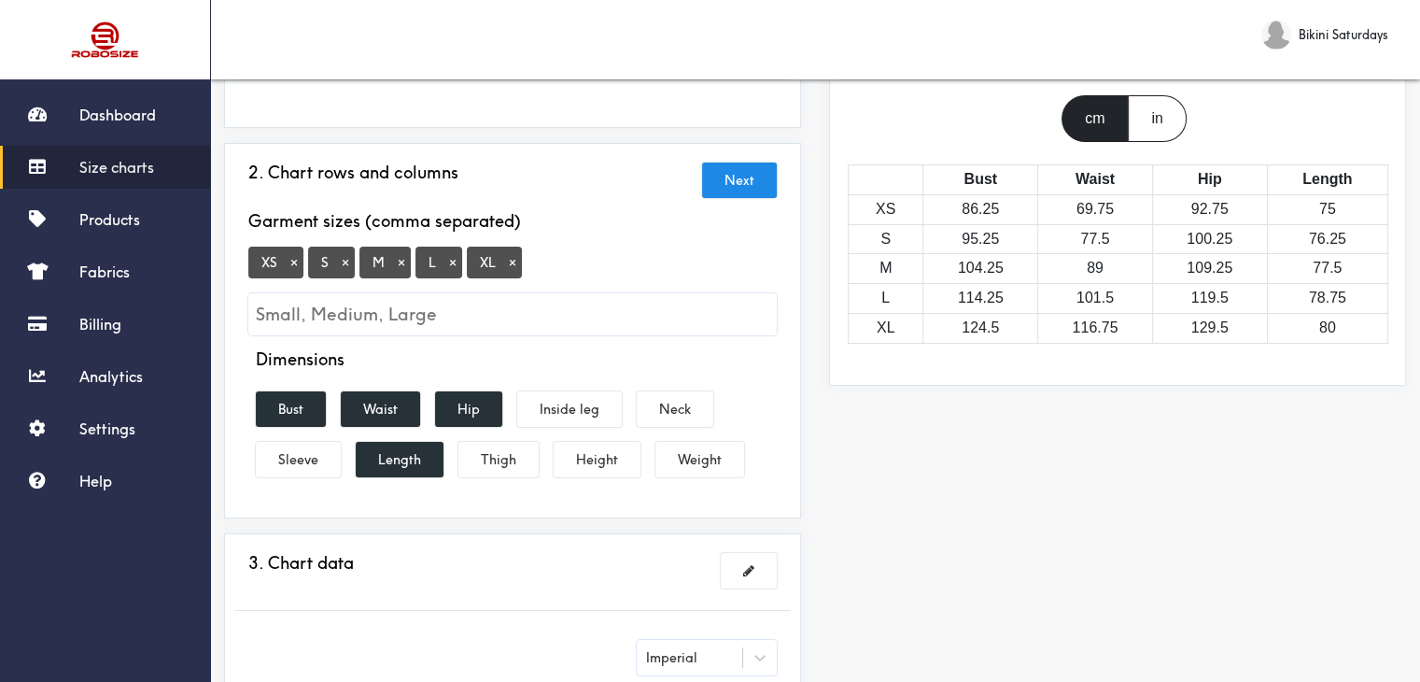
click at [510, 262] on button "×" at bounding box center [512, 262] width 19 height 17
click at [478, 393] on button "Hip" at bounding box center [468, 408] width 67 height 35
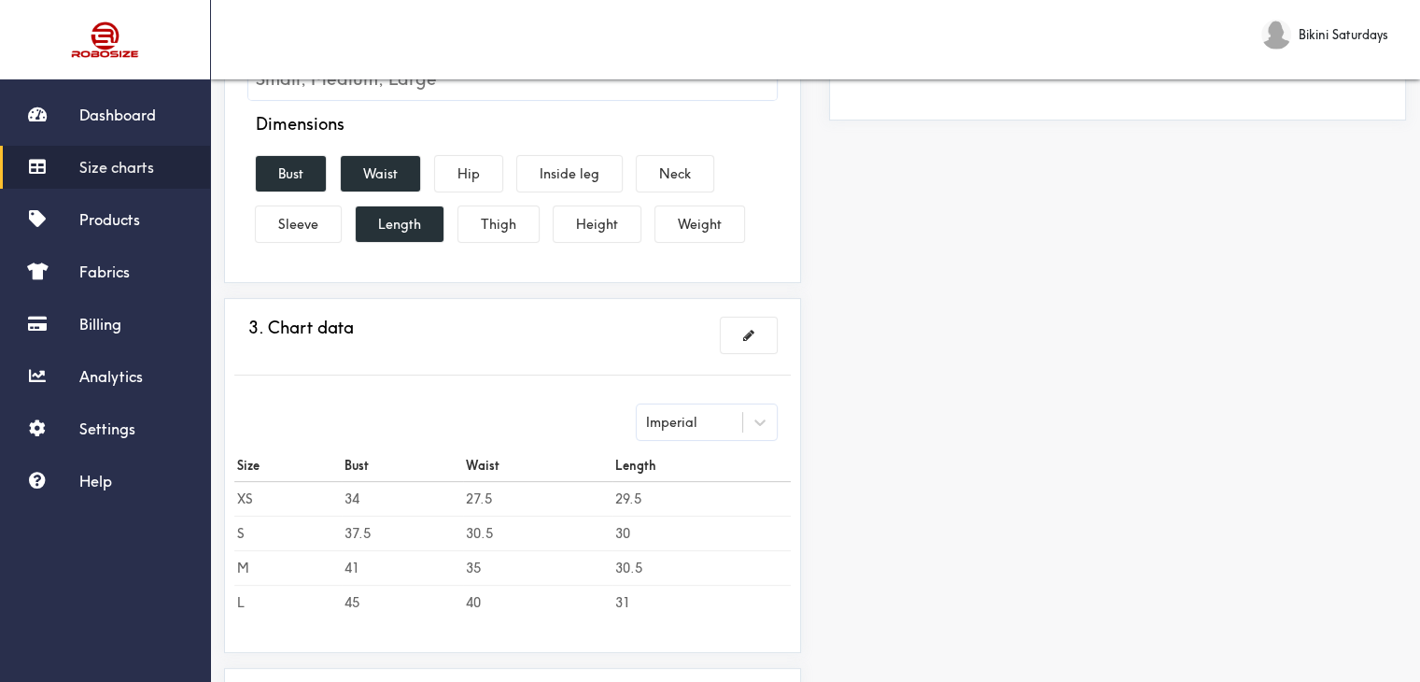
scroll to position [467, 0]
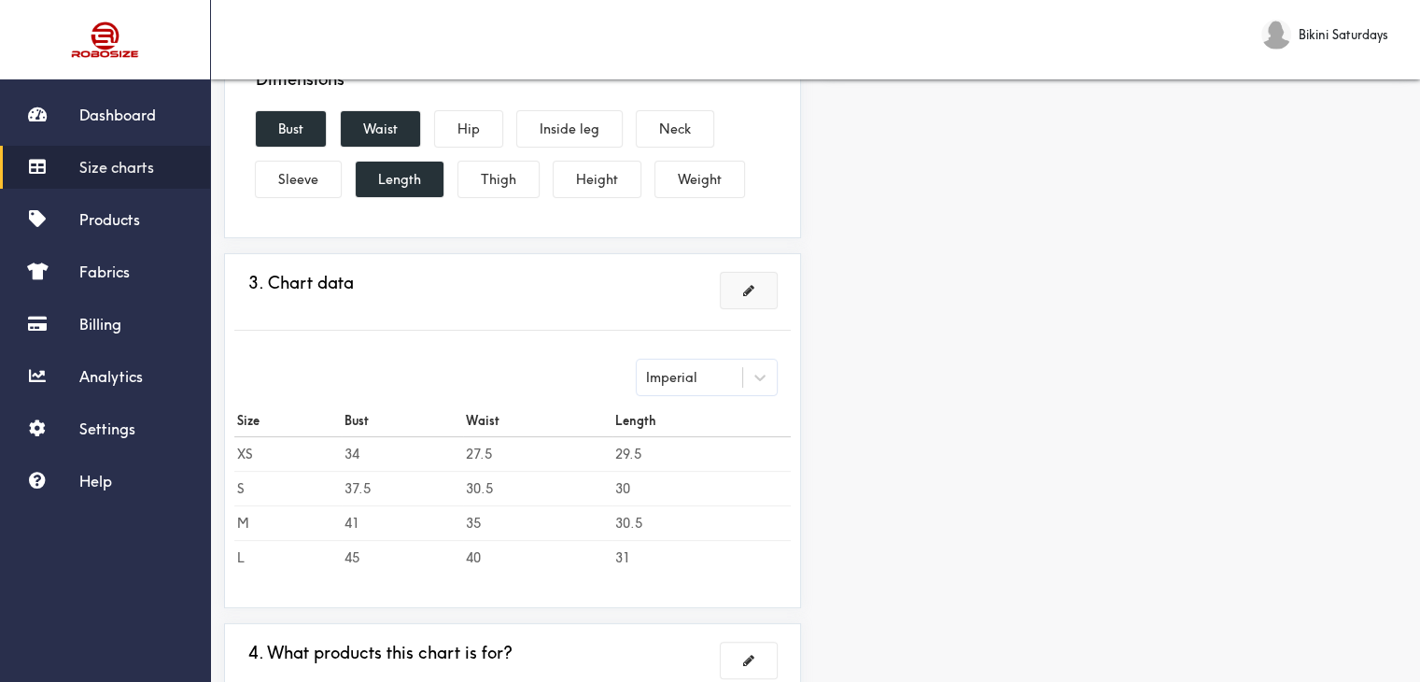
click at [743, 289] on span at bounding box center [748, 290] width 11 height 13
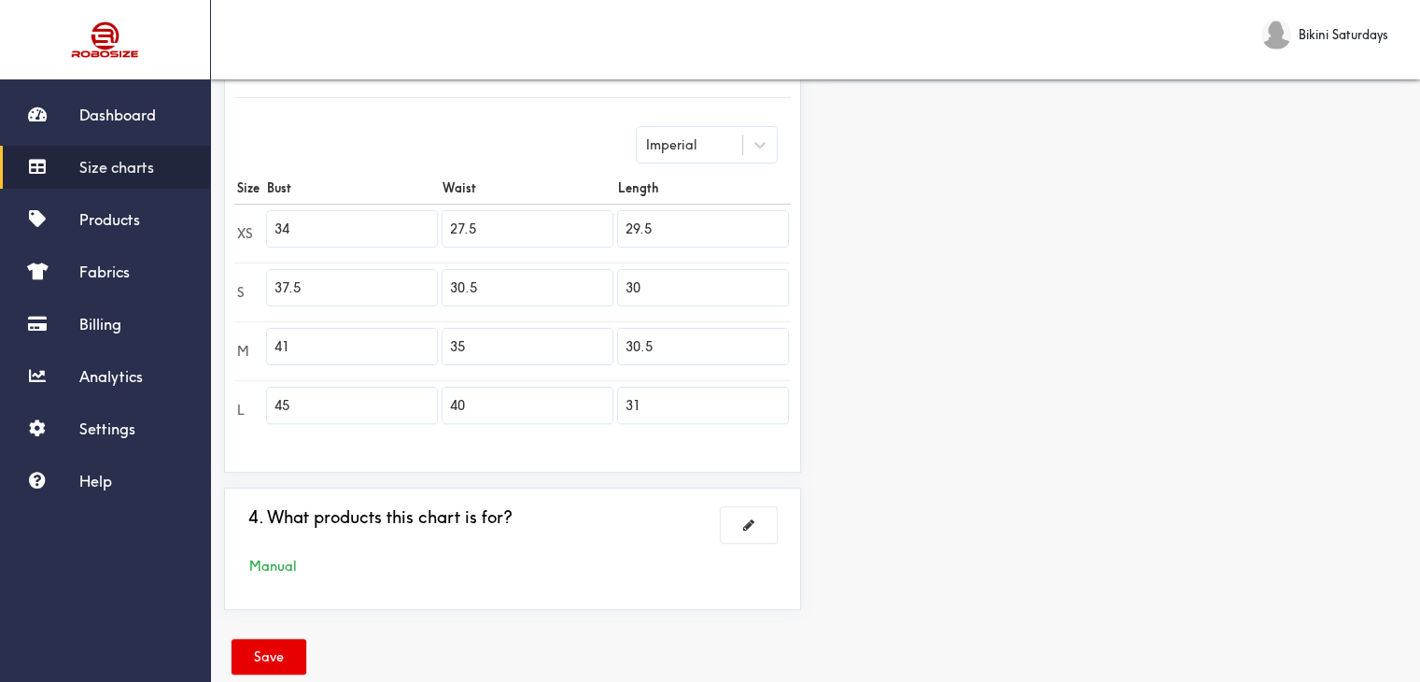
drag, startPoint x: 314, startPoint y: 216, endPoint x: 251, endPoint y: 224, distance: 63.1
click at [253, 224] on tr "XS 34 27.5 29.5" at bounding box center [512, 233] width 556 height 59
paste input "29.92"
type input "29.92"
drag, startPoint x: 327, startPoint y: 289, endPoint x: 213, endPoint y: 271, distance: 115.3
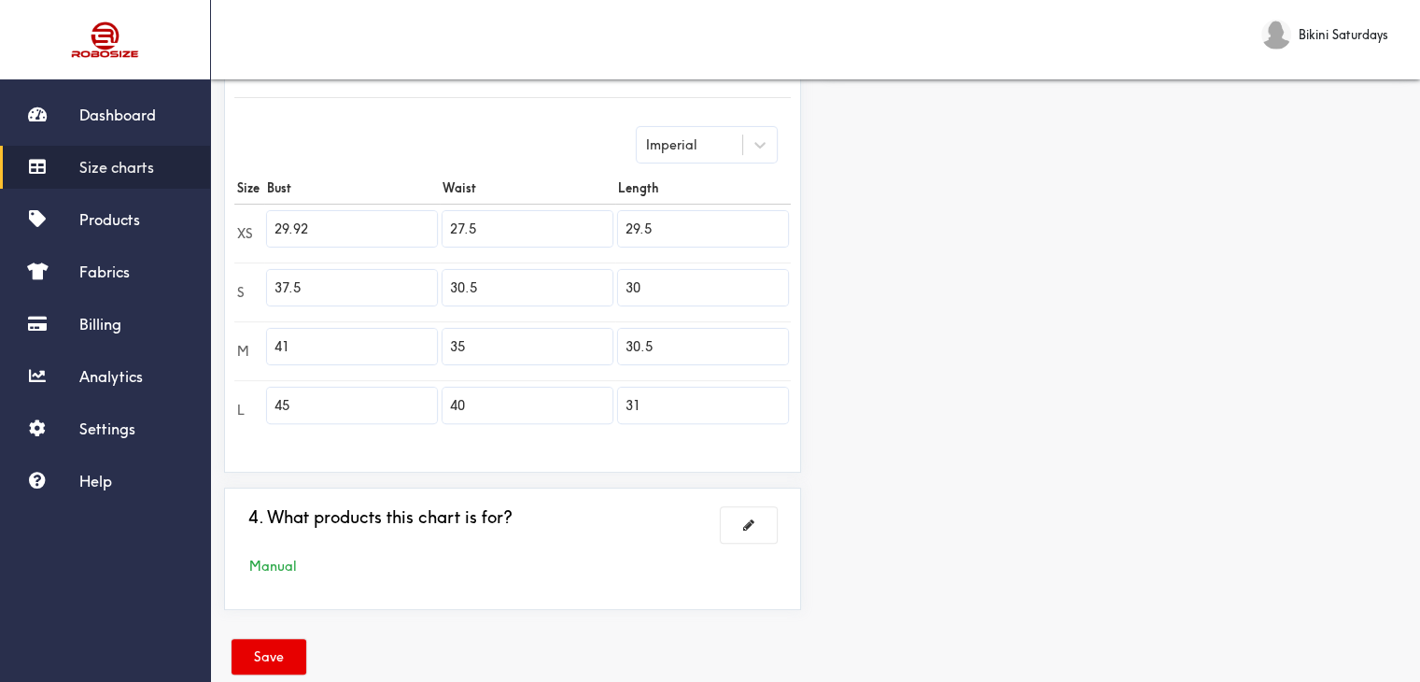
click at [213, 271] on div "1. Size chart's name and gender Brand: [PERSON_NAME] Top 2. Chart rows and colu…" at bounding box center [512, 161] width 605 height 928
drag, startPoint x: 320, startPoint y: 348, endPoint x: 264, endPoint y: 333, distance: 58.0
click at [264, 333] on tr "M 41 35 30.5" at bounding box center [512, 350] width 556 height 59
drag, startPoint x: 288, startPoint y: 400, endPoint x: 260, endPoint y: 404, distance: 28.4
click at [262, 404] on tr "L 45 40 31" at bounding box center [512, 409] width 556 height 59
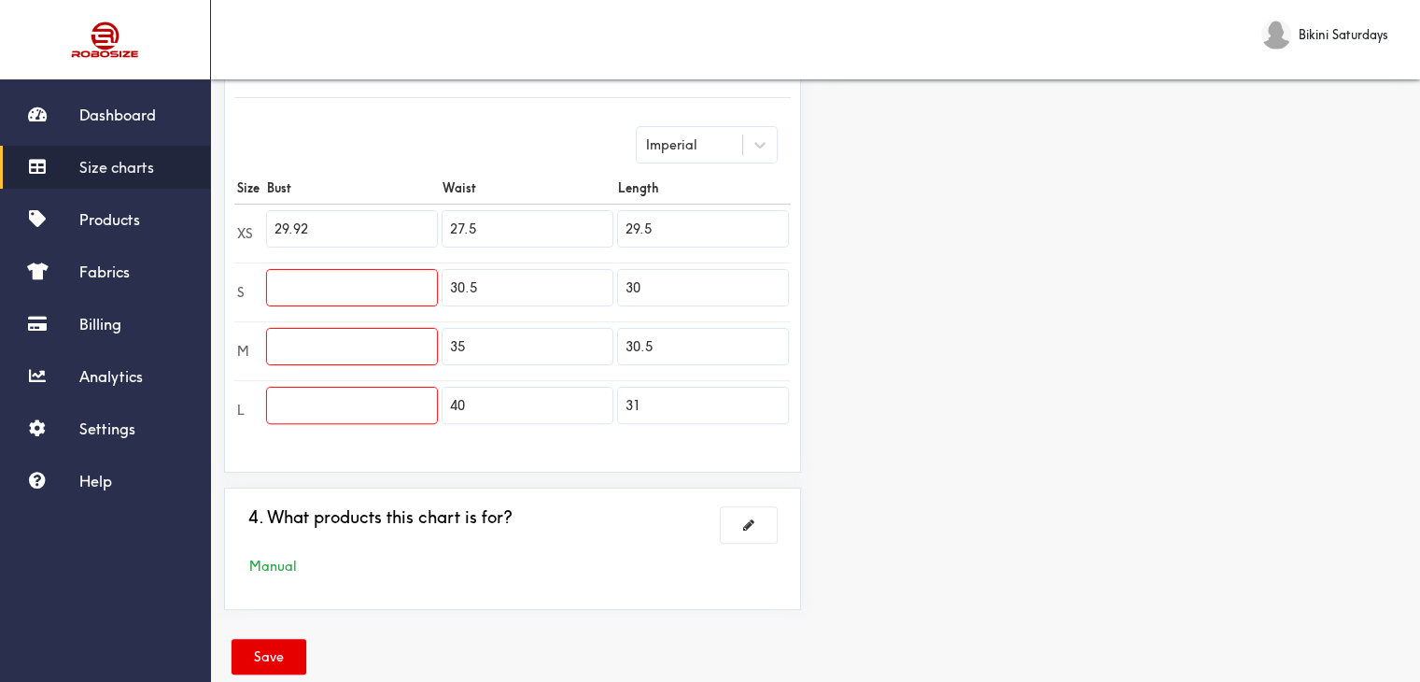
drag, startPoint x: 500, startPoint y: 231, endPoint x: 423, endPoint y: 225, distance: 76.8
click at [445, 225] on input "27.5" at bounding box center [528, 228] width 170 height 35
drag, startPoint x: 490, startPoint y: 298, endPoint x: 439, endPoint y: 293, distance: 51.6
click at [439, 293] on tr "S 30.5 30" at bounding box center [512, 291] width 556 height 59
drag, startPoint x: 474, startPoint y: 341, endPoint x: 439, endPoint y: 340, distance: 35.5
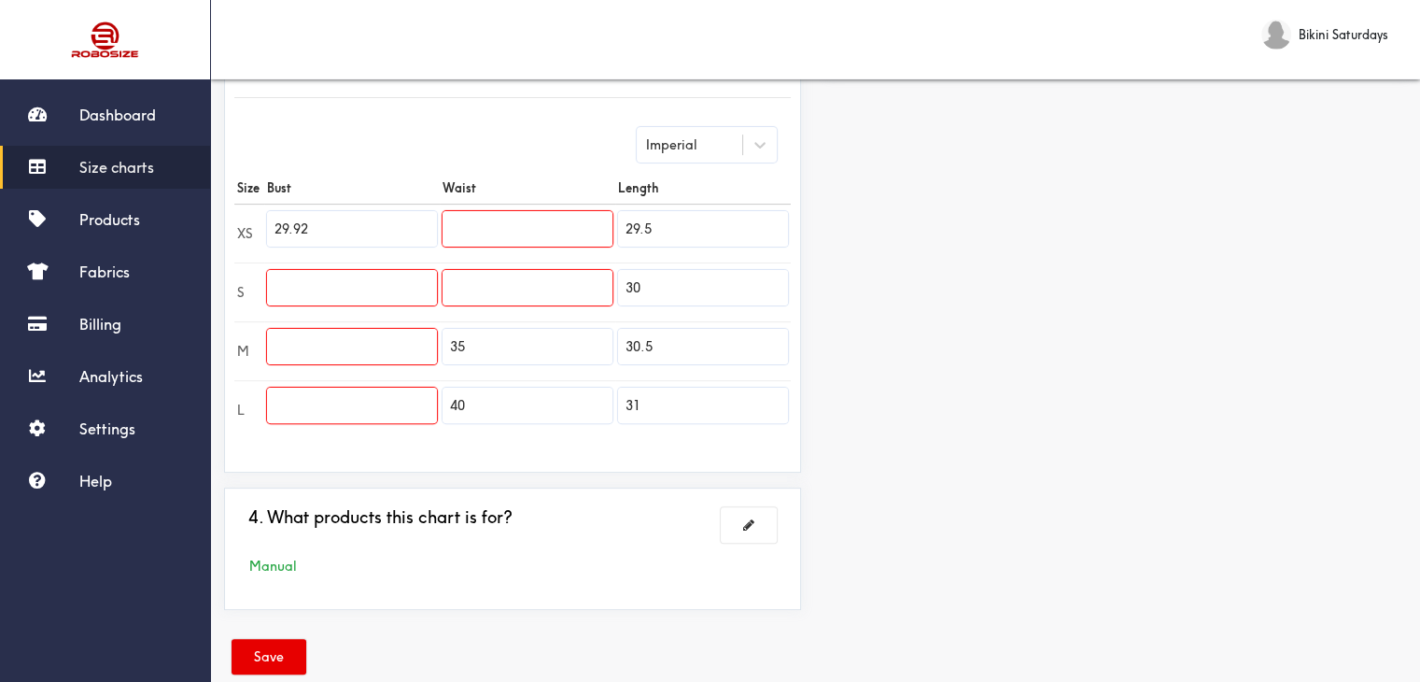
click at [441, 340] on td "35" at bounding box center [528, 350] width 176 height 59
drag, startPoint x: 479, startPoint y: 401, endPoint x: 442, endPoint y: 399, distance: 37.5
click at [444, 400] on input "40" at bounding box center [528, 404] width 170 height 35
drag, startPoint x: 672, startPoint y: 234, endPoint x: 549, endPoint y: 225, distance: 123.6
click at [549, 225] on tr "XS 29.92 29.5" at bounding box center [512, 233] width 556 height 59
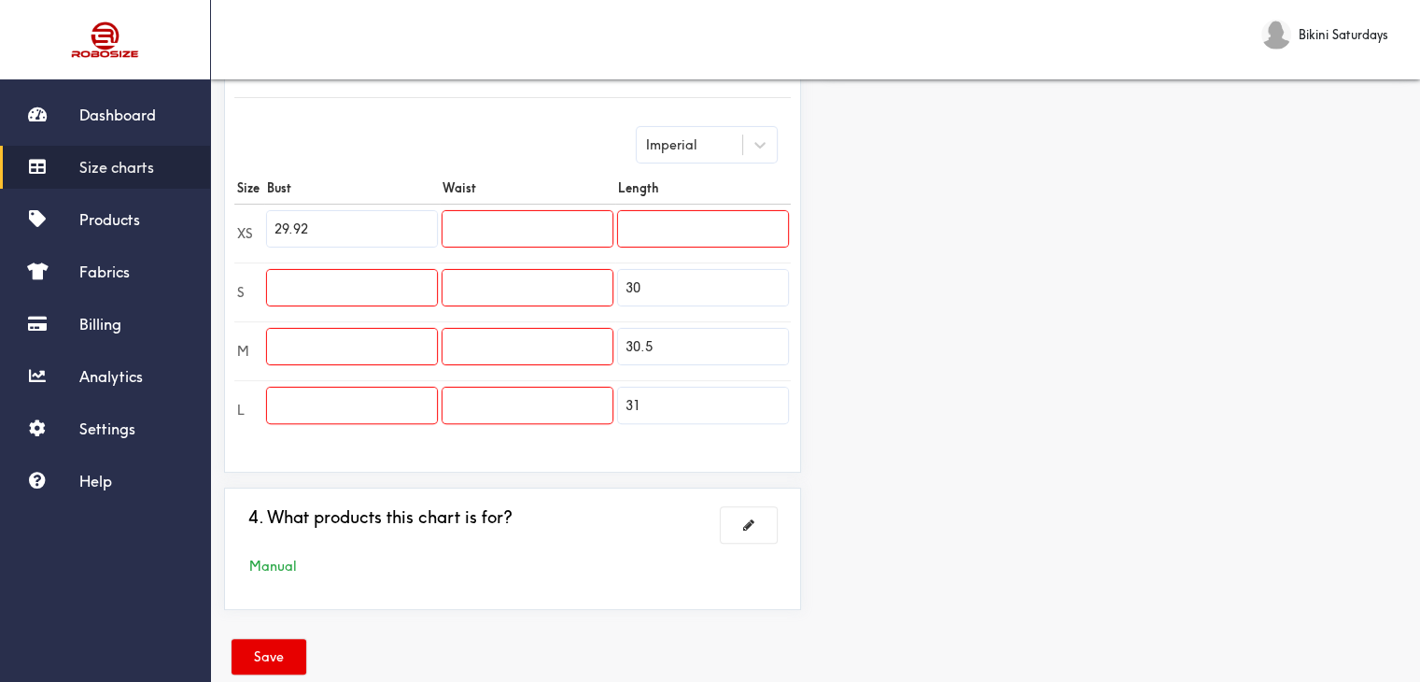
drag, startPoint x: 648, startPoint y: 284, endPoint x: 552, endPoint y: 281, distance: 96.2
click at [556, 281] on tr "S 30" at bounding box center [512, 291] width 556 height 59
drag, startPoint x: 680, startPoint y: 341, endPoint x: 511, endPoint y: 333, distance: 169.2
click at [512, 333] on tr "M 30.5" at bounding box center [512, 350] width 556 height 59
drag, startPoint x: 571, startPoint y: 391, endPoint x: 523, endPoint y: 389, distance: 48.6
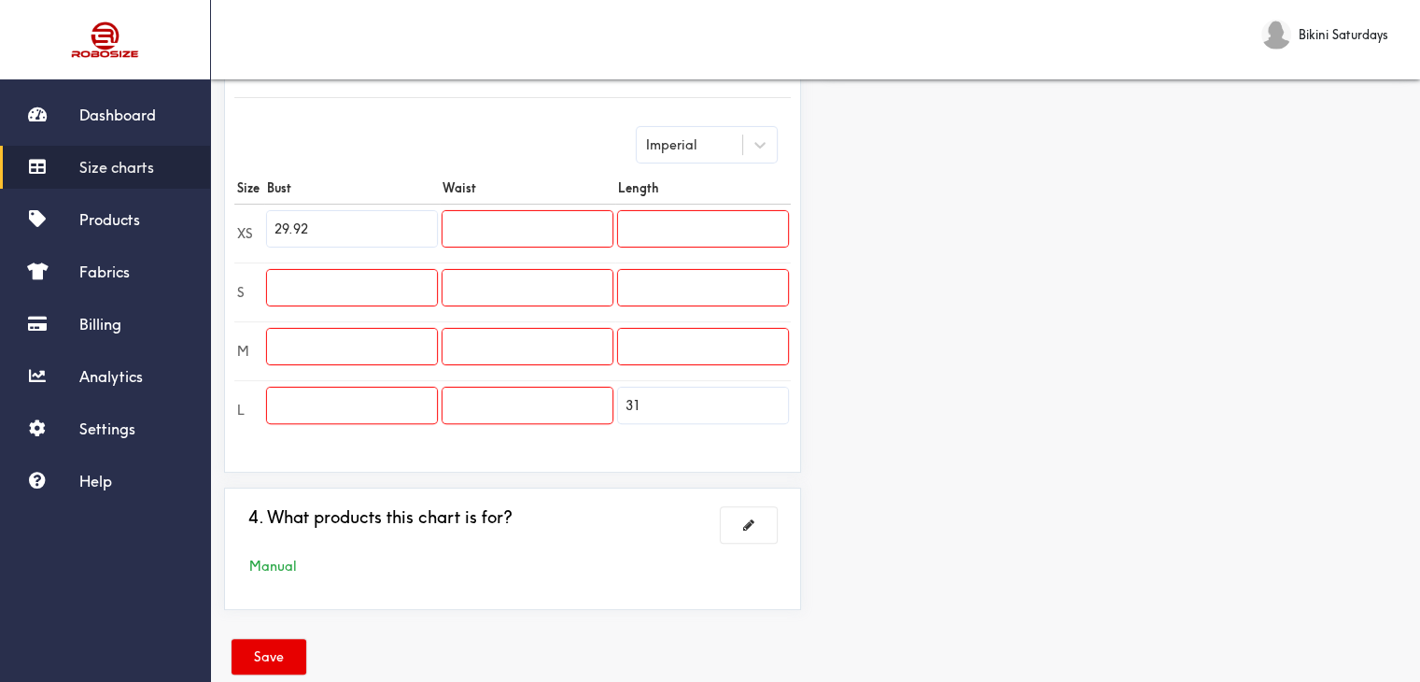
click at [530, 389] on tr "L 31" at bounding box center [512, 409] width 556 height 59
click at [392, 276] on input "text" at bounding box center [352, 287] width 170 height 35
paste input "31.50"
type input "31.50"
click at [377, 341] on input "text" at bounding box center [352, 346] width 170 height 35
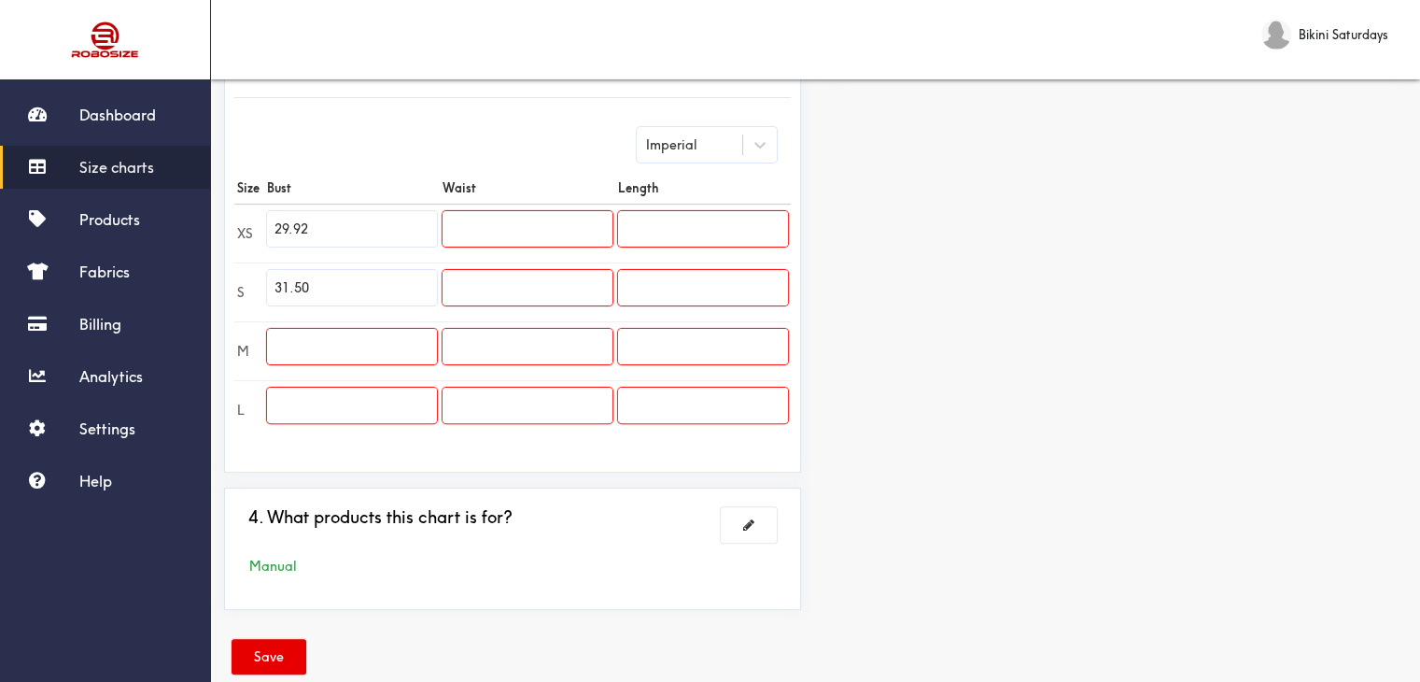
paste input "33.07"
type input "33.07"
click at [288, 392] on input "text" at bounding box center [352, 404] width 170 height 35
paste input "34.65"
type input "34.65"
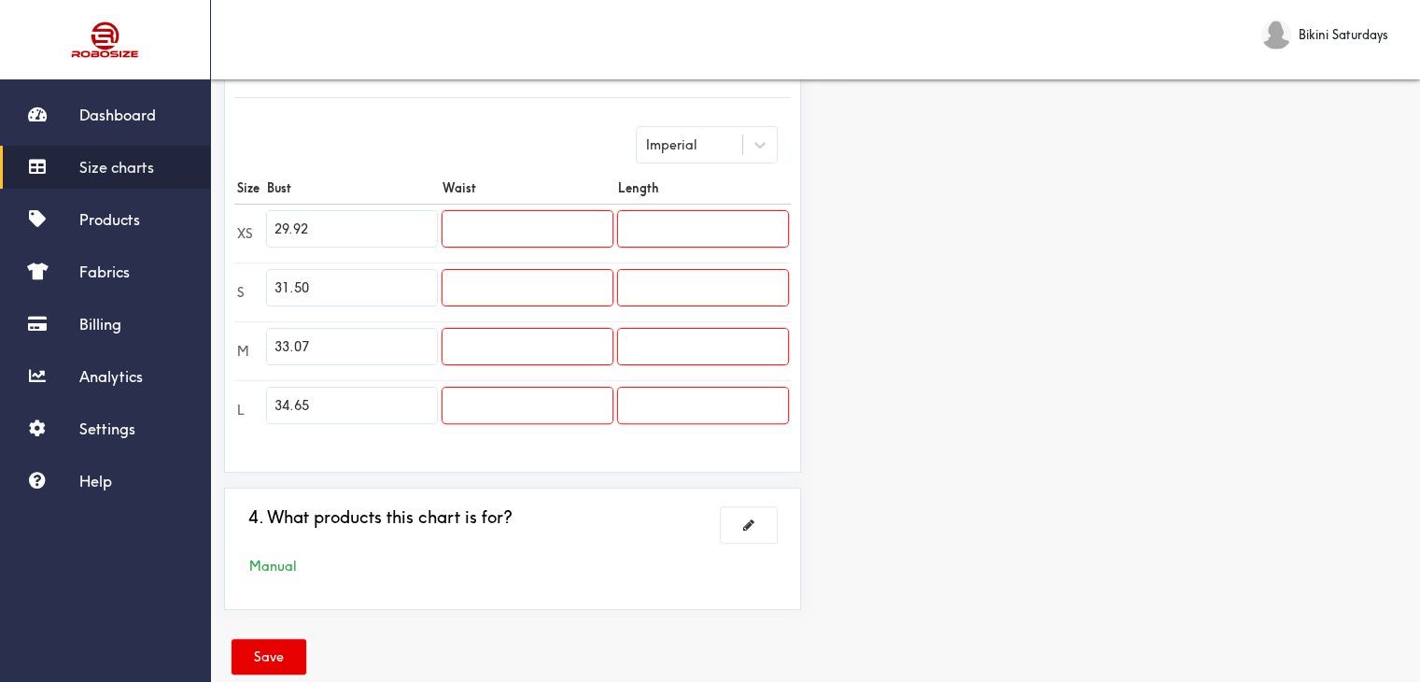
click at [465, 229] on input "text" at bounding box center [528, 228] width 170 height 35
paste input "26.77"
type input "26.77"
click at [556, 288] on input "text" at bounding box center [528, 287] width 170 height 35
paste
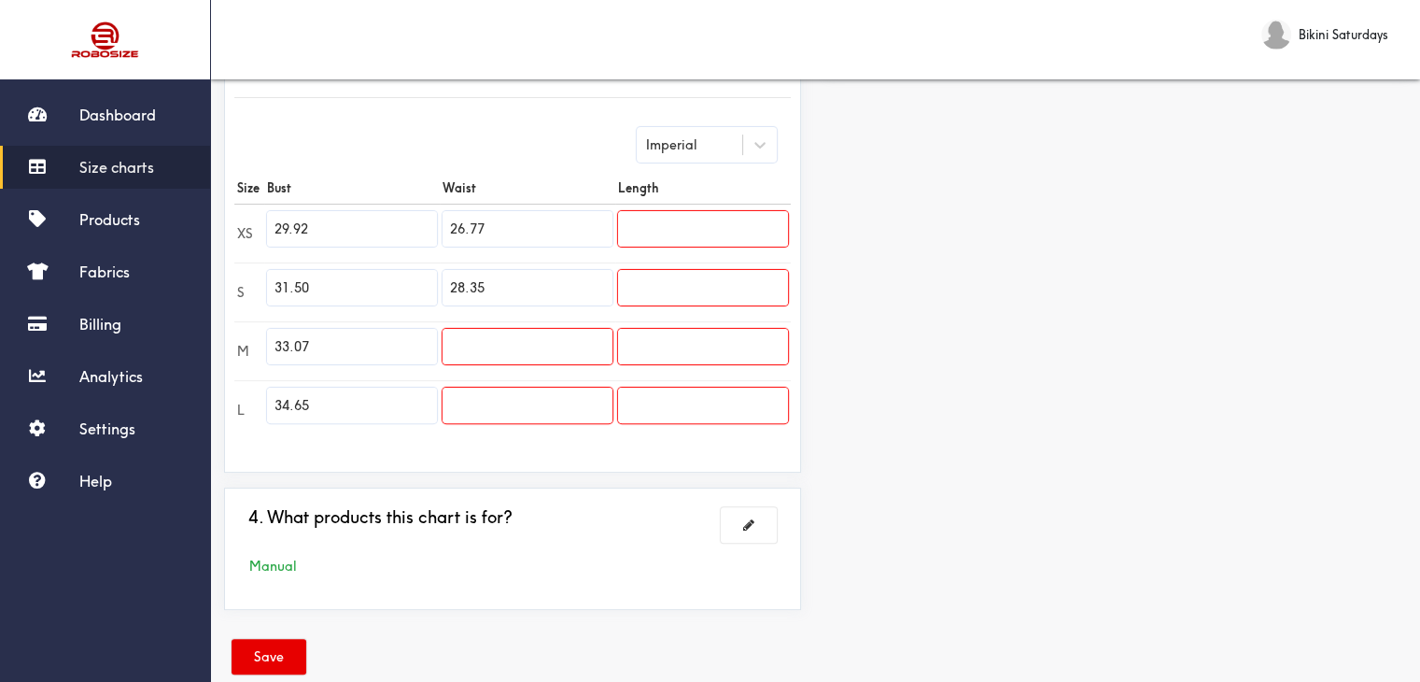
type input "28.35"
click at [474, 338] on input "text" at bounding box center [528, 346] width 170 height 35
type input "29.92"
click at [504, 407] on input "text" at bounding box center [528, 404] width 170 height 35
type input "31.50"
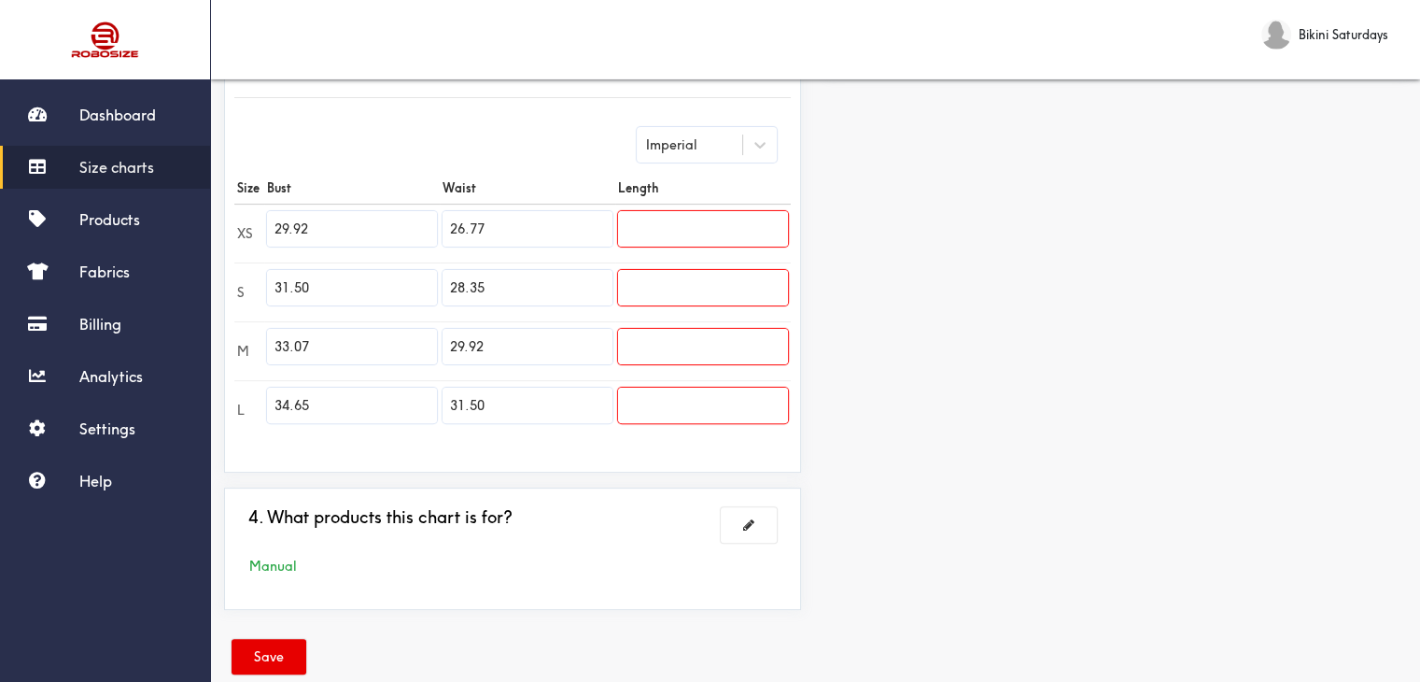
click at [666, 367] on td at bounding box center [703, 350] width 176 height 59
click at [669, 353] on input "text" at bounding box center [703, 346] width 170 height 35
click at [702, 225] on input "text" at bounding box center [703, 228] width 170 height 35
type input "14.57"
click at [636, 397] on input "text" at bounding box center [703, 404] width 170 height 35
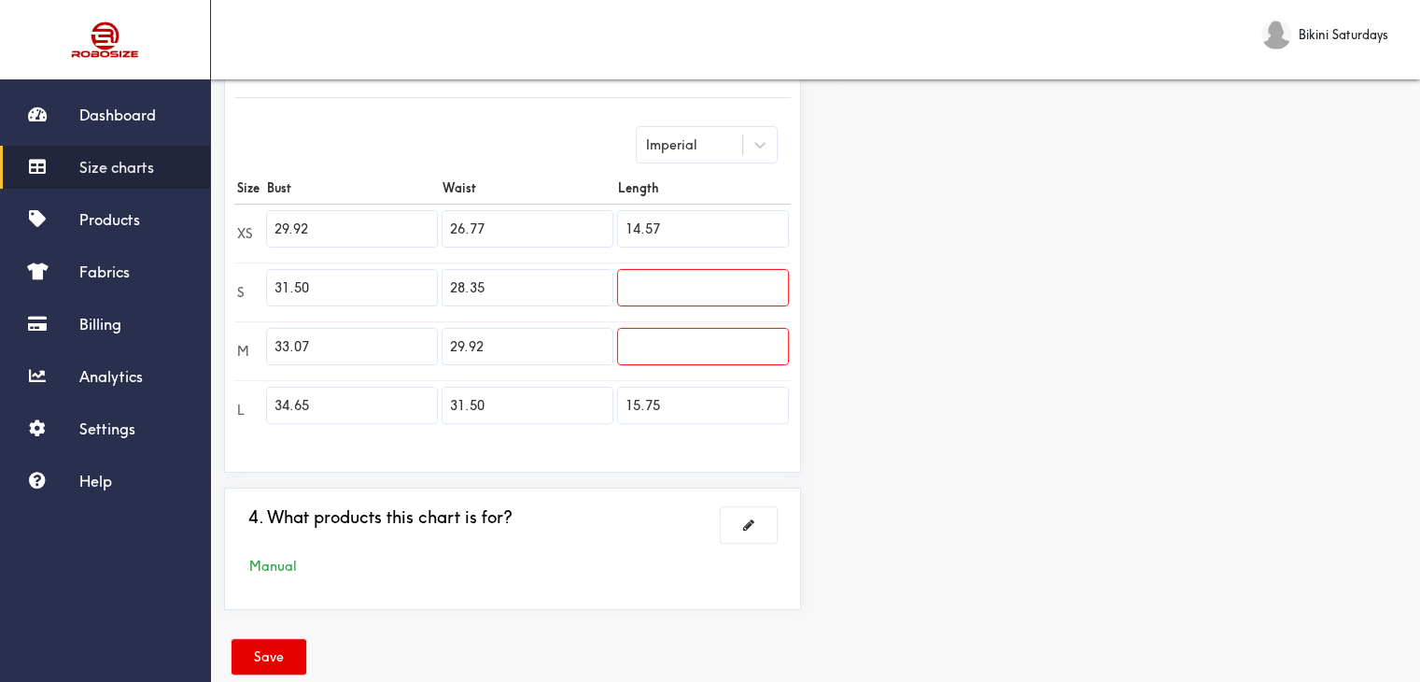
type input "15.75"
click at [732, 342] on input "text" at bounding box center [703, 346] width 170 height 35
click at [680, 367] on td at bounding box center [703, 350] width 176 height 59
click at [681, 326] on td at bounding box center [703, 350] width 176 height 59
click at [681, 342] on input "text" at bounding box center [703, 346] width 170 height 35
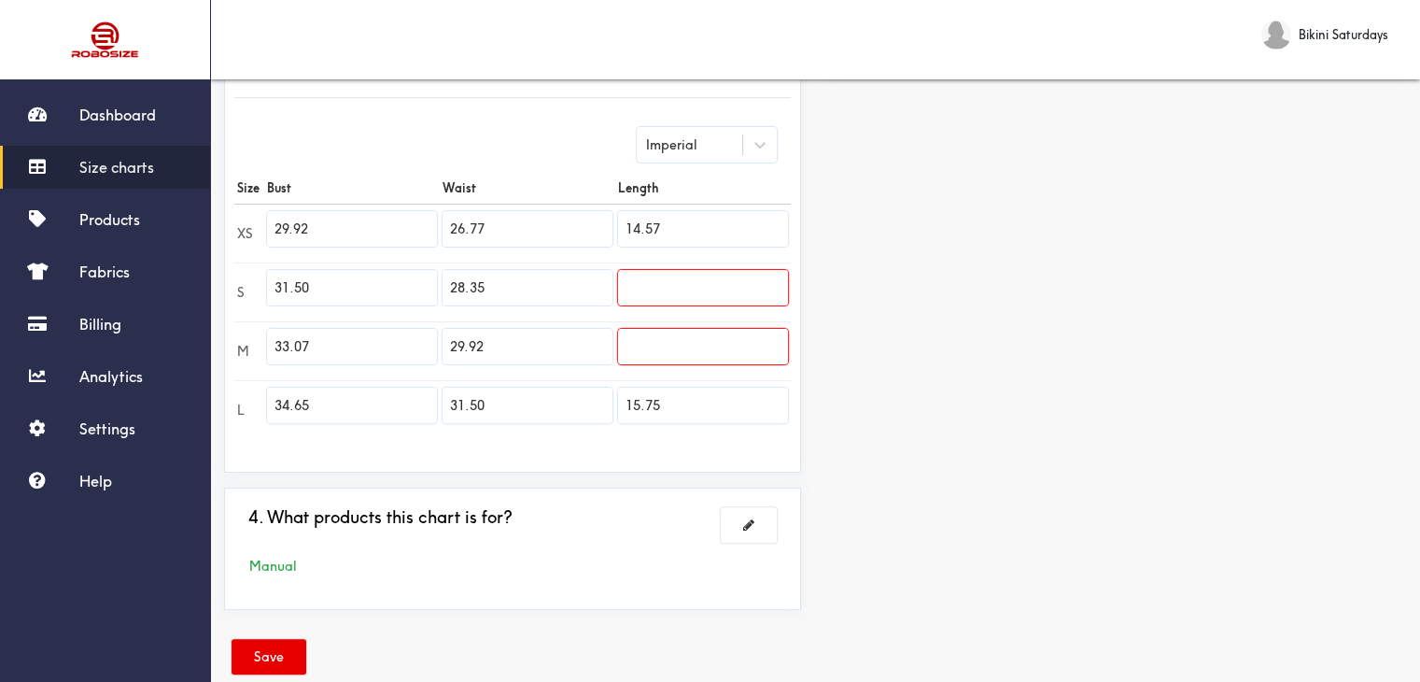
click at [693, 292] on input "text" at bounding box center [703, 287] width 170 height 35
click at [690, 270] on input "text" at bounding box center [703, 287] width 170 height 35
click at [685, 298] on input "text" at bounding box center [703, 287] width 170 height 35
type input "14.96"
click at [680, 351] on input "text" at bounding box center [703, 346] width 170 height 35
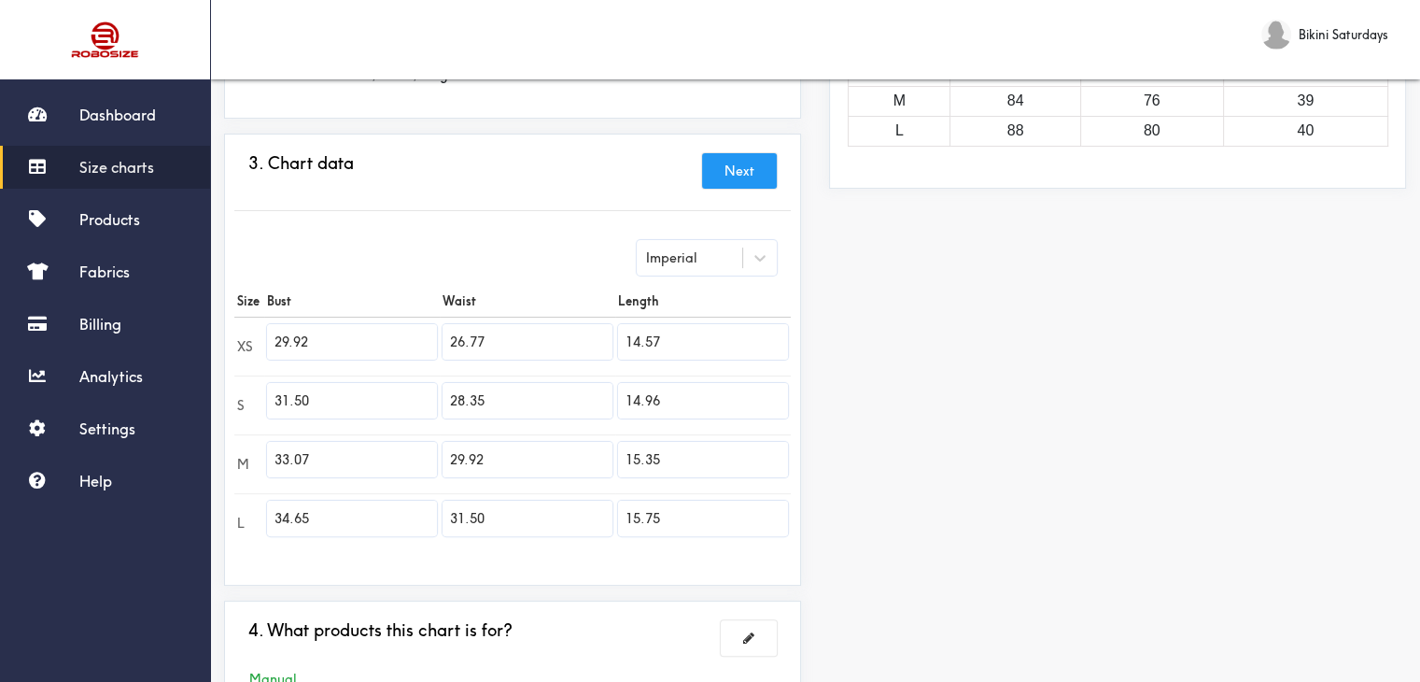
scroll to position [220, 0]
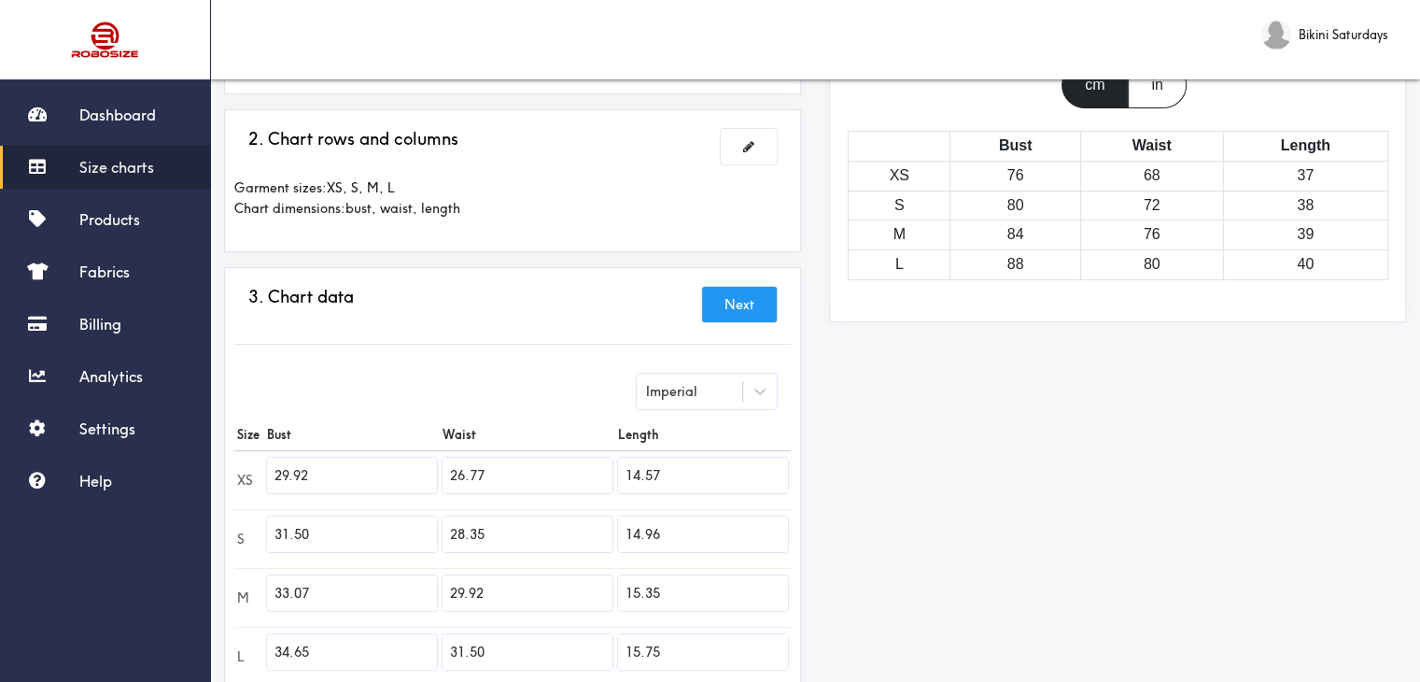
type input "15.35"
click at [1169, 92] on div "in" at bounding box center [1157, 85] width 58 height 47
click at [1100, 85] on div "cm" at bounding box center [1095, 85] width 66 height 47
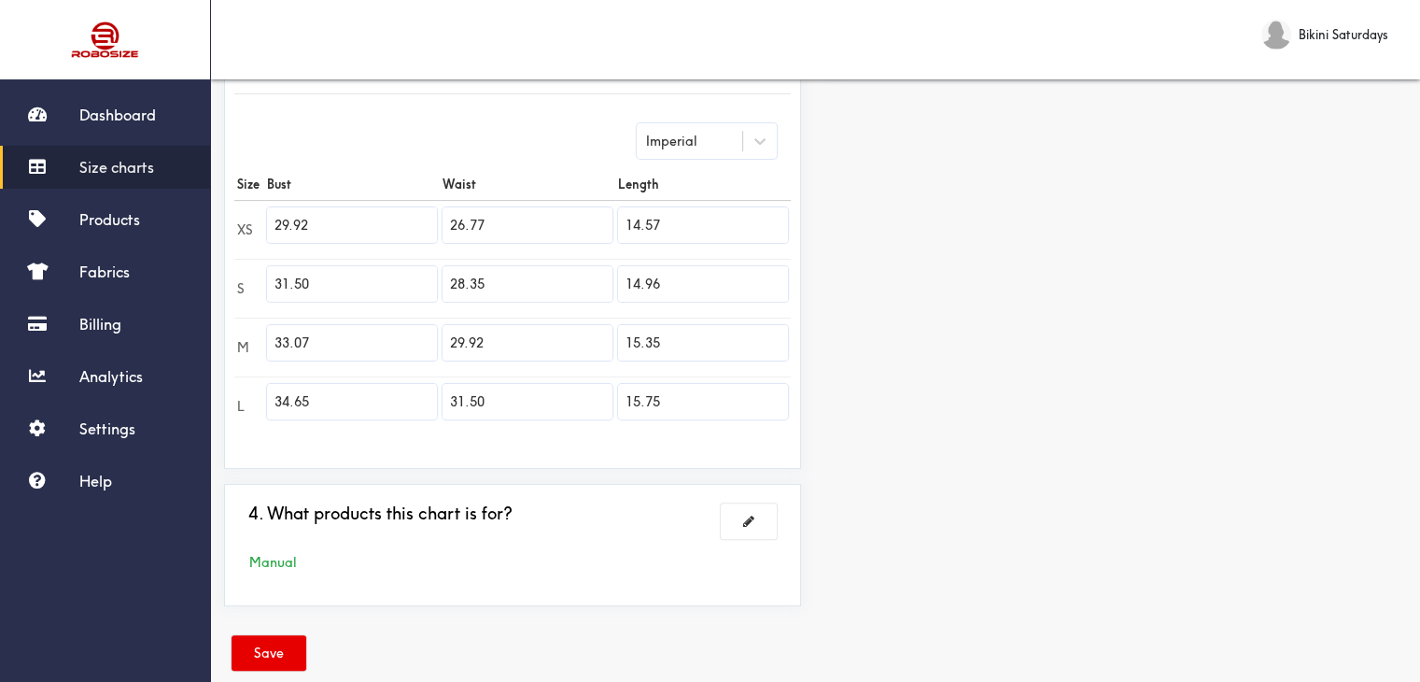
scroll to position [500, 0]
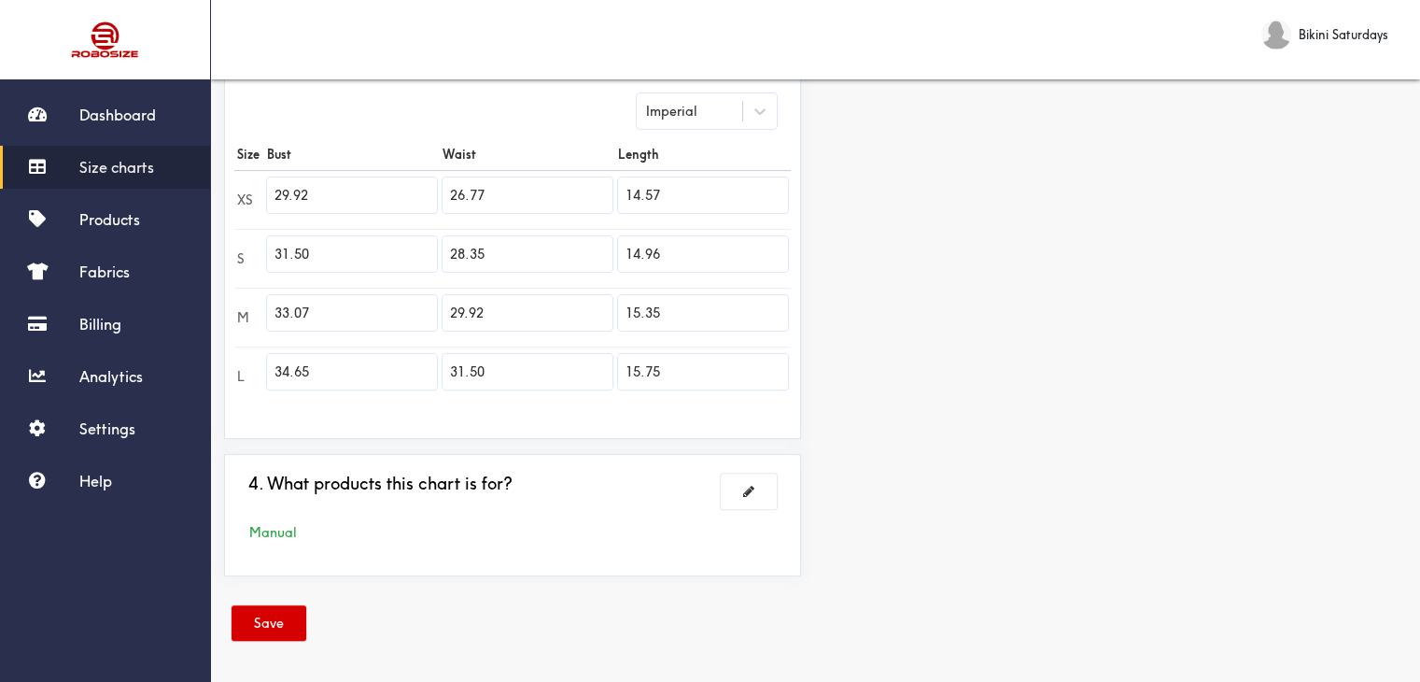
click at [263, 613] on button "Save" at bounding box center [269, 622] width 75 height 35
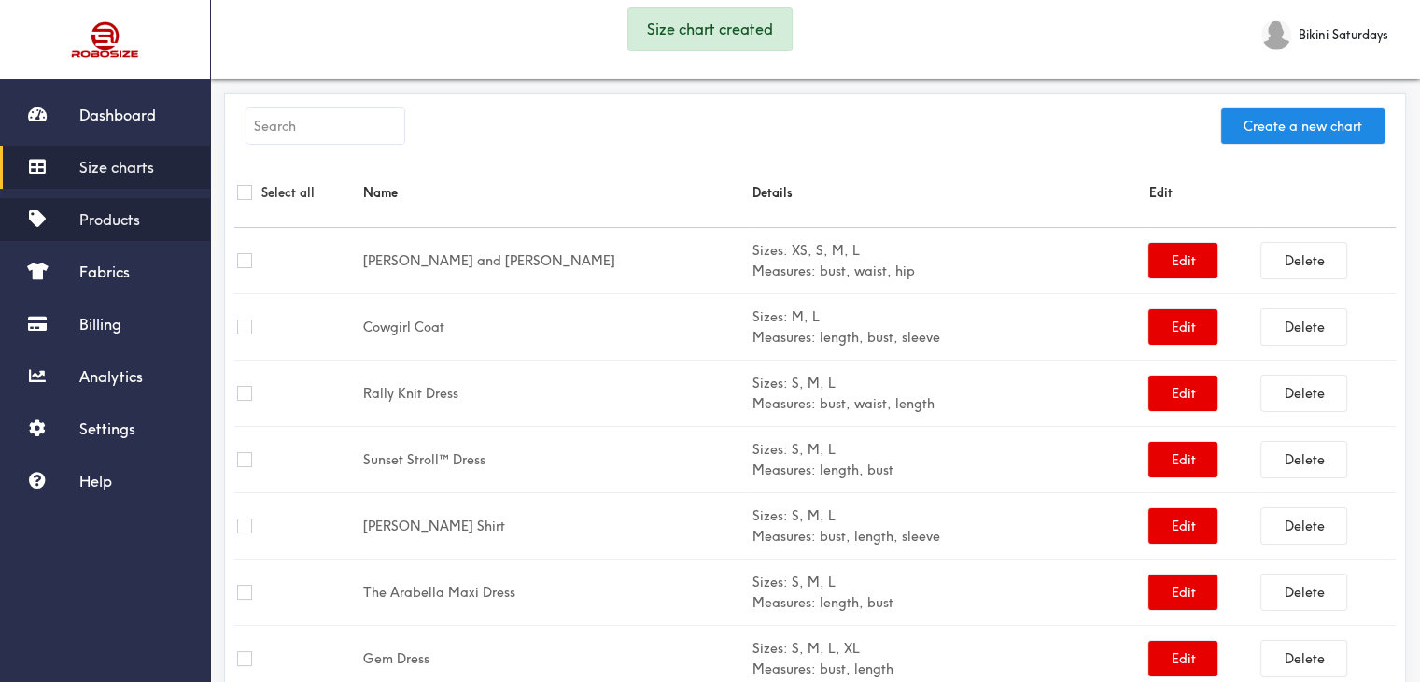
click at [82, 225] on span "Products" at bounding box center [109, 219] width 61 height 19
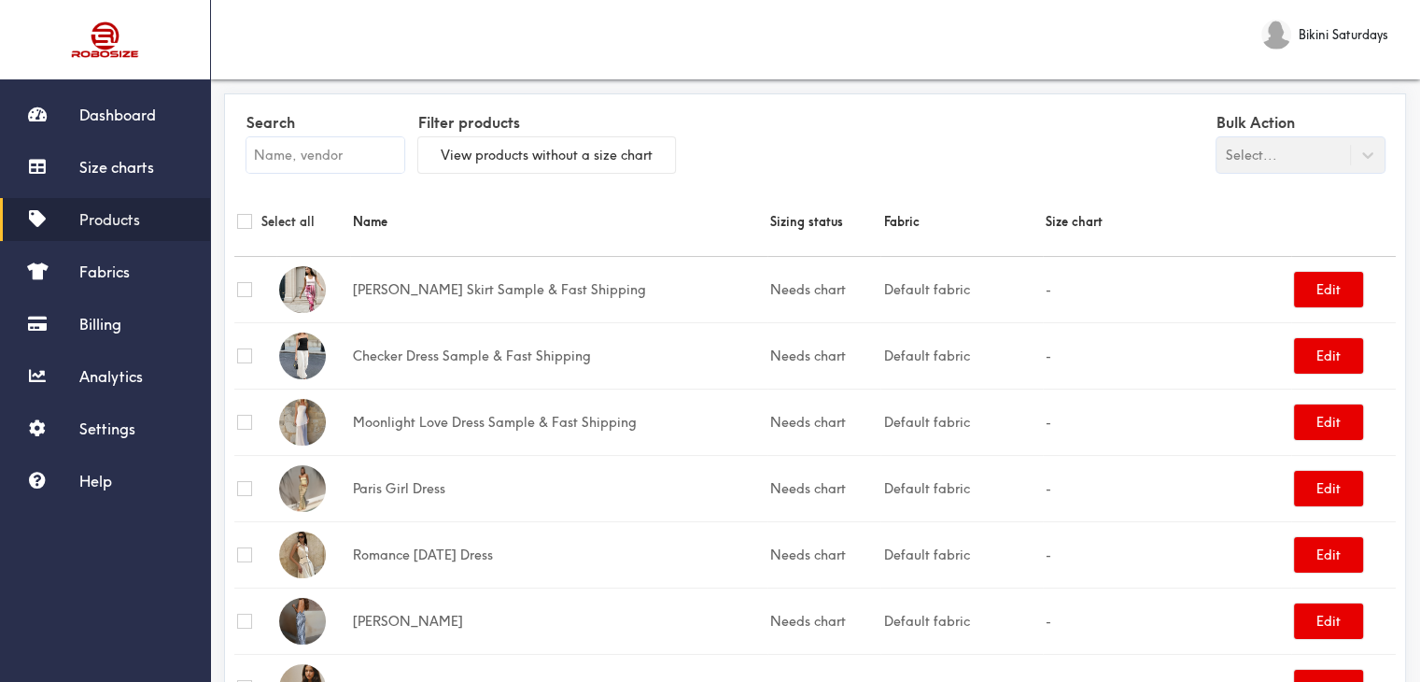
click at [285, 143] on input "text" at bounding box center [325, 154] width 158 height 35
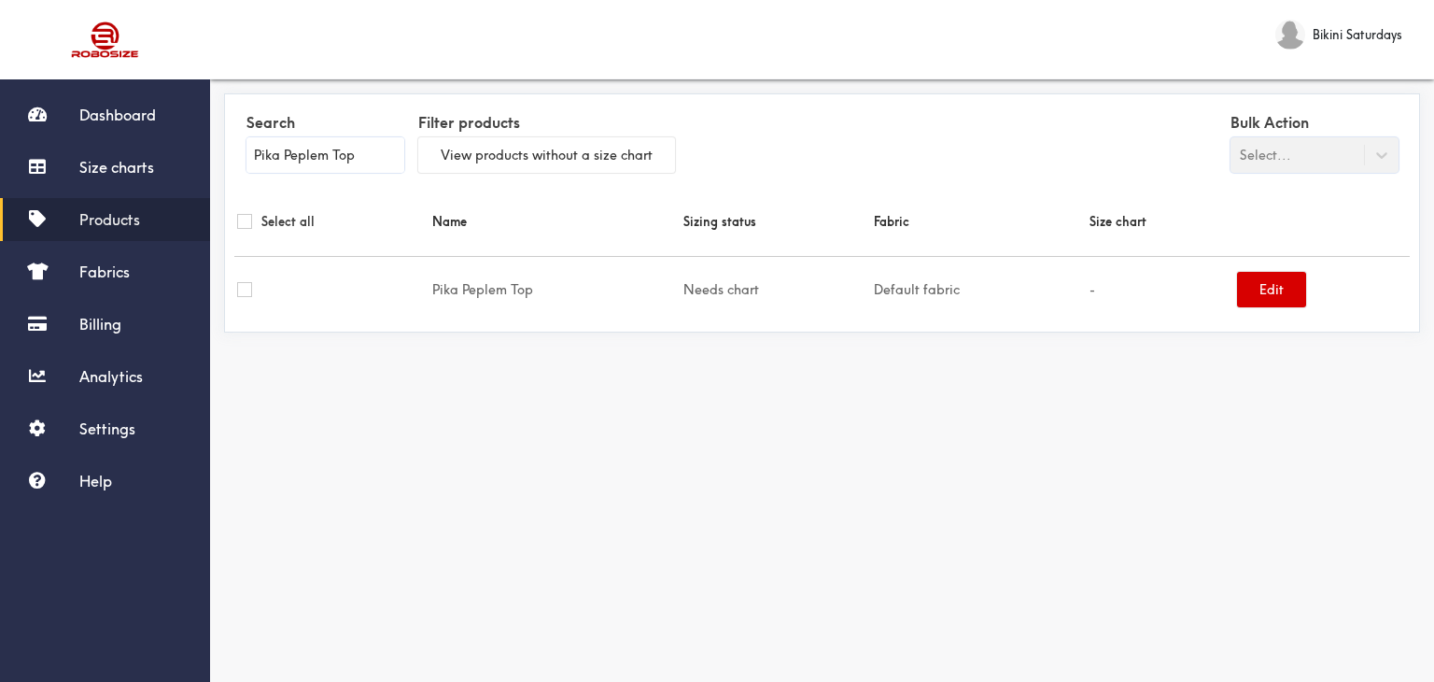
type input "Pika Peplem Top"
click at [1296, 300] on button "Edit" at bounding box center [1271, 289] width 69 height 35
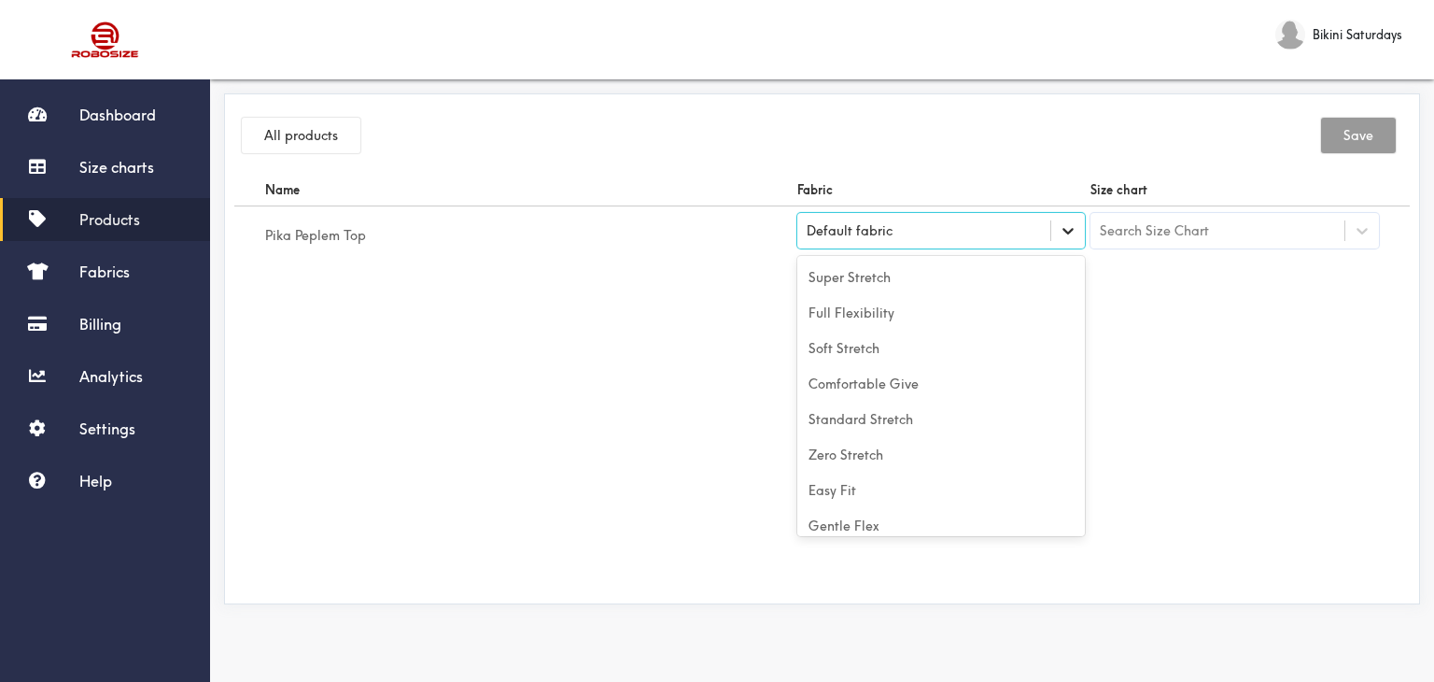
click at [1073, 231] on icon at bounding box center [1068, 230] width 19 height 19
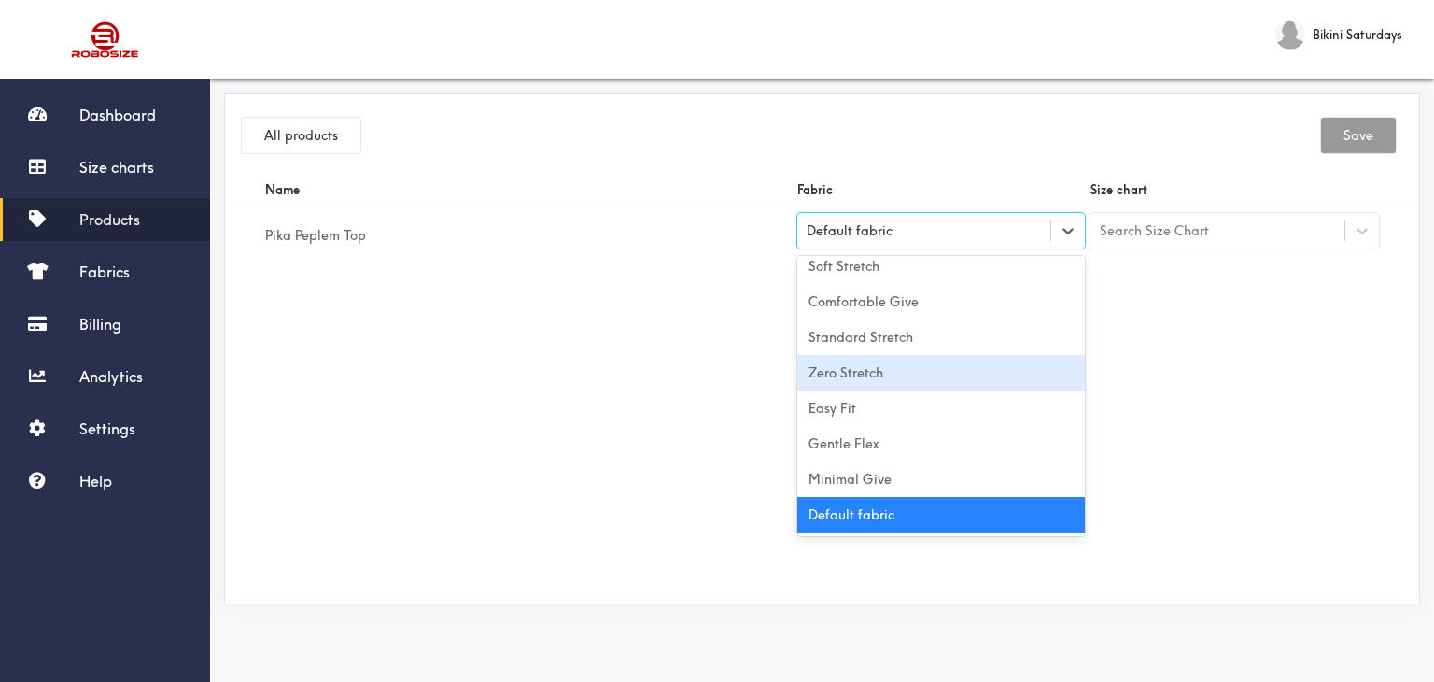
click at [852, 383] on div "Zero Stretch" at bounding box center [941, 372] width 289 height 35
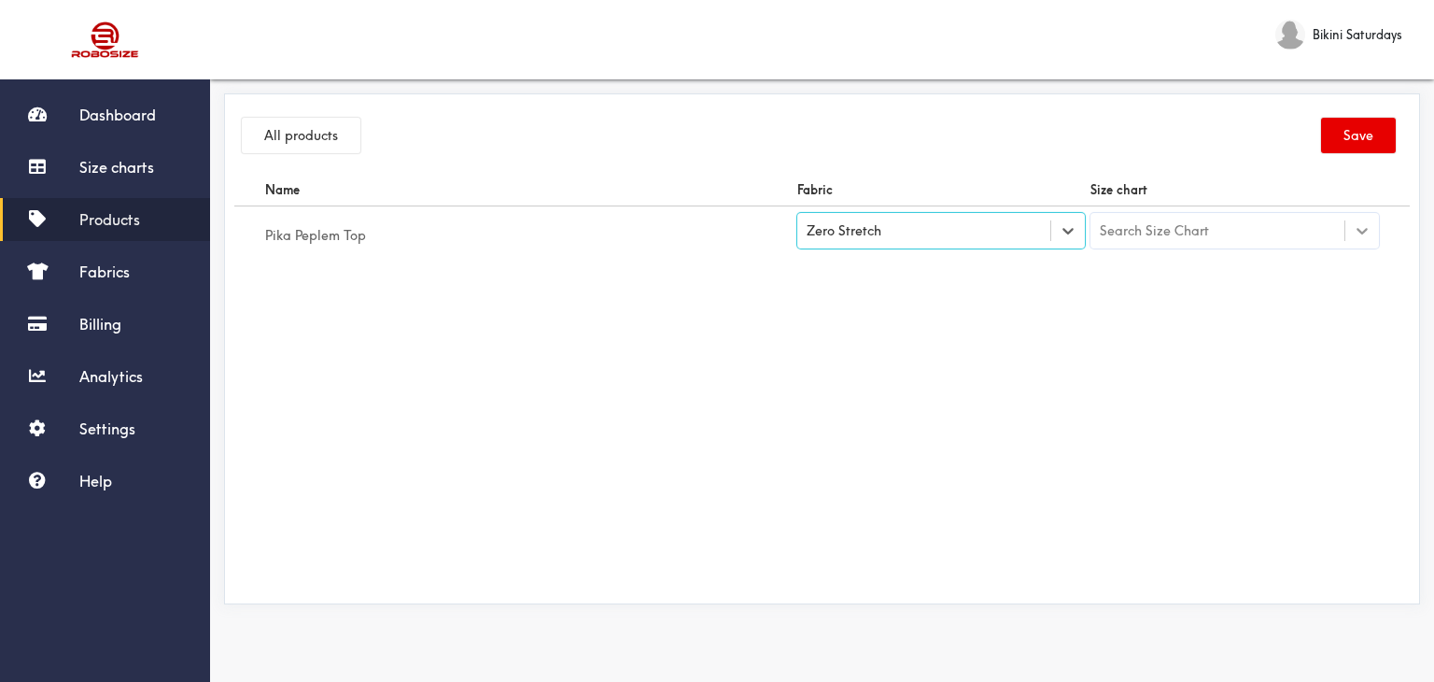
click at [1363, 240] on div at bounding box center [1362, 231] width 34 height 34
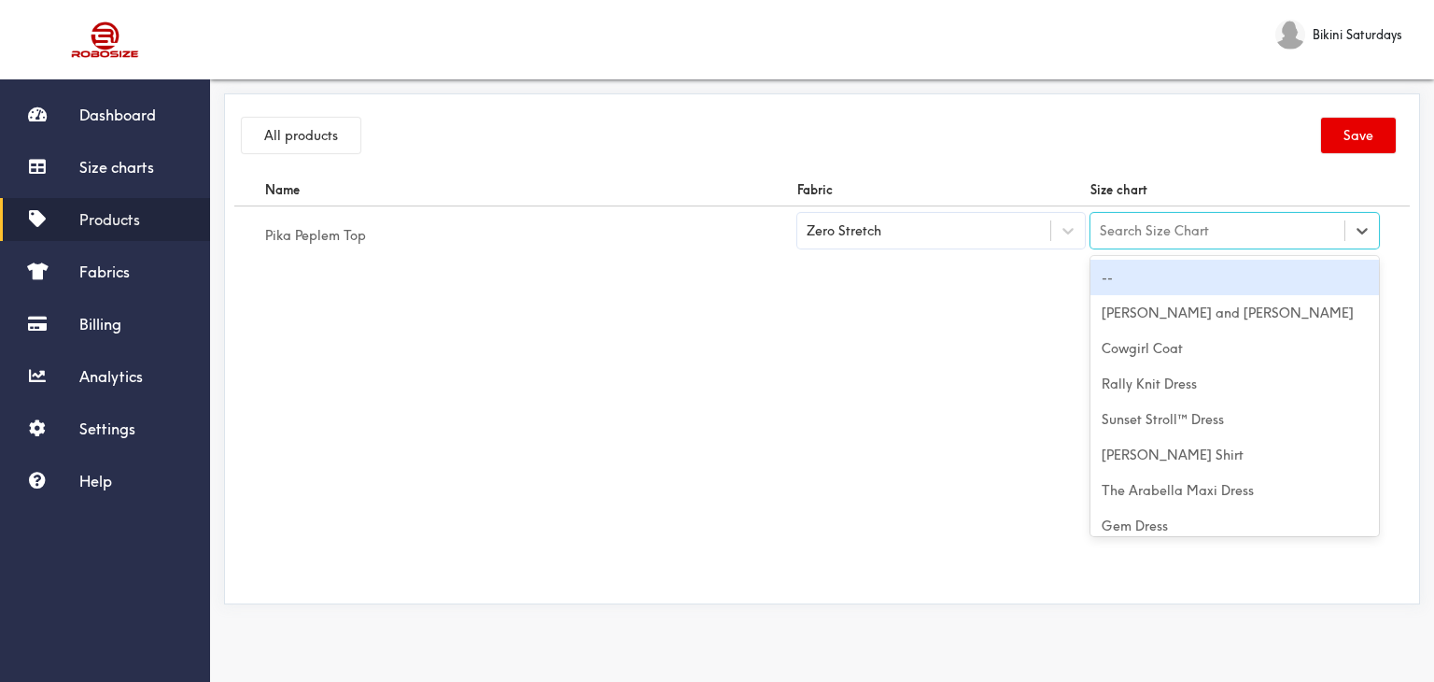
click at [1165, 229] on div "Search Size Chart" at bounding box center [1154, 230] width 109 height 21
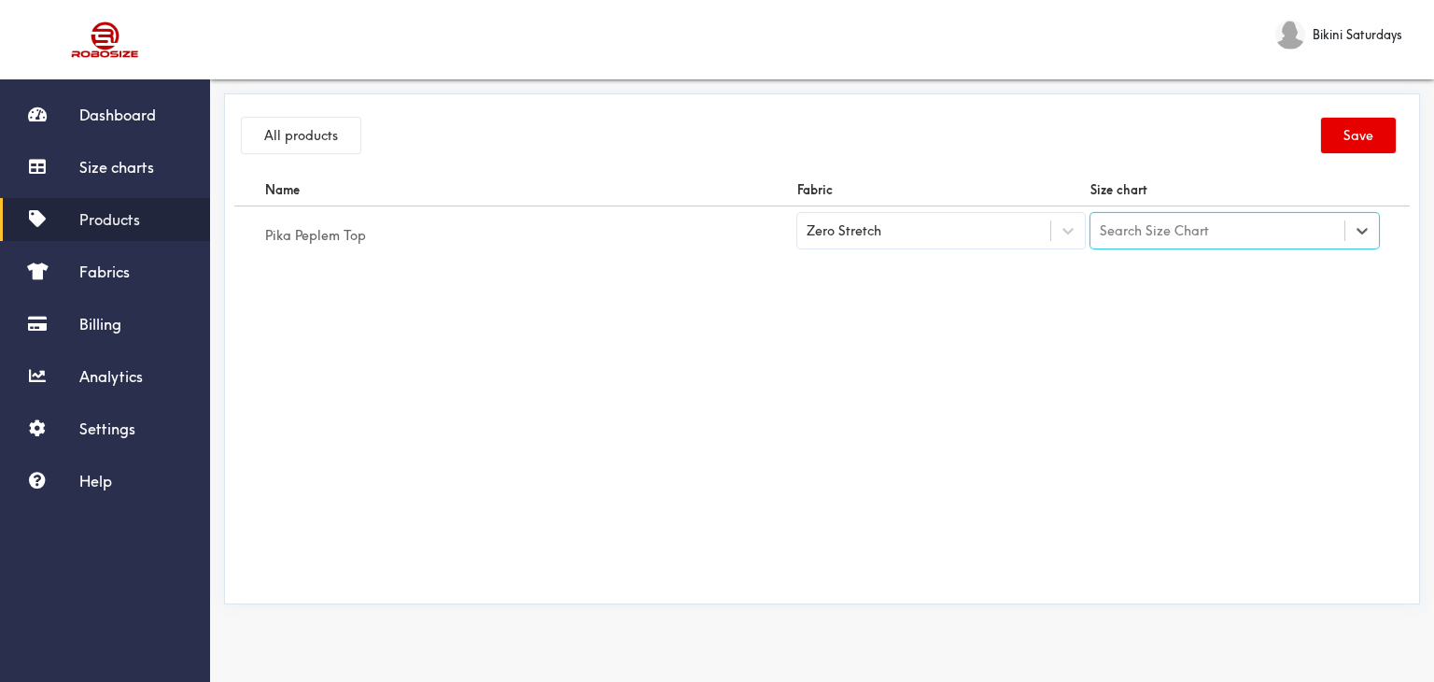
type input "Pika Peplem Top"
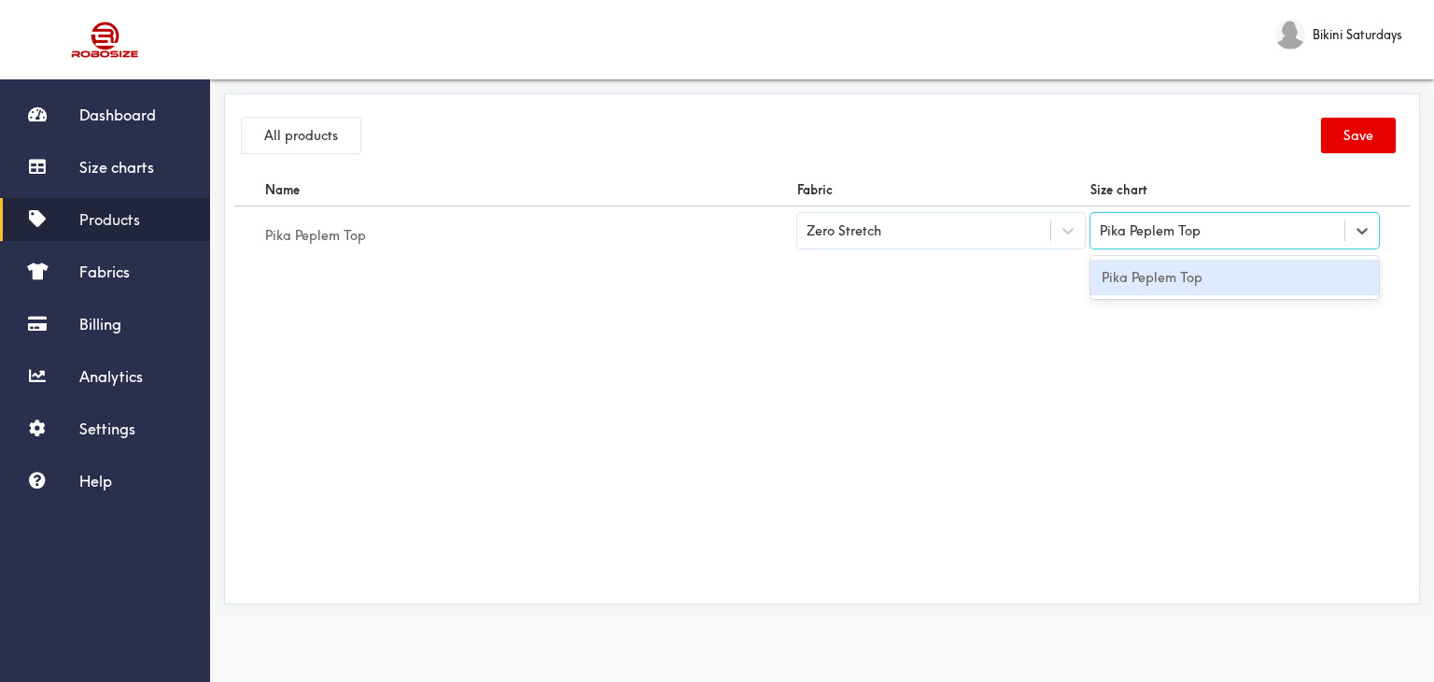
click at [1262, 287] on div "Pika Peplem Top" at bounding box center [1235, 277] width 289 height 35
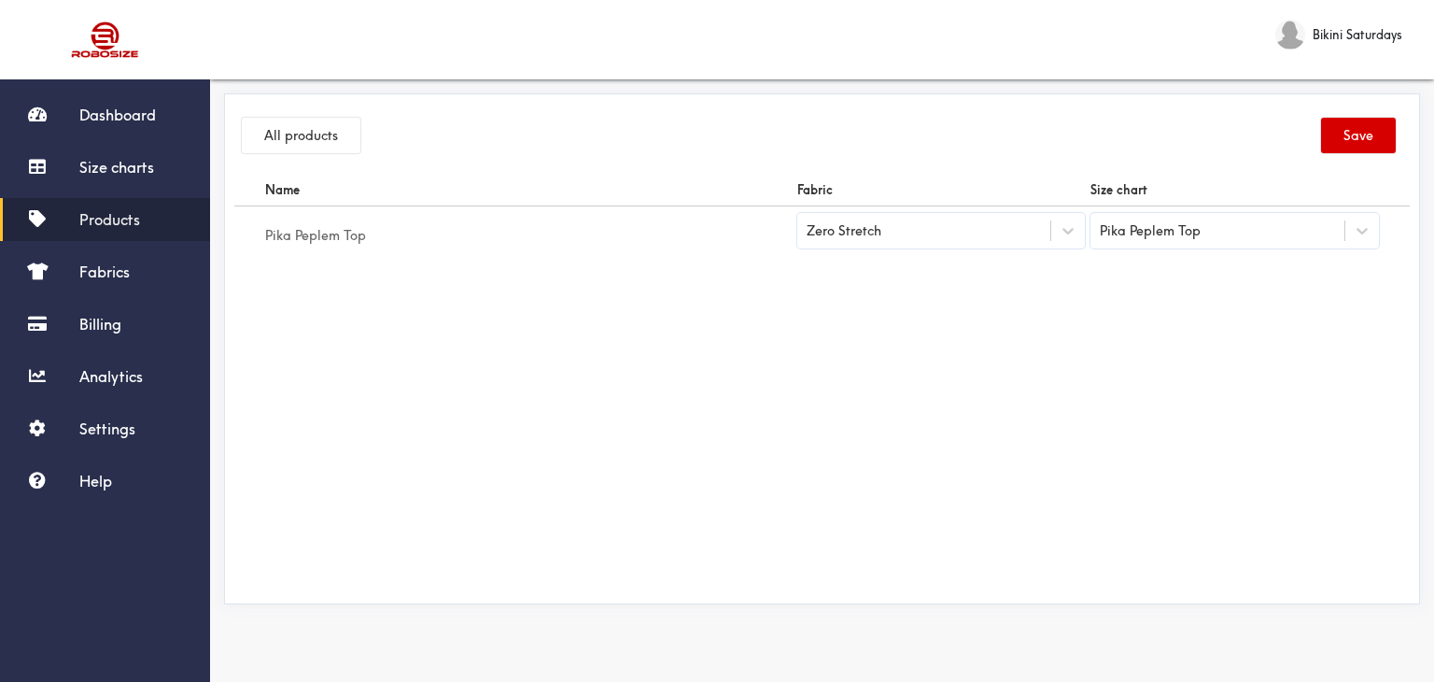
click at [1371, 128] on button "Save" at bounding box center [1358, 135] width 75 height 35
click at [88, 160] on span "Size charts" at bounding box center [116, 167] width 75 height 19
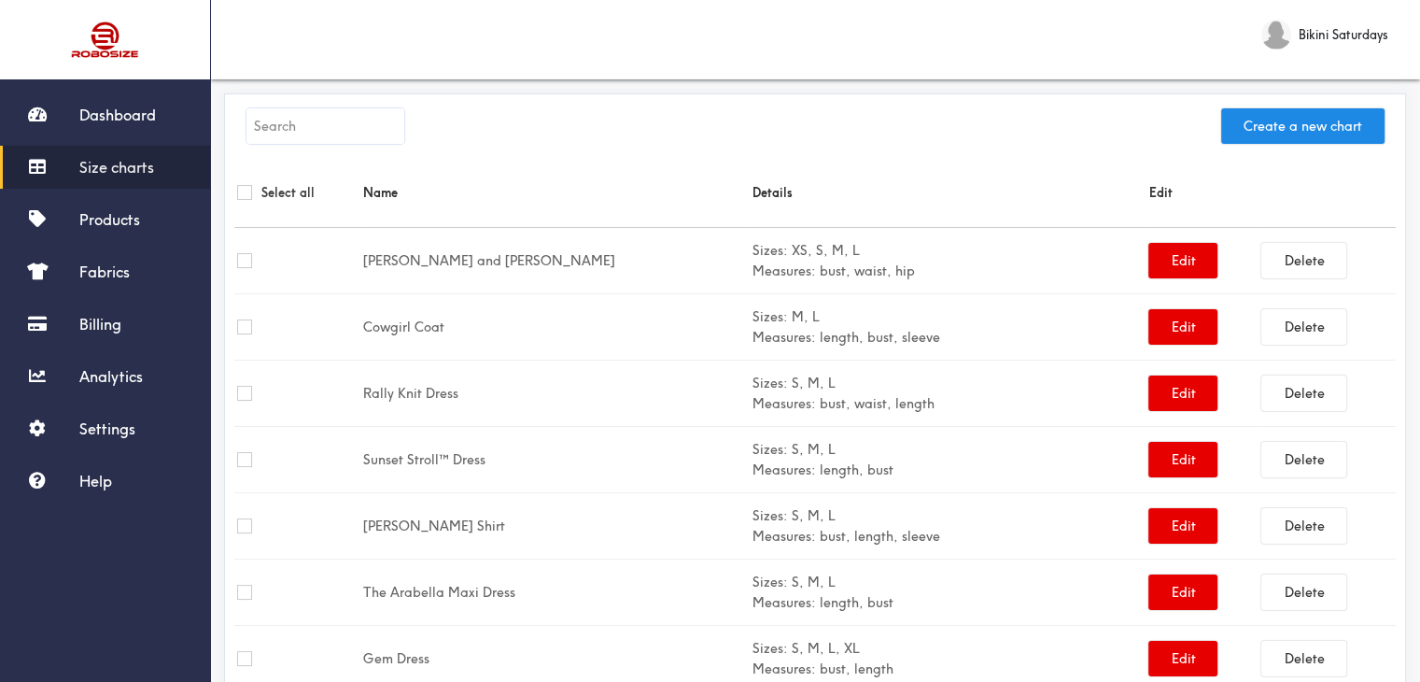
click at [271, 123] on input "text" at bounding box center [325, 125] width 158 height 35
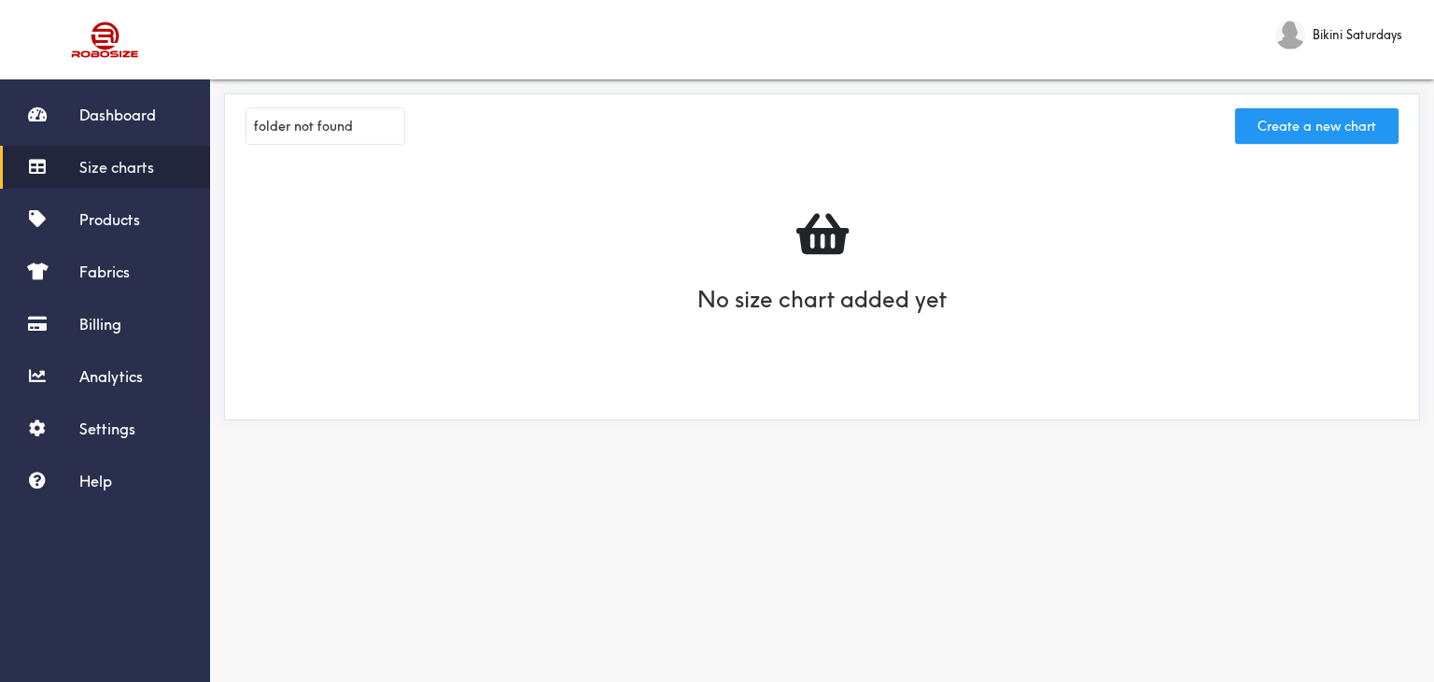
type input "folder not found"
click at [1326, 111] on button "Create a new chart" at bounding box center [1316, 125] width 163 height 35
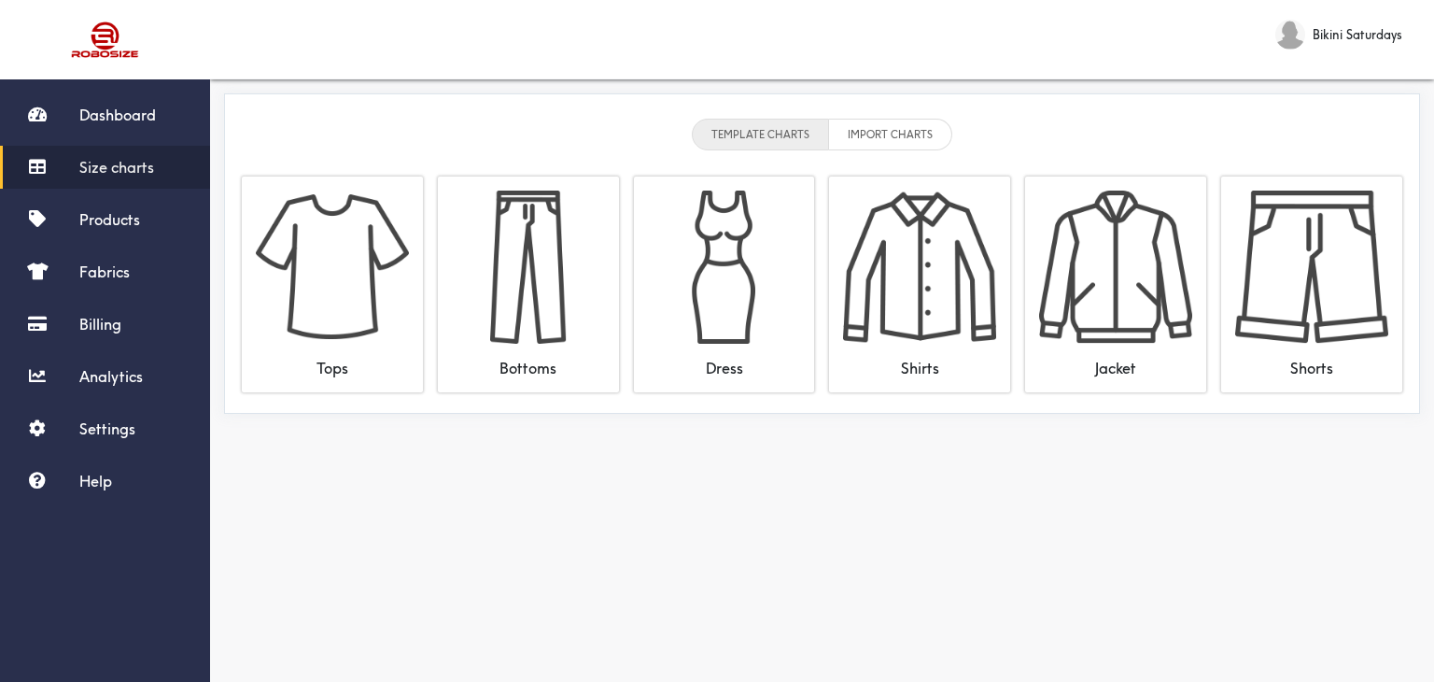
click at [106, 169] on span "Size charts" at bounding box center [116, 167] width 75 height 19
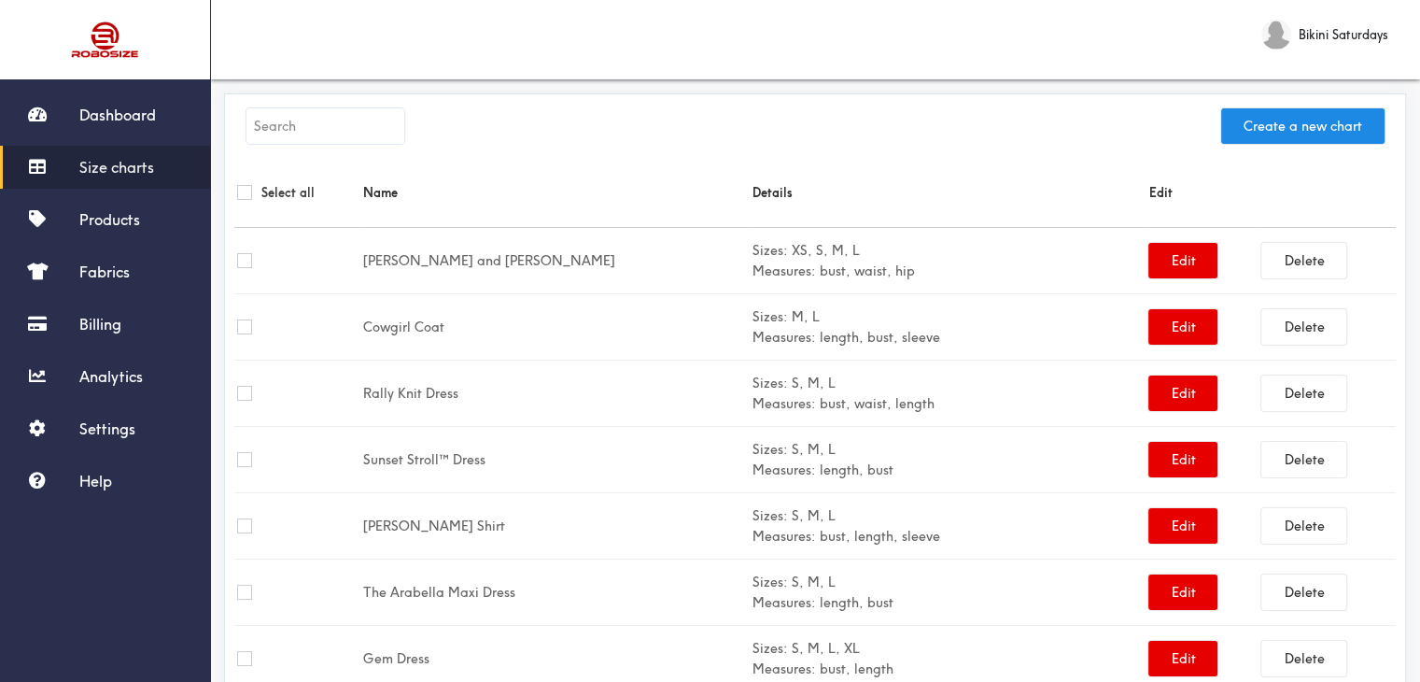
click at [297, 140] on input "text" at bounding box center [325, 125] width 158 height 35
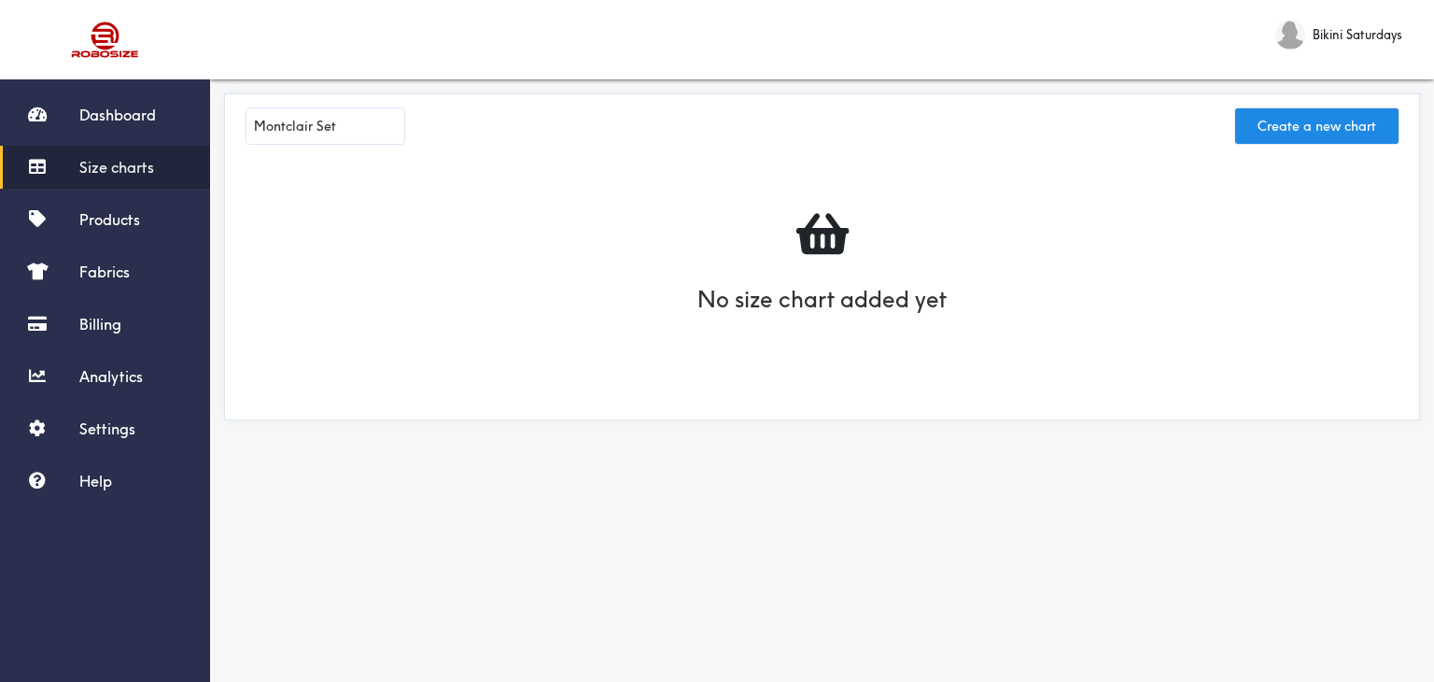
type input "Montclair Set"
click at [1280, 131] on button "Create a new chart" at bounding box center [1316, 125] width 163 height 35
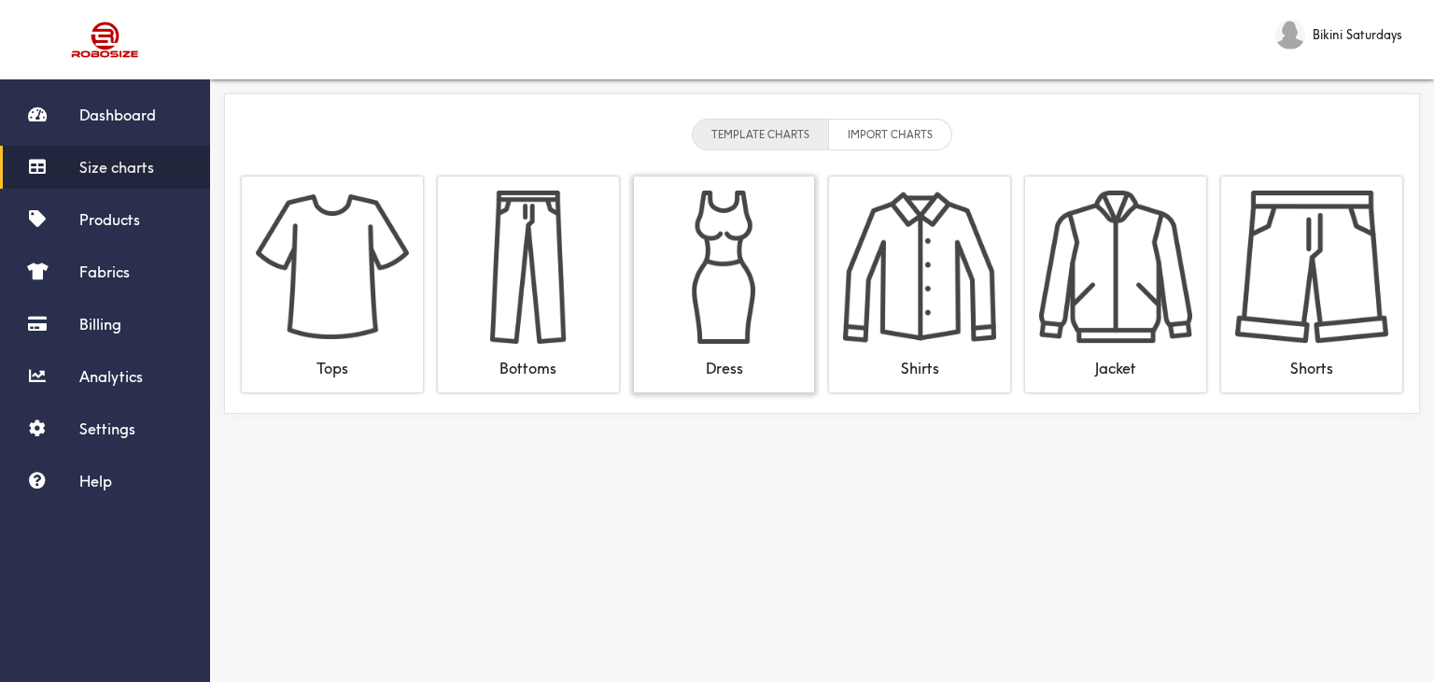
click at [705, 272] on img at bounding box center [724, 266] width 153 height 153
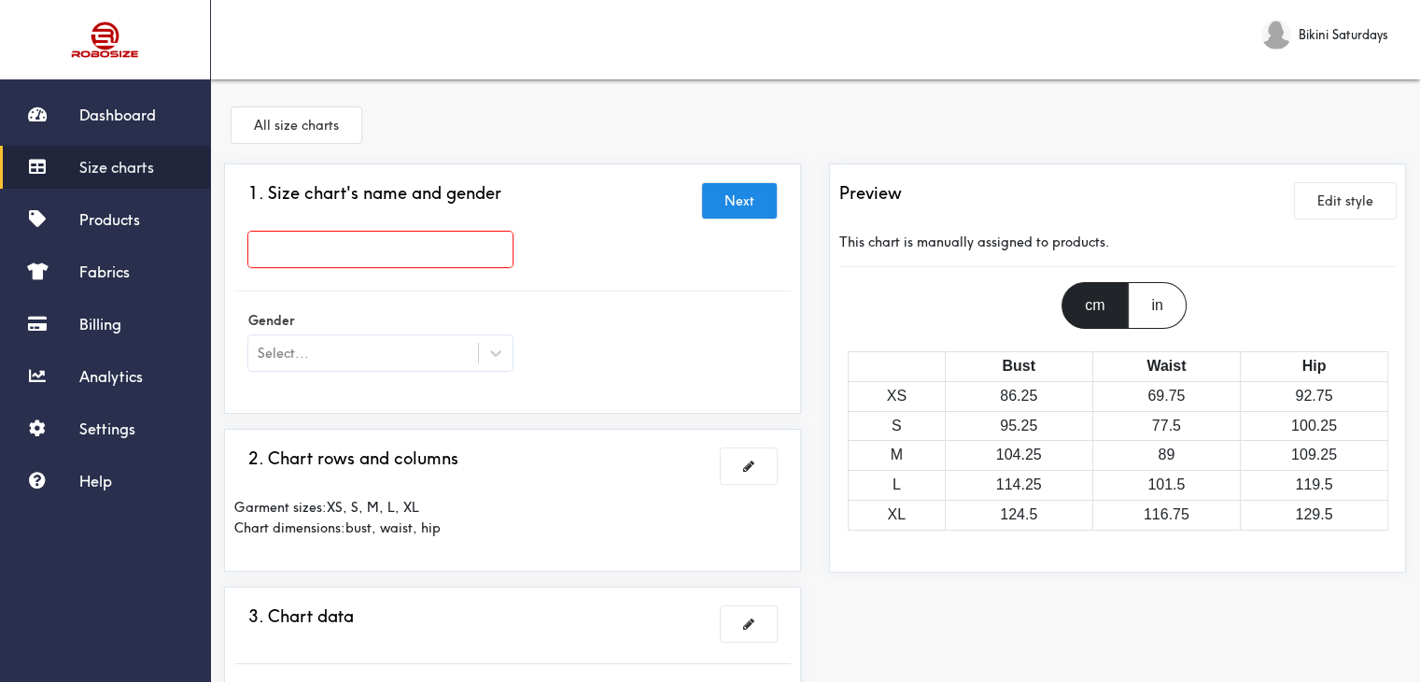
click at [284, 255] on input "text" at bounding box center [380, 249] width 264 height 35
type input "Montclair Set"
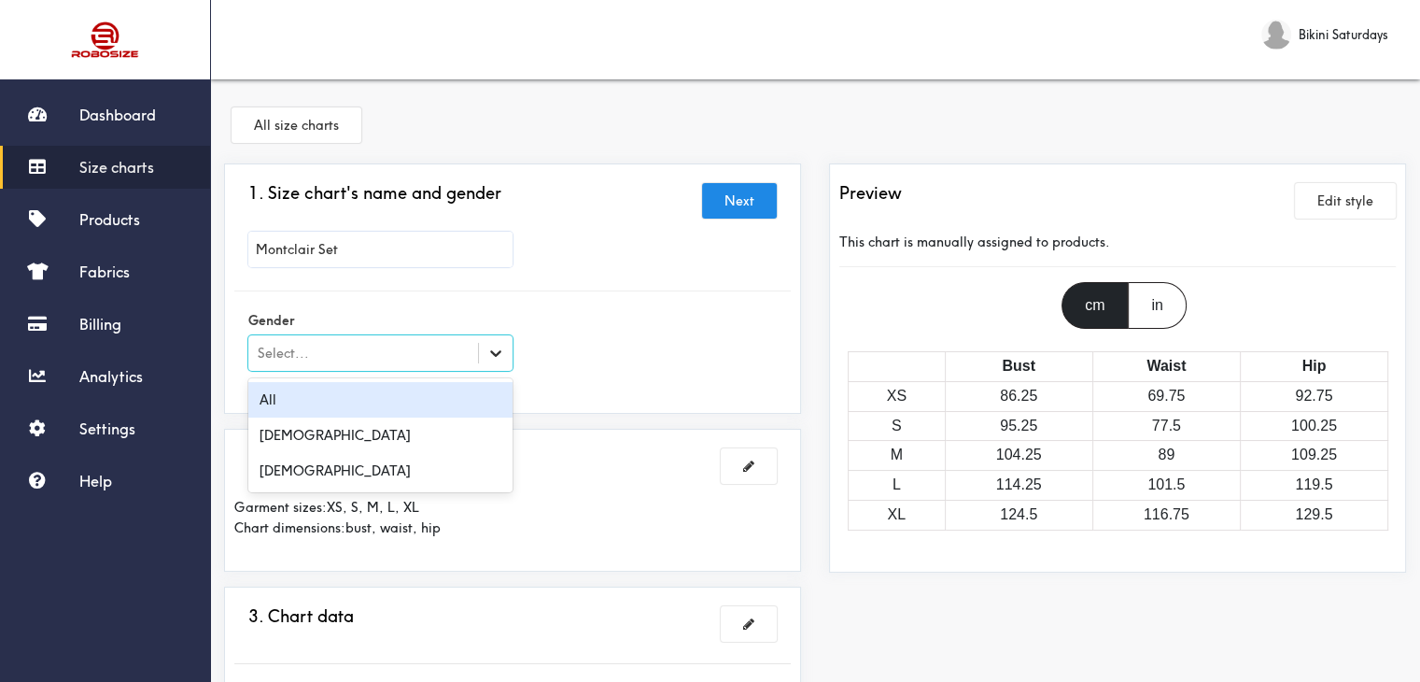
click at [498, 346] on icon at bounding box center [495, 353] width 19 height 19
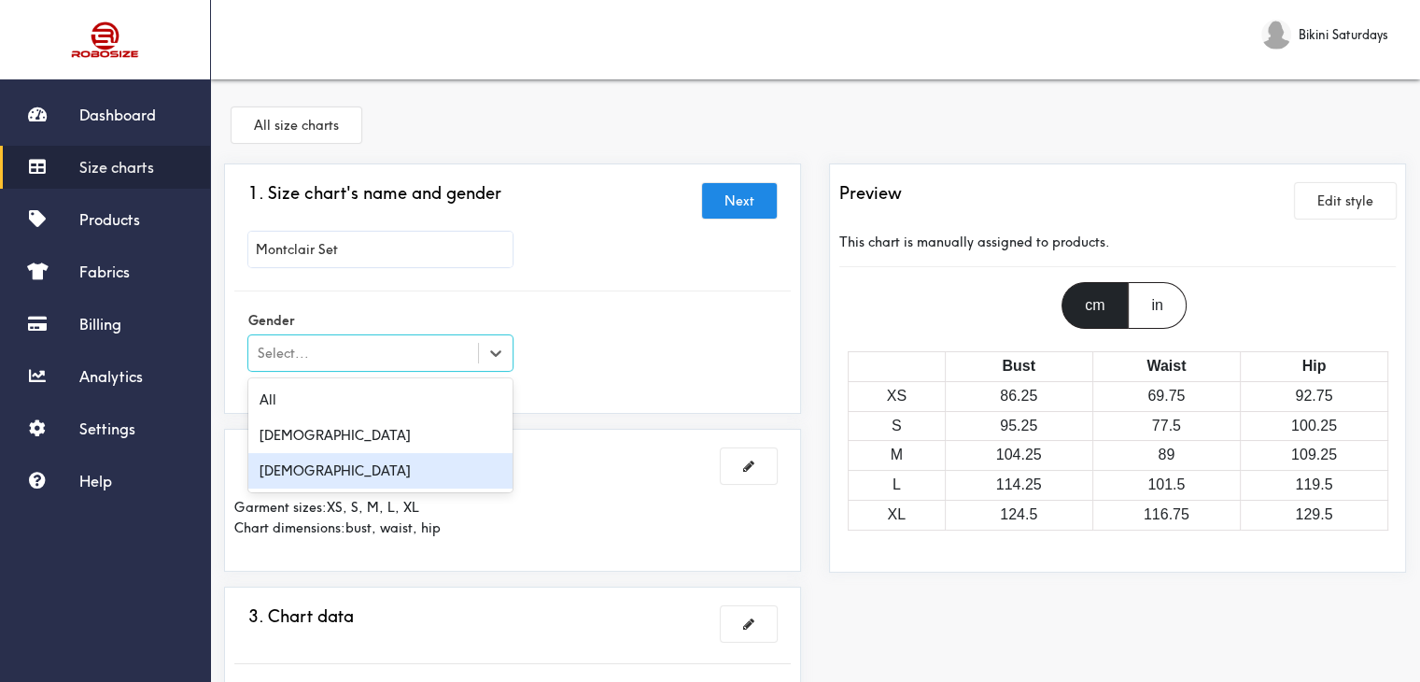
drag, startPoint x: 290, startPoint y: 476, endPoint x: 291, endPoint y: 463, distance: 13.1
click at [291, 473] on div "[DEMOGRAPHIC_DATA]" at bounding box center [380, 470] width 264 height 35
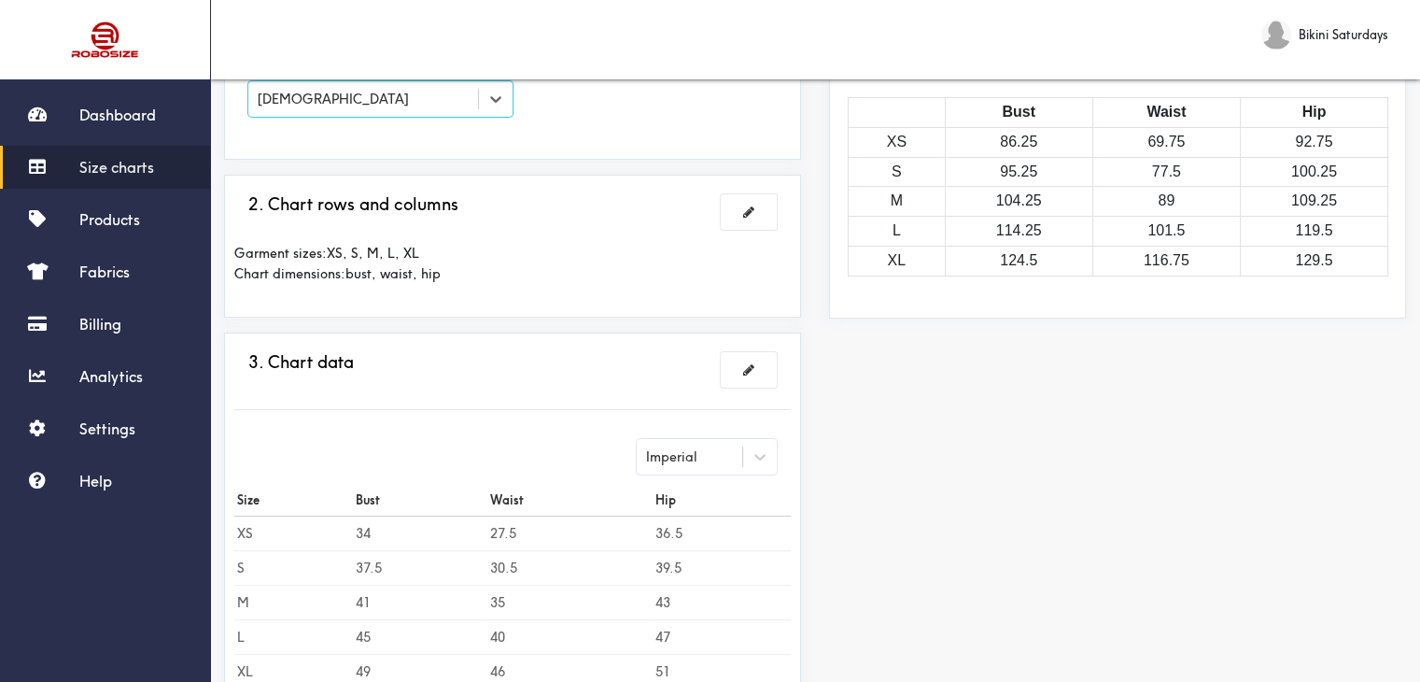
scroll to position [280, 0]
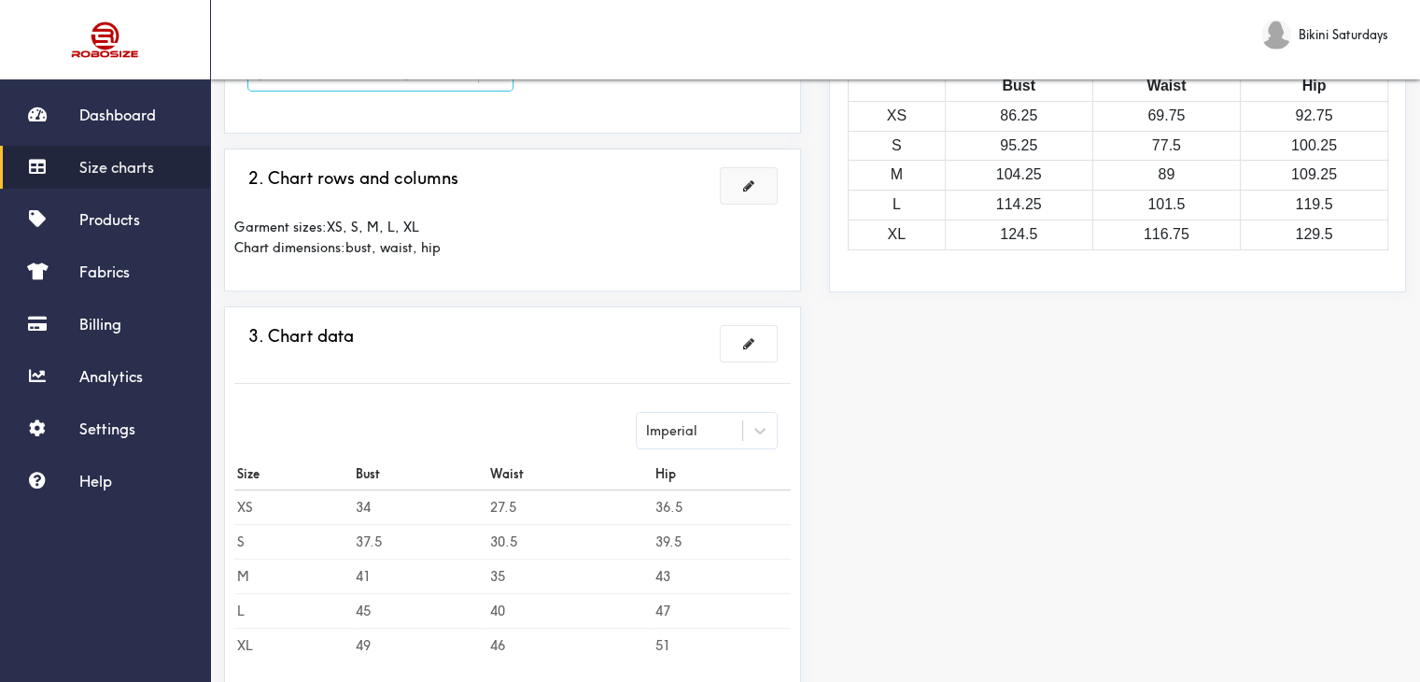
click at [737, 186] on button at bounding box center [749, 185] width 56 height 35
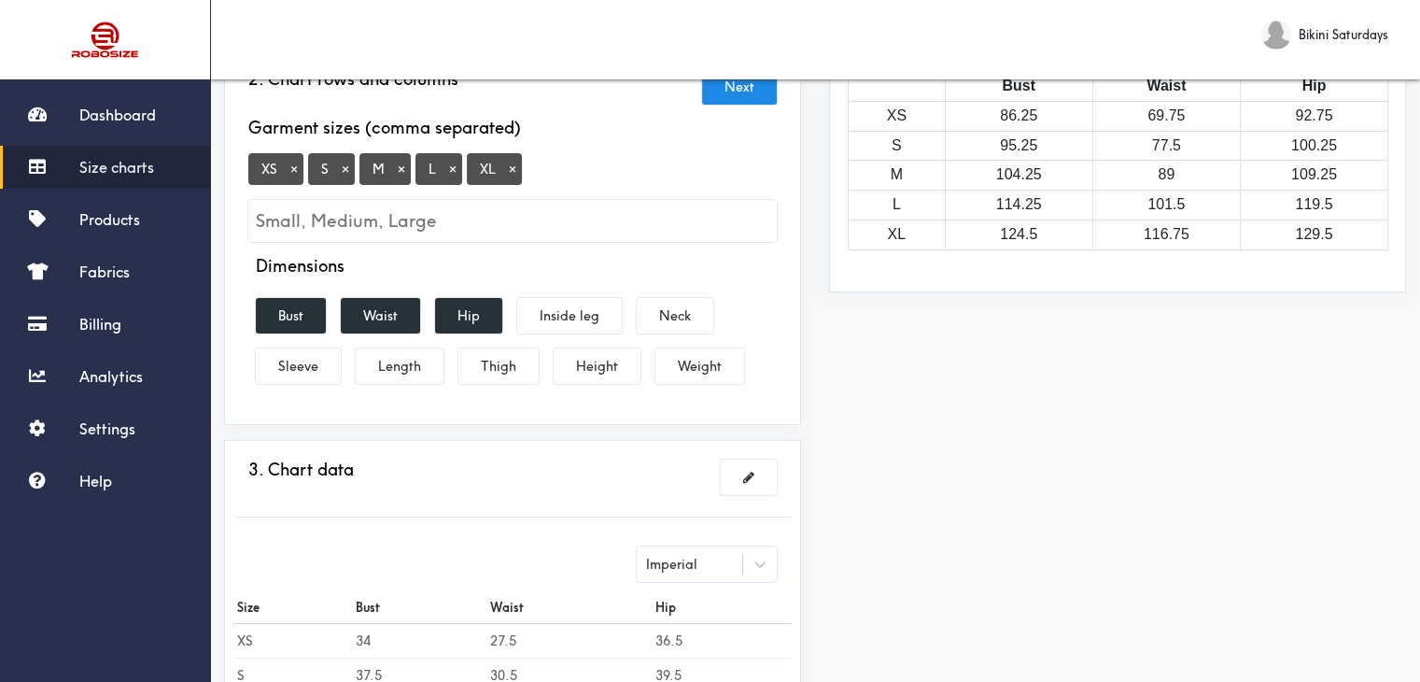
click at [290, 163] on button "×" at bounding box center [294, 169] width 19 height 17
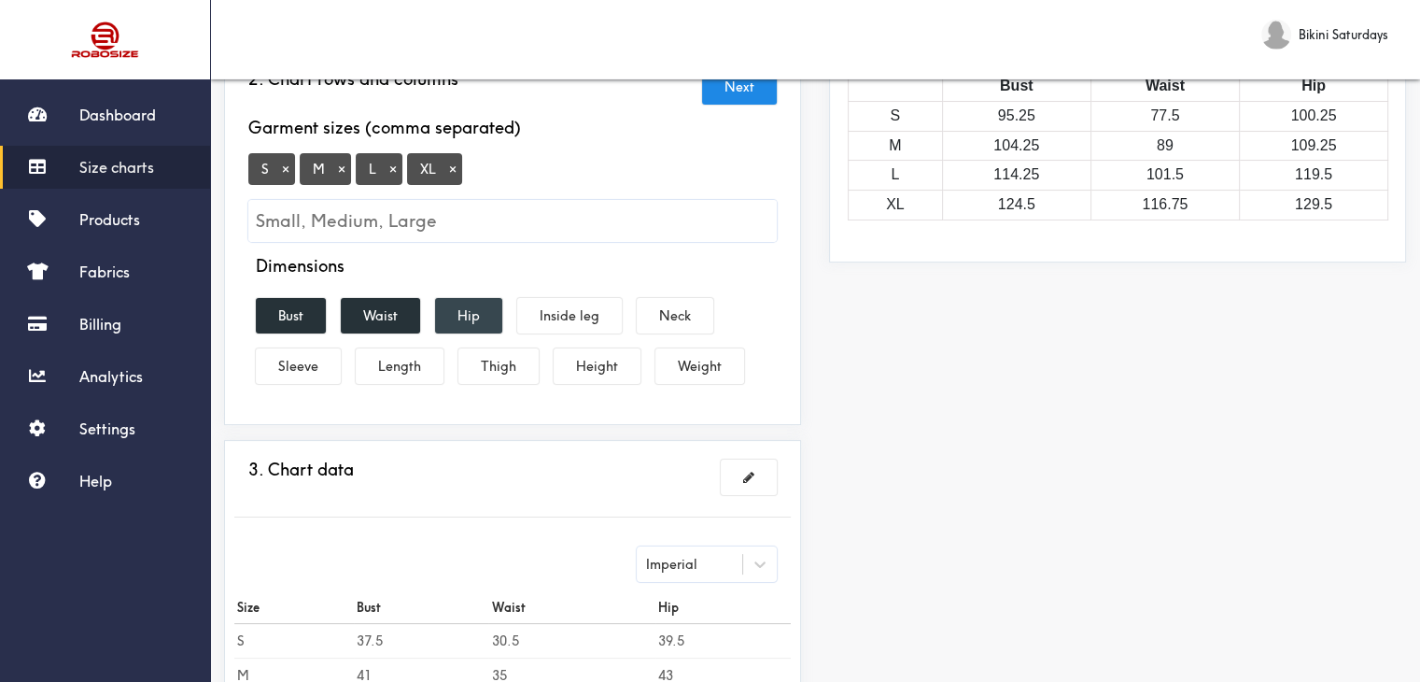
click at [445, 317] on button "Hip" at bounding box center [468, 315] width 67 height 35
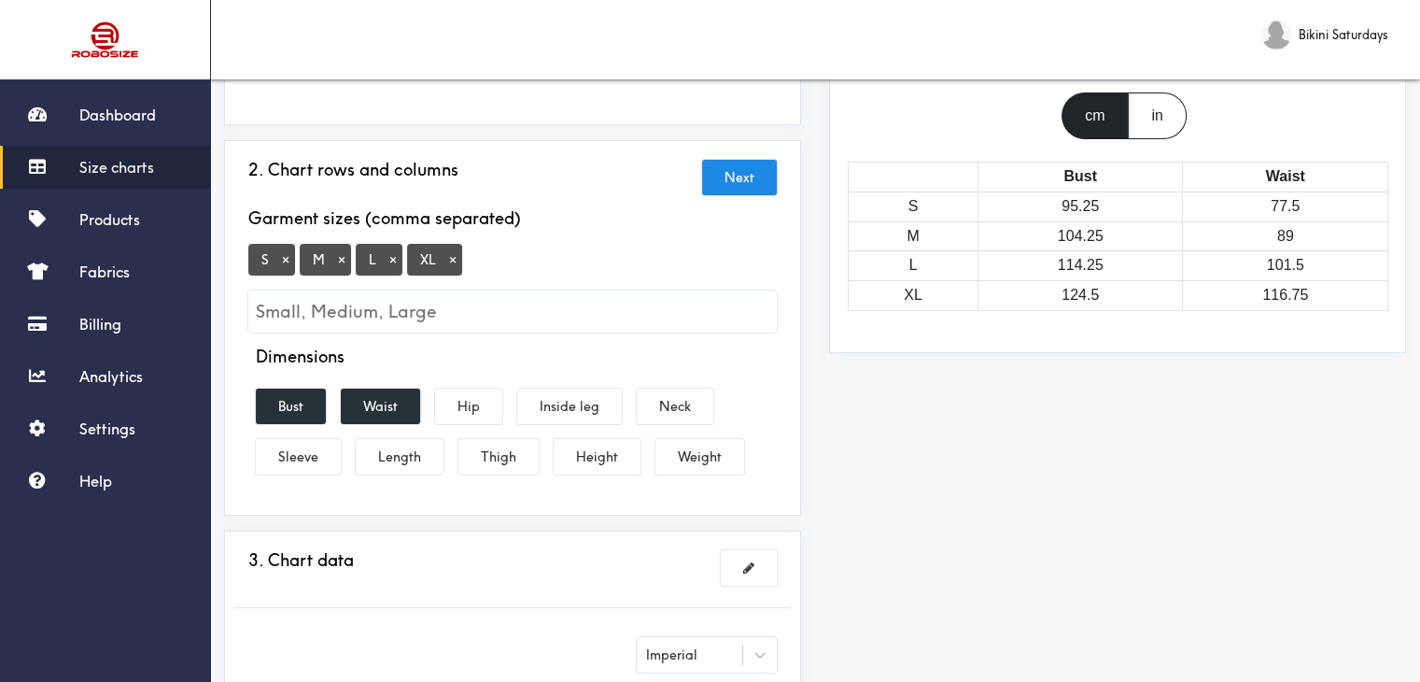
scroll to position [187, 0]
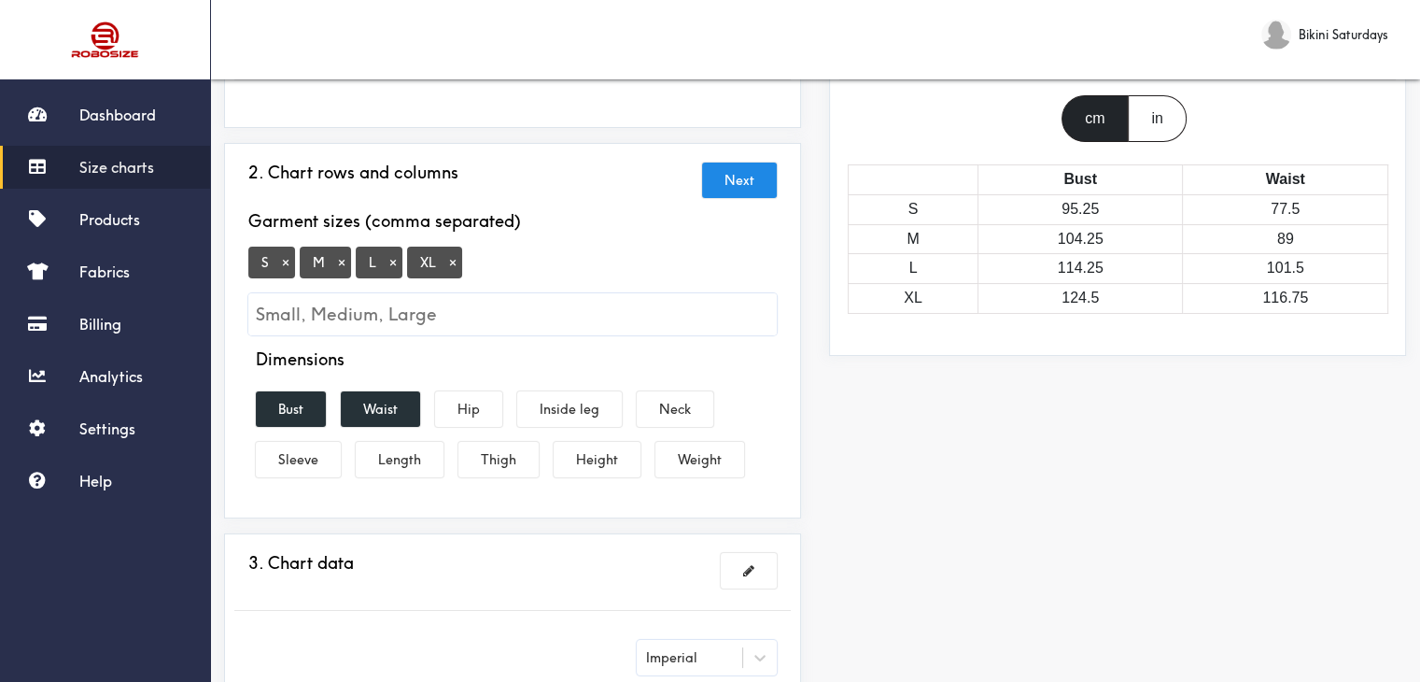
click at [1135, 108] on div "in" at bounding box center [1157, 118] width 58 height 47
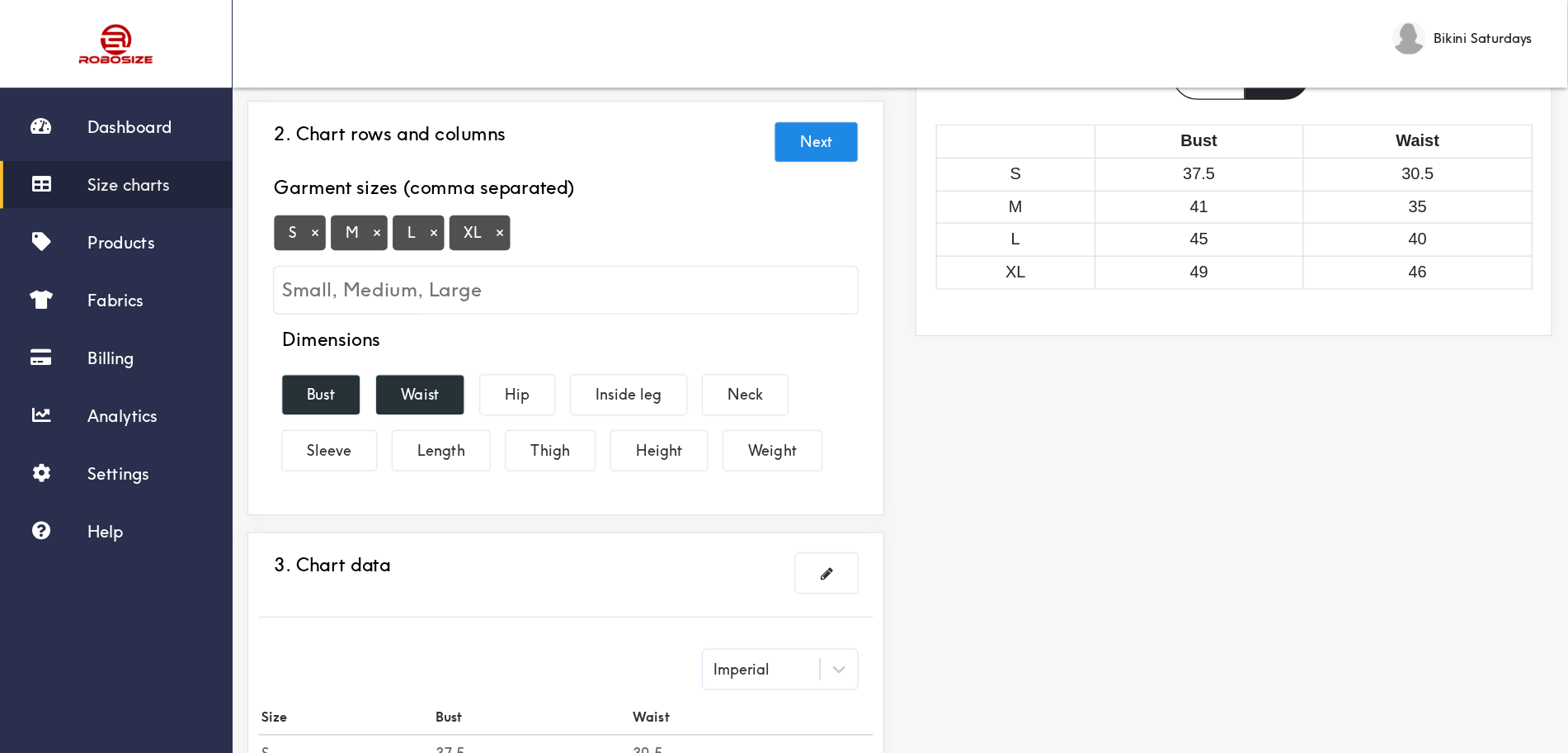
scroll to position [247, 0]
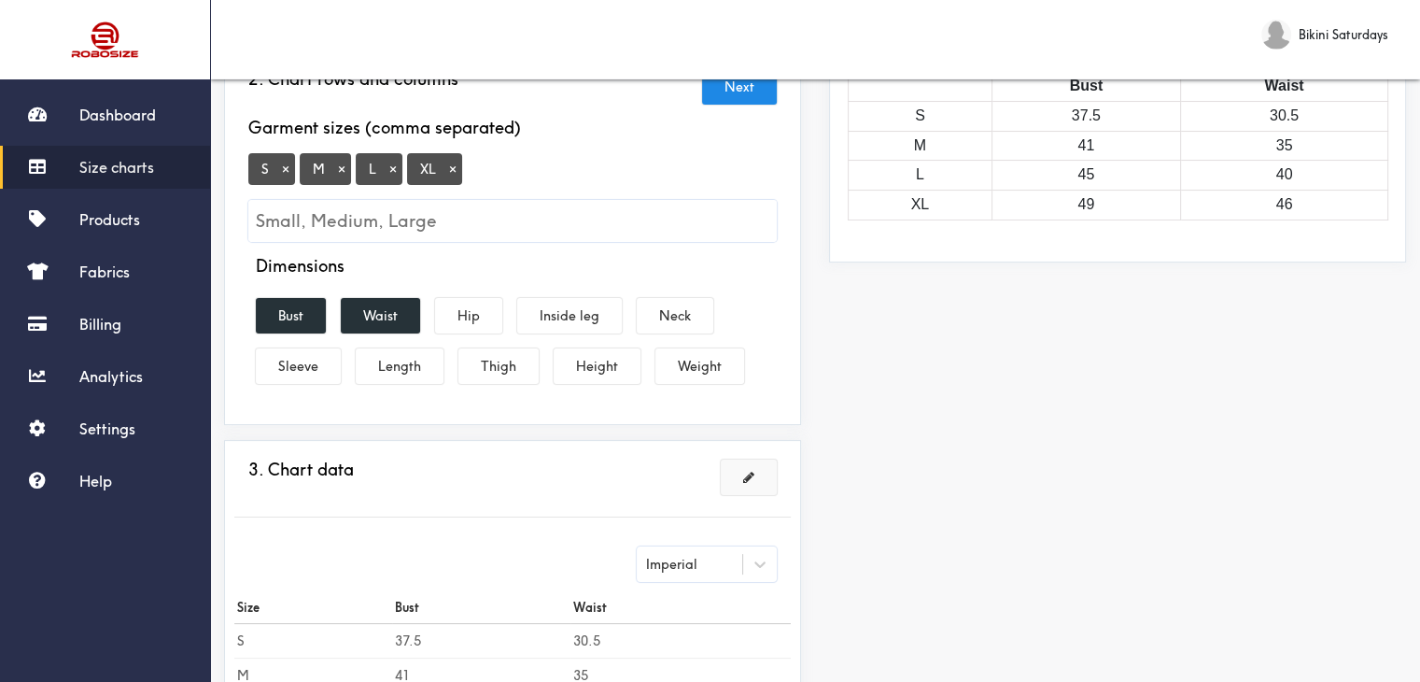
click at [762, 479] on button at bounding box center [749, 476] width 56 height 35
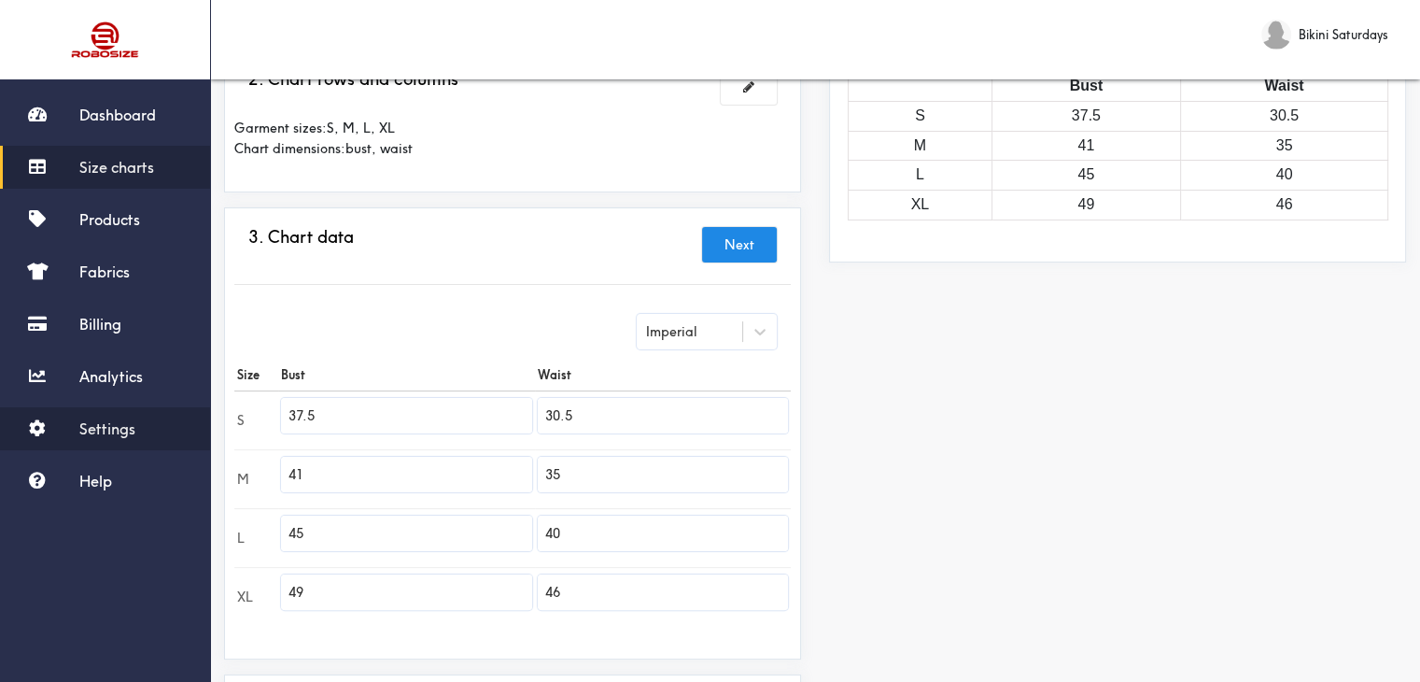
drag, startPoint x: 408, startPoint y: 419, endPoint x: 208, endPoint y: 423, distance: 199.8
click at [208, 423] on div "Dashboard Size charts Products Fabrics Billing Analytics Settings Help Bikini S…" at bounding box center [710, 312] width 1420 height 1185
type input "29.1"
drag, startPoint x: 333, startPoint y: 477, endPoint x: 211, endPoint y: 480, distance: 122.3
click at [213, 479] on div "1. Size chart's name and gender Brand: Montclair Set 2. Chart rows and columns …" at bounding box center [512, 347] width 605 height 928
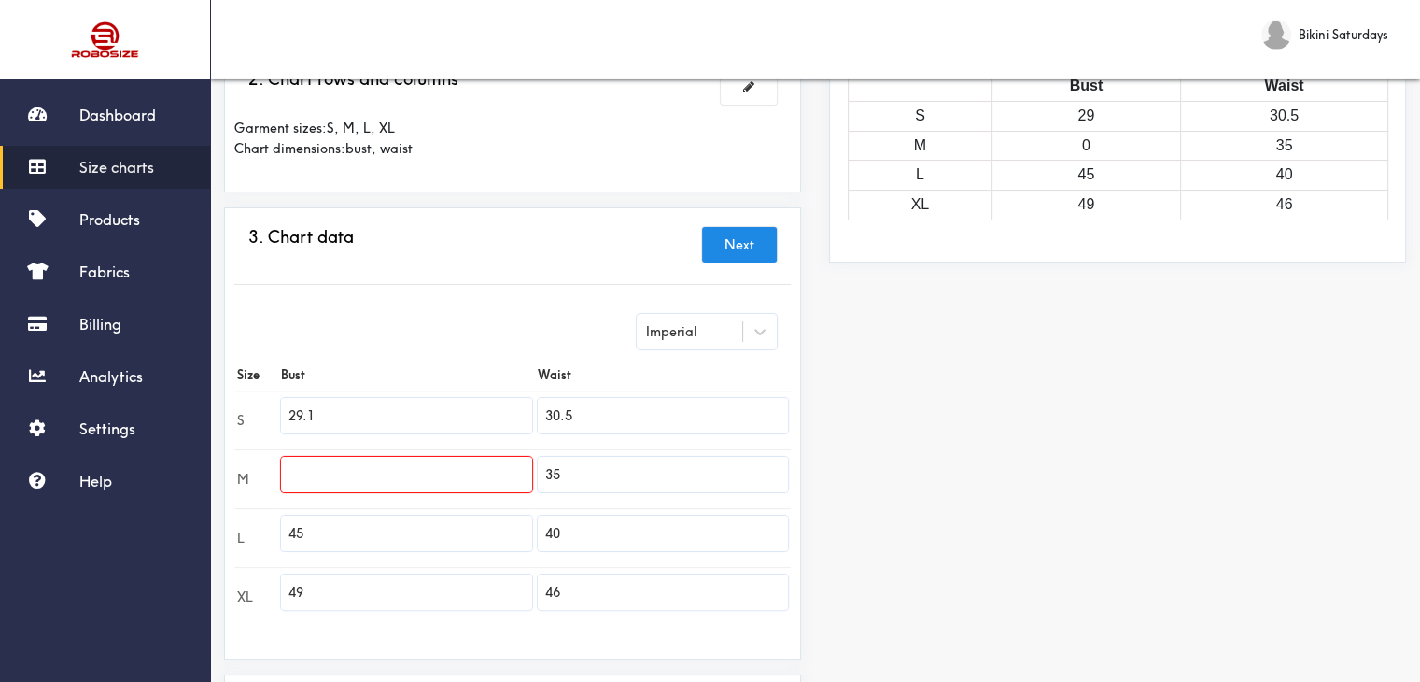
drag, startPoint x: 319, startPoint y: 538, endPoint x: 270, endPoint y: 534, distance: 49.6
click at [270, 534] on tr "L 45 40" at bounding box center [512, 537] width 556 height 59
drag, startPoint x: 310, startPoint y: 587, endPoint x: 272, endPoint y: 580, distance: 39.0
click at [272, 580] on tr "XL 49 46" at bounding box center [512, 596] width 556 height 59
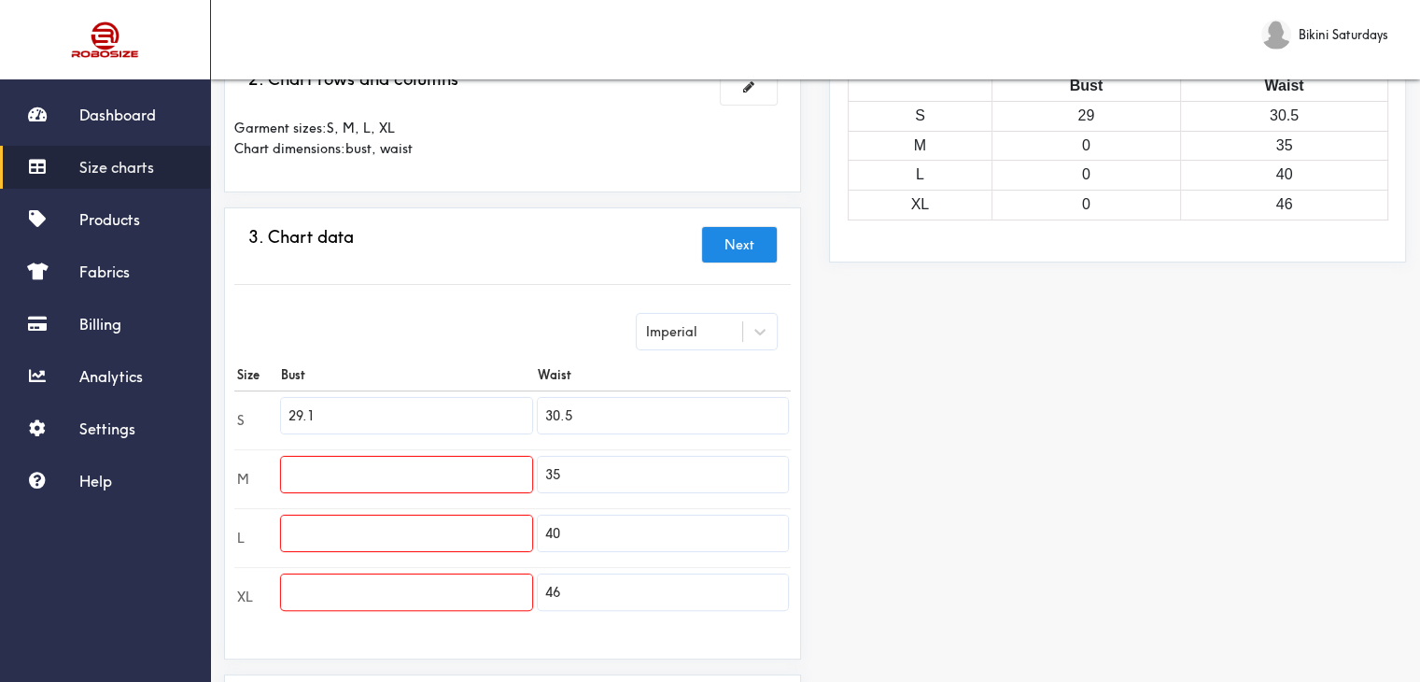
drag, startPoint x: 600, startPoint y: 410, endPoint x: 528, endPoint y: 415, distance: 73.0
click at [528, 415] on tr "S 29.1 30.5" at bounding box center [512, 419] width 556 height 59
drag, startPoint x: 577, startPoint y: 473, endPoint x: 534, endPoint y: 483, distance: 44.0
click at [535, 483] on td "35" at bounding box center [663, 478] width 256 height 59
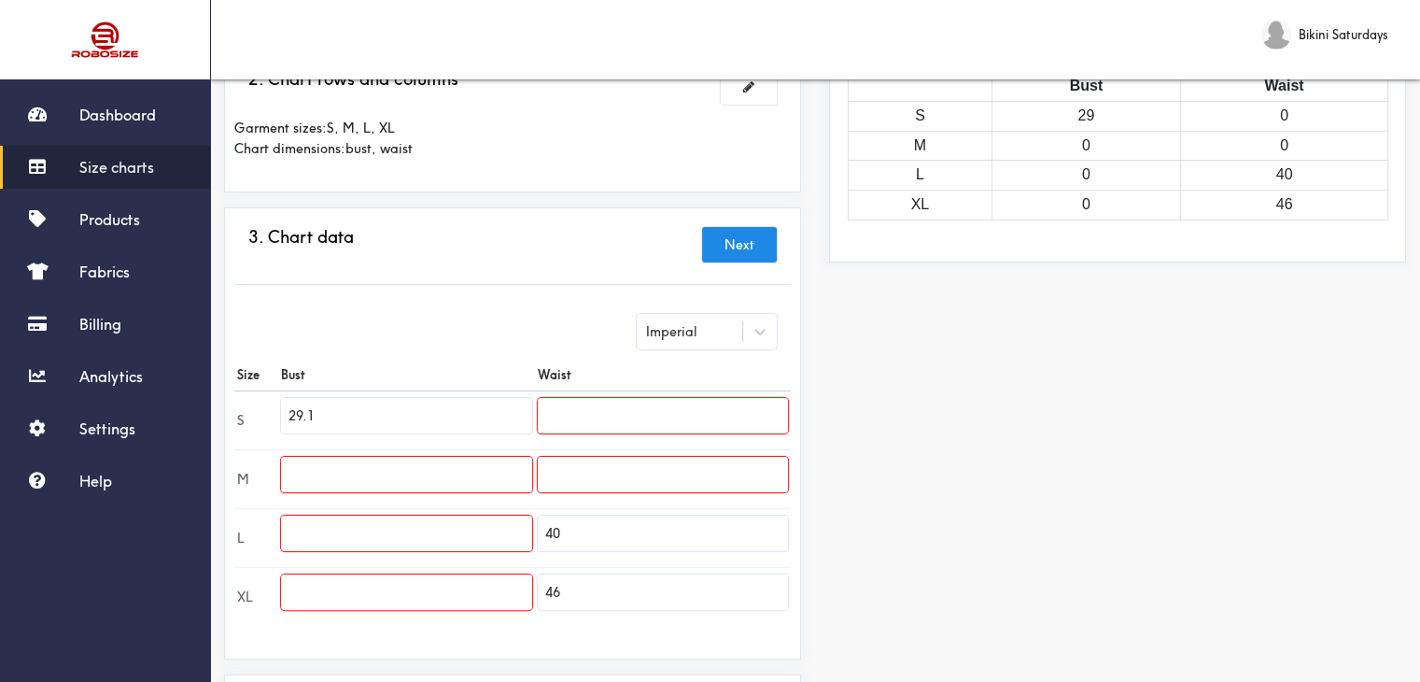
drag, startPoint x: 567, startPoint y: 532, endPoint x: 498, endPoint y: 531, distance: 69.1
click at [498, 531] on tr "L 40" at bounding box center [512, 537] width 556 height 59
drag, startPoint x: 562, startPoint y: 587, endPoint x: 492, endPoint y: 584, distance: 70.1
click at [492, 584] on tr "XL" at bounding box center [512, 596] width 556 height 59
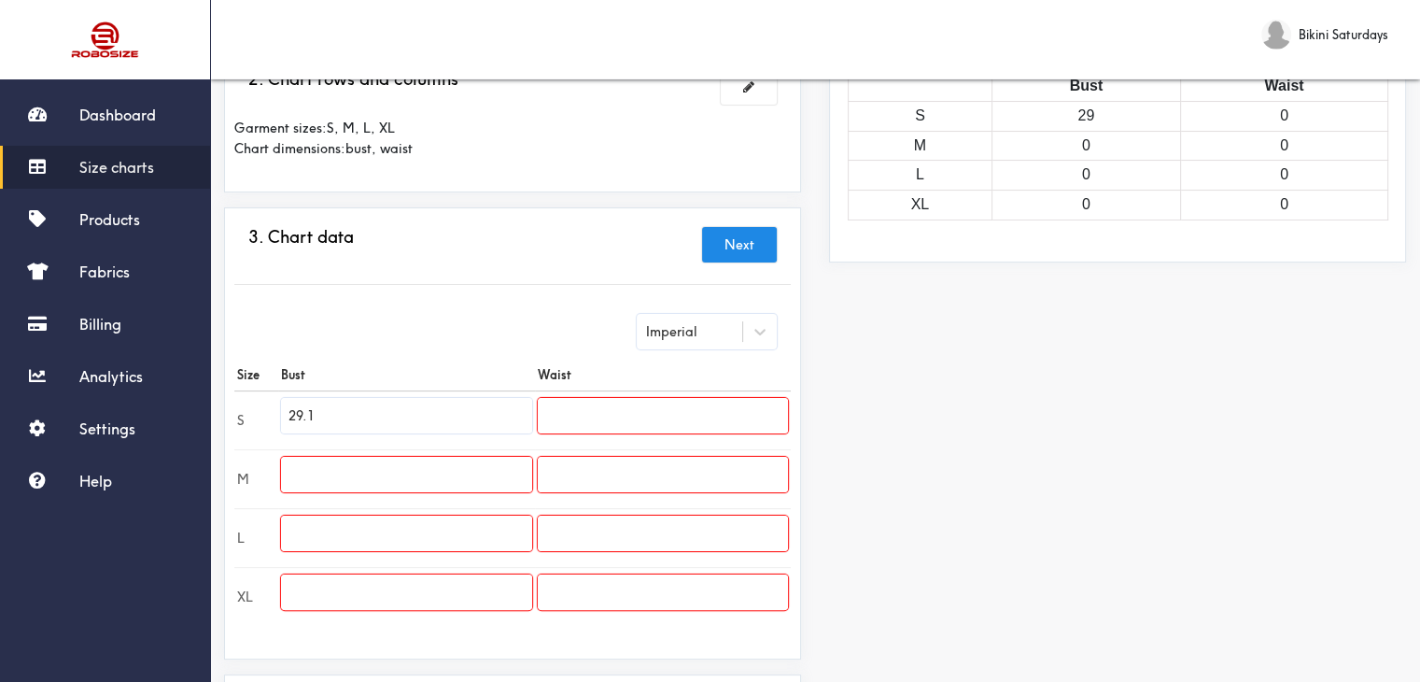
click at [440, 533] on input "text" at bounding box center [406, 532] width 250 height 35
type input "33.1"
click at [419, 576] on input "text" at bounding box center [406, 591] width 250 height 35
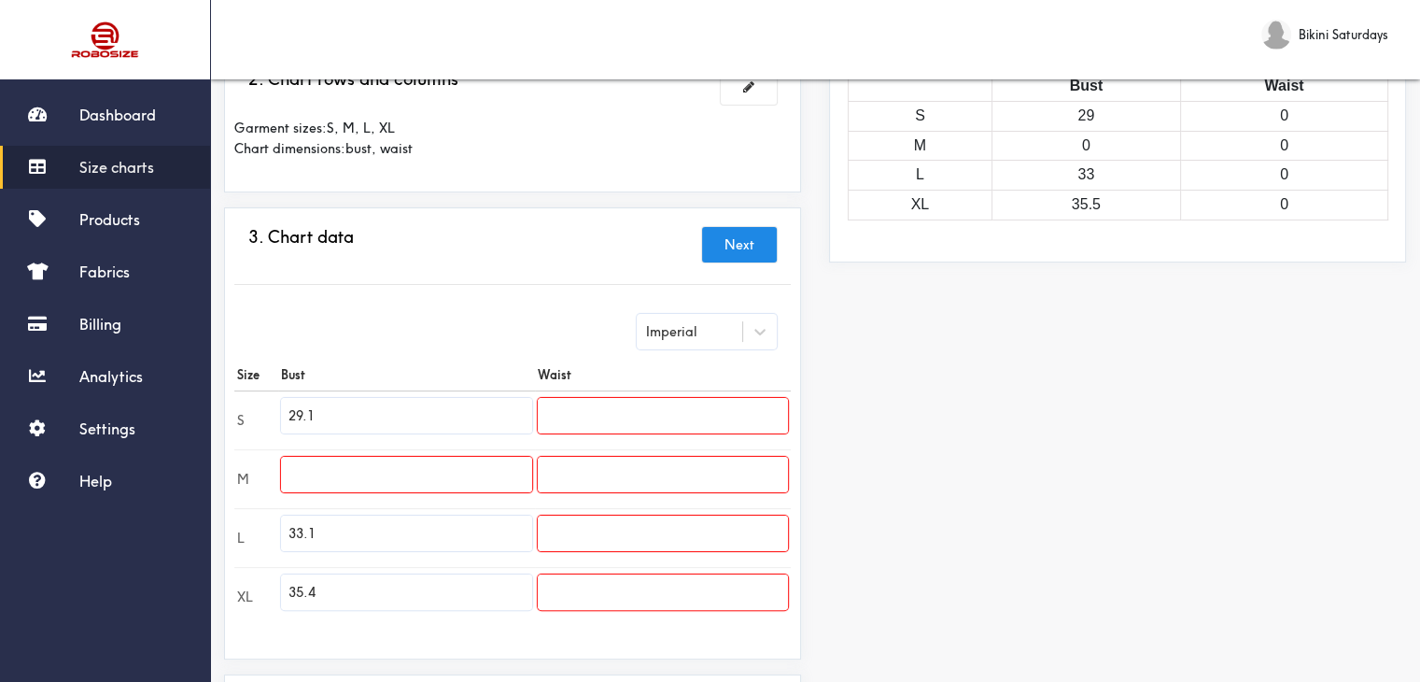
type input "35.4"
click at [499, 469] on input "text" at bounding box center [406, 474] width 250 height 35
type input "29.1"
click at [551, 427] on input "text" at bounding box center [663, 415] width 250 height 35
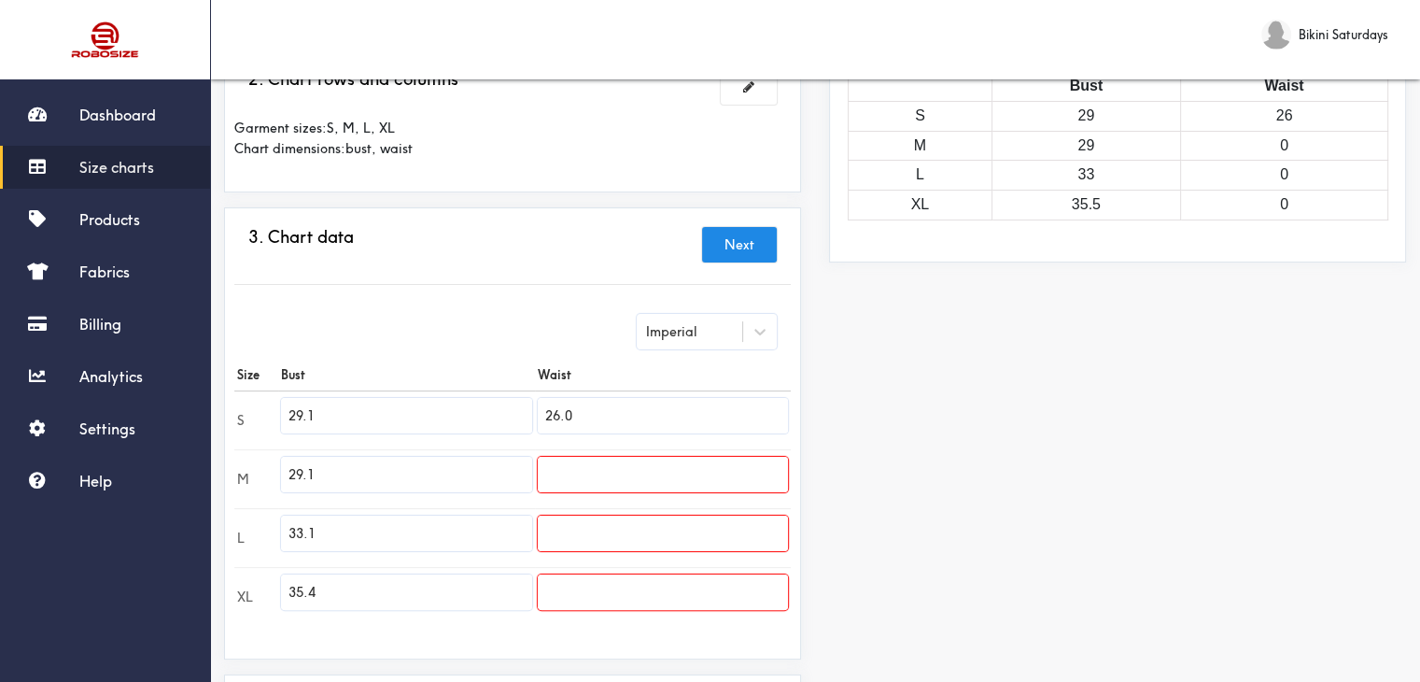
type input "26.0"
click at [596, 468] on input "text" at bounding box center [663, 474] width 250 height 35
click at [670, 603] on input "text" at bounding box center [663, 591] width 250 height 35
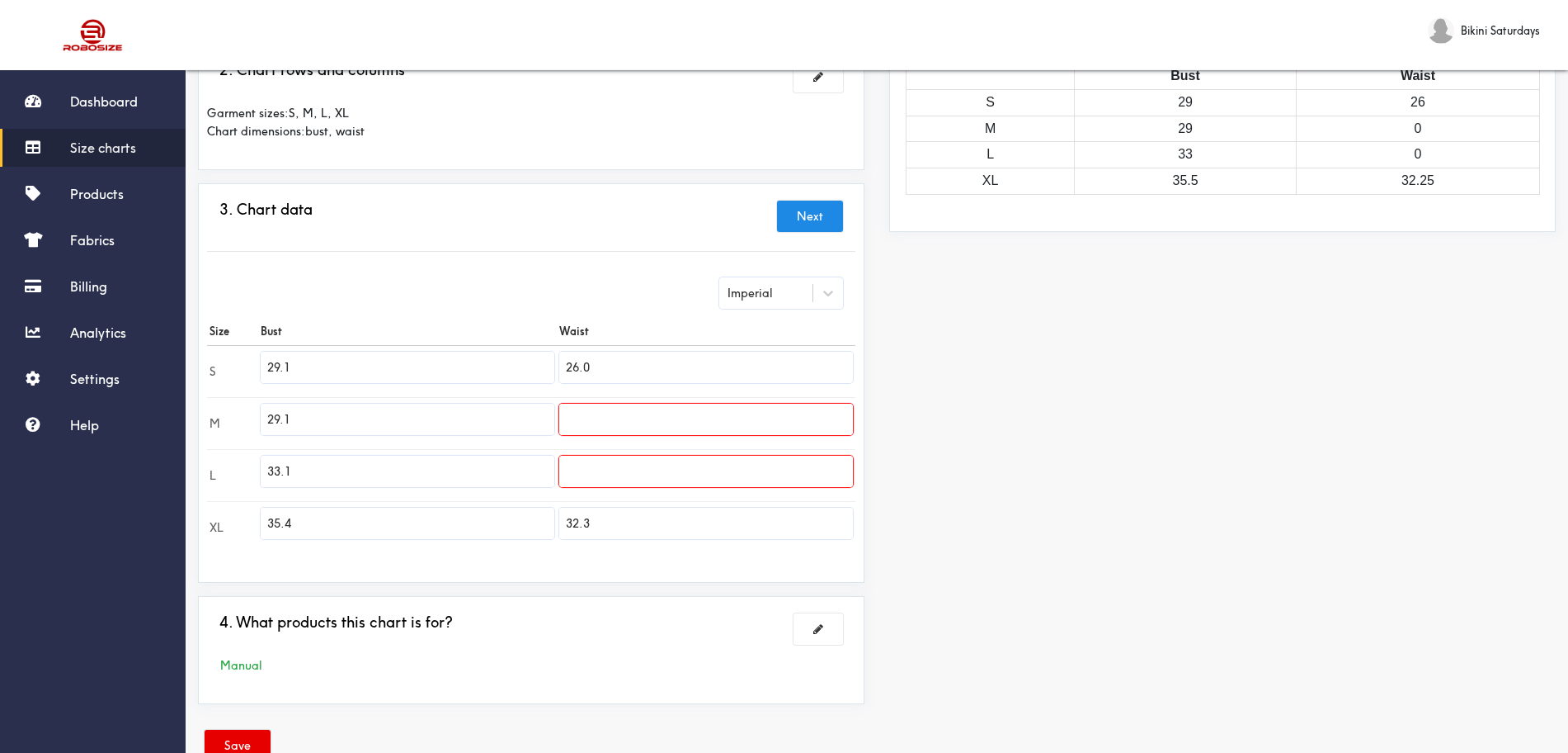
type input "32.3"
click at [665, 408] on input "text" at bounding box center [706, 419] width 293 height 31
click at [740, 423] on input "text" at bounding box center [706, 419] width 293 height 31
type input "27.6"
click at [635, 460] on input "text" at bounding box center [706, 470] width 293 height 31
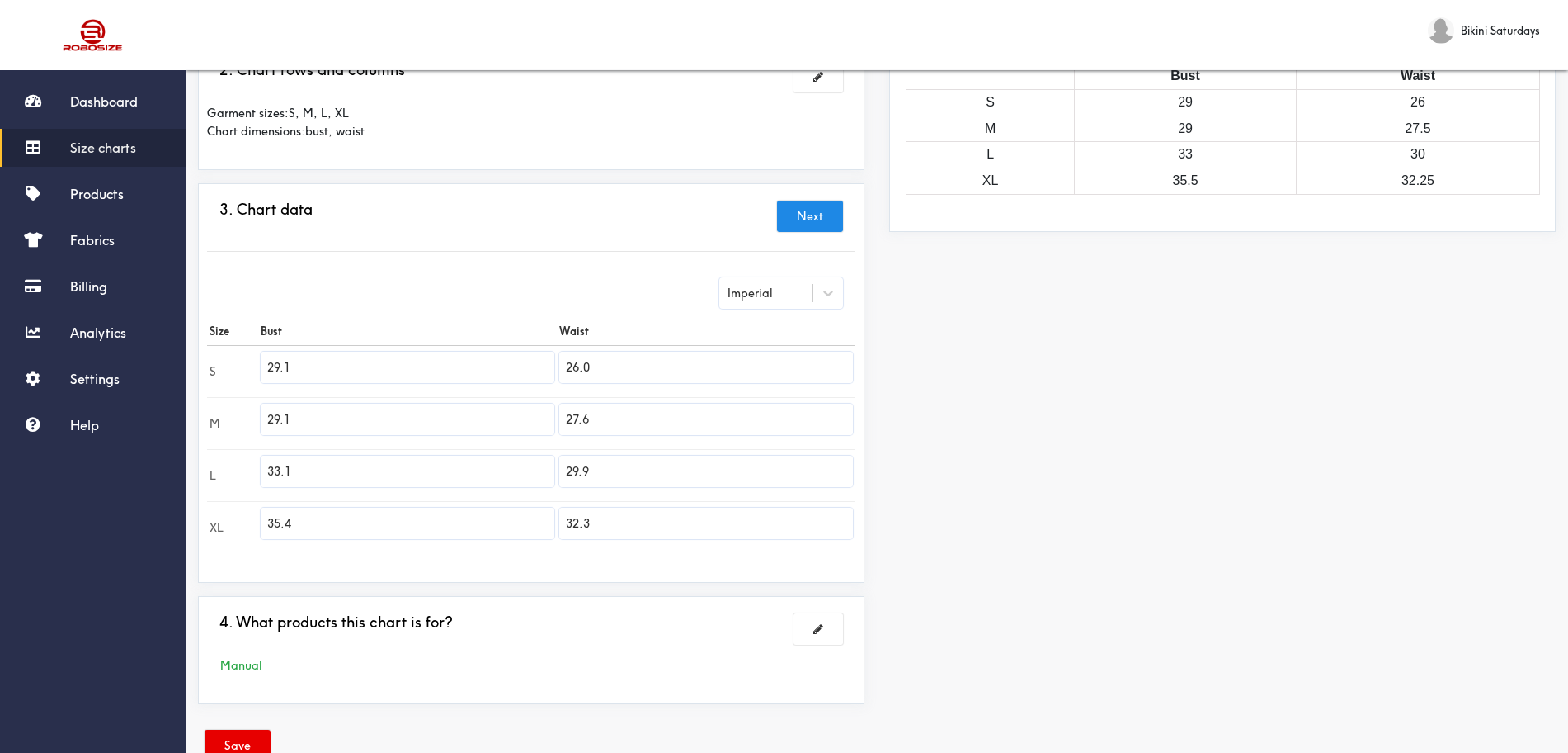
scroll to position [294, 0]
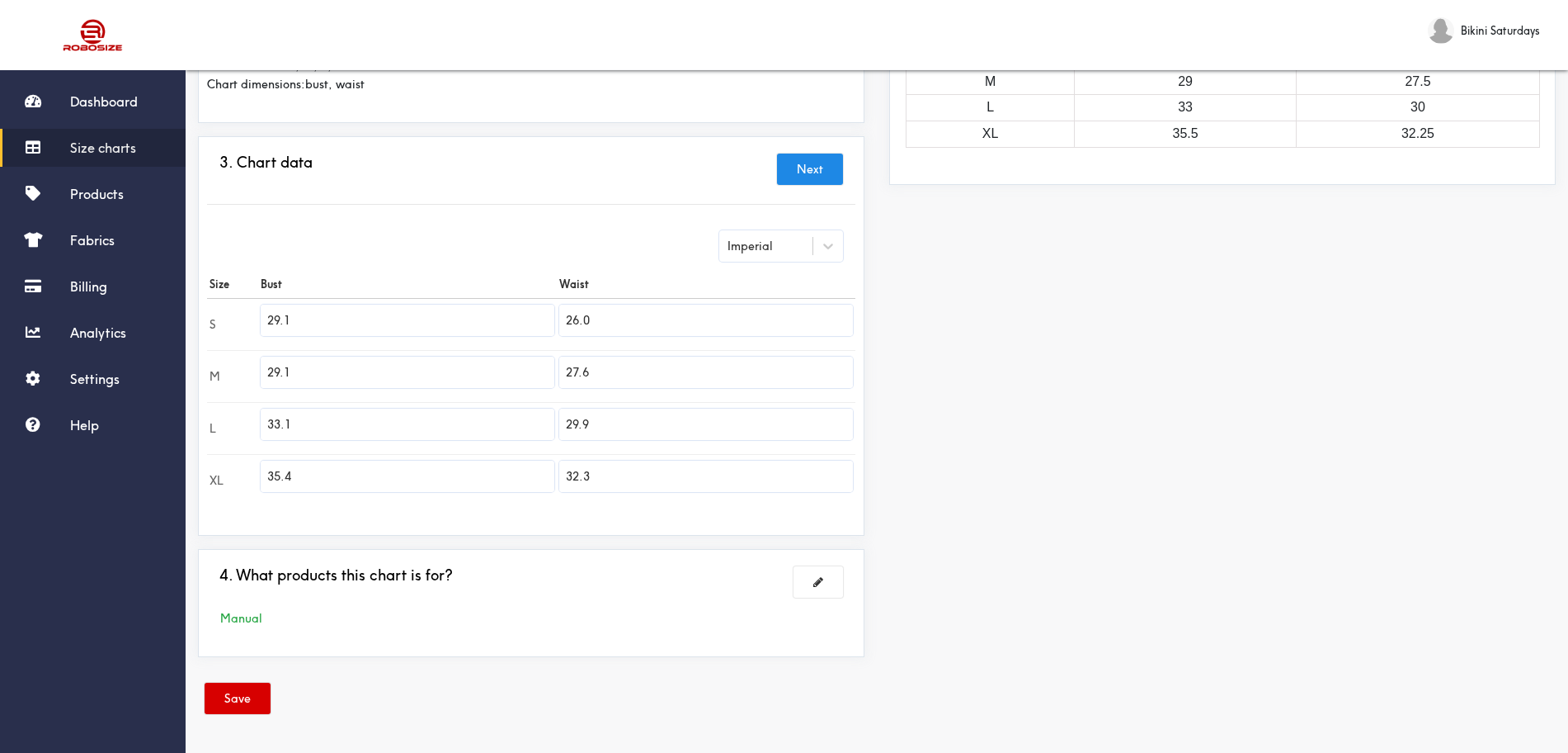
type input "29.9"
click at [231, 602] on button "Save" at bounding box center [238, 697] width 66 height 31
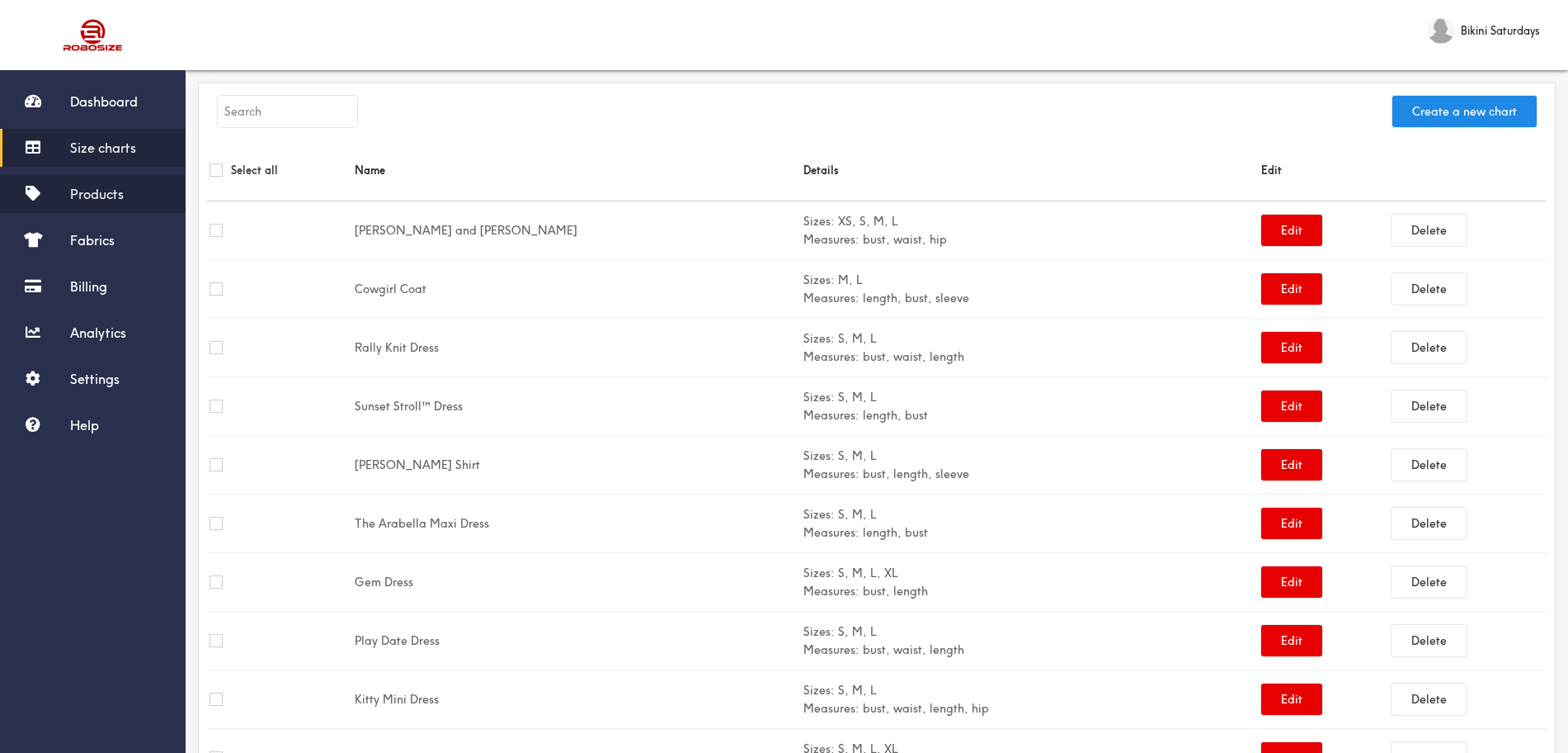
click at [141, 187] on link "Products" at bounding box center [93, 194] width 186 height 38
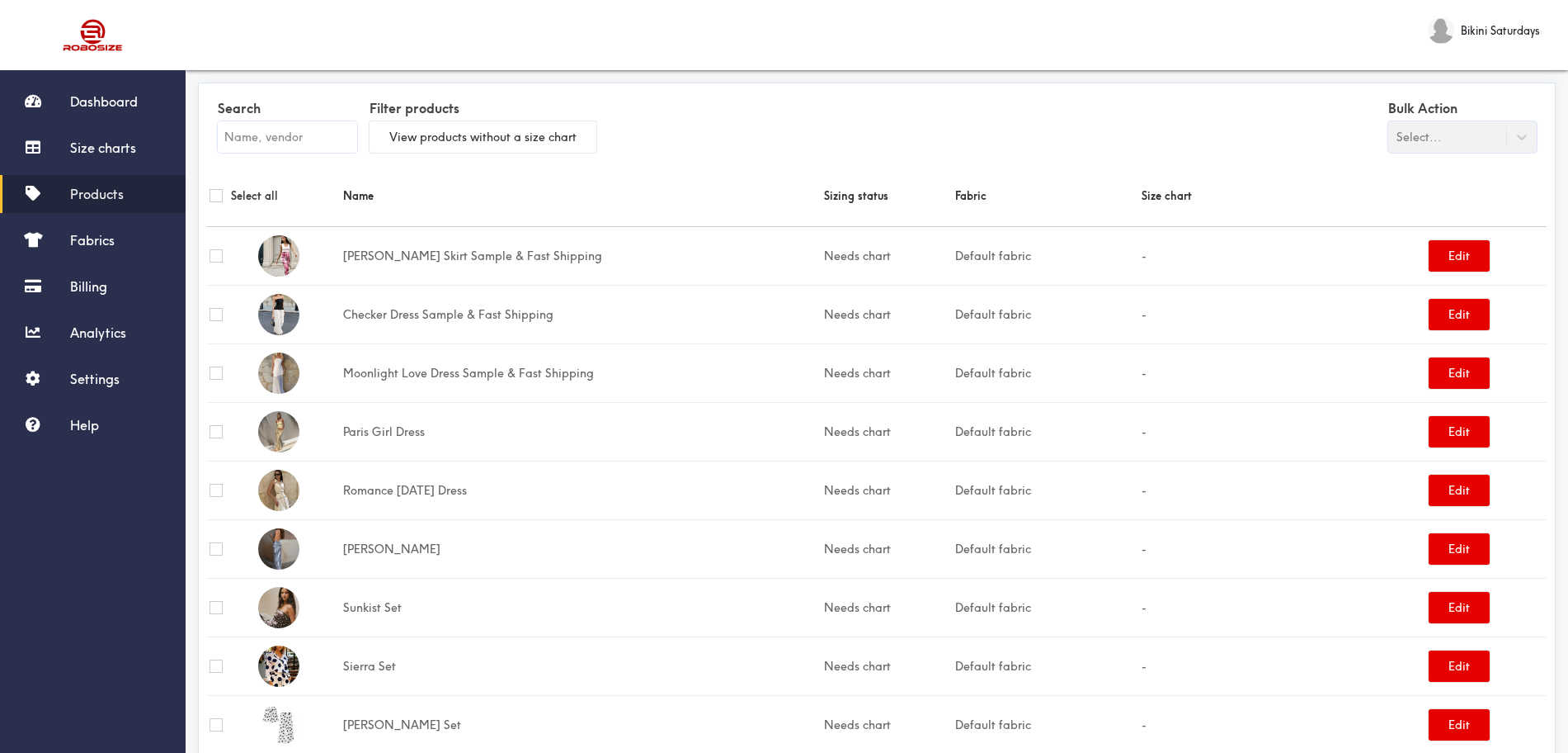
click at [268, 126] on input "text" at bounding box center [287, 136] width 140 height 31
type input "29.9"
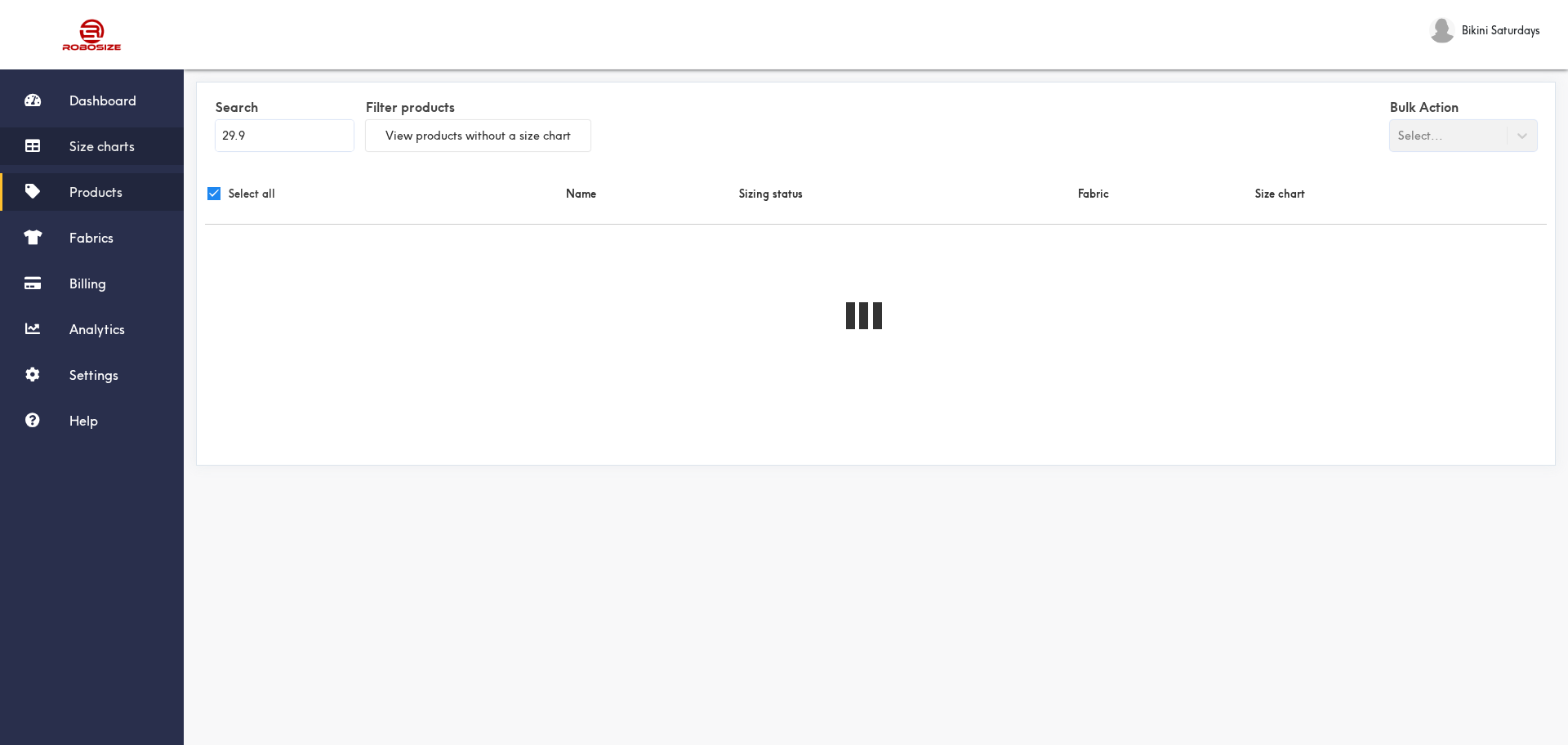
checkbox input "true"
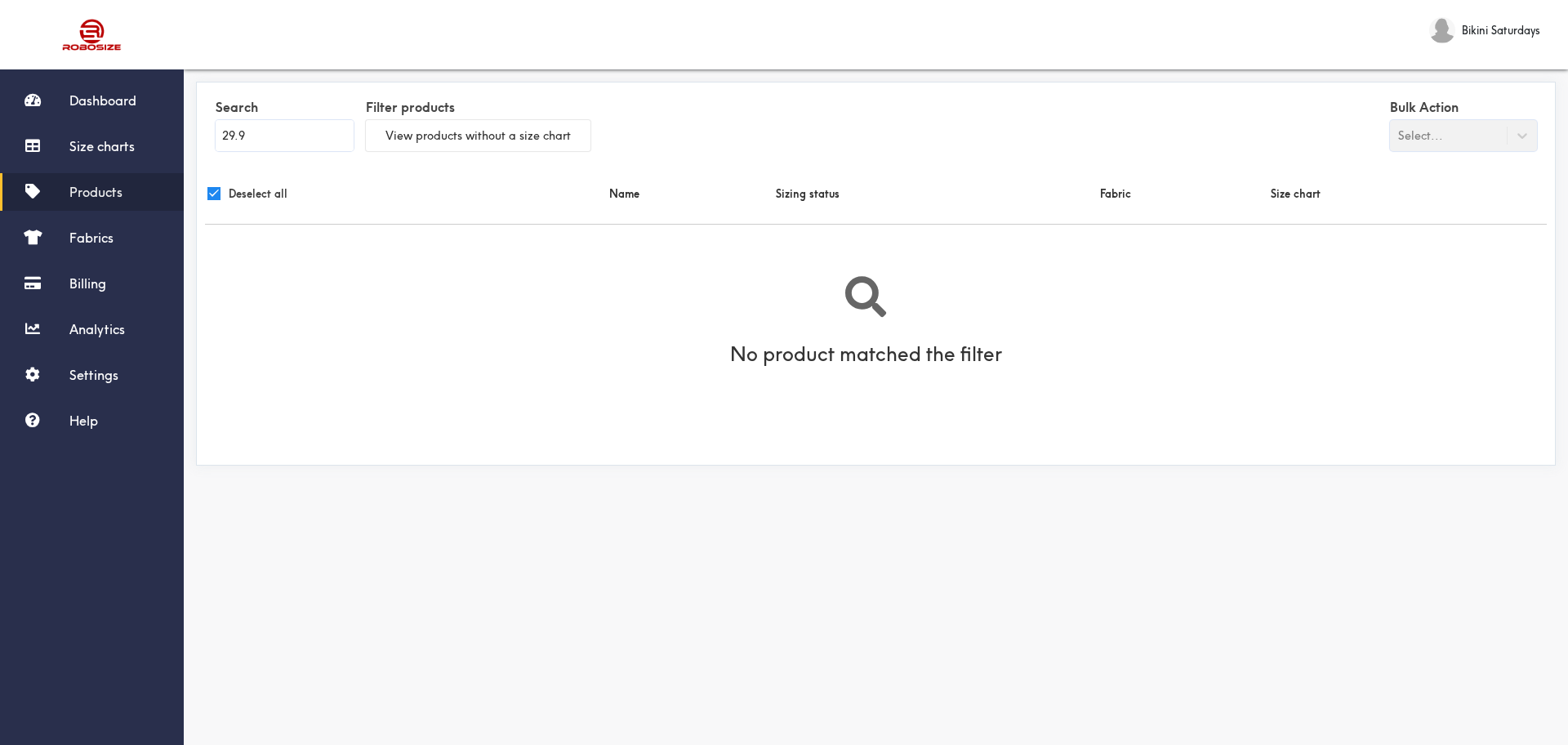
drag, startPoint x: 289, startPoint y: 132, endPoint x: 63, endPoint y: 166, distance: 228.5
click at [65, 166] on div "Dashboard Size charts Products Fabrics Billing Analytics Settings Help Bikini S…" at bounding box center [784, 275] width 1568 height 551
checkbox input "false"
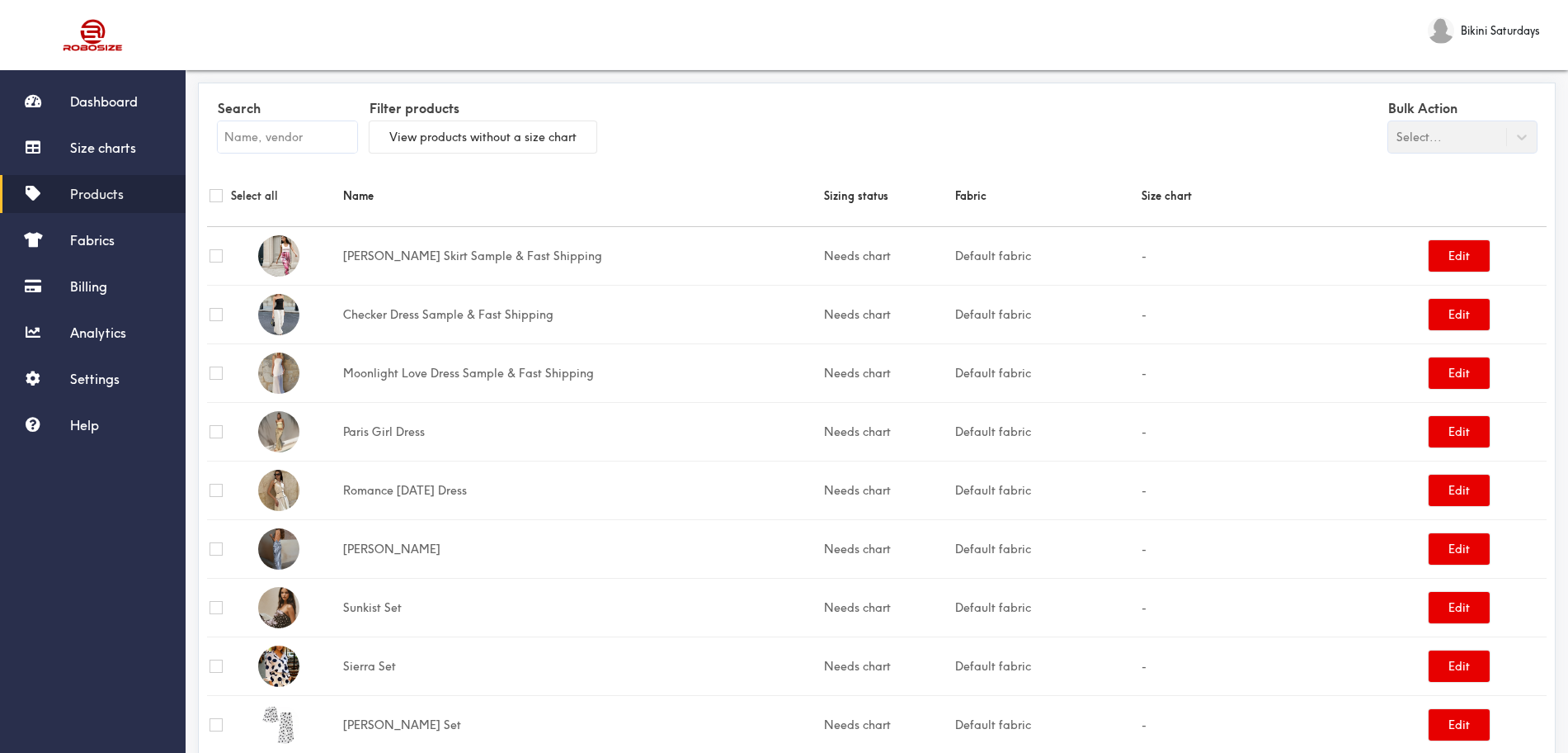
click at [268, 134] on input "text" at bounding box center [287, 136] width 140 height 31
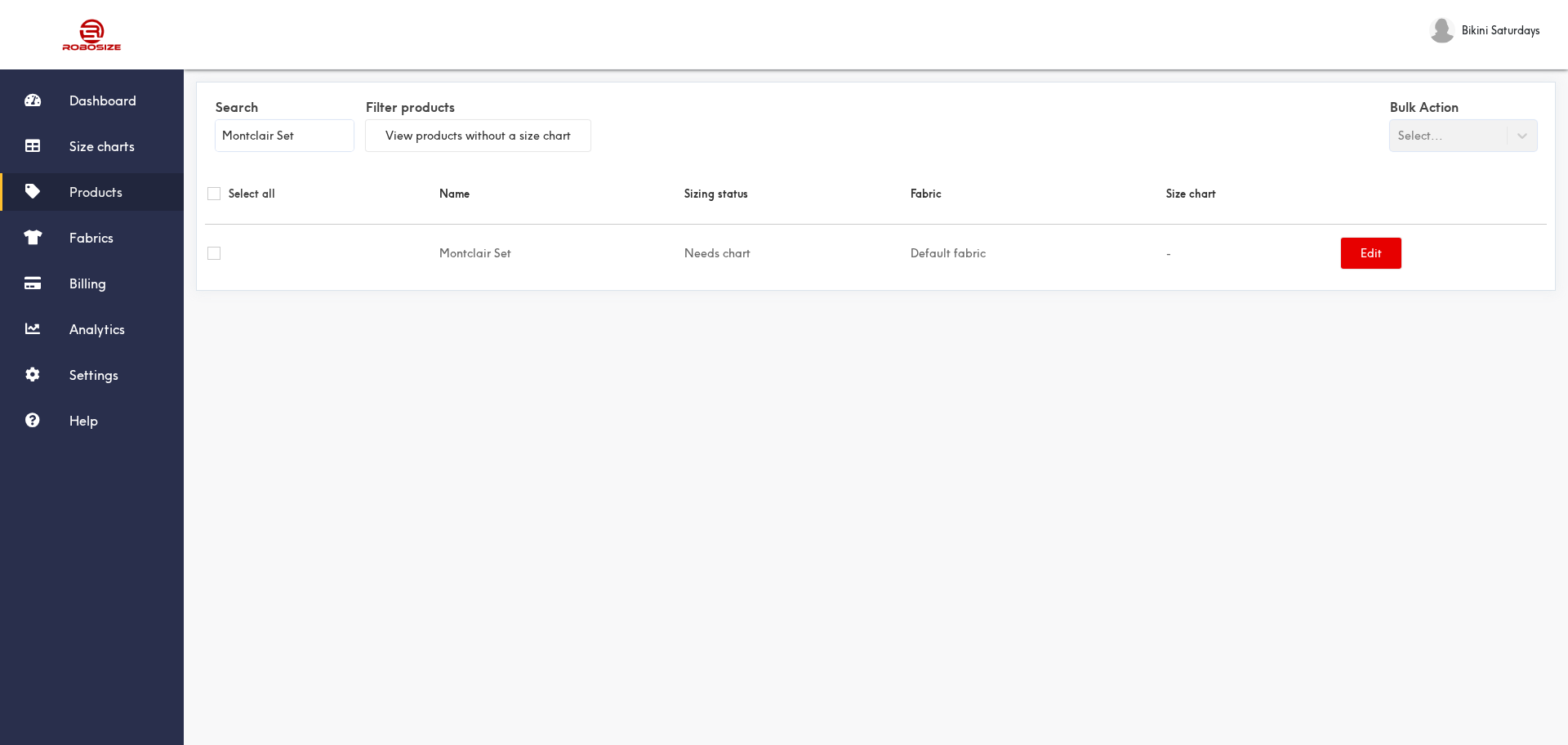
type input "Montclair Set"
click at [332, 263] on td at bounding box center [302, 253] width 195 height 58
click at [1253, 247] on button "Edit" at bounding box center [1370, 253] width 60 height 31
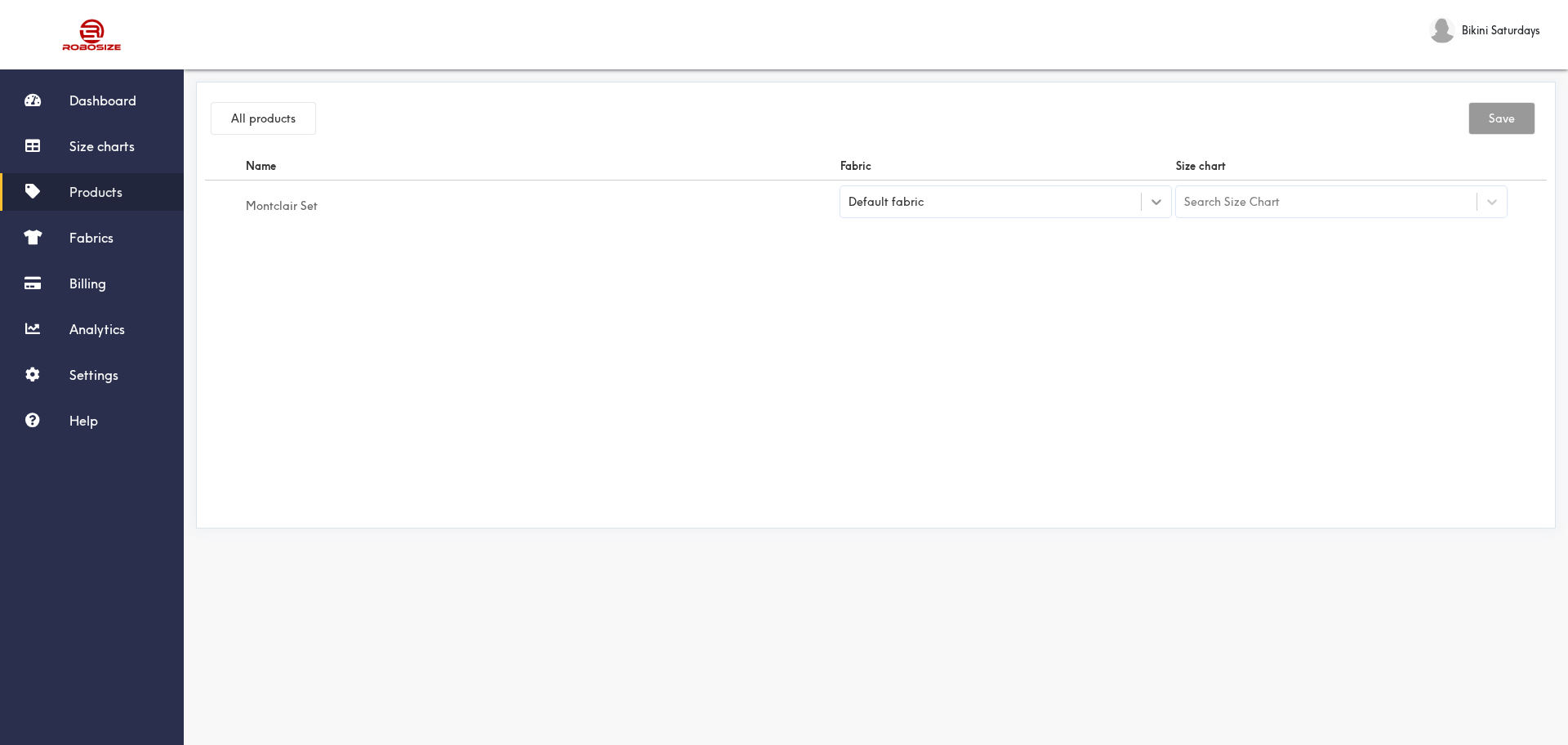
click at [1145, 202] on div at bounding box center [1156, 202] width 30 height 30
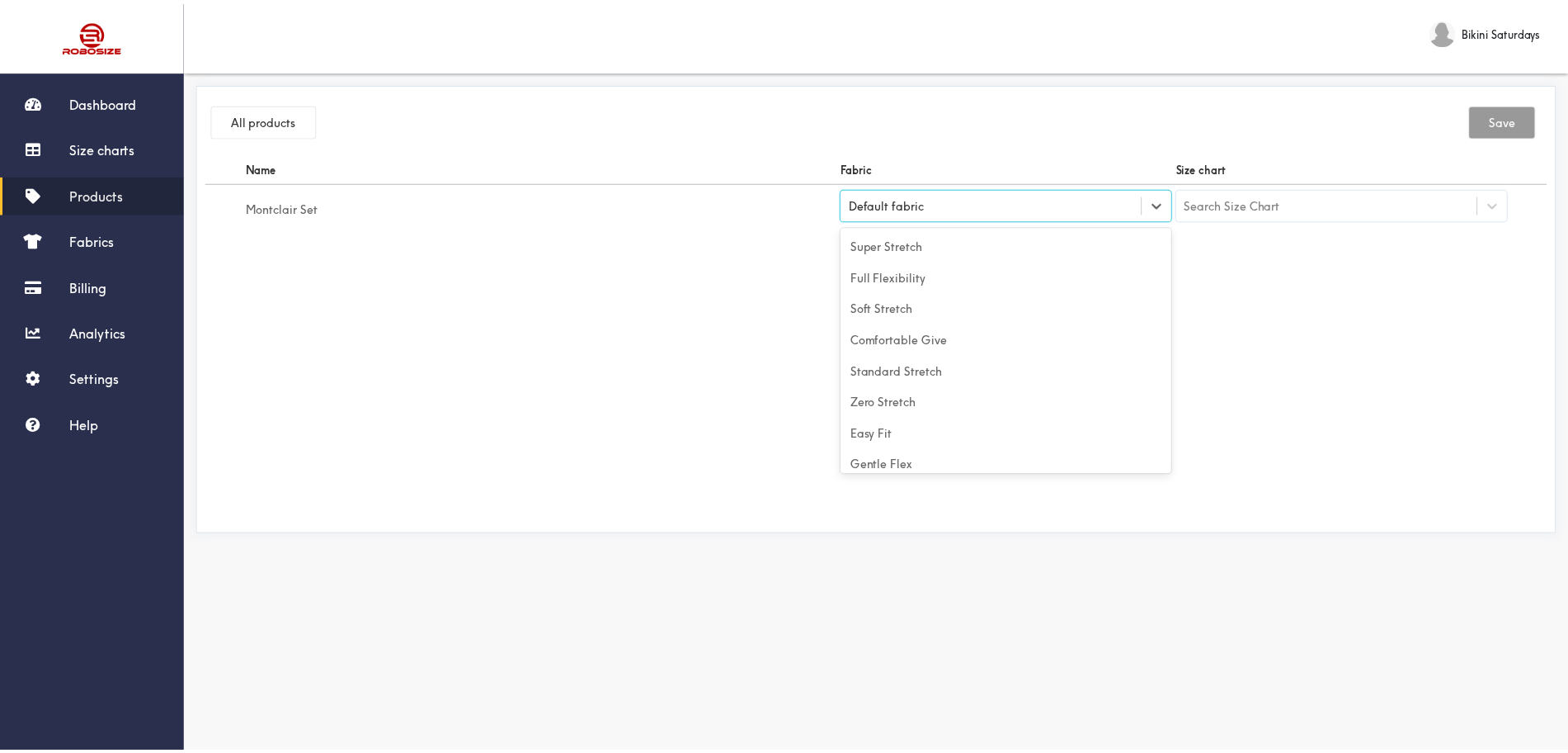
scroll to position [72, 0]
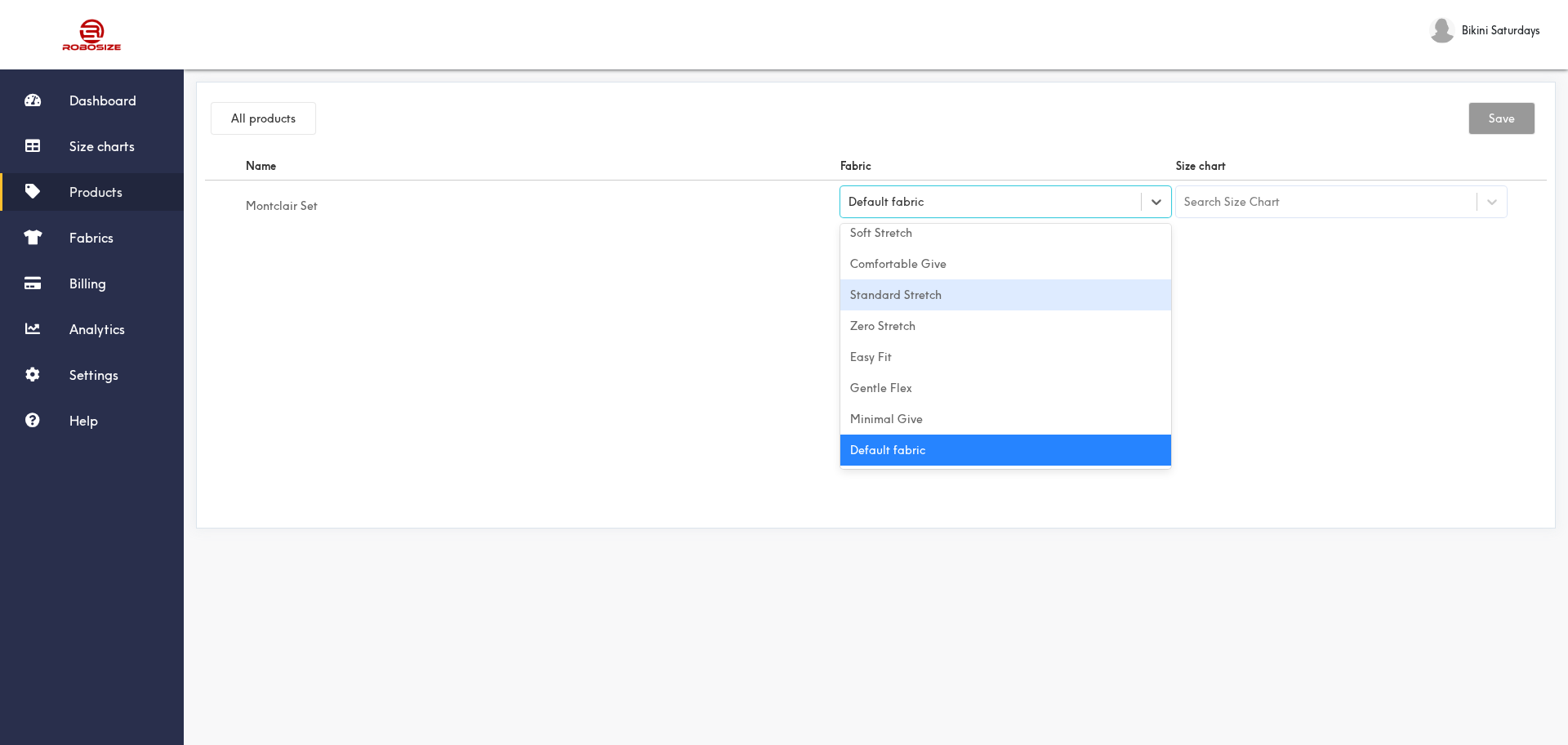
click at [949, 299] on div "Standard Stretch" at bounding box center [1006, 294] width 331 height 31
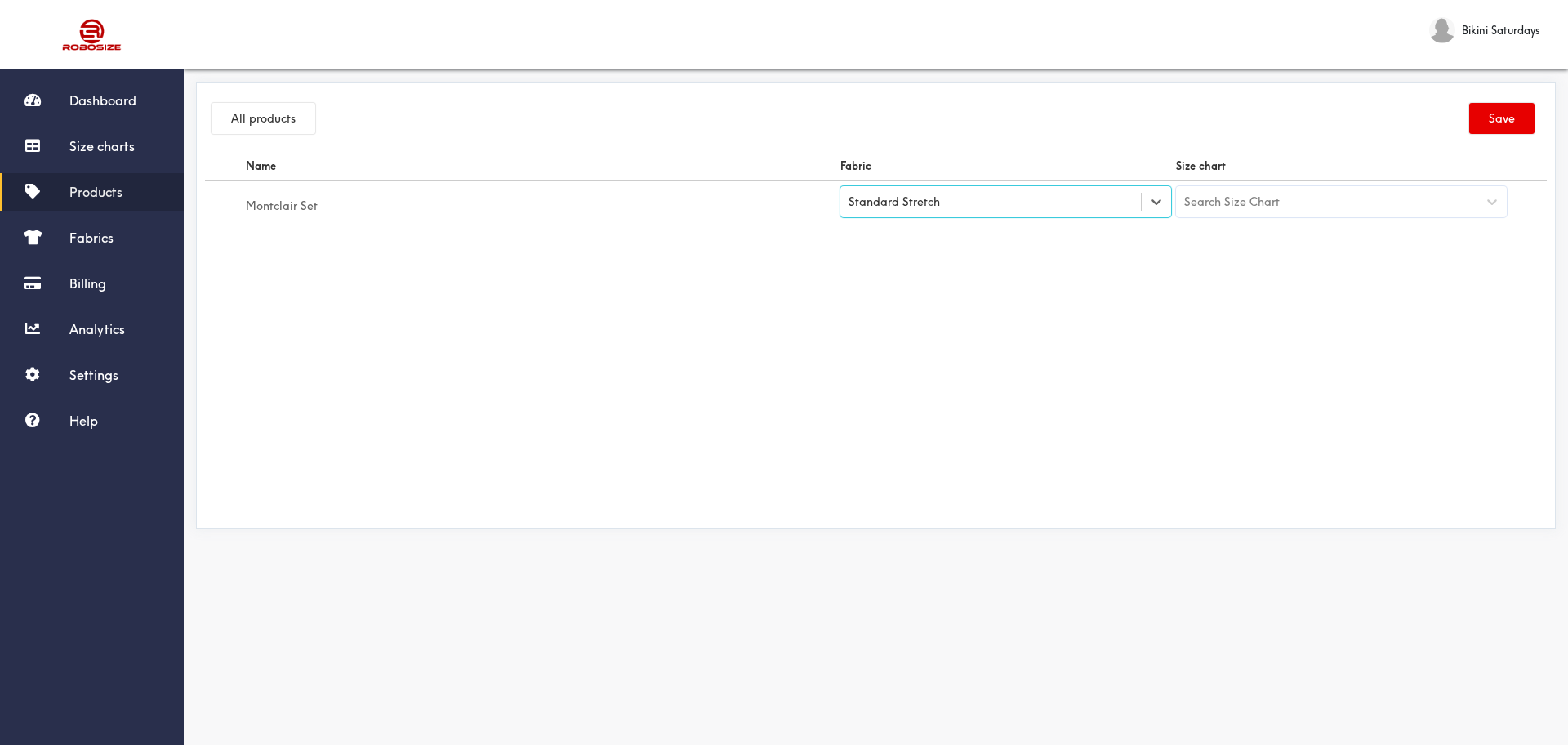
click at [1253, 206] on icon at bounding box center [1492, 201] width 17 height 17
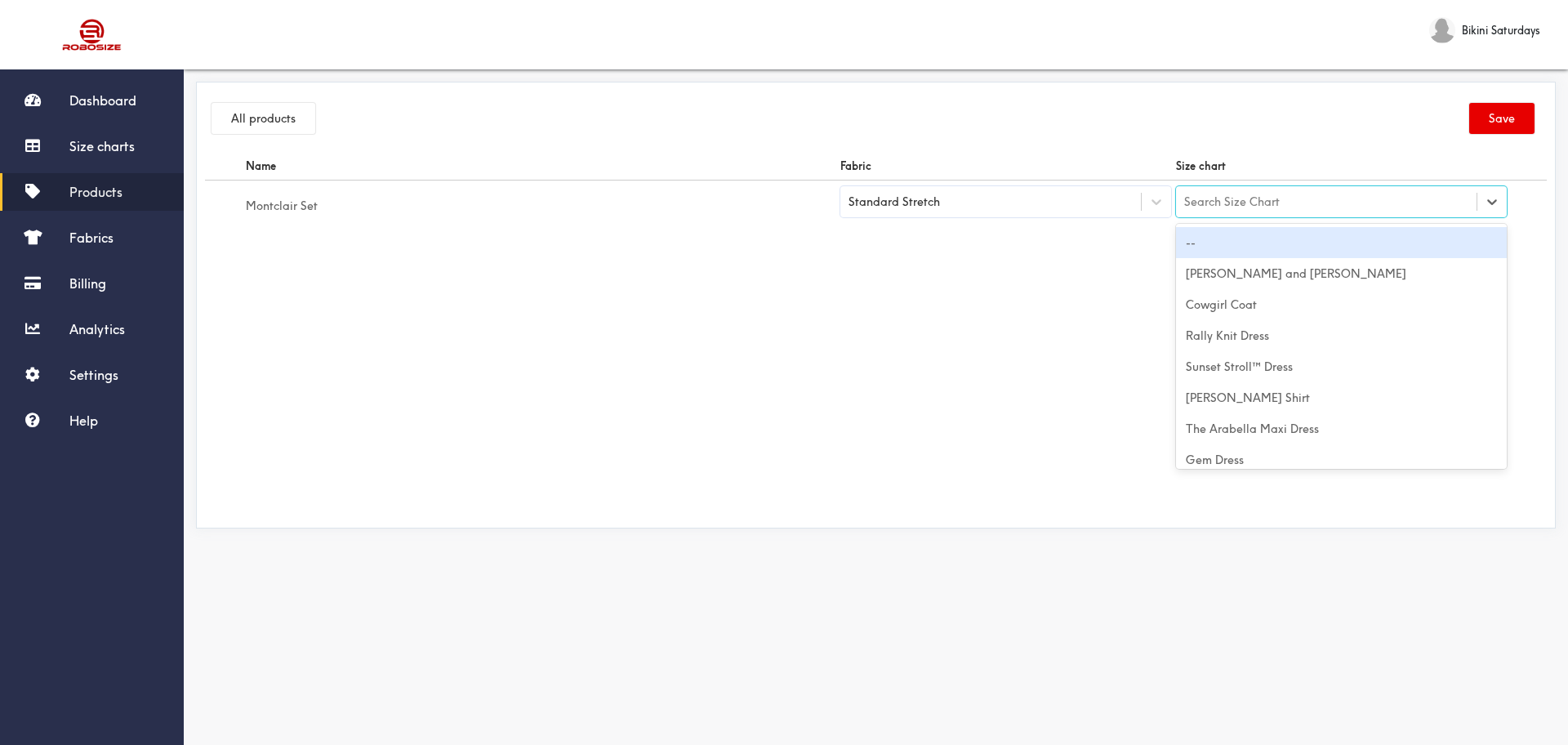
click at [1203, 199] on div "Search Size Chart" at bounding box center [1231, 201] width 95 height 18
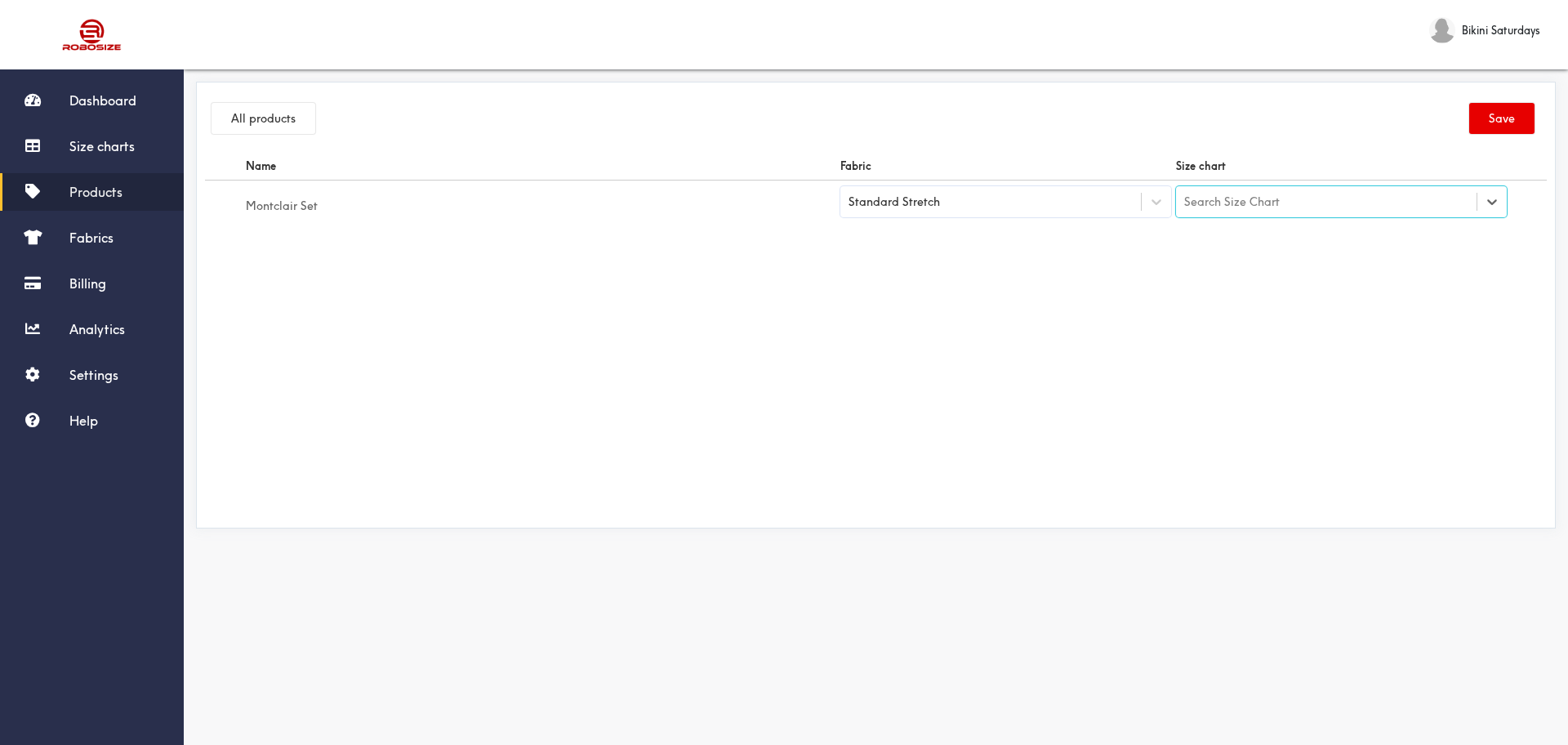
type input "Montclair Set"
click at [1253, 250] on div "Montclair Set" at bounding box center [1342, 242] width 331 height 31
click at [1253, 115] on button "Save" at bounding box center [1502, 118] width 66 height 31
click at [68, 136] on link "Size charts" at bounding box center [92, 146] width 184 height 38
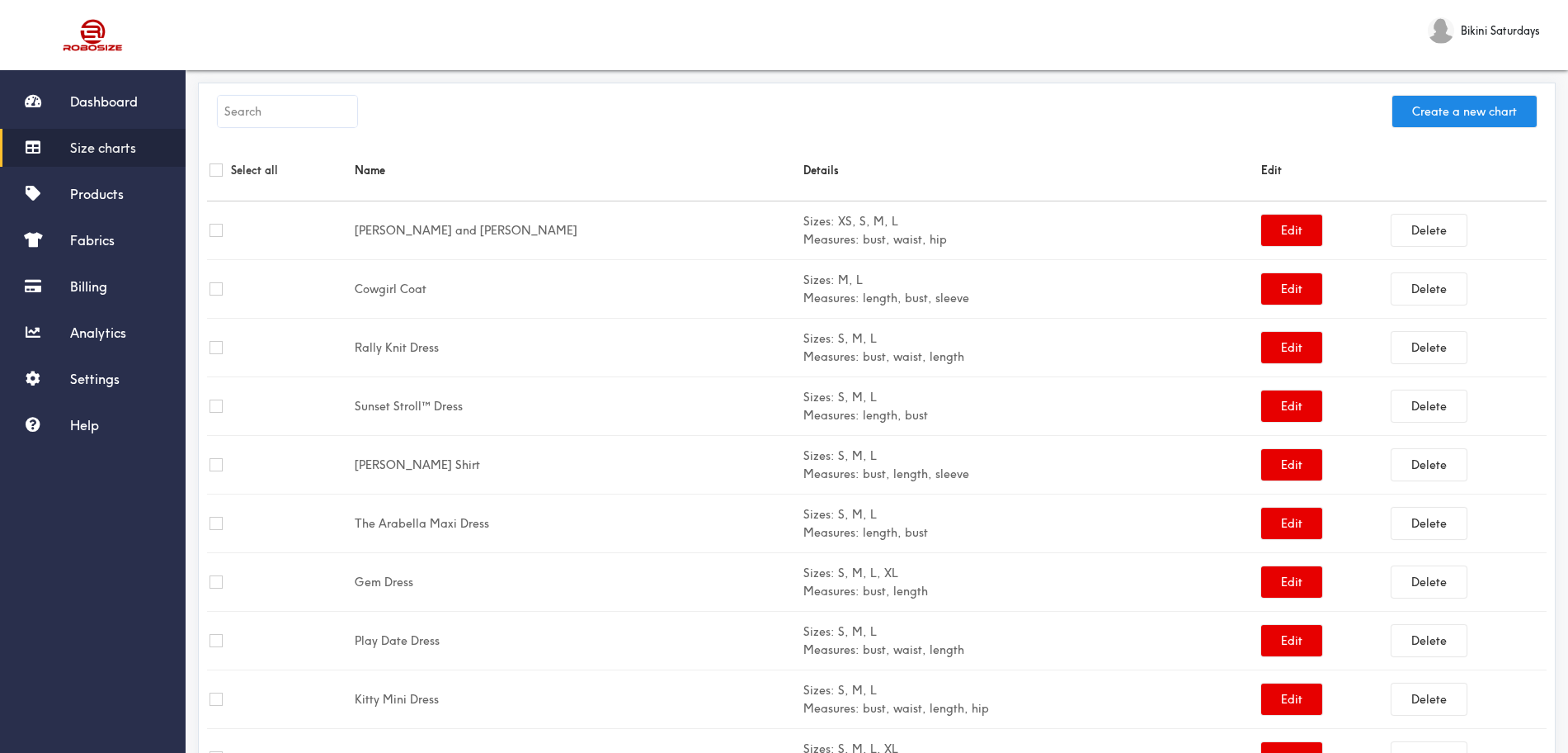
click at [317, 104] on input "text" at bounding box center [287, 110] width 140 height 31
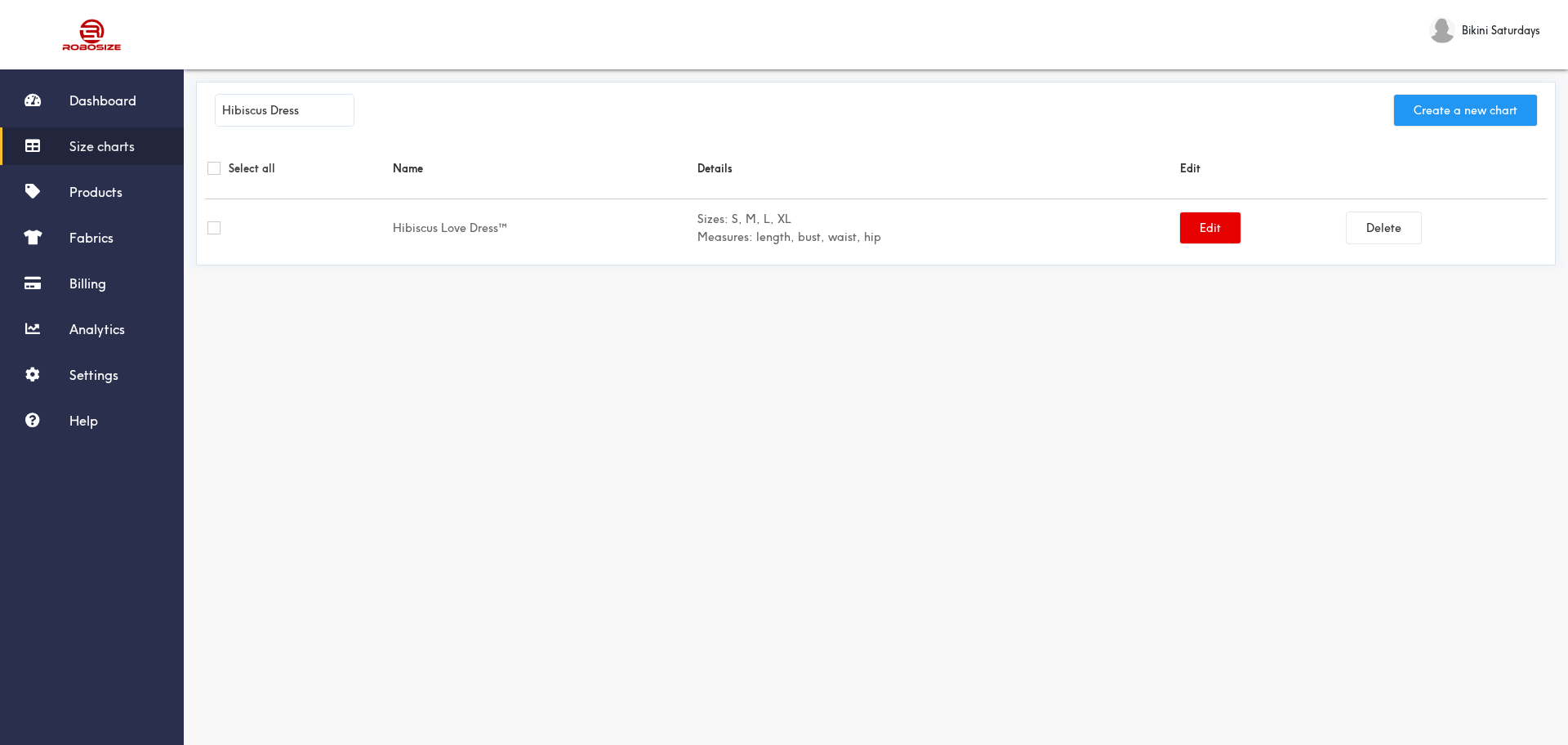
type input "Hibiscus Dress"
click at [1253, 101] on button "Create a new chart" at bounding box center [1465, 109] width 143 height 31
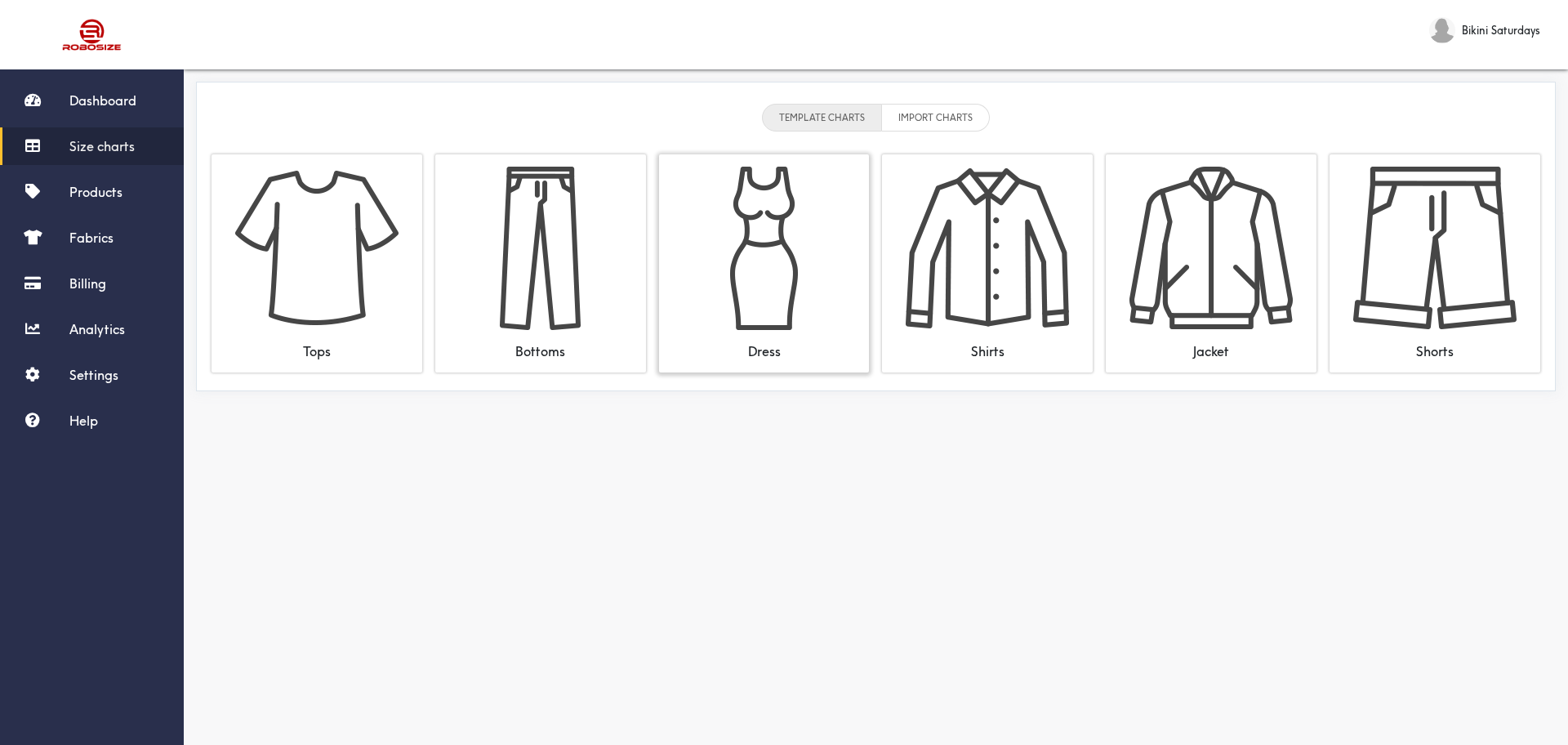
click at [751, 265] on img at bounding box center [764, 247] width 164 height 164
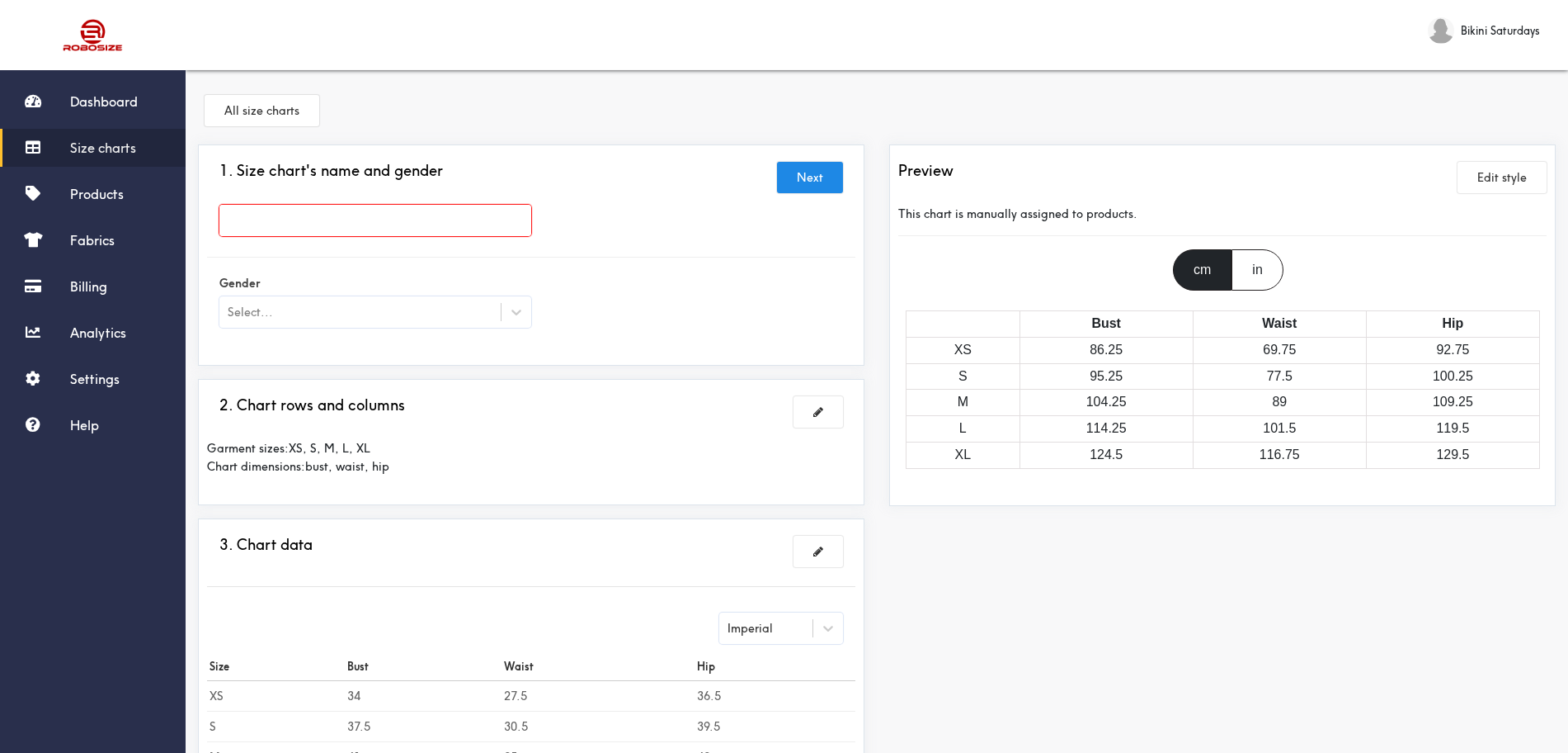
click at [405, 224] on input "text" at bounding box center [375, 220] width 312 height 31
type input "Hibiscus Dress"
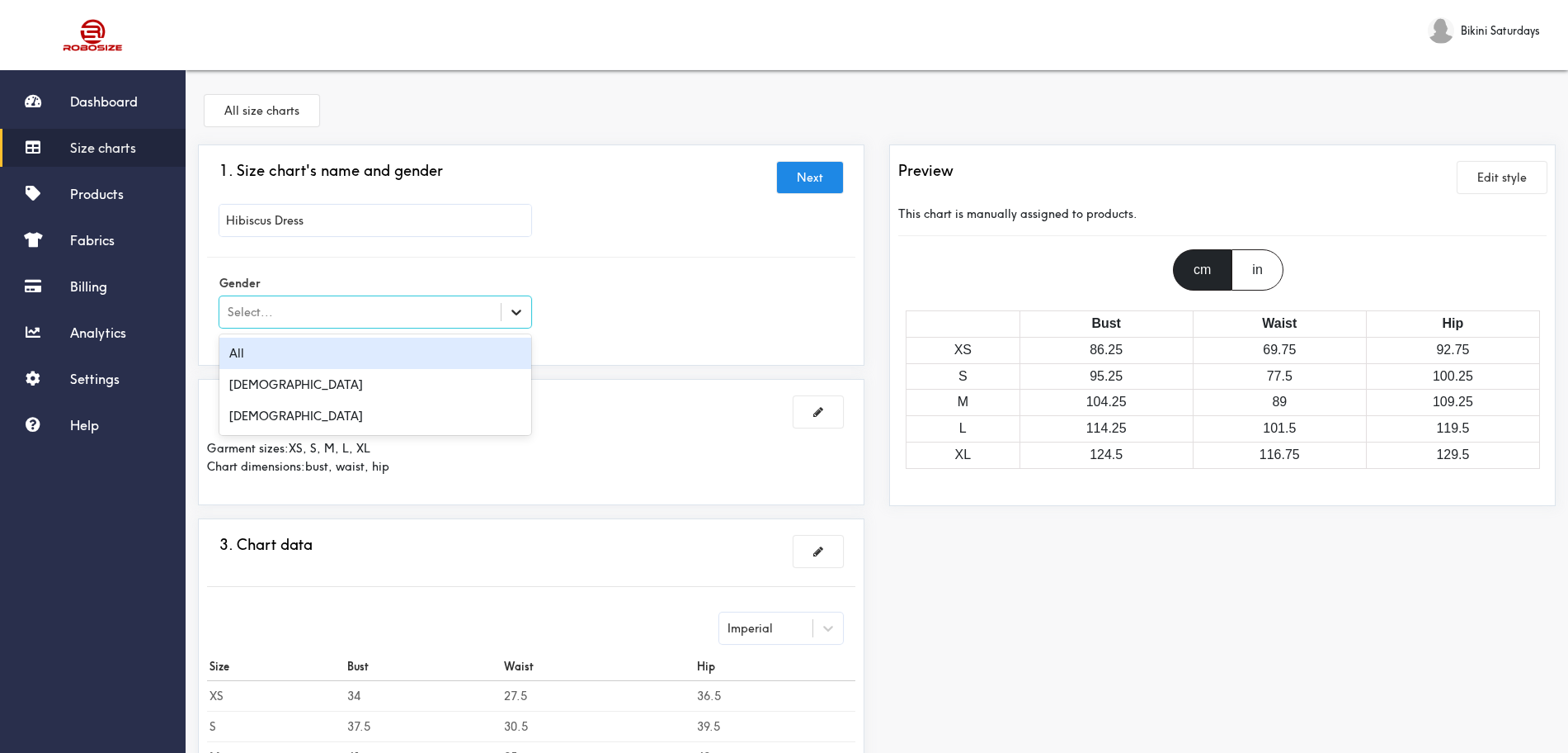
click at [513, 297] on div at bounding box center [517, 312] width 30 height 30
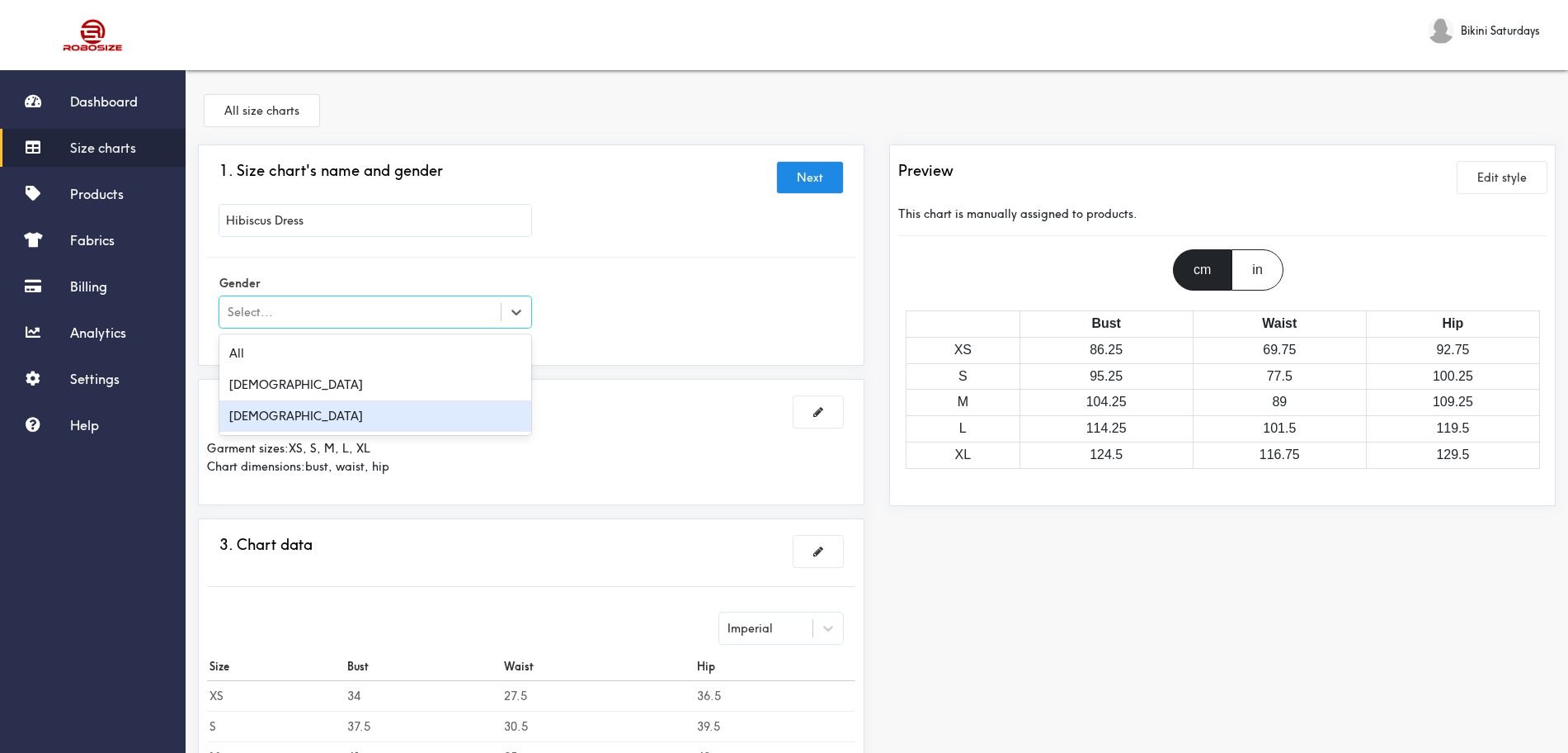
click at [362, 404] on div "[DEMOGRAPHIC_DATA]" at bounding box center [375, 415] width 312 height 31
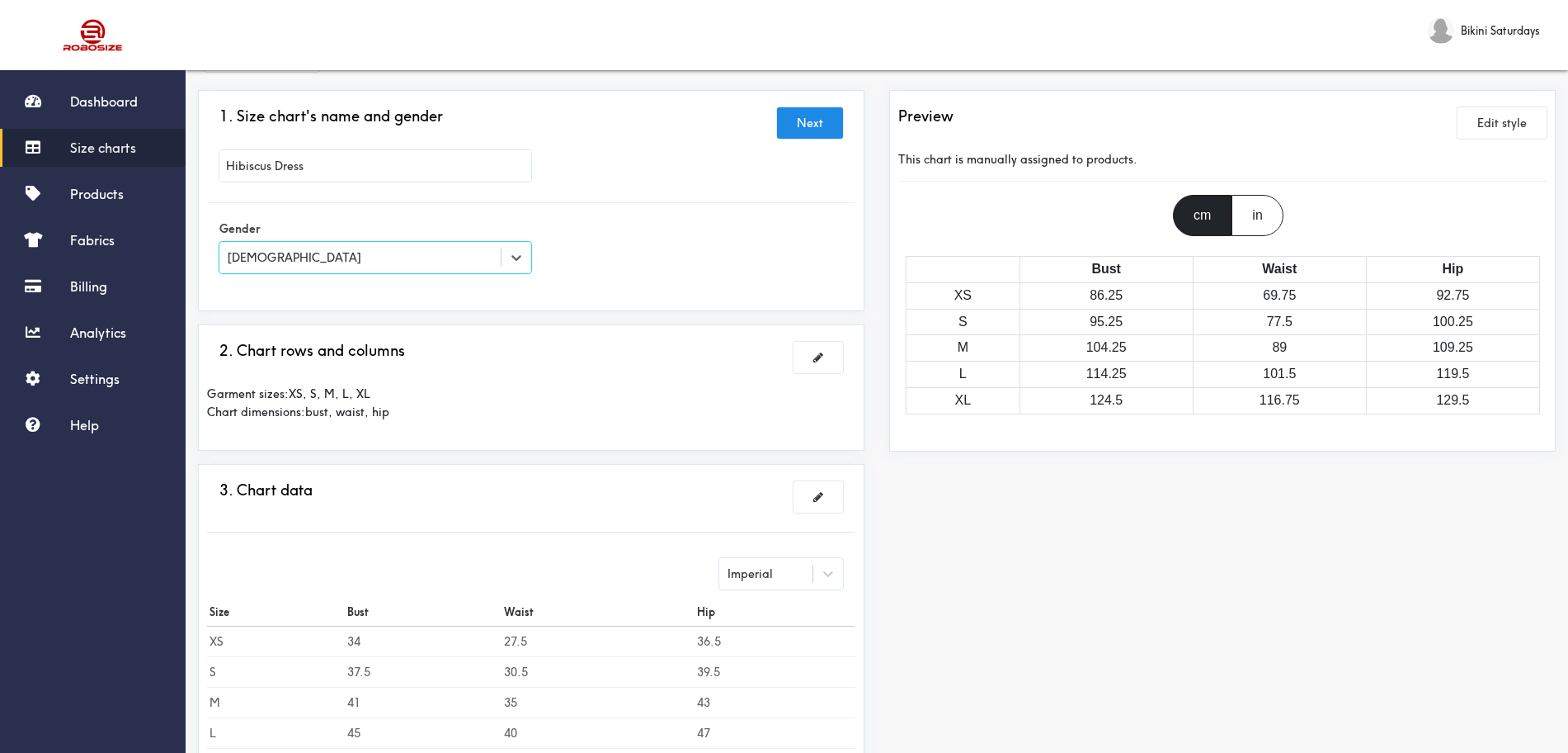
scroll to position [103, 0]
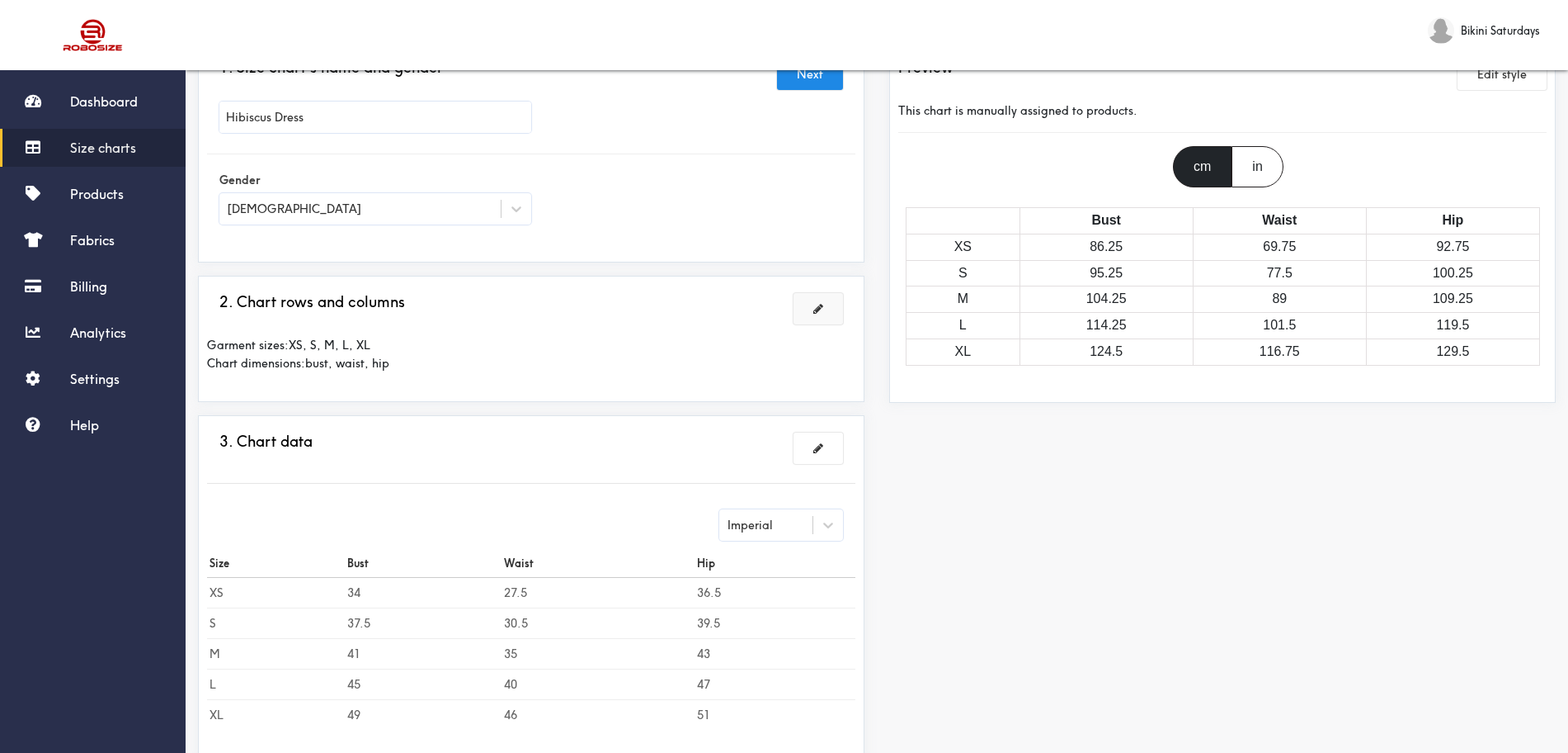
click at [810, 310] on button at bounding box center [818, 308] width 49 height 31
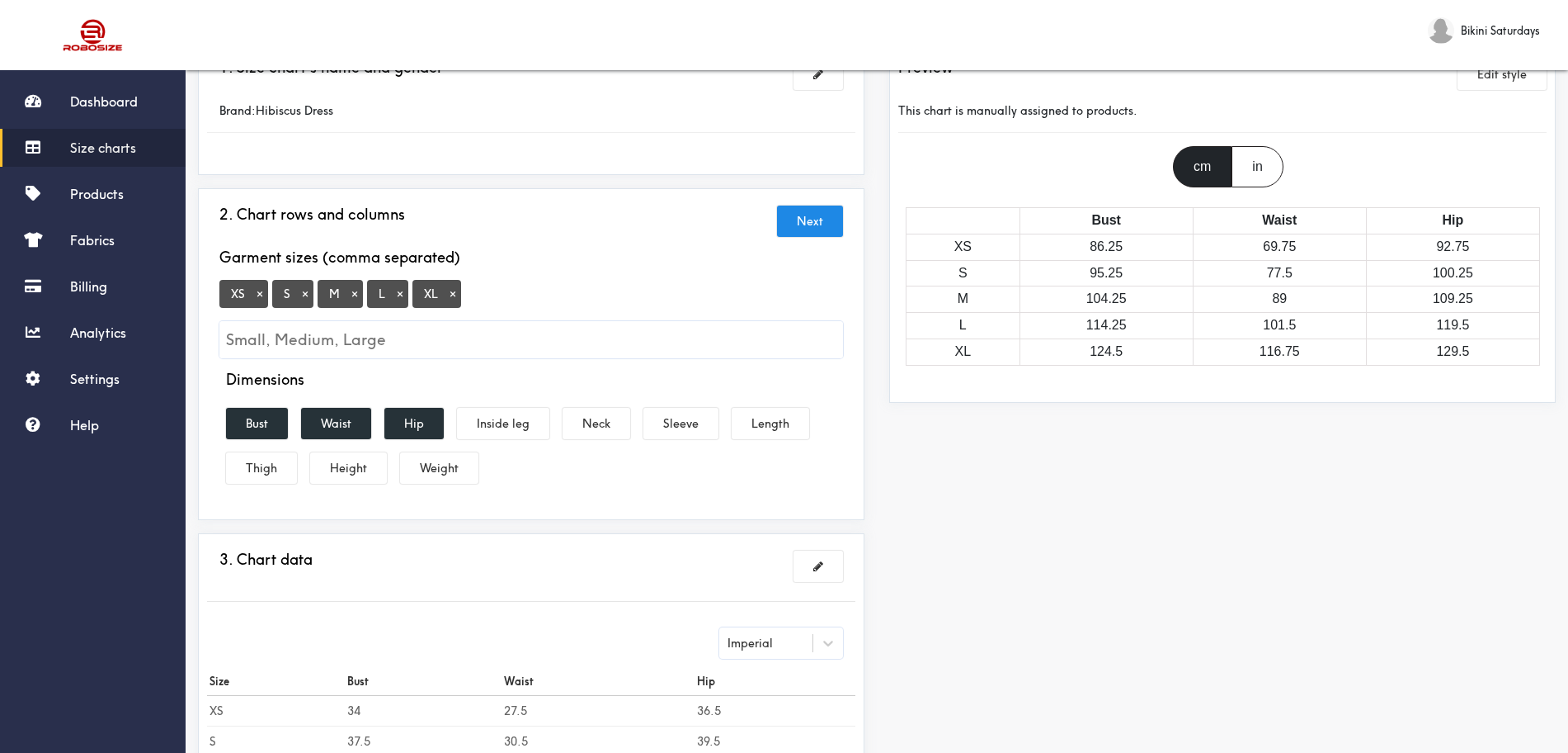
click at [257, 300] on button "×" at bounding box center [260, 293] width 17 height 15
click at [401, 430] on button "Hip" at bounding box center [413, 422] width 59 height 31
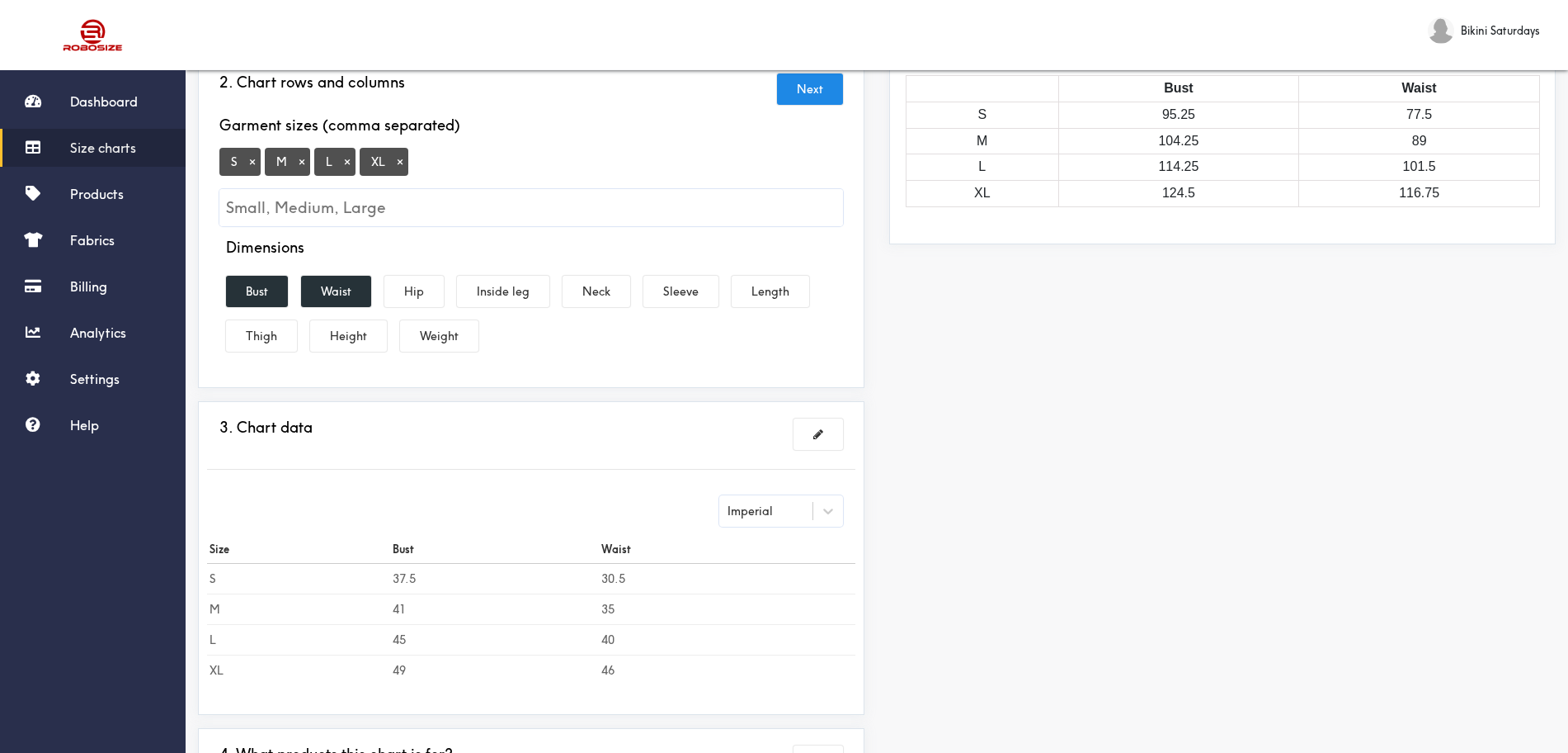
scroll to position [0, 0]
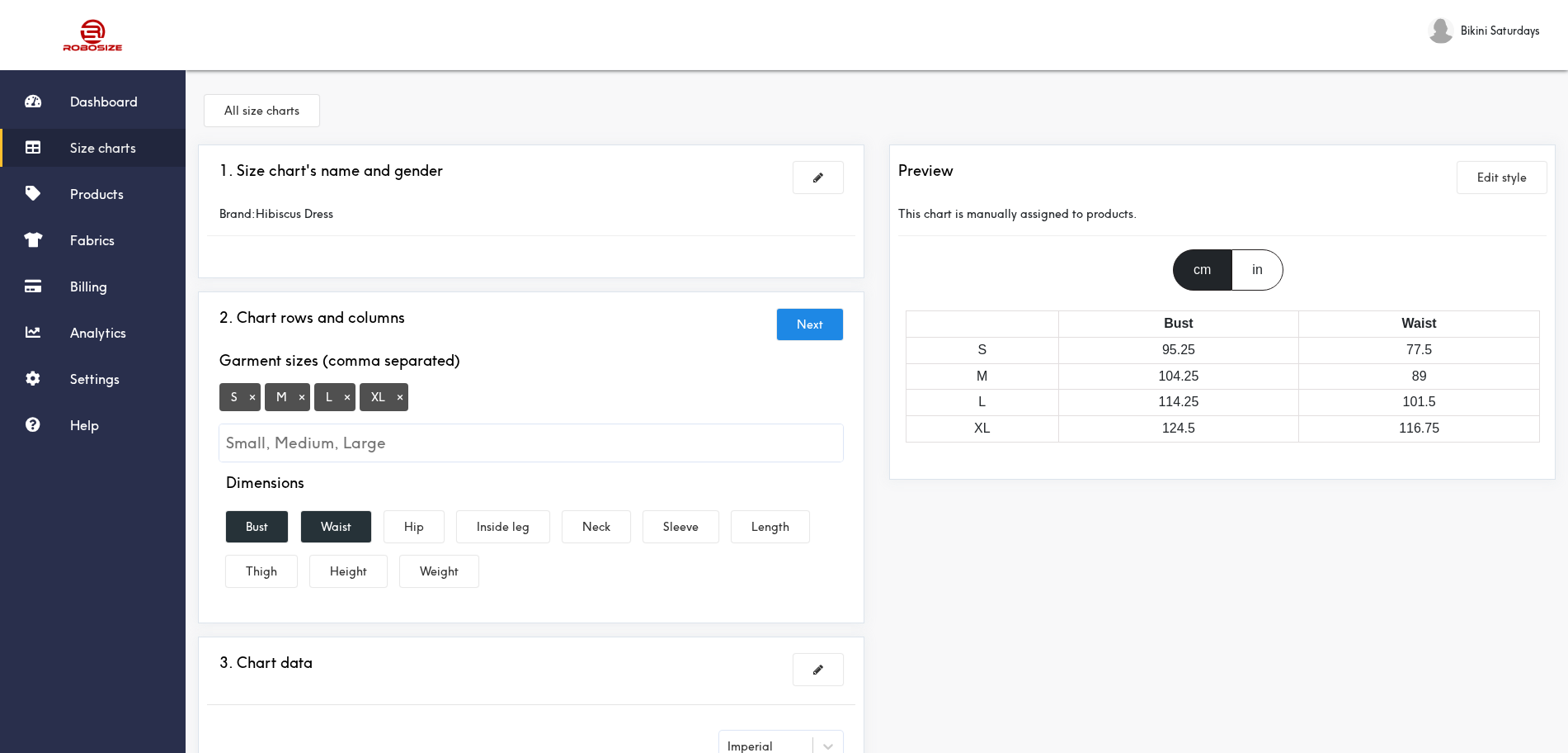
click at [1254, 267] on div "in" at bounding box center [1257, 270] width 51 height 42
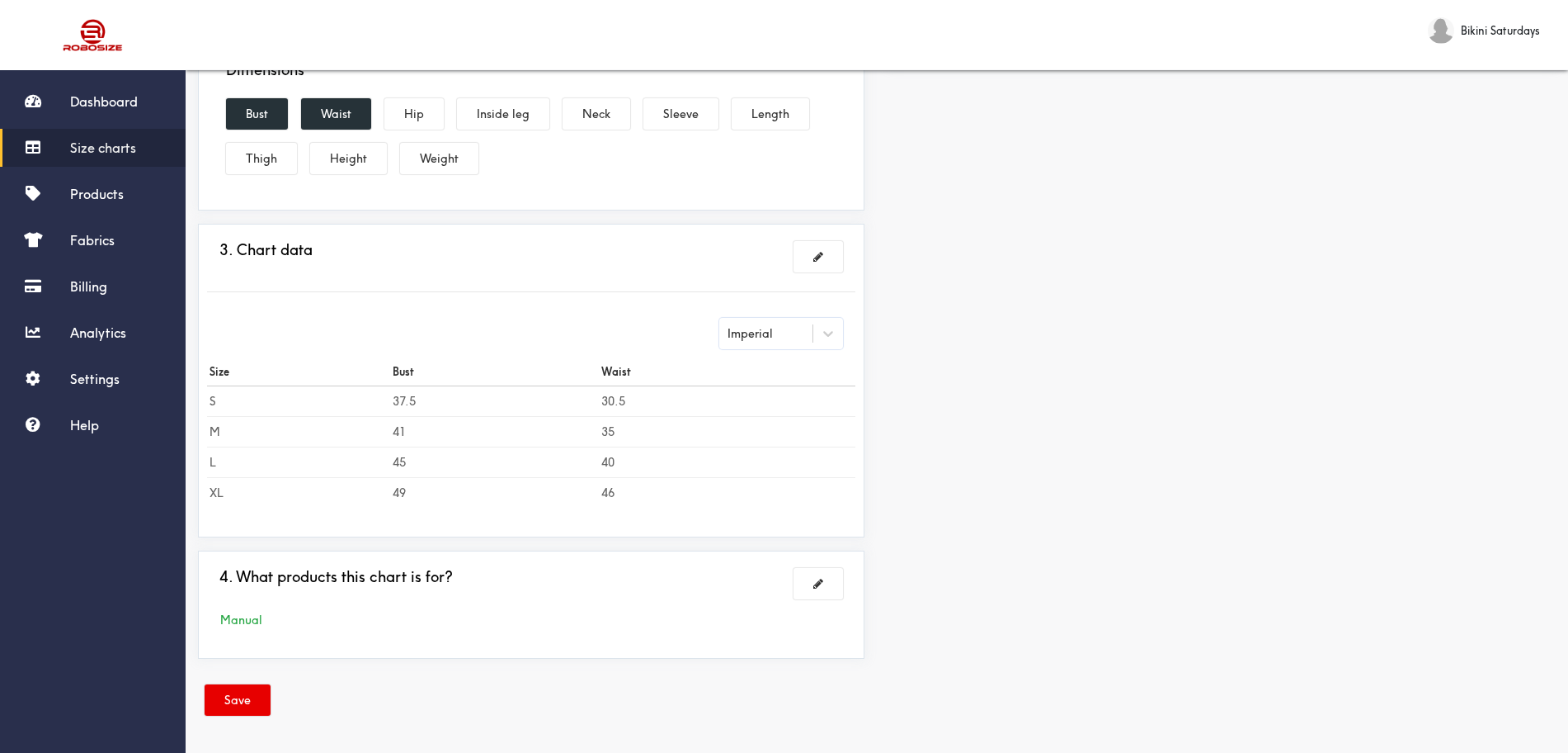
scroll to position [415, 0]
click at [820, 257] on span at bounding box center [818, 255] width 10 height 11
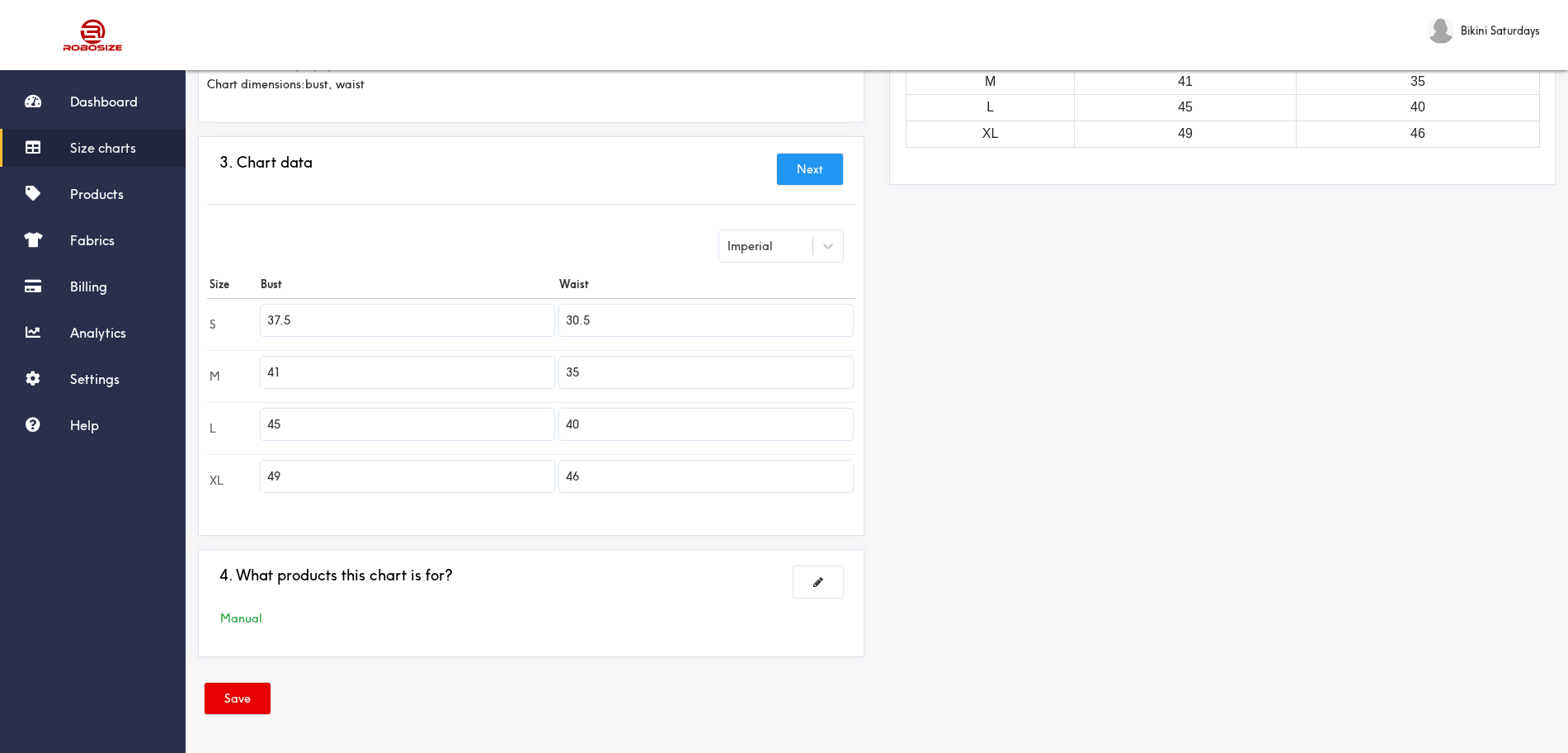
scroll to position [294, 0]
drag, startPoint x: 481, startPoint y: 312, endPoint x: 308, endPoint y: 342, distance: 175.6
click at [326, 338] on td "37.5" at bounding box center [407, 323] width 299 height 52
drag, startPoint x: 303, startPoint y: 327, endPoint x: 266, endPoint y: 330, distance: 37.1
click at [266, 330] on input "37.5" at bounding box center [407, 320] width 293 height 31
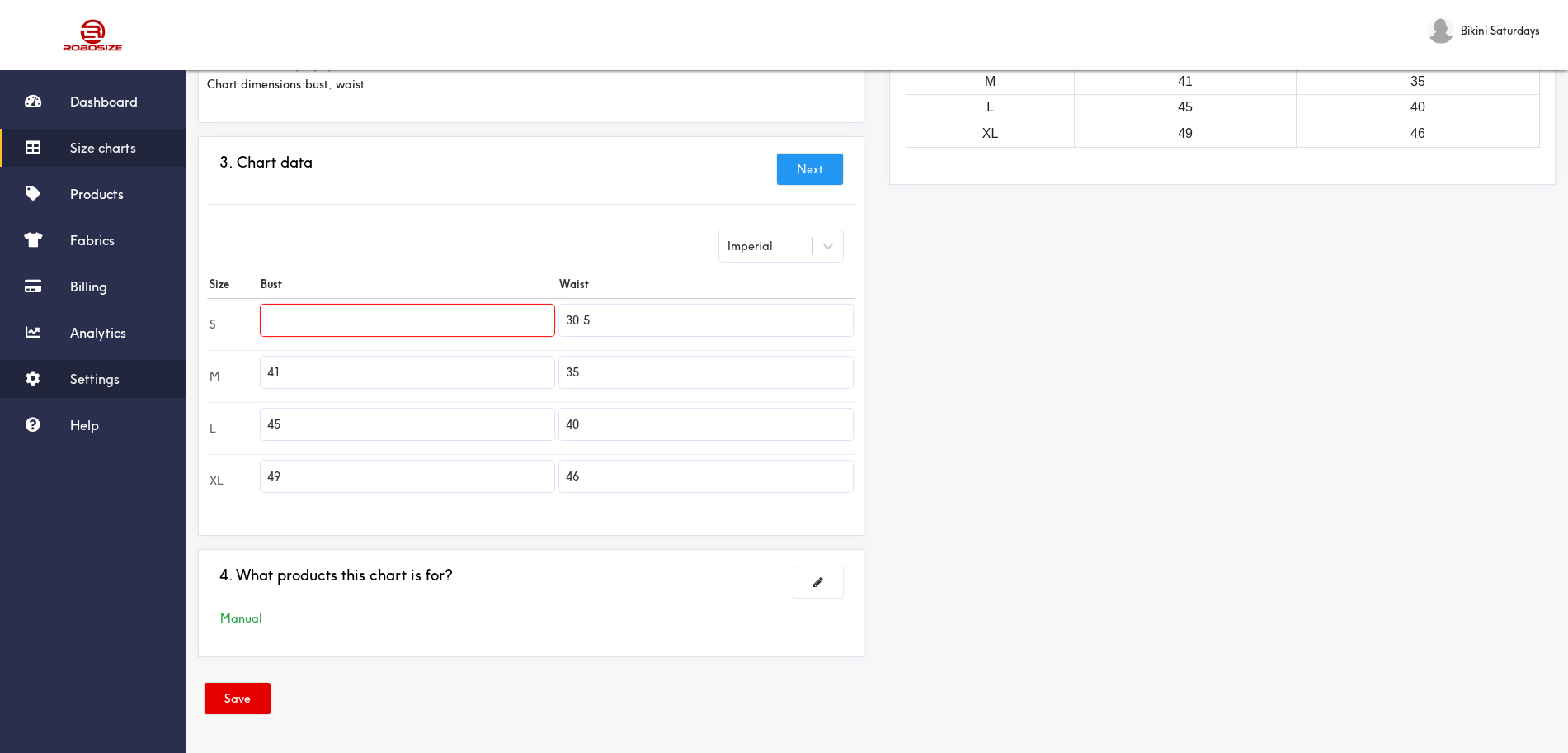
drag, startPoint x: 309, startPoint y: 384, endPoint x: 147, endPoint y: 387, distance: 162.0
click at [163, 383] on div "Dashboard Size charts Products Fabrics Billing Analytics Settings Help Bikini S…" at bounding box center [784, 229] width 1568 height 1047
drag, startPoint x: 313, startPoint y: 443, endPoint x: 229, endPoint y: 416, distance: 88.2
click at [229, 416] on tr "L 45 40" at bounding box center [531, 428] width 648 height 52
drag, startPoint x: 295, startPoint y: 420, endPoint x: 236, endPoint y: 421, distance: 59.0
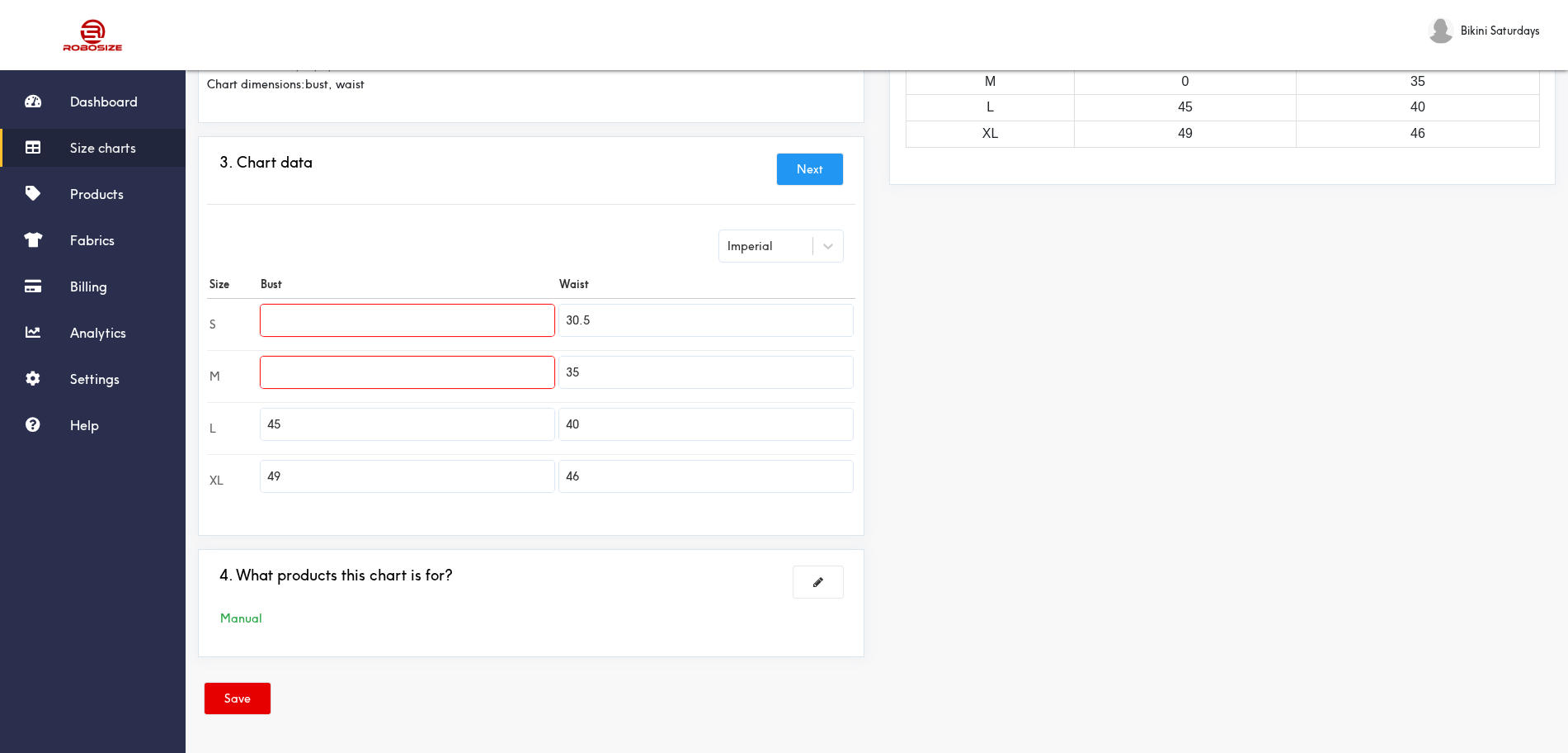
click at [238, 421] on tr "L 45 40" at bounding box center [531, 428] width 648 height 52
drag, startPoint x: 352, startPoint y: 485, endPoint x: 271, endPoint y: 461, distance: 84.5
click at [278, 460] on input "49" at bounding box center [407, 475] width 293 height 31
drag, startPoint x: 282, startPoint y: 471, endPoint x: 232, endPoint y: 456, distance: 52.2
click at [232, 456] on tr "XL 49 46" at bounding box center [531, 480] width 648 height 52
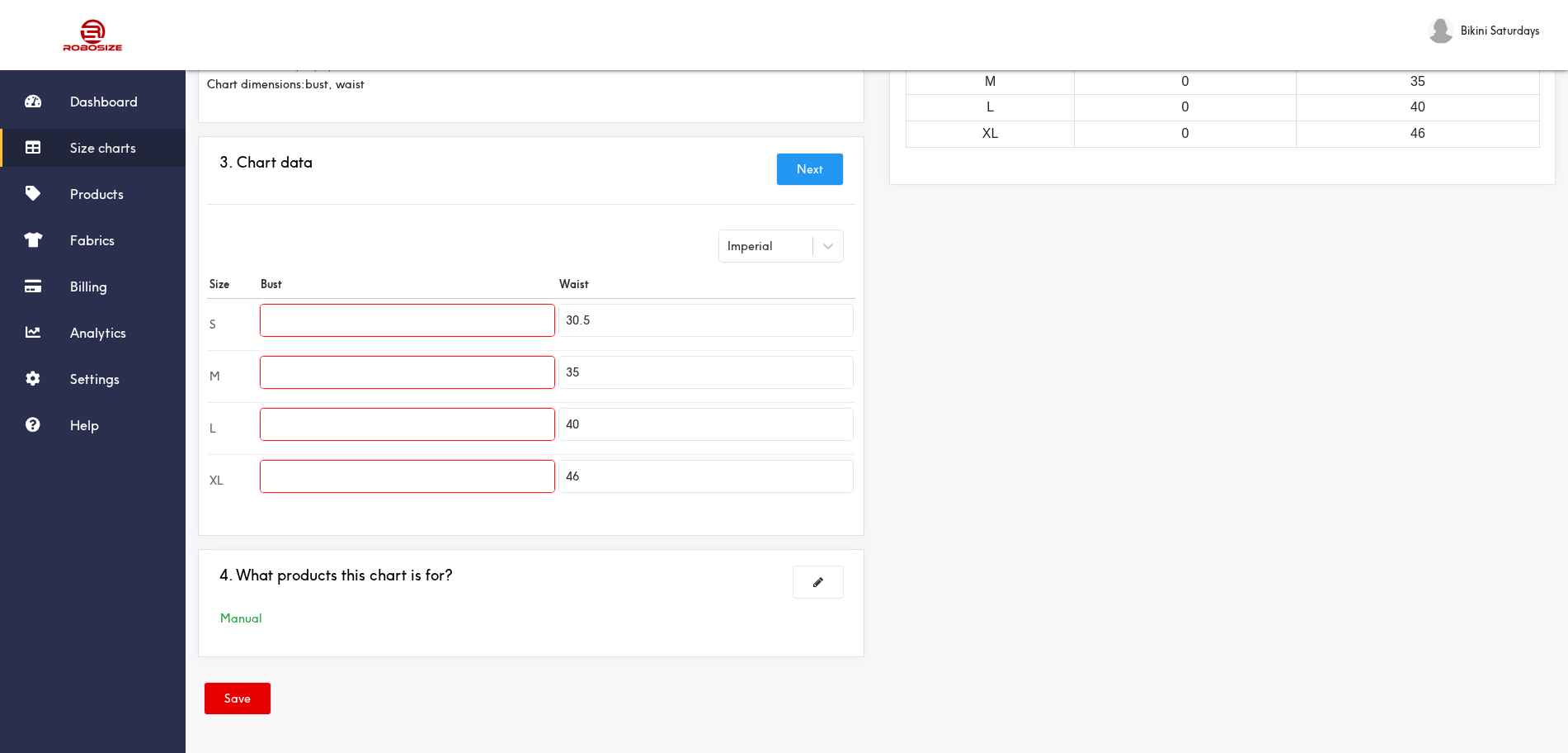
drag, startPoint x: 602, startPoint y: 295, endPoint x: 501, endPoint y: 316, distance: 103.2
click at [524, 301] on tr "S 30.5" at bounding box center [531, 323] width 648 height 52
drag, startPoint x: 584, startPoint y: 367, endPoint x: 509, endPoint y: 367, distance: 75.0
click at [509, 367] on tr "M 35" at bounding box center [531, 376] width 648 height 52
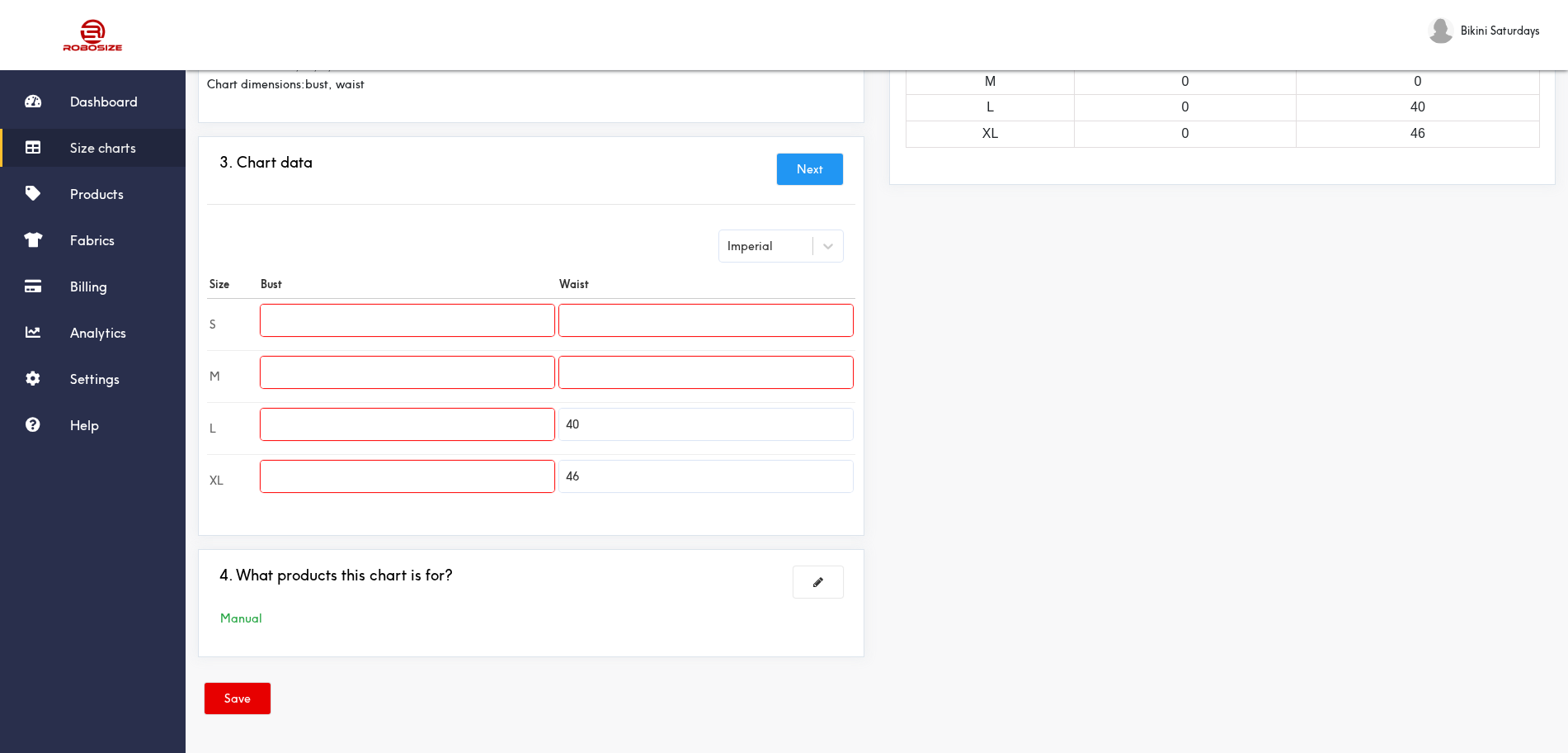
drag, startPoint x: 587, startPoint y: 415, endPoint x: 554, endPoint y: 415, distance: 33.0
click at [564, 415] on input "40" at bounding box center [706, 423] width 293 height 31
drag, startPoint x: 593, startPoint y: 469, endPoint x: 473, endPoint y: 445, distance: 122.4
click at [496, 450] on tbody "S M L XL 46" at bounding box center [531, 401] width 648 height 208
click at [398, 307] on input "text" at bounding box center [407, 320] width 293 height 31
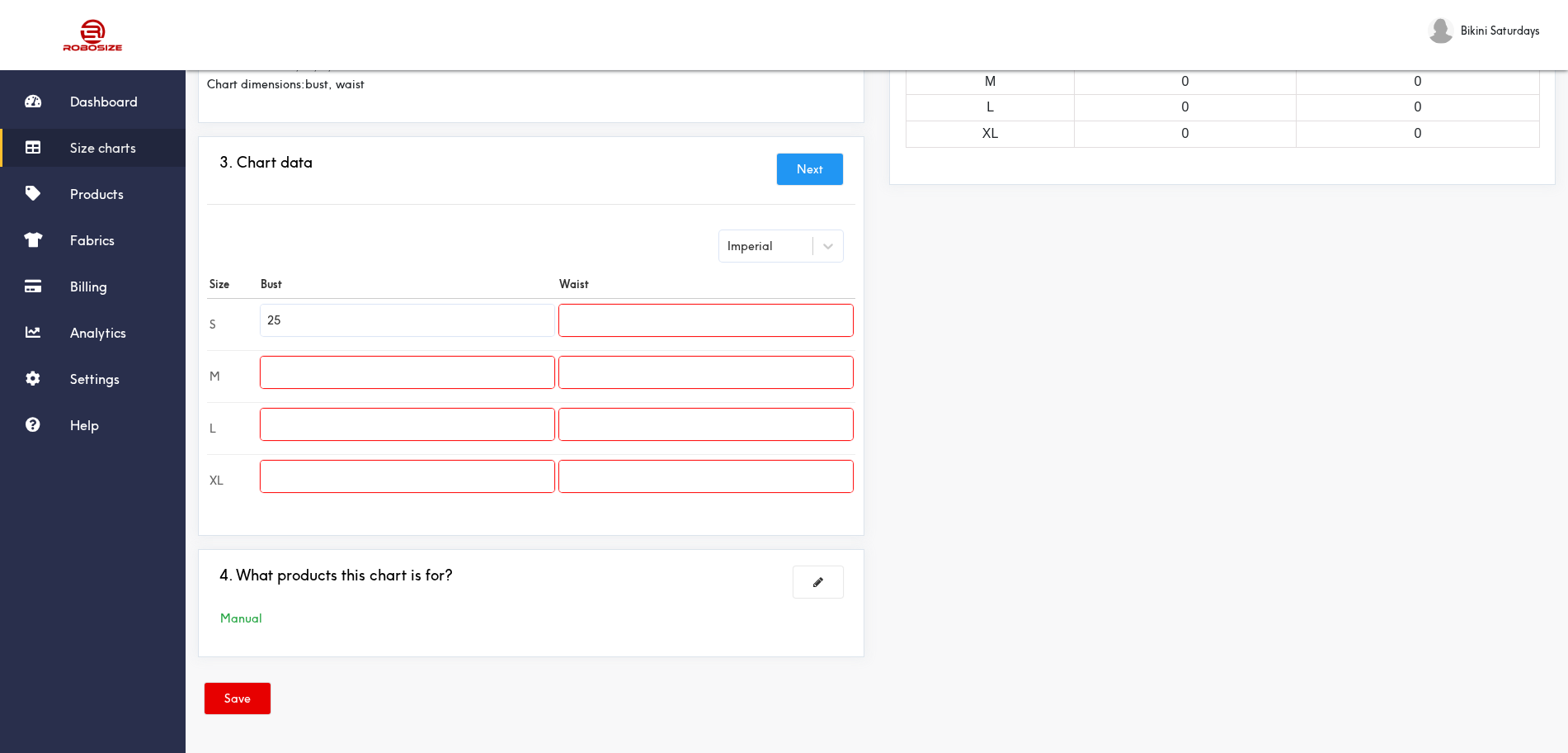
type input "25"
click at [436, 367] on input "text" at bounding box center [407, 371] width 293 height 31
type input "28"
click at [368, 430] on input "text" at bounding box center [407, 423] width 293 height 31
type input "30"
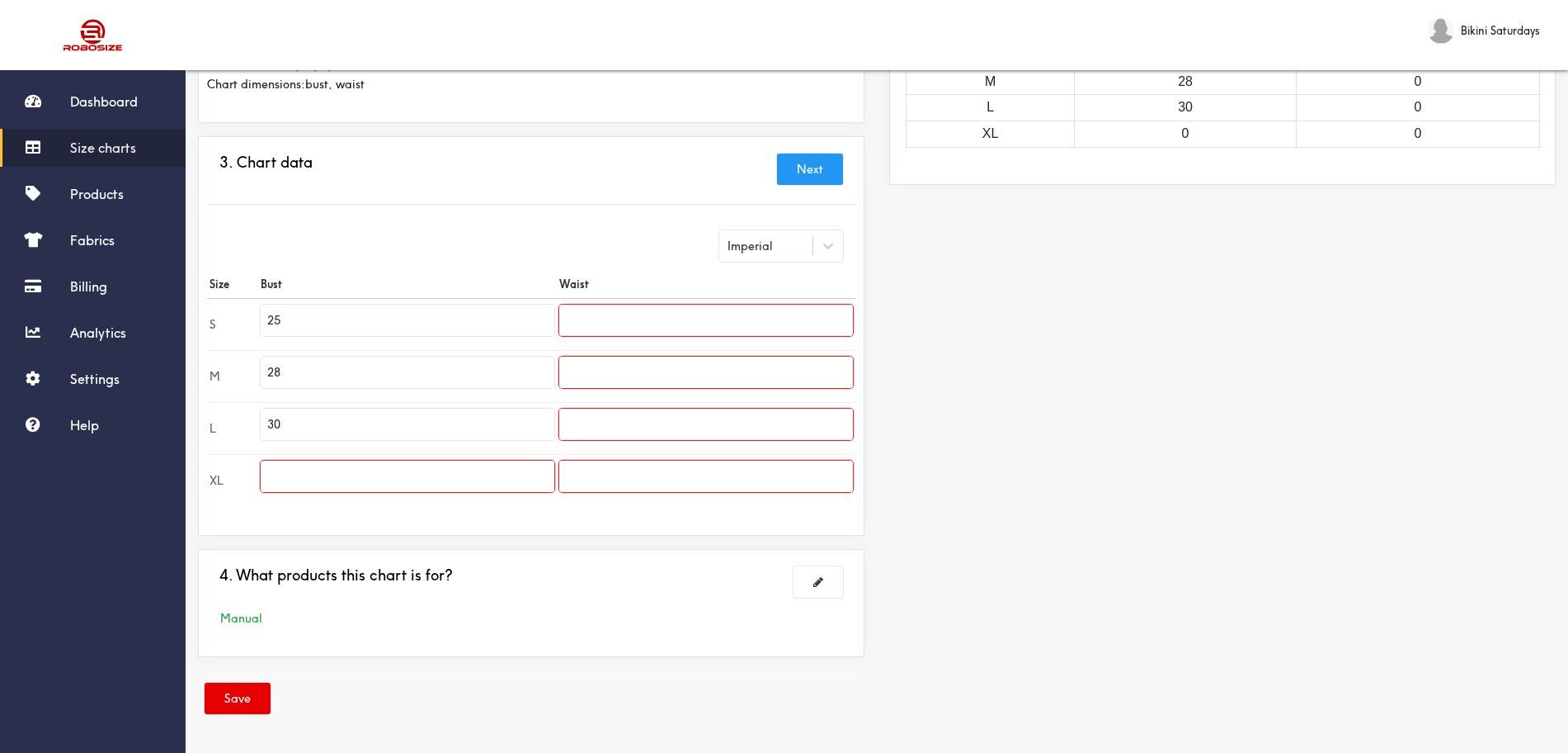
click at [463, 446] on td "30" at bounding box center [407, 428] width 299 height 52
click at [454, 468] on input "text" at bounding box center [407, 475] width 293 height 31
type input "32"
click at [639, 323] on input "text" at bounding box center [706, 320] width 293 height 31
type input "59.06"
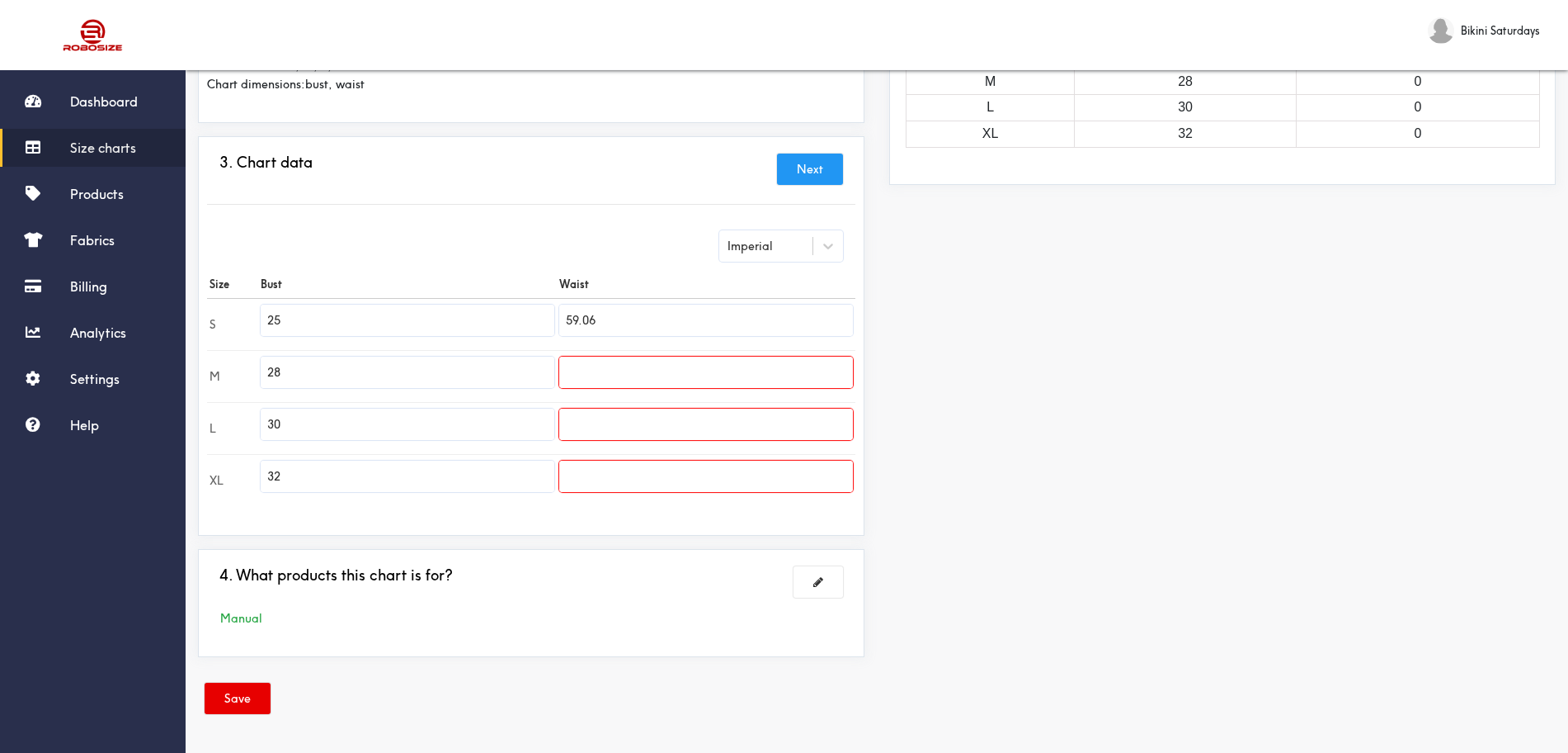
click at [598, 365] on input "text" at bounding box center [706, 371] width 293 height 31
type input "59.45"
click at [596, 422] on input "text" at bounding box center [706, 423] width 293 height 31
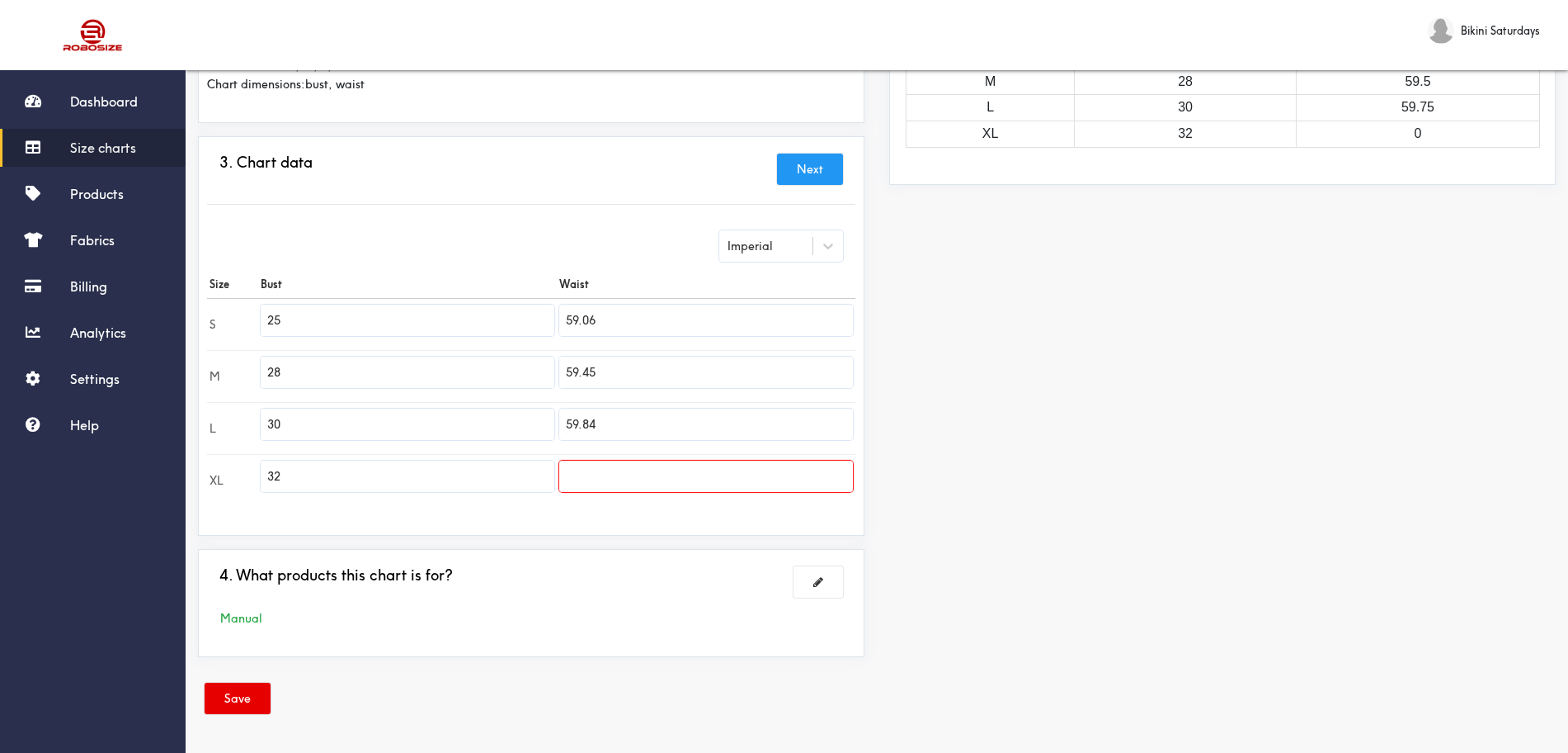
type input "59.84"
click at [636, 460] on input "text" at bounding box center [706, 475] width 293 height 31
type input "60.24"
click at [259, 602] on button "Save" at bounding box center [238, 697] width 66 height 31
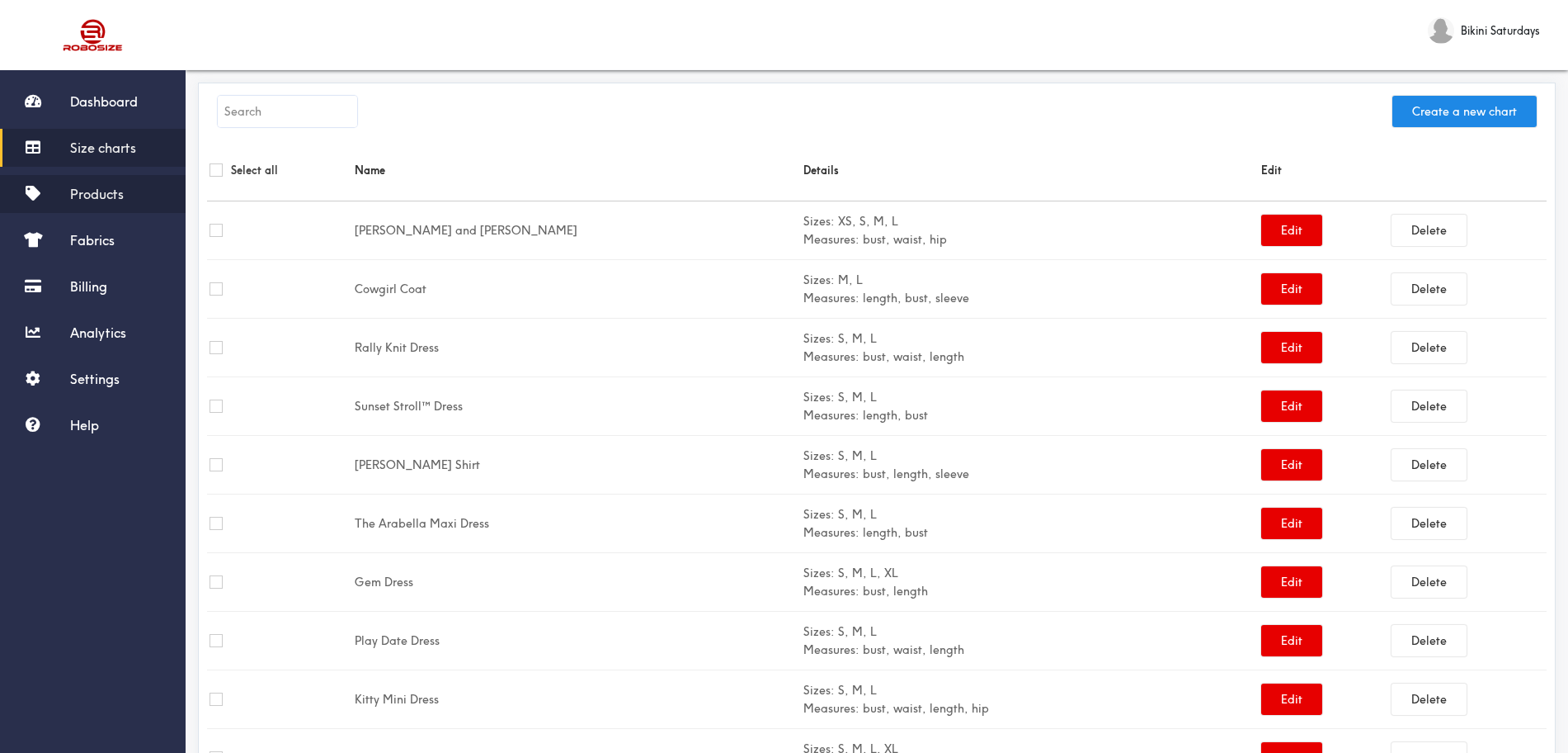
click at [130, 186] on link "Products" at bounding box center [93, 194] width 186 height 38
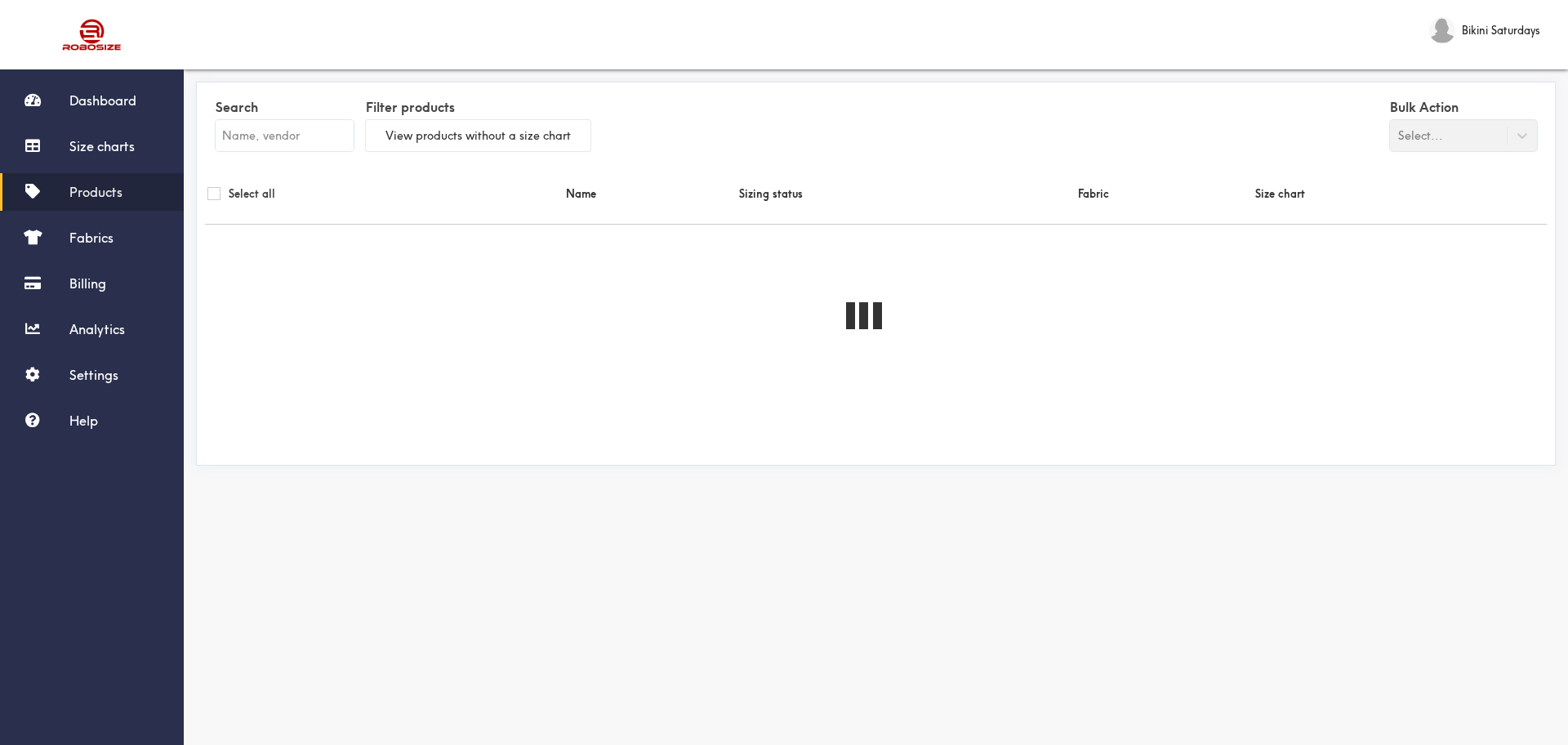
click at [335, 133] on input "text" at bounding box center [284, 135] width 138 height 31
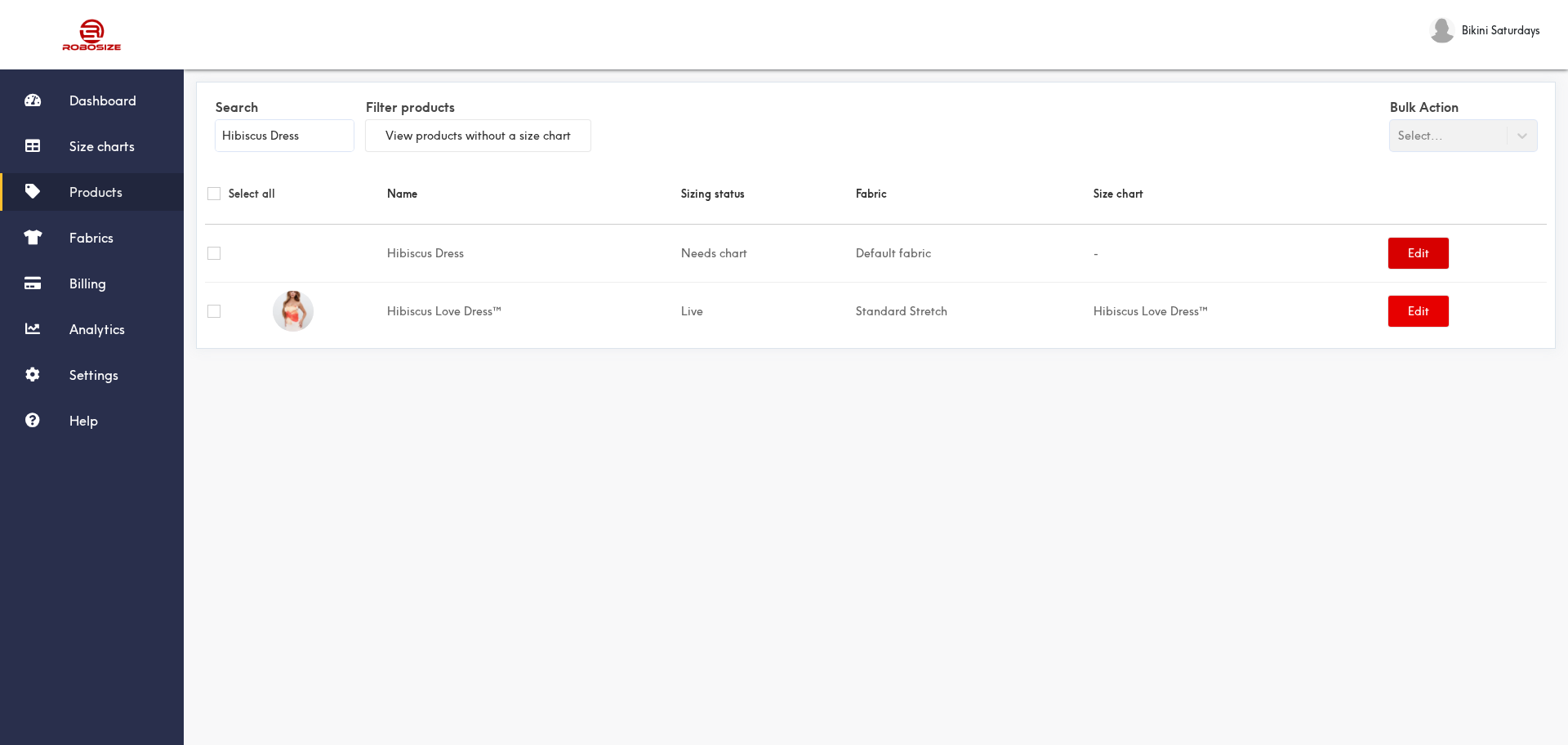
type input "Hibiscus Dress"
click at [1253, 255] on button "Edit" at bounding box center [1418, 253] width 60 height 31
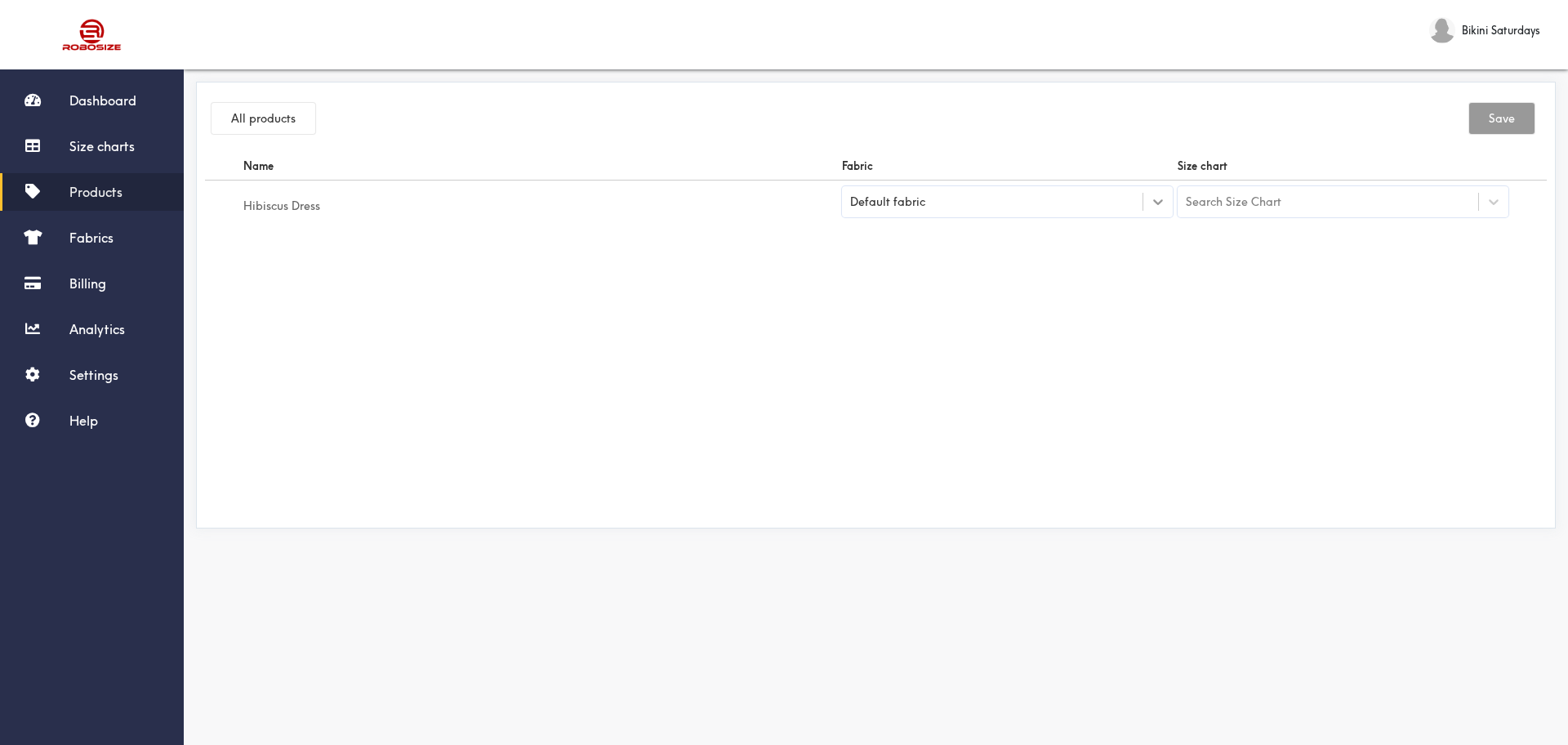
click at [1172, 205] on div at bounding box center [1158, 202] width 30 height 30
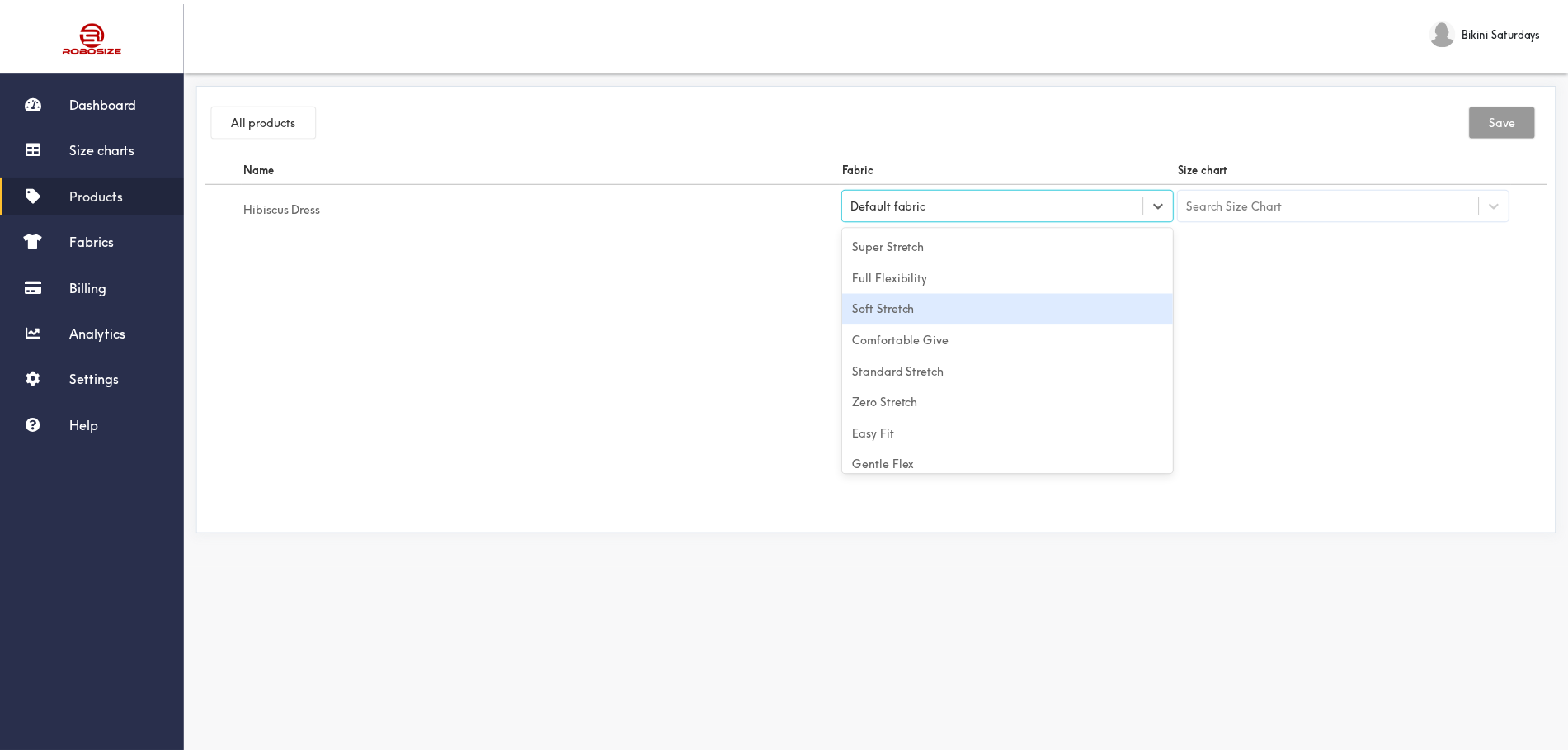
scroll to position [72, 0]
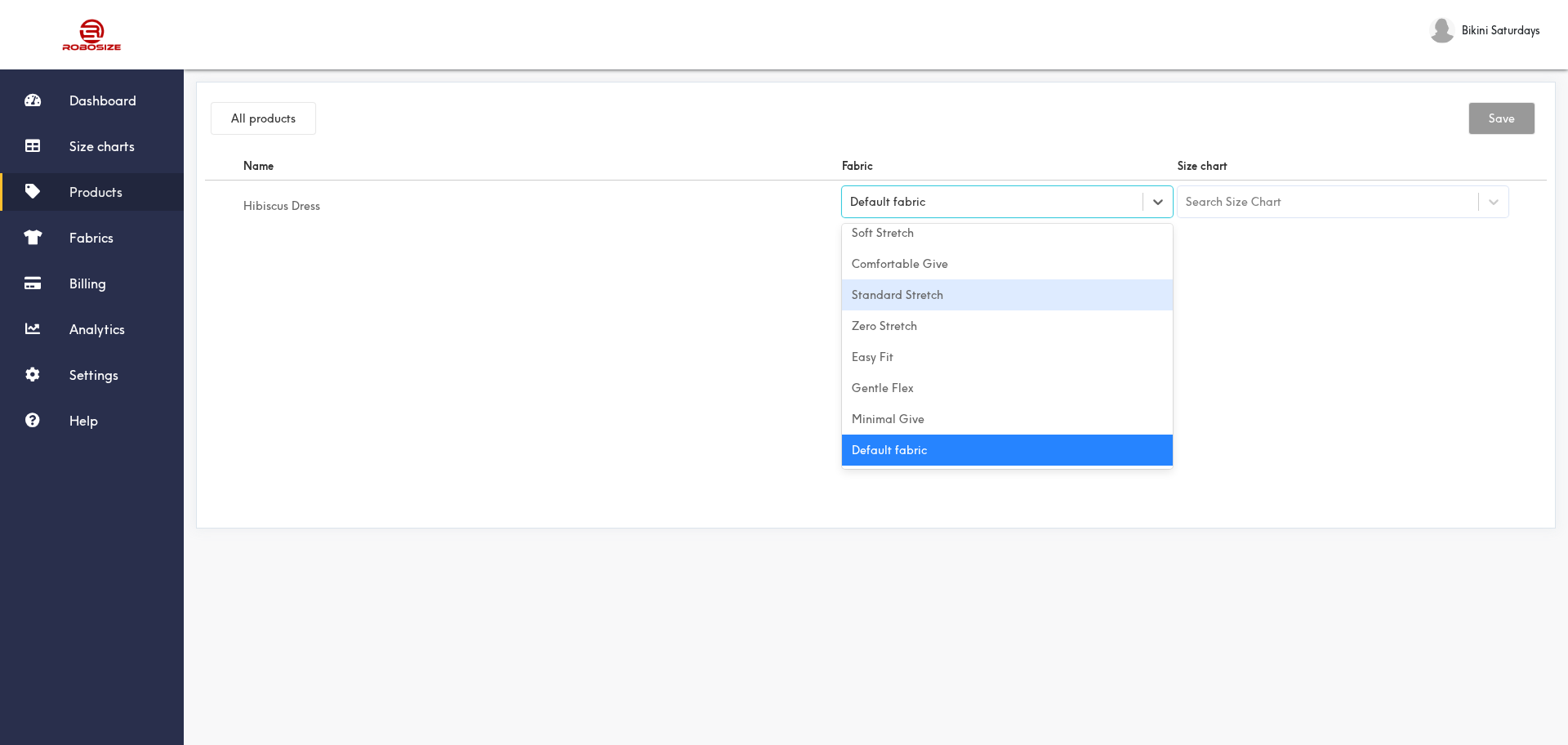
click at [874, 286] on div "Standard Stretch" at bounding box center [1007, 294] width 331 height 31
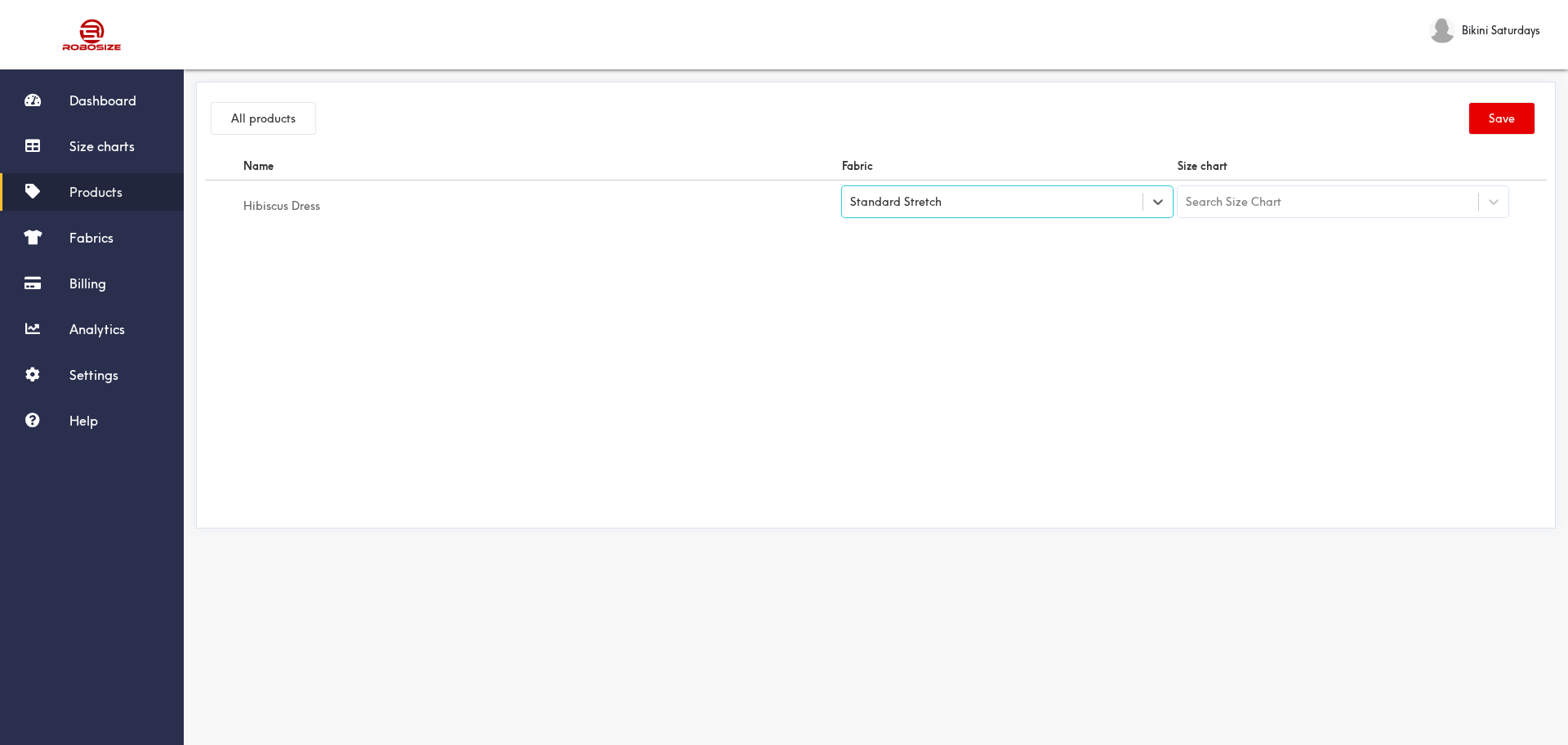
click at [1253, 203] on div "Search Size Chart" at bounding box center [1328, 202] width 301 height 28
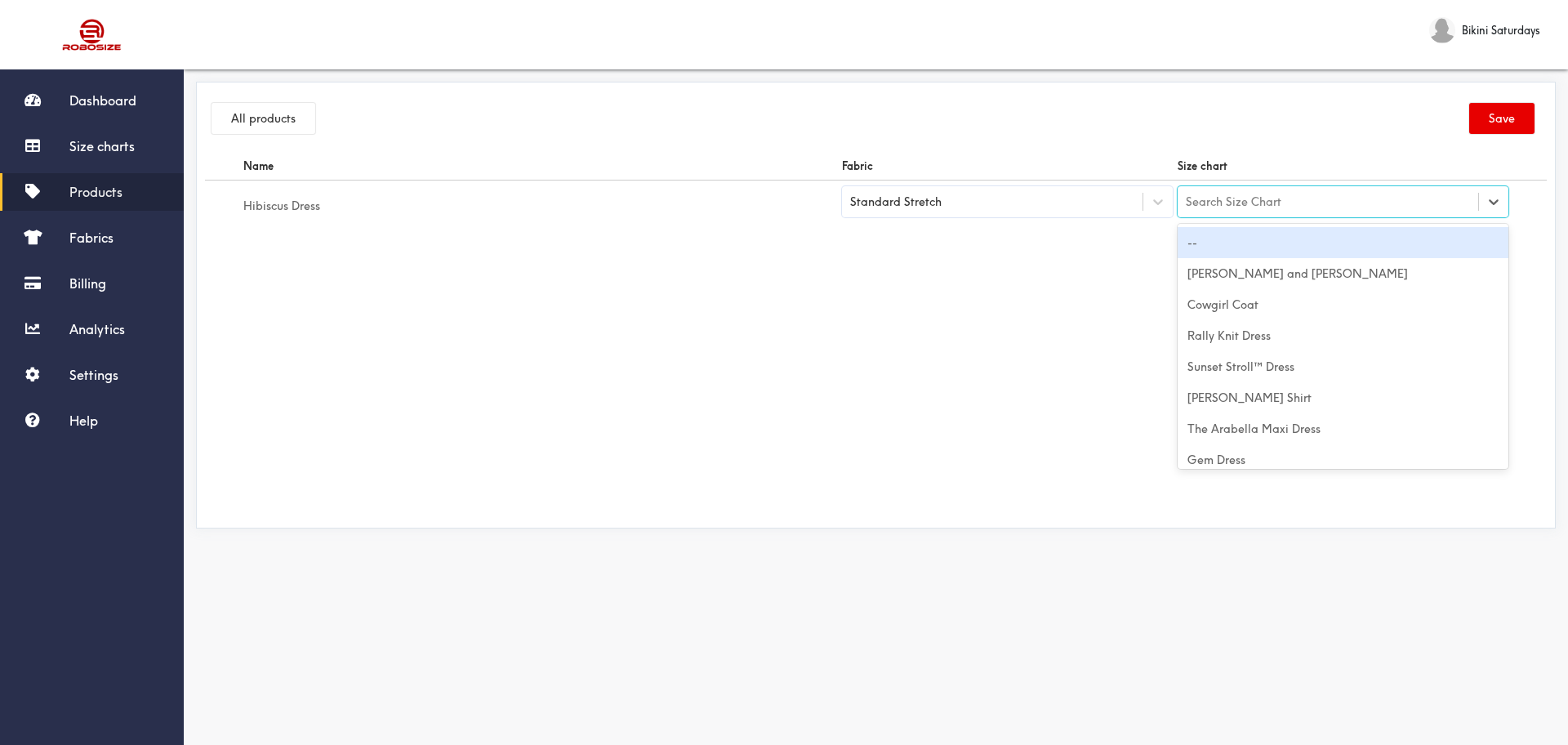
type input "Hibiscus Dress"
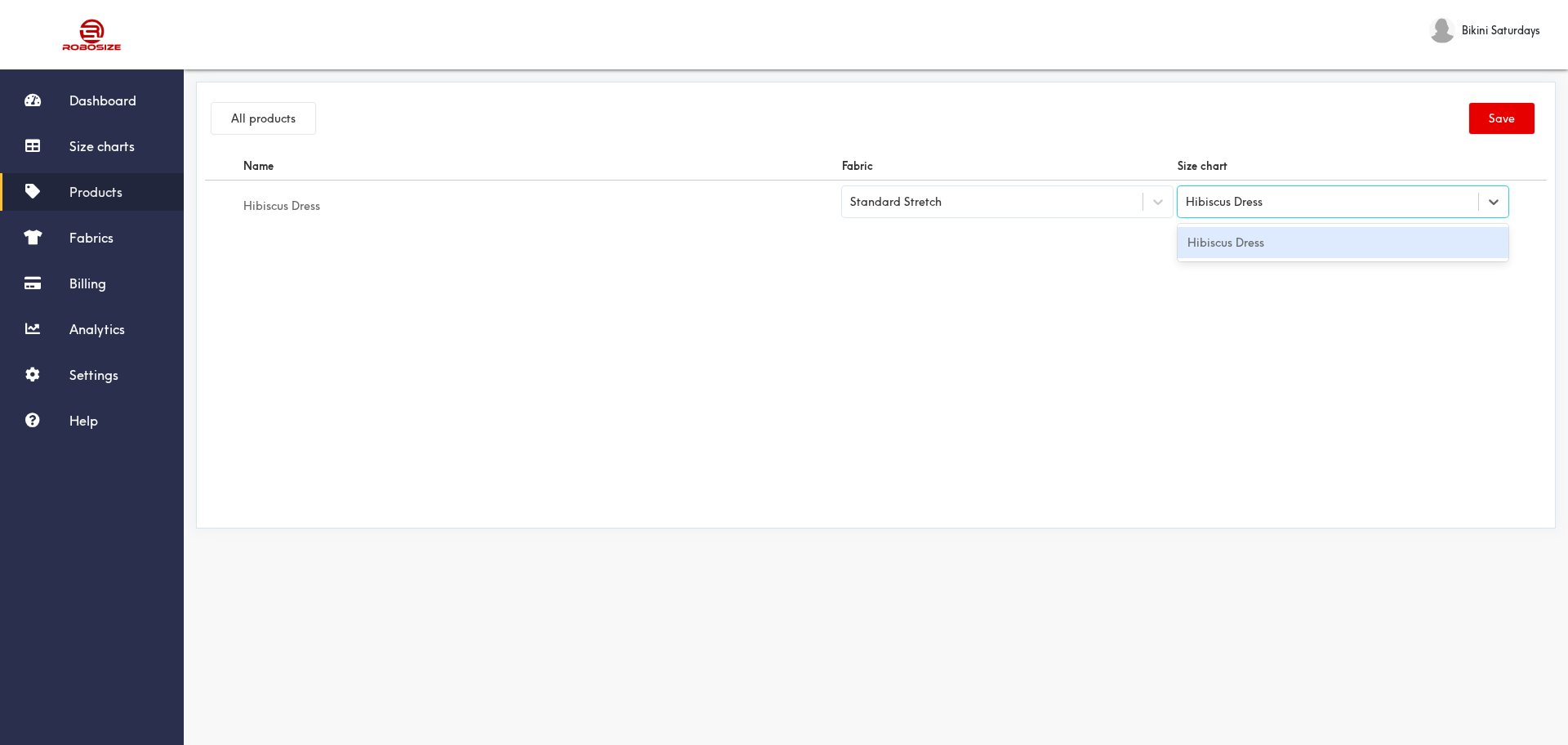
click at [1253, 240] on div "Hibiscus Dress" at bounding box center [1342, 242] width 331 height 31
click at [1253, 111] on button "Save" at bounding box center [1502, 118] width 66 height 31
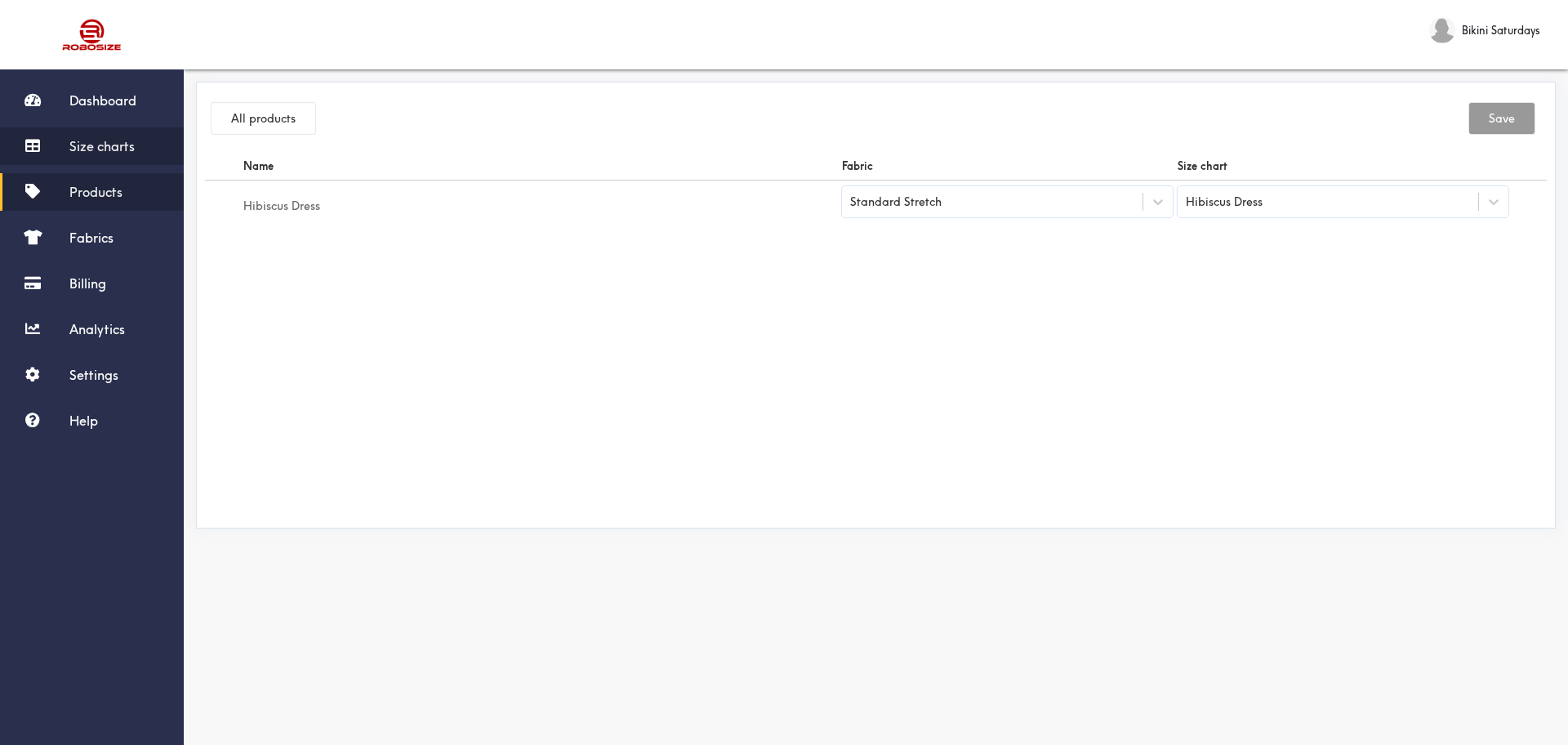
click at [141, 129] on link "Size charts" at bounding box center [92, 146] width 184 height 38
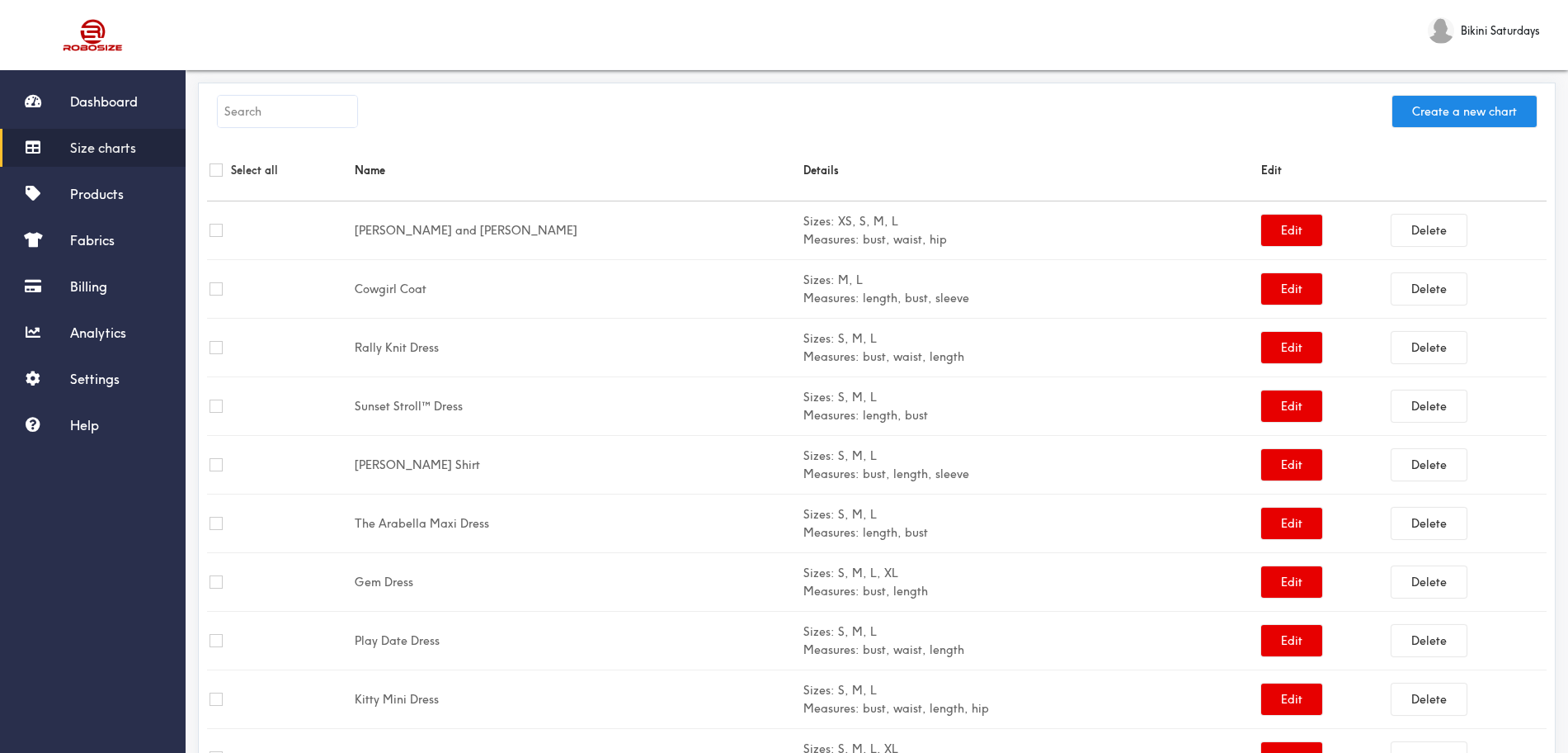
click at [281, 107] on input "text" at bounding box center [287, 110] width 140 height 31
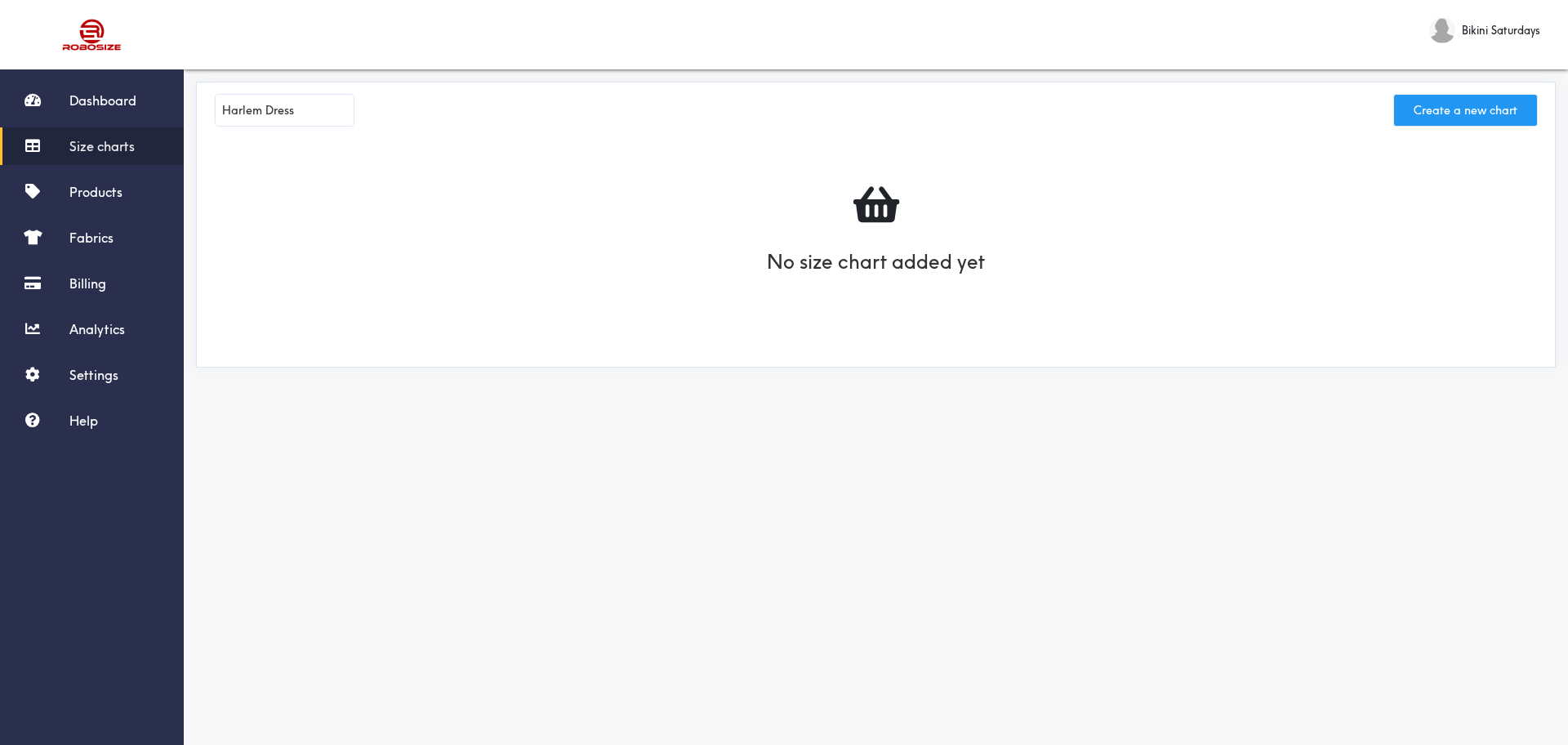
type input "Harlem Dress"
click at [1253, 105] on button "Create a new chart" at bounding box center [1465, 109] width 143 height 31
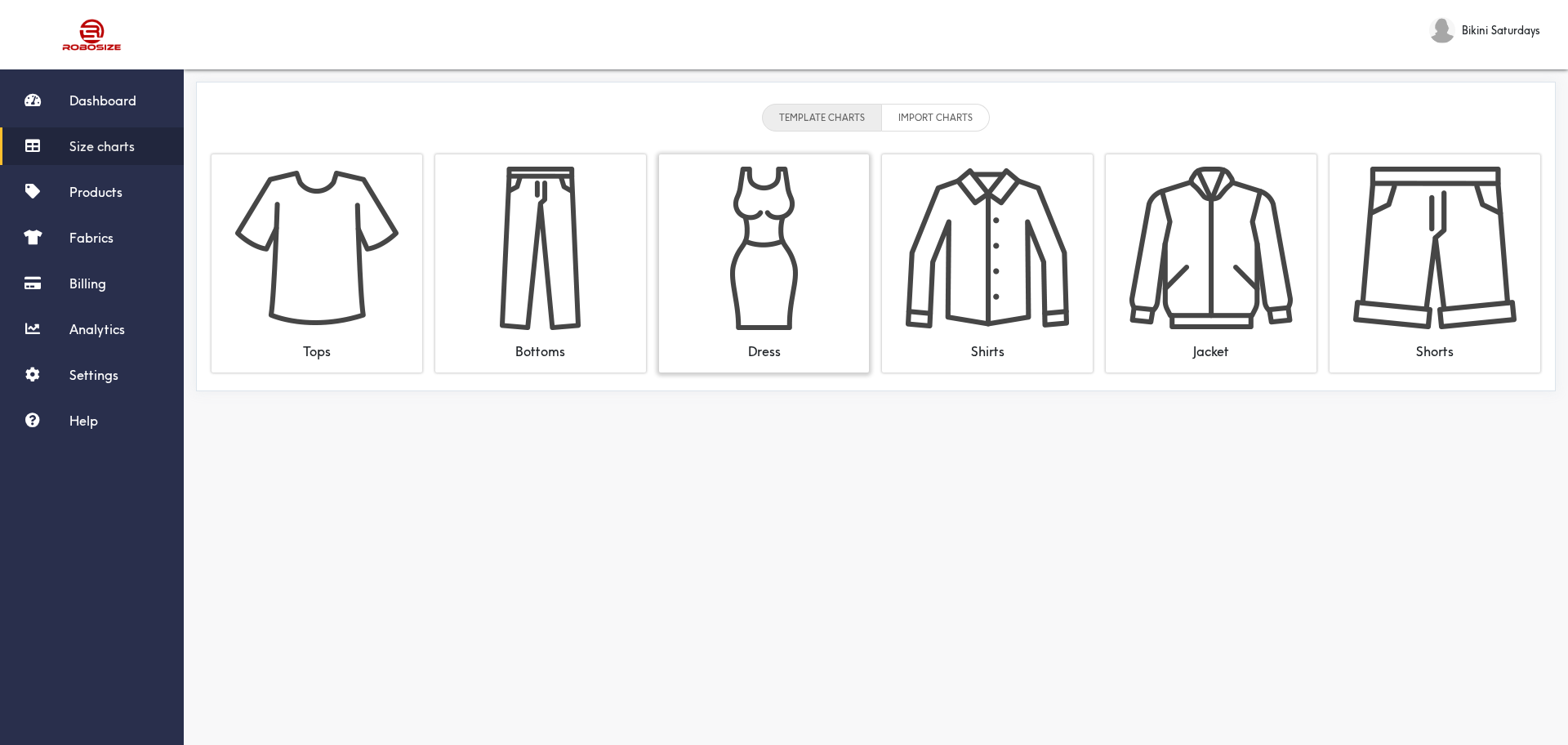
click at [815, 317] on img at bounding box center [764, 247] width 164 height 164
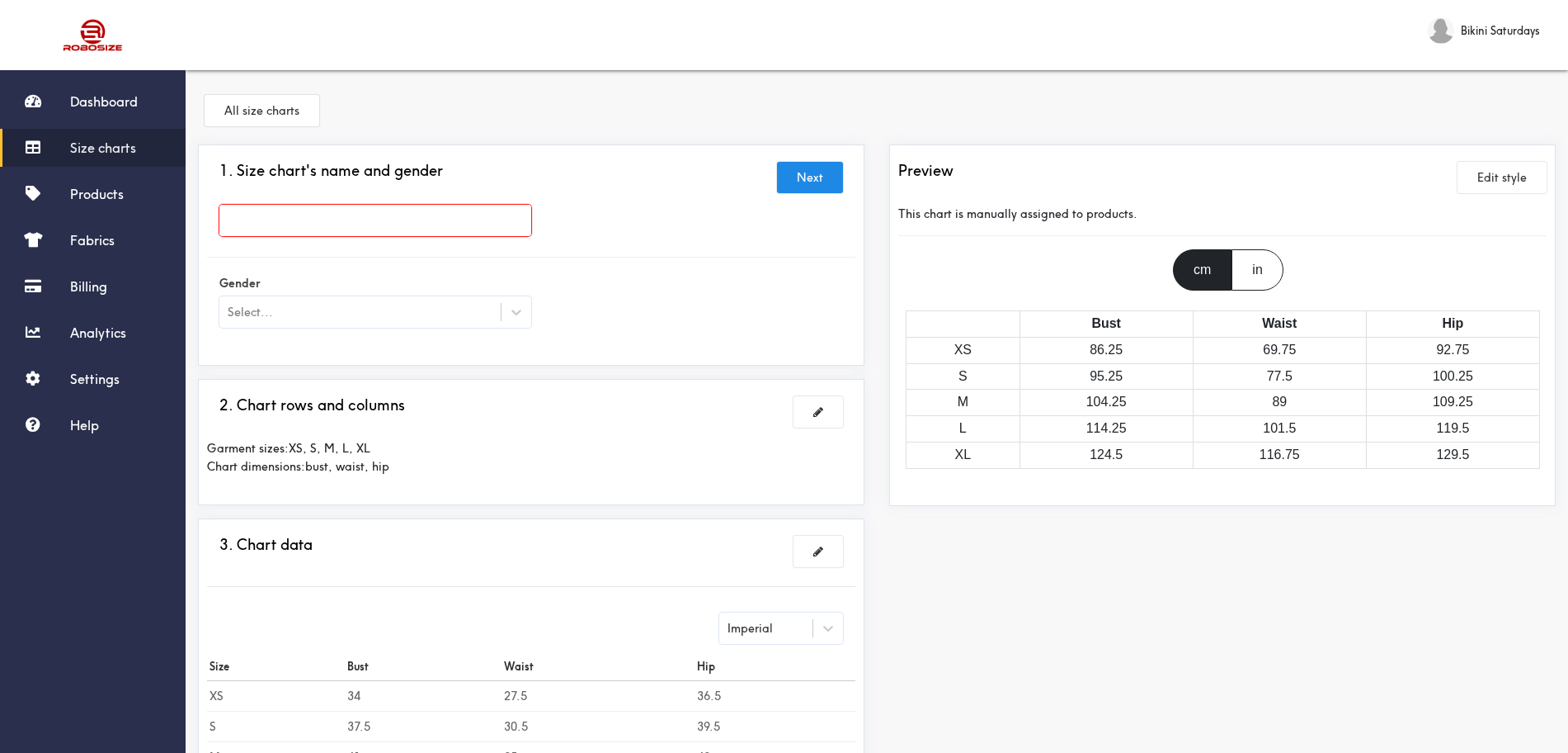
click at [422, 205] on input "text" at bounding box center [375, 220] width 312 height 31
type input "Harlem Dress"
click at [515, 316] on icon at bounding box center [516, 312] width 17 height 17
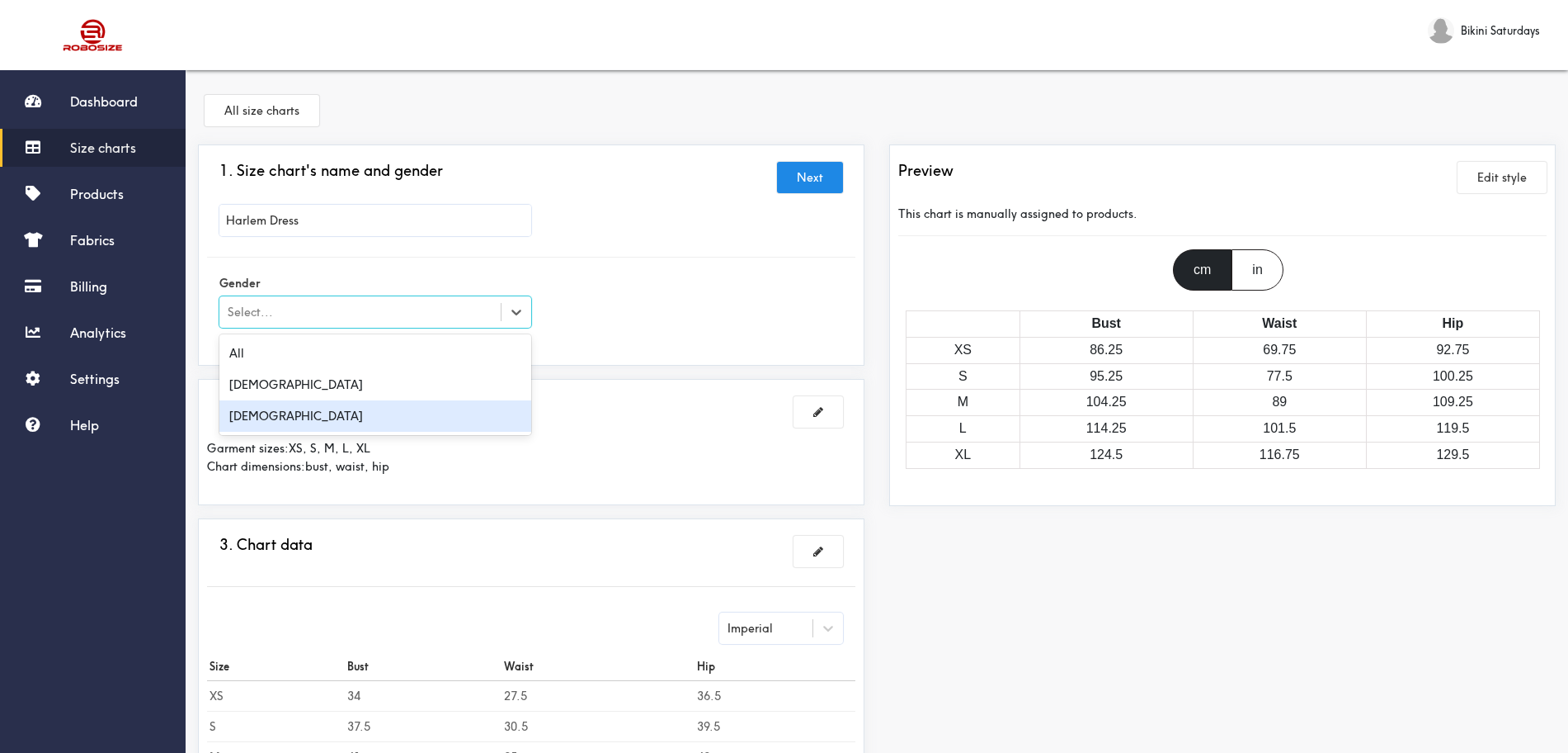
click at [331, 402] on div "[DEMOGRAPHIC_DATA]" at bounding box center [375, 415] width 312 height 31
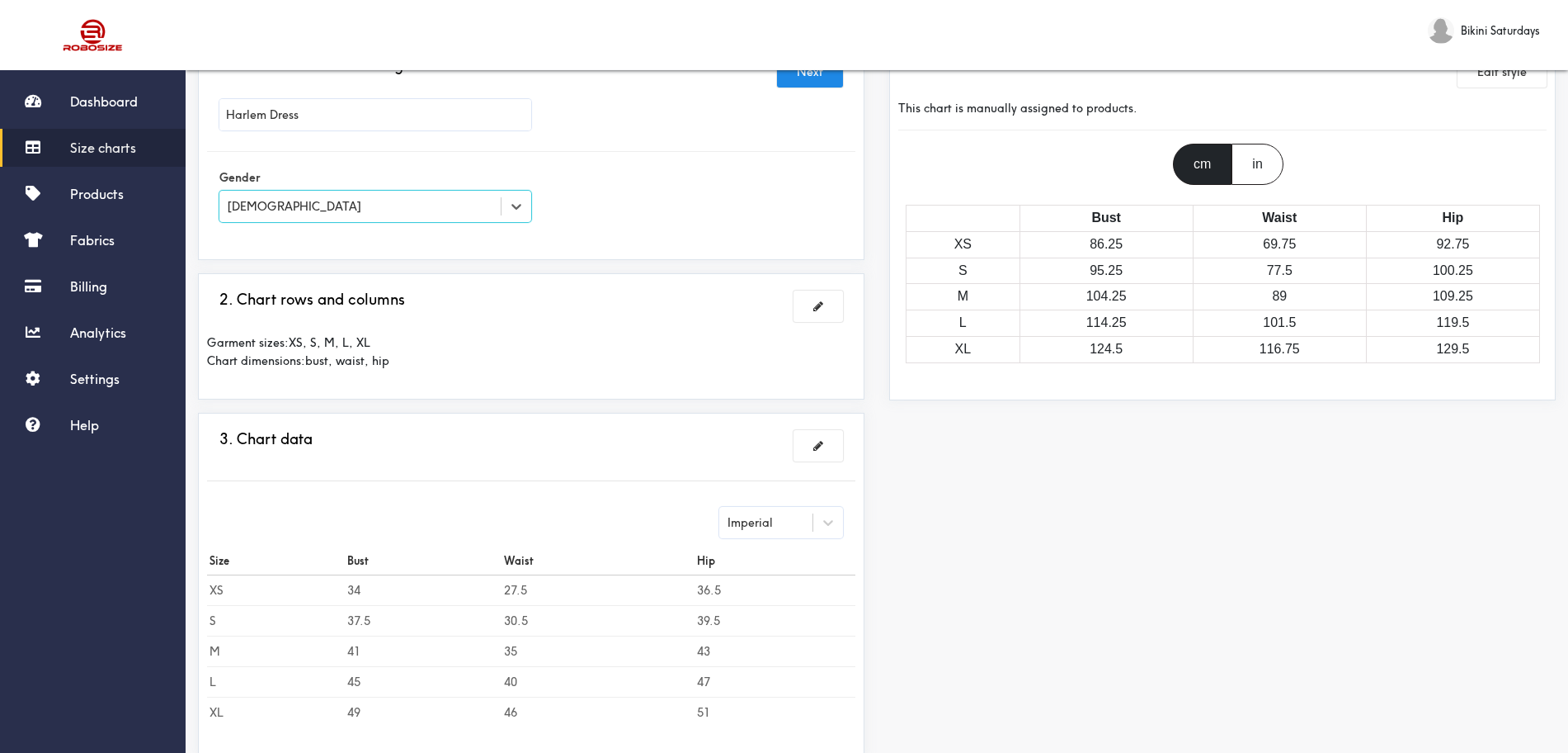
scroll to position [206, 0]
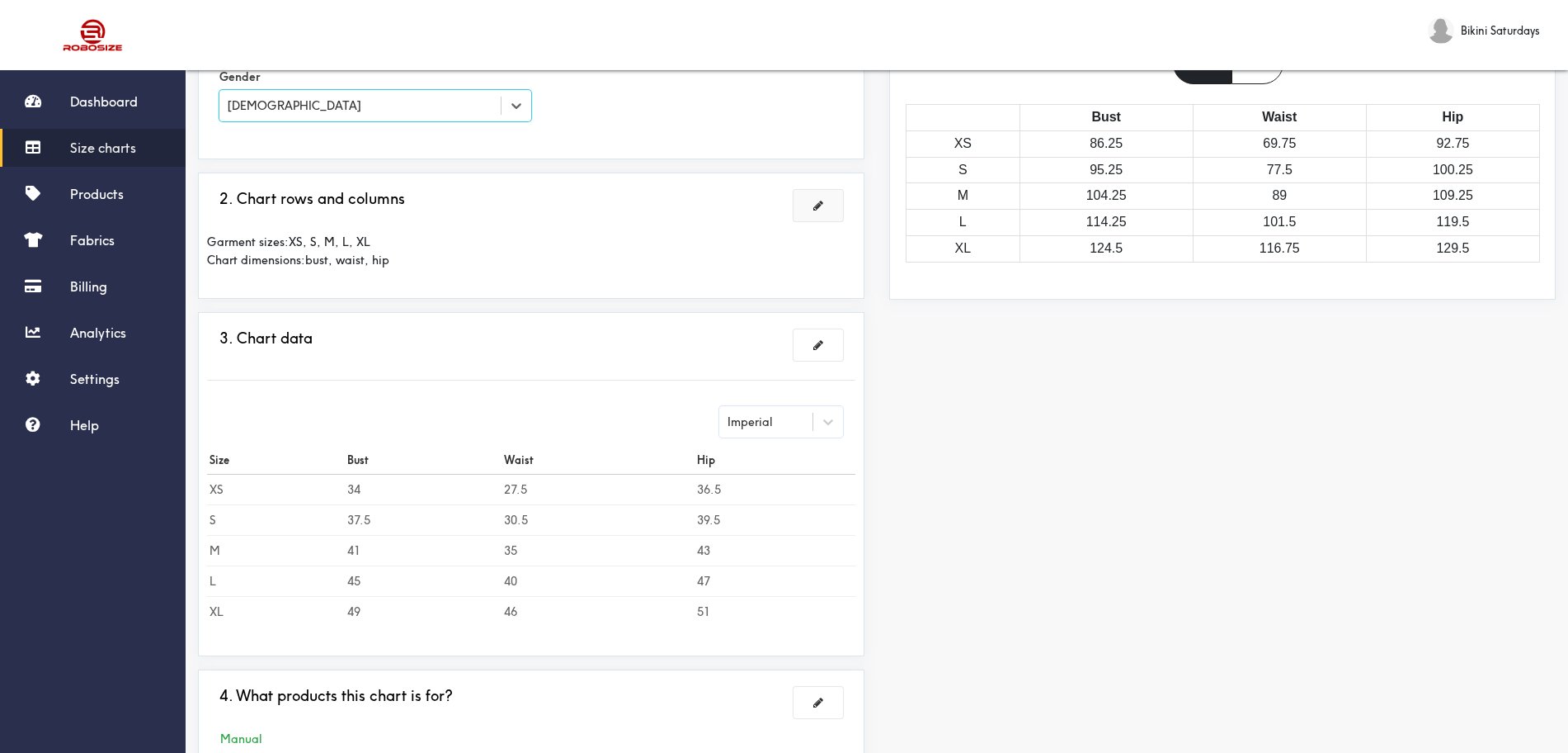
click at [831, 198] on button at bounding box center [818, 205] width 49 height 31
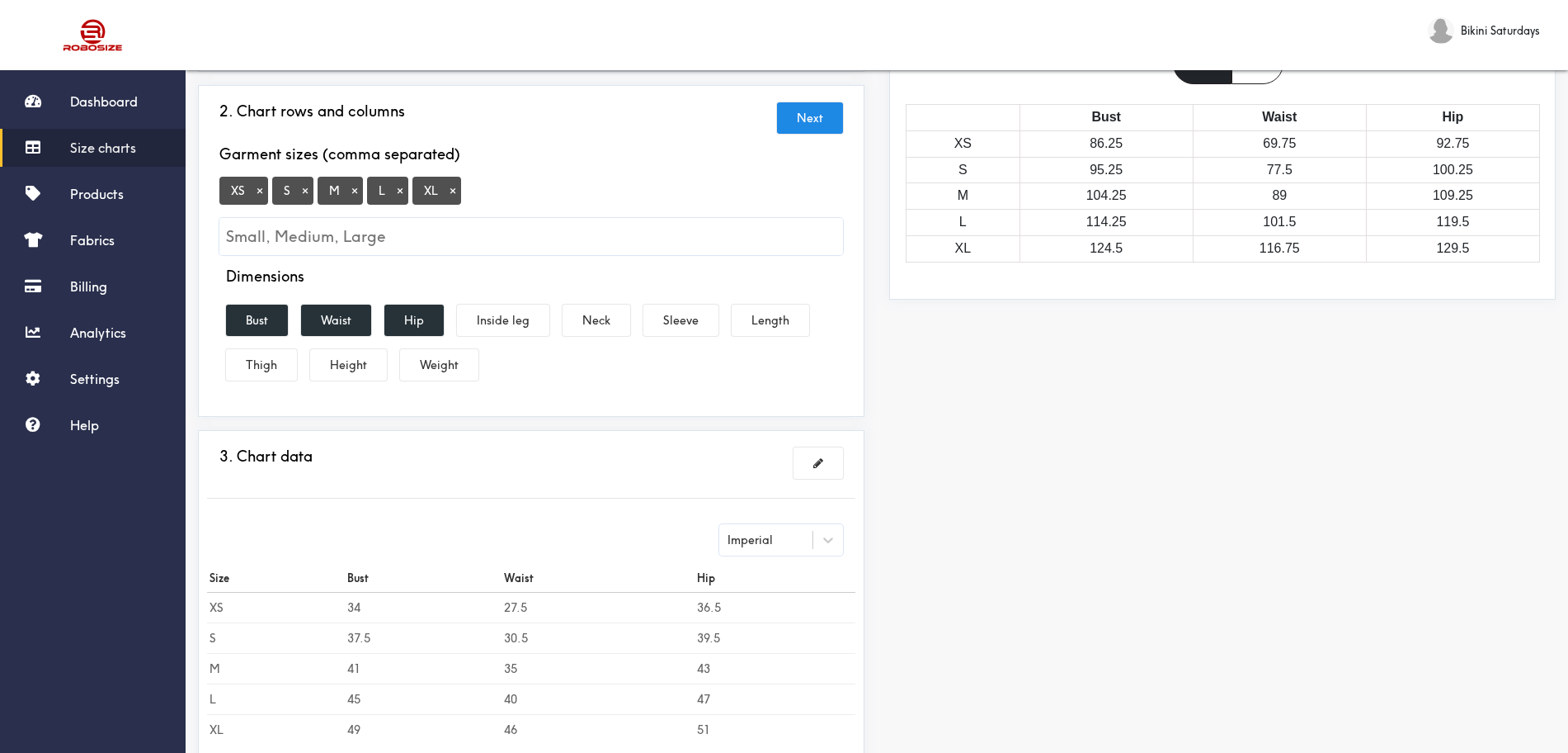
click at [451, 191] on button "×" at bounding box center [452, 190] width 17 height 15
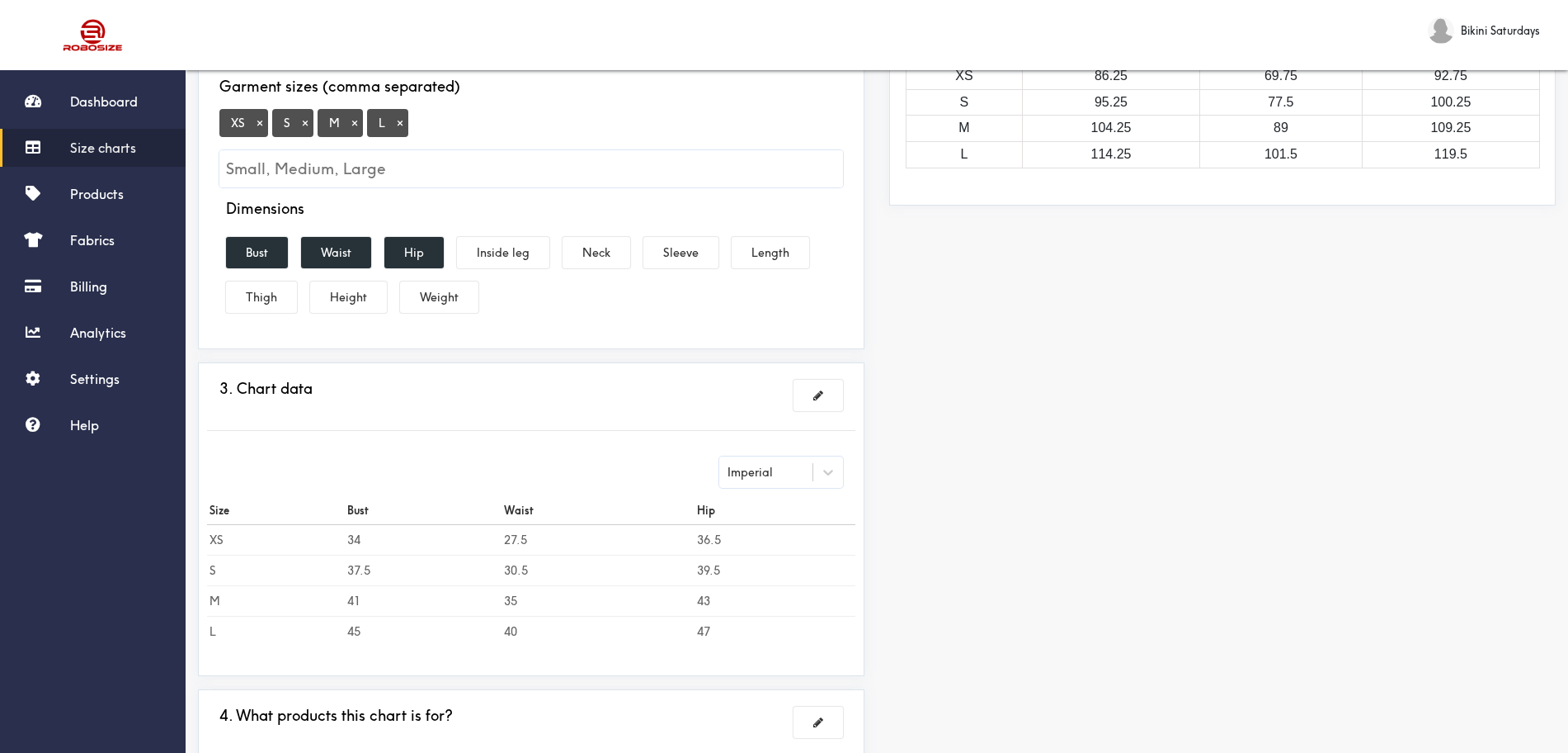
scroll to position [309, 0]
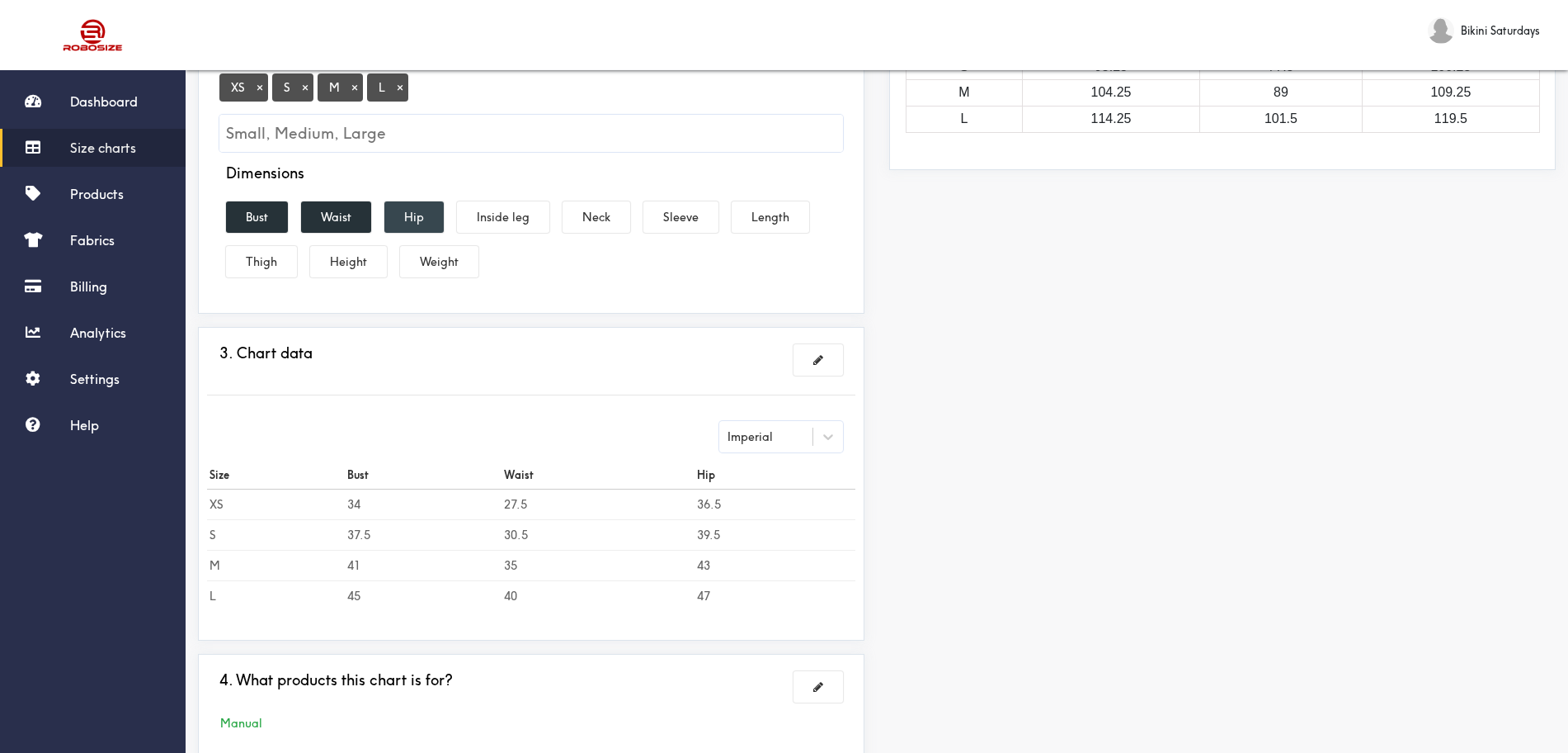
click at [397, 217] on button "Hip" at bounding box center [413, 217] width 59 height 31
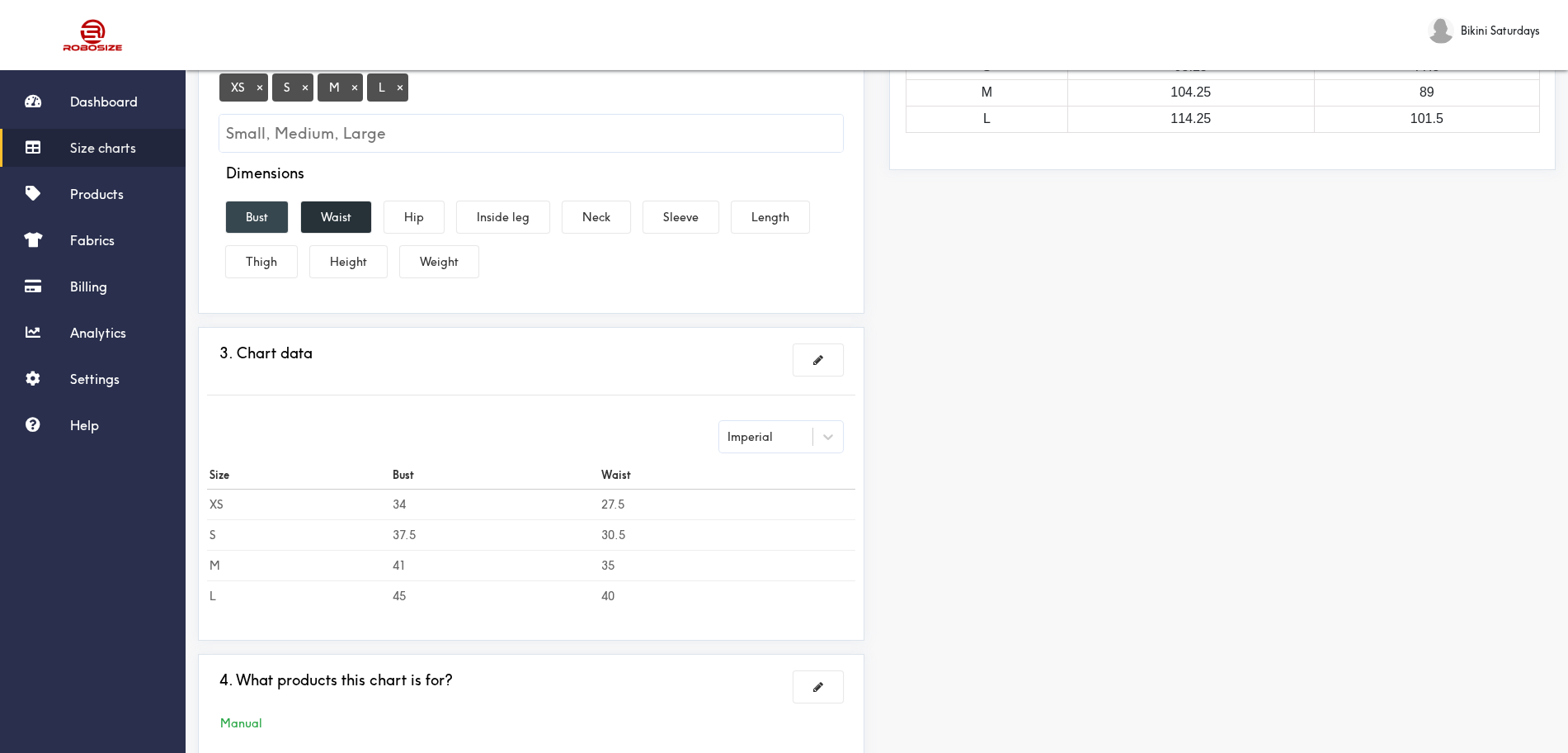
click at [268, 220] on button "Bust" at bounding box center [257, 217] width 62 height 31
click at [987, 573] on div "Preview Edit style This chart is manually assigned to products. cm in Waist XS …" at bounding box center [1223, 304] width 691 height 939
click at [769, 218] on button "Length" at bounding box center [770, 217] width 78 height 31
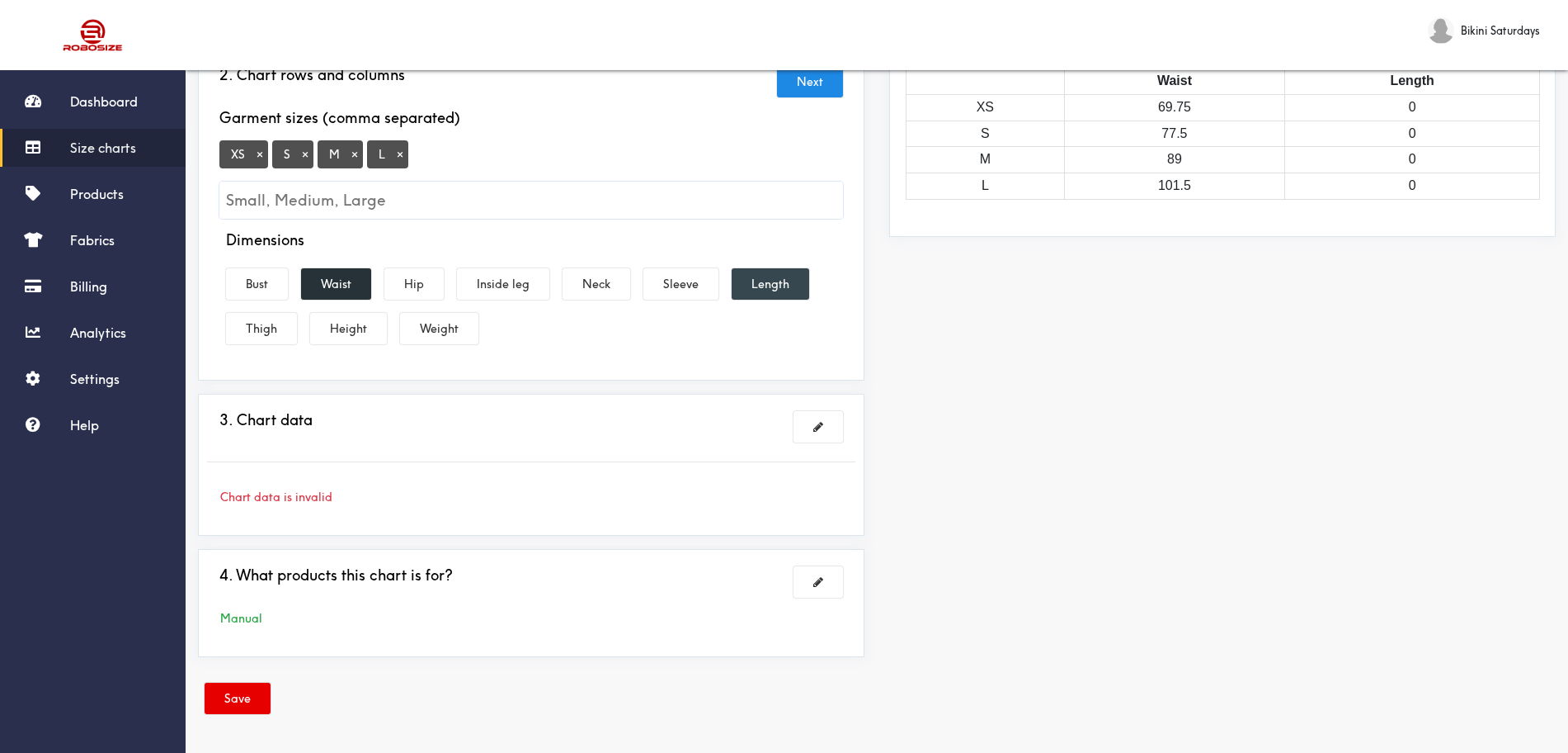
scroll to position [243, 0]
click at [776, 294] on button "Length" at bounding box center [770, 283] width 78 height 31
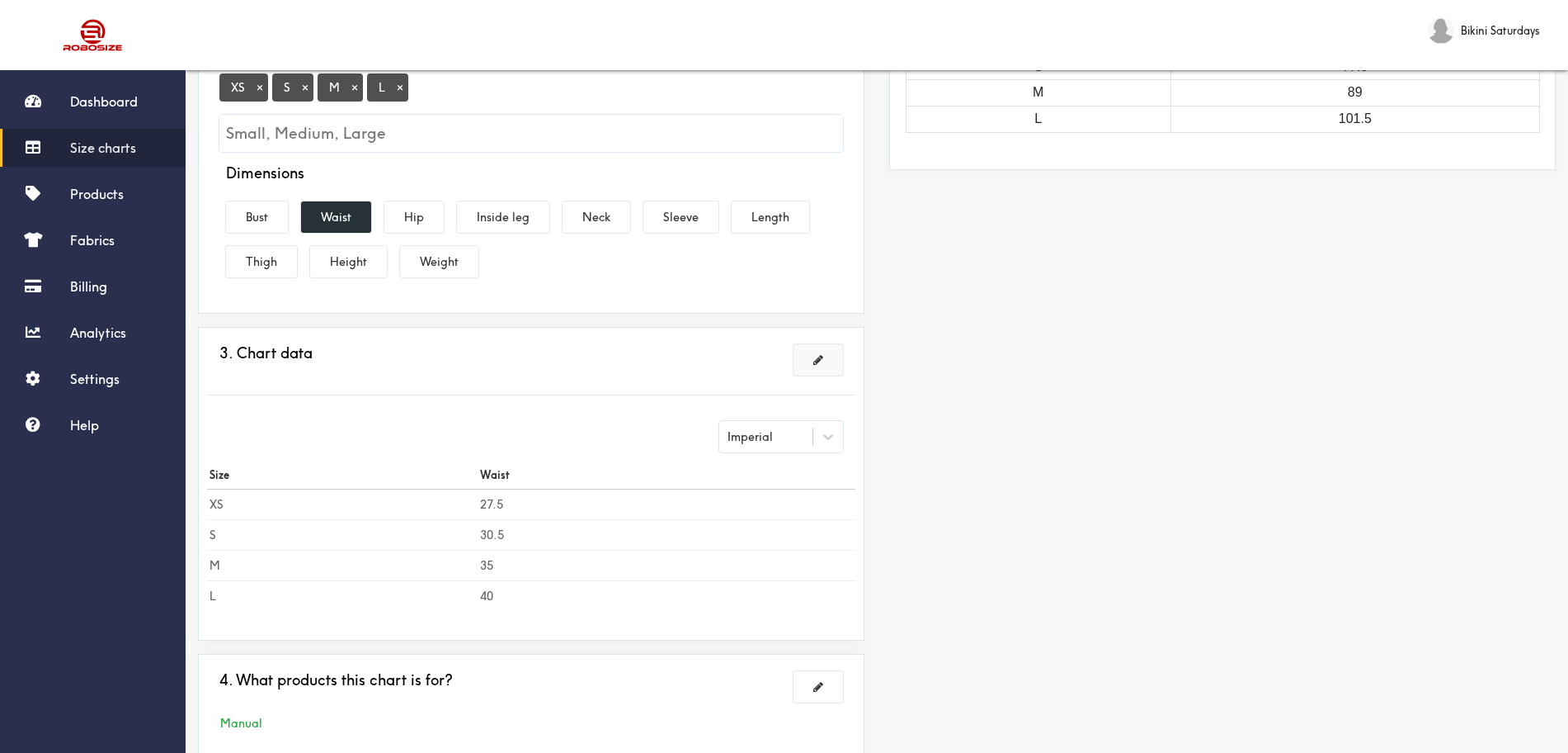
click at [838, 358] on button at bounding box center [818, 359] width 49 height 31
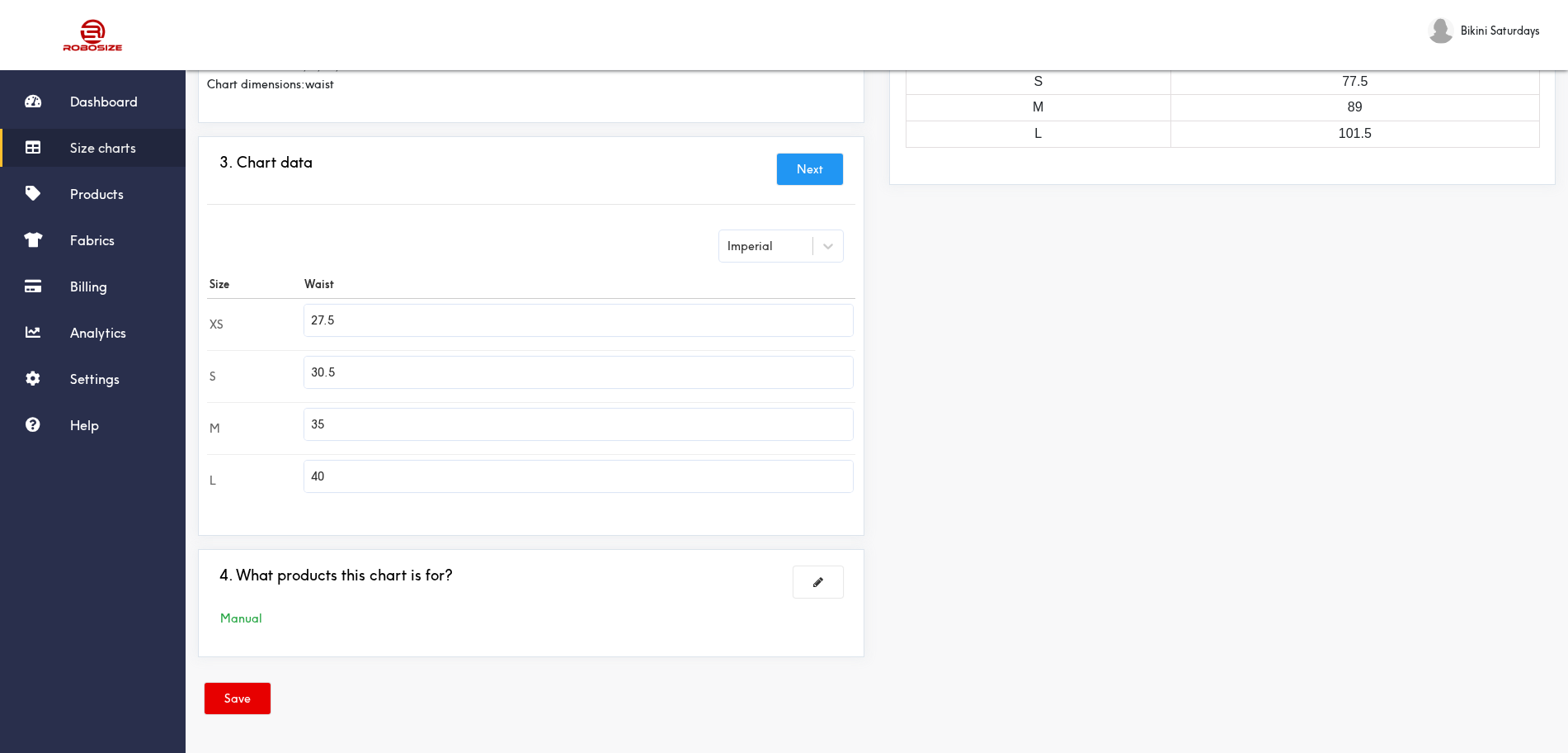
scroll to position [294, 0]
drag, startPoint x: 392, startPoint y: 311, endPoint x: 294, endPoint y: 311, distance: 98.0
click at [294, 311] on tr "XS 27.5" at bounding box center [531, 323] width 648 height 52
type input "26.77"
drag, startPoint x: 403, startPoint y: 357, endPoint x: 314, endPoint y: 339, distance: 90.8
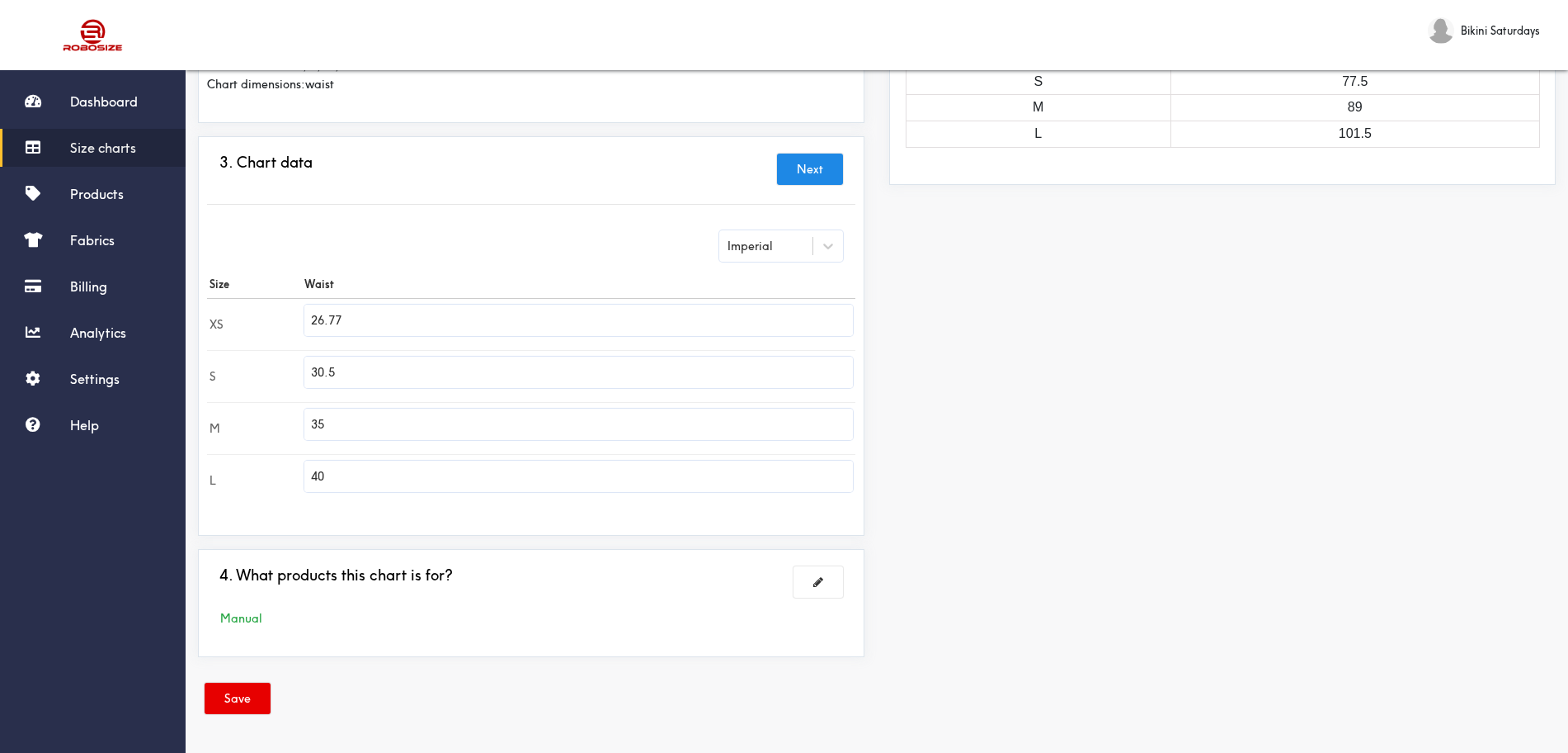
click at [316, 339] on tbody "XS 26.77 S 30.5 M 35 L 40" at bounding box center [531, 401] width 648 height 208
type input "3"
type input "28.35"
drag, startPoint x: 348, startPoint y: 422, endPoint x: 278, endPoint y: 407, distance: 71.6
click at [279, 407] on tr "M 35" at bounding box center [531, 428] width 648 height 52
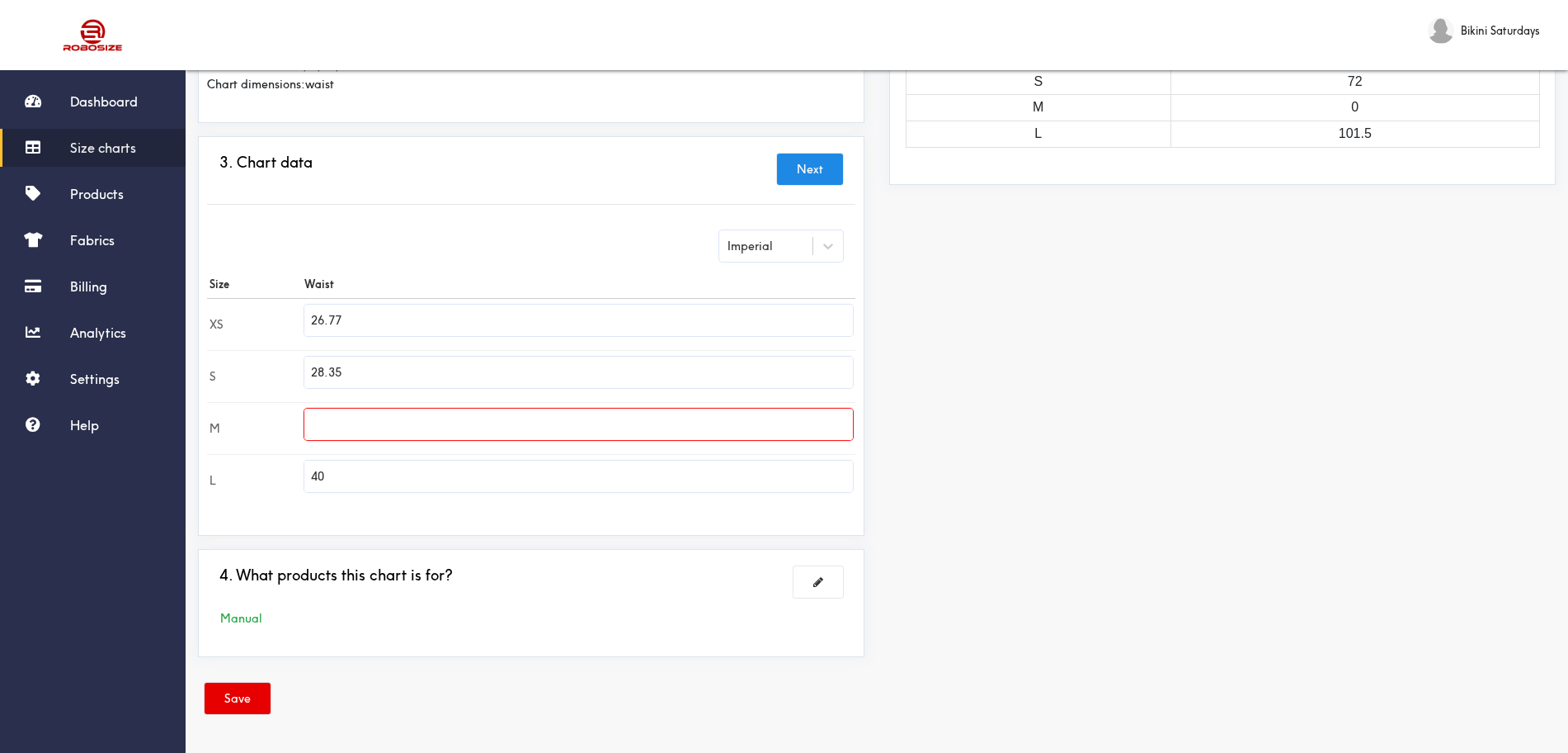
drag, startPoint x: 360, startPoint y: 475, endPoint x: 298, endPoint y: 467, distance: 62.5
click at [298, 467] on tr "L 40" at bounding box center [531, 480] width 648 height 52
click at [418, 472] on input "text" at bounding box center [579, 475] width 549 height 31
click at [543, 428] on input "text" at bounding box center [579, 423] width 549 height 31
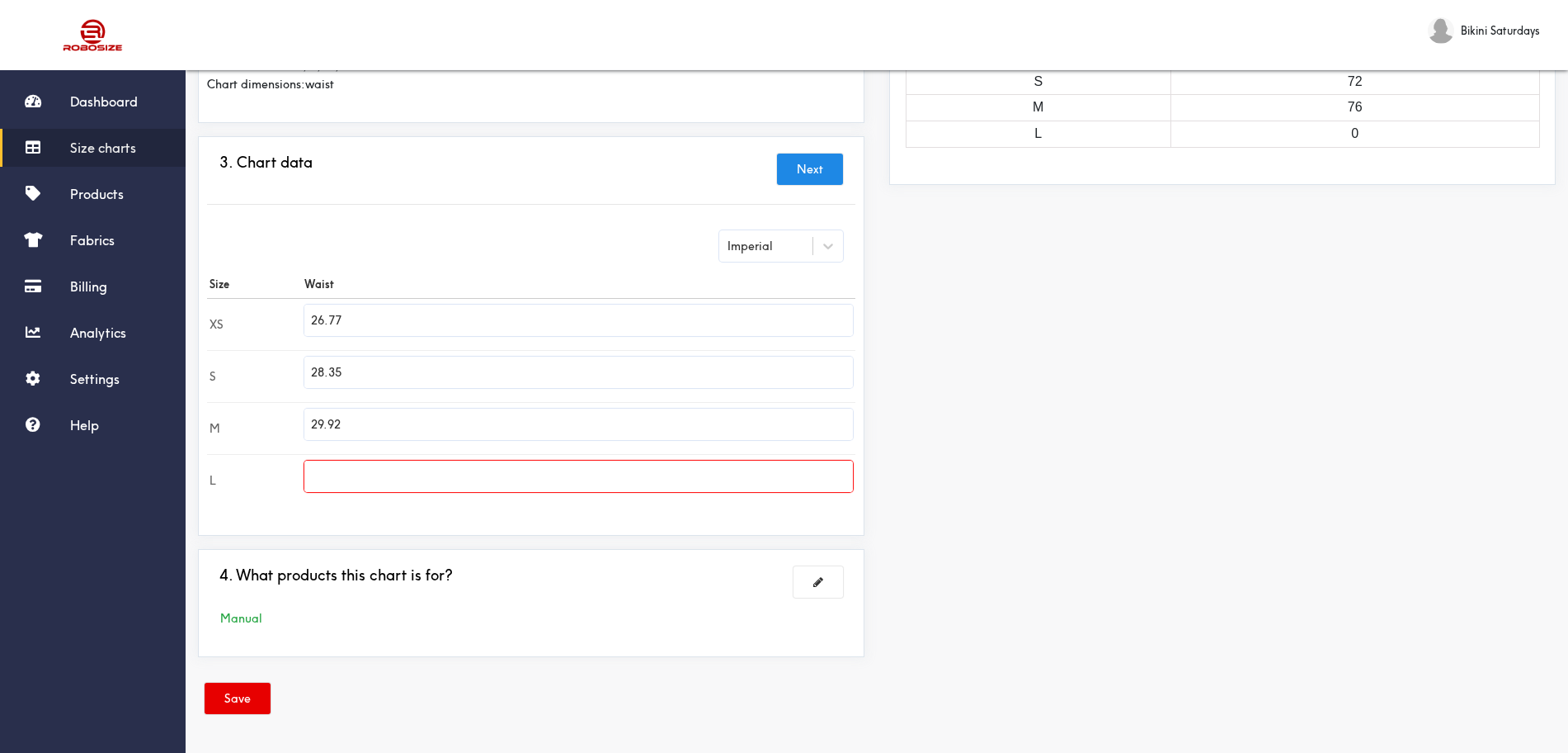
type input "29.92"
click at [325, 491] on input "text" at bounding box center [579, 475] width 549 height 31
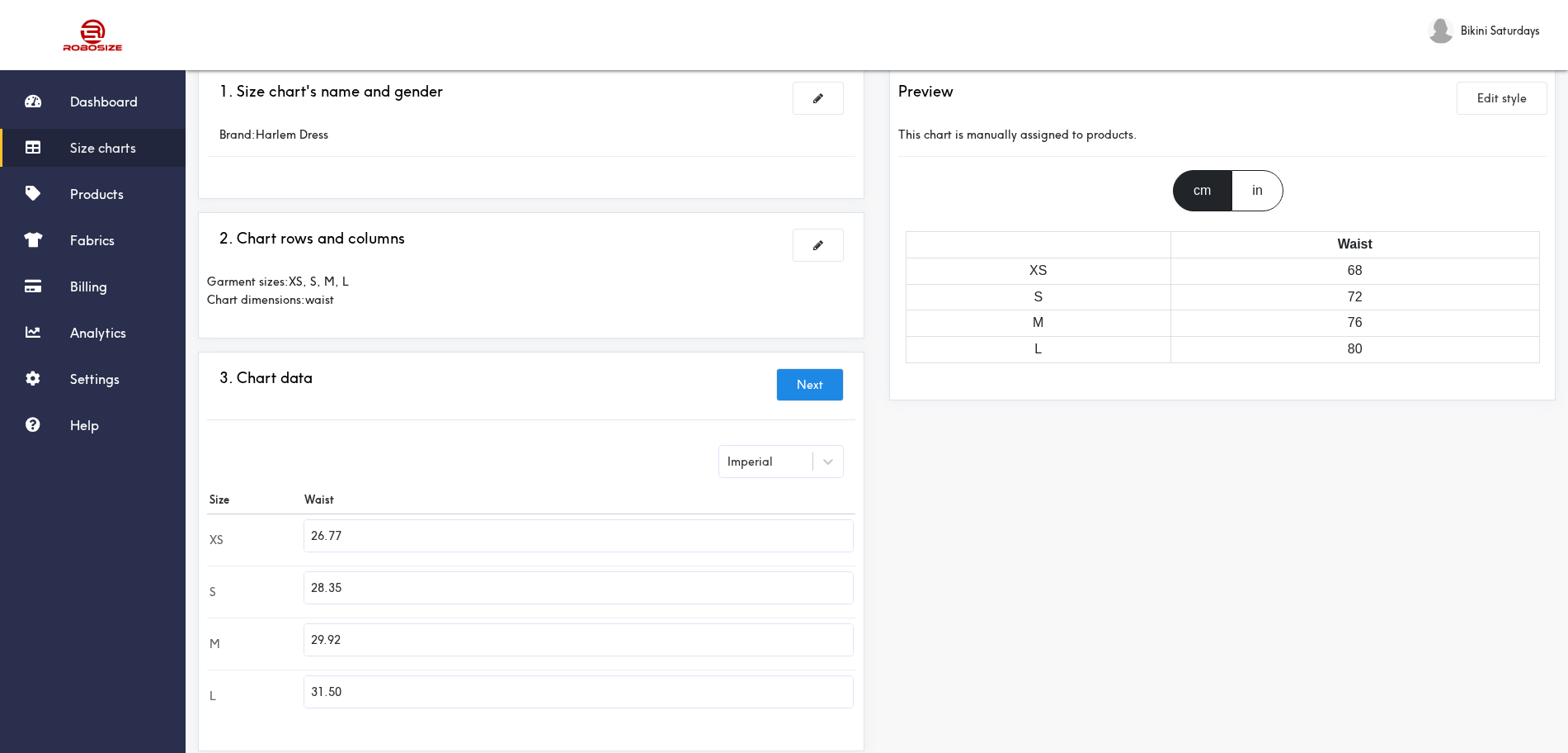
scroll to position [0, 0]
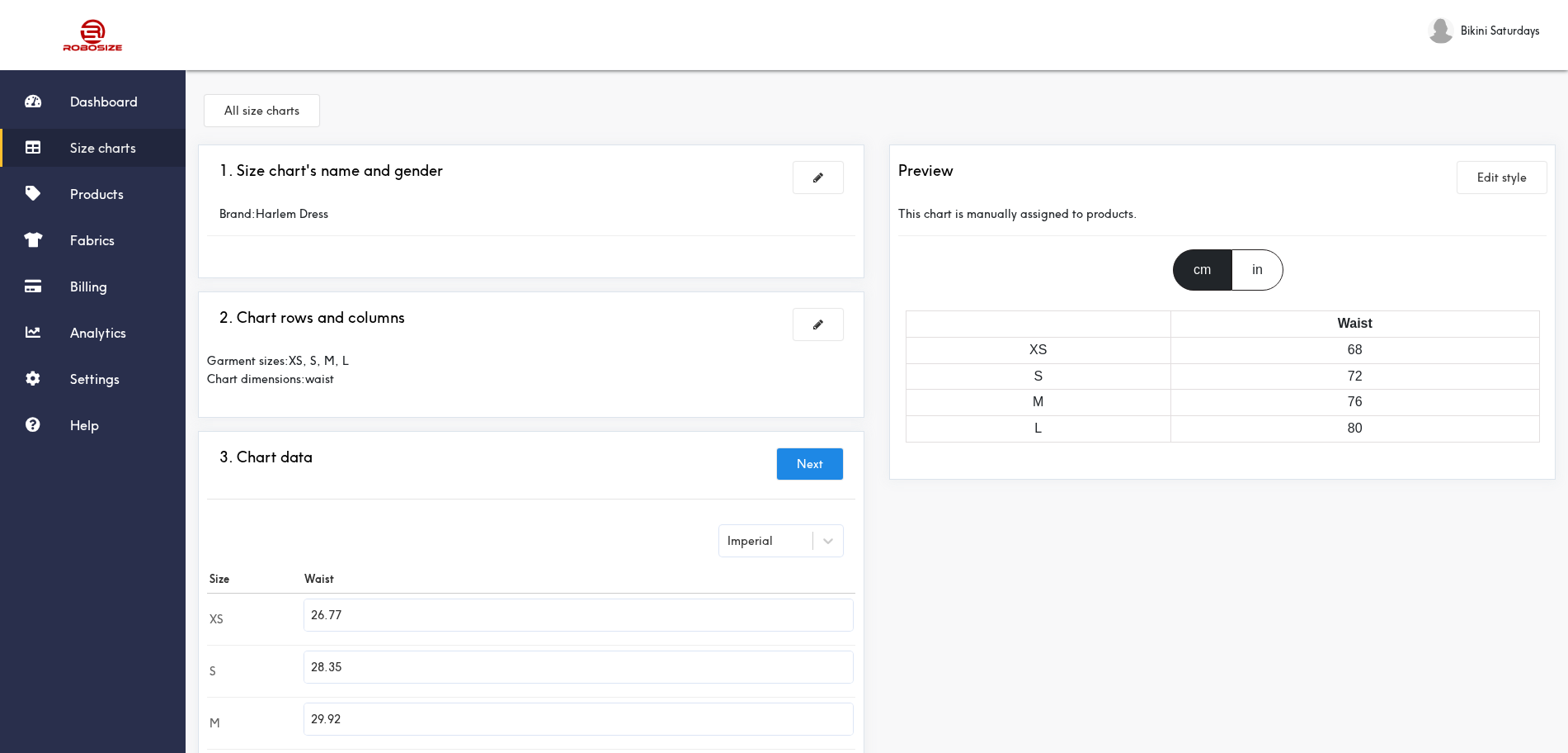
click at [1242, 262] on div "in" at bounding box center [1257, 270] width 51 height 42
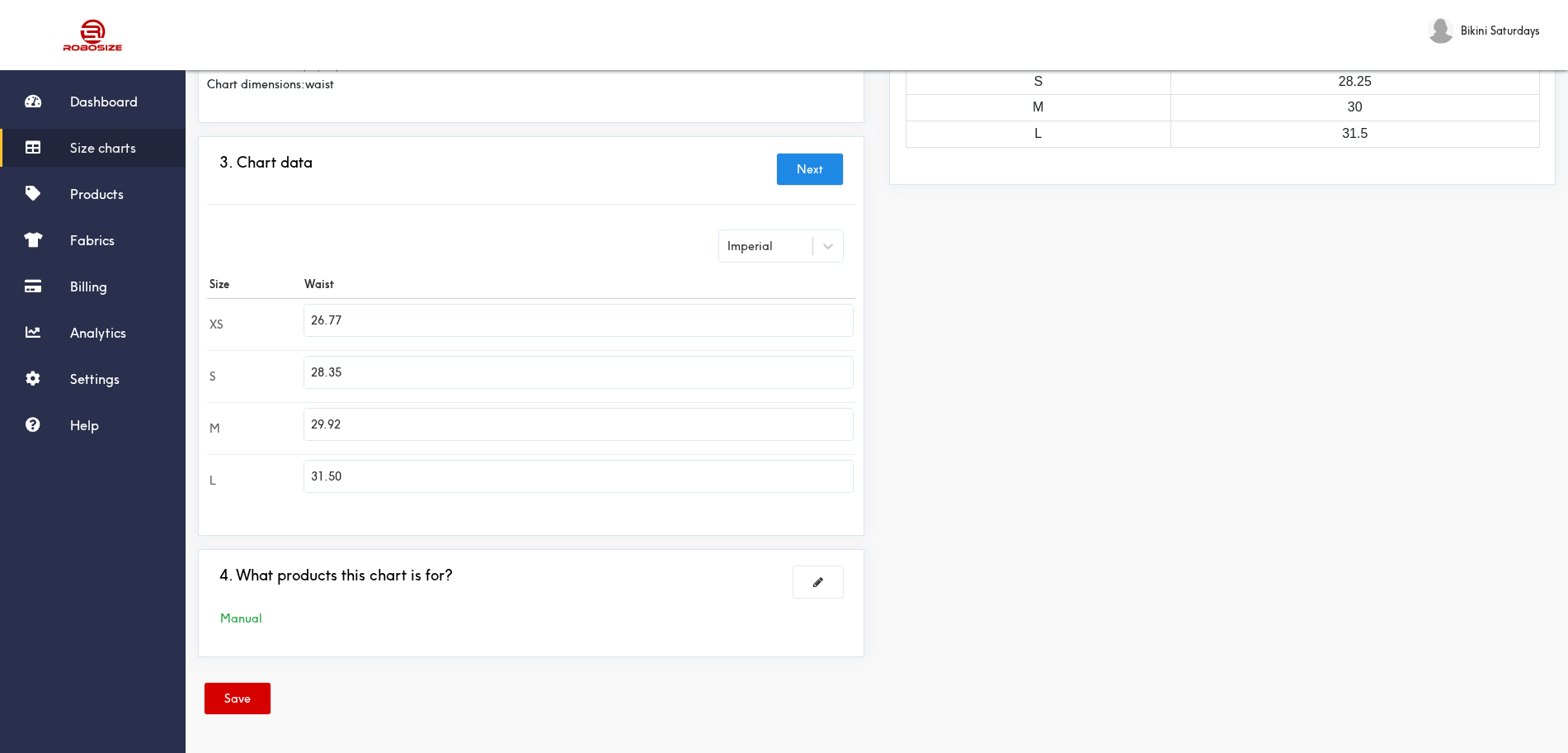
click at [217, 602] on button "Save" at bounding box center [238, 697] width 66 height 31
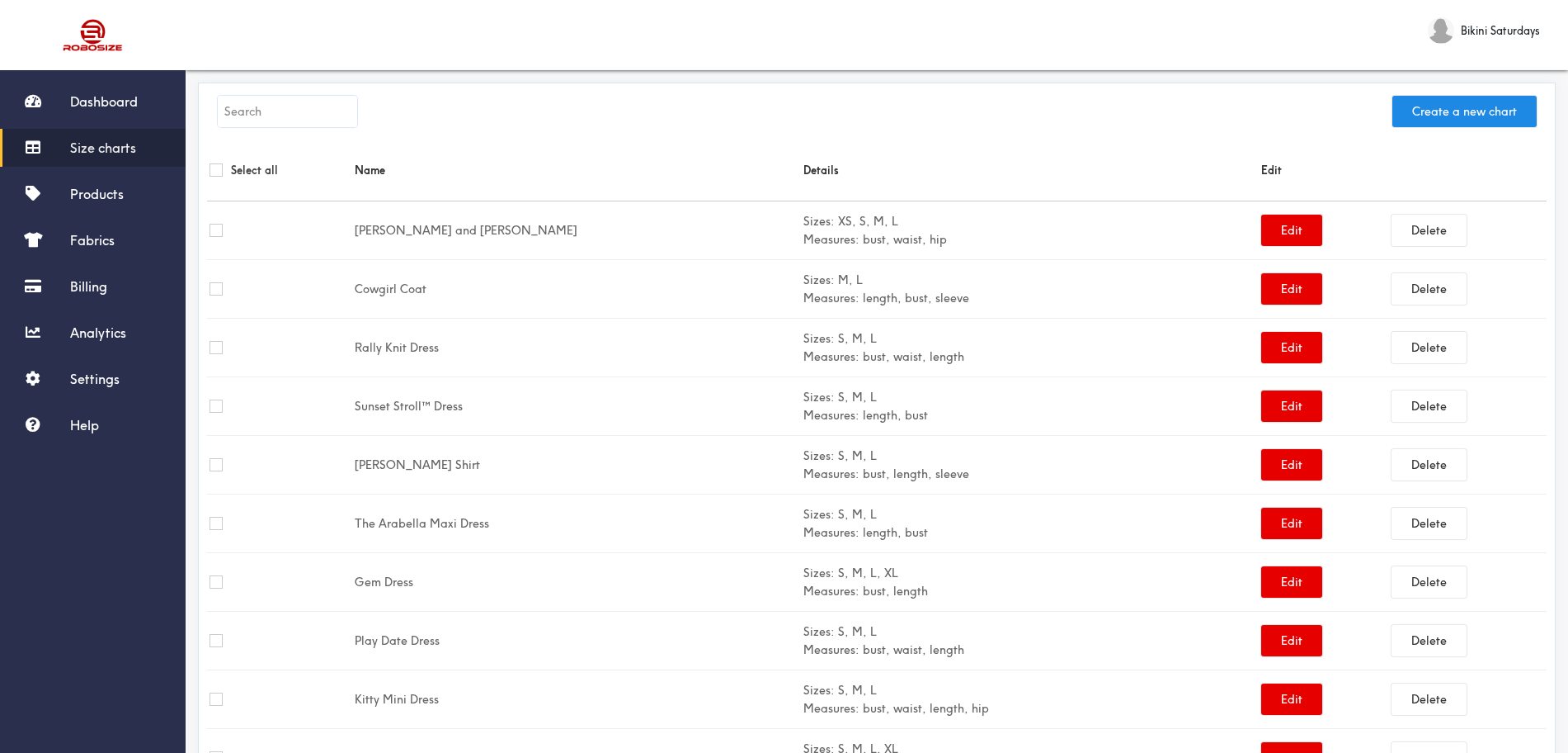
click at [85, 164] on link "Size charts" at bounding box center [93, 148] width 186 height 38
click at [81, 183] on link "Products" at bounding box center [93, 194] width 186 height 38
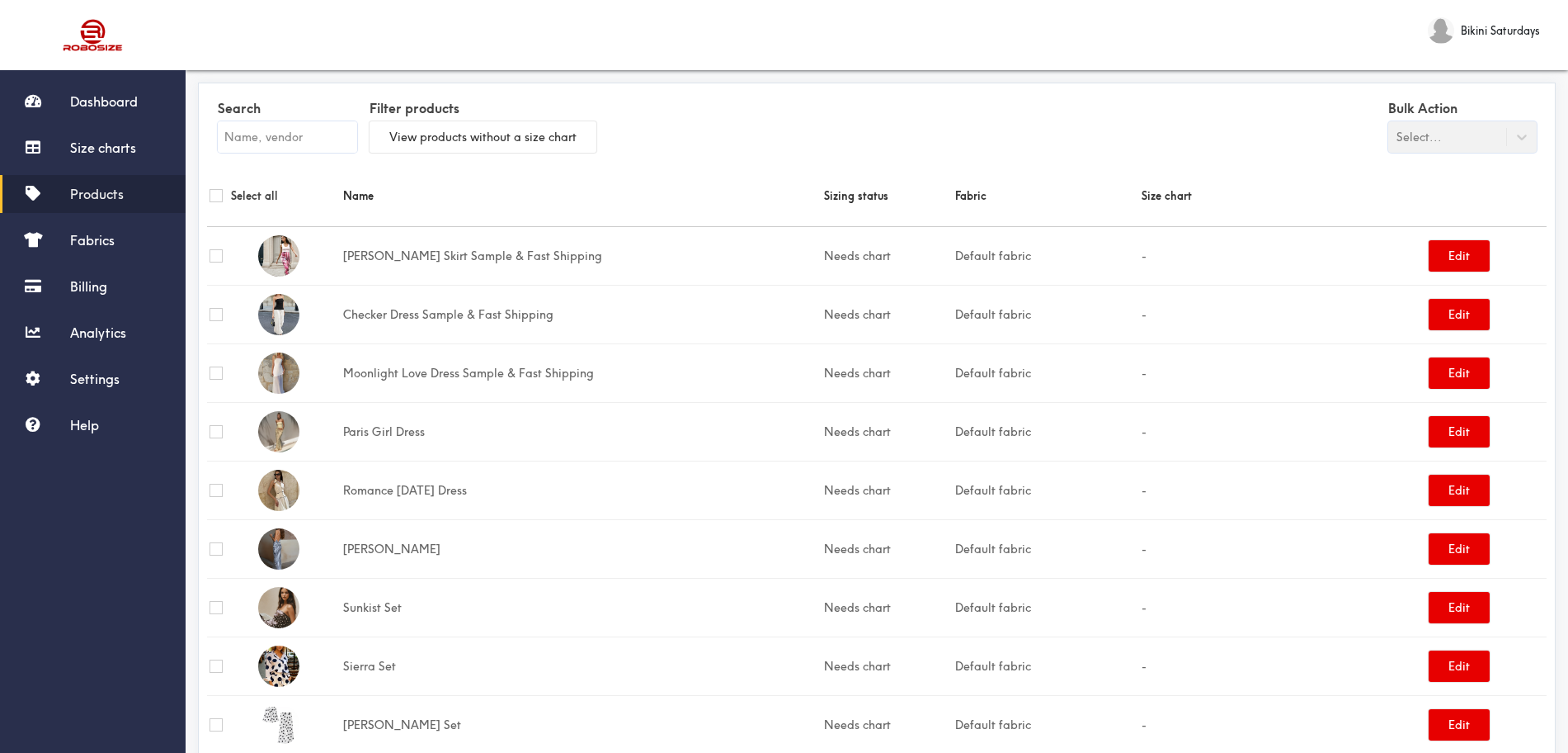
click at [299, 144] on input "text" at bounding box center [287, 136] width 140 height 31
click at [295, 144] on input "text" at bounding box center [287, 136] width 140 height 31
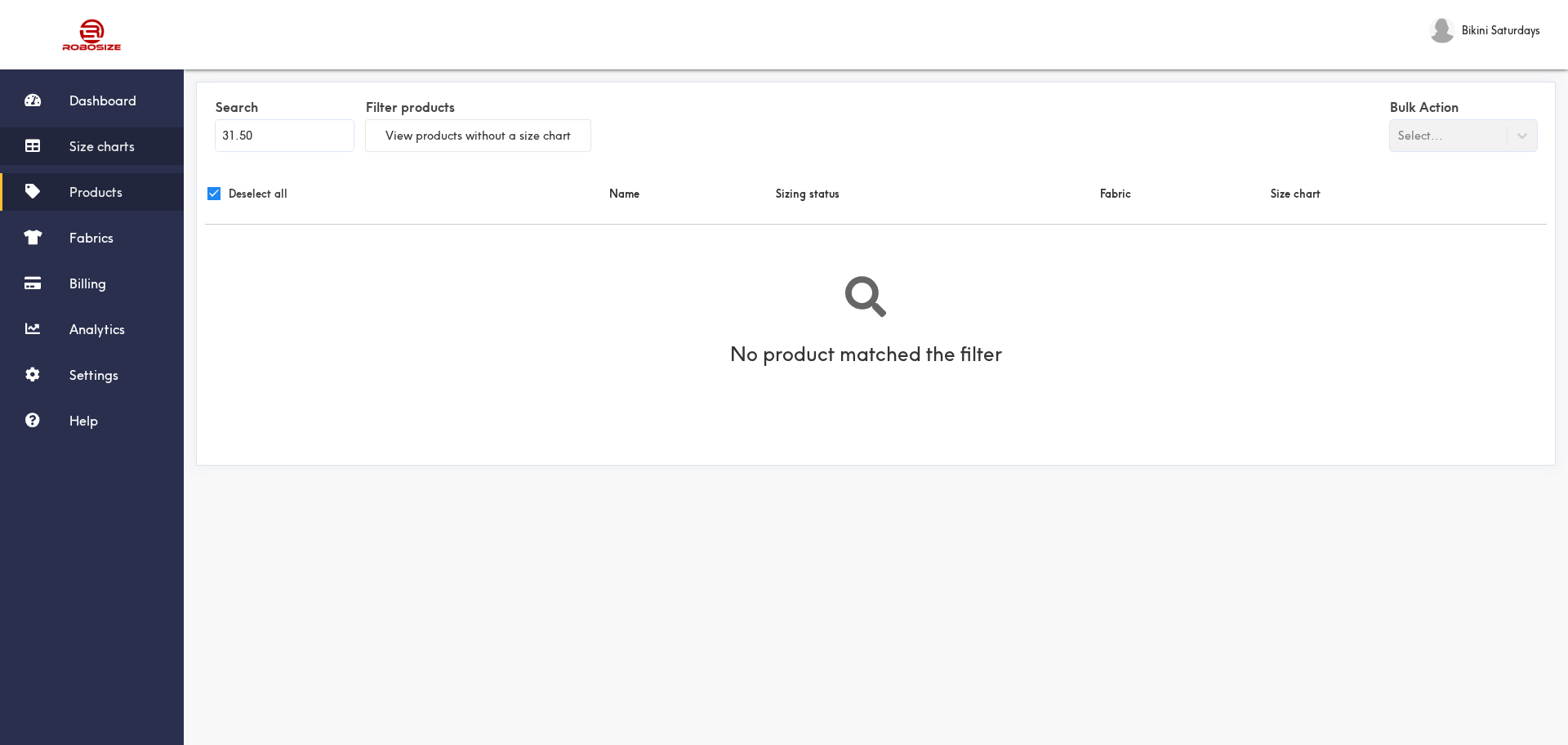
drag, startPoint x: 241, startPoint y: 136, endPoint x: 103, endPoint y: 147, distance: 138.4
click at [105, 146] on div "Dashboard Size charts Products Fabrics Billing Analytics Settings Help Bikini S…" at bounding box center [784, 275] width 1568 height 551
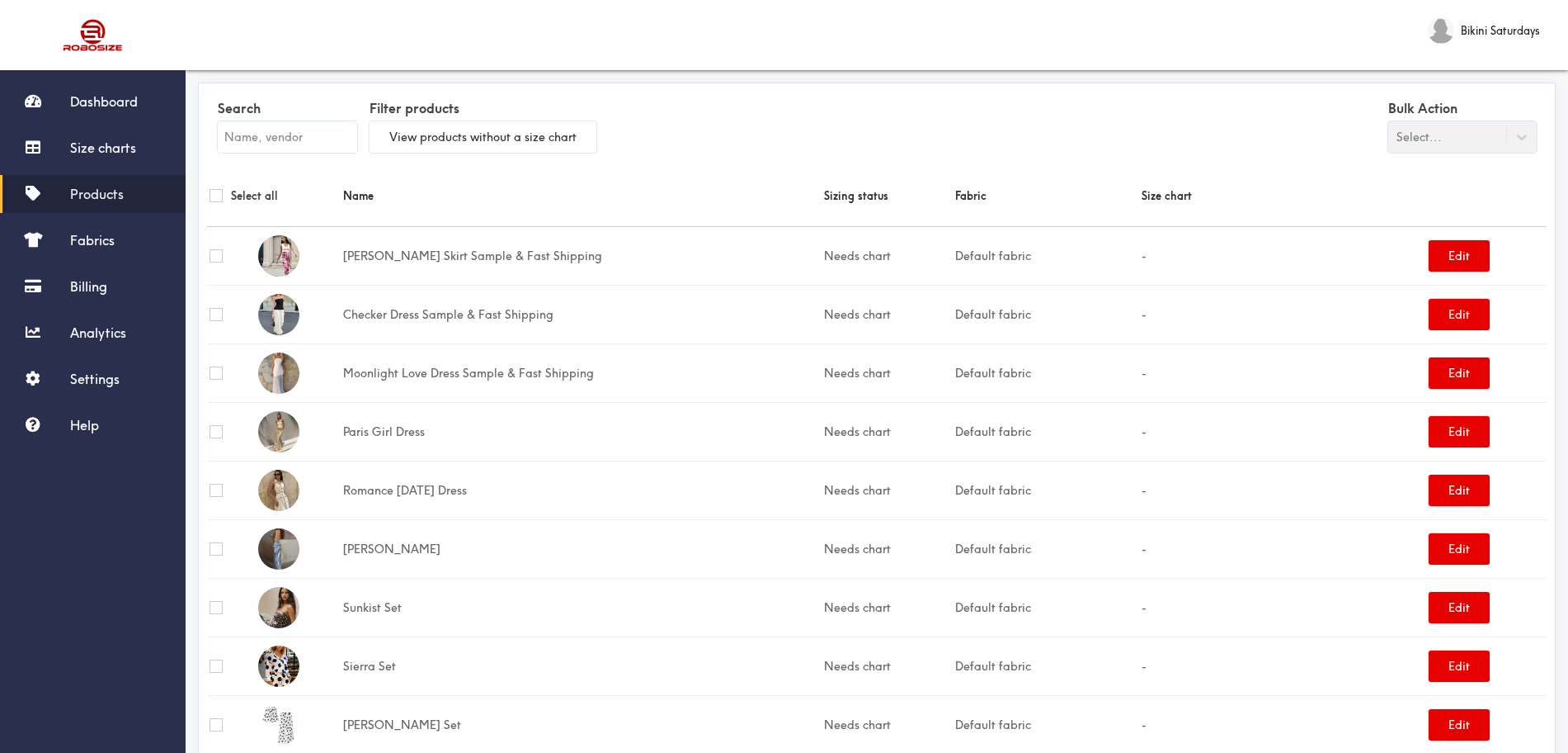
click at [258, 126] on input "text" at bounding box center [287, 136] width 140 height 31
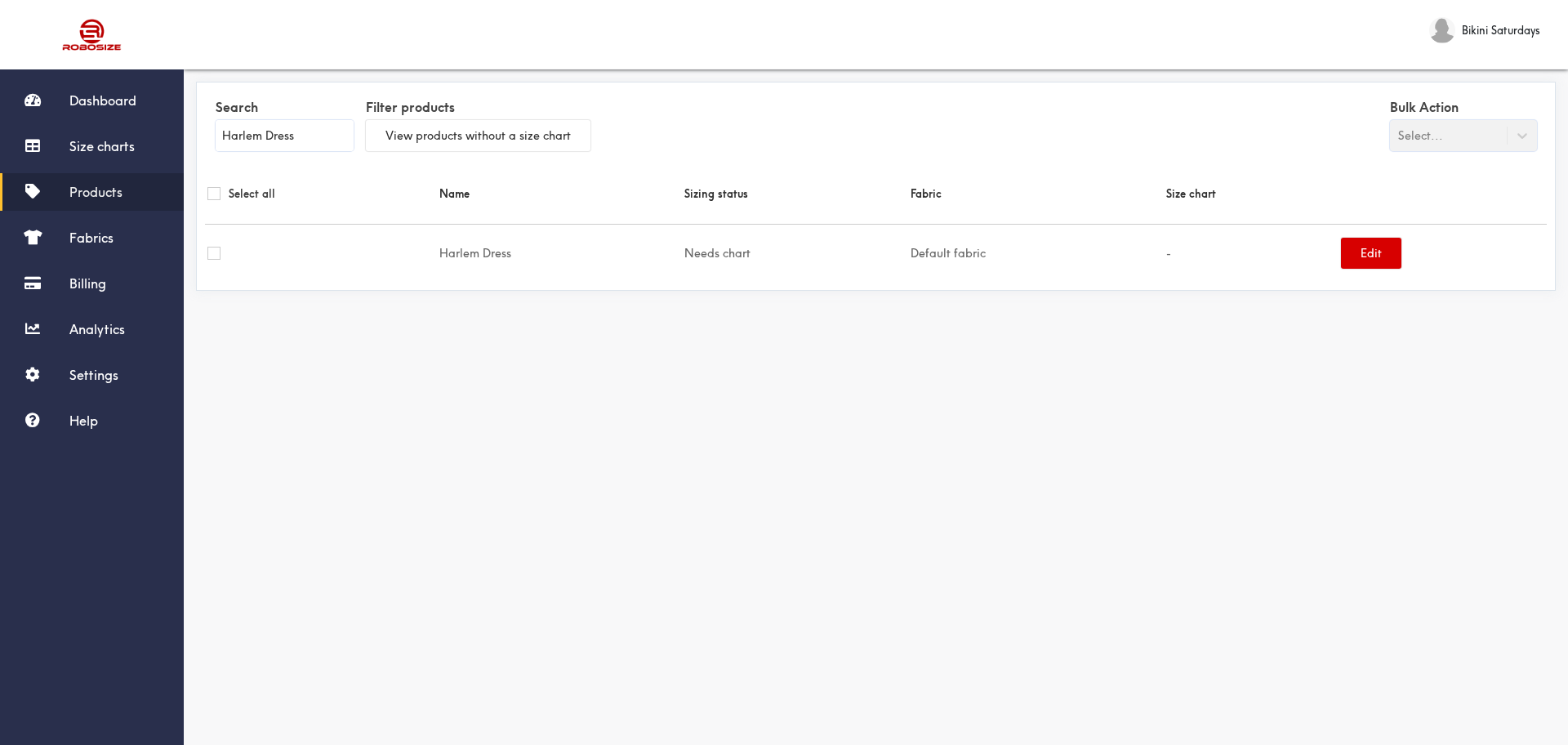
click at [1253, 249] on button "Edit" at bounding box center [1370, 253] width 60 height 31
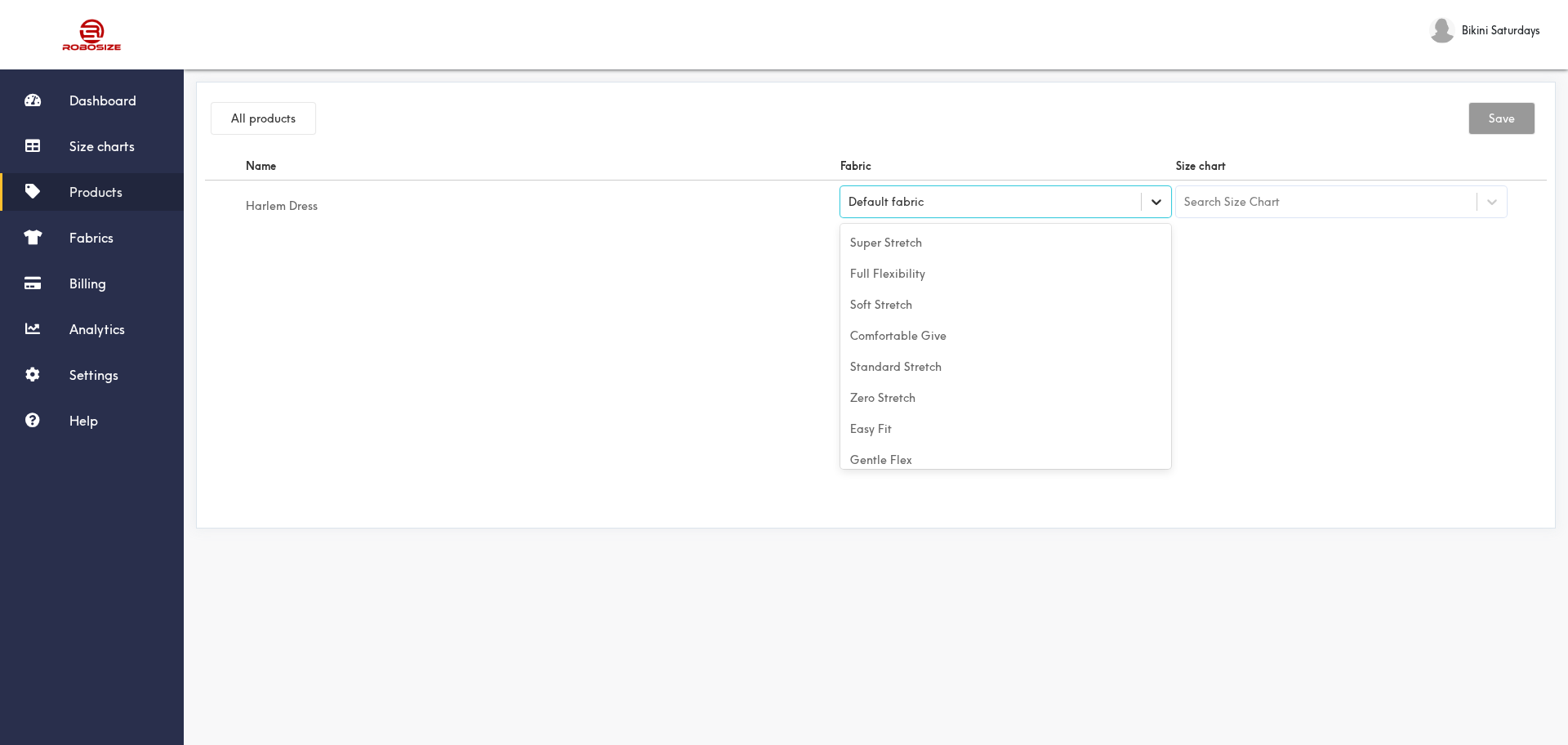
click at [1155, 211] on div at bounding box center [1156, 202] width 30 height 30
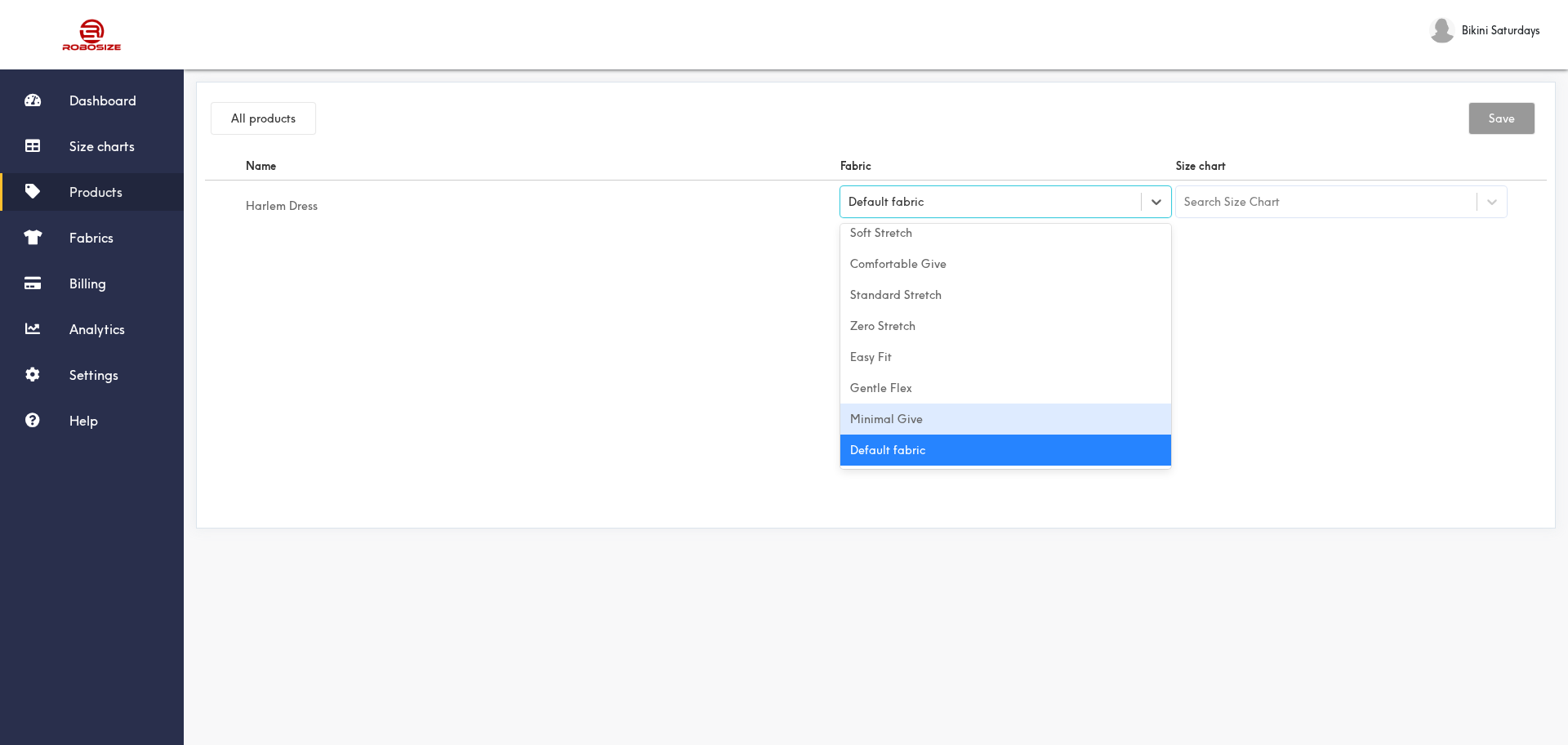
click at [901, 406] on div "Minimal Give" at bounding box center [1006, 418] width 331 height 31
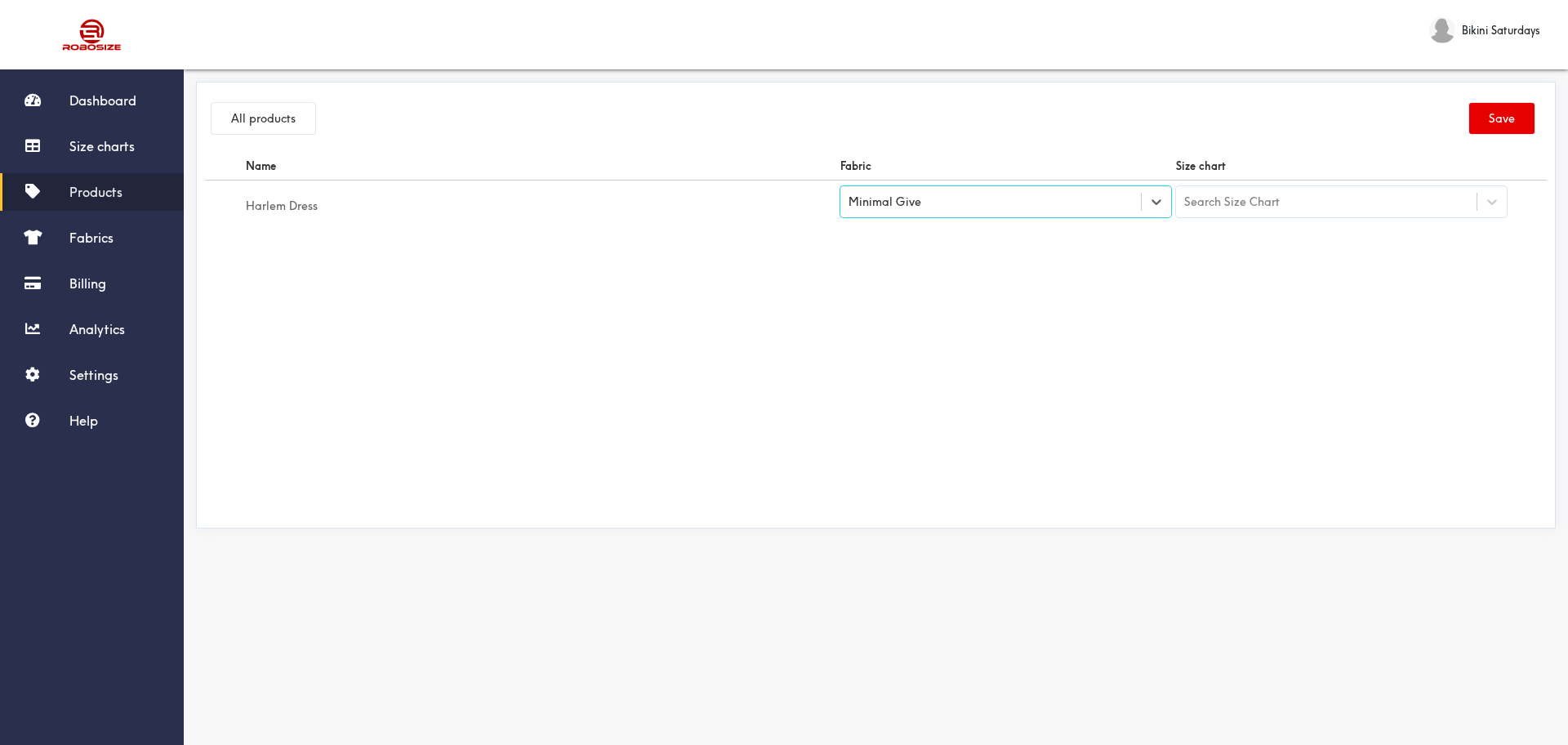
click at [1253, 186] on div "Search Size Chart" at bounding box center [1342, 201] width 331 height 31
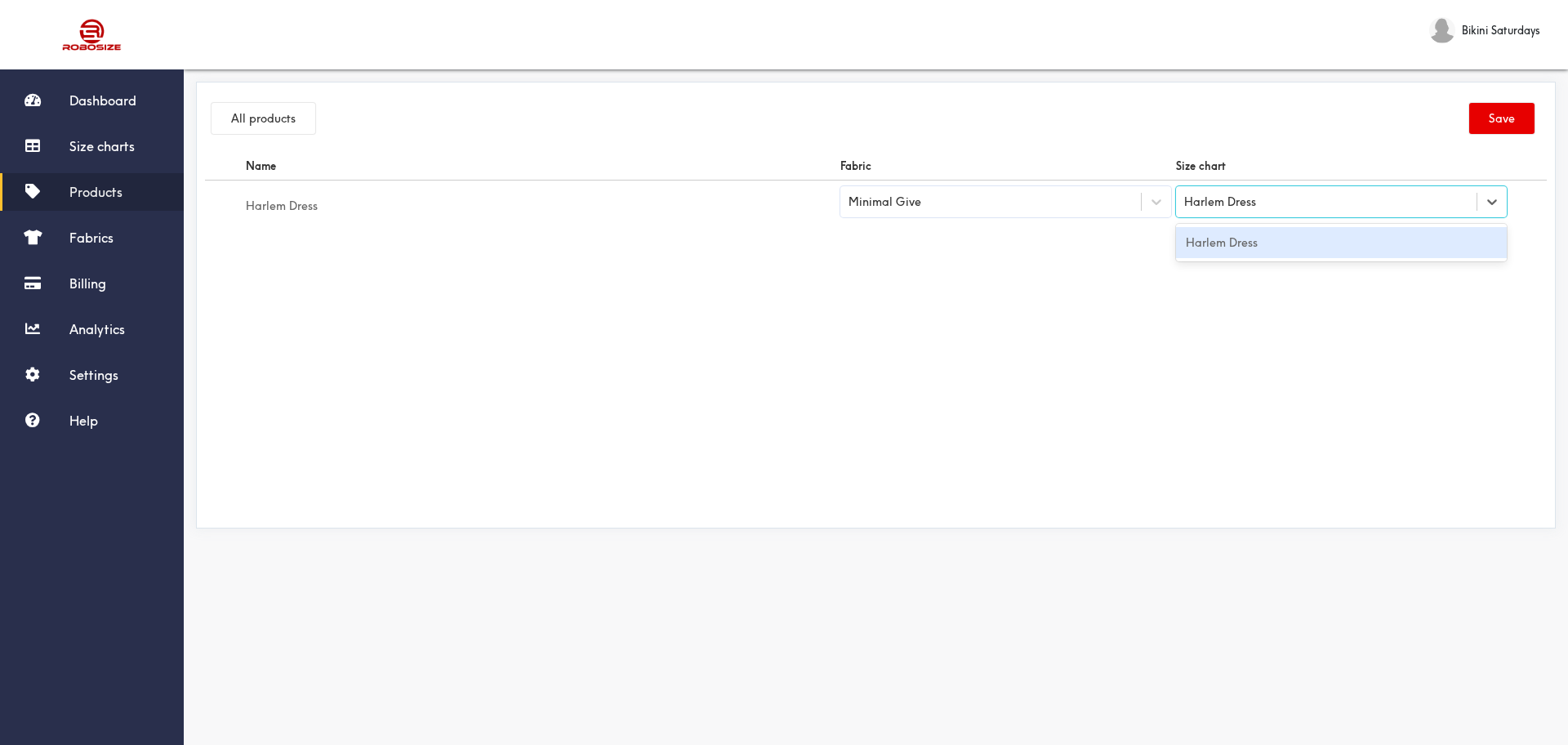
click at [1253, 233] on div "Harlem Dress" at bounding box center [1342, 242] width 331 height 31
click at [1253, 110] on button "Save" at bounding box center [1502, 118] width 66 height 31
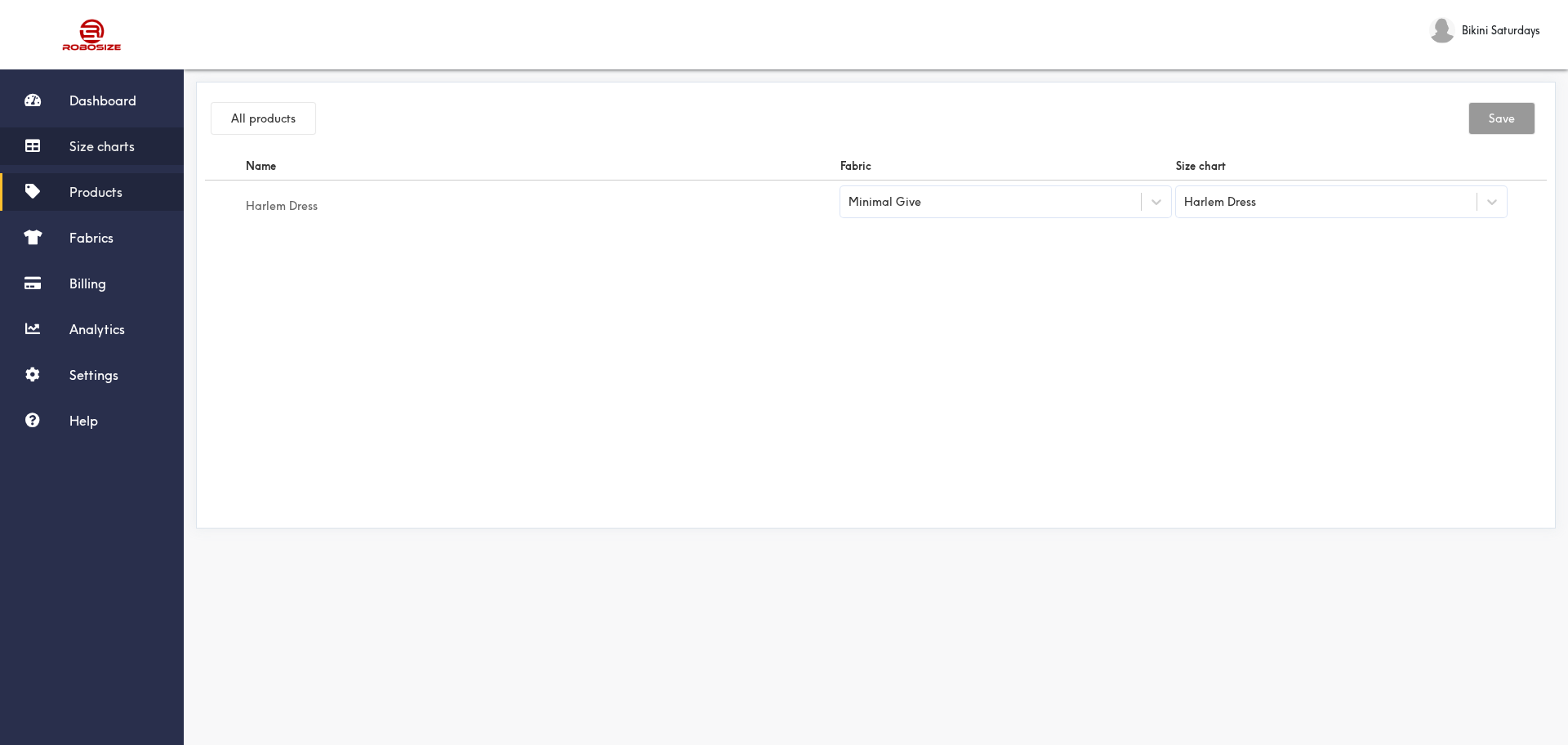
click at [109, 150] on span "Size charts" at bounding box center [101, 146] width 66 height 17
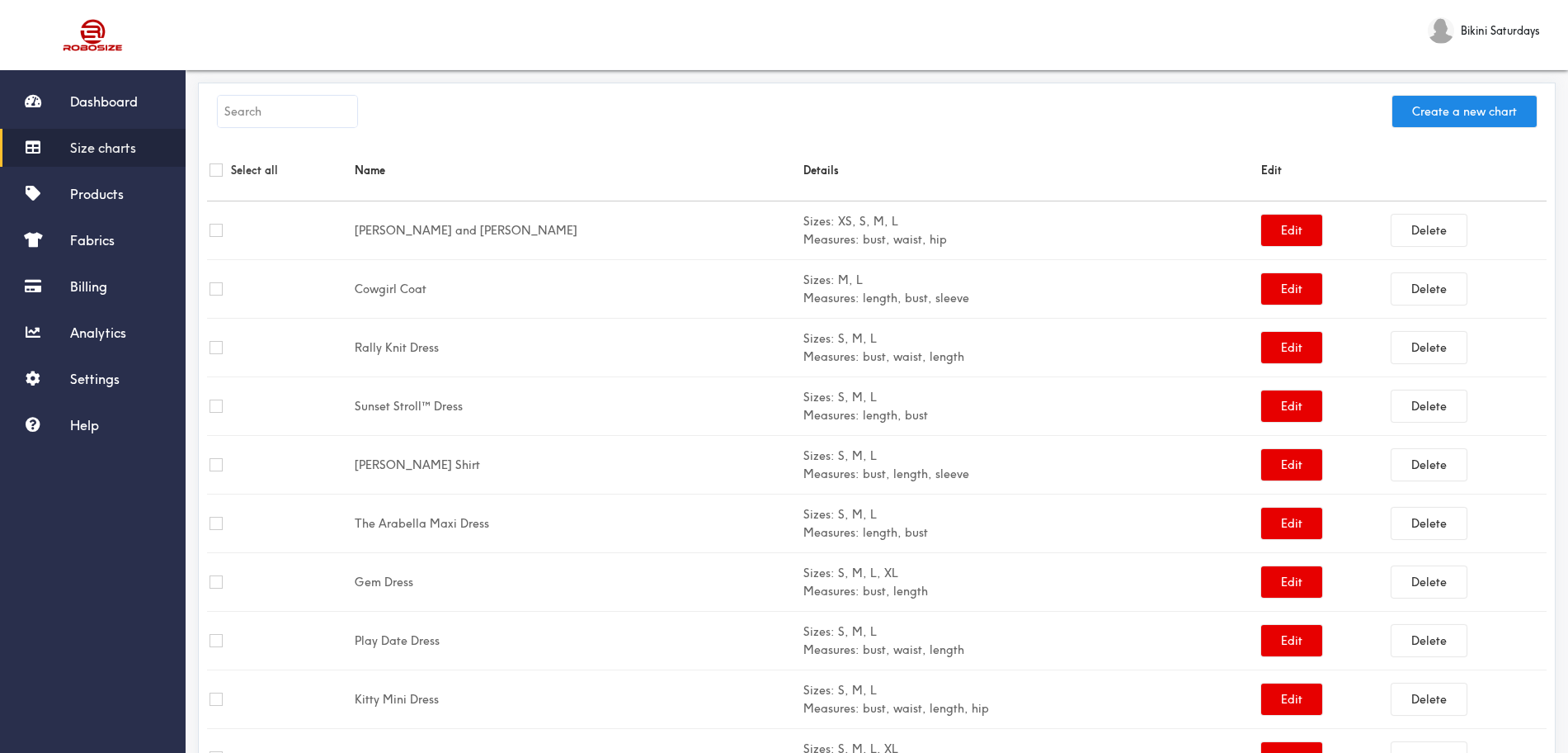
click at [304, 114] on input "text" at bounding box center [287, 110] width 140 height 31
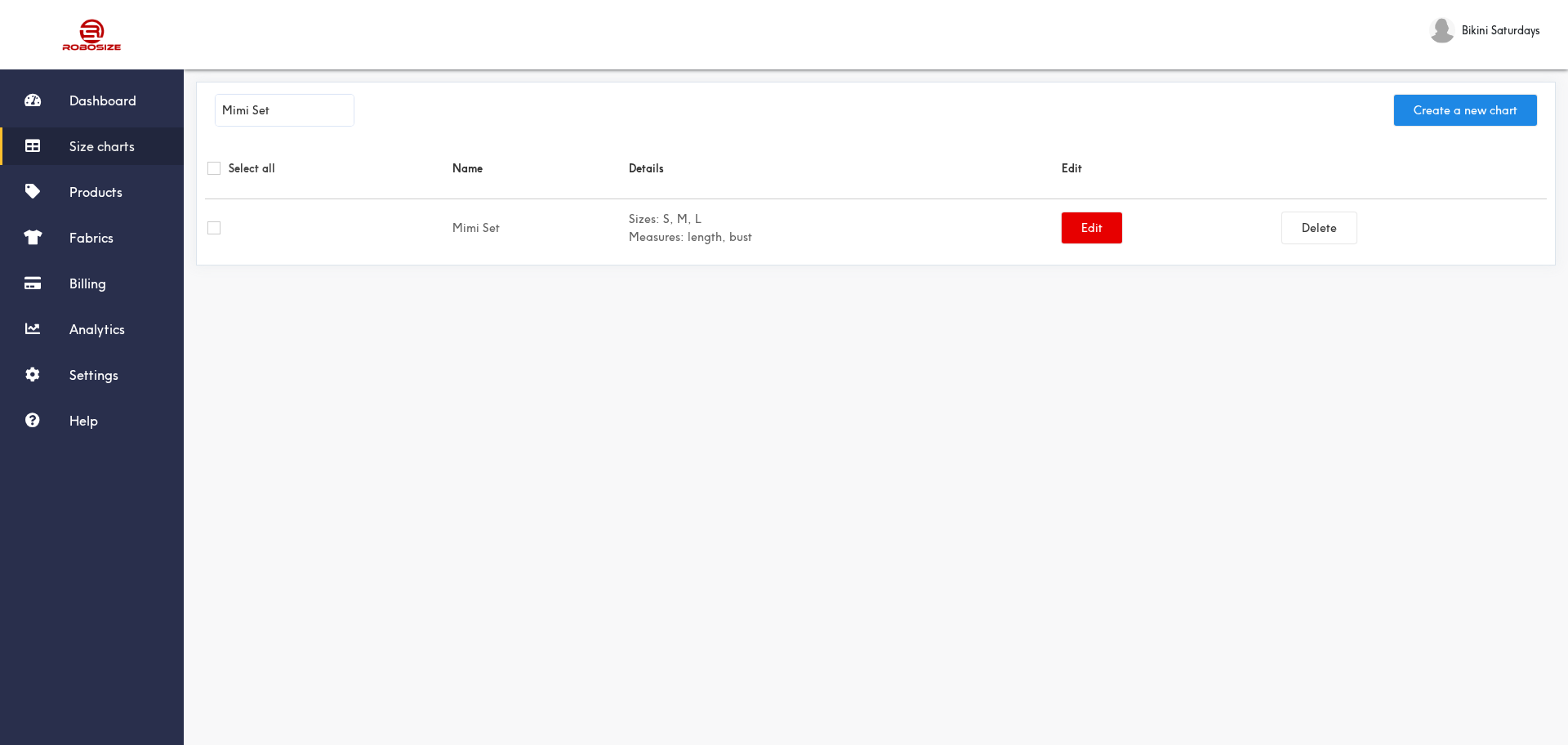
click at [288, 230] on div at bounding box center [327, 227] width 240 height 13
click at [370, 226] on div at bounding box center [327, 227] width 240 height 13
click at [1091, 240] on button "Edit" at bounding box center [1091, 227] width 60 height 31
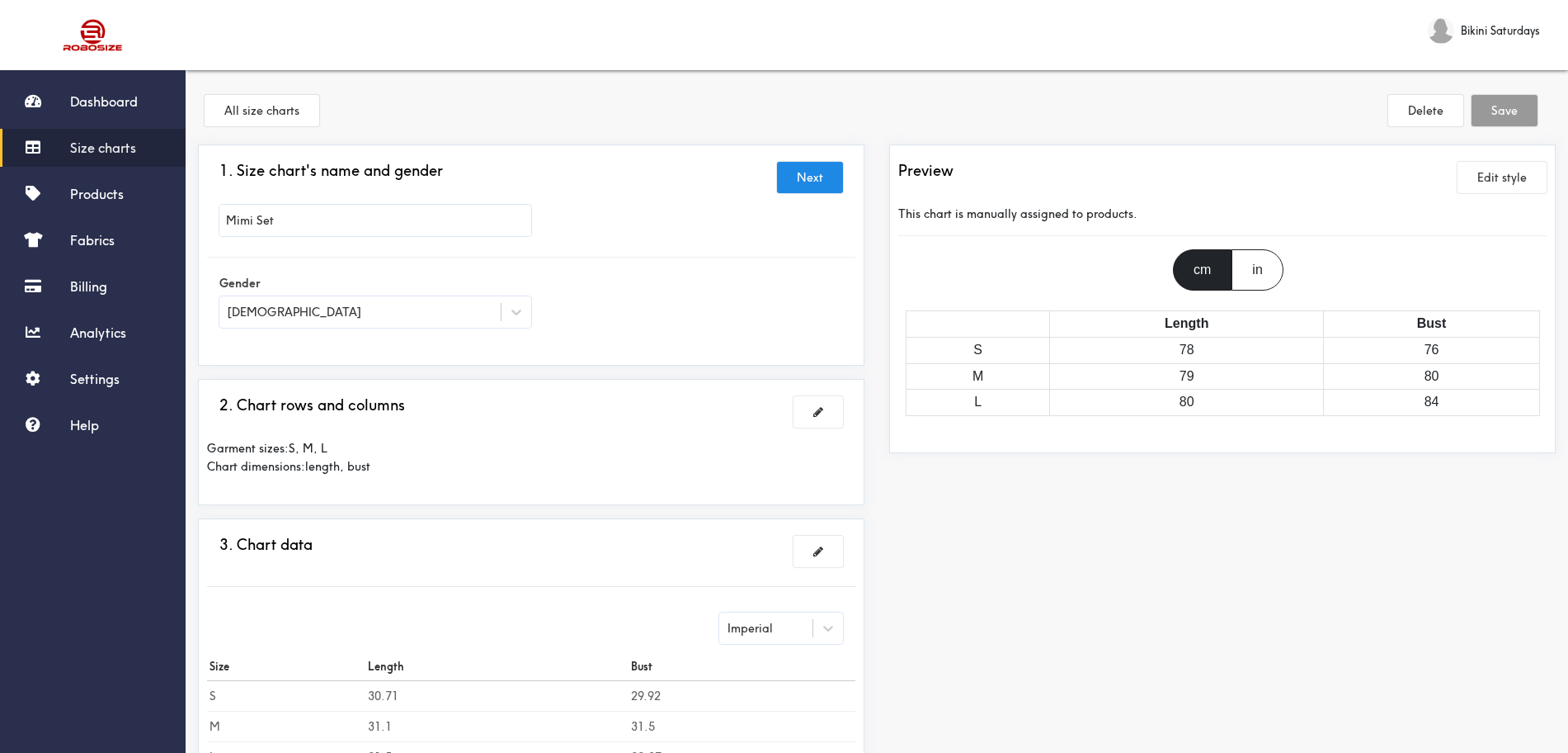
click at [1266, 270] on div "in" at bounding box center [1257, 270] width 51 height 42
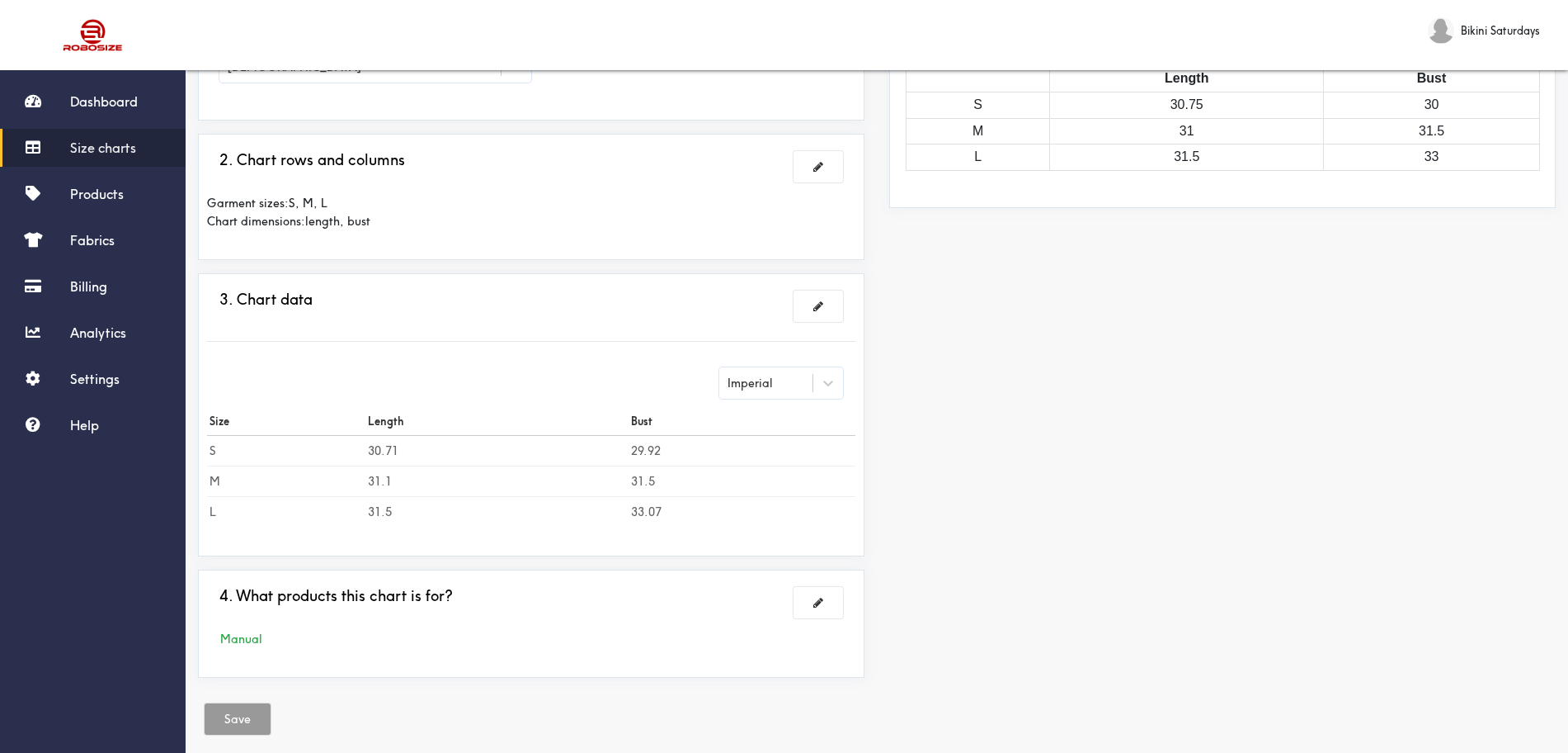
scroll to position [266, 0]
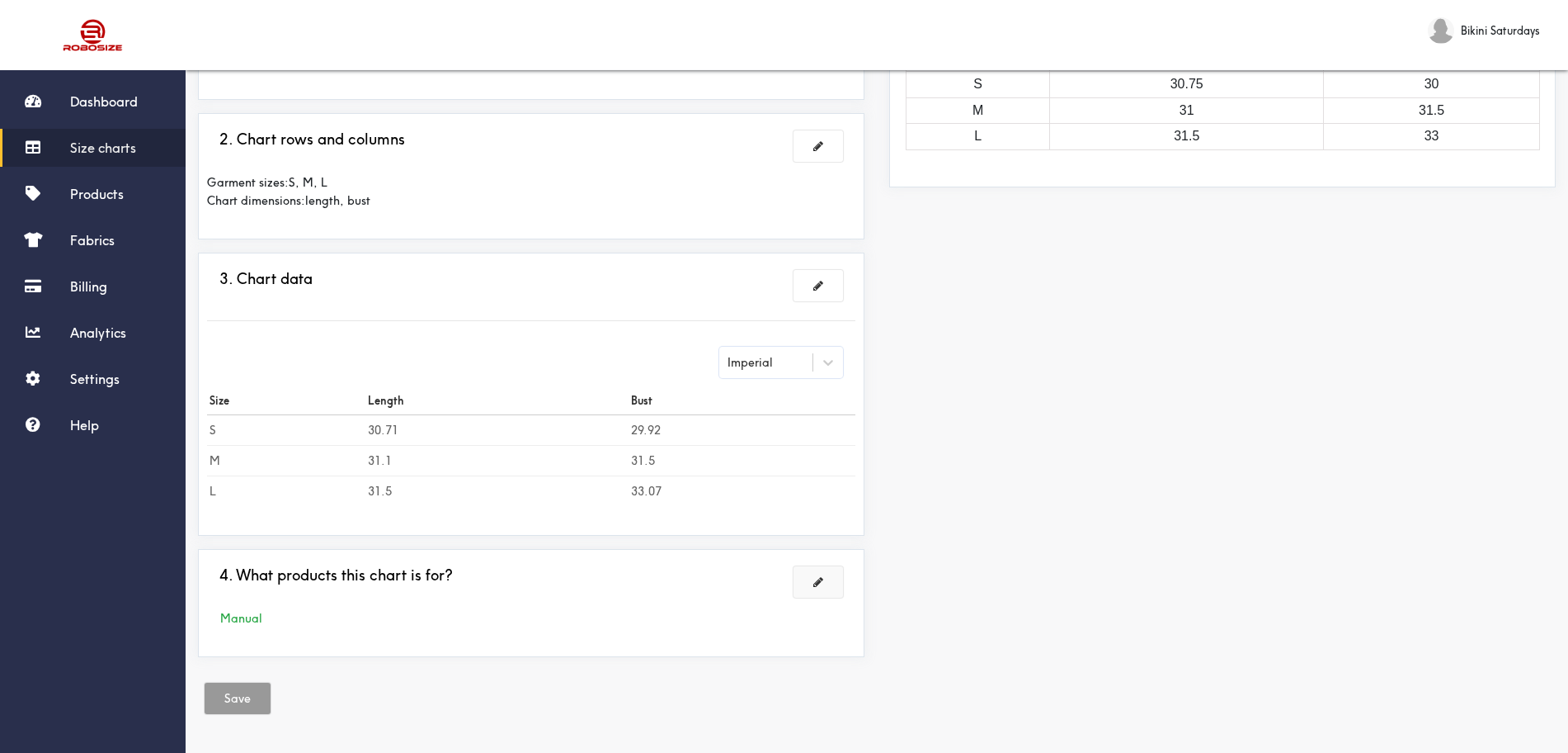
click at [823, 579] on button at bounding box center [818, 582] width 49 height 31
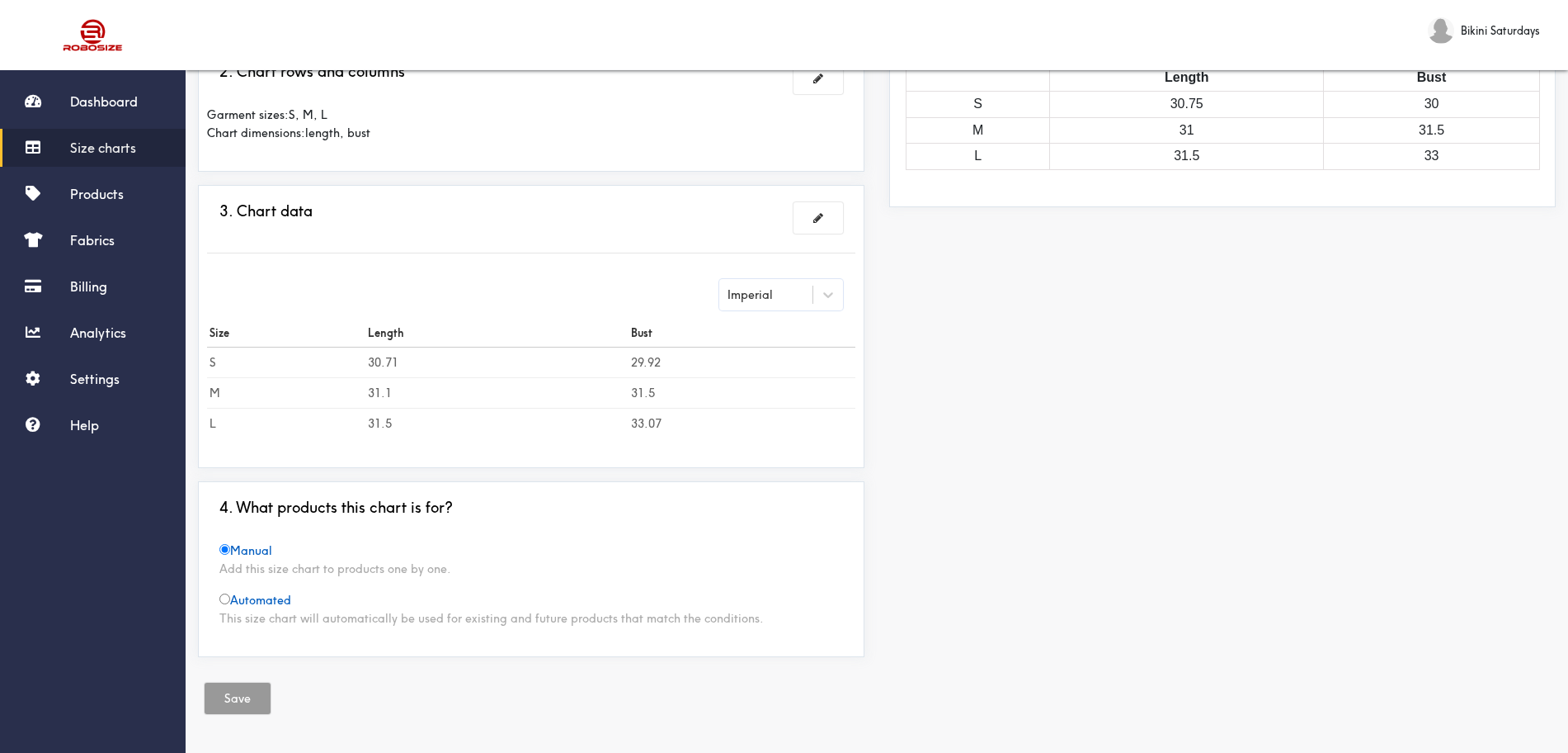
scroll to position [244, 0]
click at [403, 559] on div "Manual Add this size chart to products one by one. Automated This size chart wi…" at bounding box center [531, 585] width 648 height 86
click at [832, 224] on button at bounding box center [818, 219] width 49 height 31
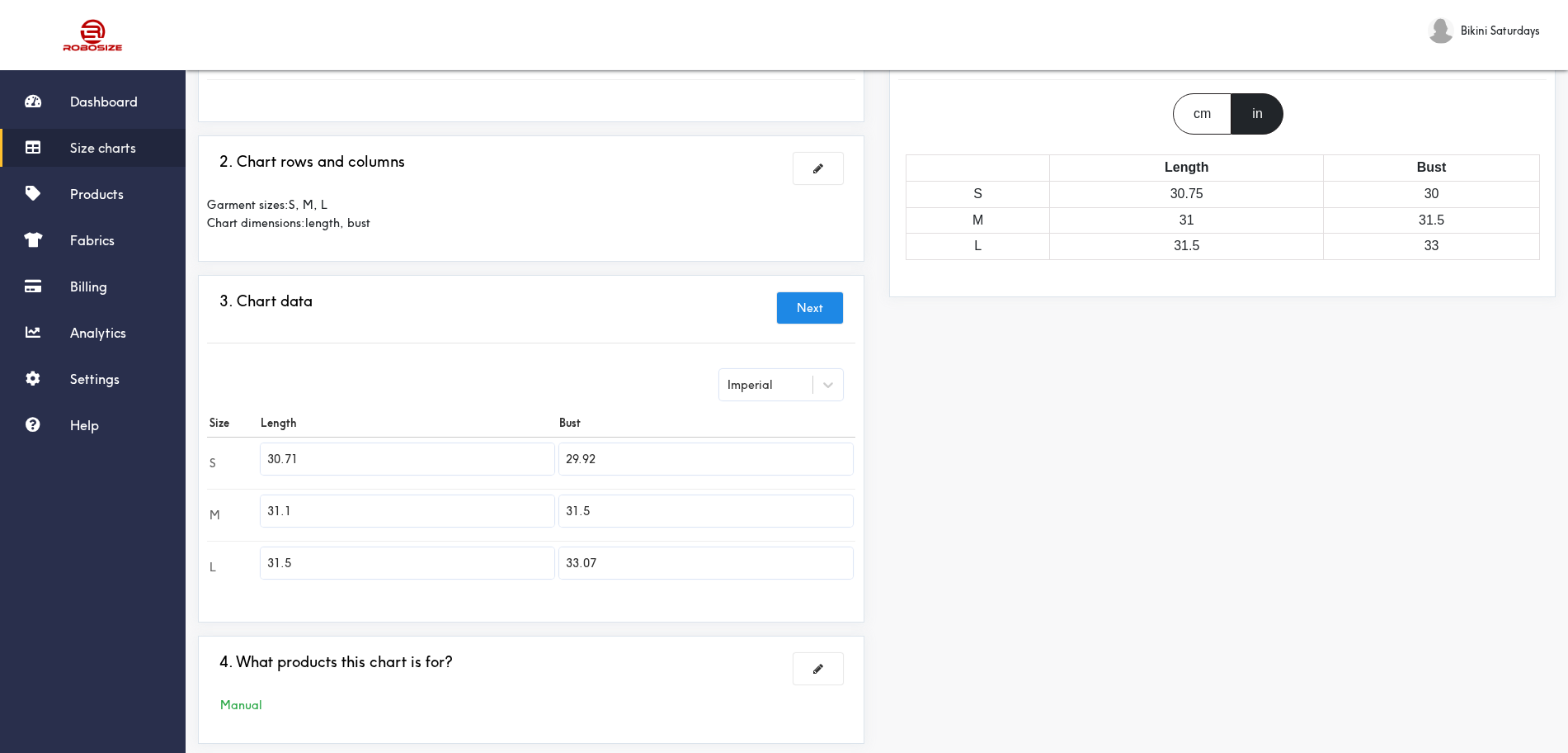
scroll to position [36, 0]
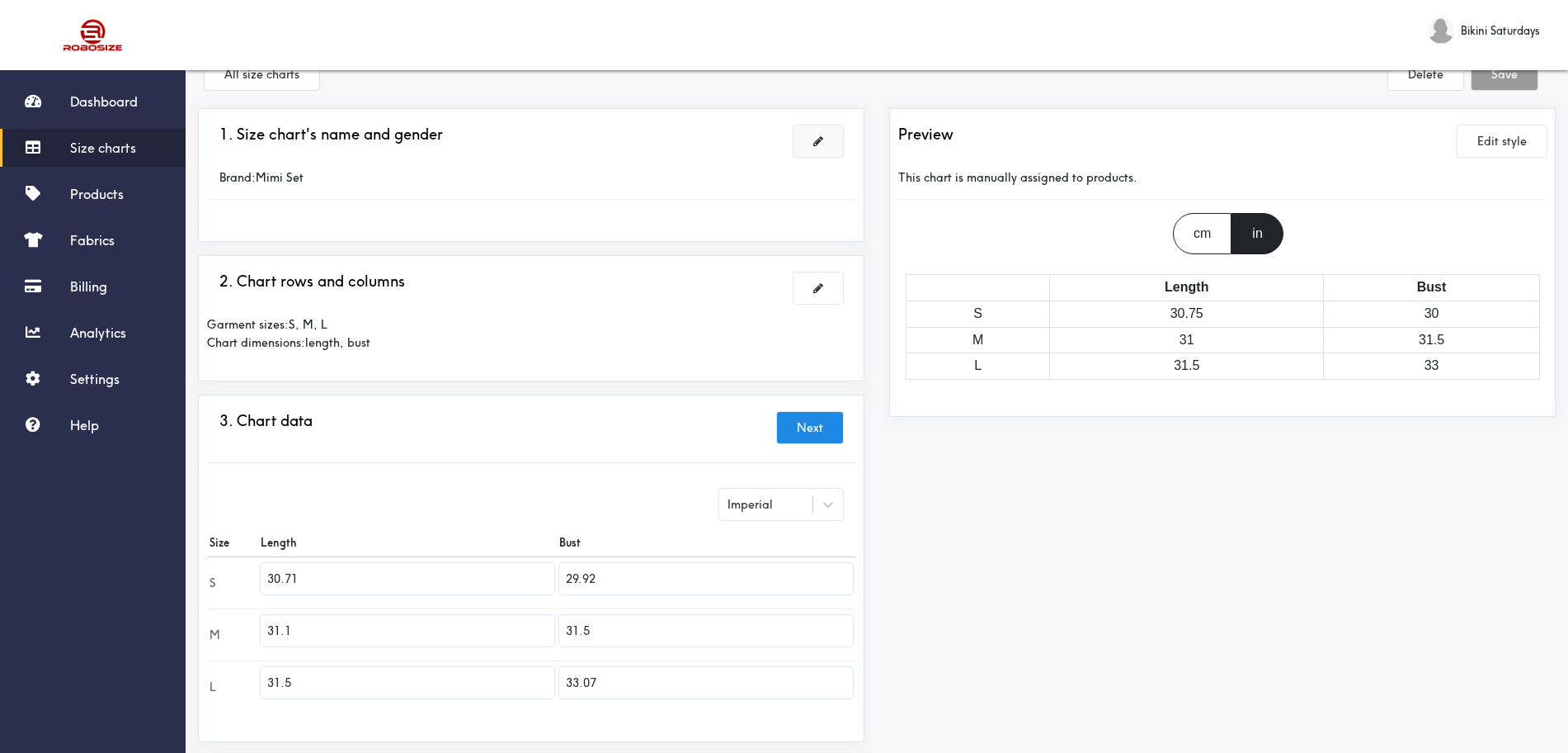
click at [829, 146] on button at bounding box center [818, 141] width 49 height 31
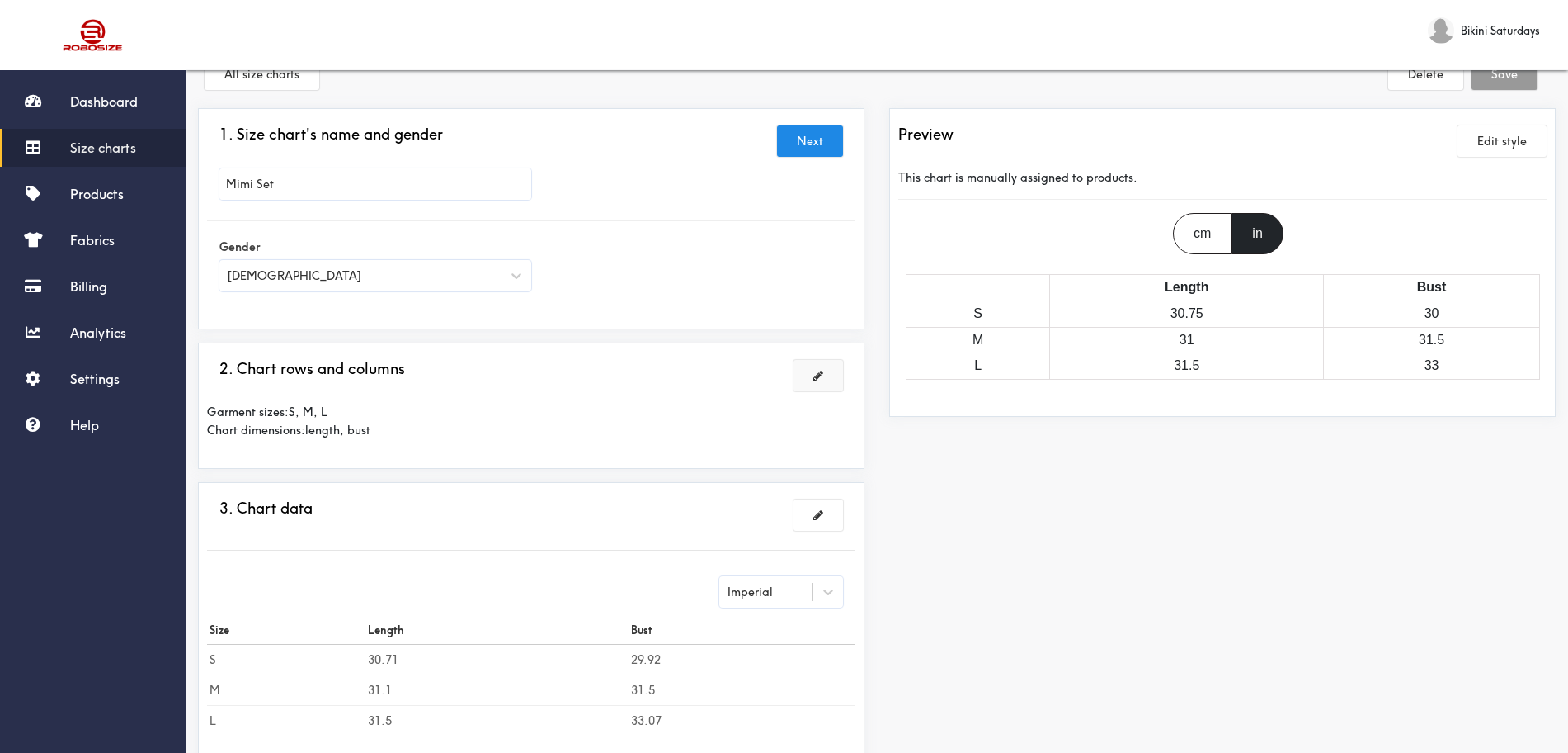
click at [812, 383] on button at bounding box center [818, 375] width 49 height 31
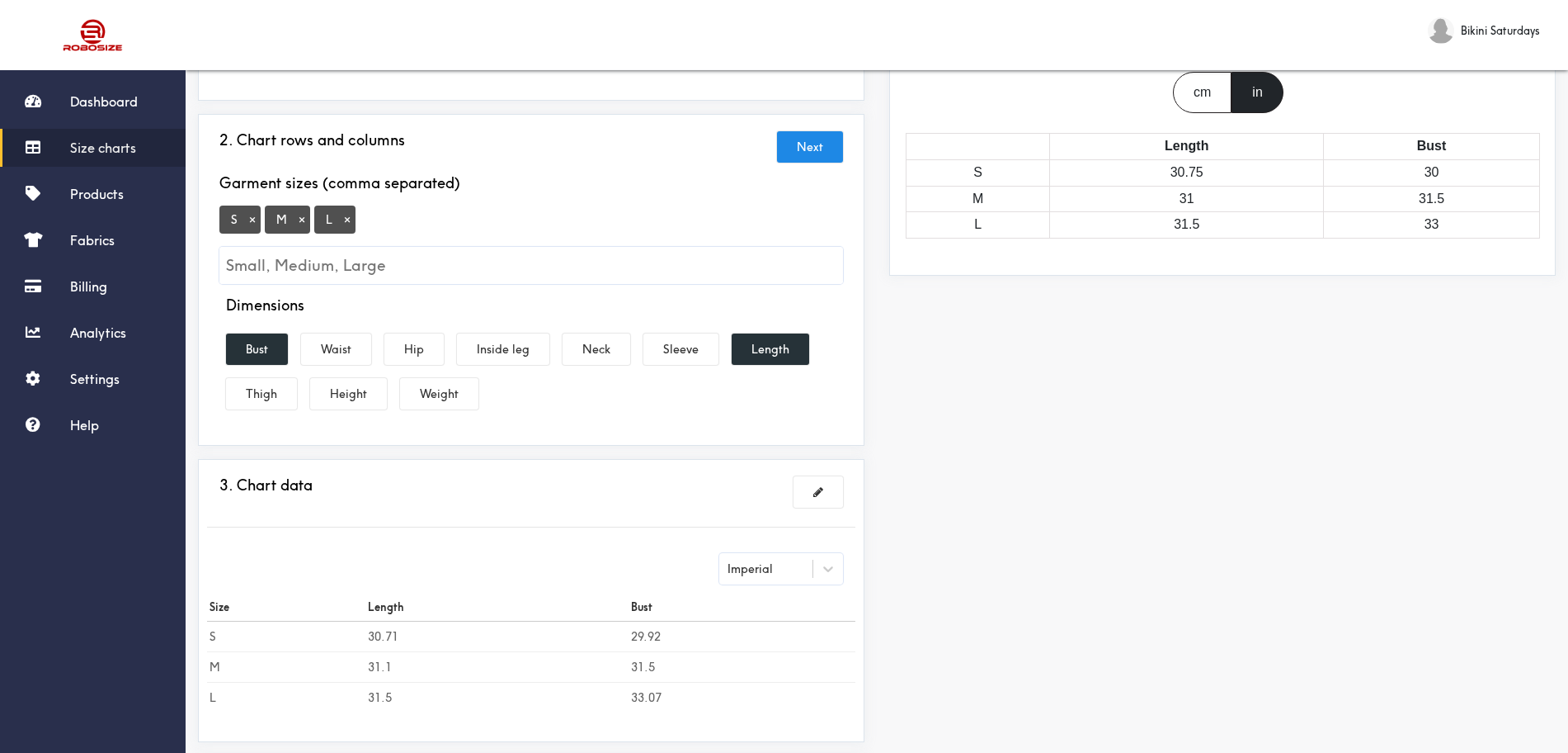
scroll to position [243, 0]
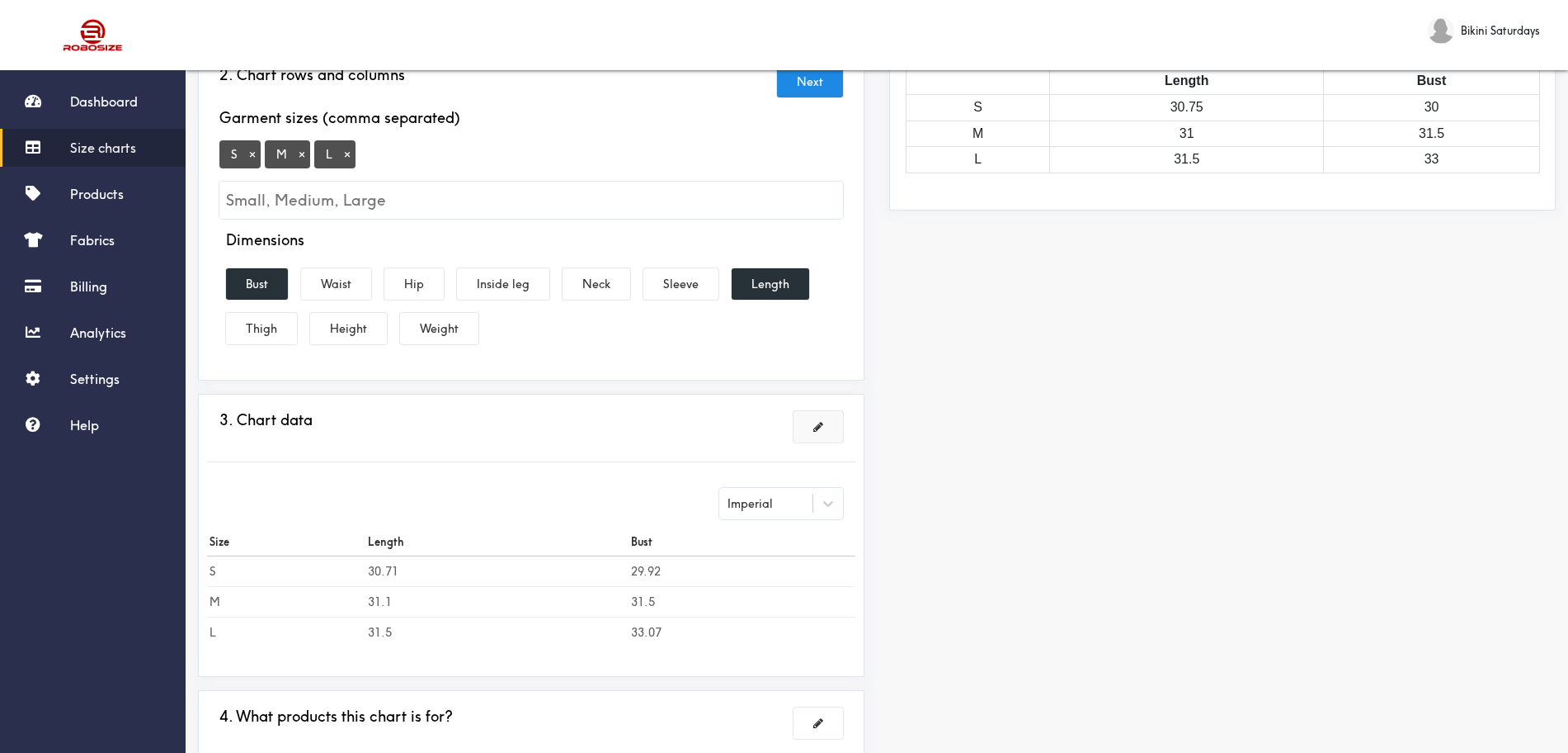
click at [819, 431] on span at bounding box center [818, 426] width 10 height 11
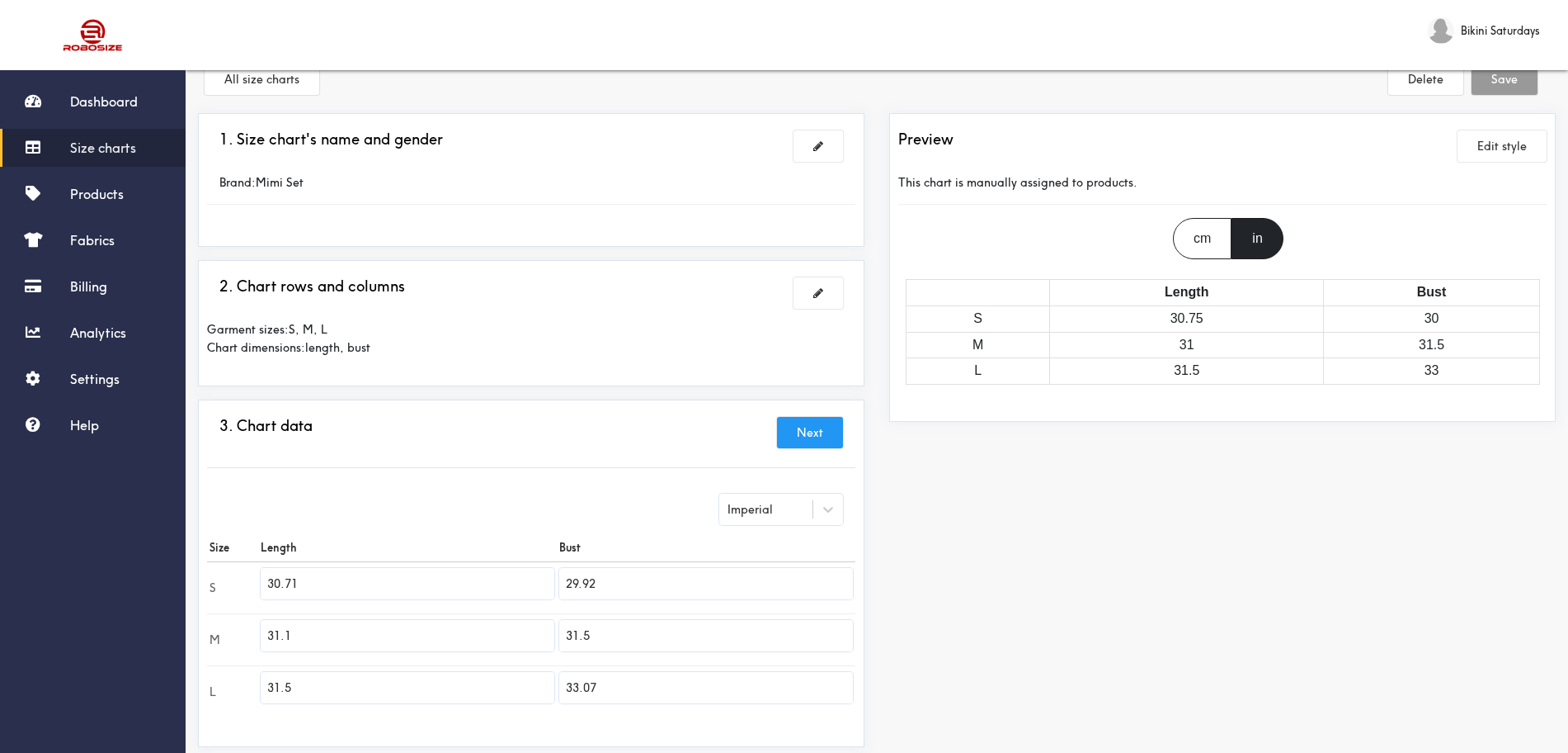
scroll to position [0, 0]
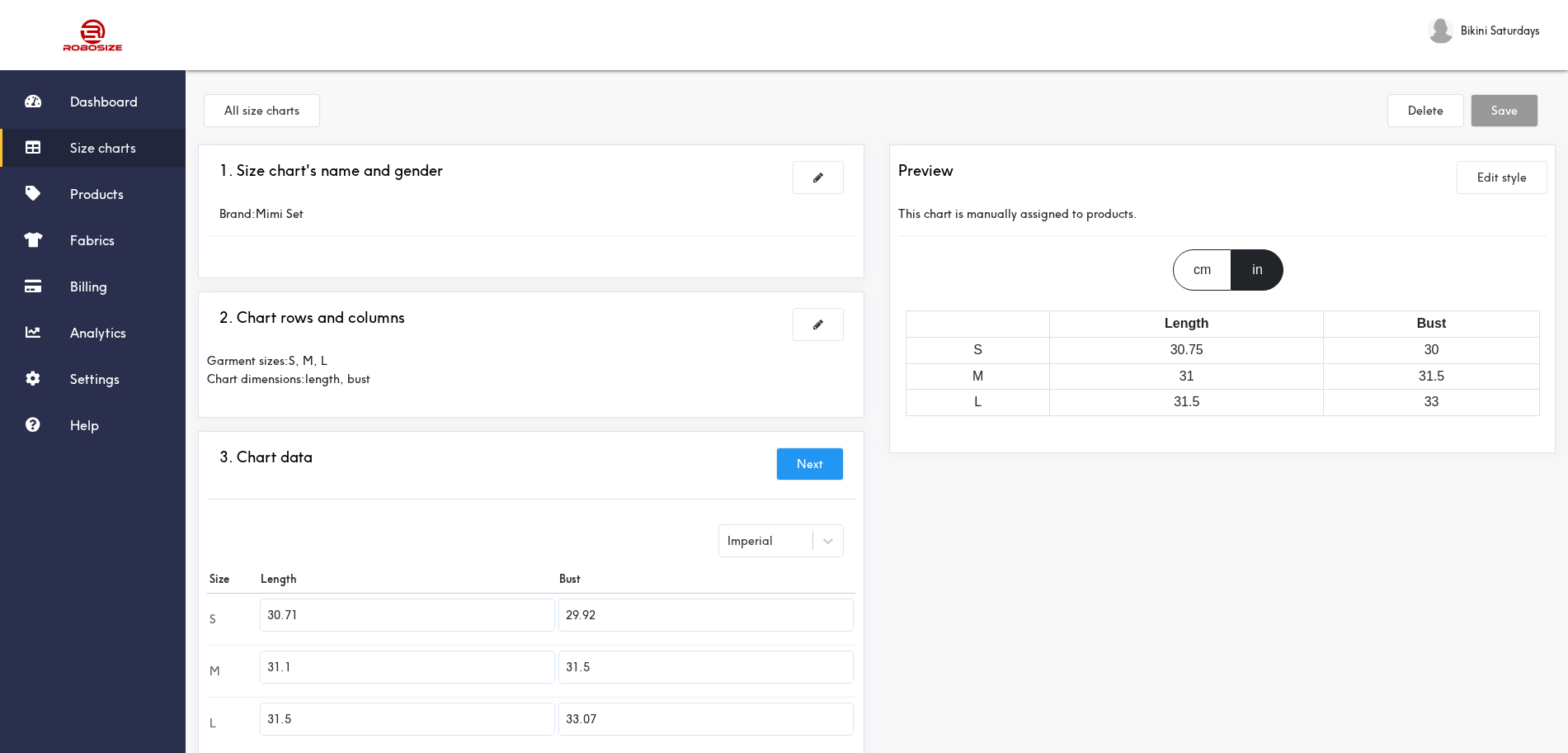
click at [646, 240] on div at bounding box center [531, 248] width 648 height 25
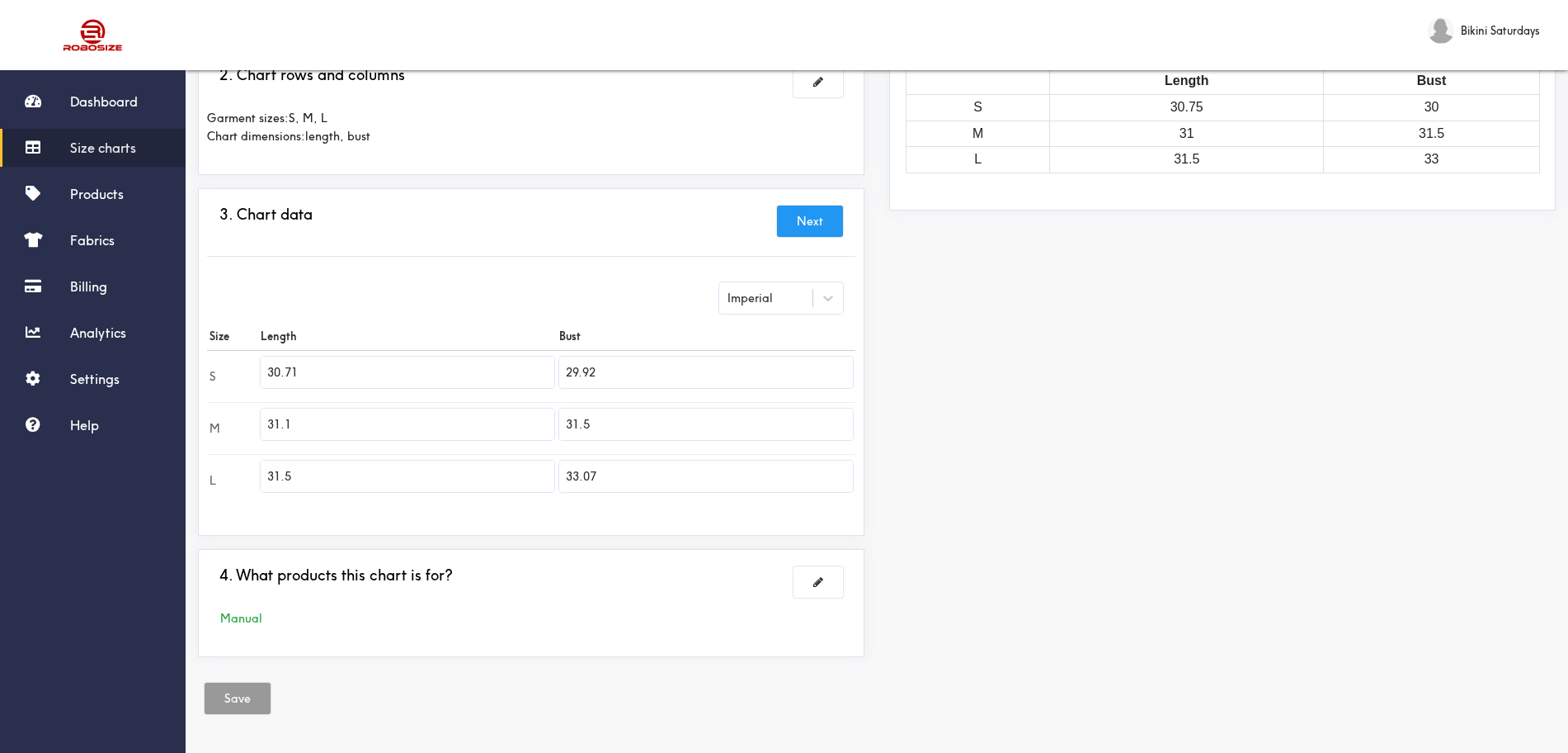
click at [251, 602] on div "Manual" at bounding box center [531, 618] width 648 height 19
click at [258, 602] on div "Manual" at bounding box center [531, 618] width 648 height 19
click at [829, 589] on button at bounding box center [818, 582] width 49 height 31
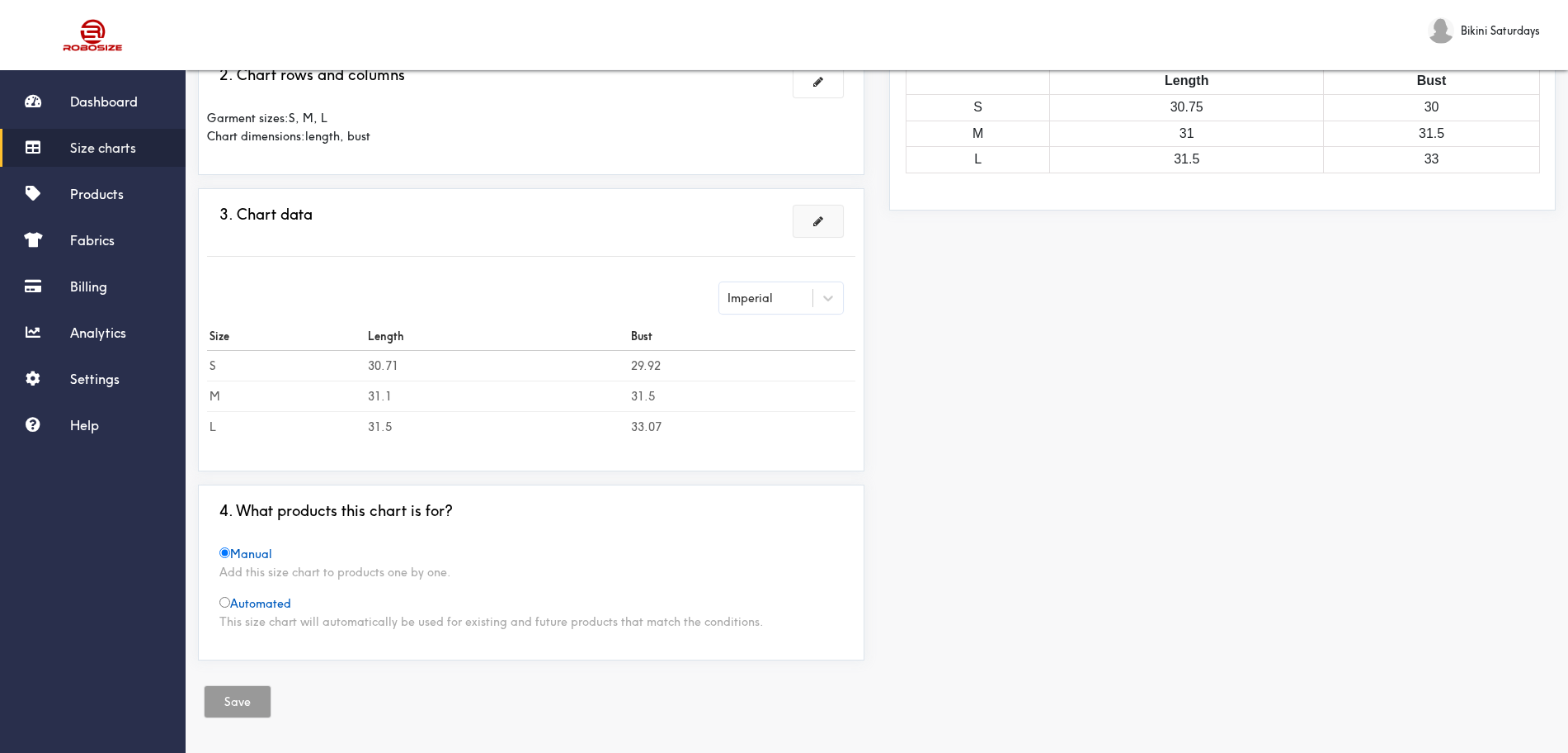
click at [376, 602] on div "This size chart will automatically be used for existing and future products tha…" at bounding box center [531, 621] width 624 height 19
click at [217, 597] on div "Manual Add this size chart to products one by one. Automated This size chart wi…" at bounding box center [531, 587] width 648 height 86
click at [230, 602] on span "Automated" at bounding box center [254, 603] width 72 height 15
click at [236, 559] on span "Manual" at bounding box center [246, 553] width 53 height 15
click at [243, 602] on button "Save" at bounding box center [238, 701] width 66 height 31
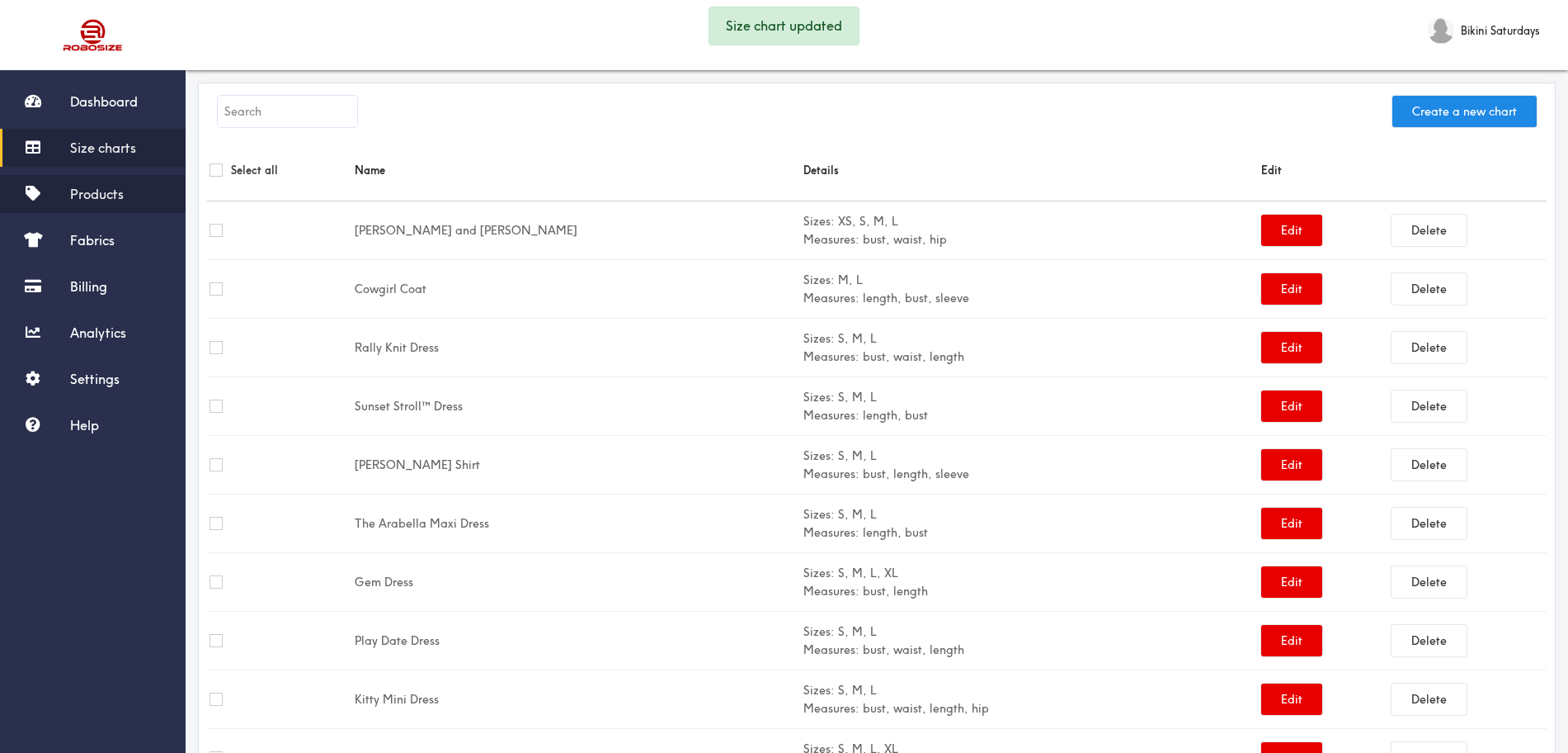
click at [129, 208] on link "Products" at bounding box center [93, 194] width 186 height 38
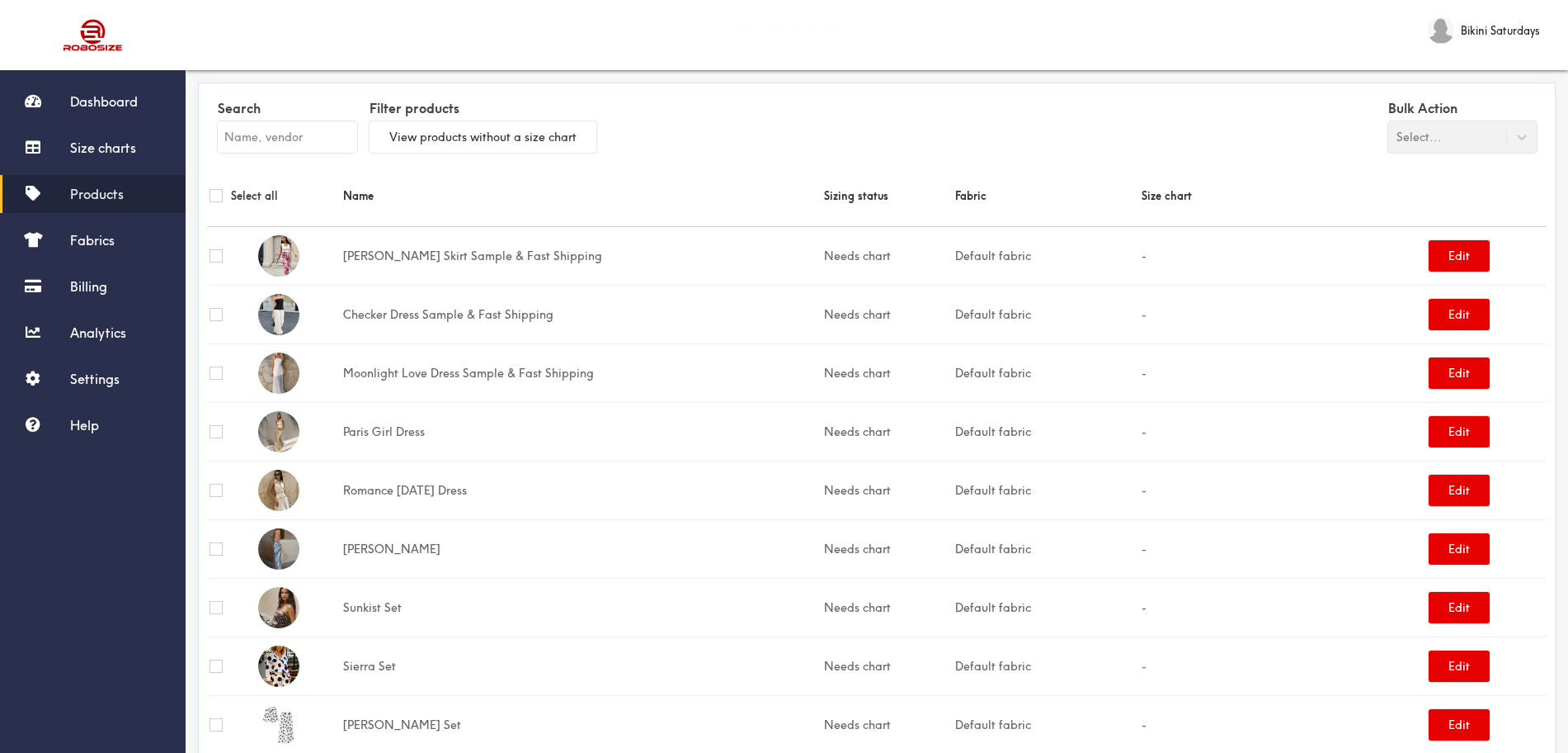
click at [280, 132] on input "text" at bounding box center [287, 136] width 140 height 31
